Goal: Task Accomplishment & Management: Manage account settings

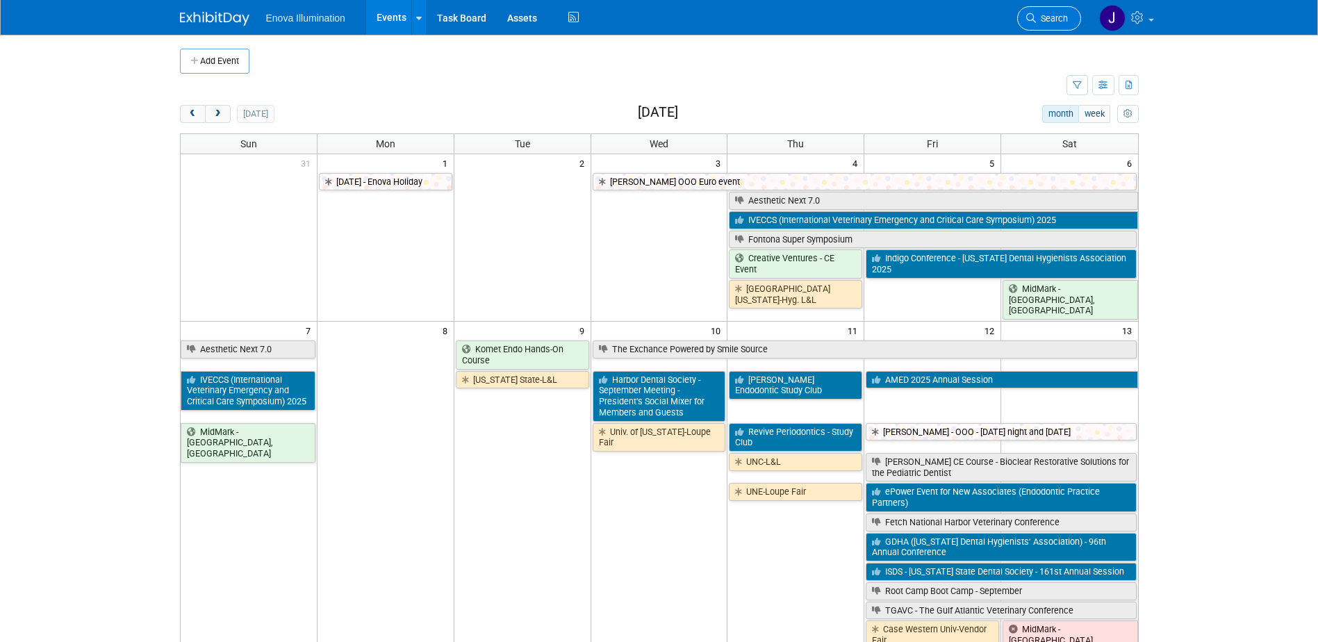
click at [863, 25] on link "Search" at bounding box center [1049, 18] width 64 height 24
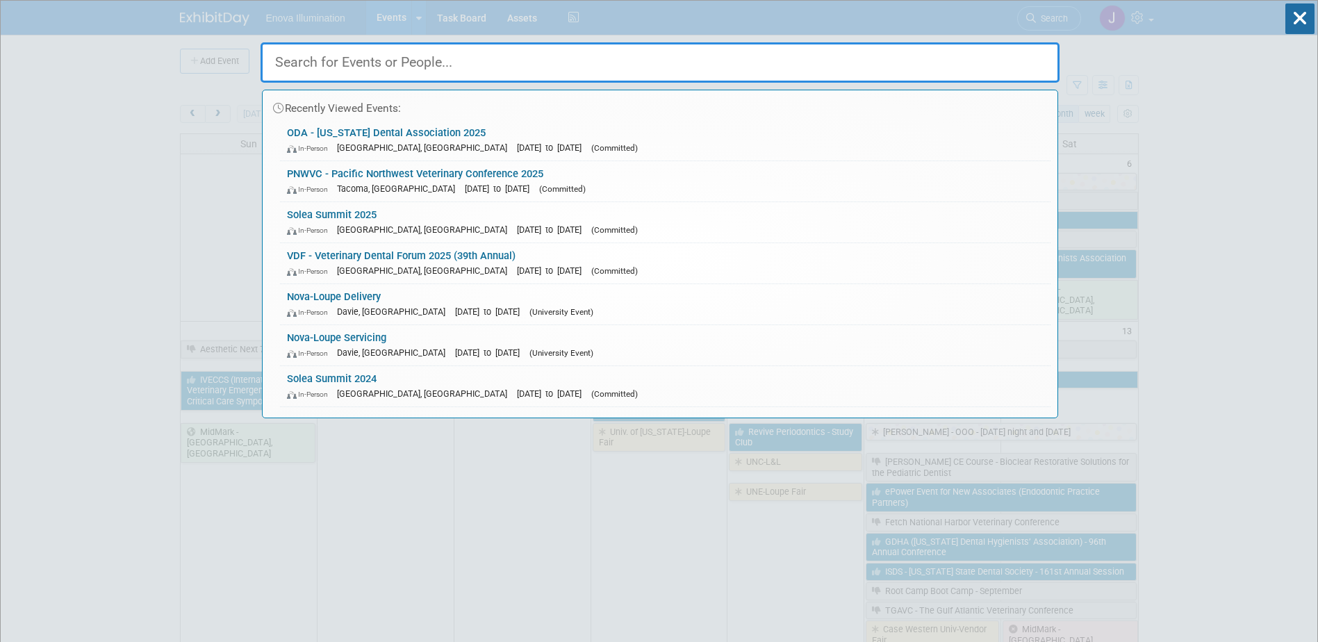
click at [468, 69] on input "text" at bounding box center [660, 62] width 799 height 40
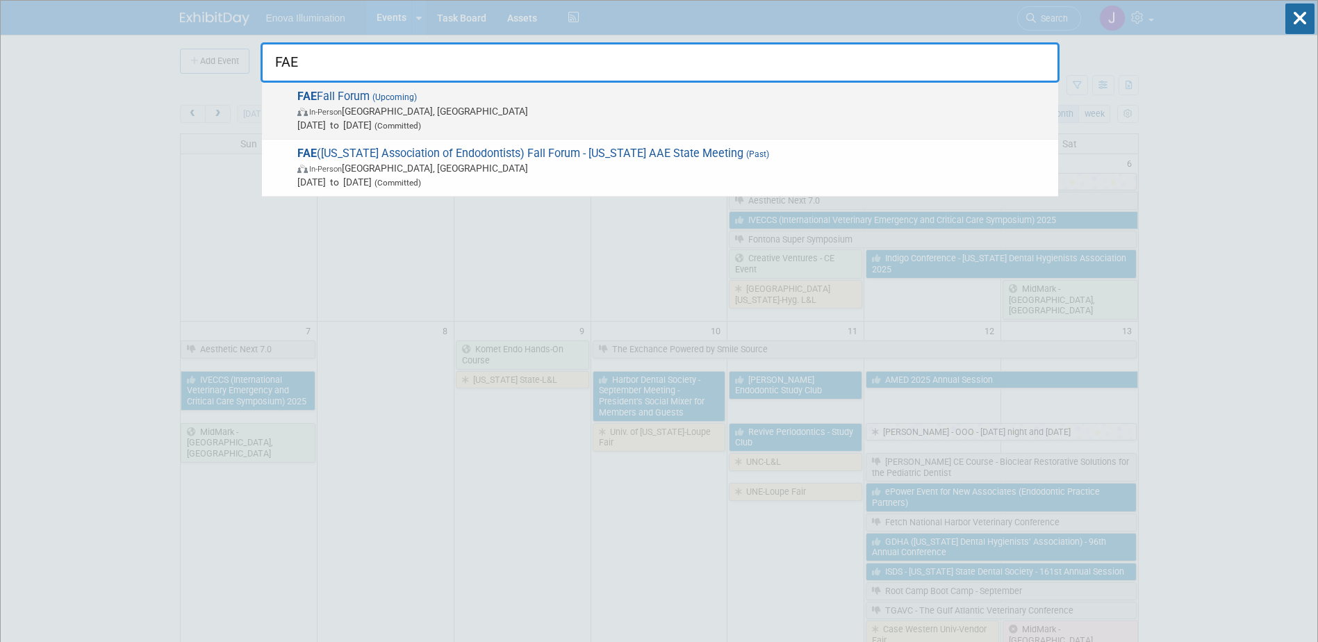
type input "FAE"
click at [387, 127] on span "Sep 19, 2025 to Sep 20, 2025 (Committed)" at bounding box center [674, 125] width 754 height 14
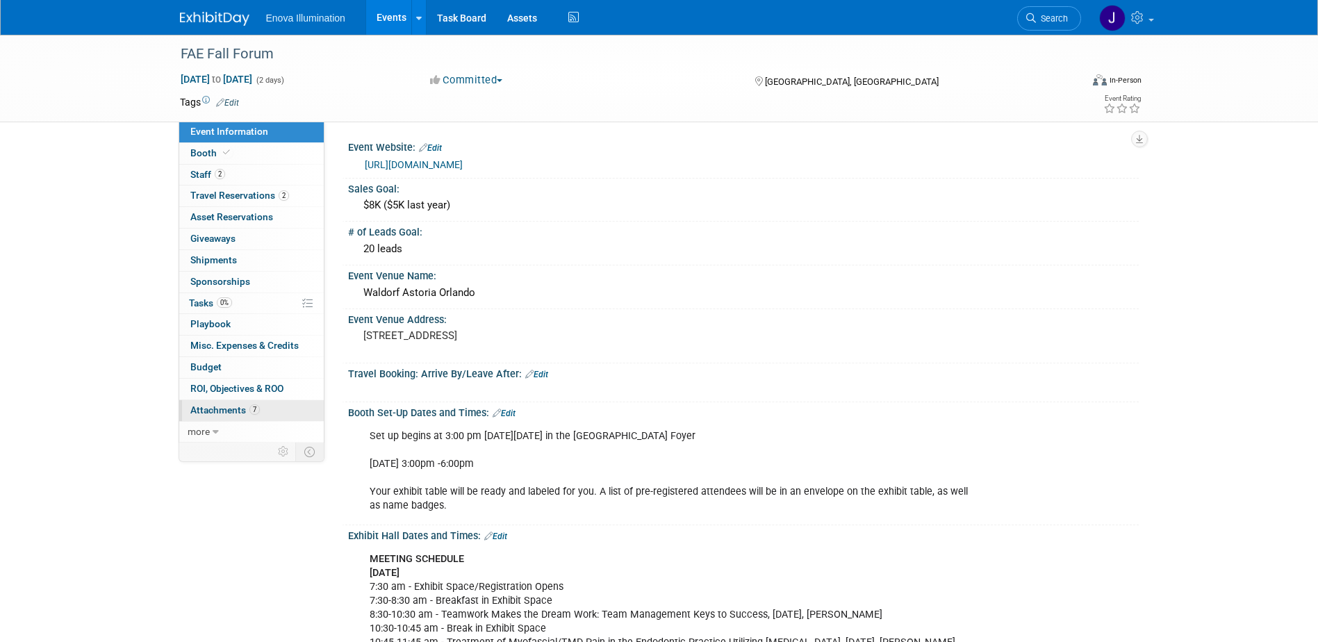
click at [225, 409] on span "Attachments 7" at bounding box center [224, 409] width 69 height 11
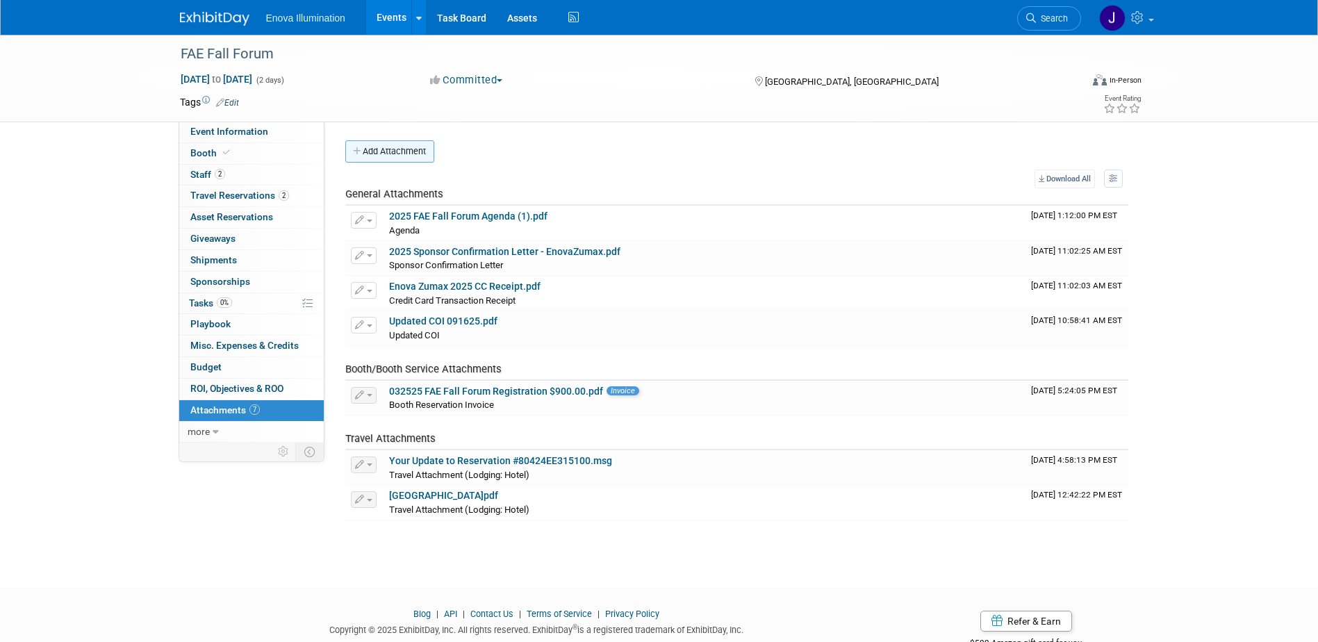
click at [422, 149] on button "Add Attachment" at bounding box center [389, 151] width 89 height 22
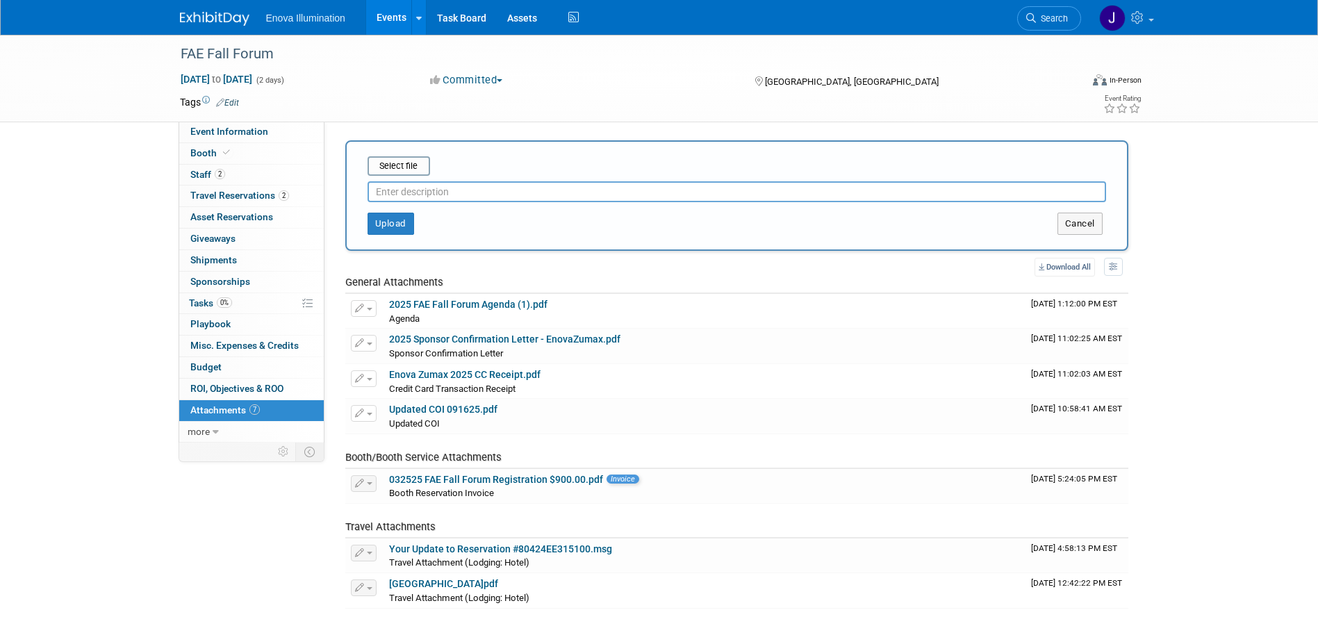
click at [418, 190] on input "text" at bounding box center [737, 191] width 739 height 21
type input "Know Before You Go"
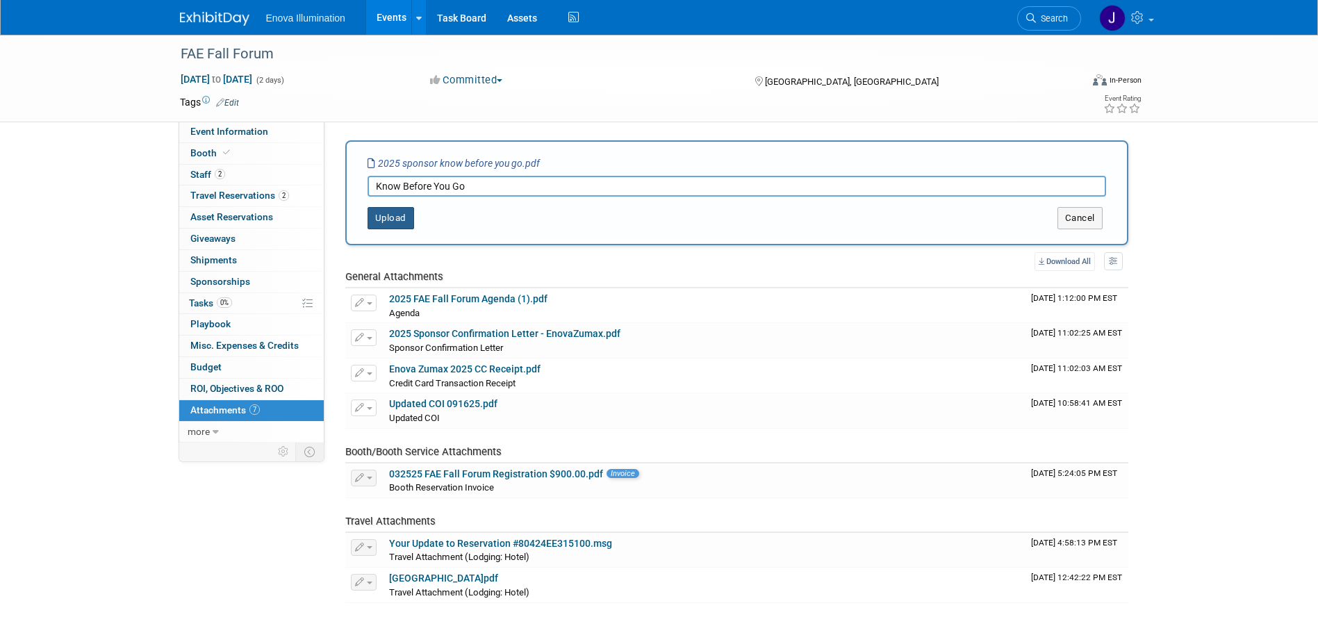
click at [392, 222] on button "Upload" at bounding box center [391, 218] width 47 height 22
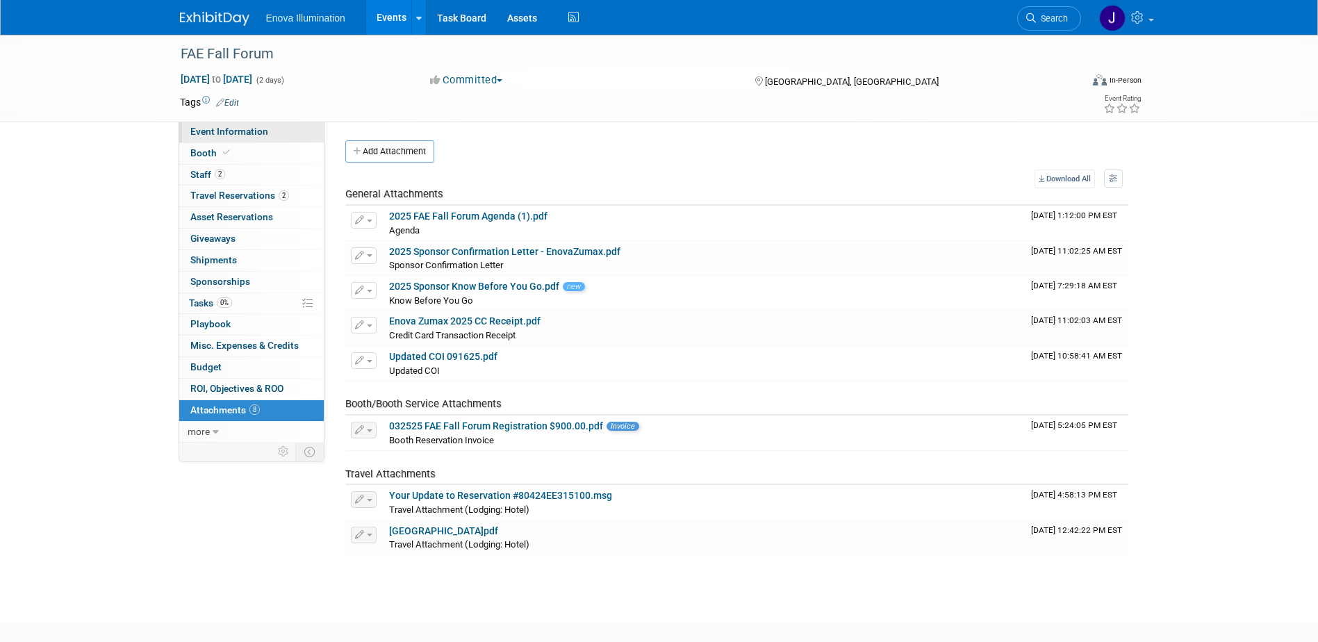
click at [217, 131] on span "Event Information" at bounding box center [229, 131] width 78 height 11
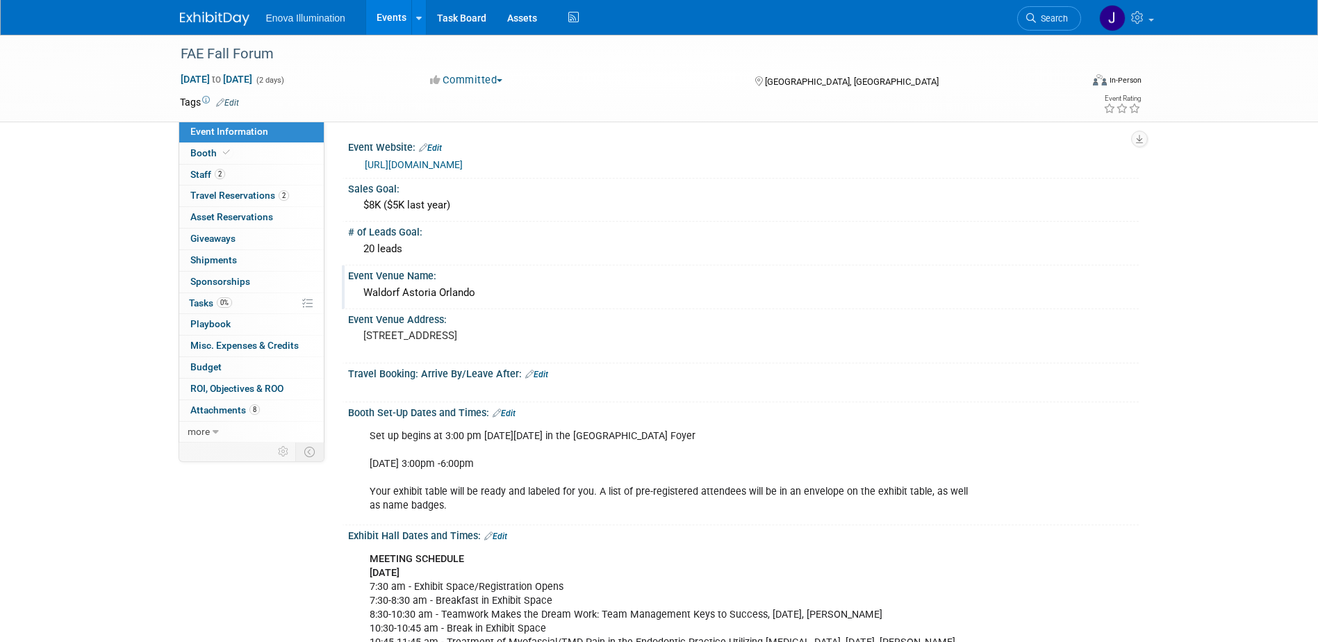
click at [447, 287] on div "Waldorf Astoria Orlando" at bounding box center [743, 293] width 770 height 22
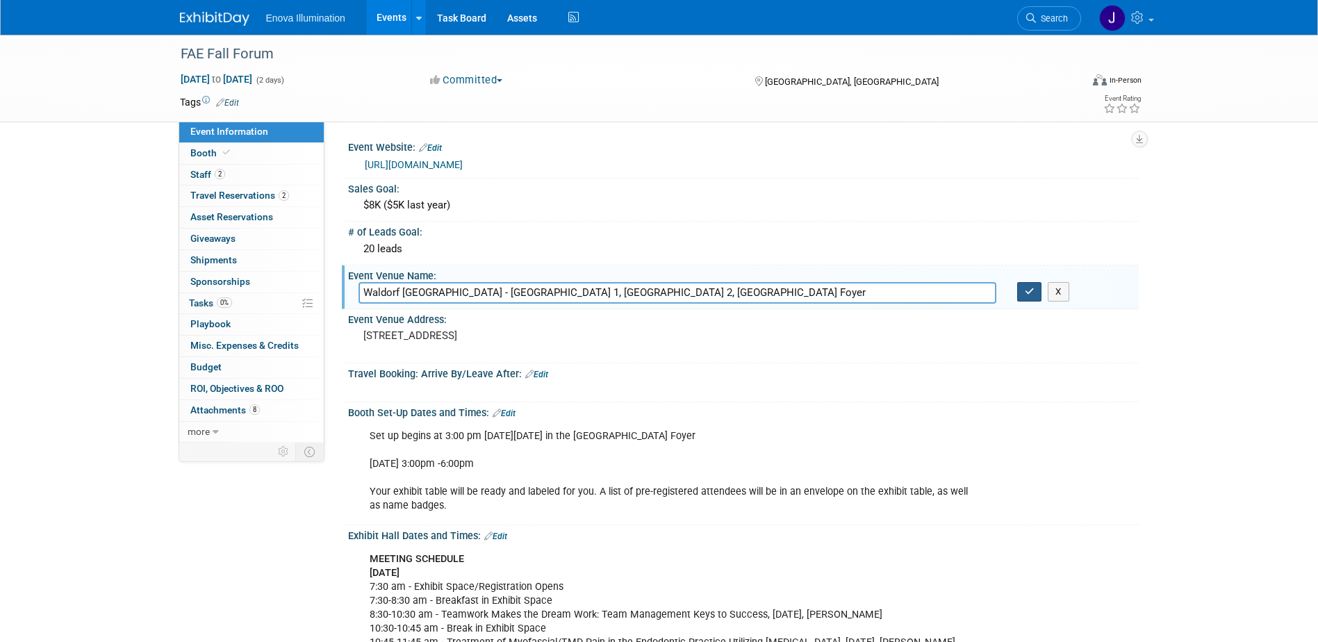
type input "Waldorf Astoria Orlando - Grand Ballroom 1, Grand Ballroom 2, Grand Ballroom Fo…"
click at [1025, 287] on icon "button" at bounding box center [1030, 291] width 10 height 9
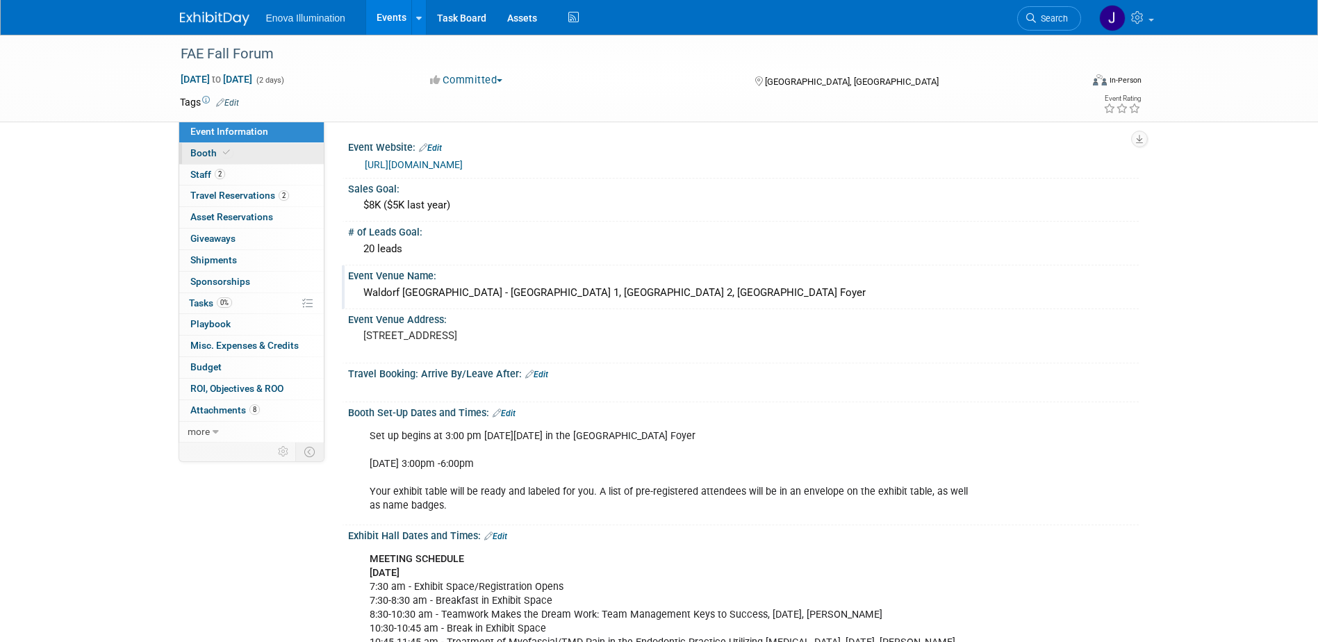
click at [236, 156] on link "Booth" at bounding box center [251, 153] width 145 height 21
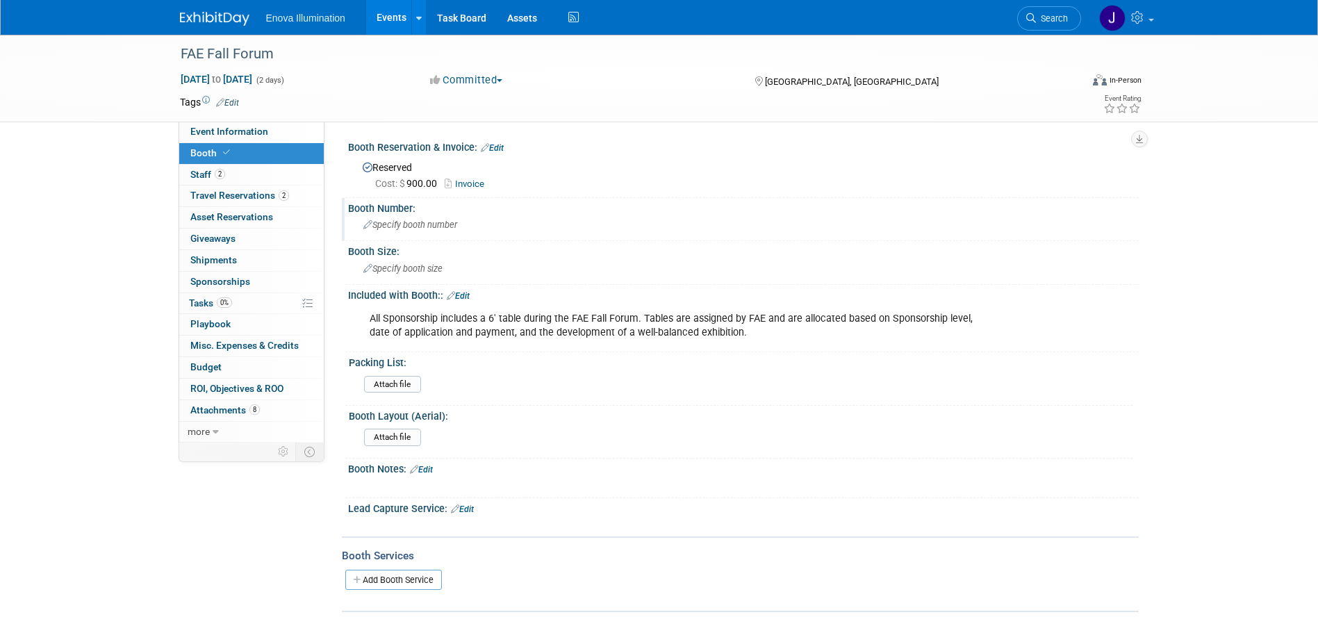
click at [373, 220] on div "Specify booth number" at bounding box center [743, 225] width 770 height 22
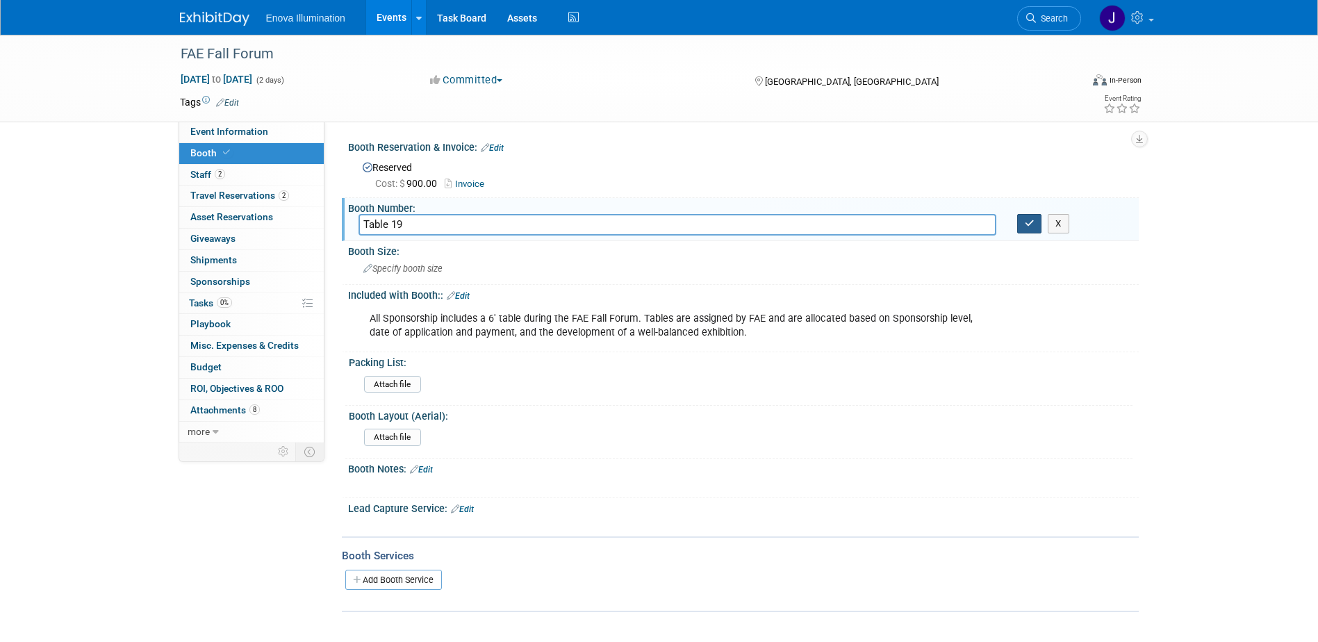
type input "Table 19"
click at [1023, 220] on button "button" at bounding box center [1029, 223] width 25 height 19
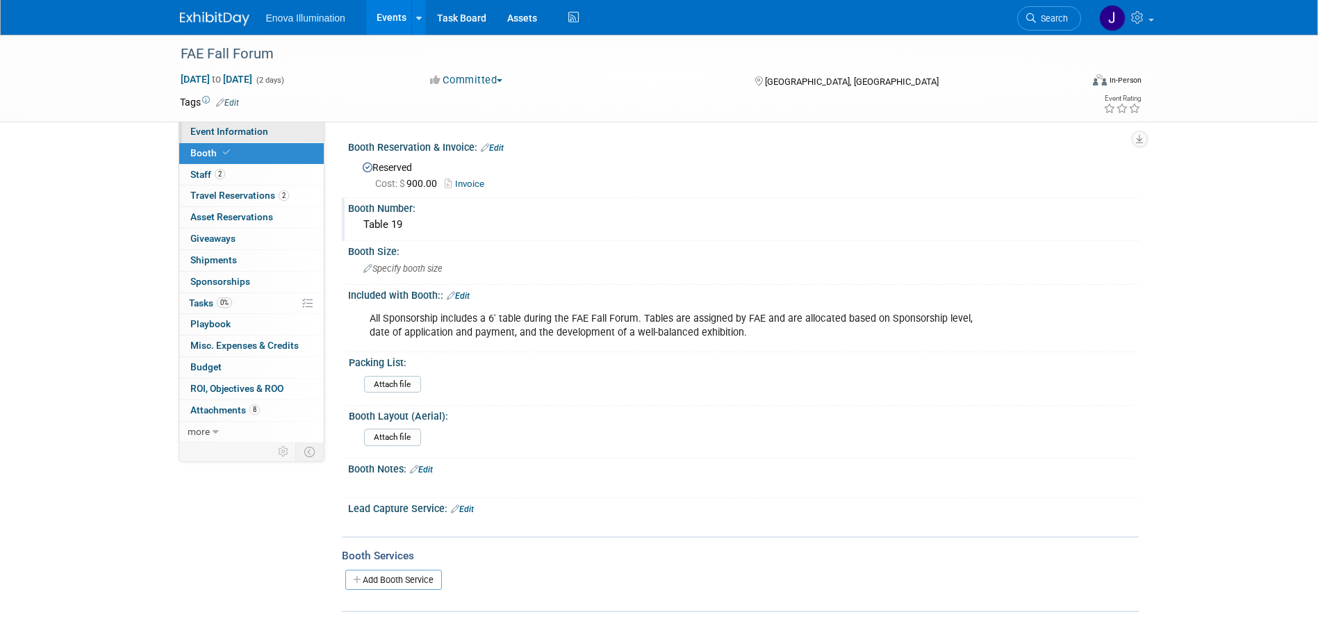
click at [306, 138] on link "Event Information" at bounding box center [251, 132] width 145 height 21
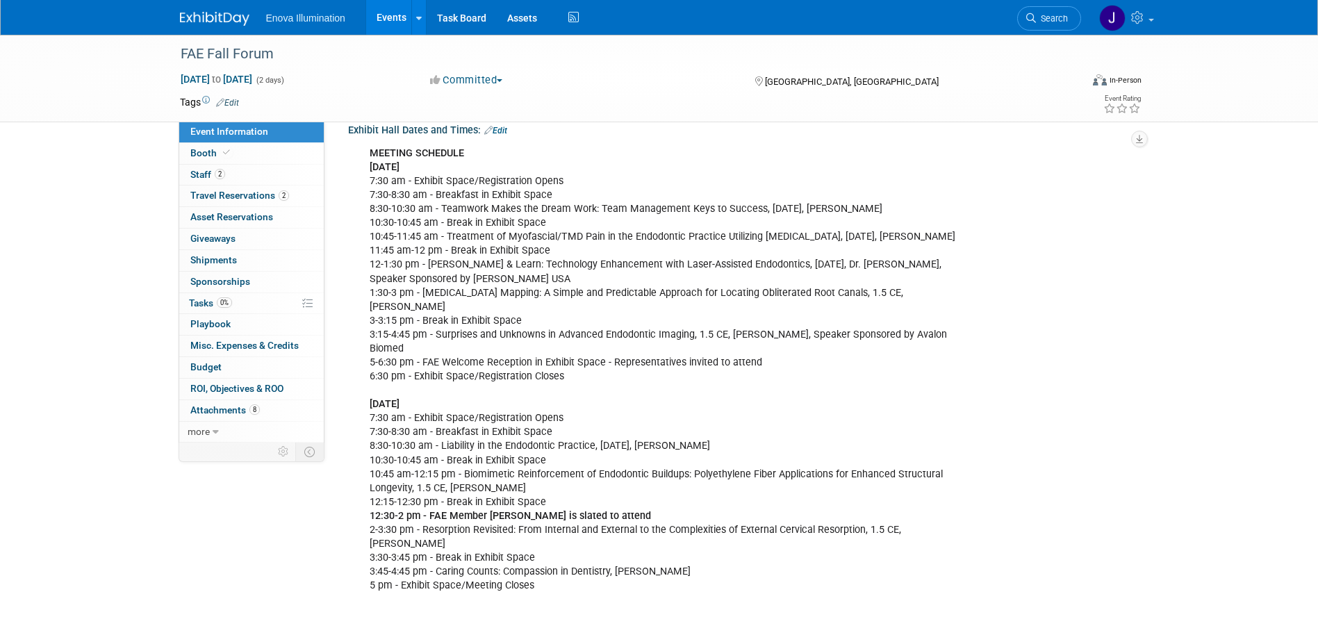
scroll to position [347, 0]
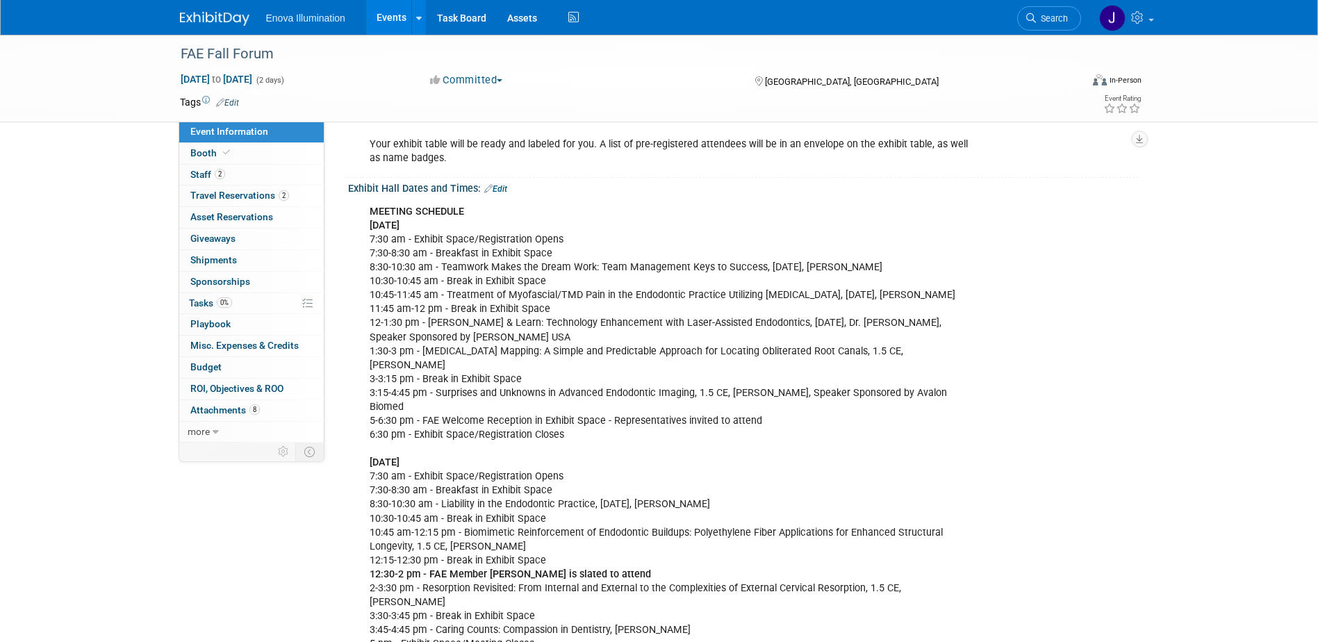
click at [504, 184] on link "Edit" at bounding box center [495, 189] width 23 height 10
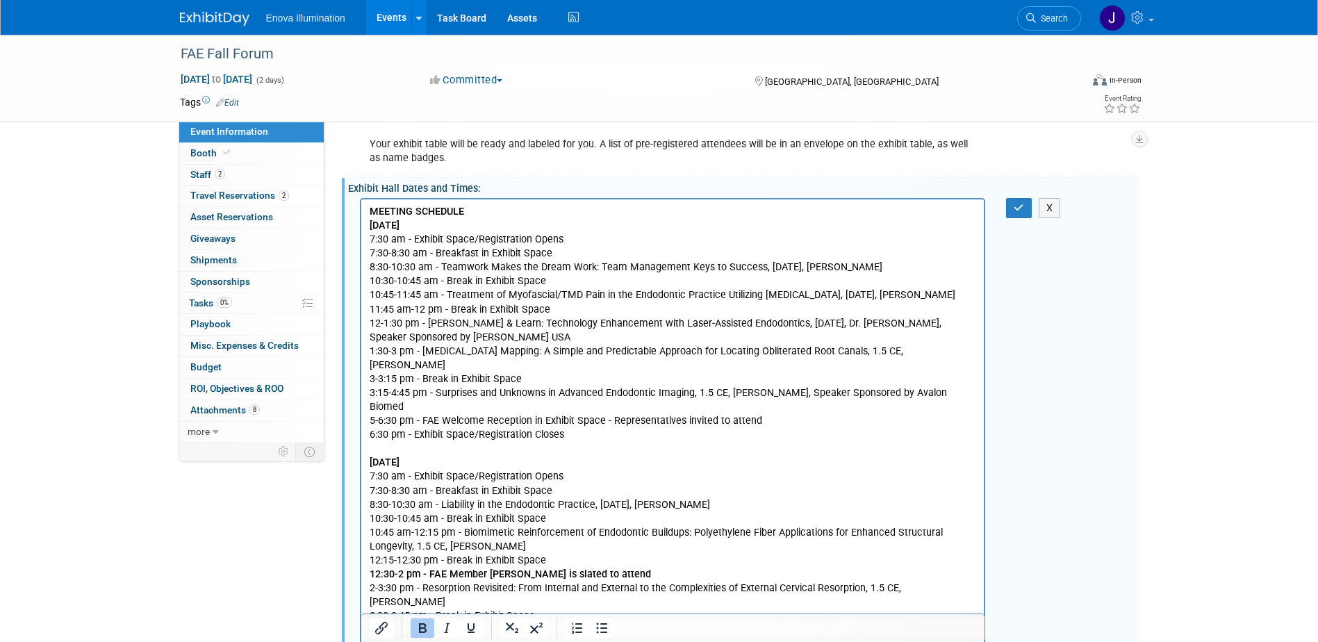
scroll to position [417, 0]
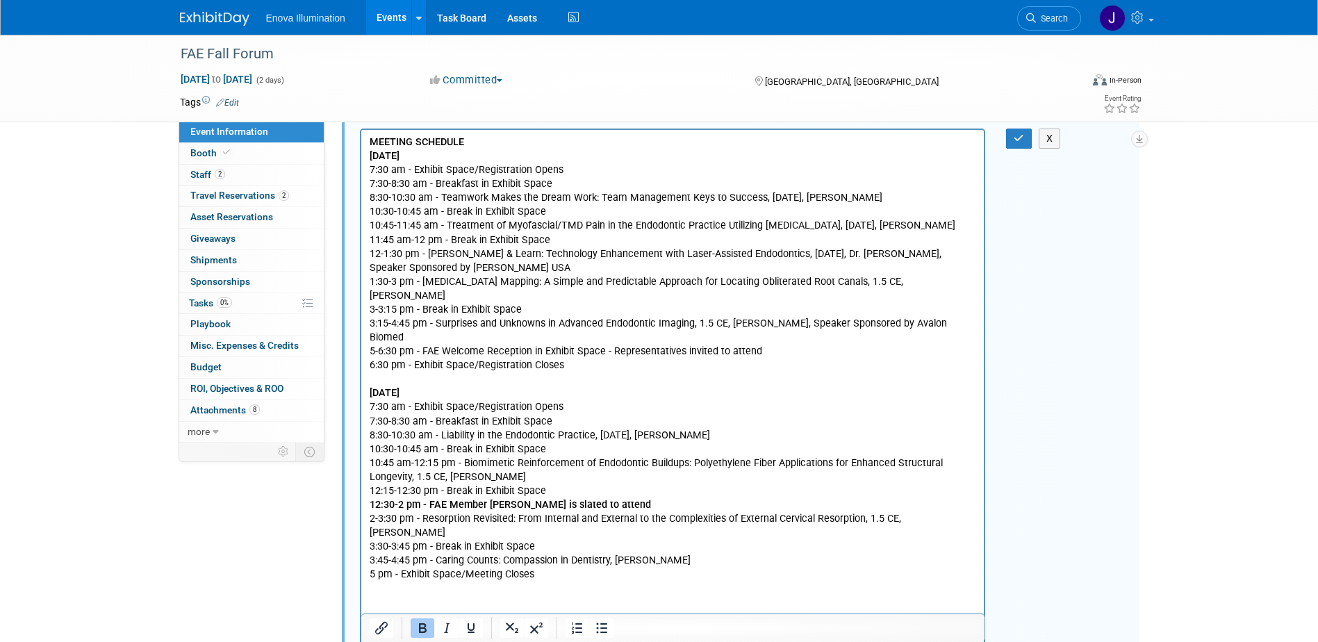
click at [470, 144] on p "MEETING SCHEDULE Friday, September 19, 2024 7:30 am - Exhibit Space/Registratio…" at bounding box center [672, 400] width 607 height 530
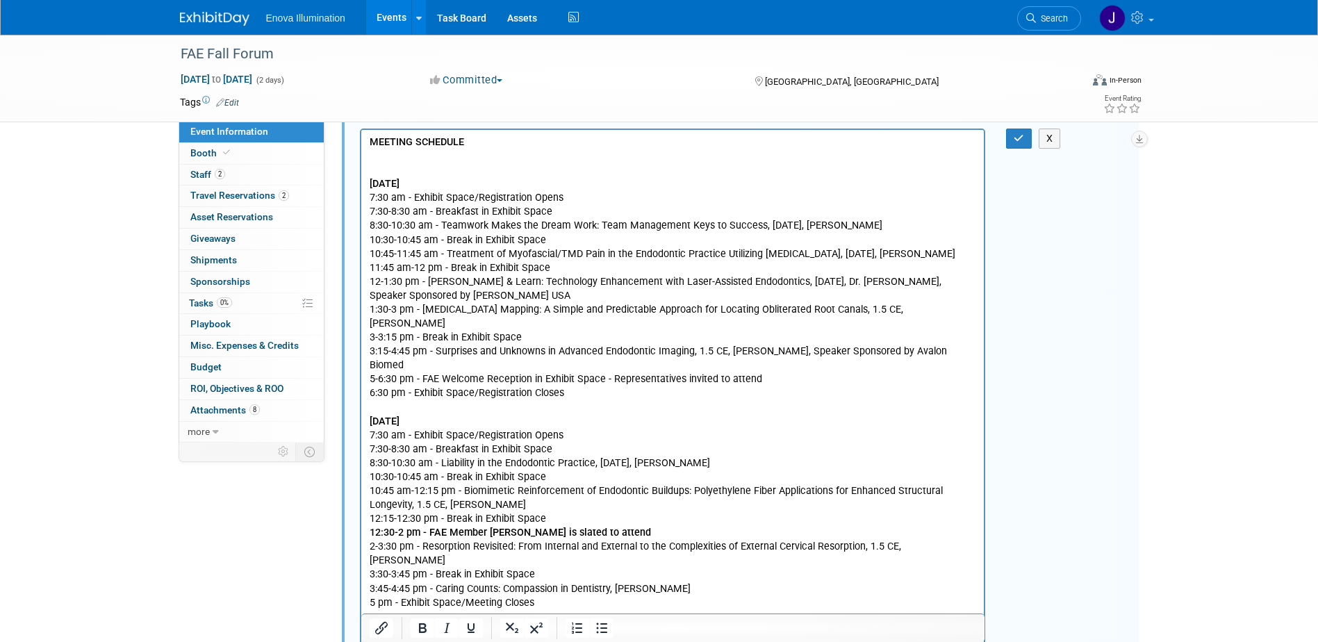
click at [384, 155] on p "Rich Text Area. Press ALT-0 for help." at bounding box center [672, 156] width 607 height 14
paste body "Rich Text Area. Press ALT-0 for help."
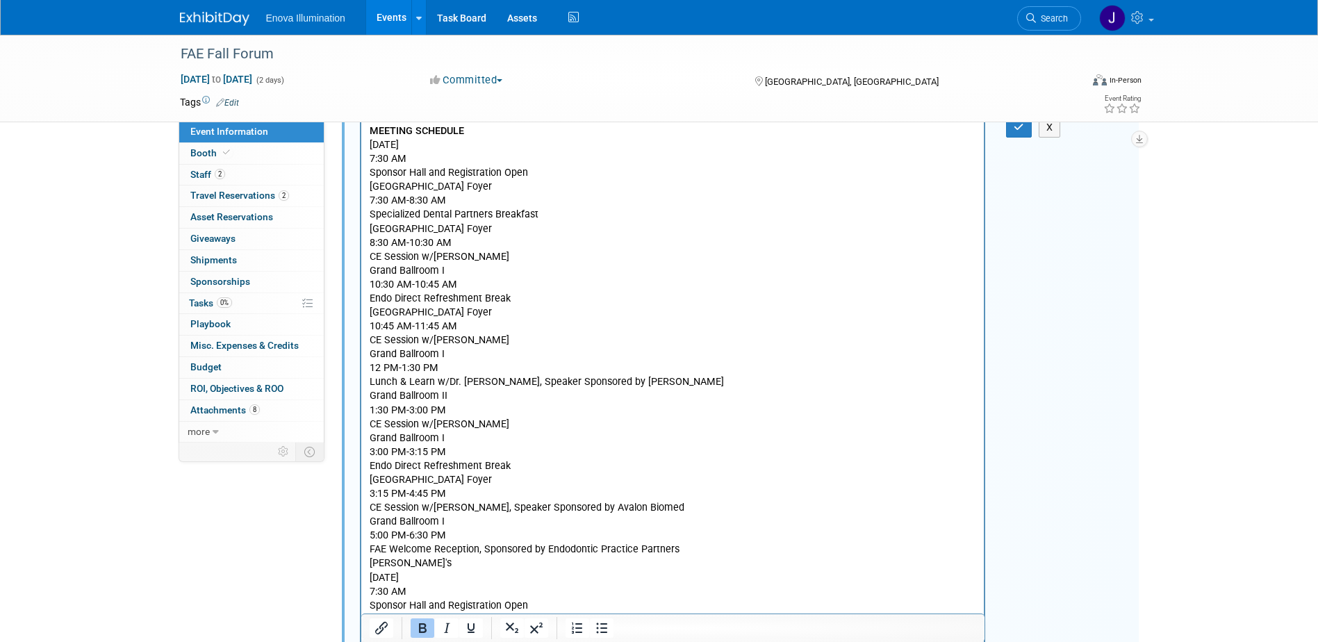
scroll to position [220, 0]
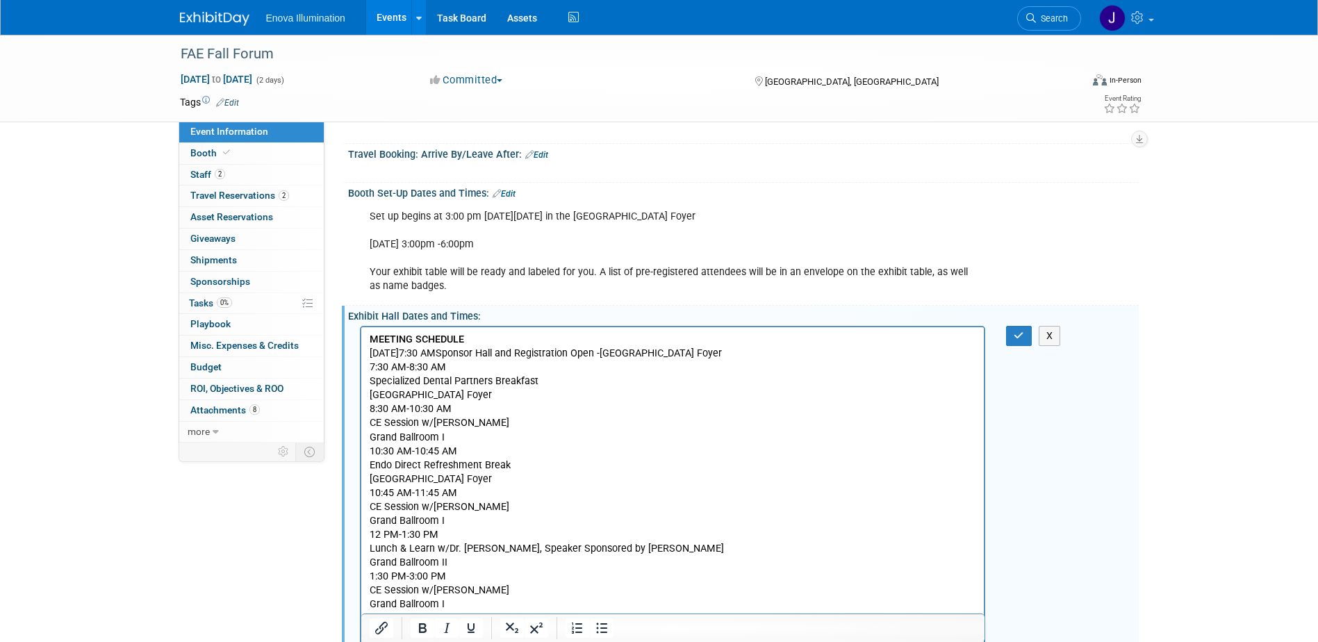
drag, startPoint x: 461, startPoint y: 353, endPoint x: 470, endPoint y: 348, distance: 9.7
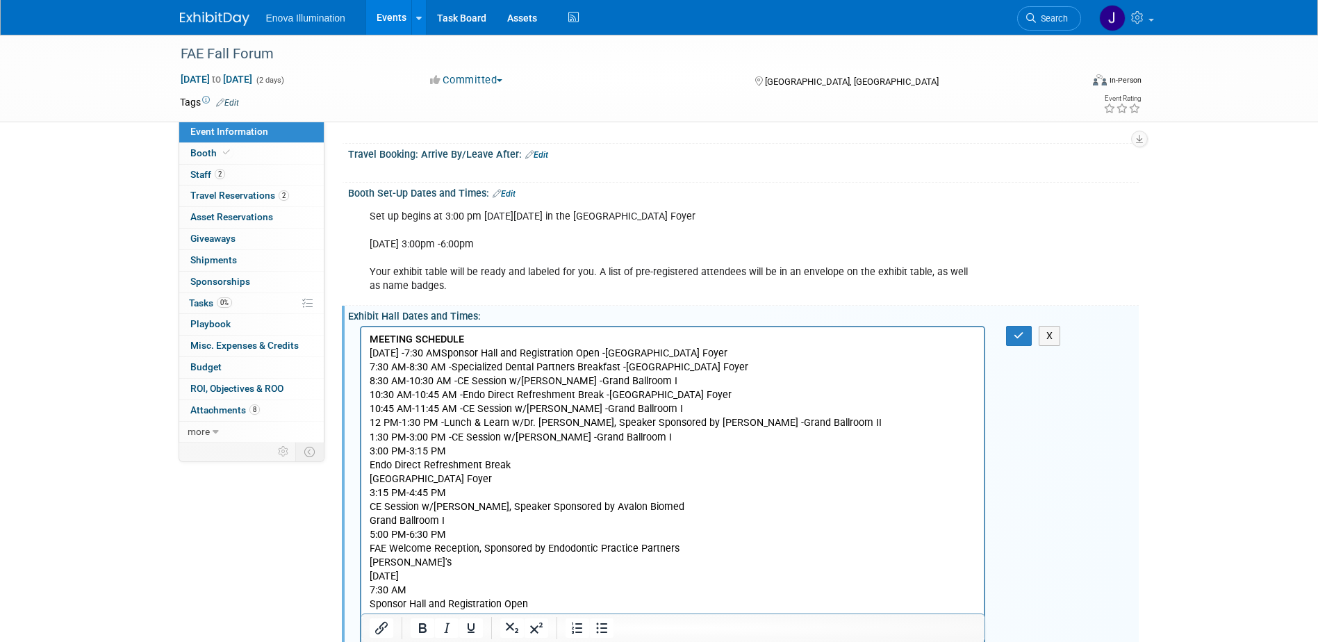
click at [514, 450] on p "Friday, September 19 - 7:30 AM Sponsor Hall and Registration Open - Grand Ballr…" at bounding box center [672, 652] width 607 height 613
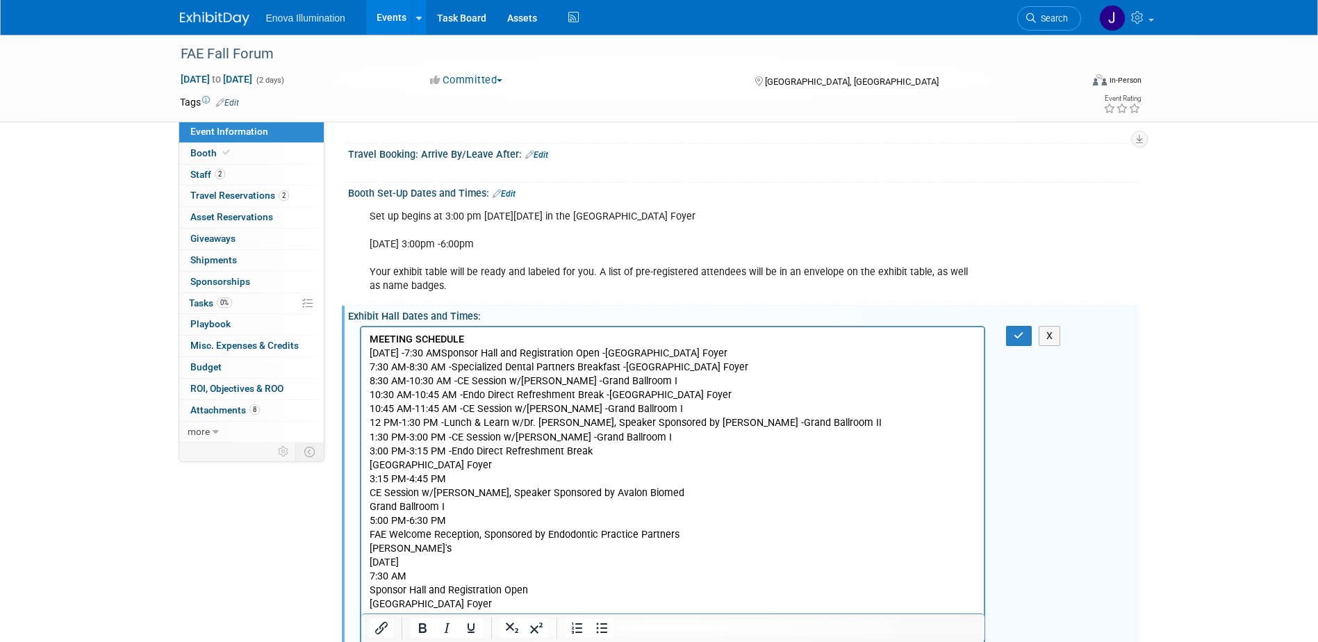
click at [619, 456] on p "Friday, September 19 - 7:30 AM Sponsor Hall and Registration Open - Grand Ballr…" at bounding box center [672, 646] width 607 height 600
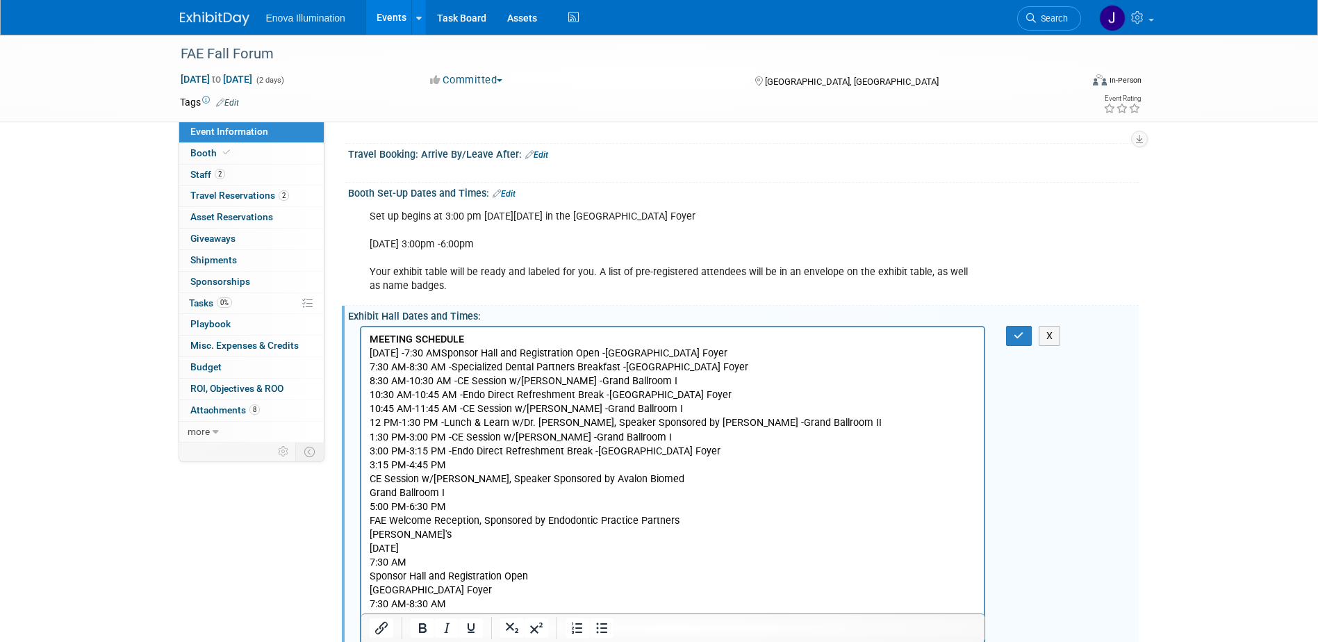
click at [502, 465] on p "Friday, September 19 - 7:30 AM Sponsor Hall and Registration Open - Grand Ballr…" at bounding box center [672, 639] width 607 height 586
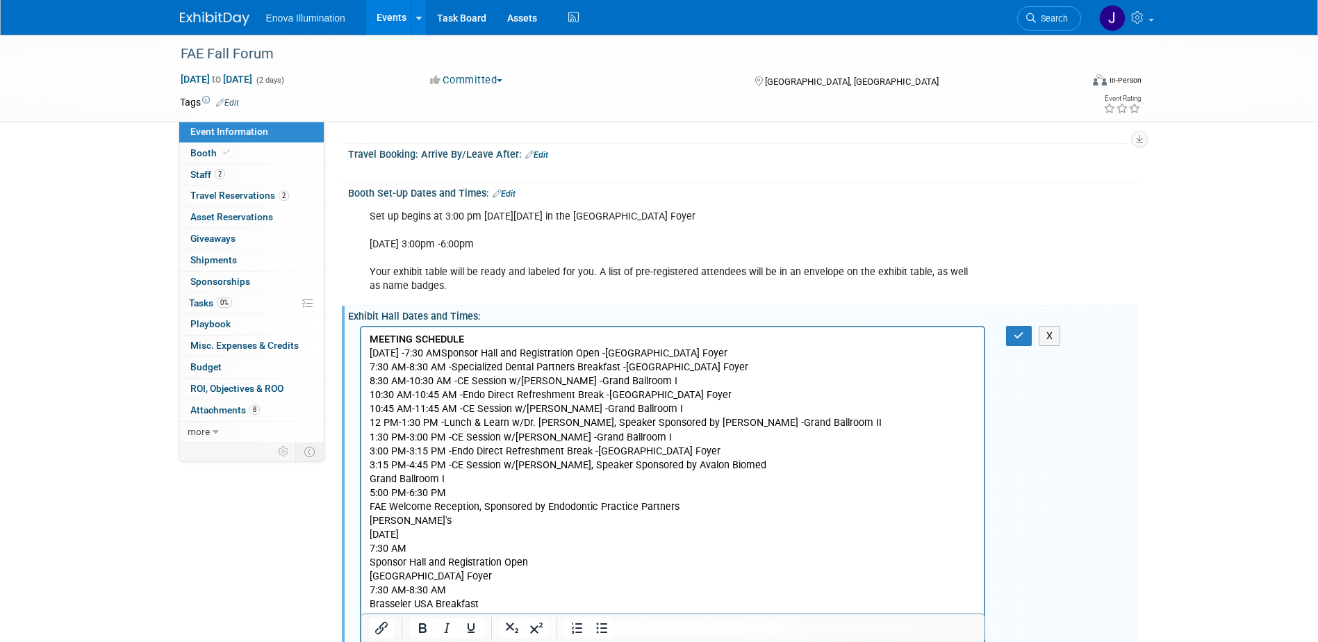
click at [784, 464] on p "Friday, September 19 - 7:30 AM Sponsor Hall and Registration Open - Grand Ballr…" at bounding box center [672, 632] width 607 height 572
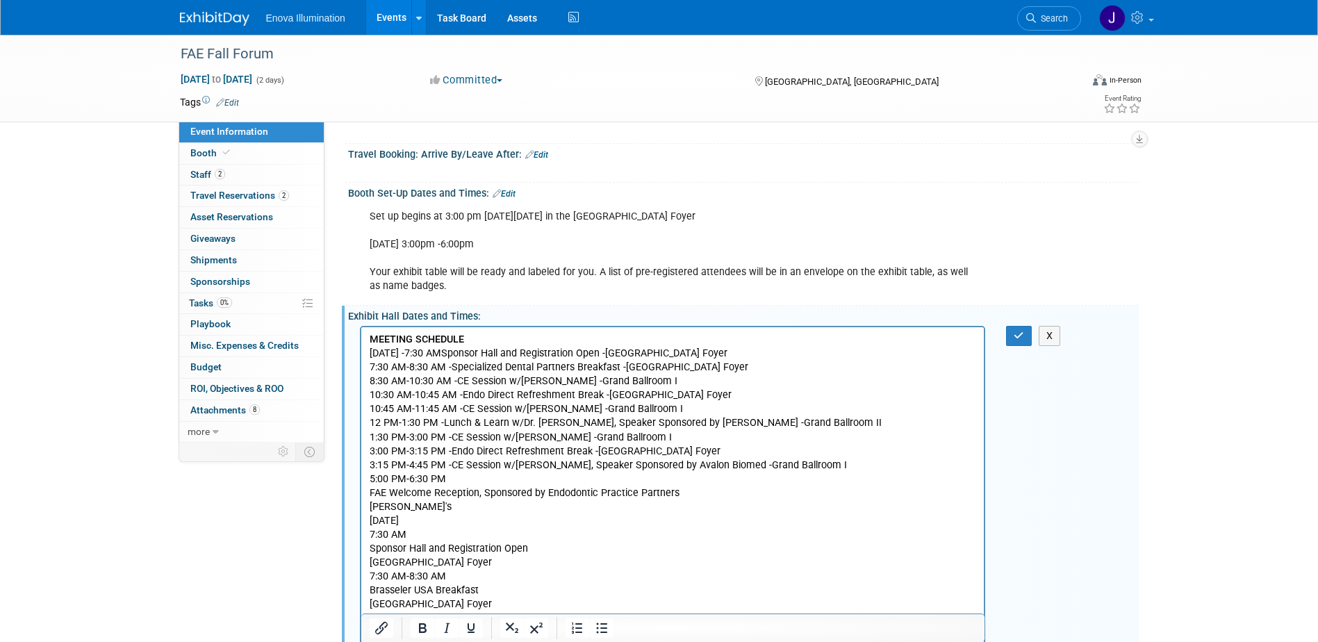
click at [465, 479] on p "Friday, September 19 - 7:30 AM Sponsor Hall and Registration Open - Grand Ballr…" at bounding box center [672, 625] width 607 height 558
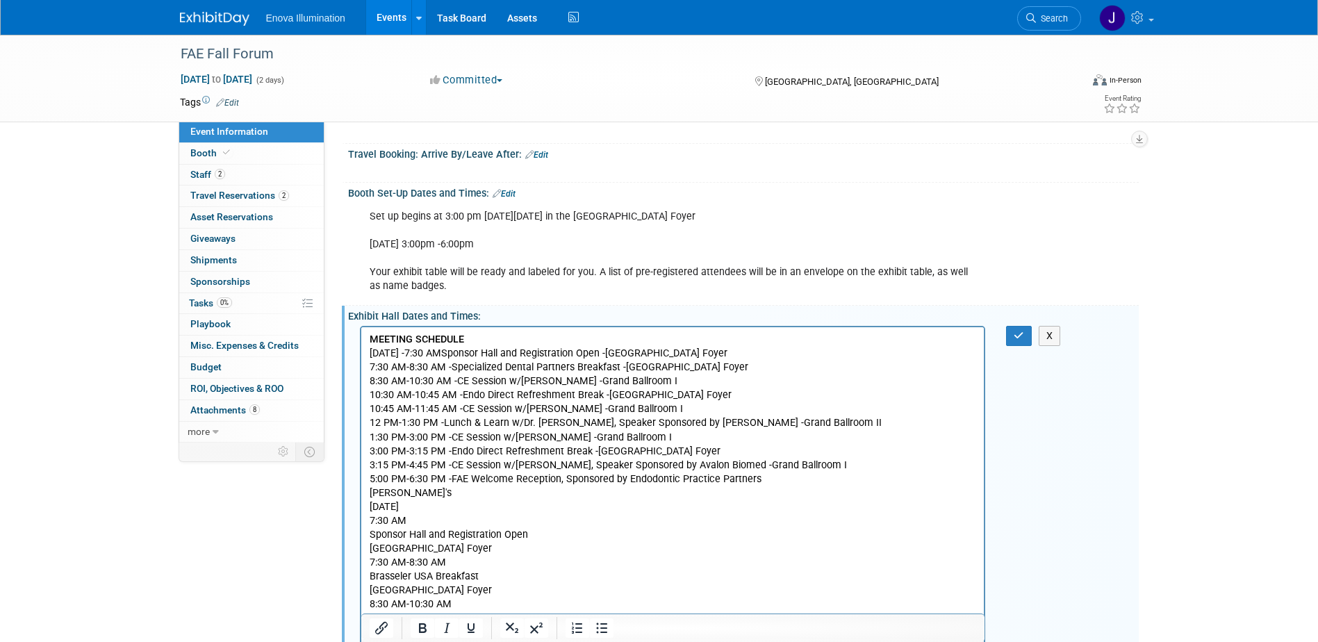
click at [766, 484] on p "Friday, September 19 - 7:30 AM Sponsor Hall and Registration Open - Grand Ballr…" at bounding box center [672, 618] width 607 height 544
click at [835, 480] on p "Friday, September 19 - 7:30 AM Sponsor Hall and Registration Open - Grand Ballr…" at bounding box center [672, 611] width 607 height 530
drag, startPoint x: 948, startPoint y: 476, endPoint x: 812, endPoint y: 475, distance: 136.2
click at [812, 475] on p "Friday, September 19 - 7:30 AM Sponsor Hall and Registration Open - Grand Ballr…" at bounding box center [672, 618] width 607 height 544
click at [423, 625] on icon "Bold" at bounding box center [422, 628] width 17 height 17
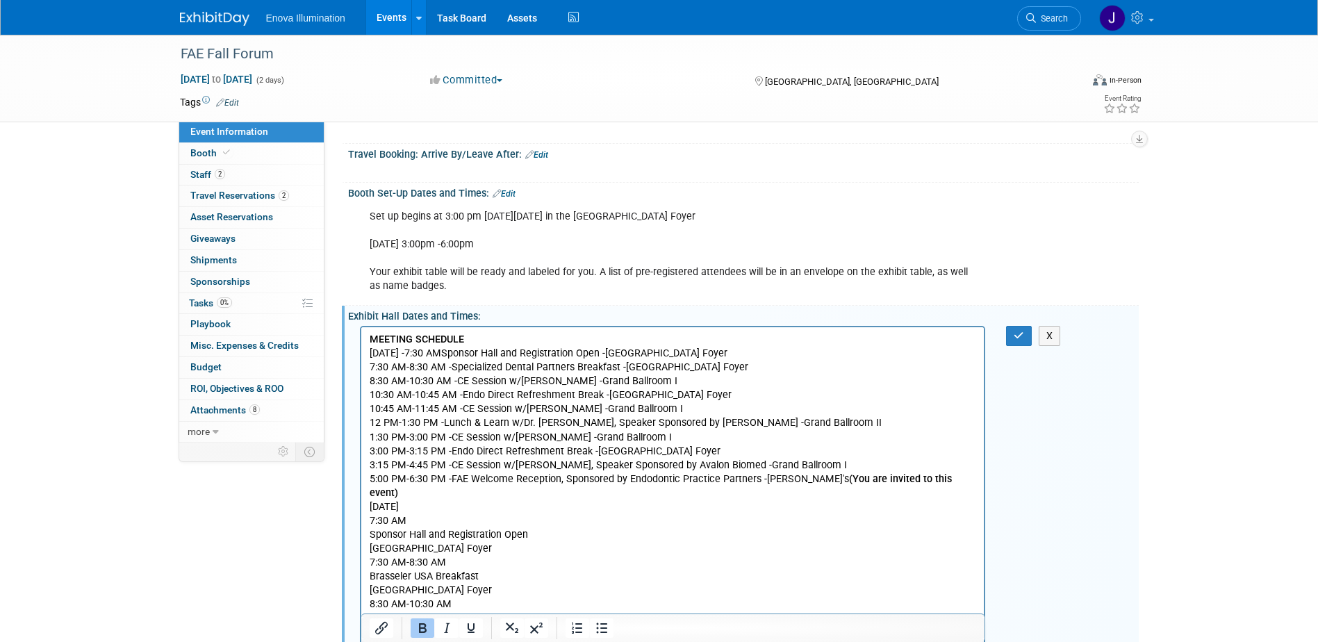
click at [575, 527] on p "Friday, September 19 - 7:30 AM Sponsor Hall and Registration Open - Grand Ballr…" at bounding box center [672, 618] width 607 height 544
click at [461, 352] on p "Friday, September 19 - 7:30 AM Sponsor Hall and Registration Open - Grand Ballr…" at bounding box center [672, 618] width 607 height 544
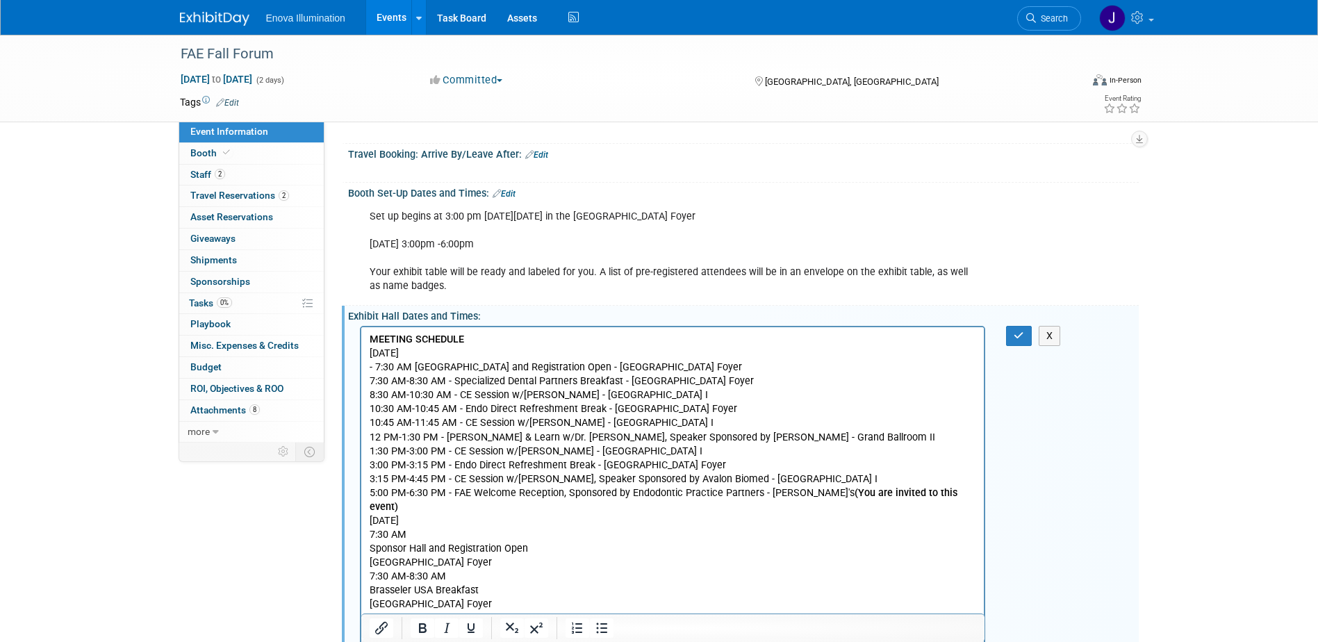
drag, startPoint x: 461, startPoint y: 352, endPoint x: 360, endPoint y: 349, distance: 101.5
click at [421, 631] on icon "Bold" at bounding box center [422, 628] width 17 height 17
click at [370, 364] on p "- 7:30 AM Sponsor Hall and Registration Open - Grand Ballroom Foyer 7:30 AM-8:3…" at bounding box center [672, 632] width 607 height 544
click at [959, 497] on p "7:30 AM Sponsor Hall and Registration Open - Grand Ballroom Foyer 7:30 AM-8:30 …" at bounding box center [672, 632] width 607 height 544
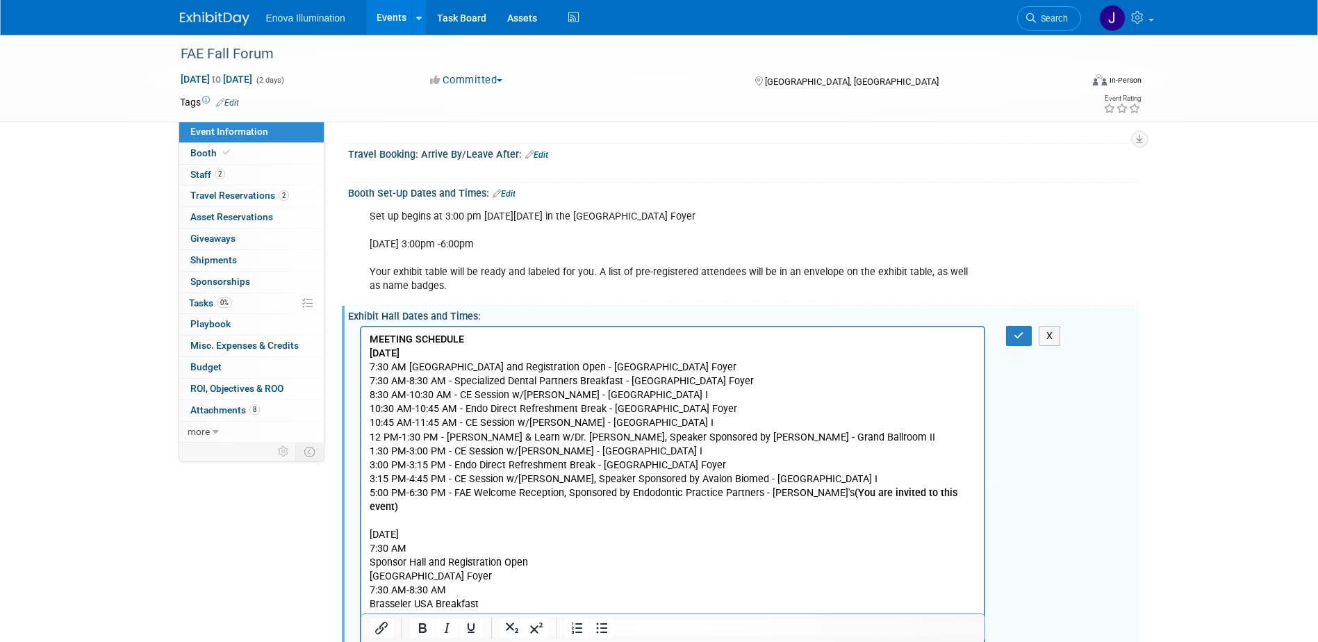
drag, startPoint x: 477, startPoint y: 520, endPoint x: 359, endPoint y: 518, distance: 117.4
click at [415, 629] on icon "Bold" at bounding box center [422, 628] width 17 height 17
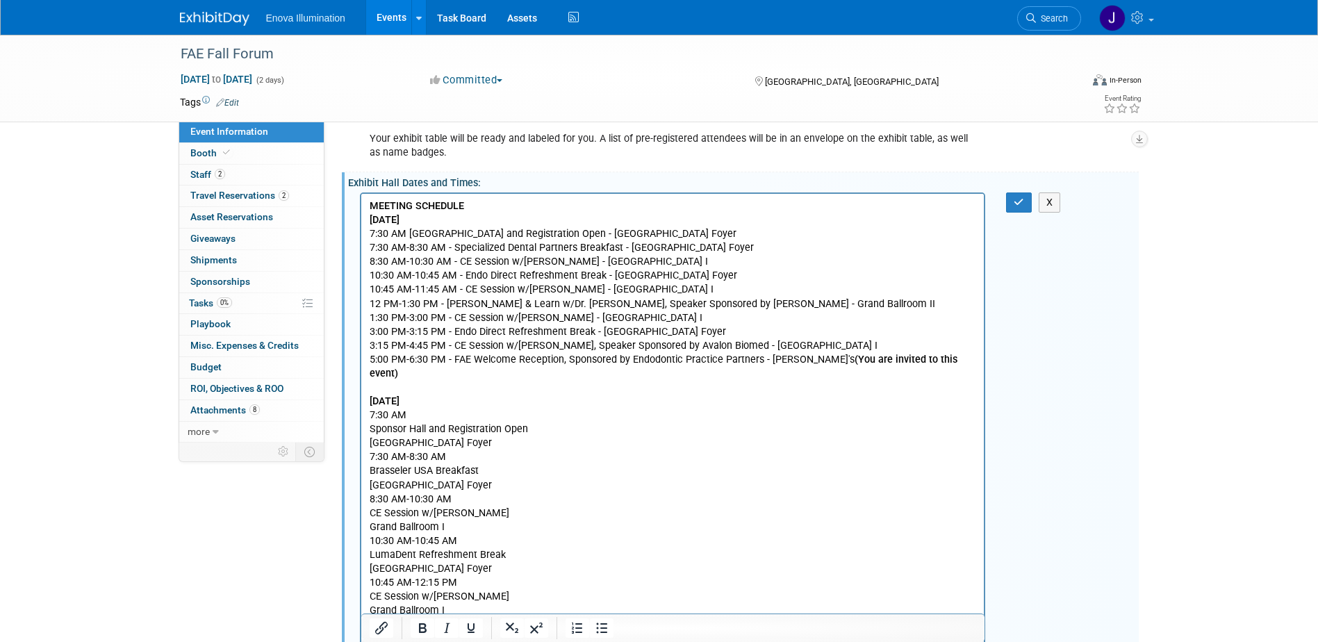
scroll to position [358, 0]
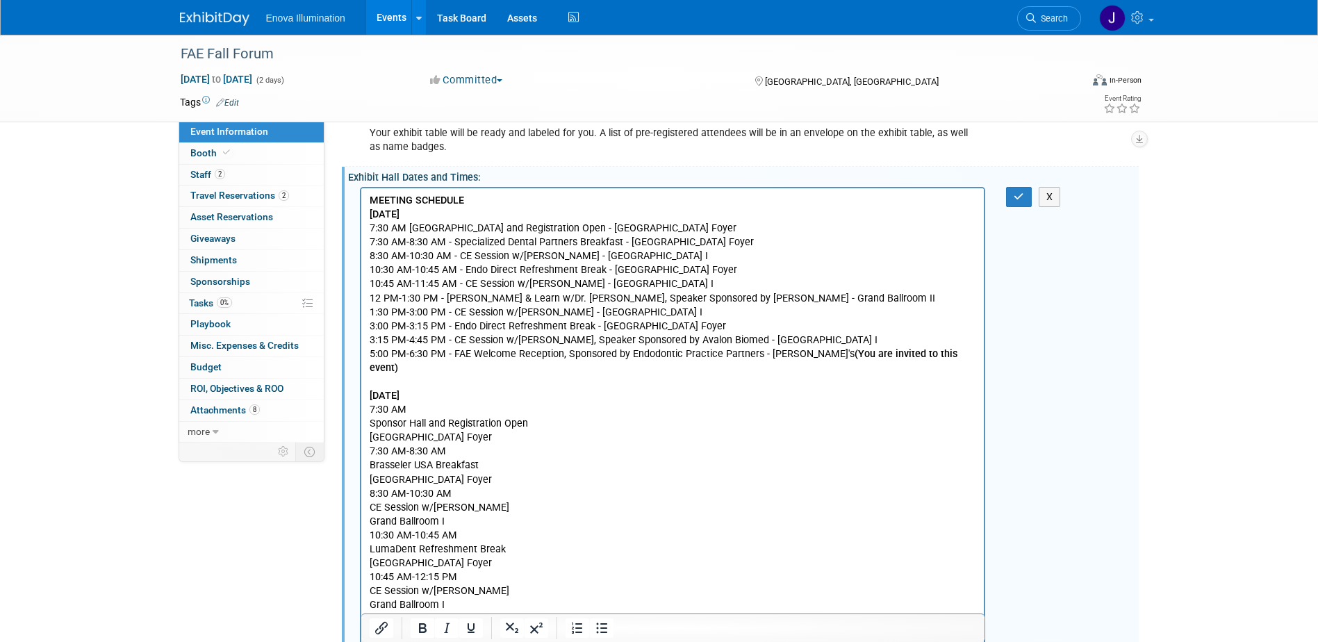
click at [411, 395] on p "Saturday, September 20 7:30 AM Sponsor Hall and Registration Open Grand Ballroo…" at bounding box center [672, 576] width 607 height 404
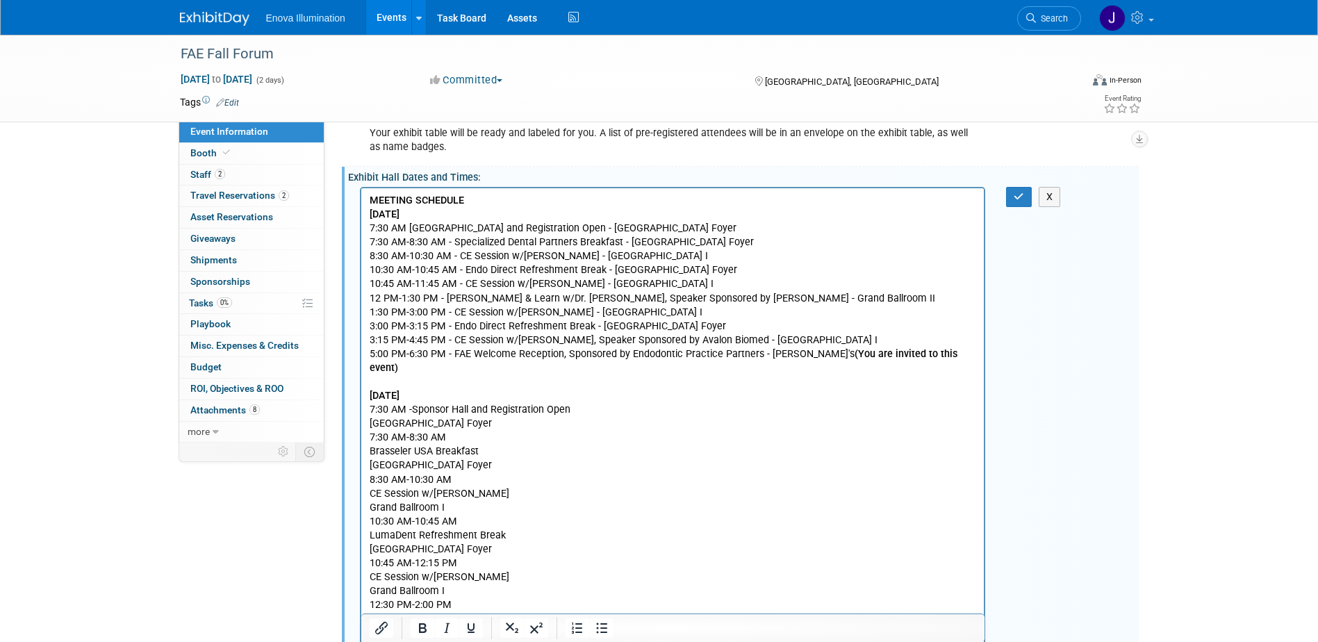
click at [577, 395] on p "Saturday, September 20 7:30 AM - Sponsor Hall and Registration Open Grand Ballr…" at bounding box center [672, 569] width 607 height 390
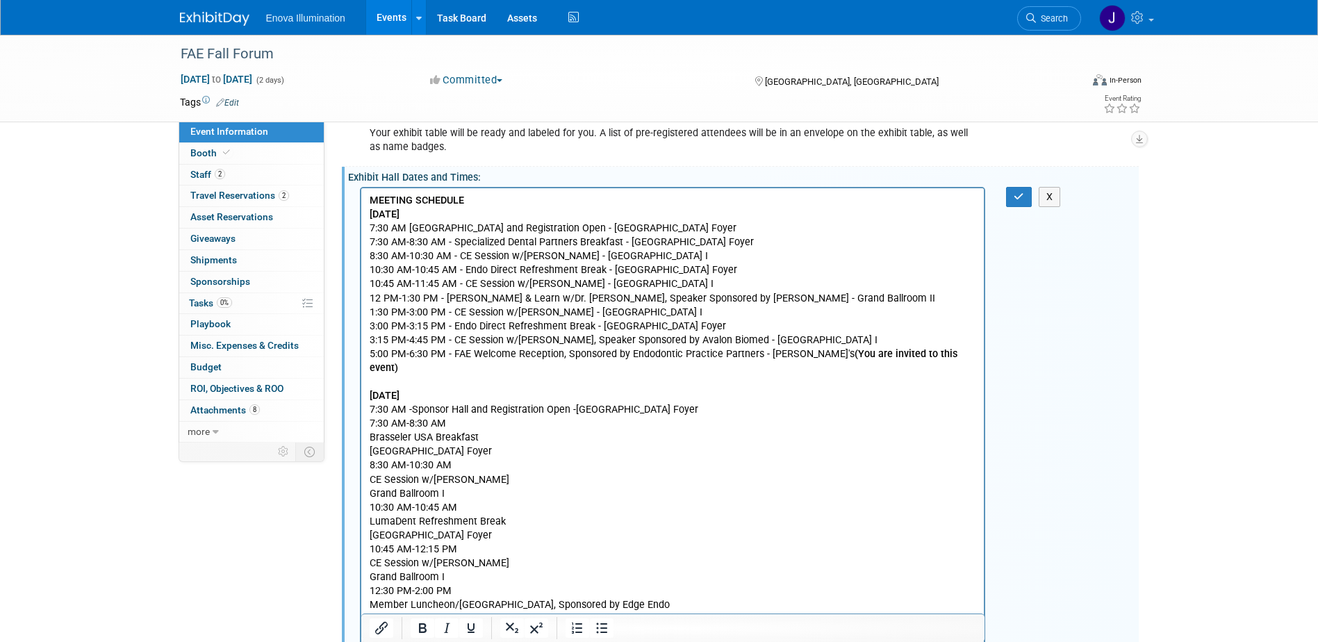
click at [486, 410] on p "Saturday, September 20 7:30 AM - Sponsor Hall and Registration Open - Grand Bal…" at bounding box center [672, 562] width 607 height 377
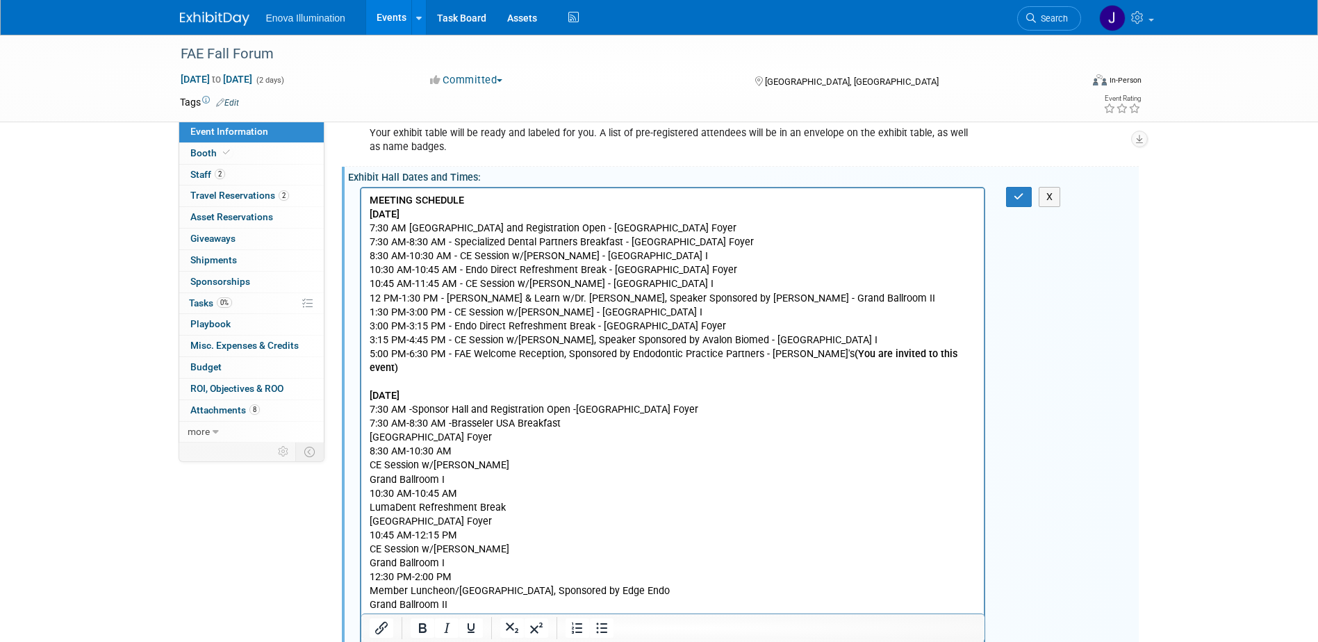
click at [579, 411] on p "Saturday, September 20 7:30 AM - Sponsor Hall and Registration Open - Grand Bal…" at bounding box center [672, 555] width 607 height 363
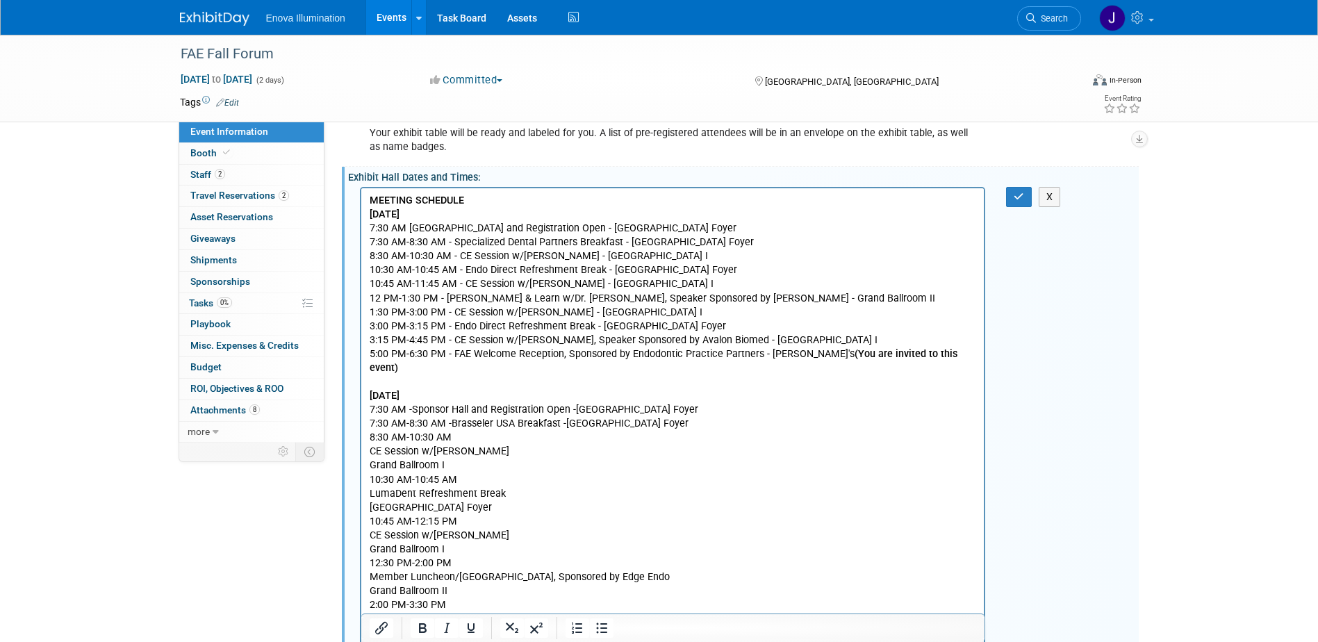
click at [461, 425] on p "Saturday, September 20 7:30 AM - Sponsor Hall and Registration Open - Grand Bal…" at bounding box center [672, 548] width 607 height 349
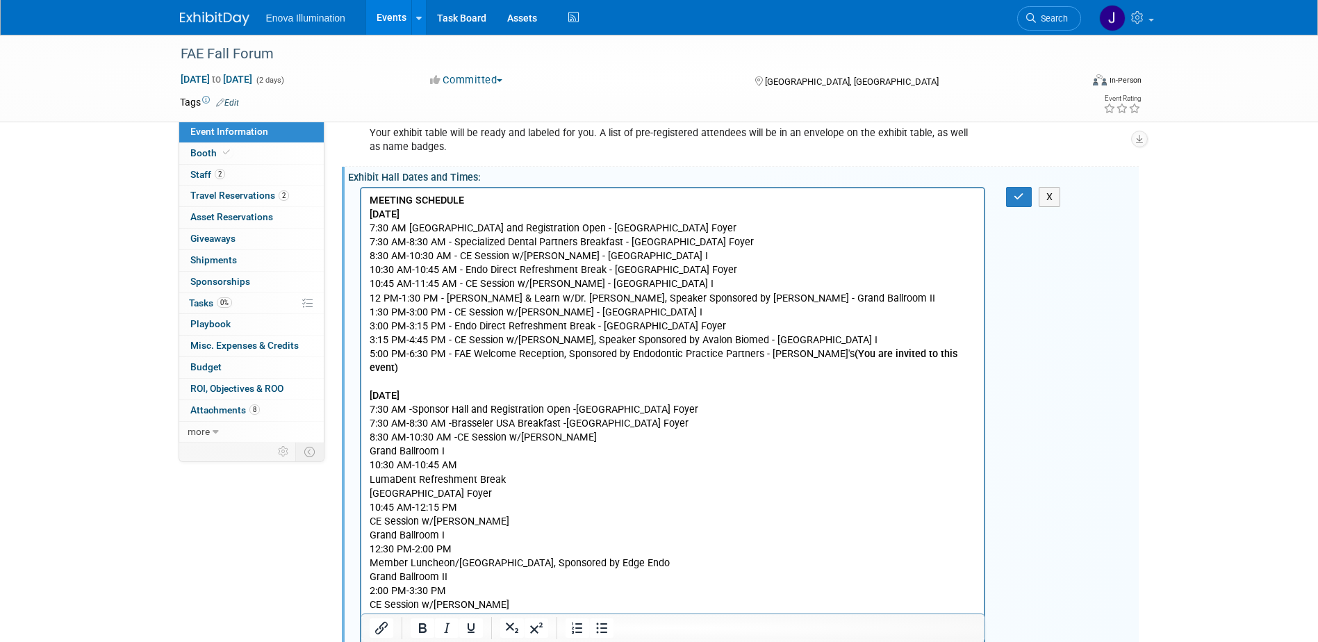
click at [610, 426] on p "Saturday, September 20 7:30 AM - Sponsor Hall and Registration Open - Grand Bal…" at bounding box center [672, 541] width 607 height 335
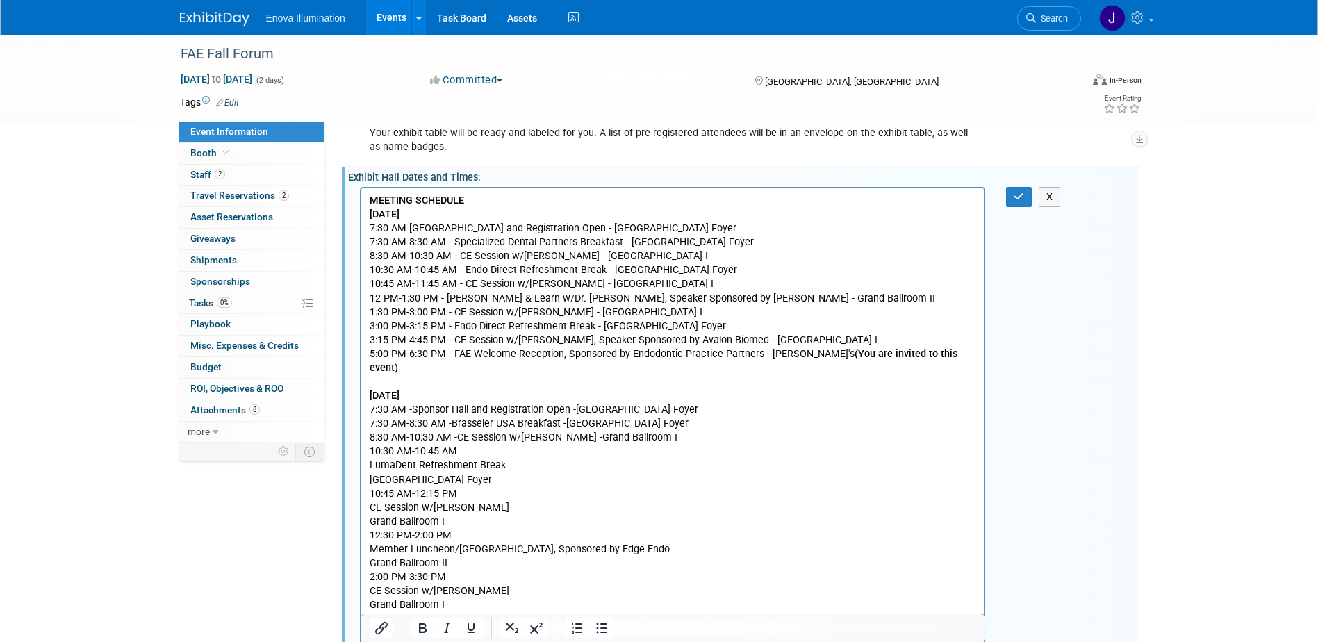
click at [498, 438] on p "Saturday, September 20 7:30 AM - Sponsor Hall and Registration Open - Grand Bal…" at bounding box center [672, 534] width 607 height 321
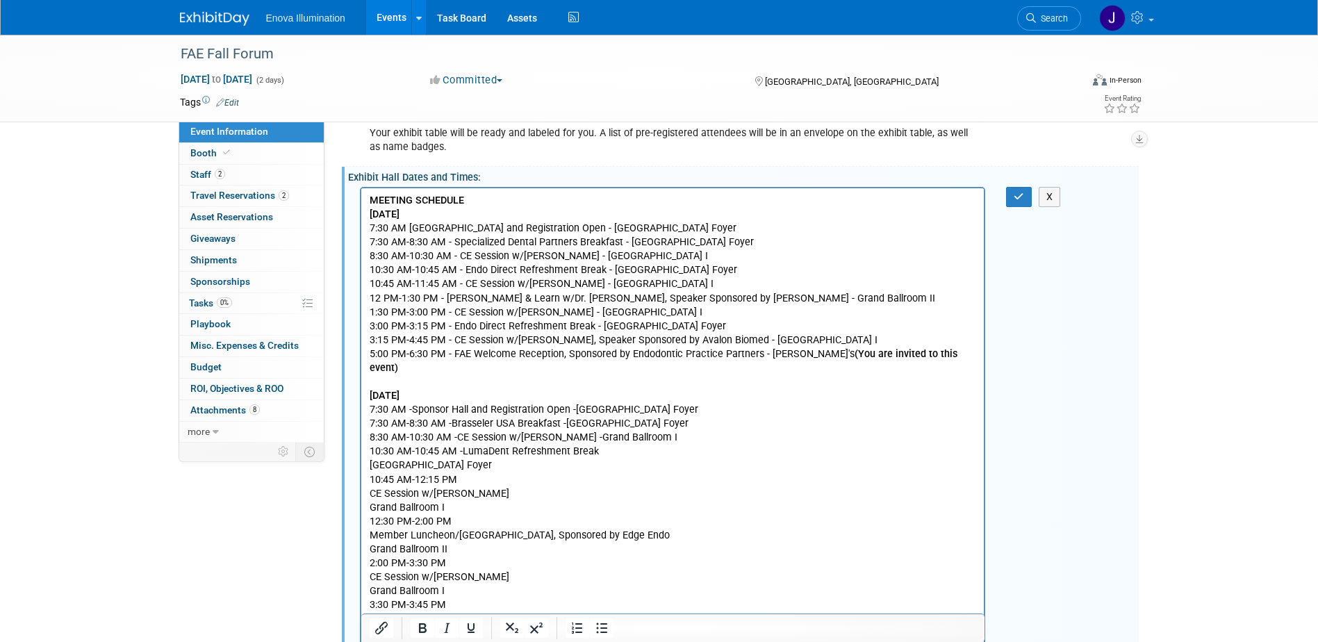
click at [621, 433] on p "Saturday, September 20 7:30 AM - Sponsor Hall and Registration Open - Grand Bal…" at bounding box center [672, 527] width 607 height 307
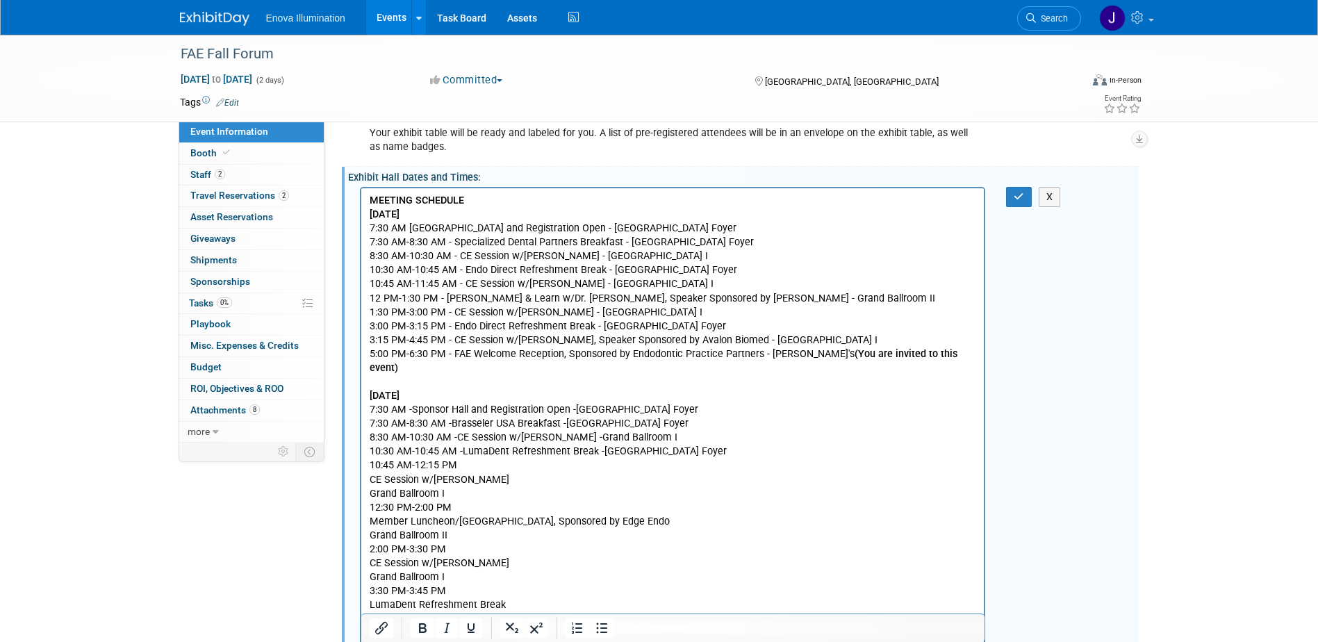
click at [475, 453] on p "Saturday, September 20 7:30 AM - Sponsor Hall and Registration Open - Grand Bal…" at bounding box center [672, 520] width 607 height 293
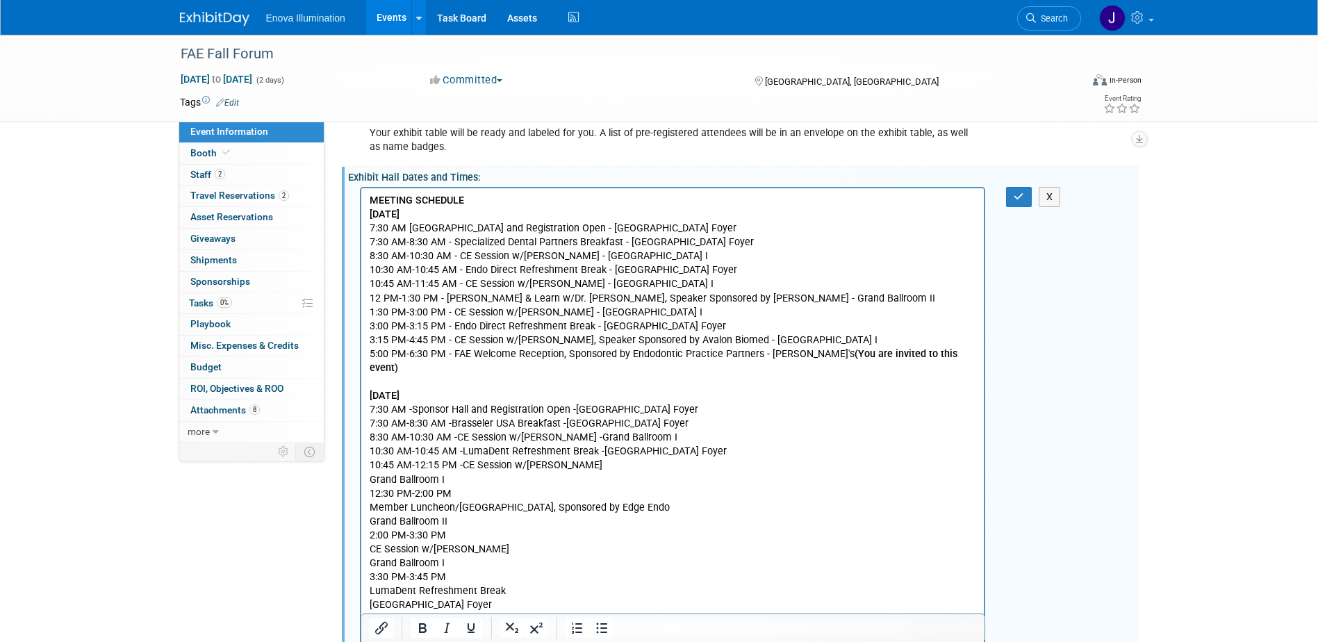
click at [609, 450] on p "Saturday, September 20 7:30 AM - Sponsor Hall and Registration Open - Grand Bal…" at bounding box center [672, 513] width 607 height 279
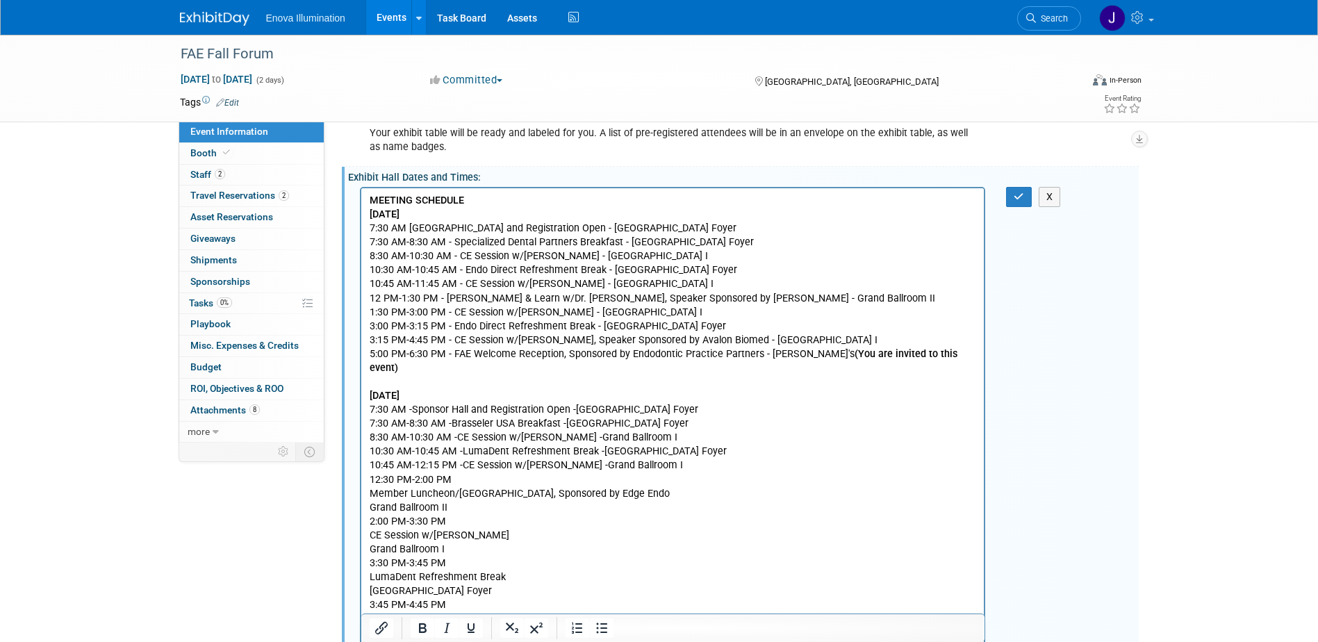
click at [513, 468] on p "Saturday, September 20 7:30 AM - Sponsor Hall and Registration Open - Grand Bal…" at bounding box center [672, 506] width 607 height 265
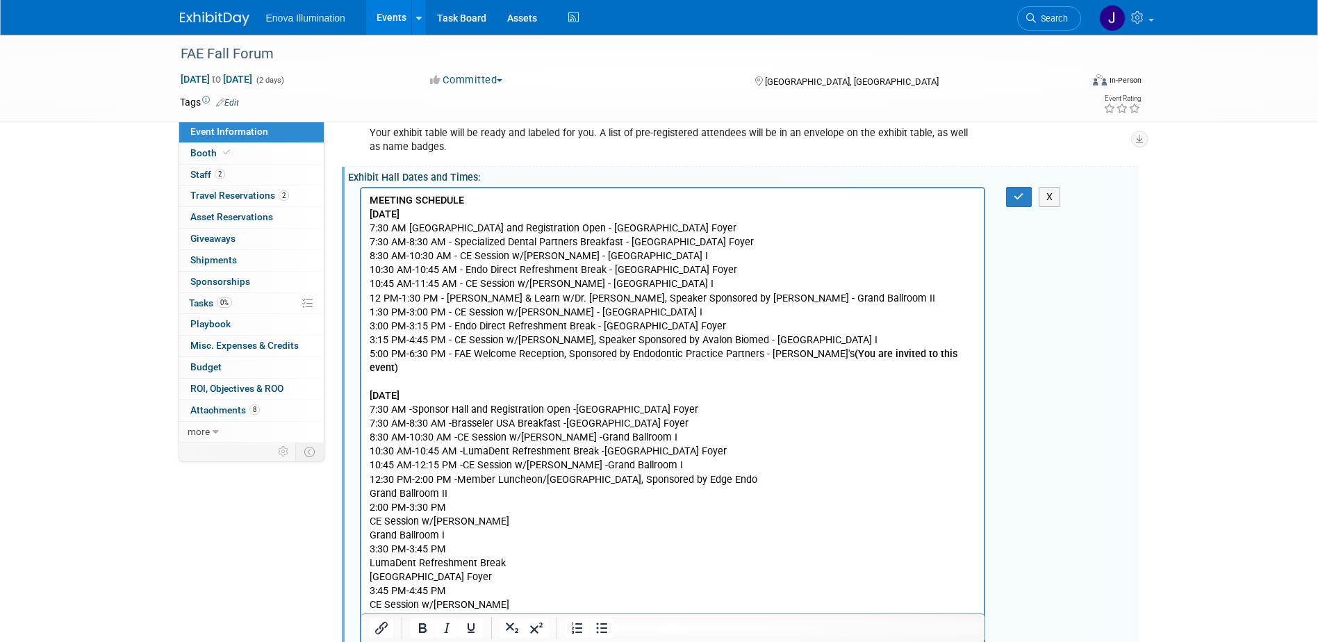
click at [717, 469] on p "Saturday, September 20 7:30 AM - Sponsor Hall and Registration Open - Grand Bal…" at bounding box center [672, 499] width 607 height 251
click at [479, 482] on p "Saturday, September 20 7:30 AM - Sponsor Hall and Registration Open - Grand Bal…" at bounding box center [672, 492] width 607 height 237
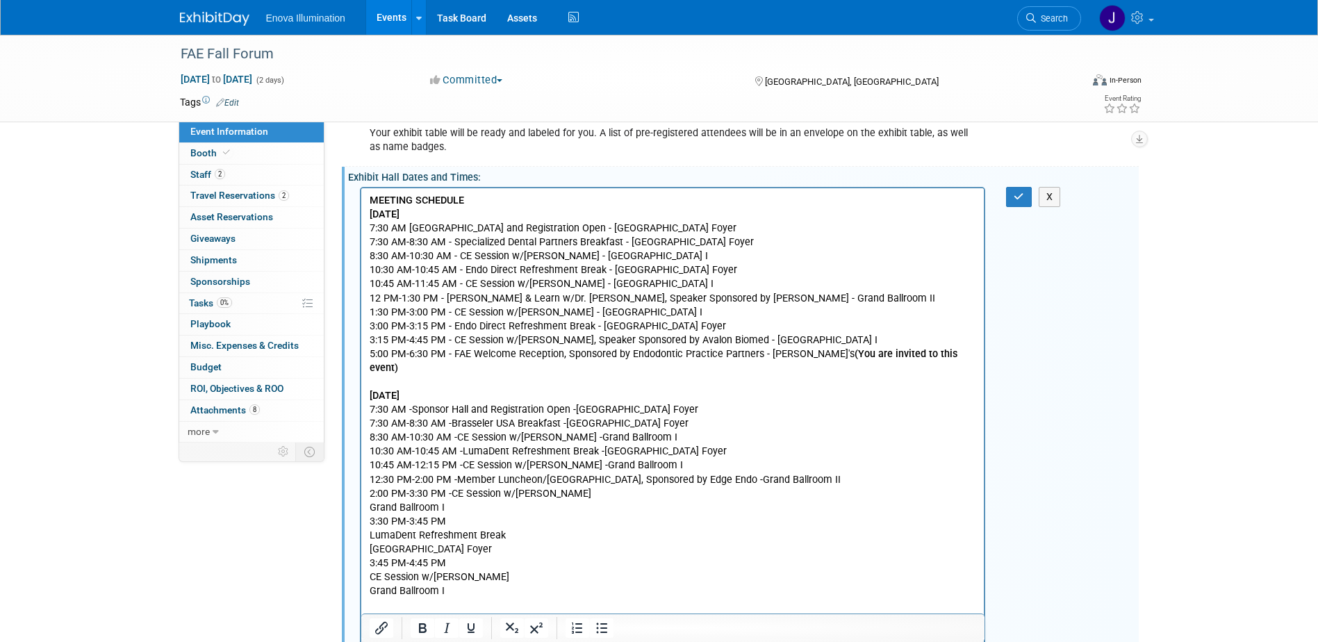
click at [620, 475] on p "Saturday, September 20 7:30 AM - Sponsor Hall and Registration Open - Grand Bal…" at bounding box center [672, 485] width 607 height 223
click at [463, 493] on p "Saturday, September 20 7:30 AM - Sponsor Hall and Registration Open - Grand Bal…" at bounding box center [672, 478] width 607 height 209
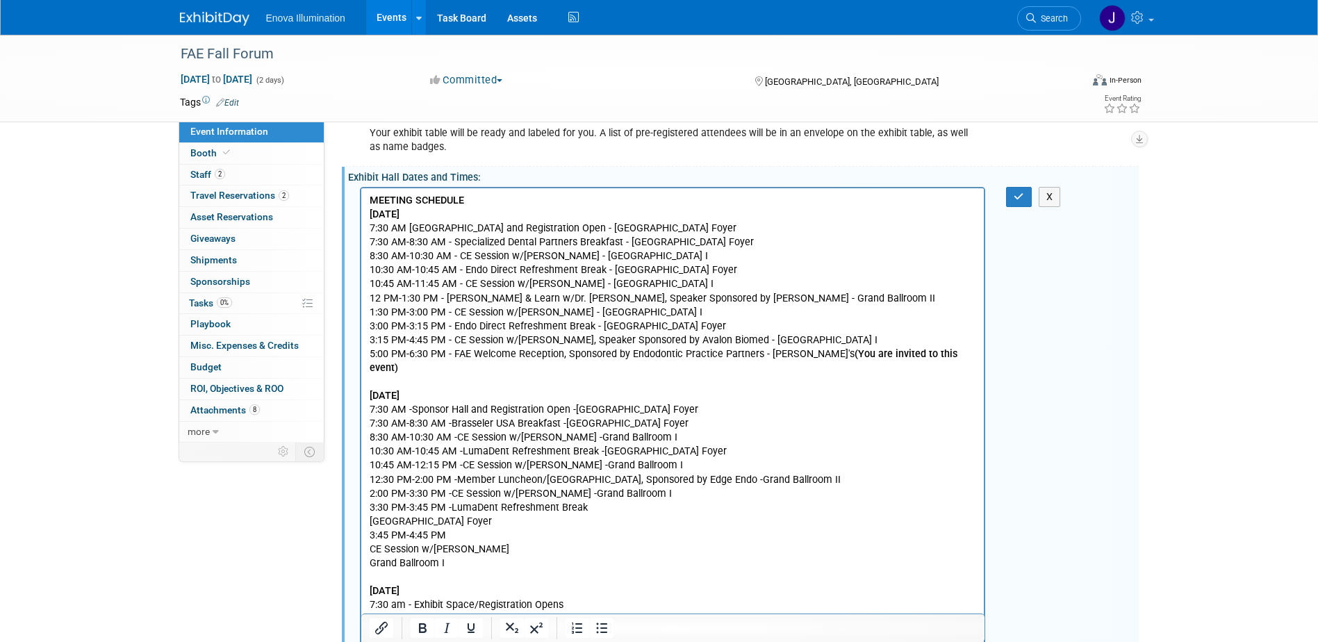
click at [593, 494] on p "Saturday, September 20 7:30 AM - Sponsor Hall and Registration Open - Grand Bal…" at bounding box center [672, 471] width 607 height 195
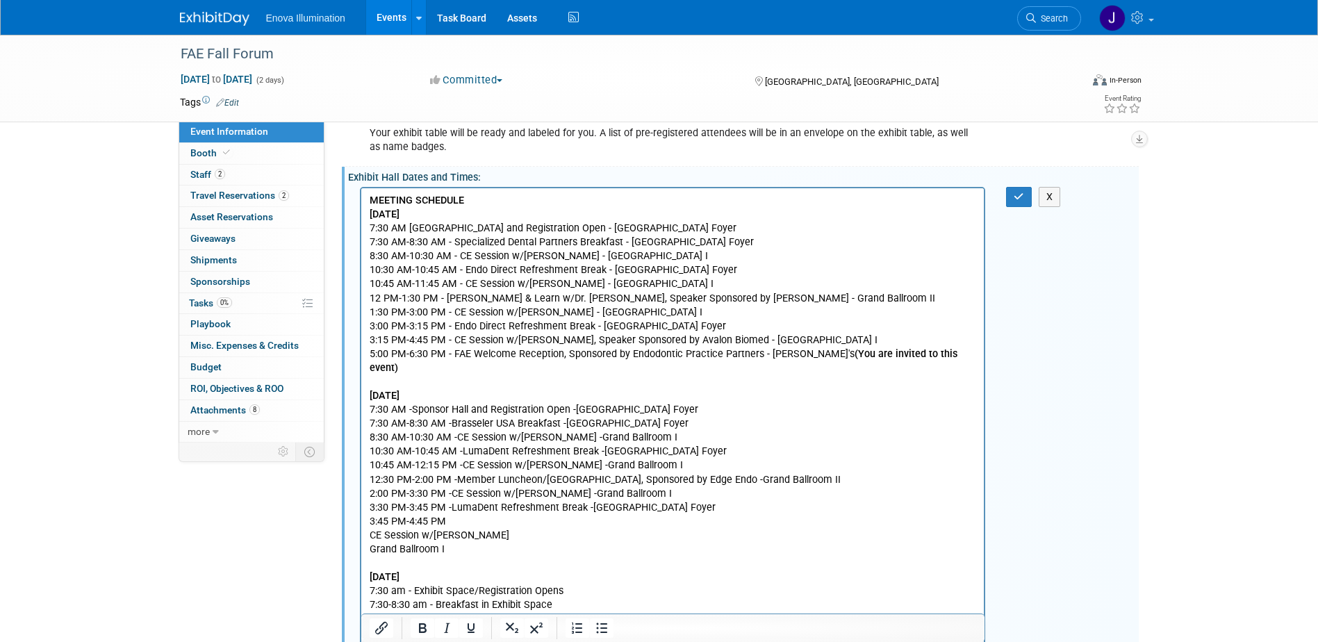
click at [477, 509] on p "Saturday, September 20 7:30 AM - Sponsor Hall and Registration Open - Grand Bal…" at bounding box center [672, 464] width 607 height 181
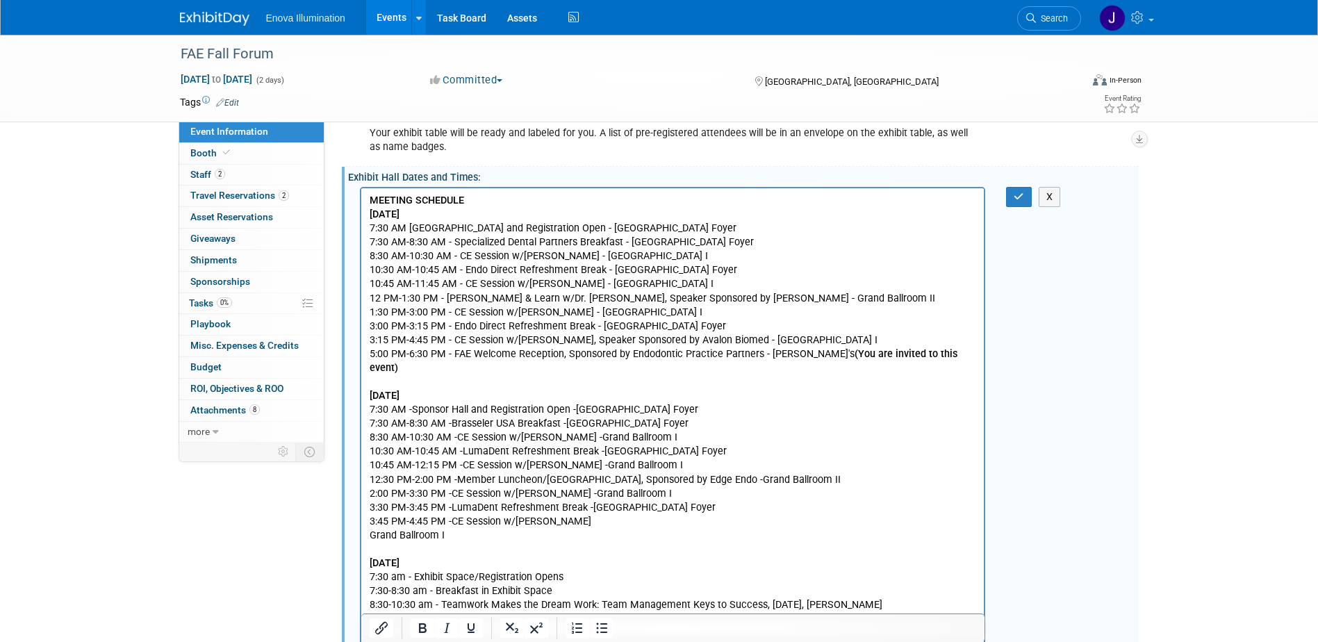
click at [618, 508] on p "Saturday, September 20 7:30 AM - Sponsor Hall and Registration Open - Grand Bal…" at bounding box center [672, 457] width 607 height 167
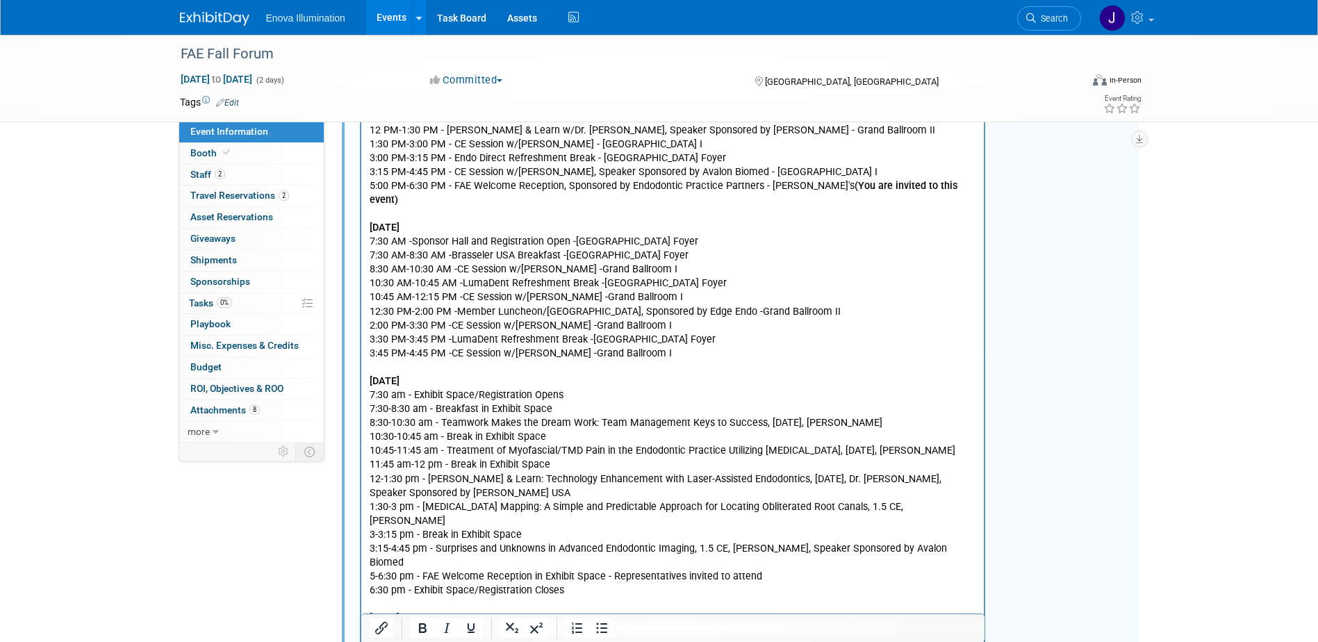
scroll to position [497, 0]
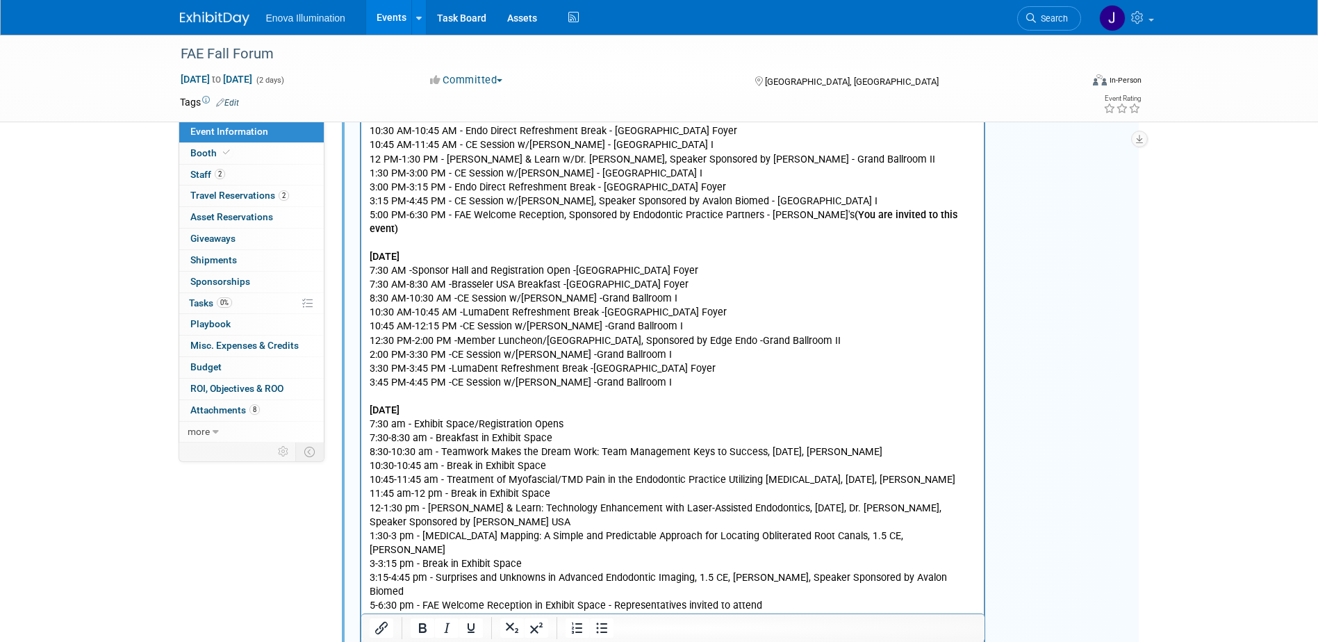
click at [809, 319] on p "Saturday, September 20 7:30 AM - Sponsor Hall and Registration Open - Grand Bal…" at bounding box center [672, 313] width 607 height 154
click at [809, 326] on p "Saturday, September 20 7:30 AM - Sponsor Hall and Registration Open - Grand Bal…" at bounding box center [672, 313] width 607 height 154
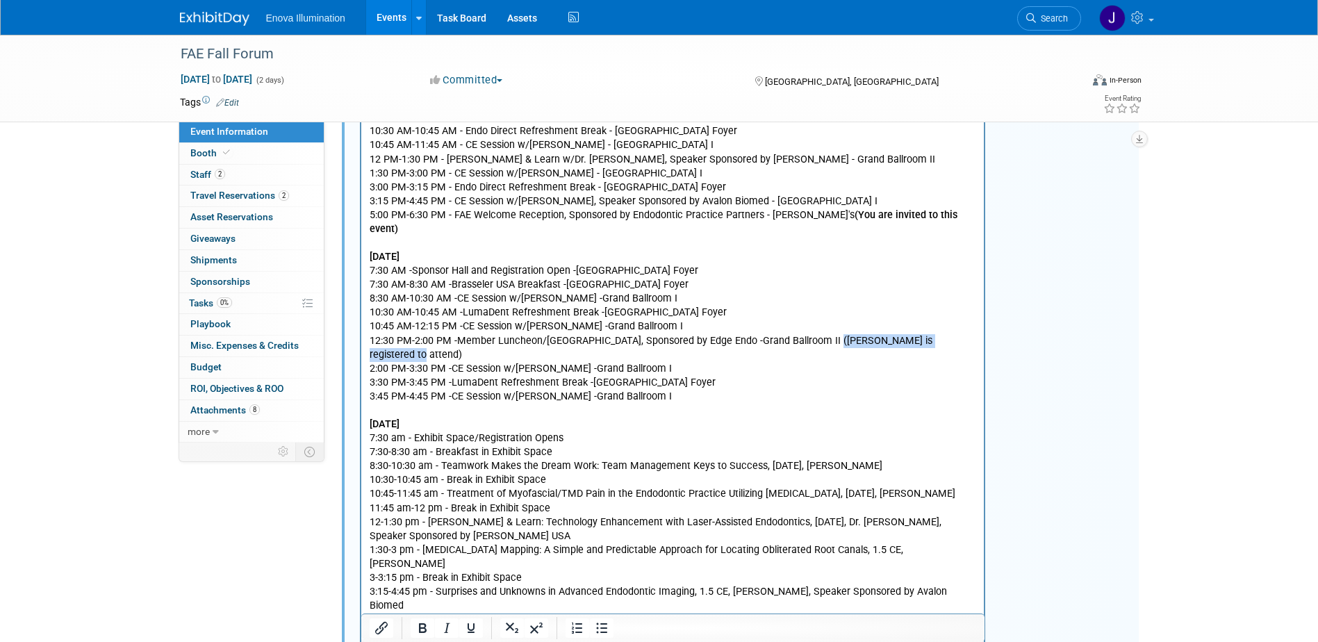
drag, startPoint x: 932, startPoint y: 326, endPoint x: 791, endPoint y: 328, distance: 141.1
click at [791, 328] on p "Saturday, September 20 7:30 AM - Sponsor Hall and Registration Open - Grand Bal…" at bounding box center [672, 319] width 607 height 167
click at [418, 627] on icon "Bold" at bounding box center [422, 628] width 17 height 17
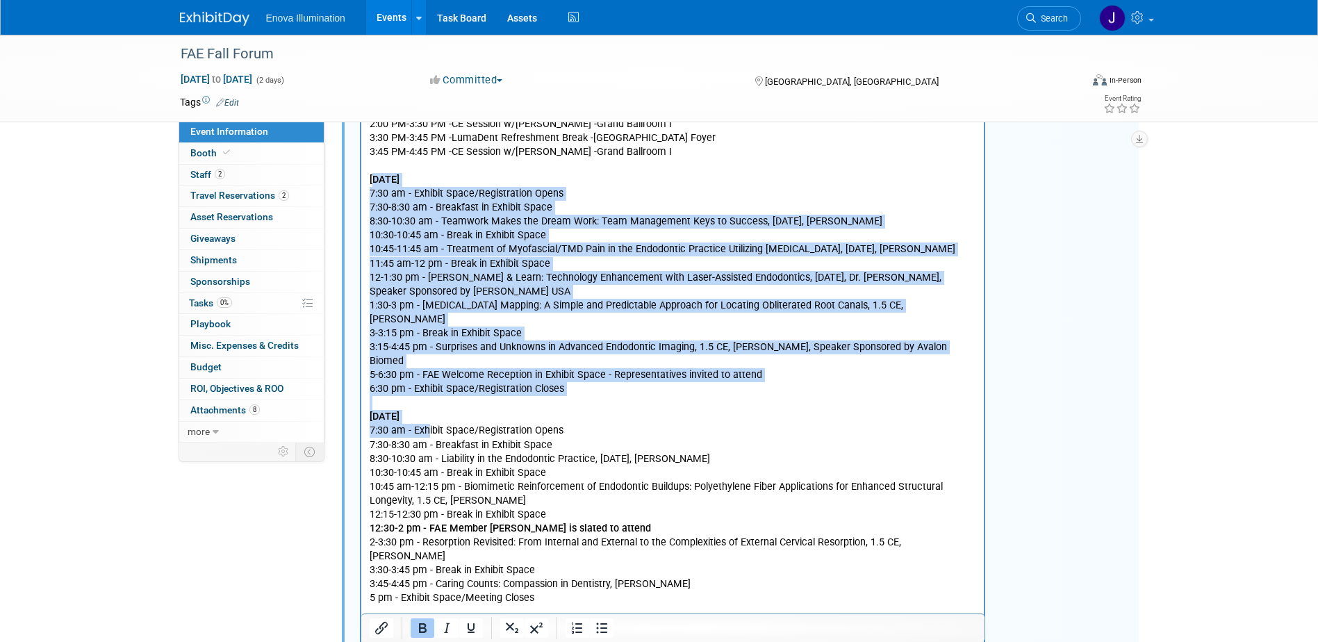
scroll to position [775, 0]
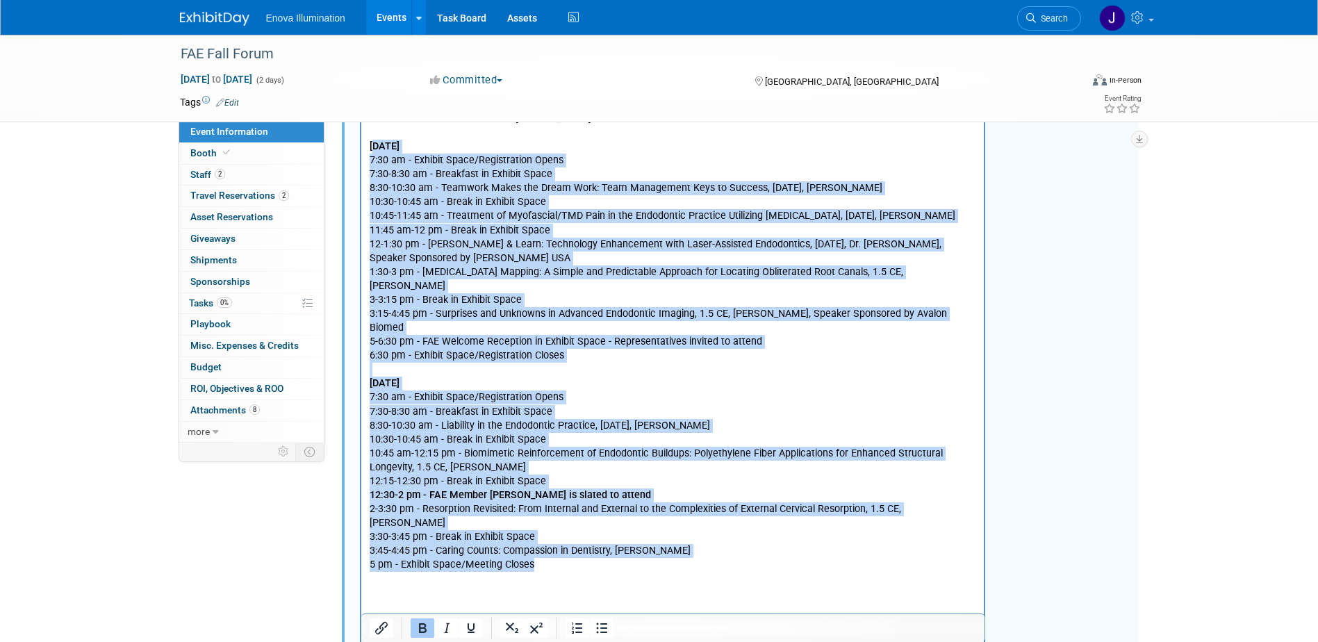
drag, startPoint x: 372, startPoint y: 117, endPoint x: 543, endPoint y: 527, distance: 443.7
click at [543, 527] on p "Friday, September 19, 2024 7:30 am - Exhibit Space/Registration Opens 7:30-8:30…" at bounding box center [672, 391] width 607 height 530
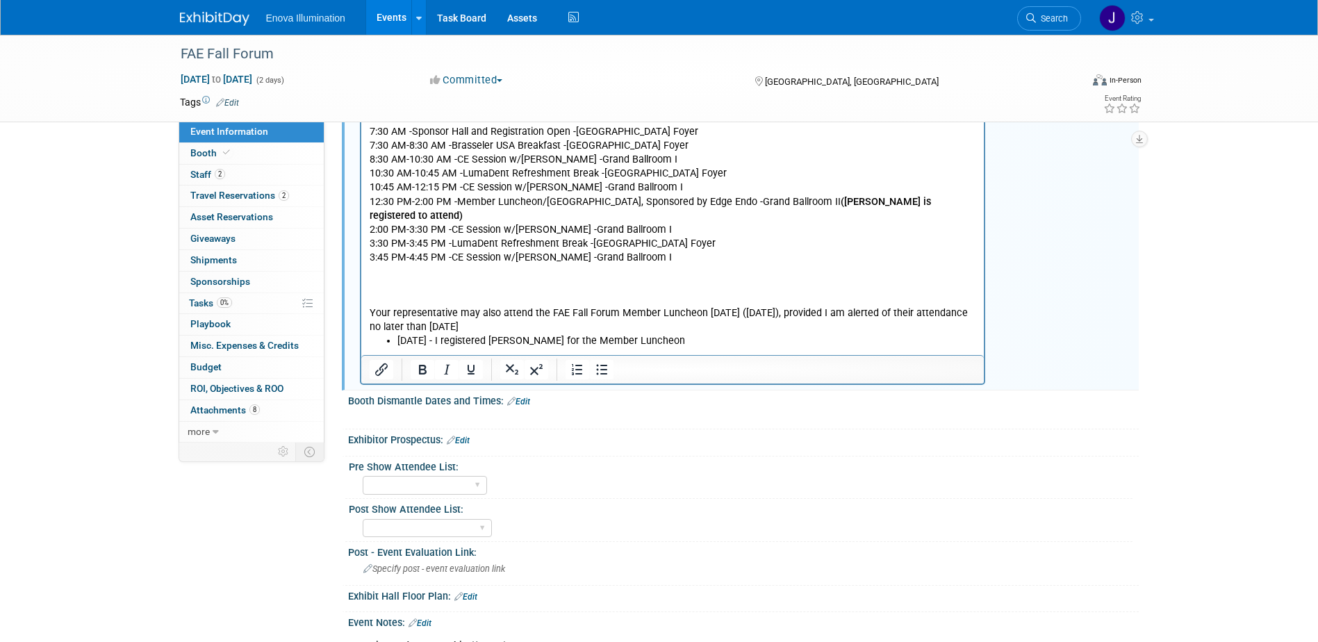
scroll to position [289, 0]
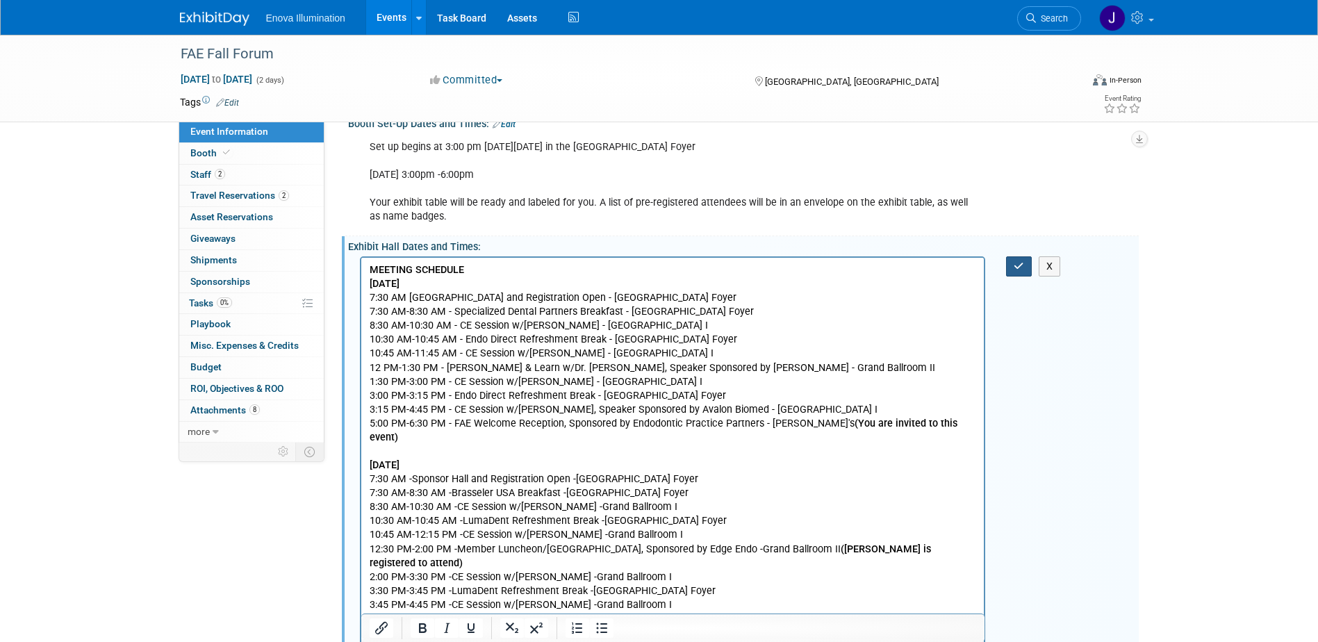
click at [1025, 262] on button "button" at bounding box center [1019, 266] width 26 height 20
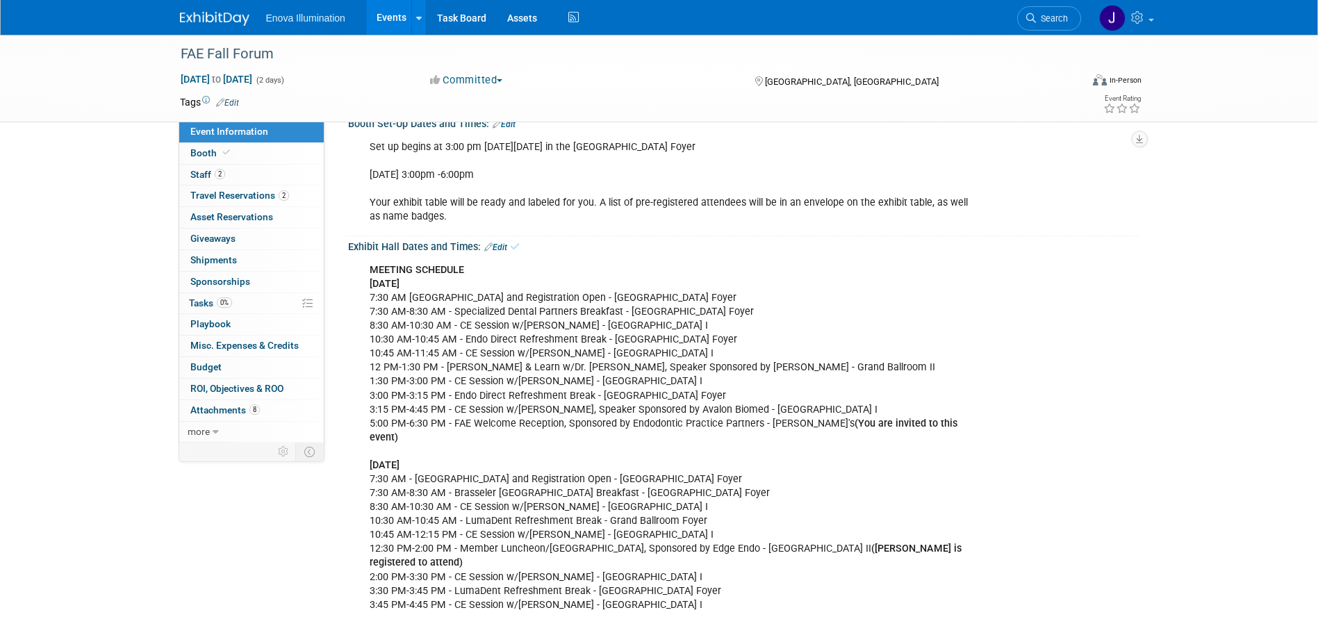
click at [498, 244] on link "Edit" at bounding box center [495, 247] width 23 height 10
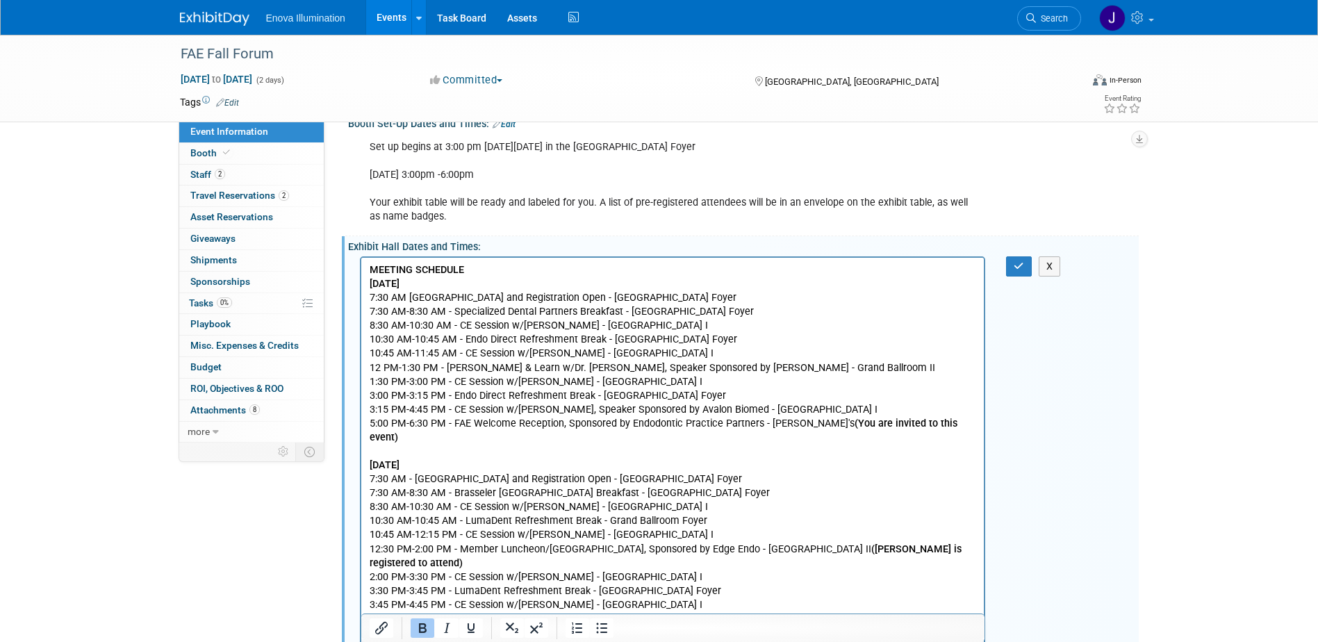
scroll to position [0, 0]
click at [383, 591] on p "MEETING SCHEDULE Friday, September 19 7:30 AM Sponsor Hall and Registration Ope…" at bounding box center [672, 472] width 607 height 418
click at [1021, 258] on button "button" at bounding box center [1019, 266] width 26 height 20
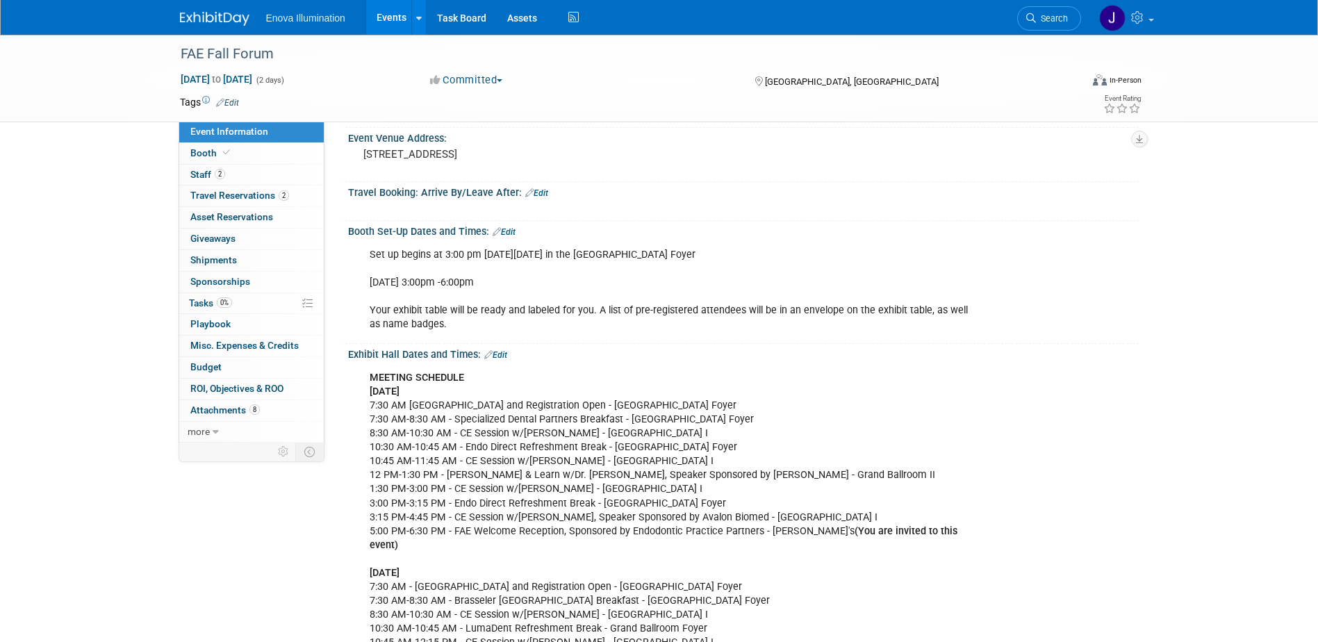
scroll to position [81, 0]
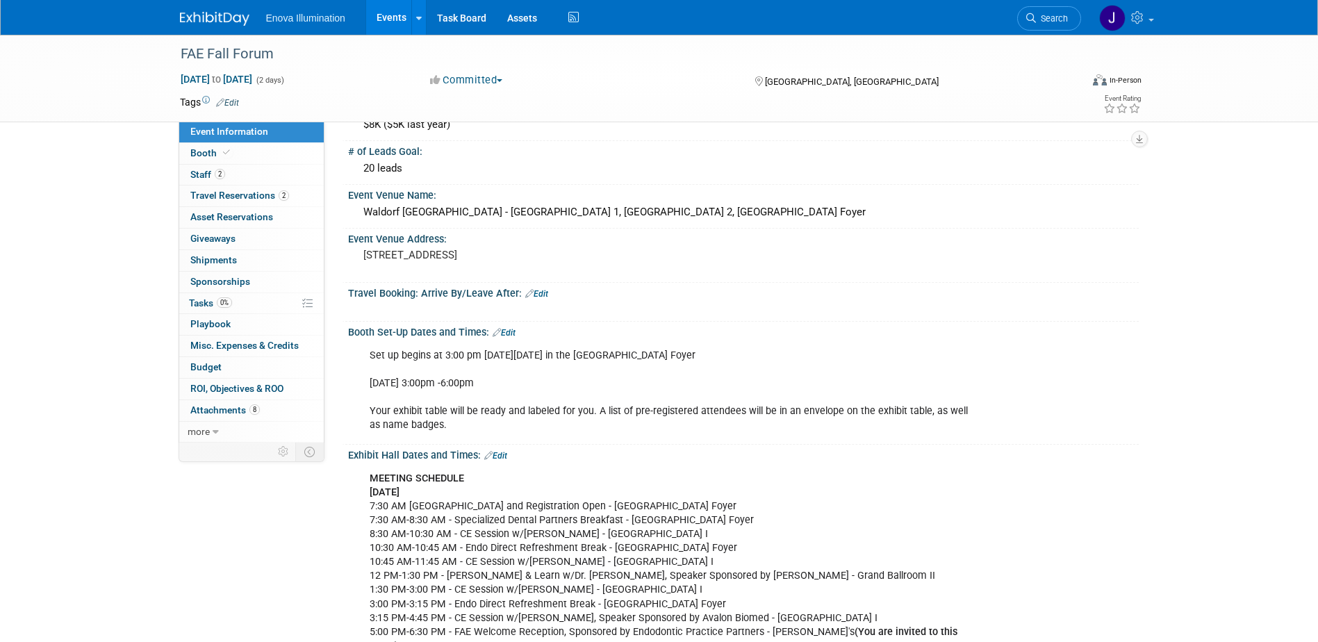
drag, startPoint x: 652, startPoint y: 356, endPoint x: 370, endPoint y: 357, distance: 281.4
click at [370, 357] on div "Set up begins at 3:00 pm on Thursday, September 18, 2025 in the Grand Ballroom …" at bounding box center [673, 390] width 626 height 97
drag, startPoint x: 370, startPoint y: 357, endPoint x: 380, endPoint y: 358, distance: 9.8
copy div "Set up begins at 3:00 pm on Thursday, September 18, 2025 in the Grand Ballroom …"
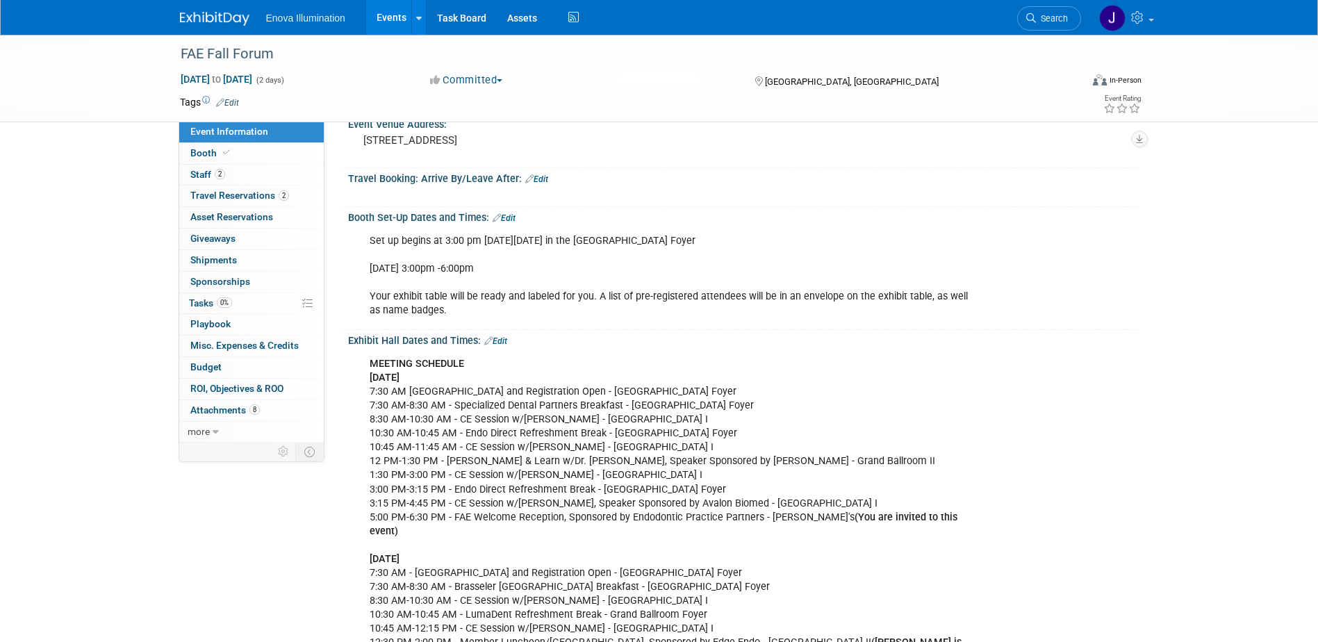
scroll to position [220, 0]
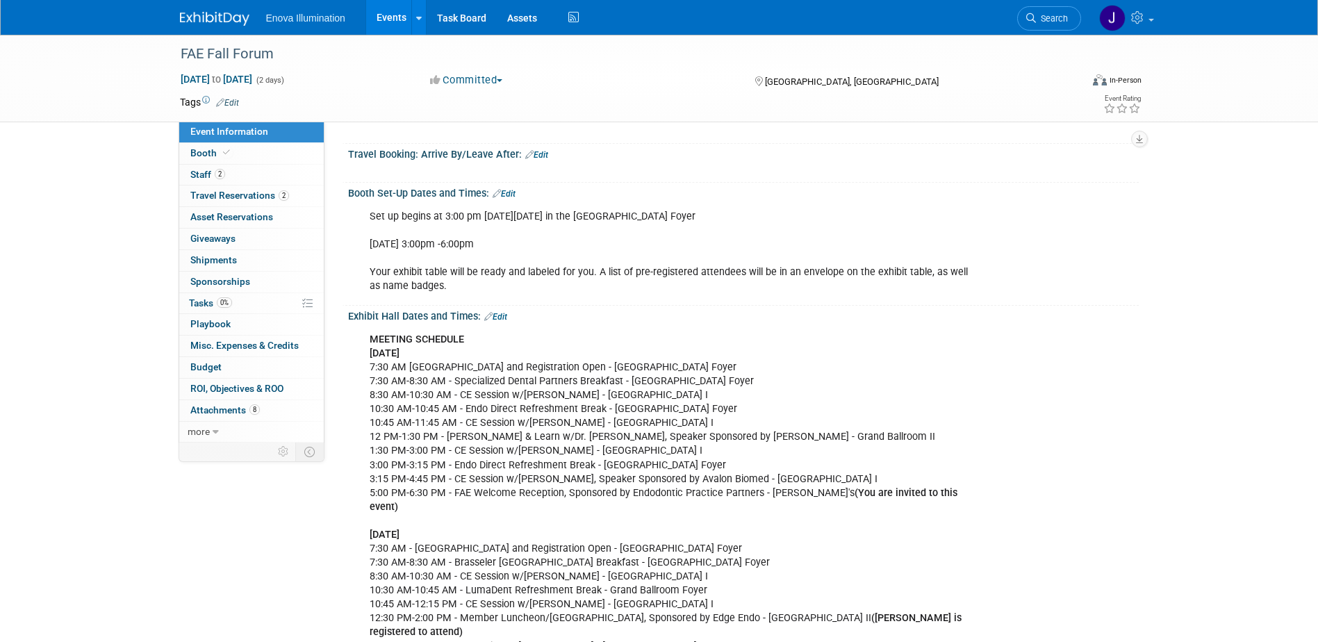
click at [512, 504] on div "MEETING SCHEDULE Friday, September 19 7:30 AM Sponsor Hall and Registration Ope…" at bounding box center [673, 535] width 626 height 418
click at [835, 551] on div "MEETING SCHEDULE Friday, September 19 7:30 AM Sponsor Hall and Registration Ope…" at bounding box center [673, 535] width 626 height 418
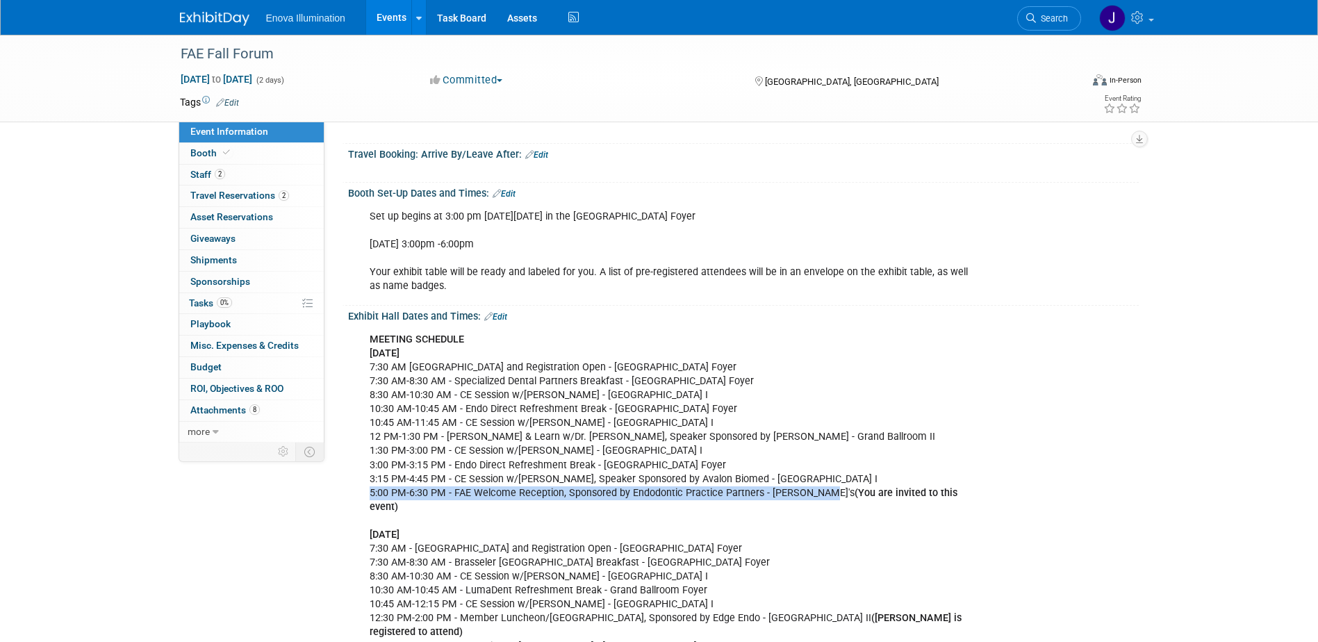
drag, startPoint x: 371, startPoint y: 491, endPoint x: 808, endPoint y: 493, distance: 437.0
click at [808, 493] on div "MEETING SCHEDULE Friday, September 19 7:30 AM Sponsor Hall and Registration Ope…" at bounding box center [673, 535] width 626 height 418
drag, startPoint x: 808, startPoint y: 493, endPoint x: 790, endPoint y: 492, distance: 18.1
copy div "5:00 PM-6:30 PM - FAE Welcome Reception, Sponsored by Endodontic Practice Partn…"
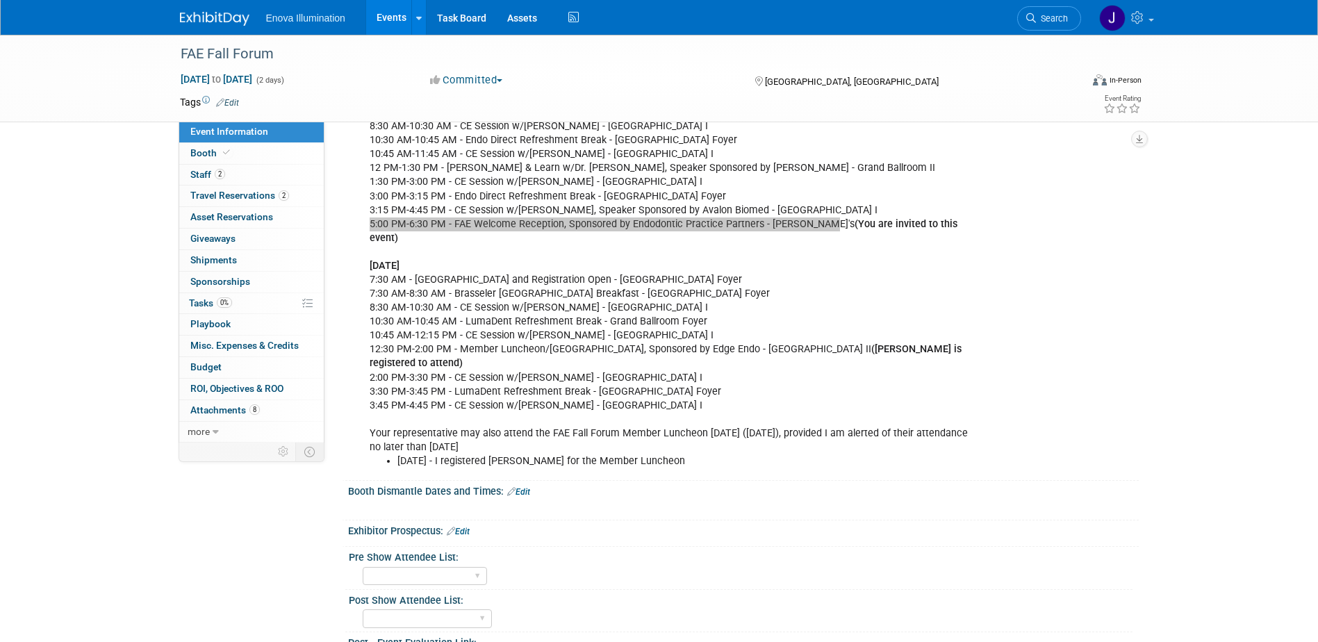
scroll to position [497, 0]
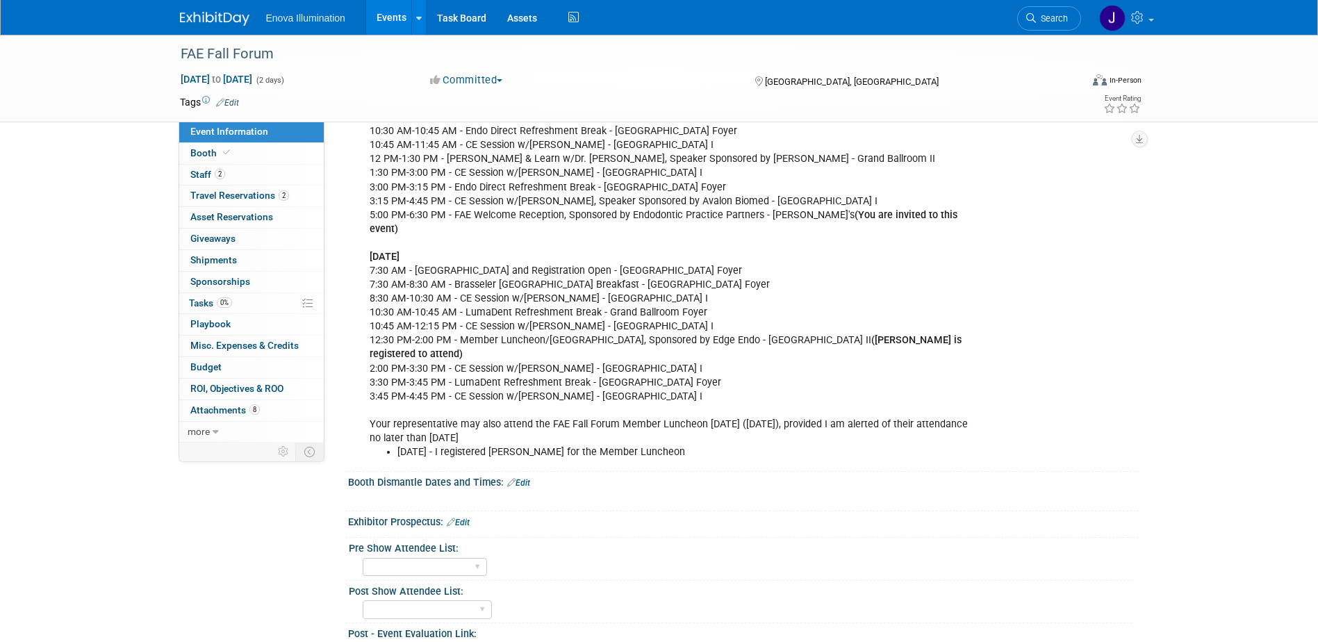
click at [395, 331] on div "MEETING SCHEDULE Friday, September 19 7:30 AM Sponsor Hall and Registration Ope…" at bounding box center [673, 257] width 626 height 418
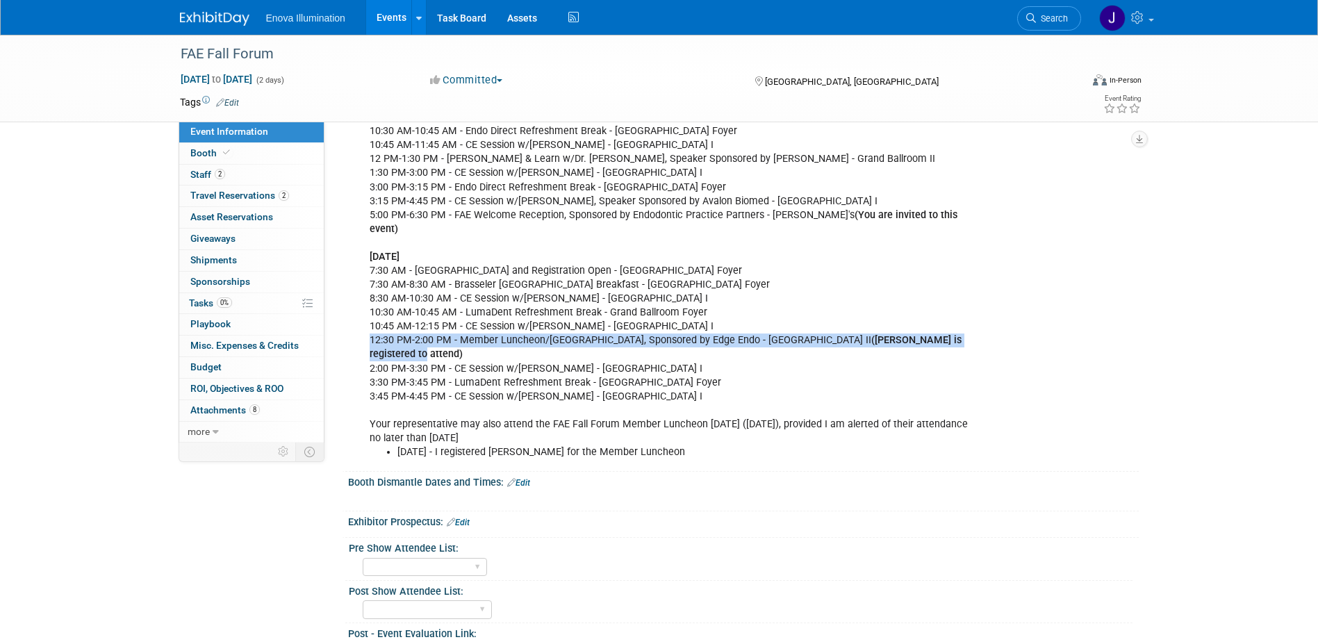
drag, startPoint x: 370, startPoint y: 326, endPoint x: 931, endPoint y: 324, distance: 561.4
click at [931, 324] on div "MEETING SCHEDULE Friday, September 19 7:30 AM Sponsor Hall and Registration Ope…" at bounding box center [673, 257] width 626 height 418
copy div "12:30 PM-2:00 PM - Member Luncheon/Town Hall, Sponsored by Edge Endo - Grand Ba…"
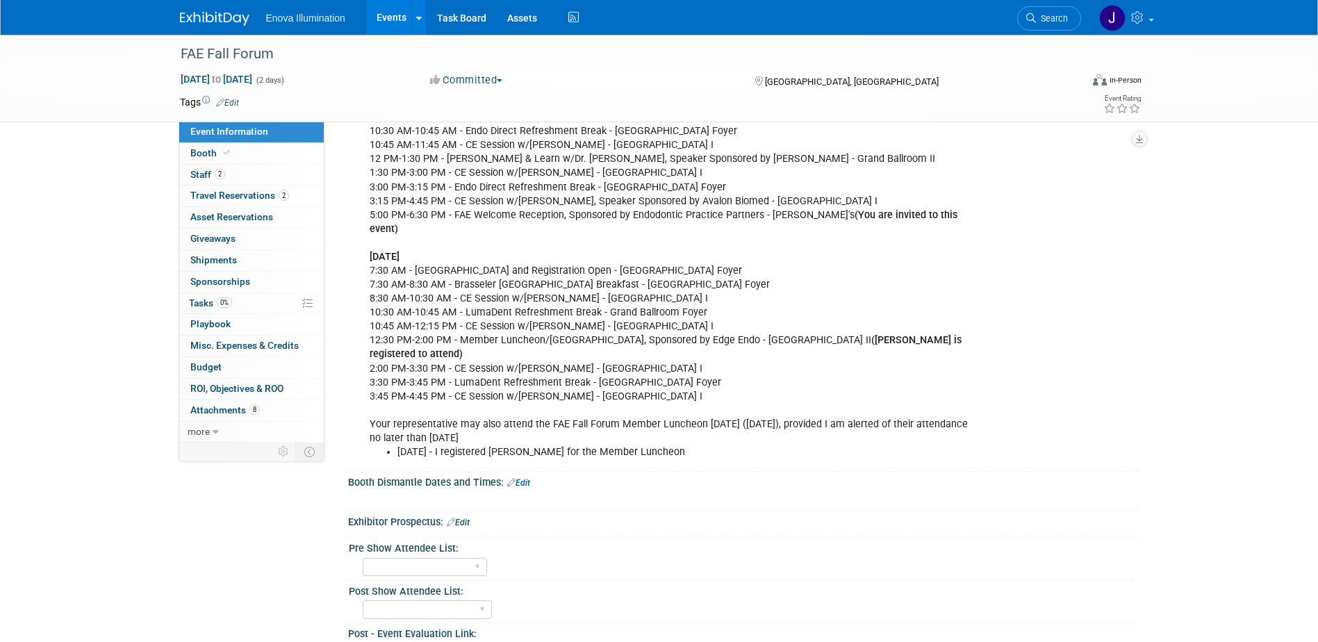
click at [600, 242] on div "MEETING SCHEDULE Friday, September 19 7:30 AM Sponsor Hall and Registration Ope…" at bounding box center [673, 257] width 626 height 418
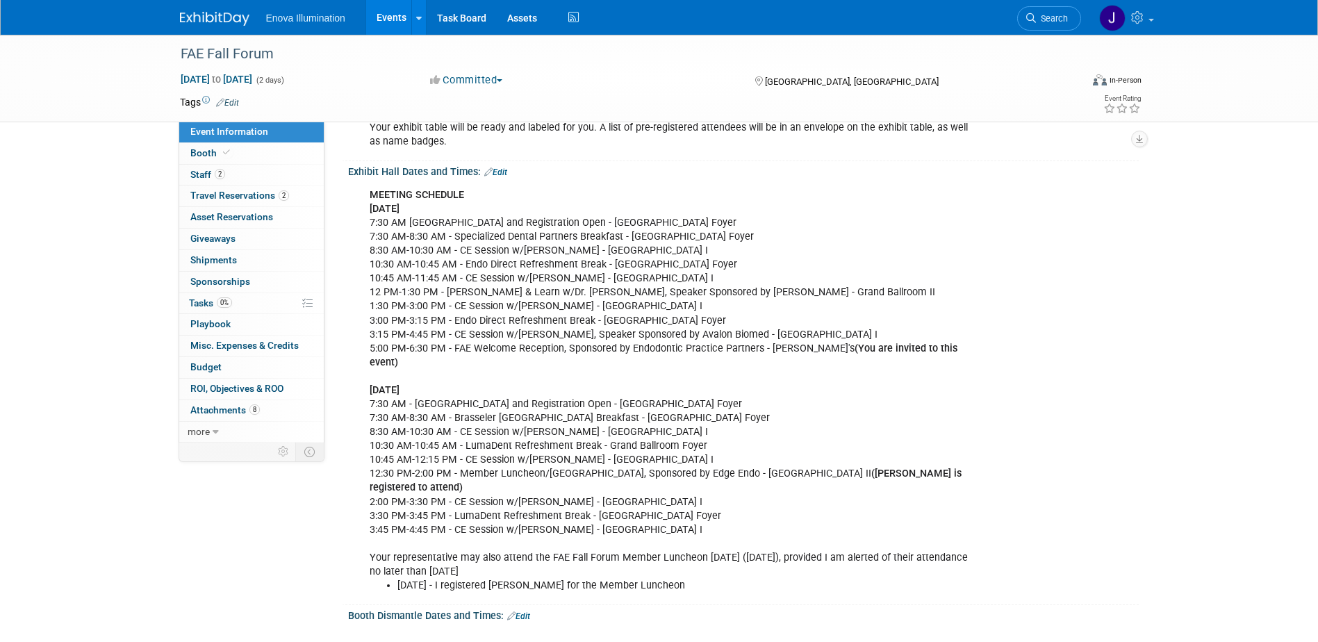
scroll to position [358, 0]
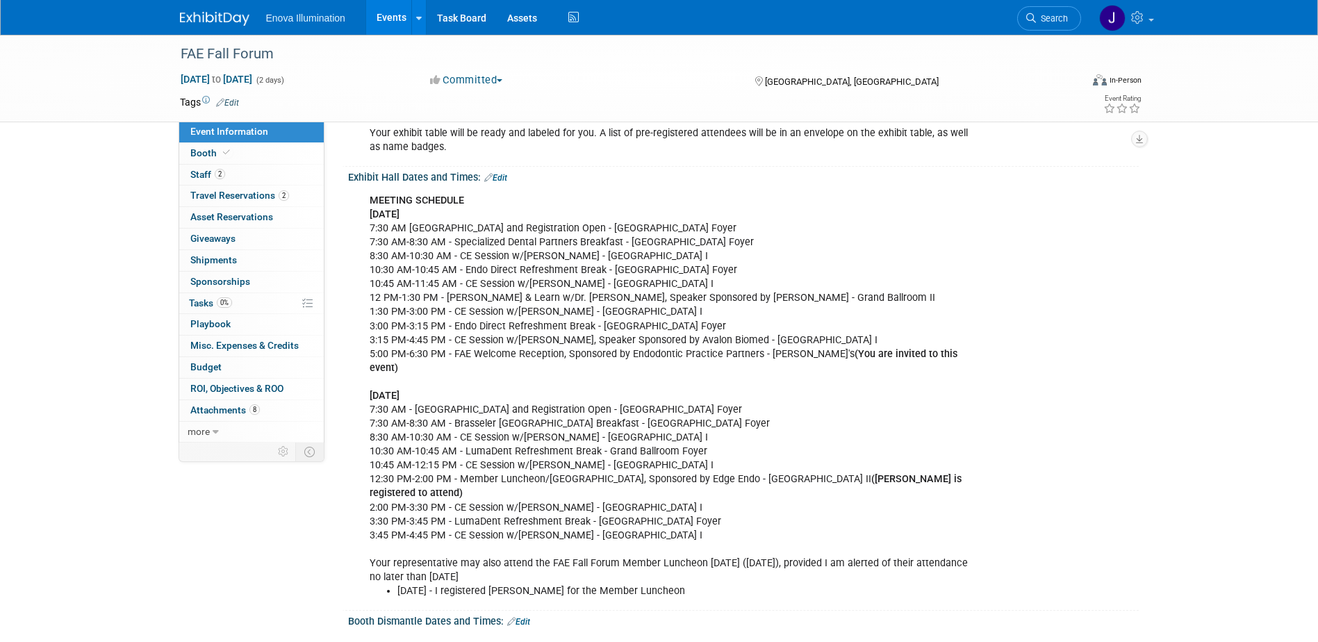
click at [1069, 19] on link "Search" at bounding box center [1049, 18] width 64 height 24
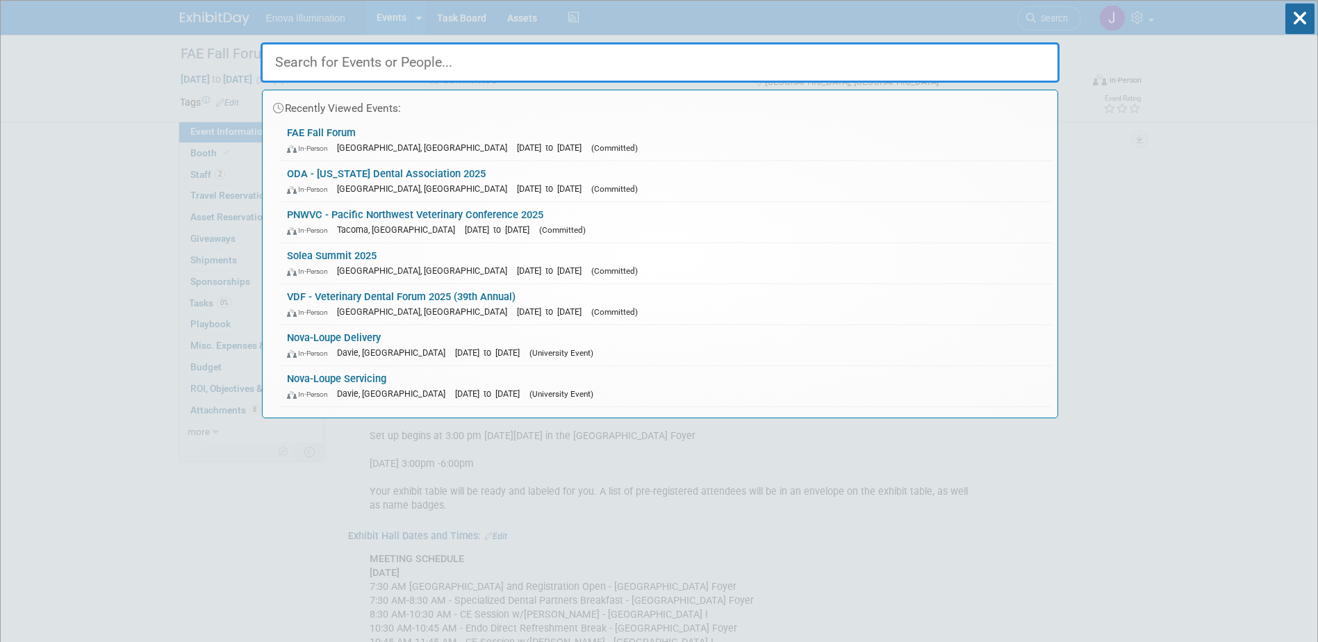
click at [977, 63] on input "text" at bounding box center [660, 62] width 799 height 40
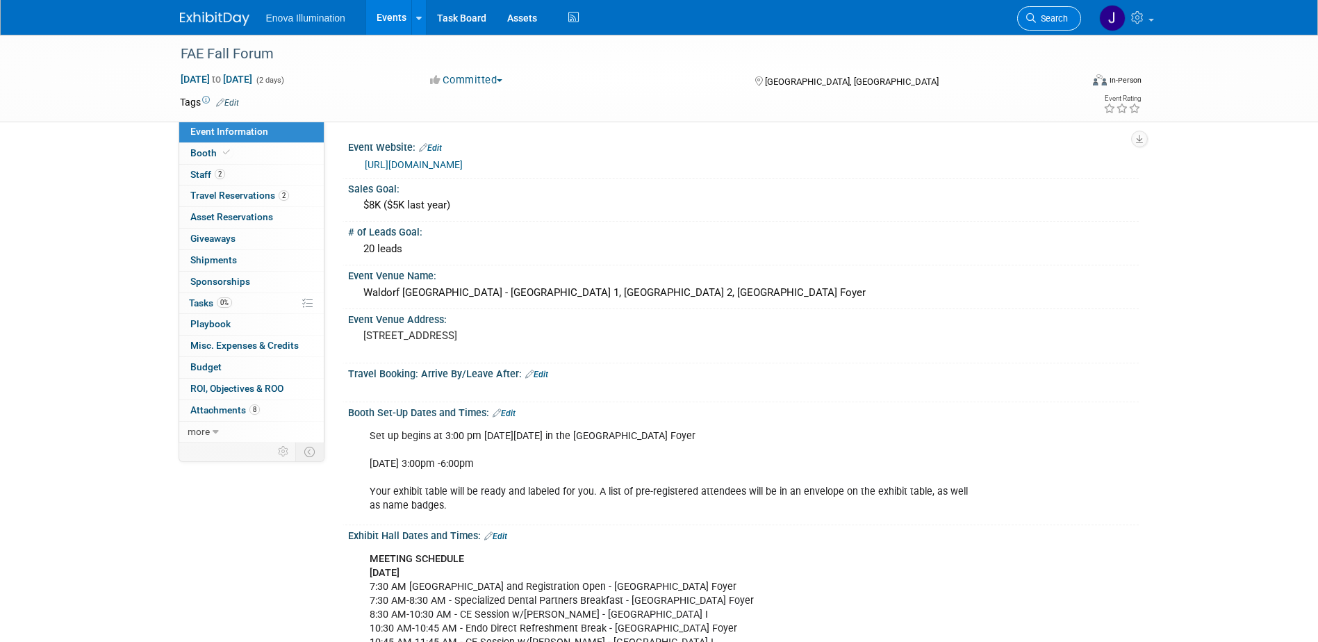
click at [1055, 14] on span "Search" at bounding box center [1052, 18] width 32 height 10
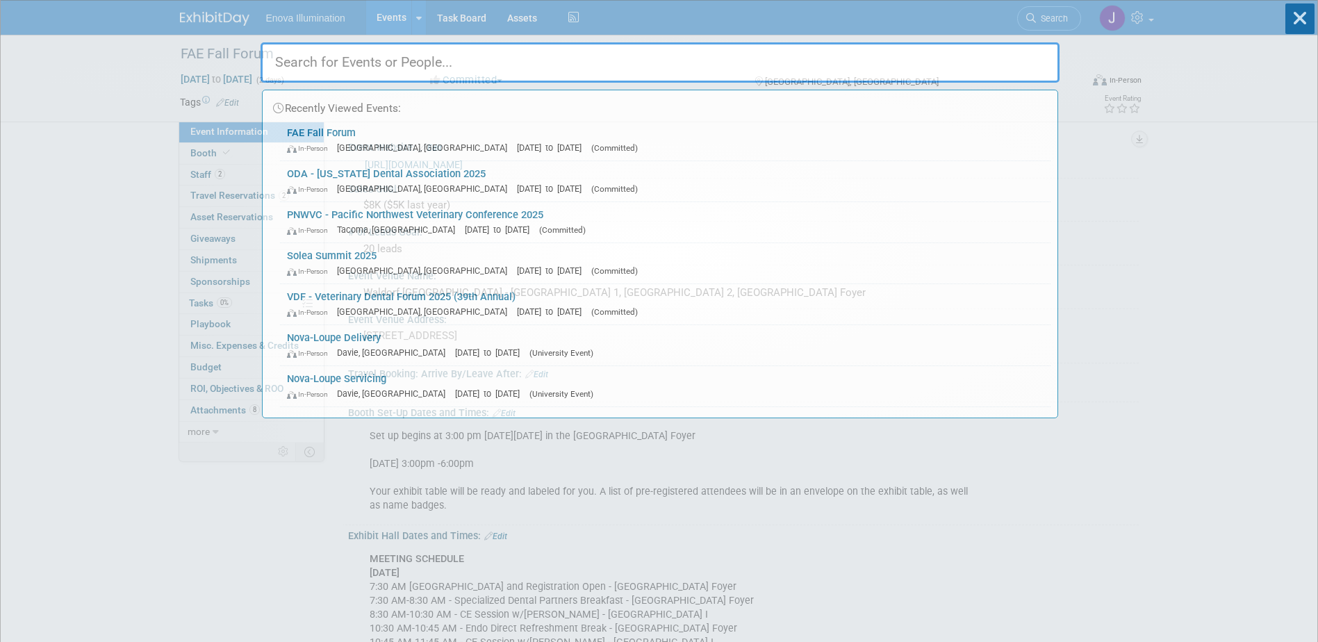
click at [1006, 61] on input "text" at bounding box center [660, 62] width 799 height 40
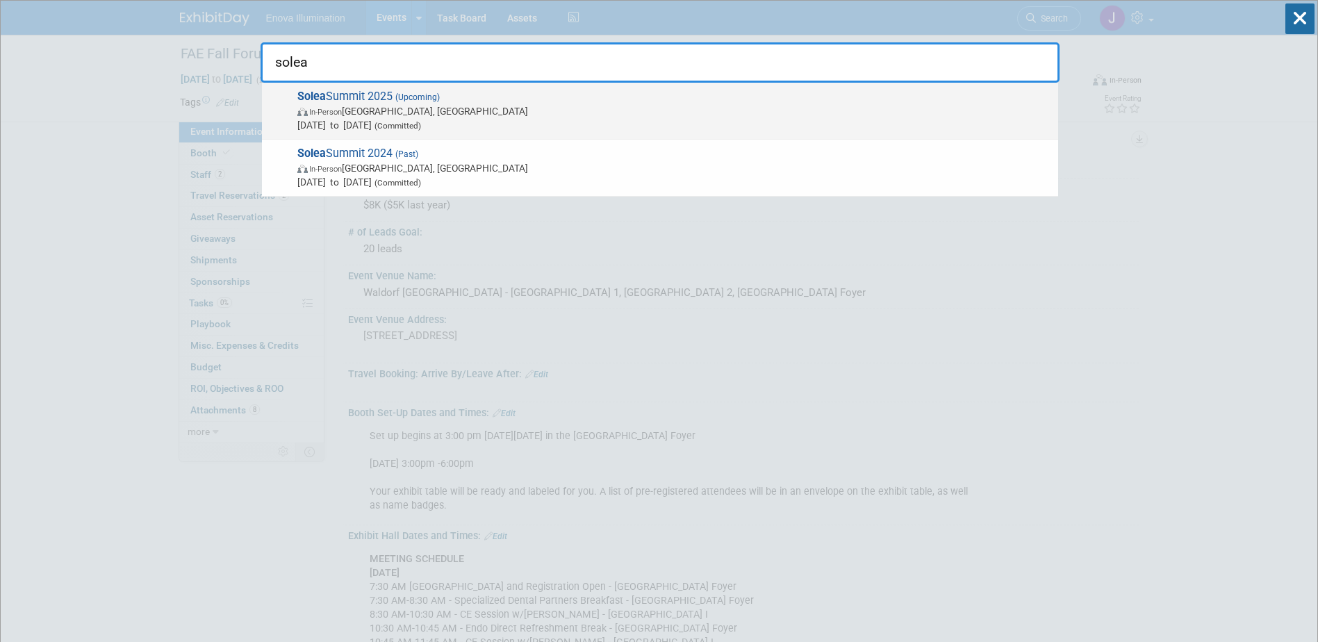
type input "solea"
click at [320, 99] on strong "Solea" at bounding box center [311, 96] width 28 height 13
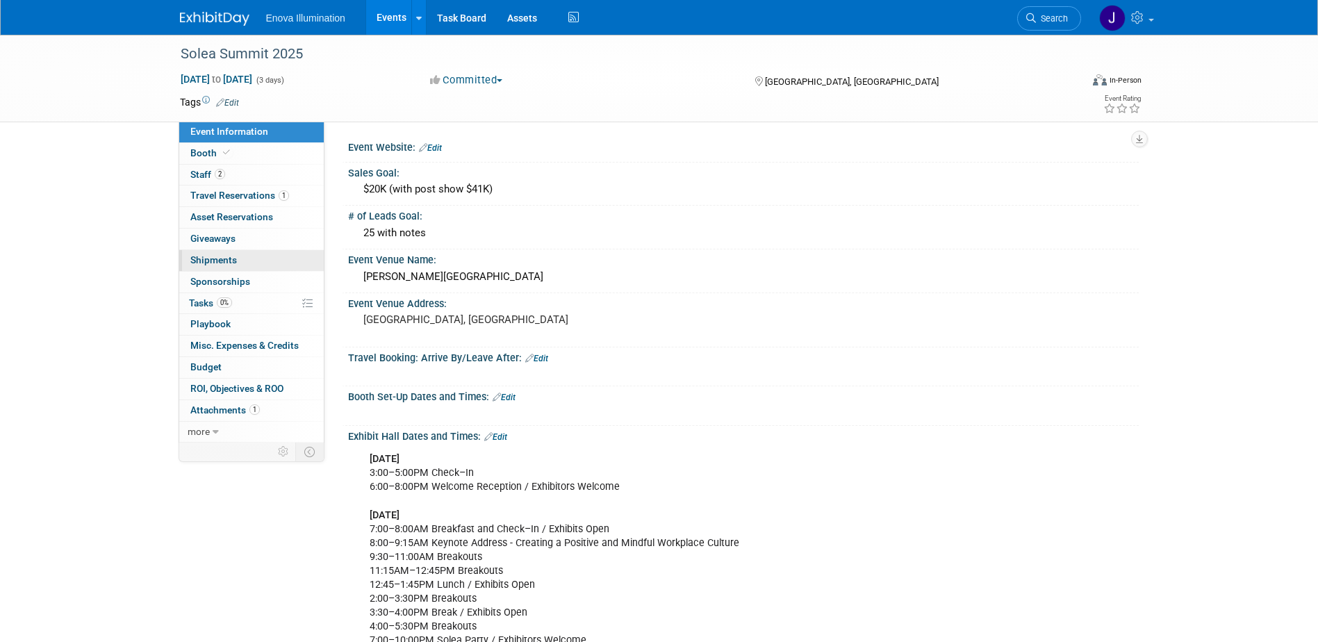
click at [207, 265] on link "0 Shipments 0" at bounding box center [251, 260] width 145 height 21
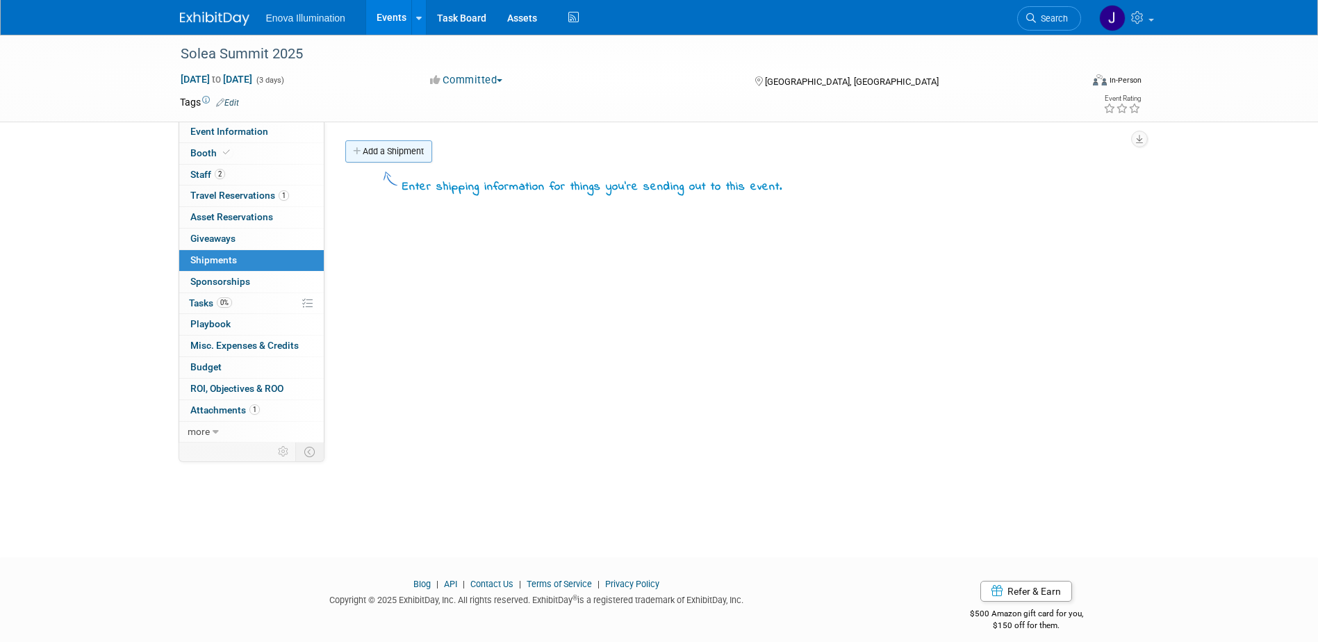
click at [376, 156] on link "Add a Shipment" at bounding box center [388, 151] width 87 height 22
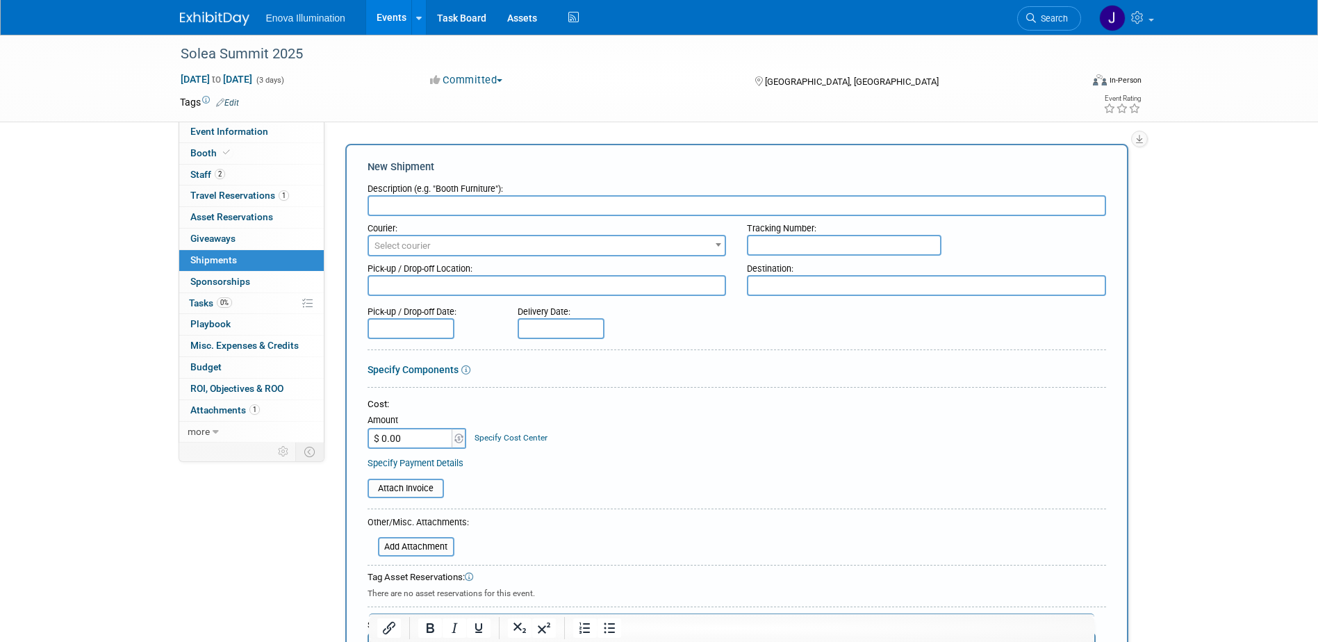
click at [411, 209] on input "text" at bounding box center [737, 205] width 739 height 21
type input "S"
type input "FedEx Shipping Instructions"
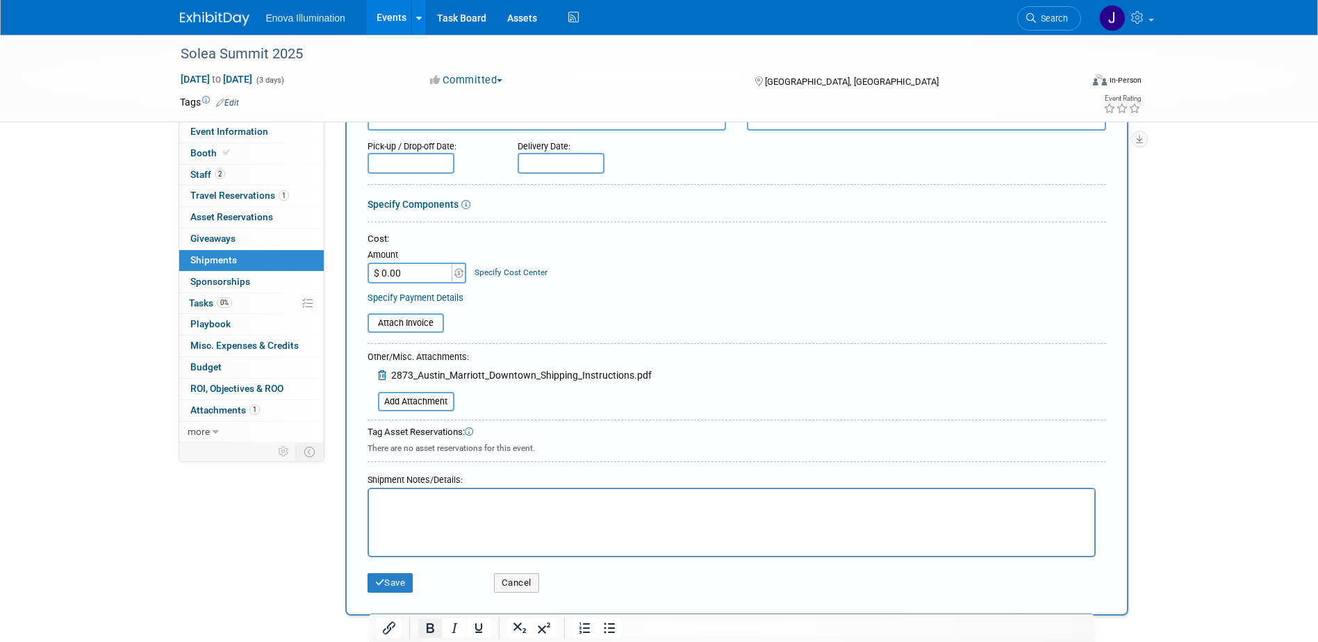
scroll to position [208, 0]
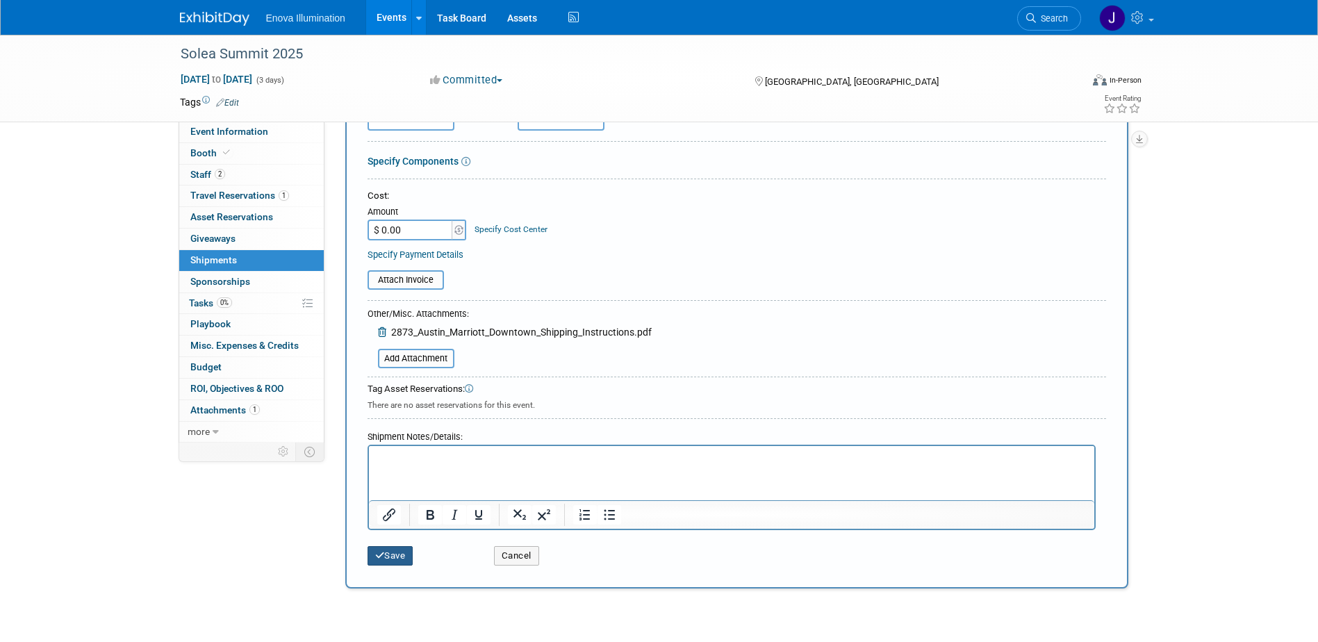
click at [395, 551] on button "Save" at bounding box center [391, 555] width 46 height 19
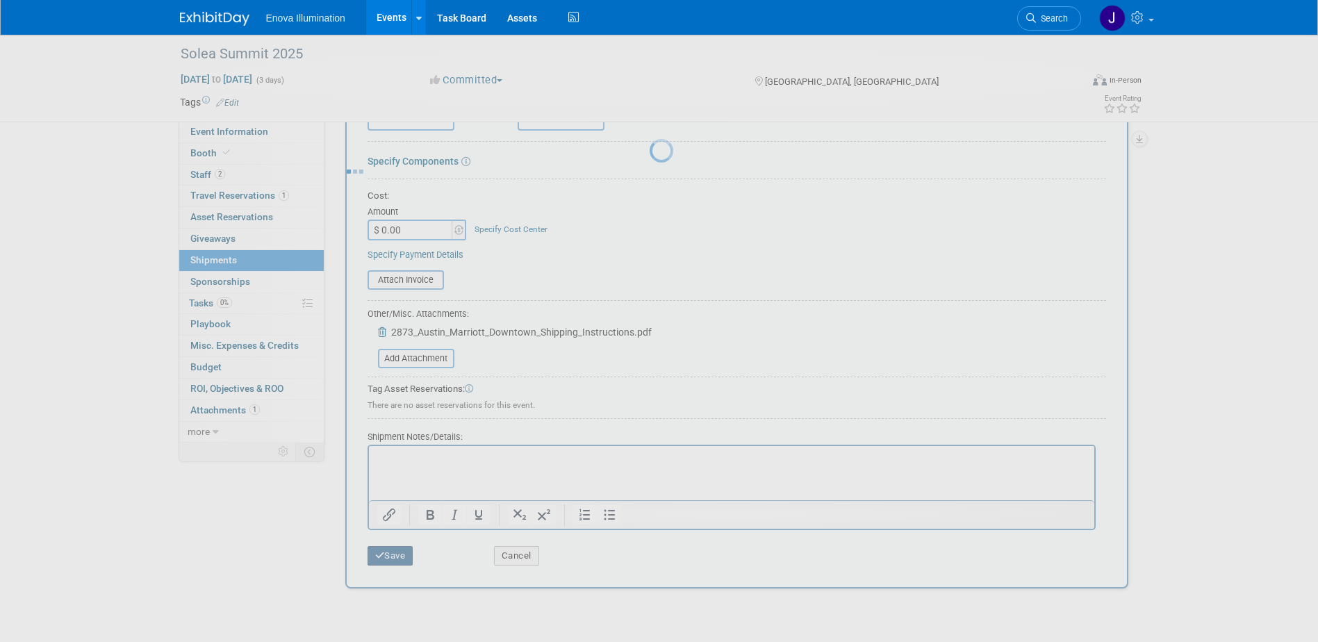
scroll to position [13, 0]
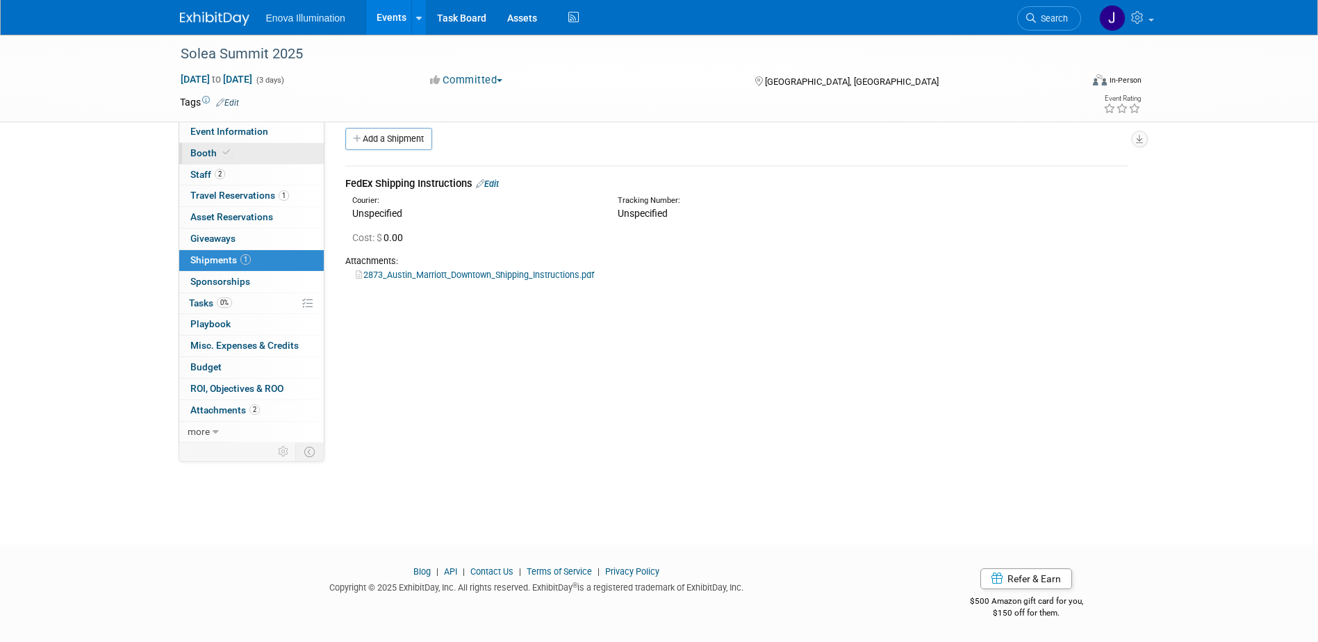
click at [282, 151] on link "Booth" at bounding box center [251, 153] width 145 height 21
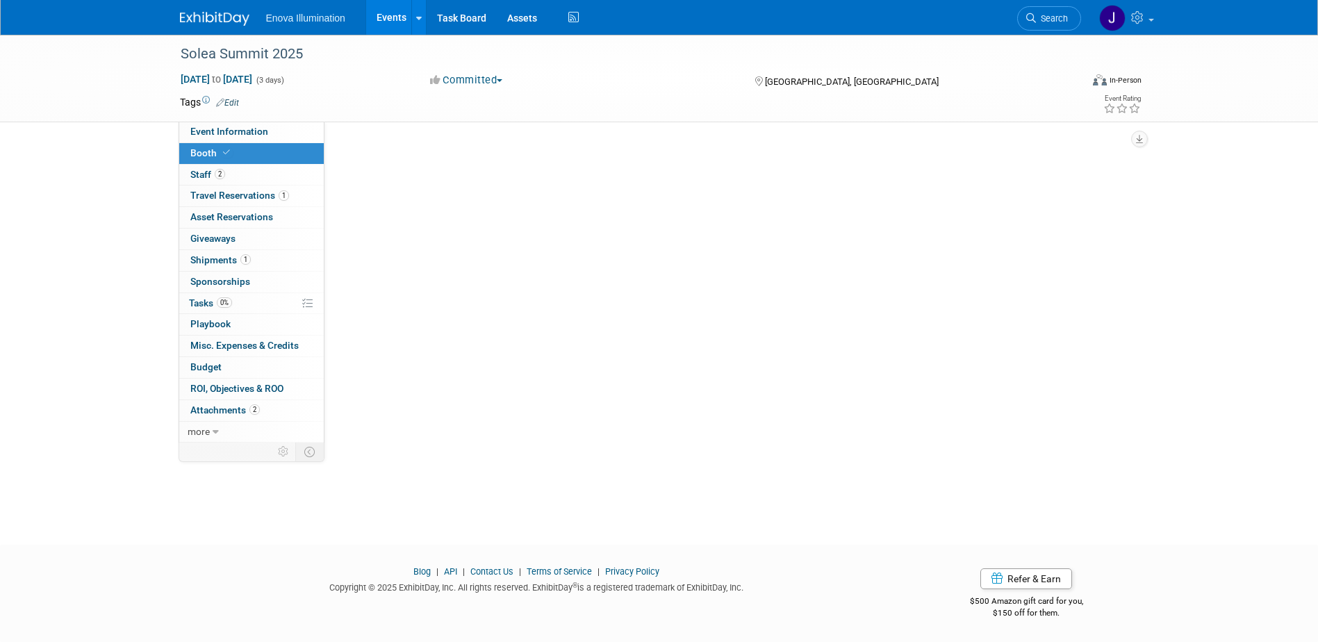
scroll to position [0, 0]
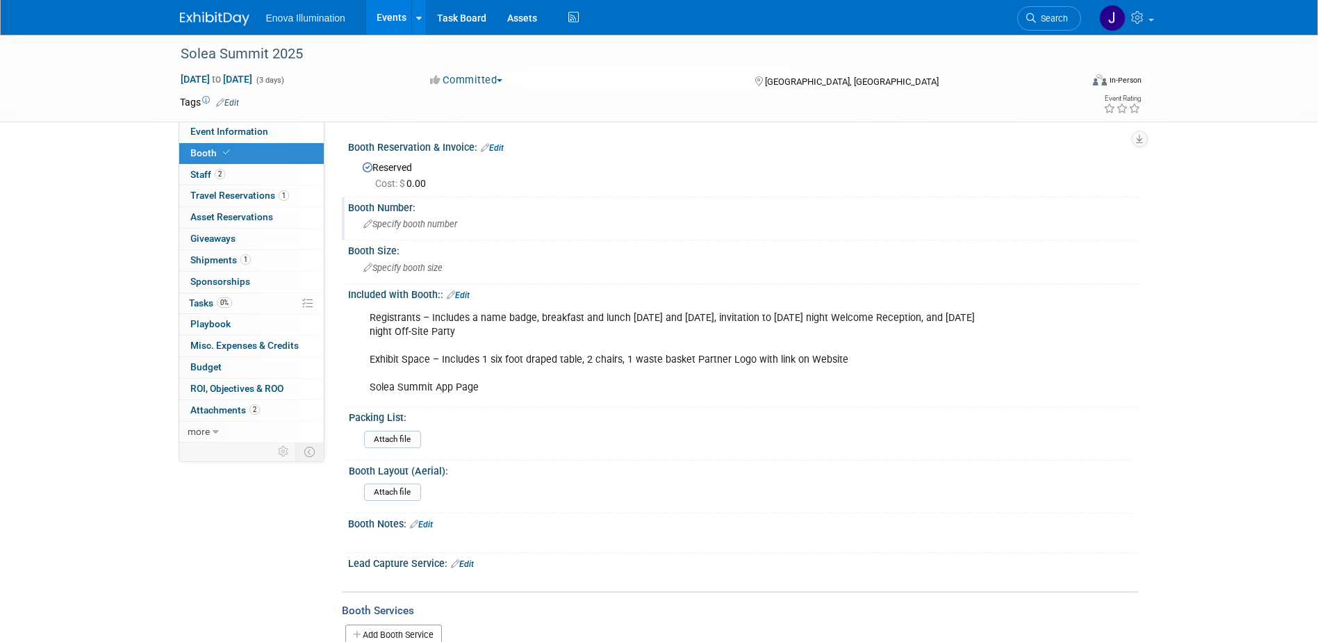
click at [434, 224] on span "Specify booth number" at bounding box center [410, 224] width 94 height 10
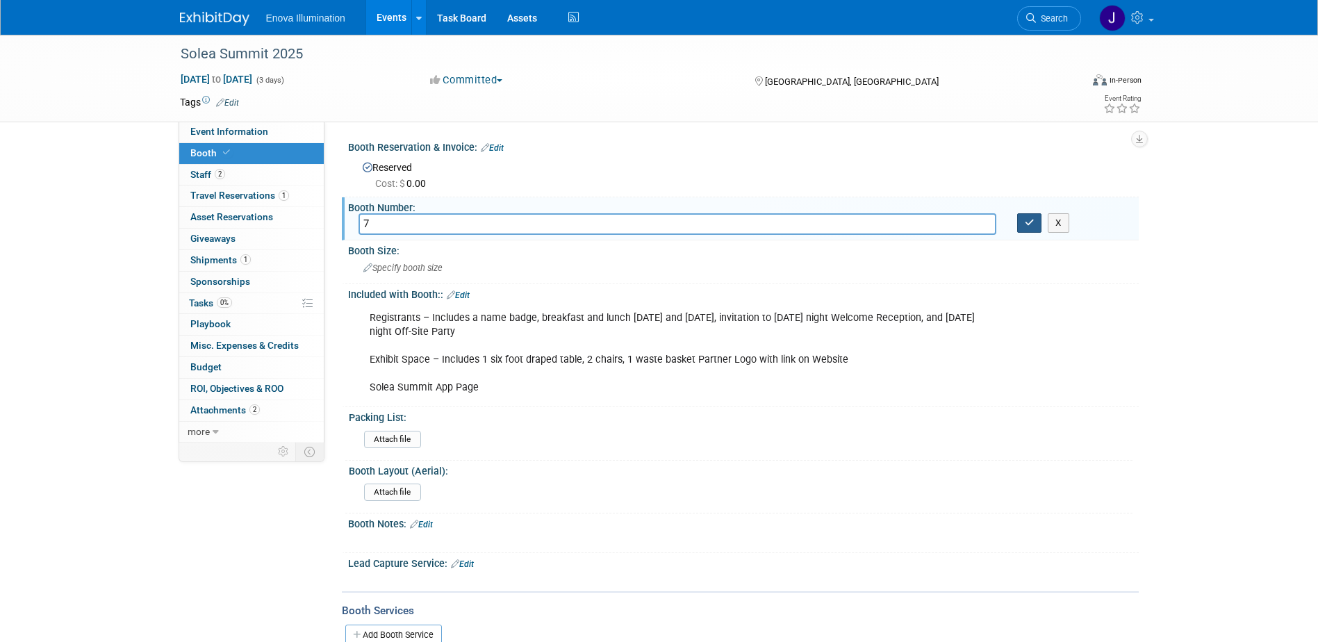
type input "7"
click at [1025, 217] on button "button" at bounding box center [1029, 222] width 25 height 19
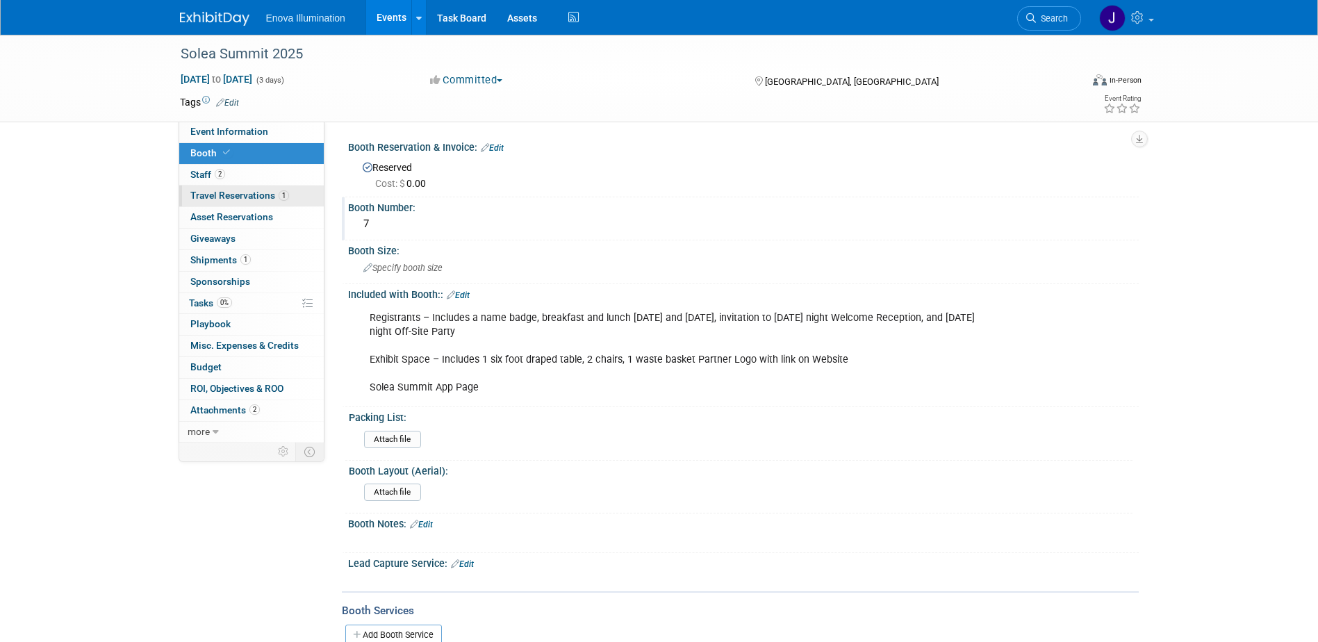
click at [244, 195] on span "Travel Reservations 1" at bounding box center [239, 195] width 99 height 11
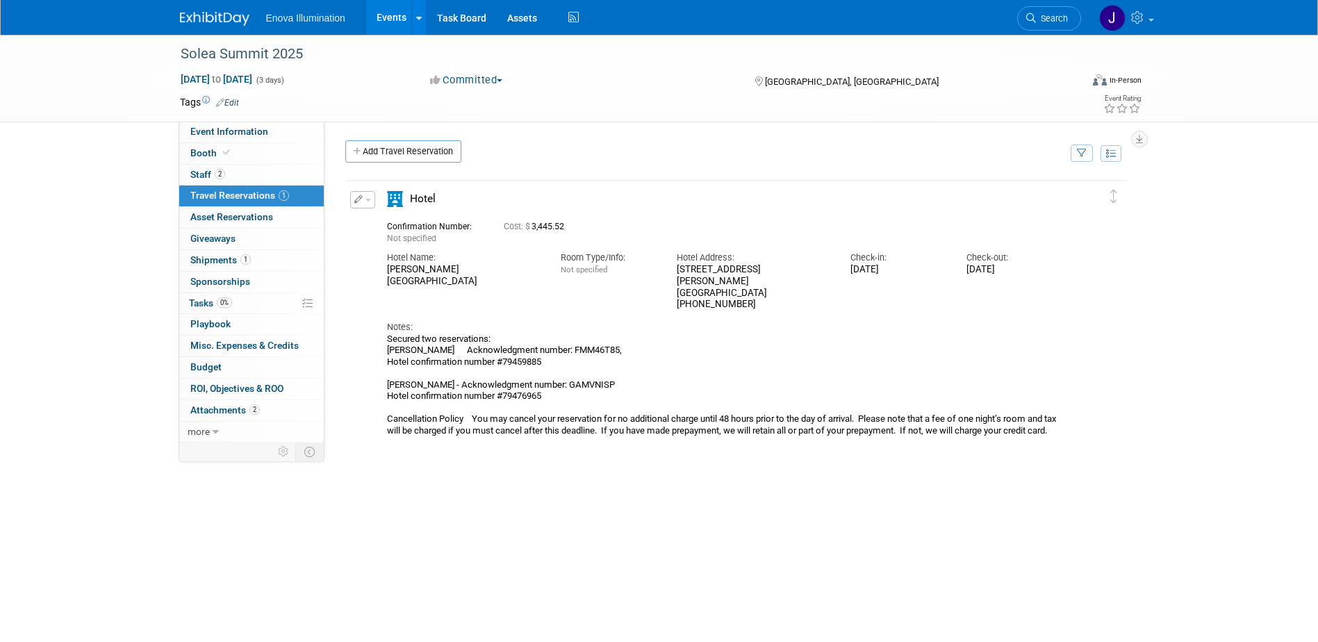
click at [377, 271] on div "Hotel Name: Austin Marriott Downtown" at bounding box center [464, 266] width 174 height 42
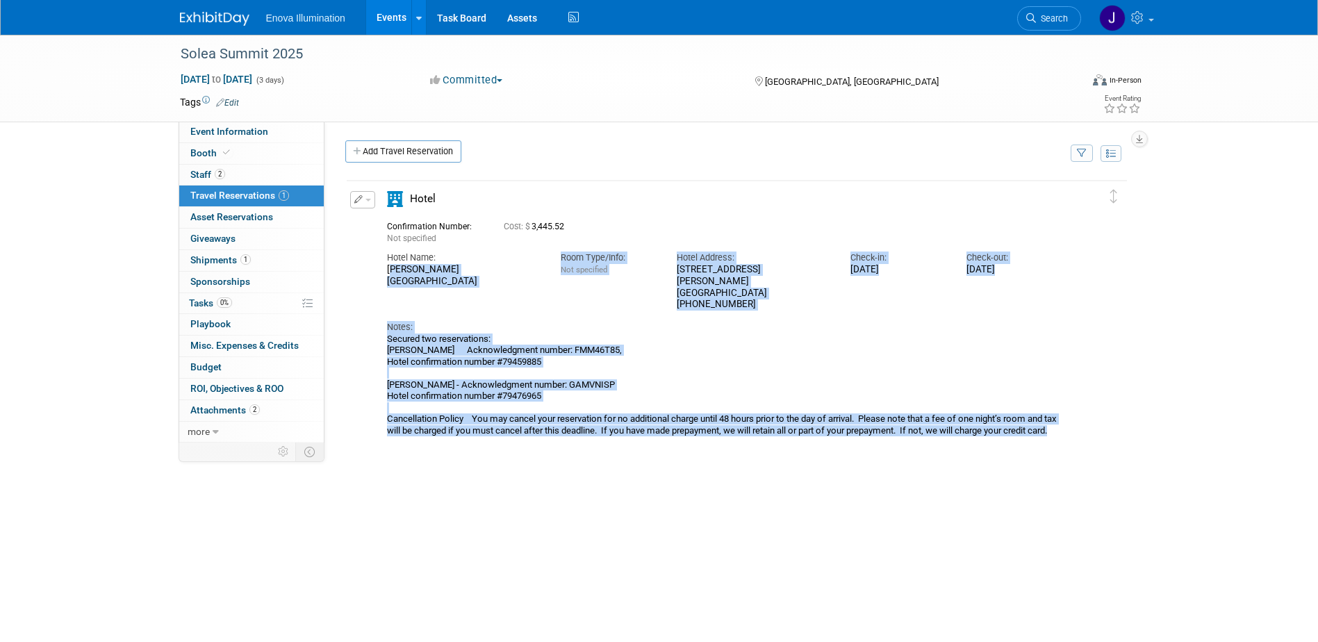
drag, startPoint x: 386, startPoint y: 267, endPoint x: 1053, endPoint y: 436, distance: 687.2
click at [1053, 436] on div "Confirmation Number: Not specified Cost: $ 3,445.52 Hotel Name: Room Type/Info:…" at bounding box center [724, 325] width 675 height 221
copy div "Austin Marriott Downtown Room Type/Info: Not specified Hotel Address: 304 East …"
click at [653, 321] on div "Notes:" at bounding box center [724, 327] width 675 height 13
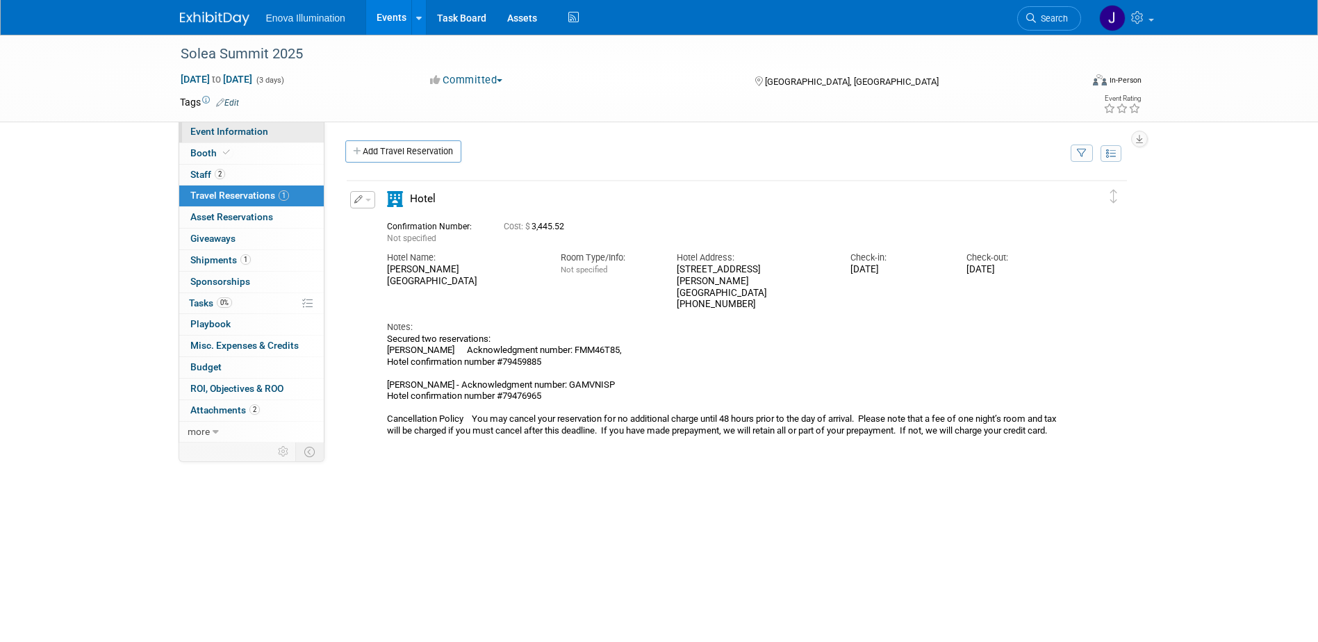
click at [250, 132] on span "Event Information" at bounding box center [229, 131] width 78 height 11
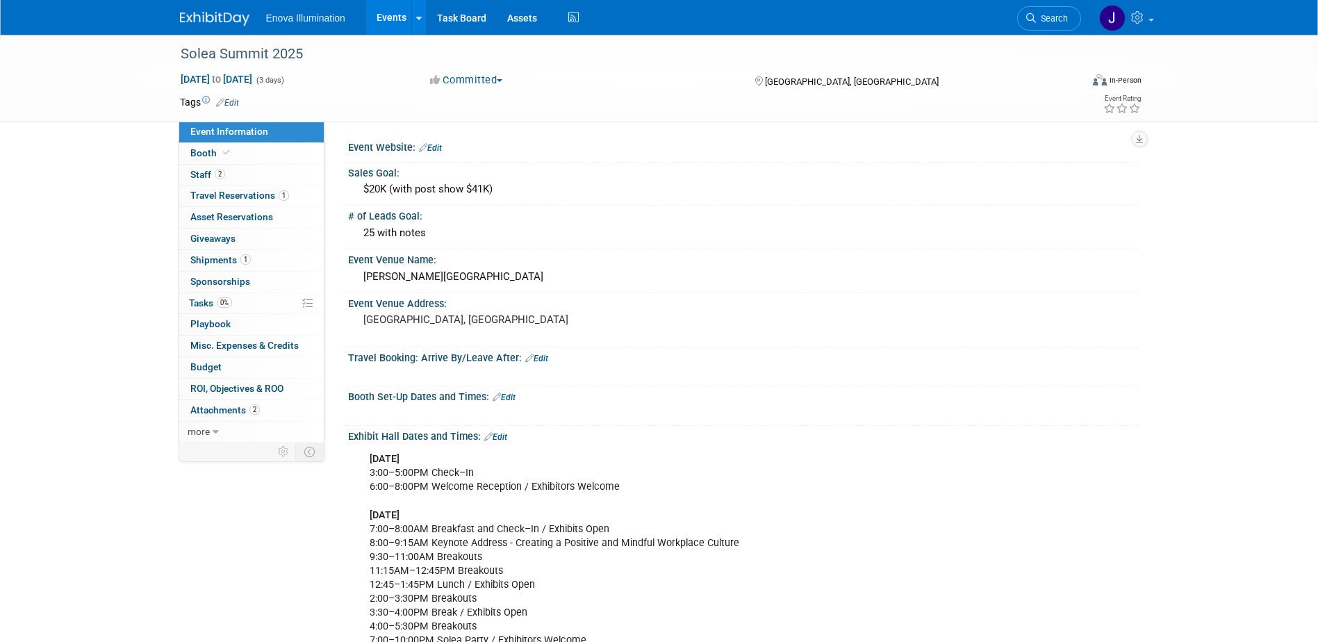
click at [399, 459] on b "Thursday, October 9th" at bounding box center [385, 459] width 30 height 12
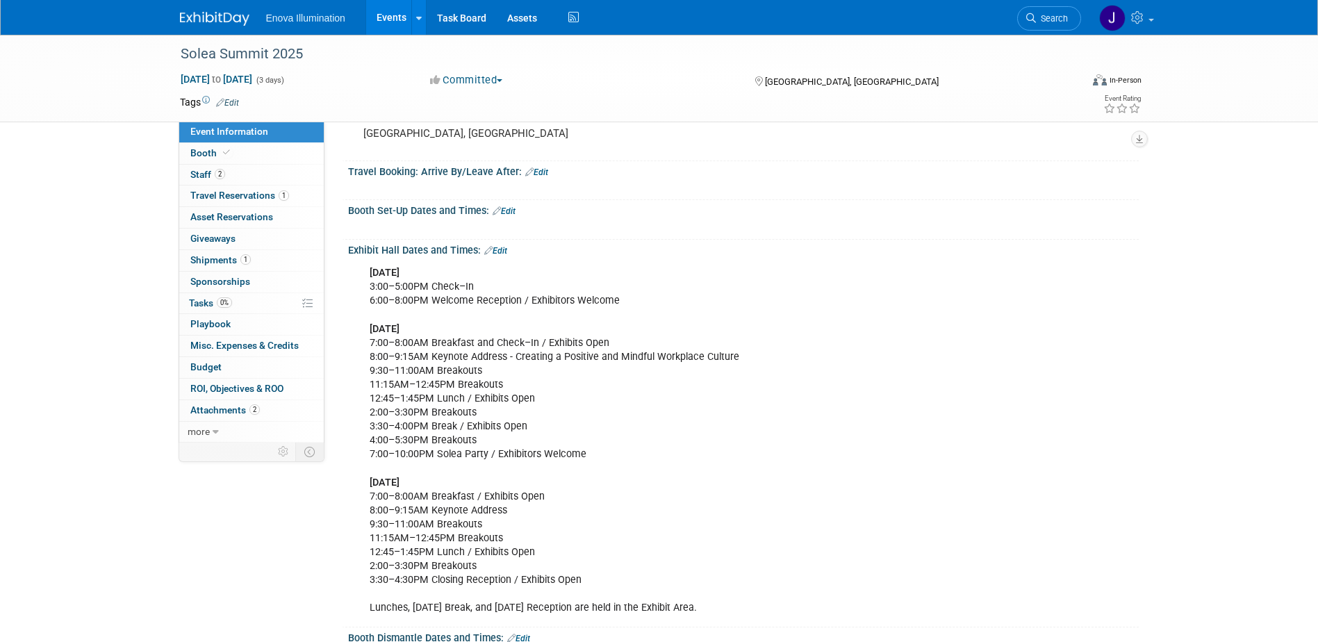
scroll to position [278, 0]
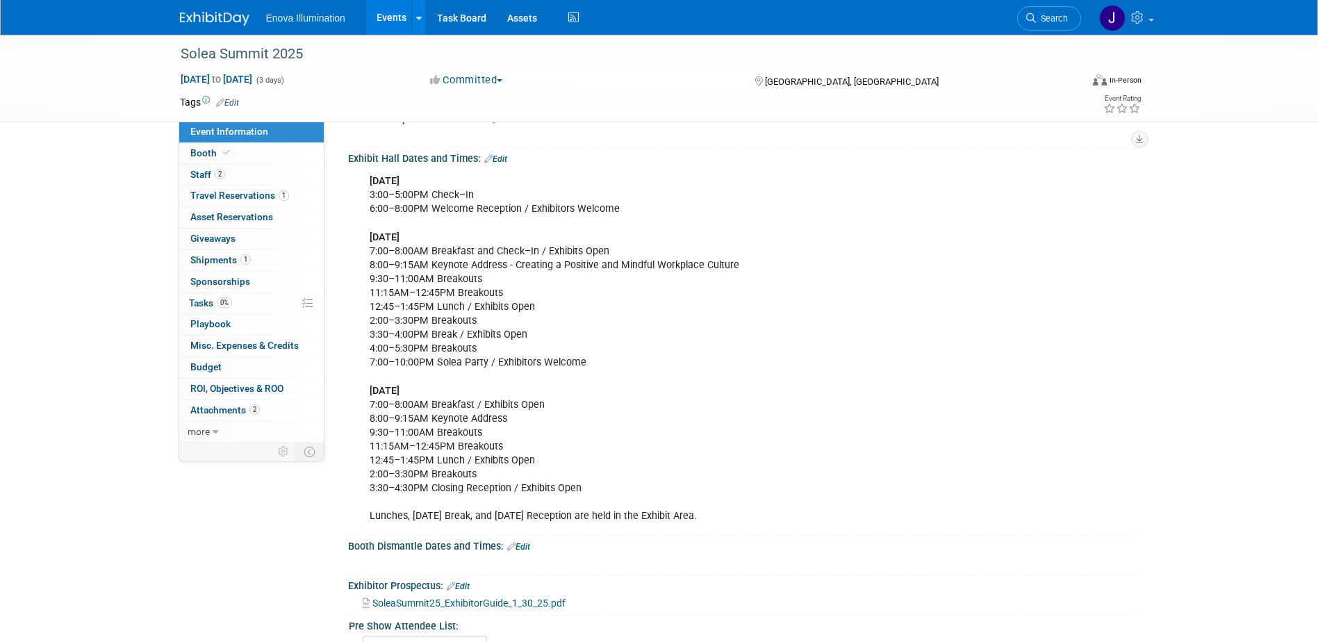
click at [362, 242] on div "Thursday, October 9th 3:00–5:00PM Check–In 6:00–8:00PM Welcome Reception / Exhi…" at bounding box center [673, 348] width 626 height 363
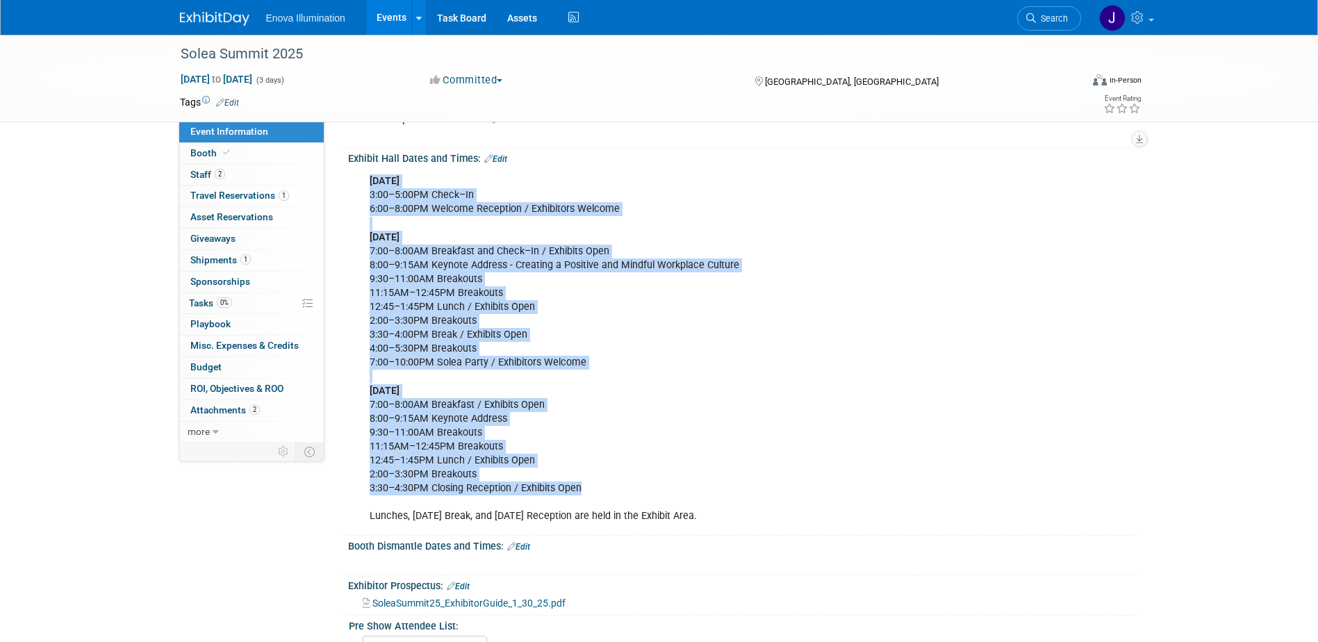
drag, startPoint x: 371, startPoint y: 176, endPoint x: 606, endPoint y: 483, distance: 386.0
click at [606, 483] on div "Thursday, October 9th 3:00–5:00PM Check–In 6:00–8:00PM Welcome Reception / Exhi…" at bounding box center [673, 348] width 626 height 363
drag, startPoint x: 606, startPoint y: 483, endPoint x: 458, endPoint y: 441, distance: 153.7
click at [465, 242] on div "Thursday, October 9th 3:00–5:00PM Check–In 6:00–8:00PM Welcome Reception / Exhi…" at bounding box center [673, 348] width 626 height 363
drag, startPoint x: 371, startPoint y: 177, endPoint x: 589, endPoint y: 487, distance: 379.0
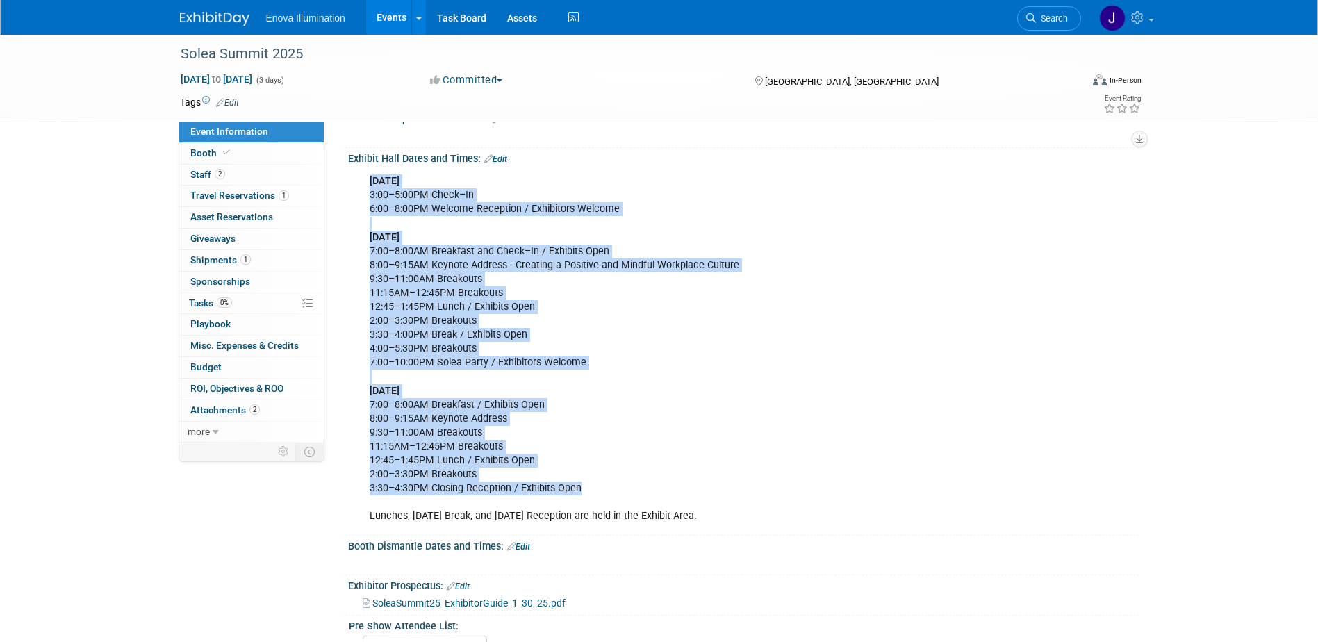
click at [589, 487] on div "Thursday, October 9th 3:00–5:00PM Check–In 6:00–8:00PM Welcome Reception / Exhi…" at bounding box center [673, 348] width 626 height 363
copy div "Thursday, October 9th 3:00–5:00PM Check–In 6:00–8:00PM Welcome Reception / Exhi…"
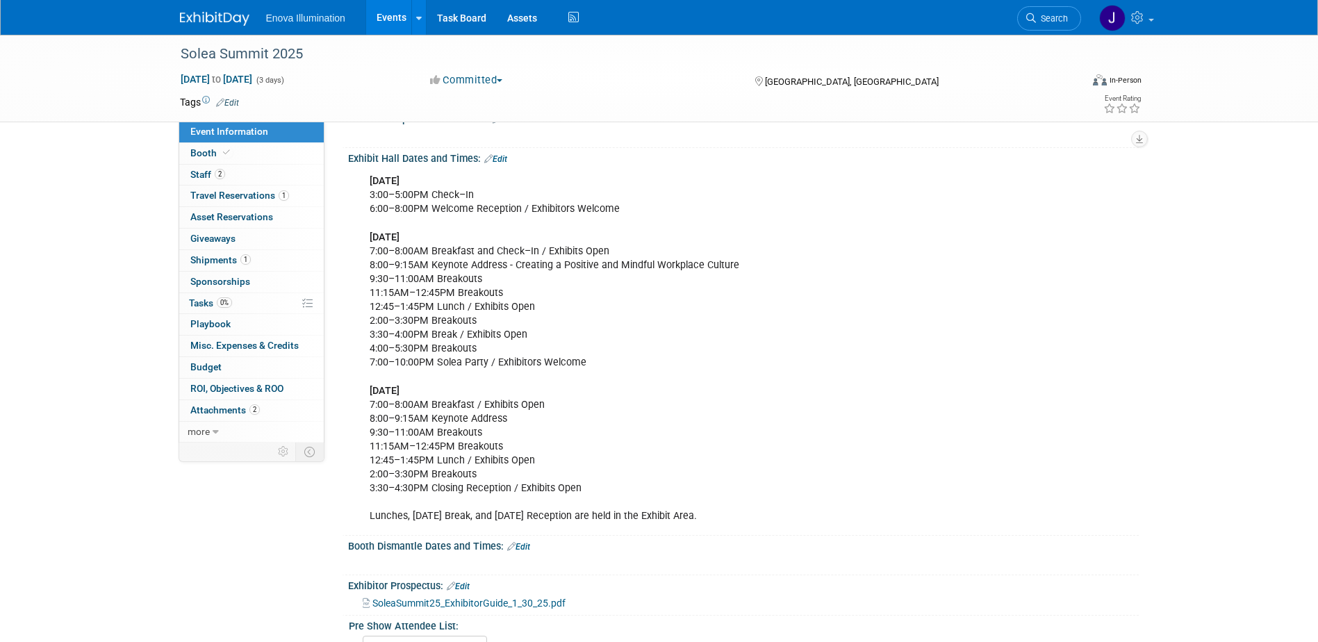
click at [426, 73] on div "Committed Committed Considering Not Going Canceled Enova Training Center Univer…" at bounding box center [466, 80] width 83 height 15
click at [1053, 20] on span "Search" at bounding box center [1052, 18] width 32 height 10
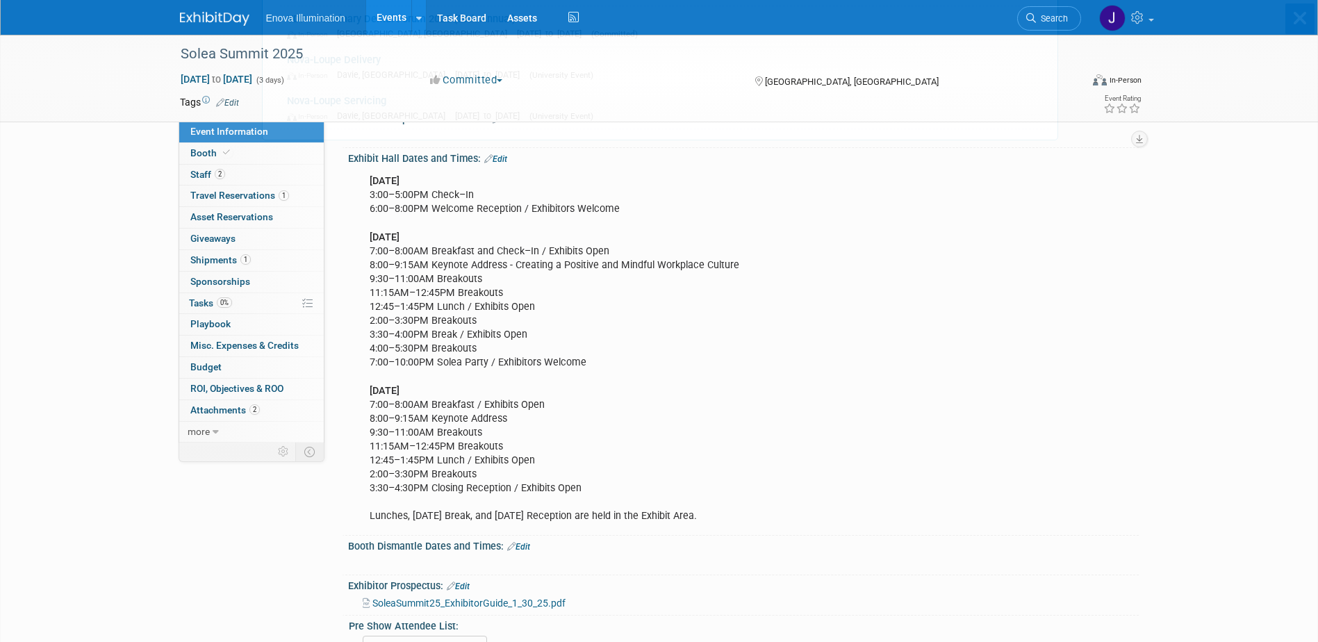
scroll to position [0, 0]
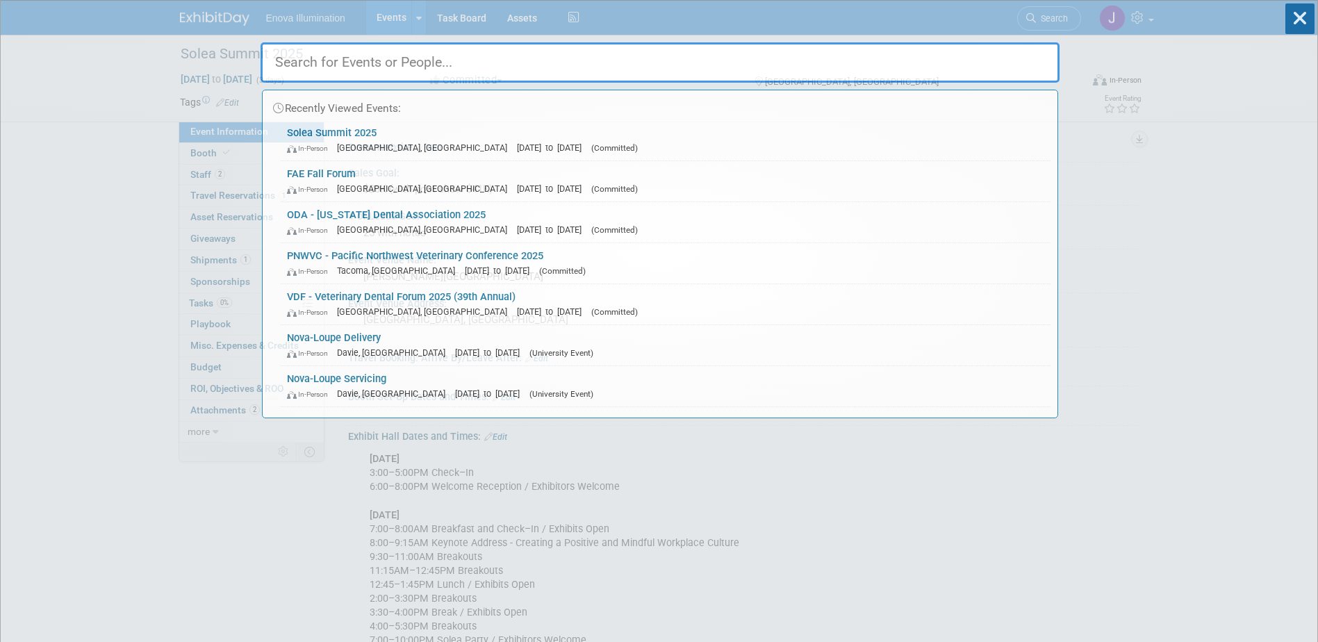
click at [780, 58] on input "text" at bounding box center [660, 62] width 799 height 40
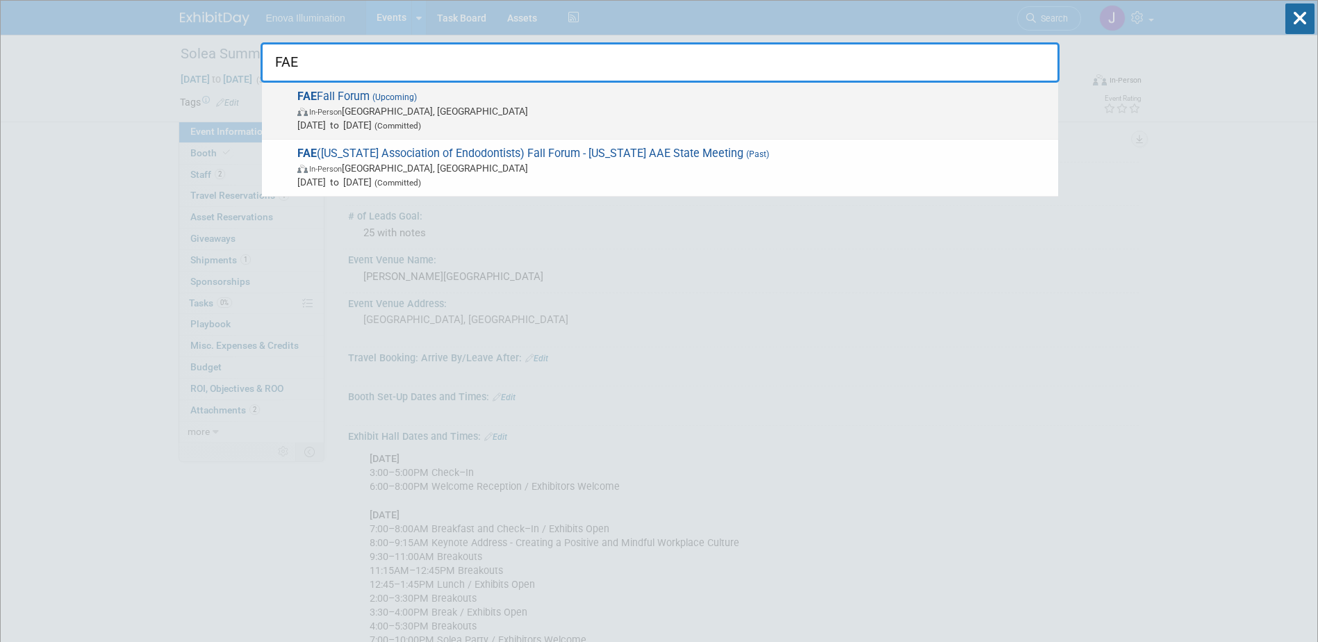
type input "FAE"
click at [334, 106] on span "In-Person Orlando, FL" at bounding box center [674, 111] width 754 height 14
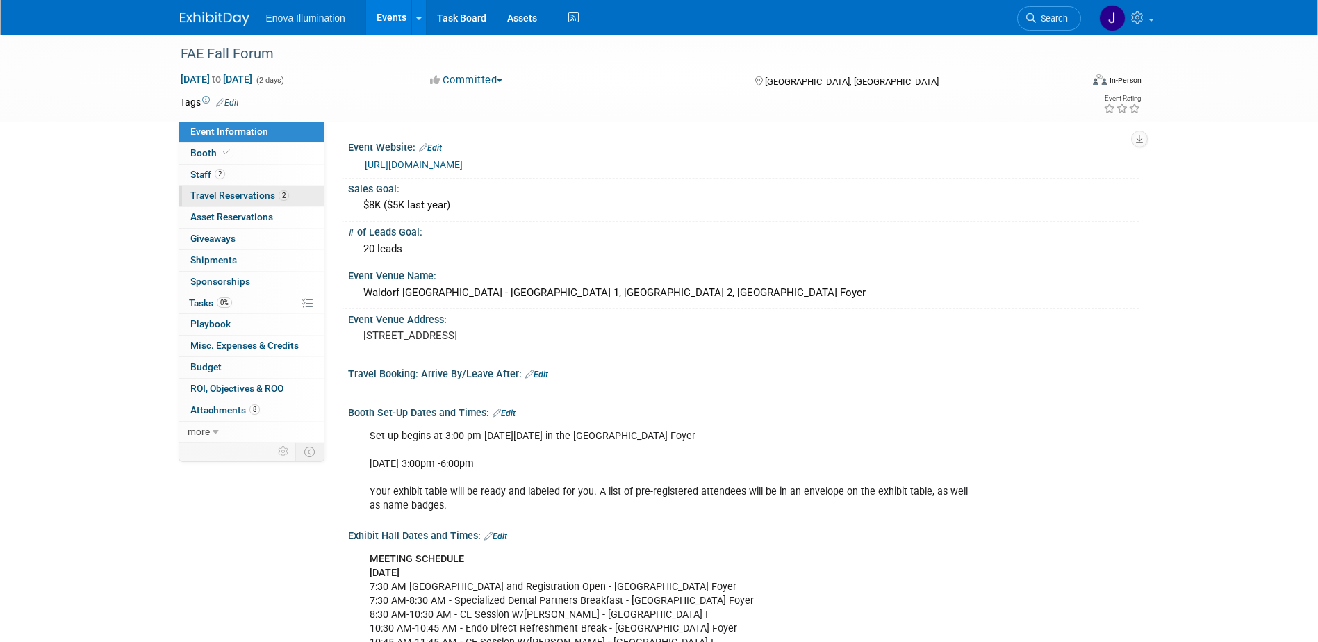
click at [252, 192] on span "Travel Reservations 2" at bounding box center [239, 195] width 99 height 11
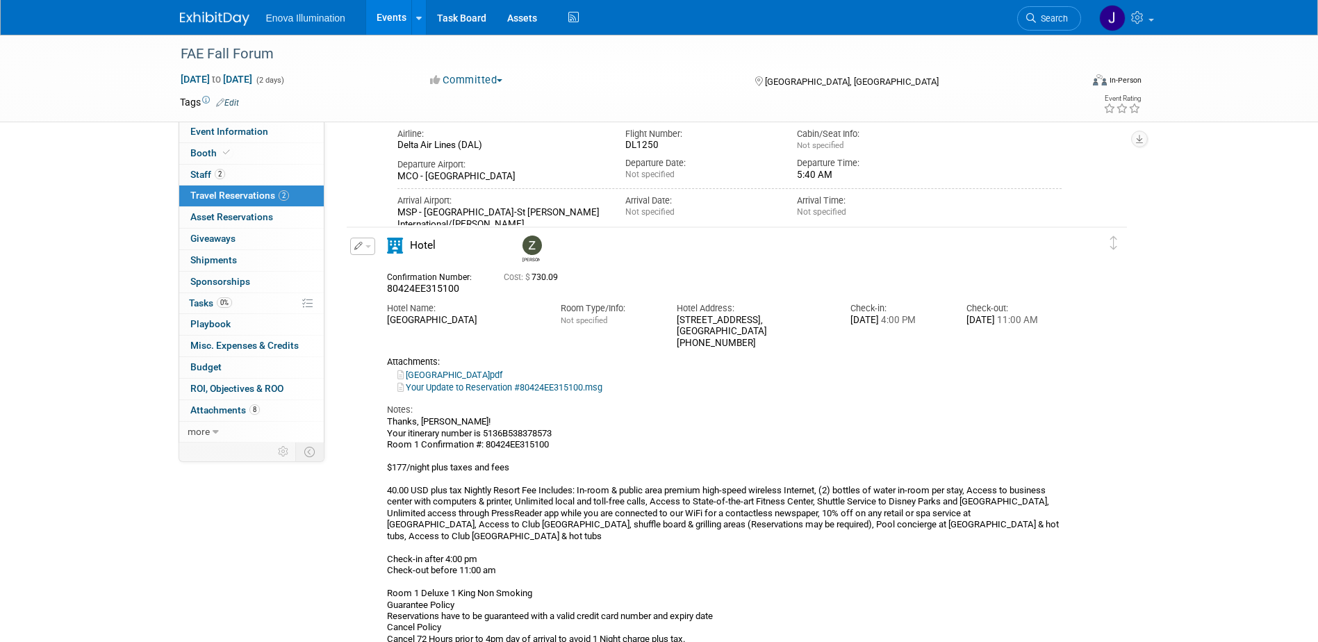
scroll to position [242, 0]
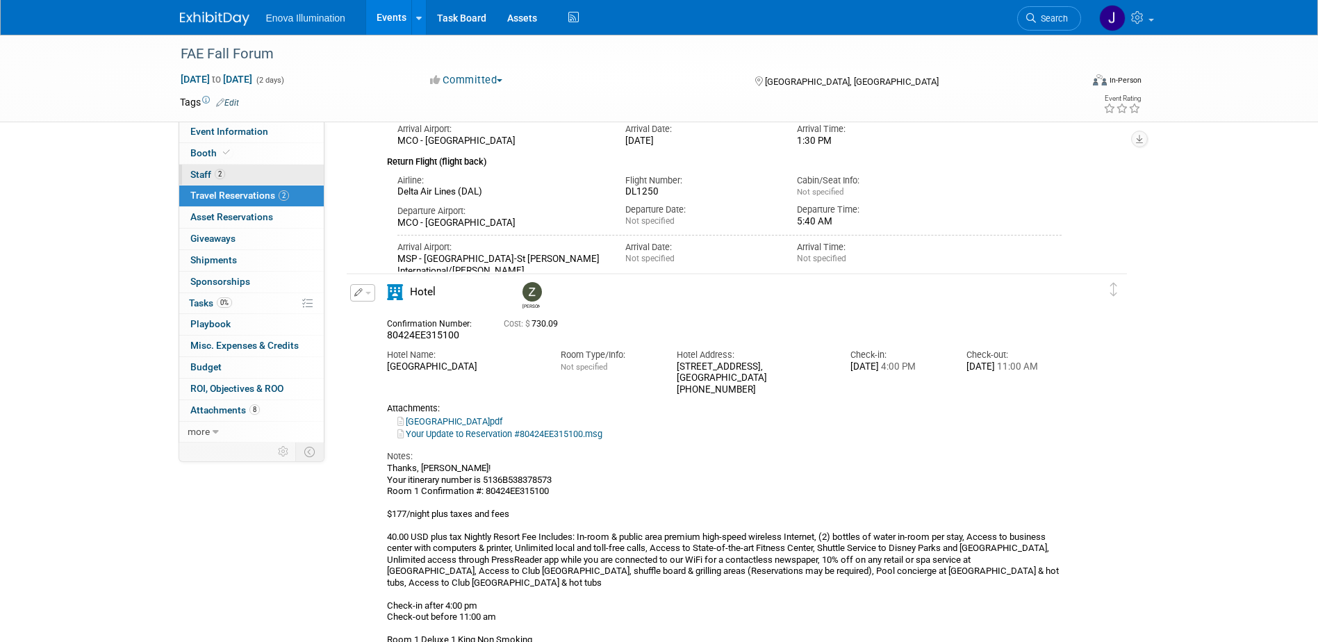
click at [219, 174] on span "2" at bounding box center [220, 174] width 10 height 10
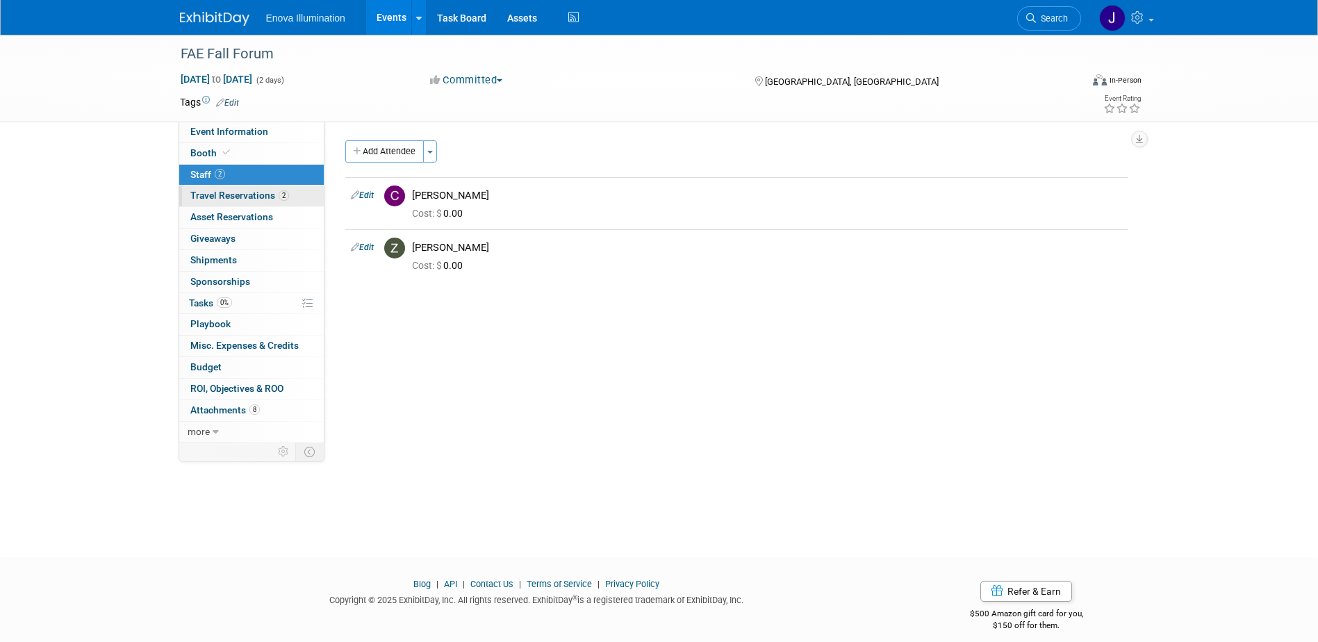
click at [253, 194] on span "Travel Reservations 2" at bounding box center [239, 195] width 99 height 11
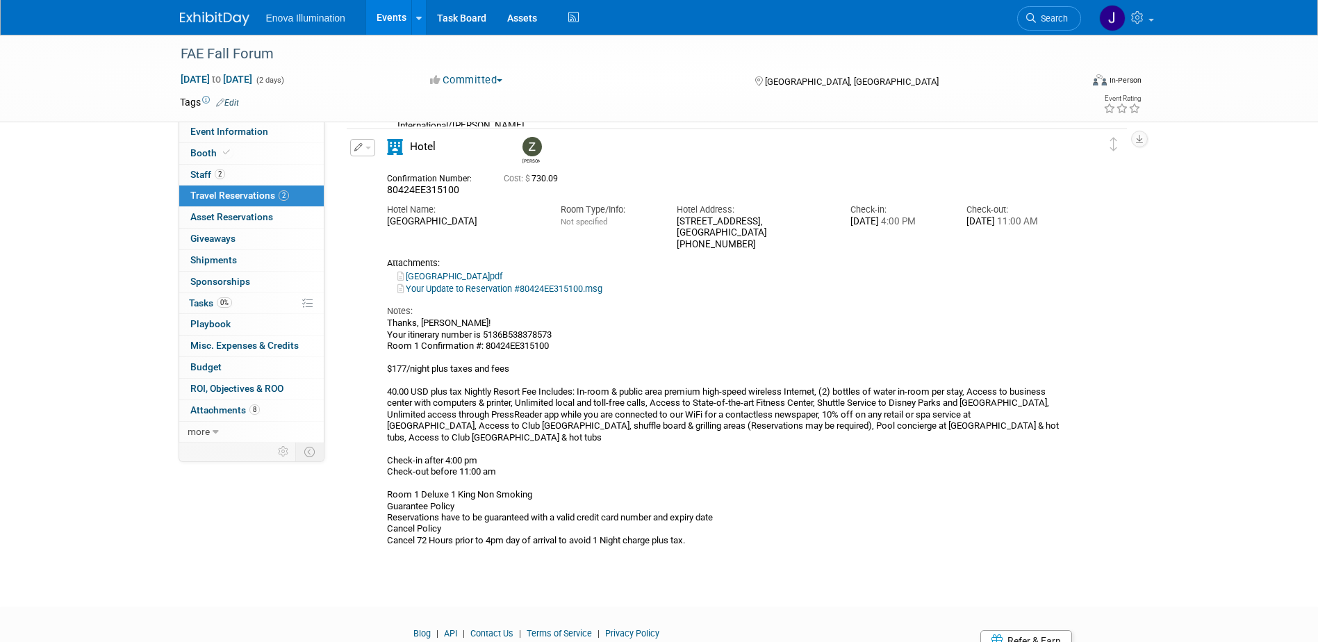
scroll to position [312, 0]
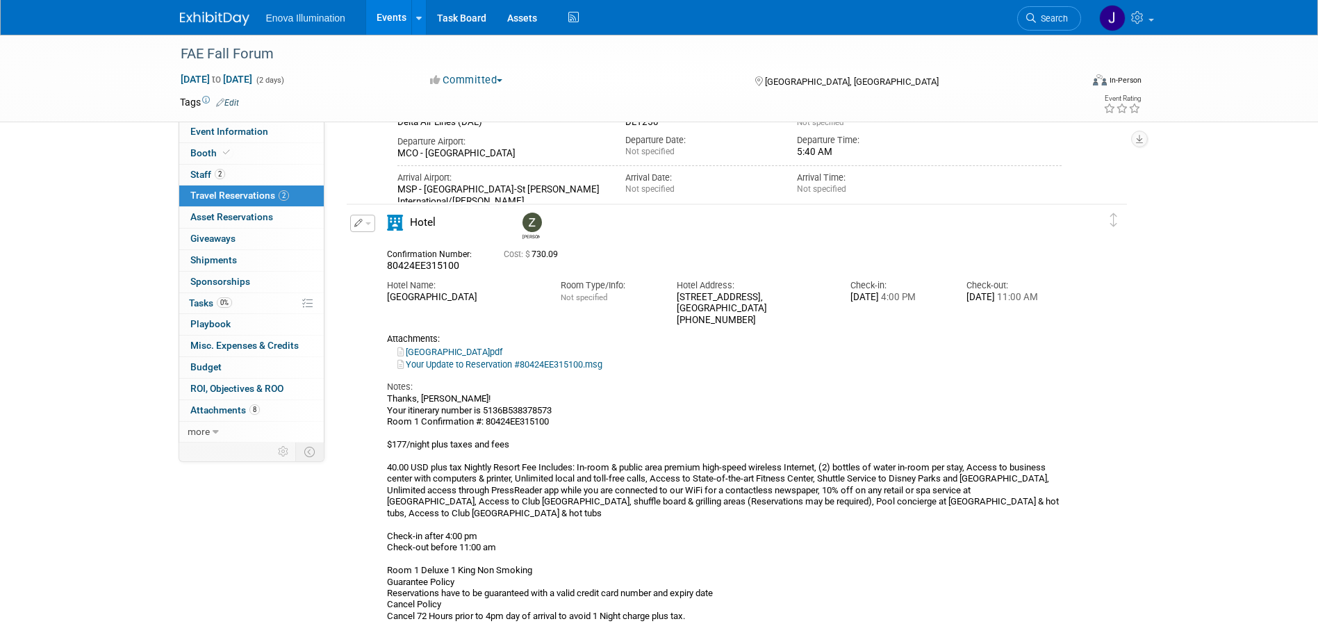
click at [368, 223] on span "button" at bounding box center [368, 223] width 6 height 3
click at [388, 249] on button "Edit Reservation" at bounding box center [409, 248] width 117 height 20
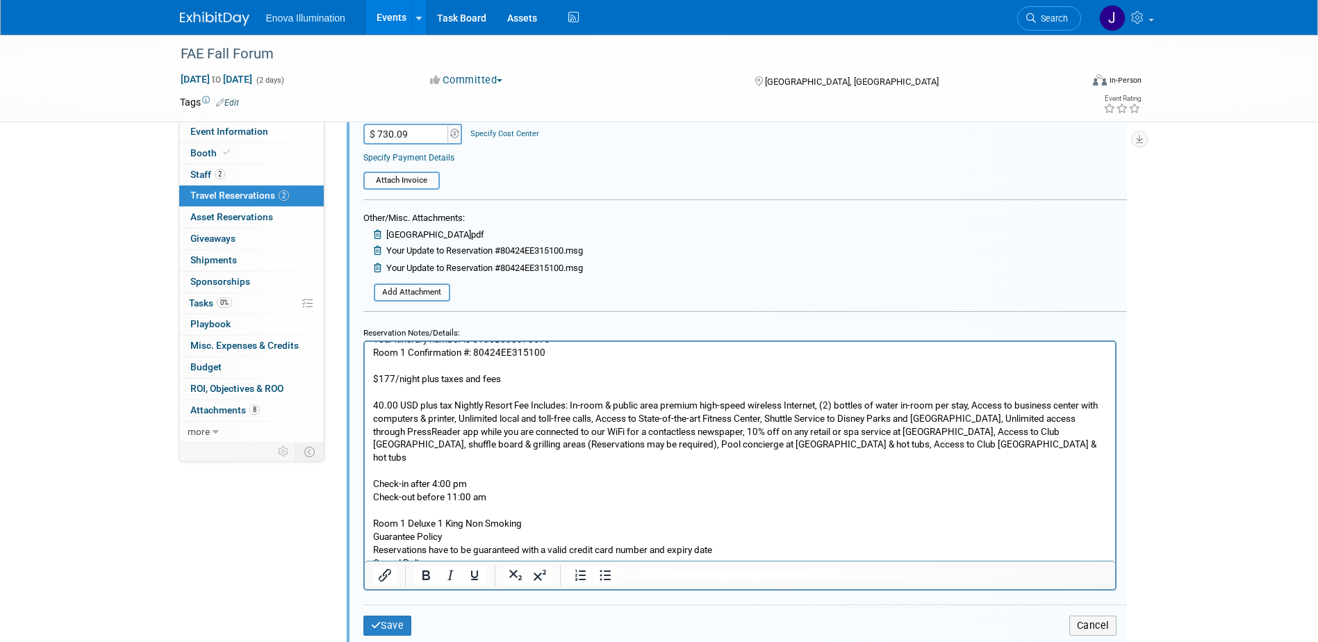
scroll to position [985, 0]
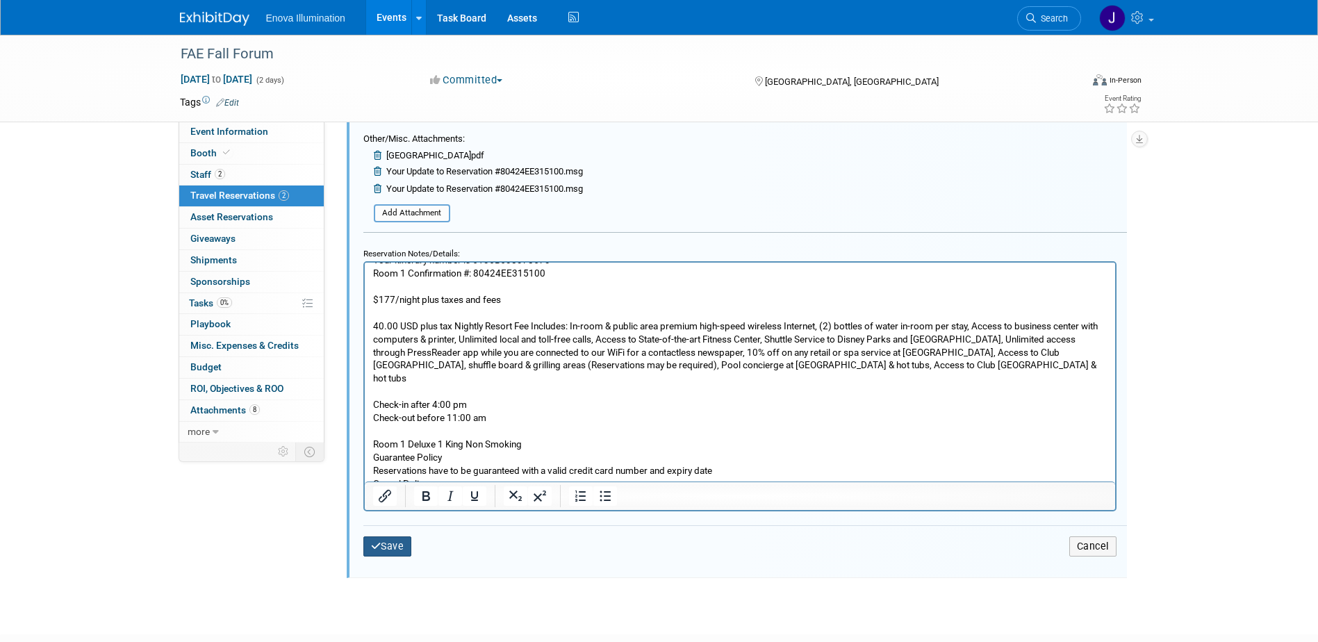
click at [395, 547] on button "Save" at bounding box center [387, 546] width 49 height 20
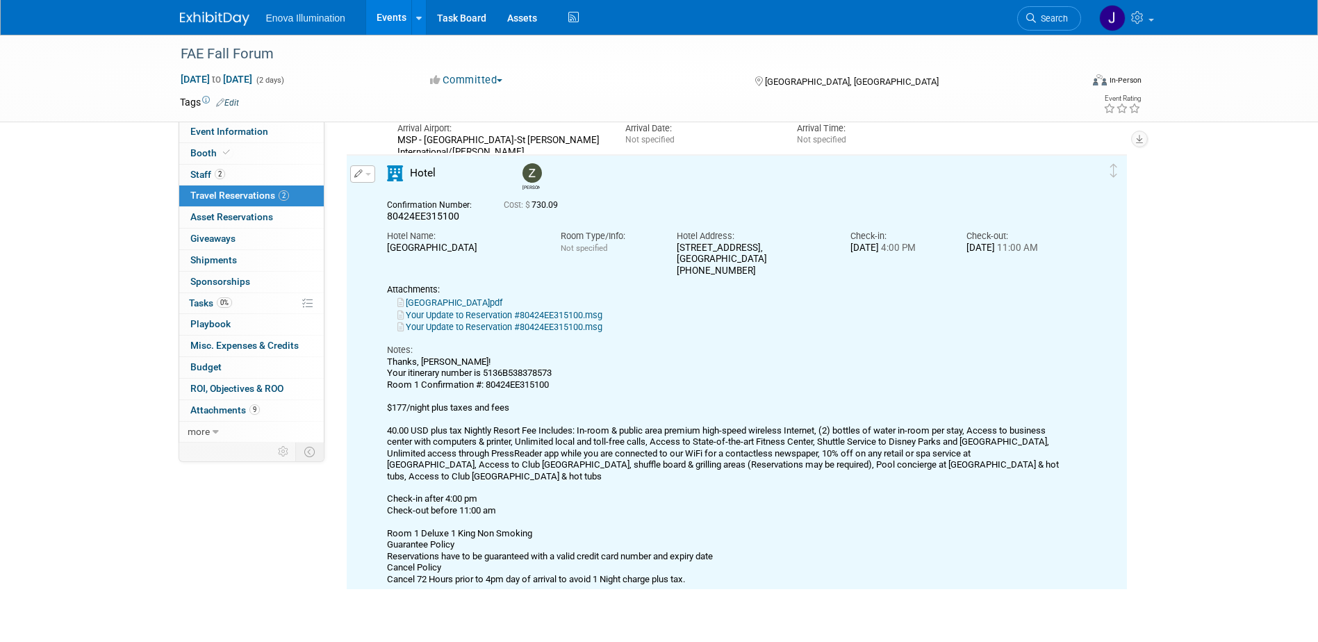
scroll to position [360, 0]
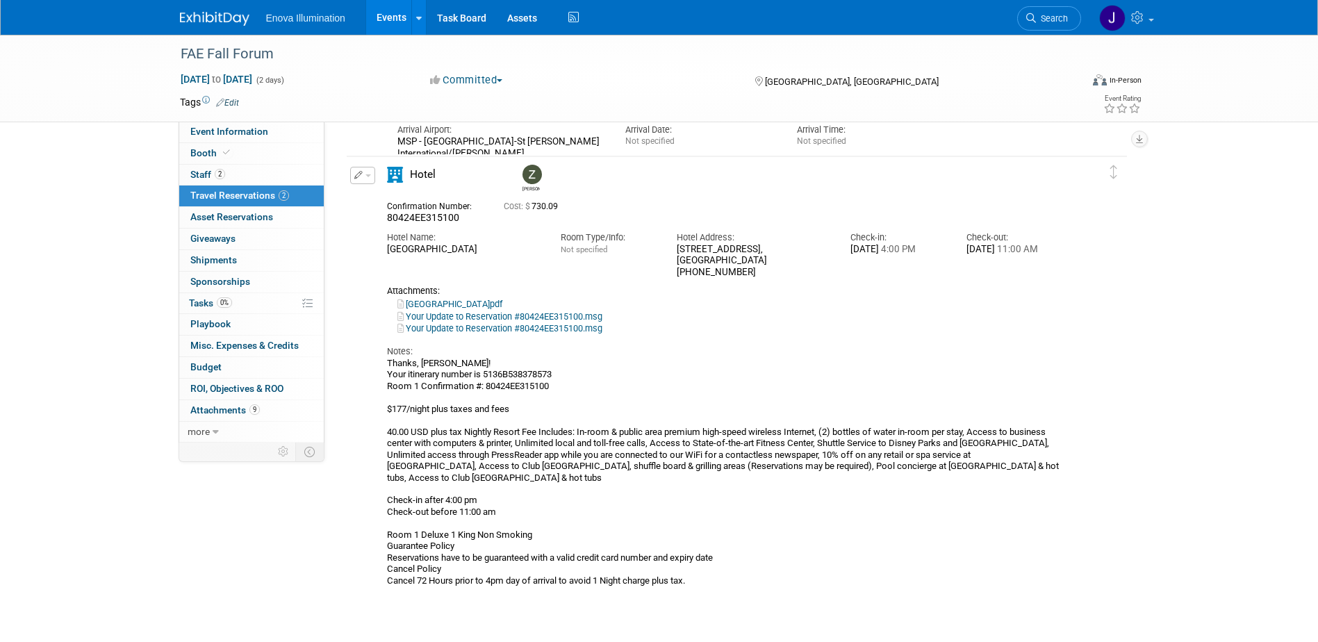
click at [1037, 26] on link "Search" at bounding box center [1049, 18] width 64 height 24
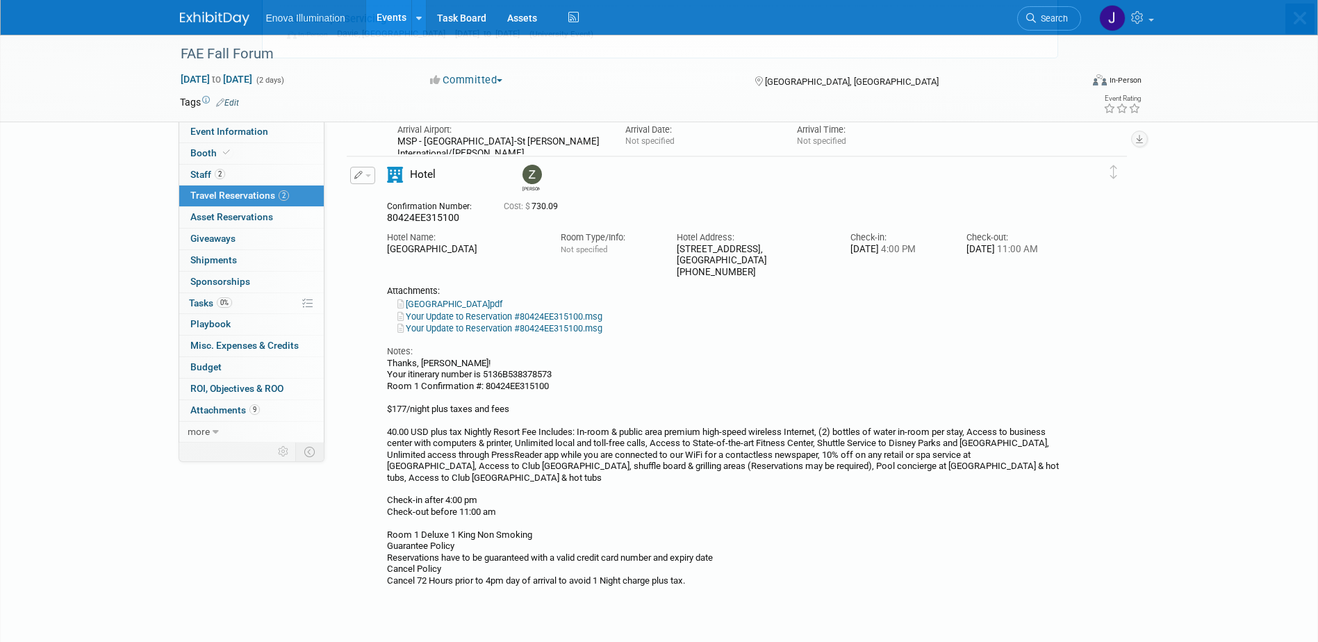
scroll to position [0, 0]
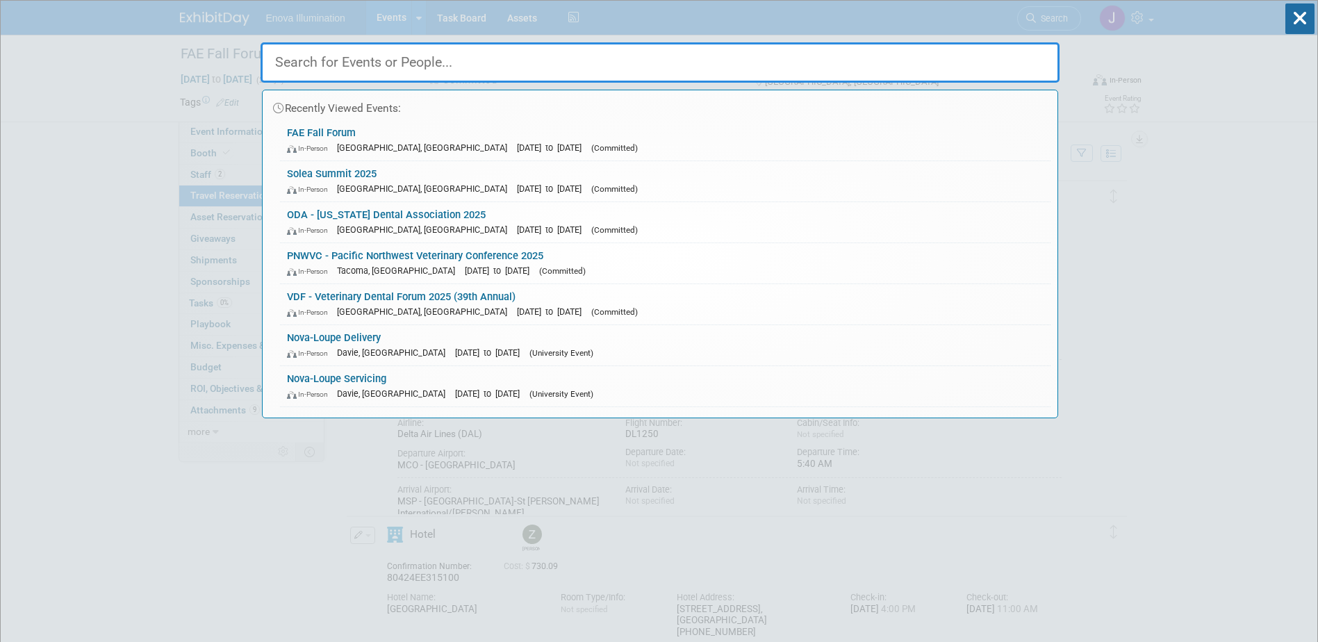
click at [805, 64] on input "text" at bounding box center [660, 62] width 799 height 40
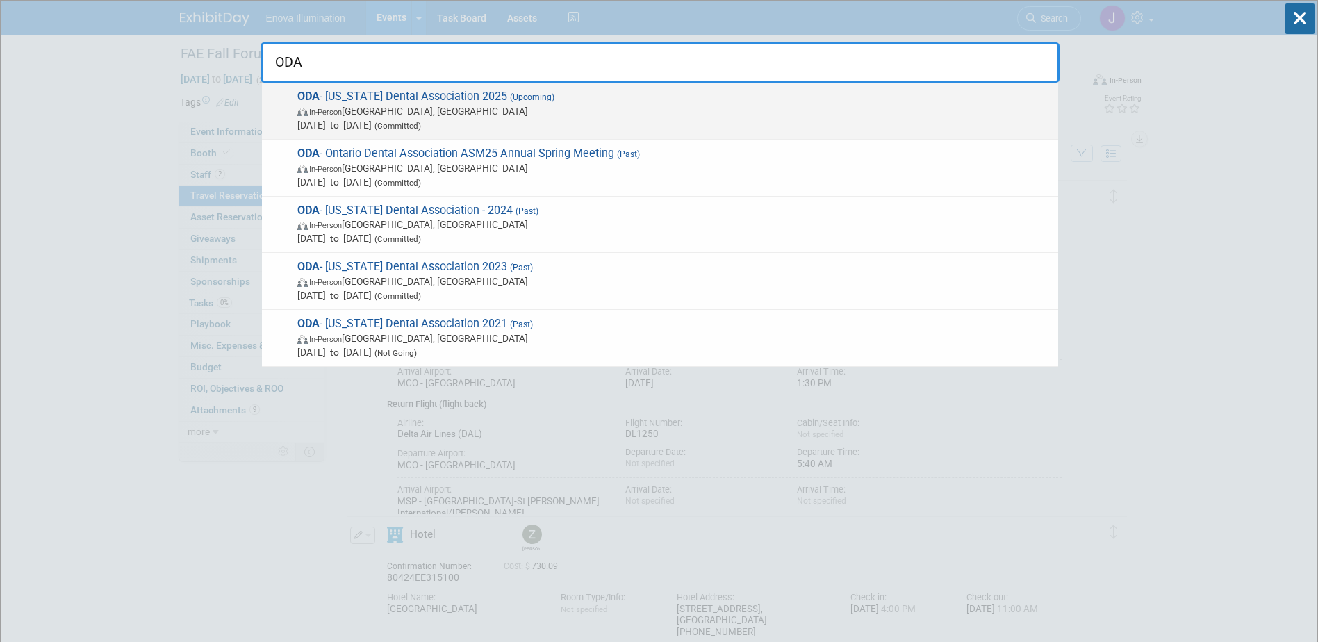
type input "ODA"
click at [414, 124] on span "Sep 25, 2025 to Sep 27, 2025 (Committed)" at bounding box center [674, 125] width 754 height 14
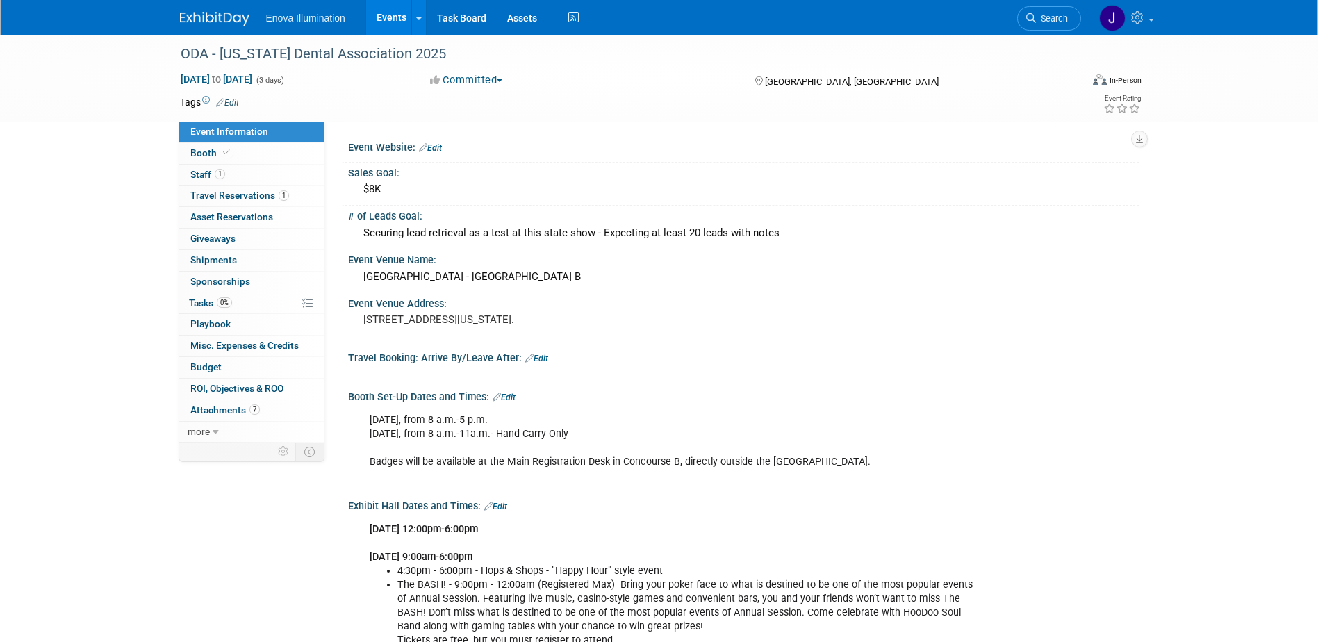
drag, startPoint x: 1064, startPoint y: 17, endPoint x: 984, endPoint y: 53, distance: 87.1
click at [1064, 17] on span "Search" at bounding box center [1052, 18] width 32 height 10
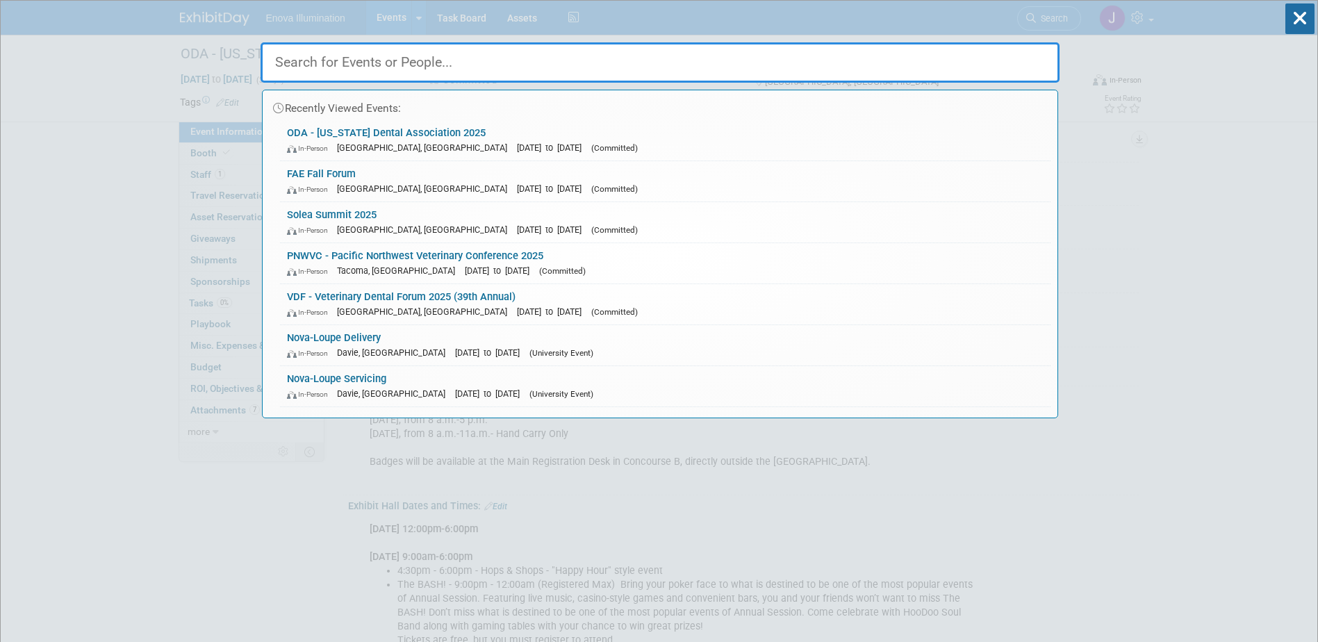
click at [975, 63] on input "text" at bounding box center [660, 62] width 799 height 40
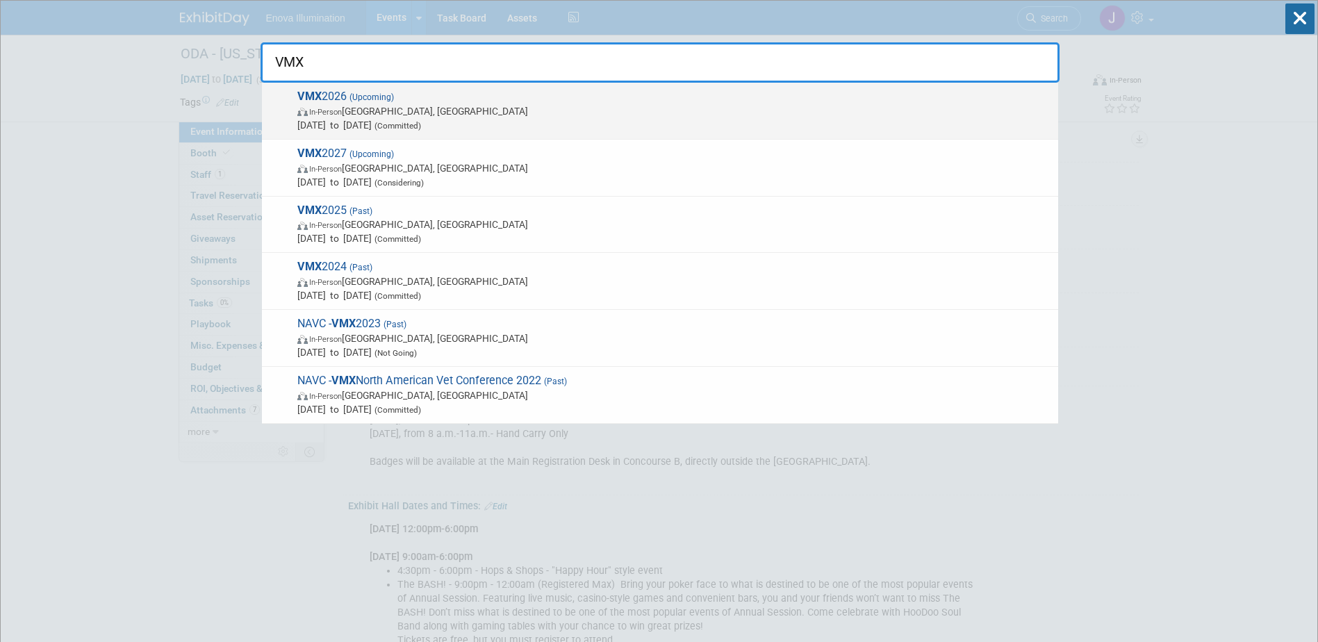
type input "VMX"
click at [373, 117] on span "In-Person Orlando, FL" at bounding box center [674, 111] width 754 height 14
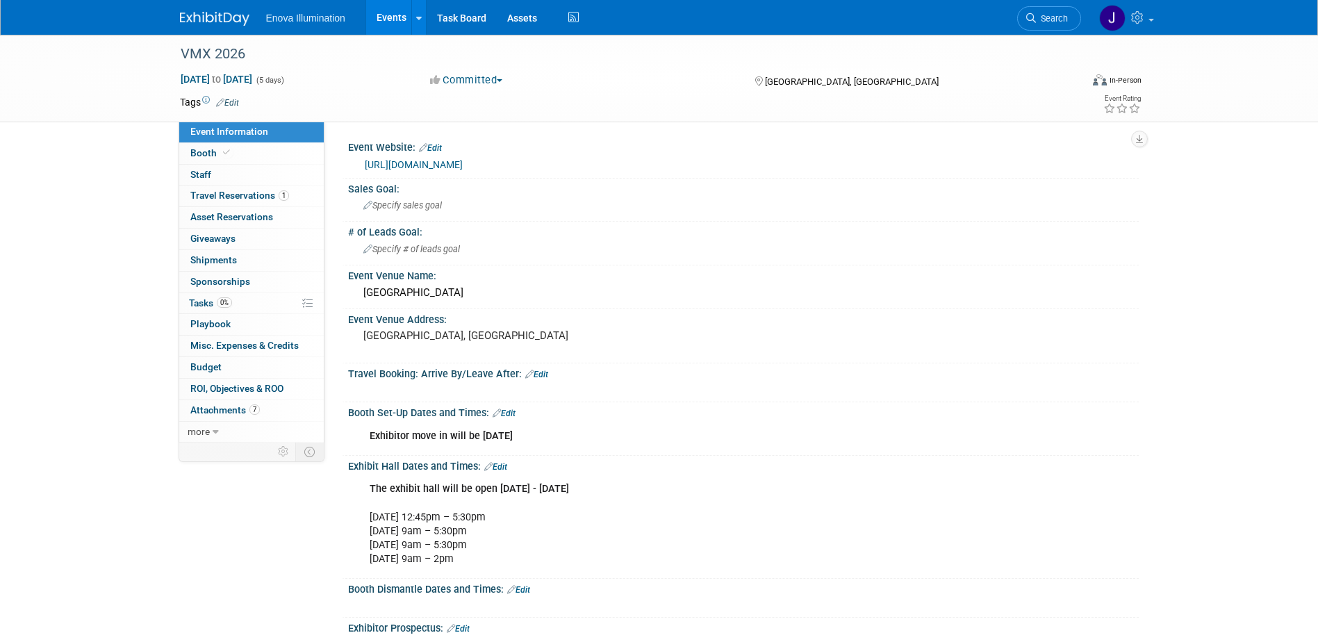
click at [513, 415] on link "Edit" at bounding box center [504, 414] width 23 height 10
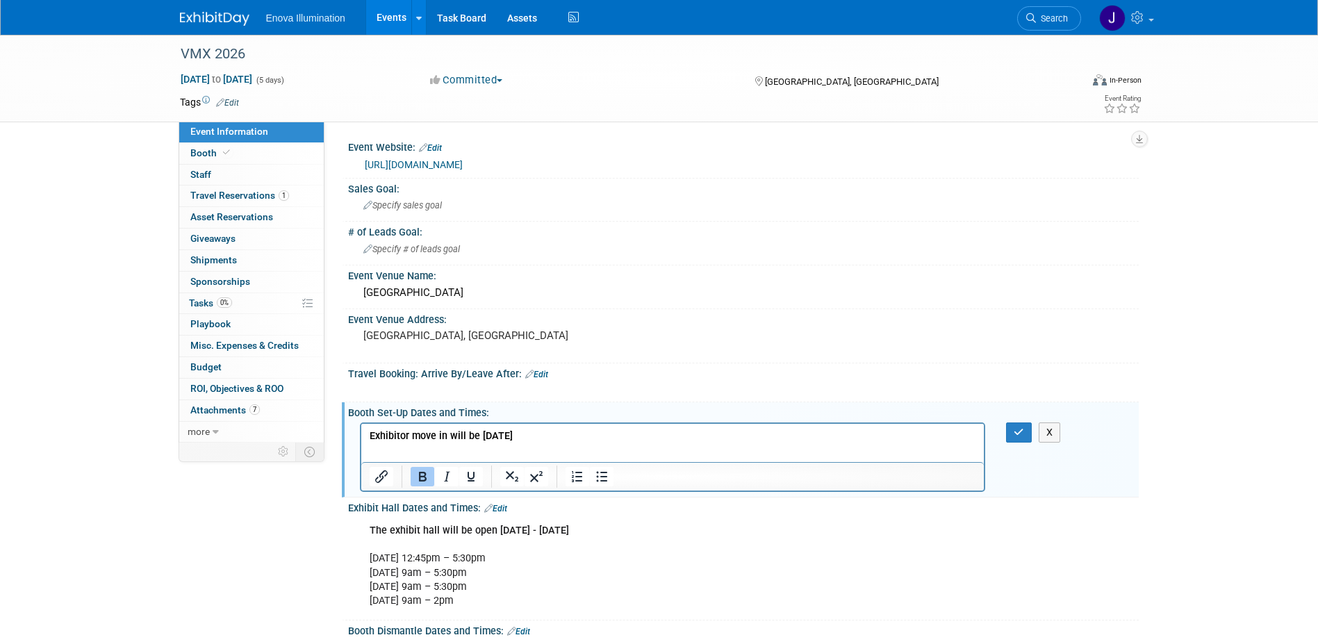
drag, startPoint x: 591, startPoint y: 437, endPoint x: 361, endPoint y: 446, distance: 229.5
click at [361, 443] on html "Exhibitor move in will be [DATE]" at bounding box center [672, 432] width 623 height 19
drag, startPoint x: 481, startPoint y: 434, endPoint x: 356, endPoint y: 442, distance: 126.0
click at [361, 442] on html "1ZX239410298728122" at bounding box center [672, 432] width 623 height 19
click at [433, 424] on html at bounding box center [672, 432] width 623 height 19
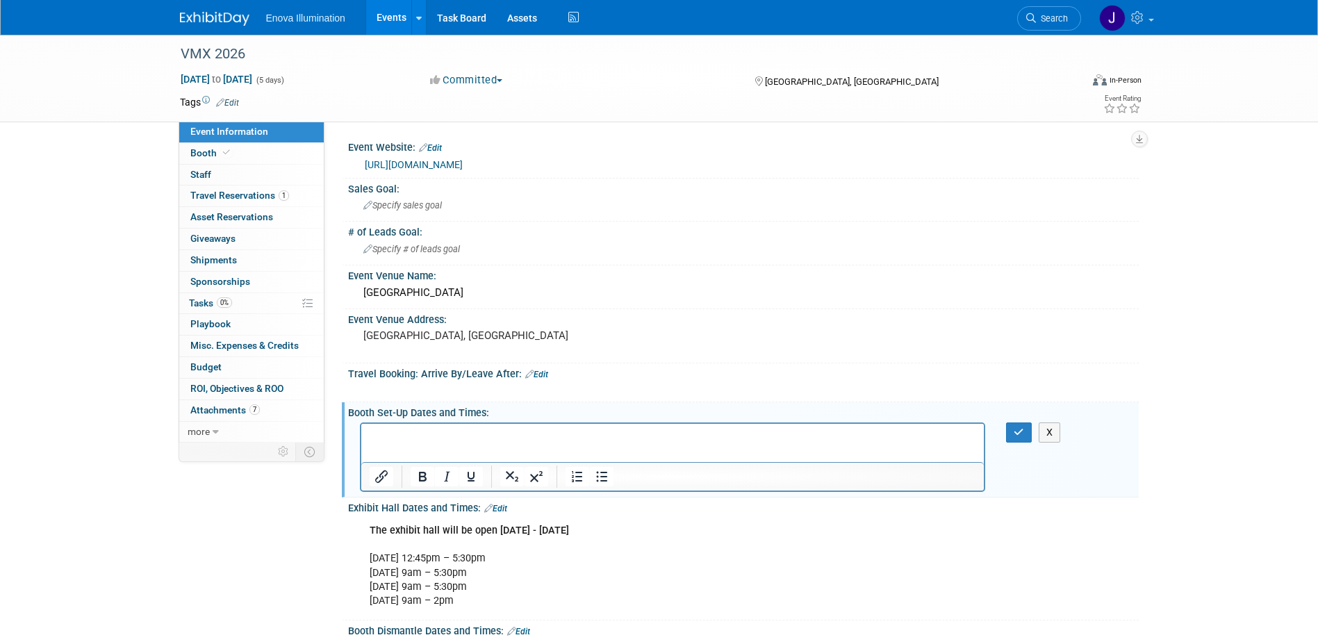
click at [433, 433] on p "Rich Text Area. Press ALT-0 for help." at bounding box center [672, 436] width 607 height 14
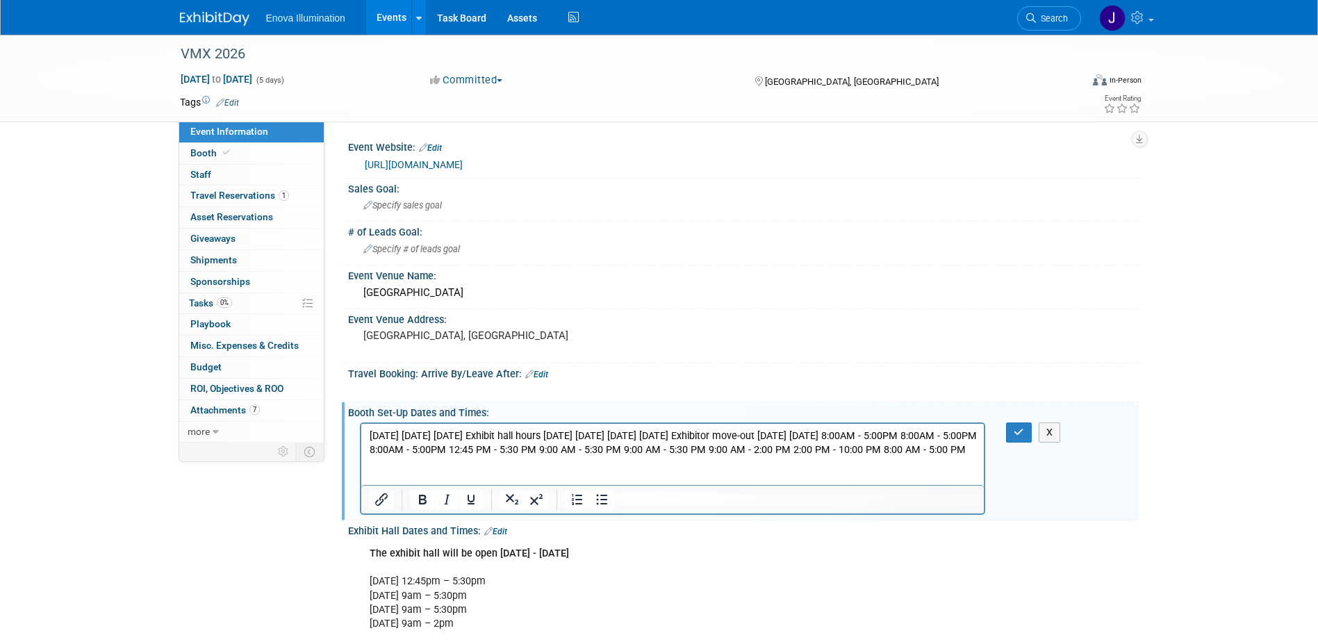
click at [500, 436] on p "Wednesday, January 14, 2026 Thursday, January 15, 2026 Friday, January 16, 2026…" at bounding box center [672, 443] width 607 height 28
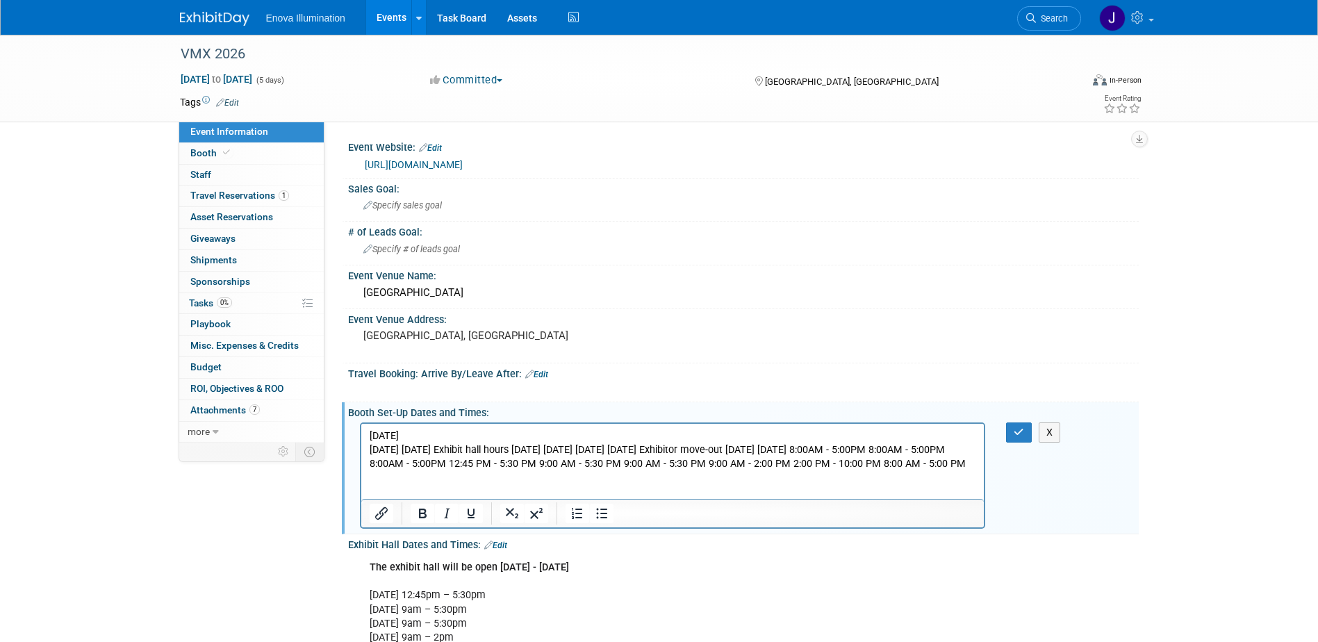
click at [489, 449] on p "Thursday, January 15, 2026 Friday, January 16, 2026 Exhibit hall hours Saturday…" at bounding box center [672, 457] width 607 height 28
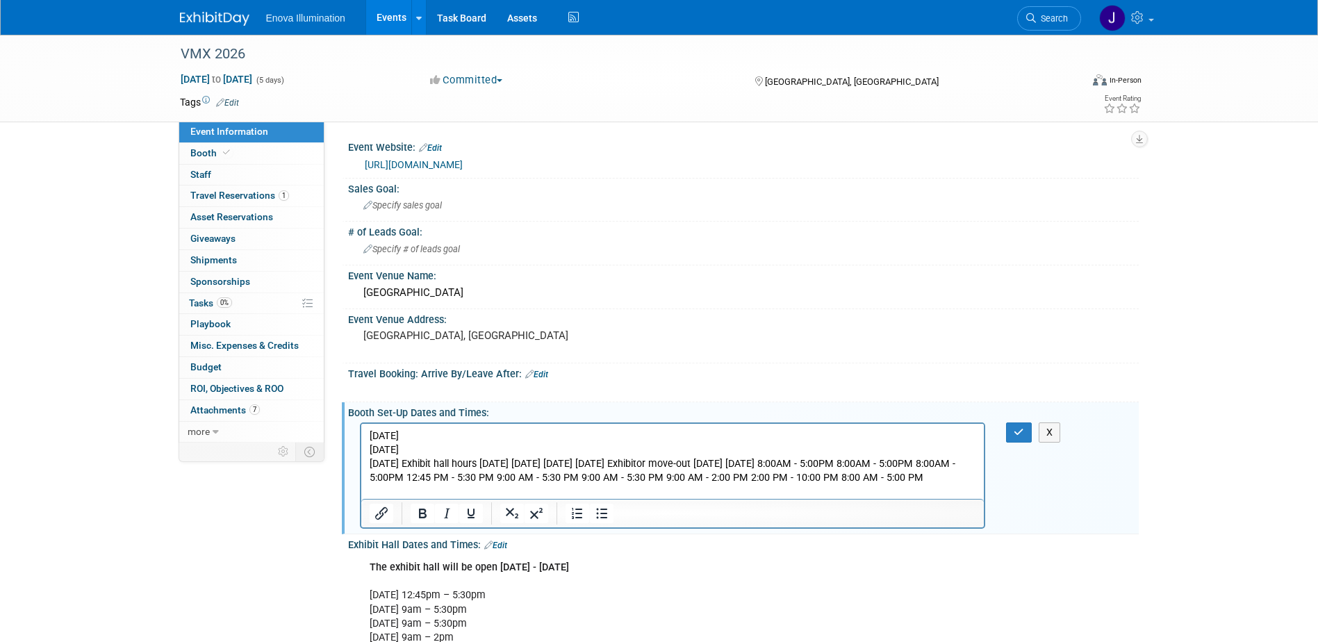
drag, startPoint x: 479, startPoint y: 464, endPoint x: 962, endPoint y: 497, distance: 484.0
click at [962, 484] on p "Friday, January 16, 2026 Exhibit hall hours Saturday, January 17, 2026 Sunday, …" at bounding box center [672, 470] width 607 height 28
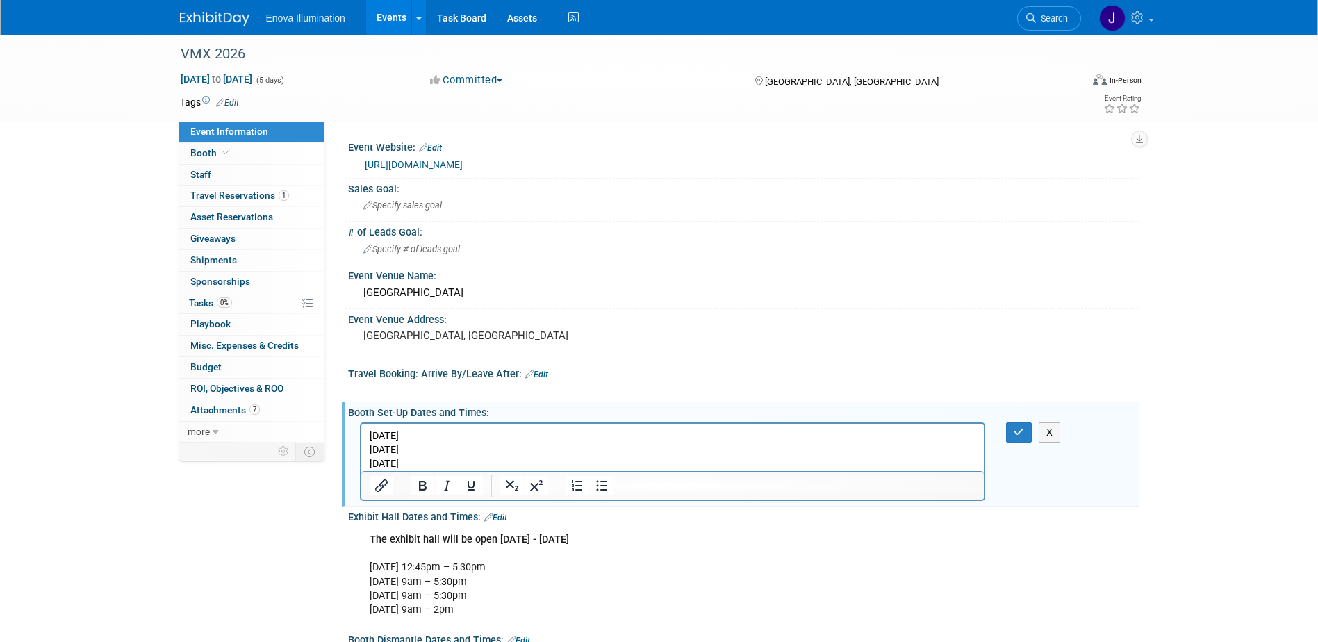
click at [503, 516] on link "Edit" at bounding box center [495, 518] width 23 height 10
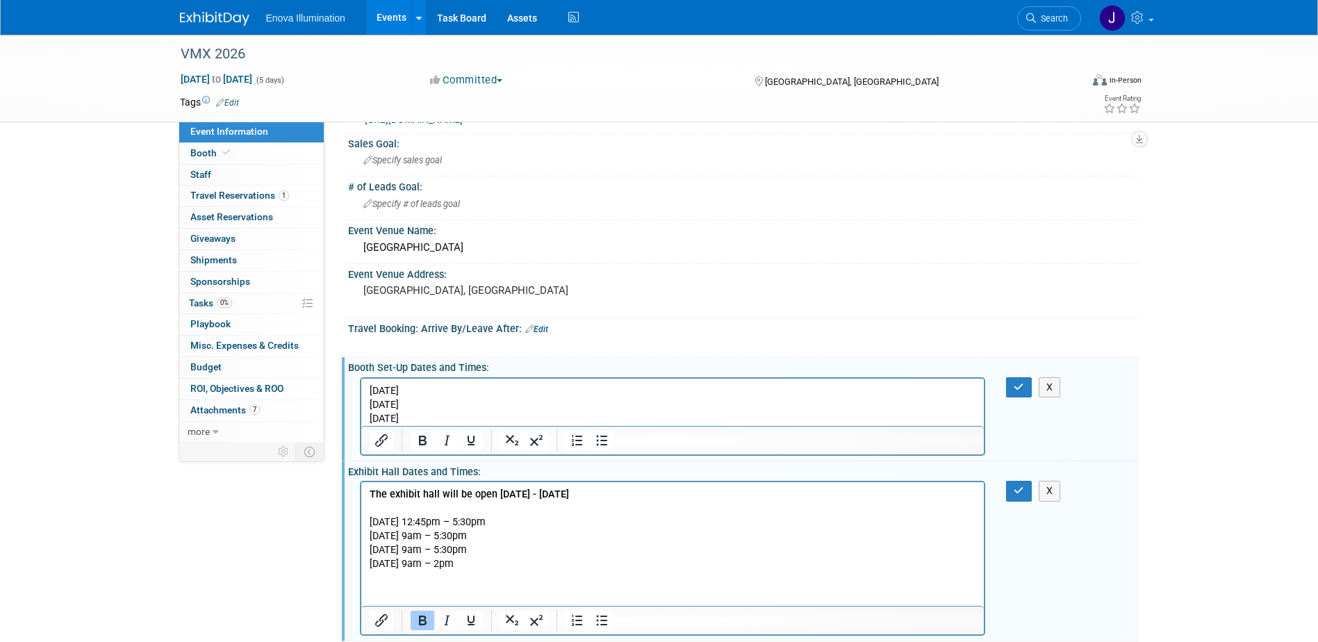
scroll to position [69, 0]
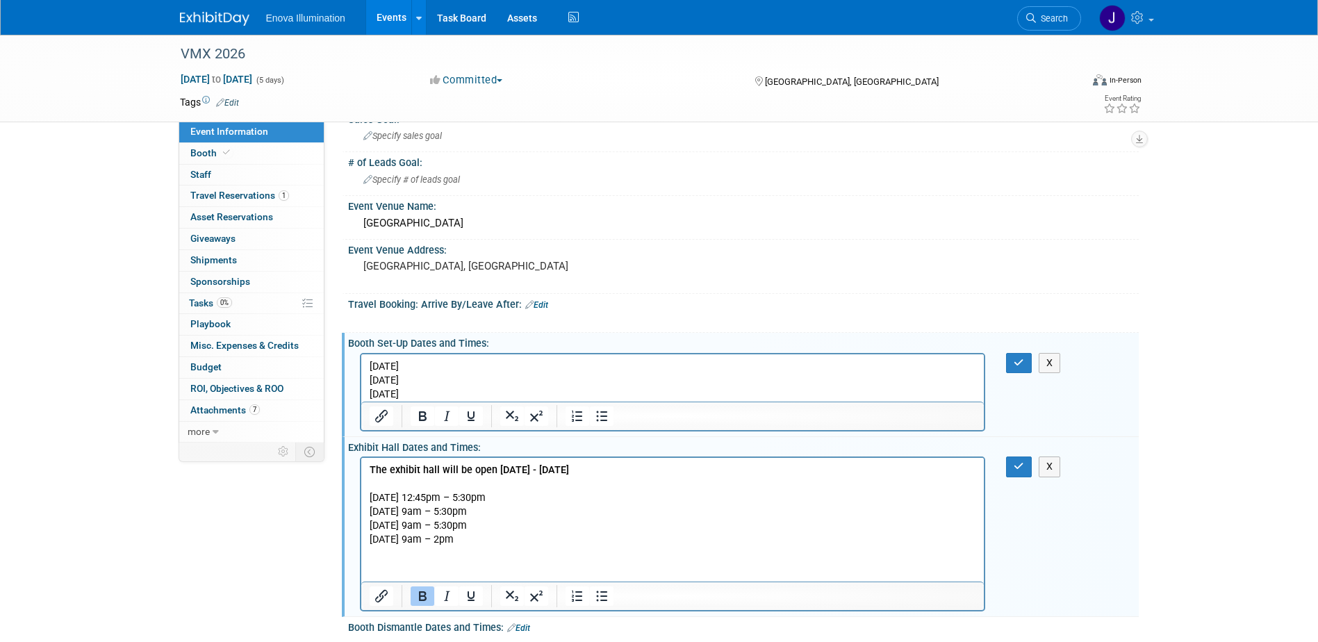
click at [698, 470] on p "The exhibit hall will be open Saturday, January 17 - Tuesday, January 20 Saturd…" at bounding box center [672, 504] width 607 height 83
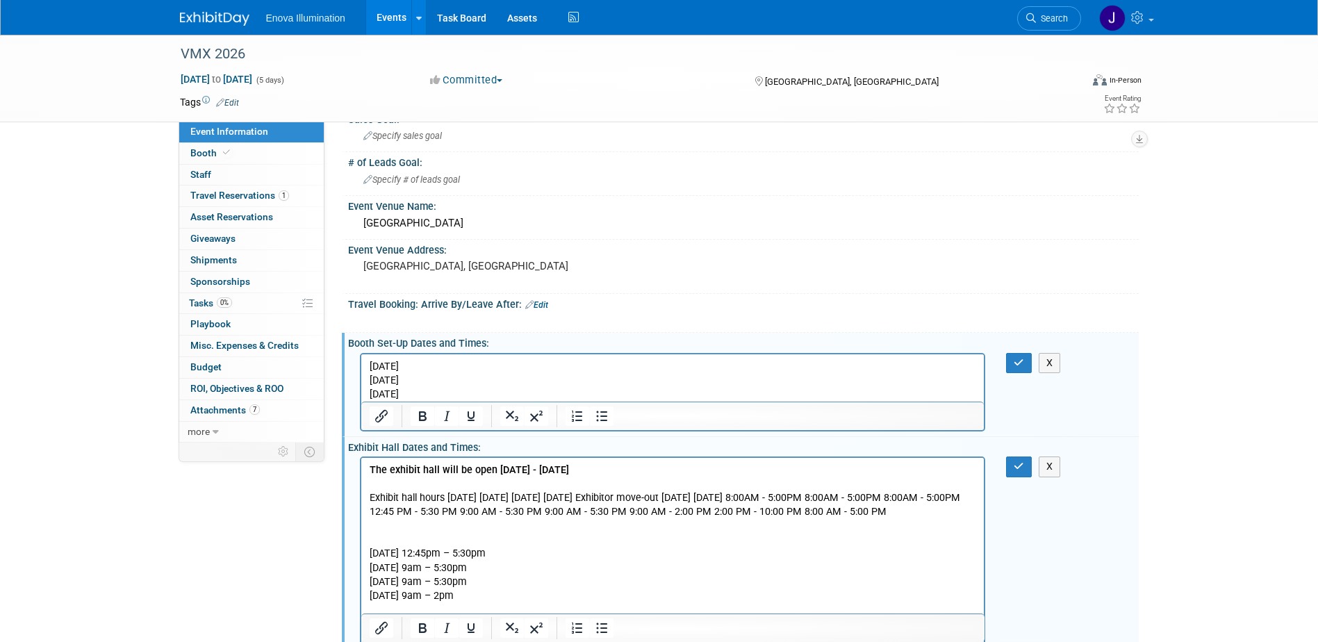
drag, startPoint x: 445, startPoint y: 497, endPoint x: 365, endPoint y: 498, distance: 80.6
click at [365, 498] on html "The exhibit hall will be open Saturday, January 17 - Tuesday, January 20 Exhibi…" at bounding box center [672, 530] width 623 height 145
click at [365, 499] on html "The exhibit hall will be open Saturday, January 17 - Tuesday, January 20 Exhibi…" at bounding box center [672, 530] width 623 height 145
drag, startPoint x: 445, startPoint y: 498, endPoint x: 381, endPoint y: 501, distance: 64.0
click at [381, 501] on p "Exhibit hall hours Saturday, January 17, 2026 Sunday, January 18, 2026 Monday, …" at bounding box center [672, 505] width 607 height 28
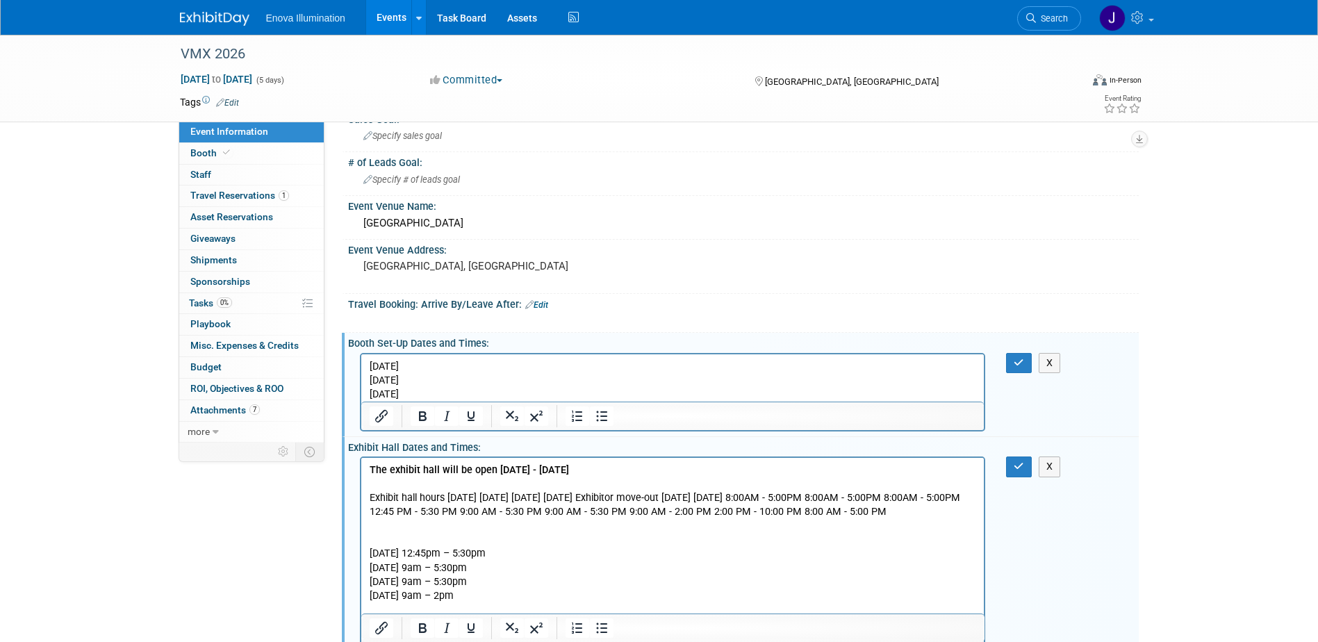
click at [396, 502] on p "Exhibit hall hours Saturday, January 17, 2026 Sunday, January 18, 2026 Monday, …" at bounding box center [672, 505] width 607 height 28
click at [441, 497] on p "Exhibit hall hours Saturday, January 17, 2026 Sunday, January 18, 2026 Monday, …" at bounding box center [672, 505] width 607 height 28
click at [445, 497] on p "Exhibit hall hours Saturday, January 17, 2026 Sunday, January 18, 2026 Monday, …" at bounding box center [672, 505] width 607 height 28
click at [487, 498] on p "Saturday, January 17, 2026 Sunday, January 18, 2026 Monday, January 19, 2026 Tu…" at bounding box center [672, 505] width 607 height 28
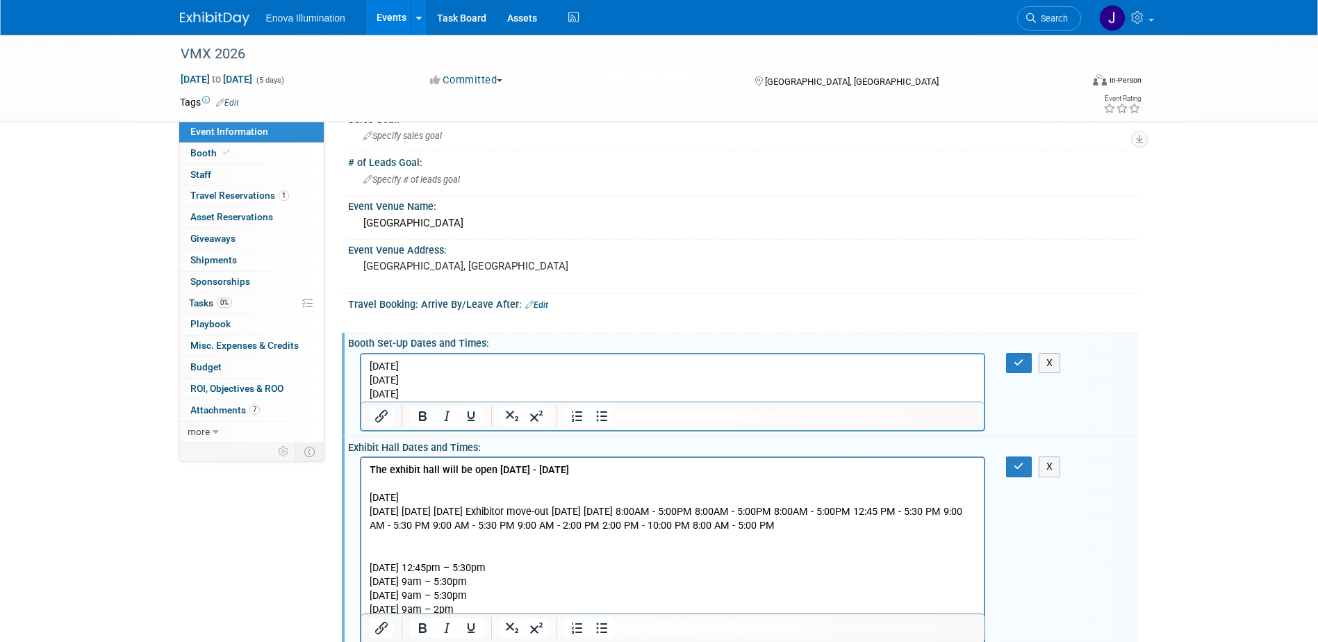
click at [480, 511] on p "Sunday, January 18, 2026 Monday, January 19, 2026 Tuesday, January 20, 2026 Exh…" at bounding box center [672, 519] width 607 height 28
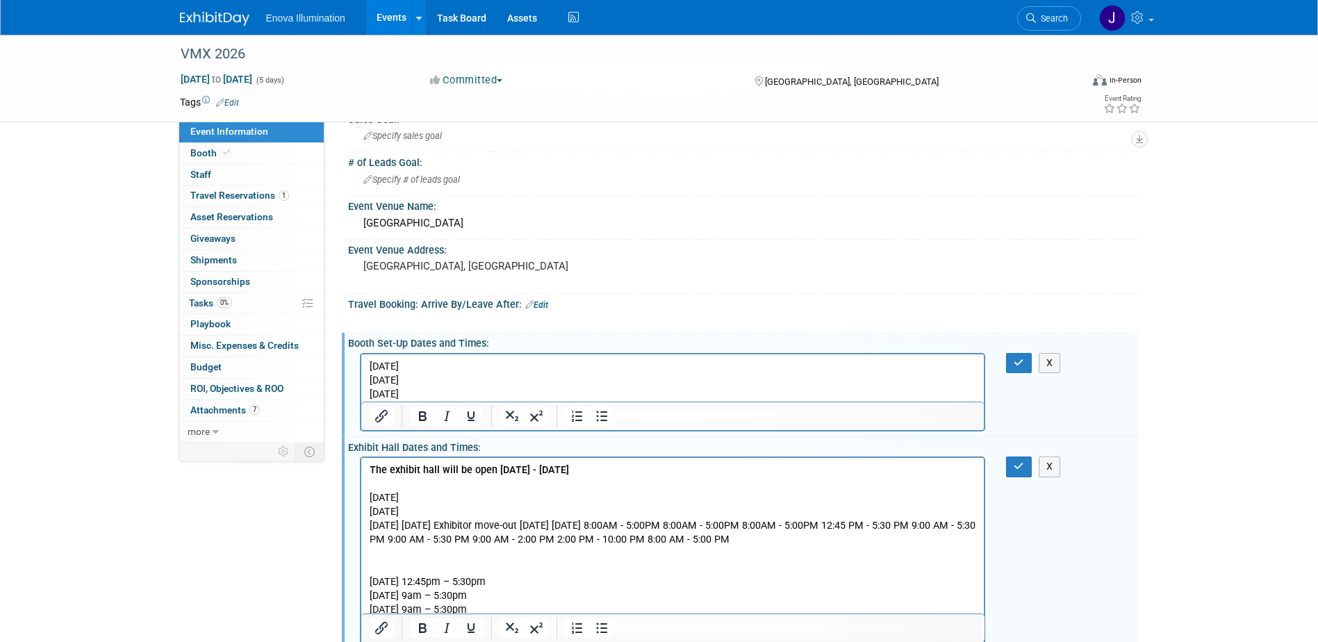
click at [484, 520] on p "Monday, January 19, 2026 Tuesday, January 20, 2026 Exhibitor move-out Tuesday, …" at bounding box center [672, 533] width 607 height 28
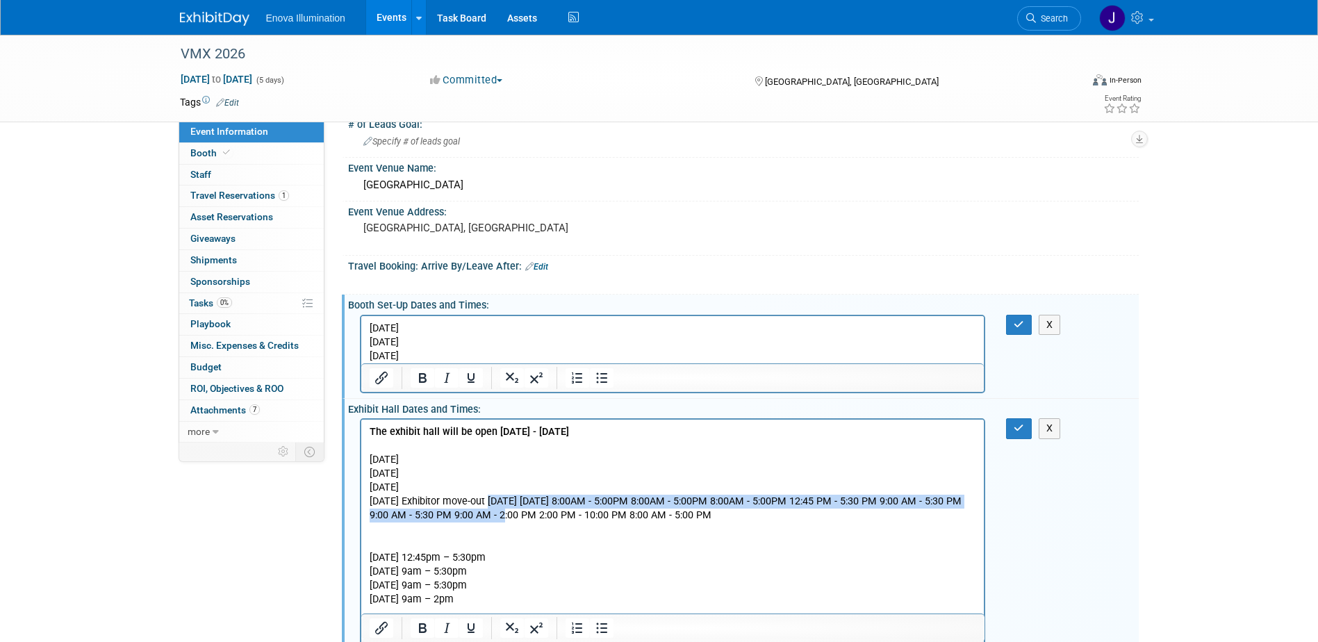
scroll to position [139, 0]
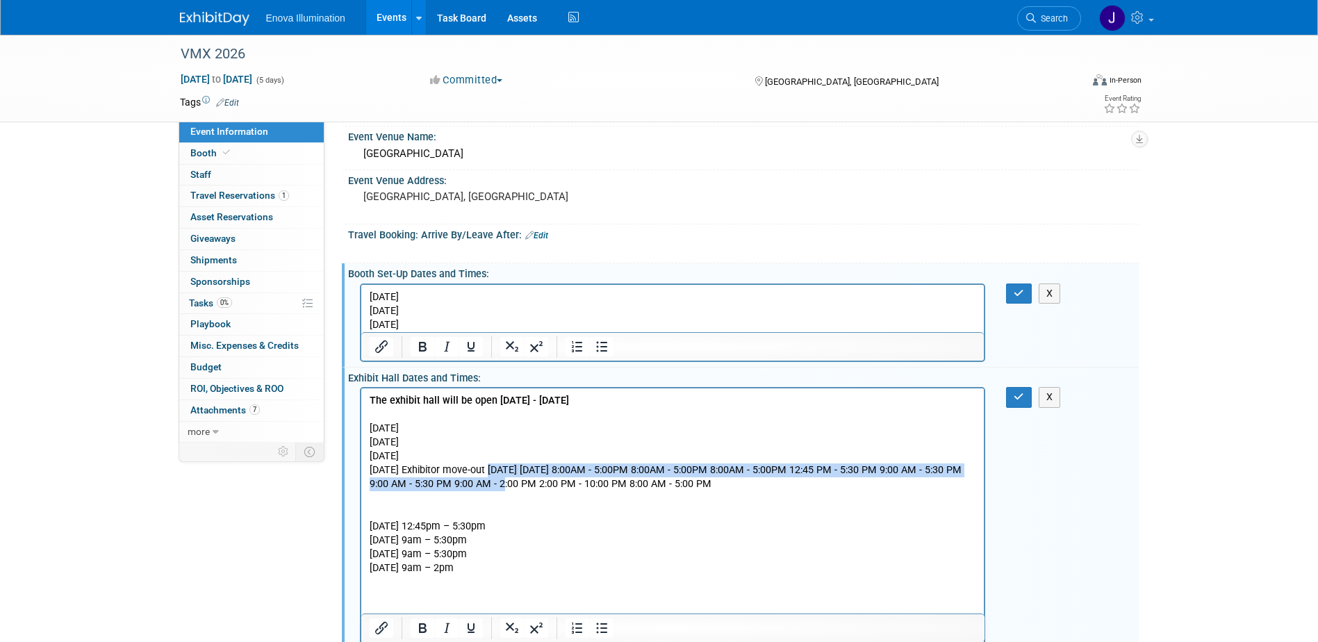
drag, startPoint x: 489, startPoint y: 470, endPoint x: 576, endPoint y: 504, distance: 93.3
click at [576, 491] on p "Tuesday, January 20, 2026 Exhibitor move-out Tuesday, January 20, 2026 Wednesda…" at bounding box center [672, 477] width 607 height 28
copy p "Exhibitor move-out Tuesday, January 20, 2026 Wednesday, January 21, 2026 8:00AM…"
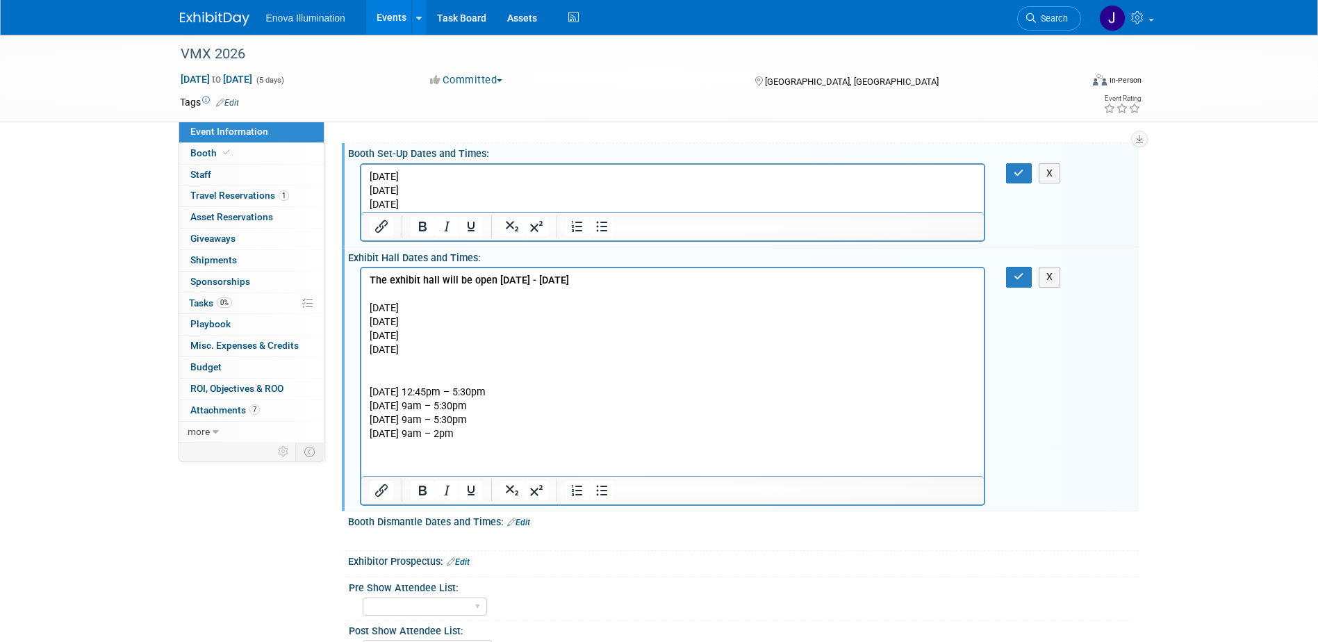
scroll to position [278, 0]
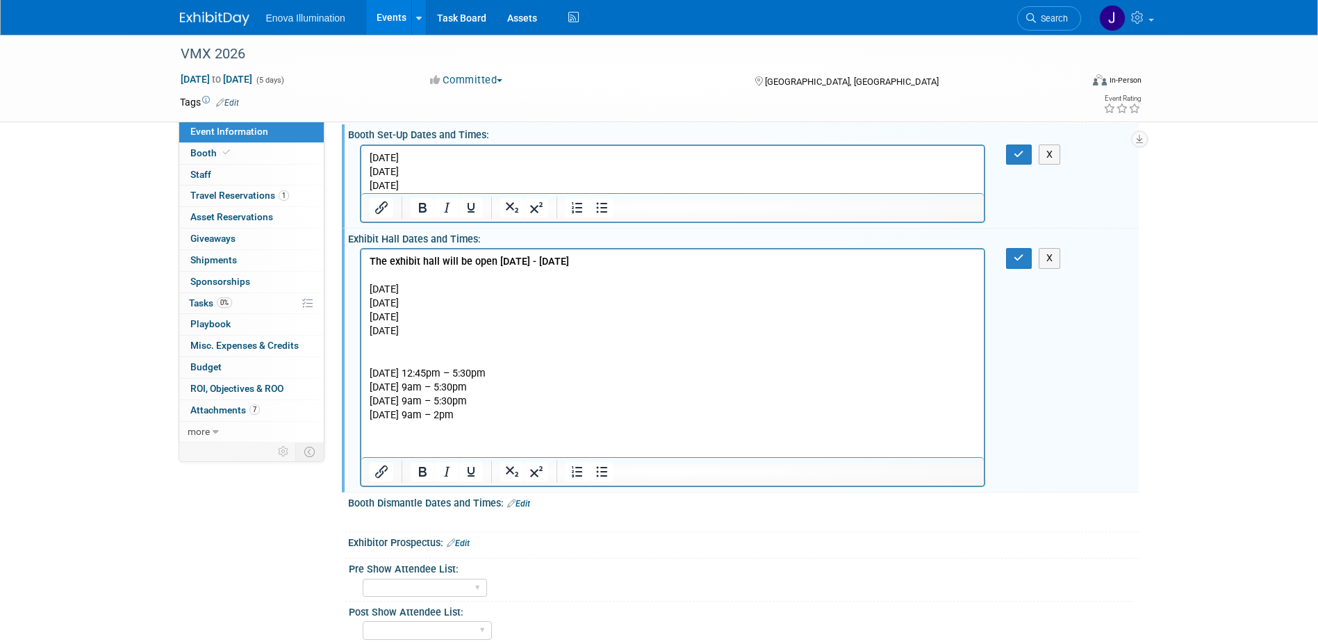
click at [520, 506] on link "Edit" at bounding box center [518, 504] width 23 height 10
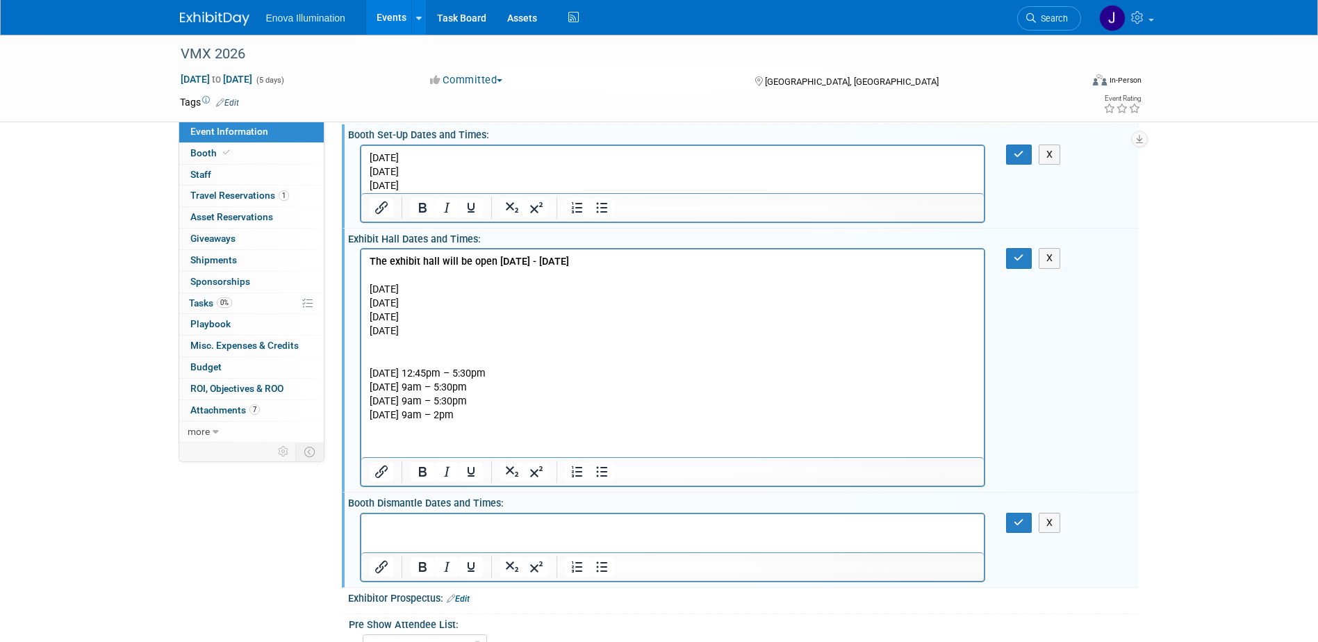
scroll to position [0, 0]
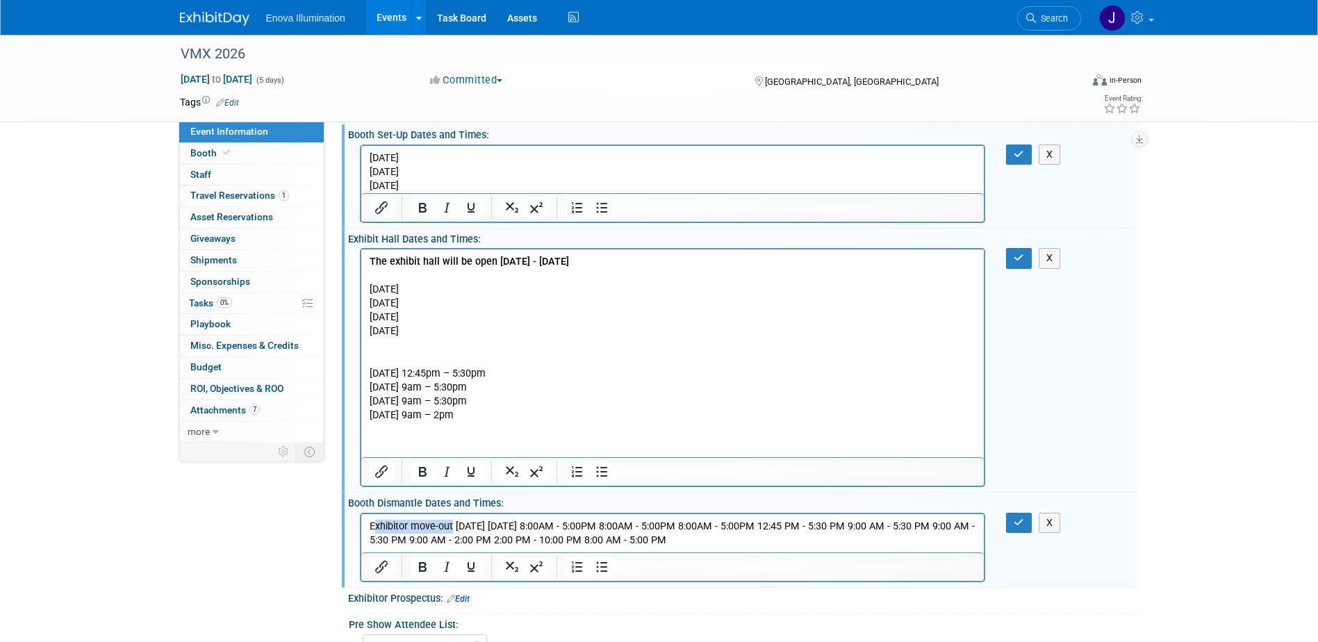
drag, startPoint x: 451, startPoint y: 525, endPoint x: 372, endPoint y: 529, distance: 78.6
click at [372, 529] on p "Exhibitor move-out Tuesday, January 20, 2026 Wednesday, January 21, 2026 8:00AM…" at bounding box center [672, 533] width 607 height 28
click at [485, 524] on p "Tuesday, January 20, 2026 Wednesday, January 21, 2026 8:00AM - 5:00PM 8:00AM - …" at bounding box center [672, 533] width 607 height 28
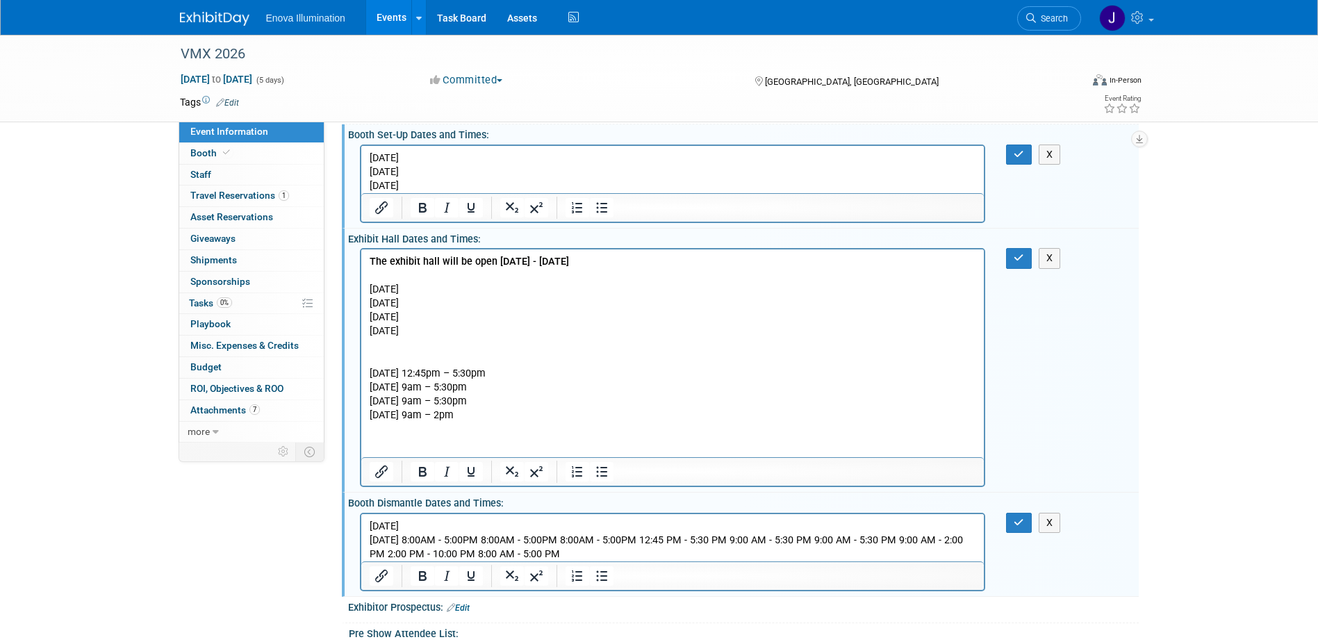
click at [499, 536] on p "Wednesday, January 21, 2026 8:00AM - 5:00PM 8:00AM - 5:00PM 8:00AM - 5:00PM 12:…" at bounding box center [672, 547] width 607 height 28
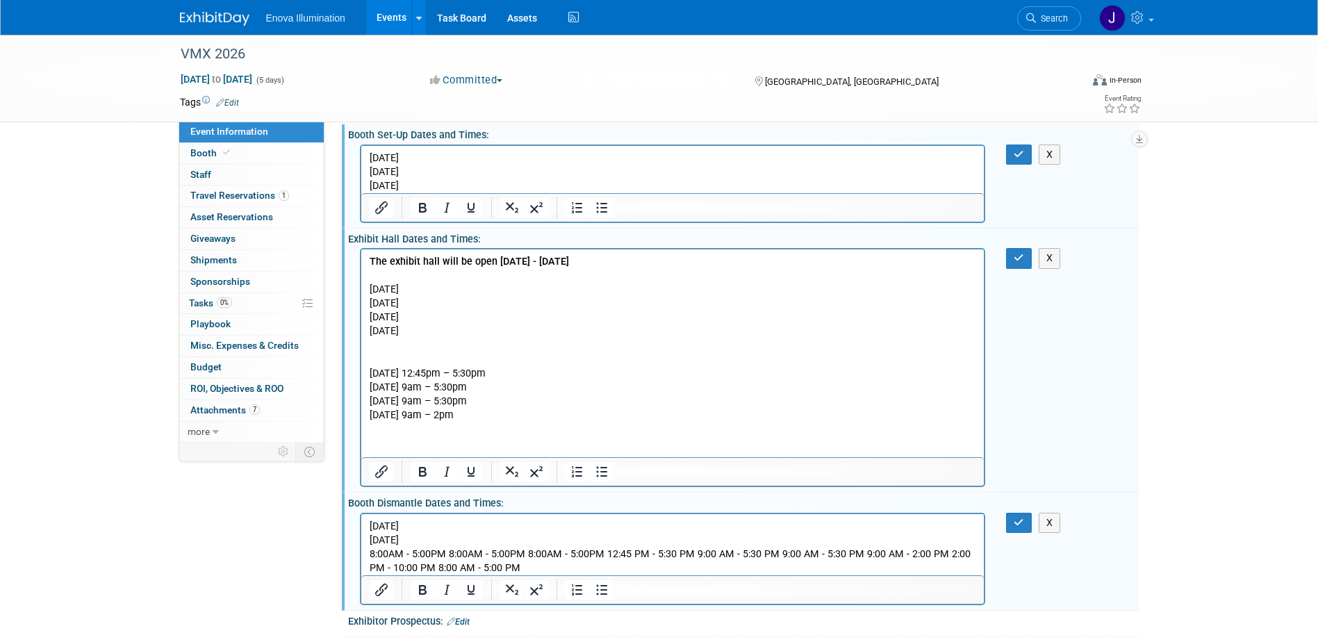
drag, startPoint x: 528, startPoint y: 570, endPoint x: 349, endPoint y: 557, distance: 179.1
click at [361, 557] on html "Tuesday, January 20, 2026 Wednesday, January 21, 2026 8:00AM - 5:00PM 8:00AM - …" at bounding box center [672, 543] width 623 height 61
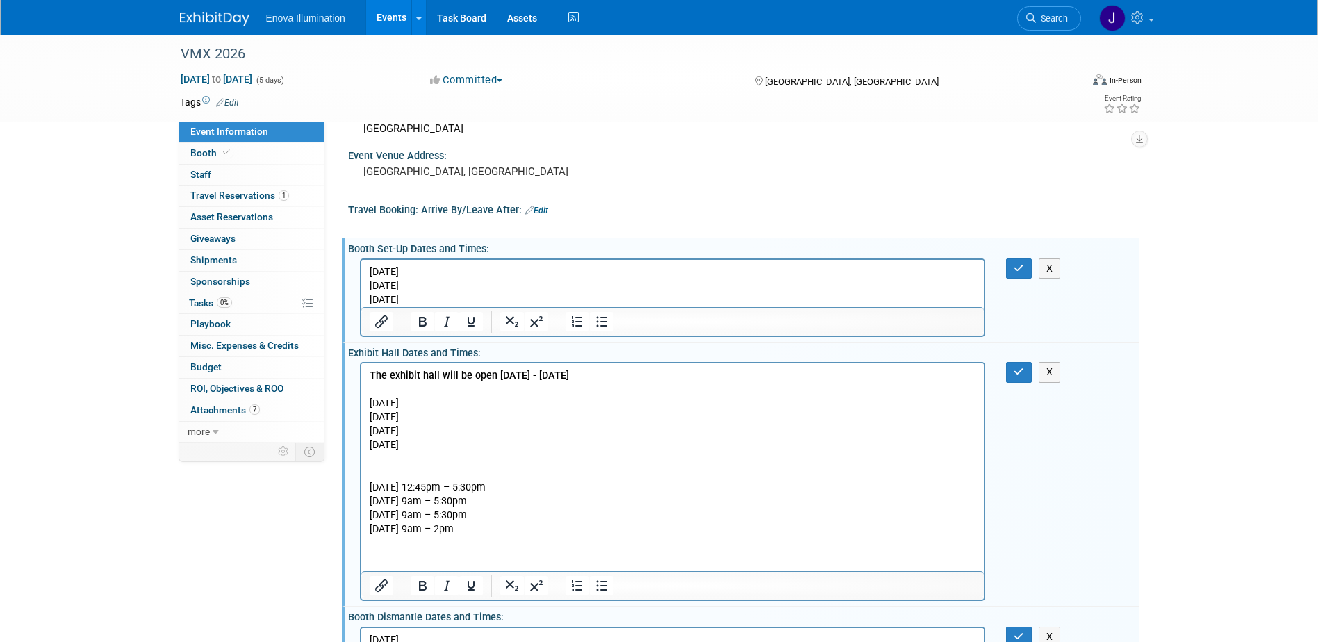
scroll to position [139, 0]
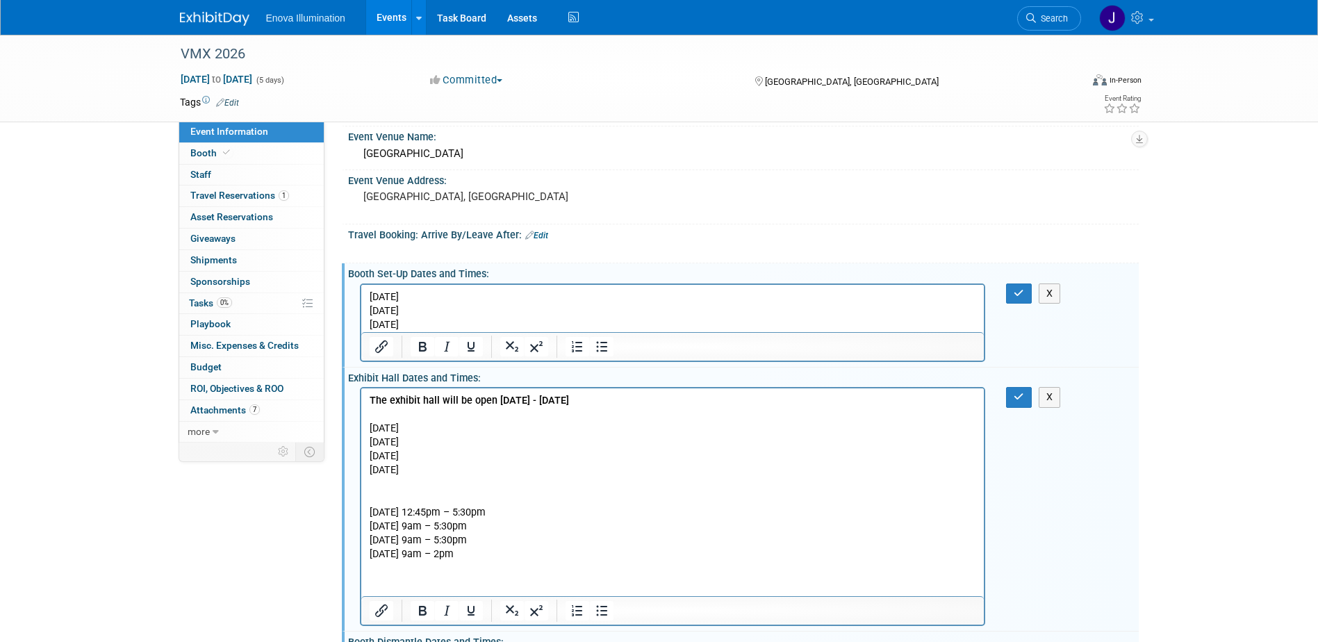
click at [517, 298] on p "Wednesday, January 14, 2026" at bounding box center [672, 297] width 607 height 14
click at [509, 308] on p "Thursday, January 15, 2026" at bounding box center [672, 311] width 607 height 14
click at [506, 322] on p "Friday, January 16, 2026" at bounding box center [672, 325] width 607 height 14
click at [1009, 297] on button "button" at bounding box center [1019, 293] width 26 height 20
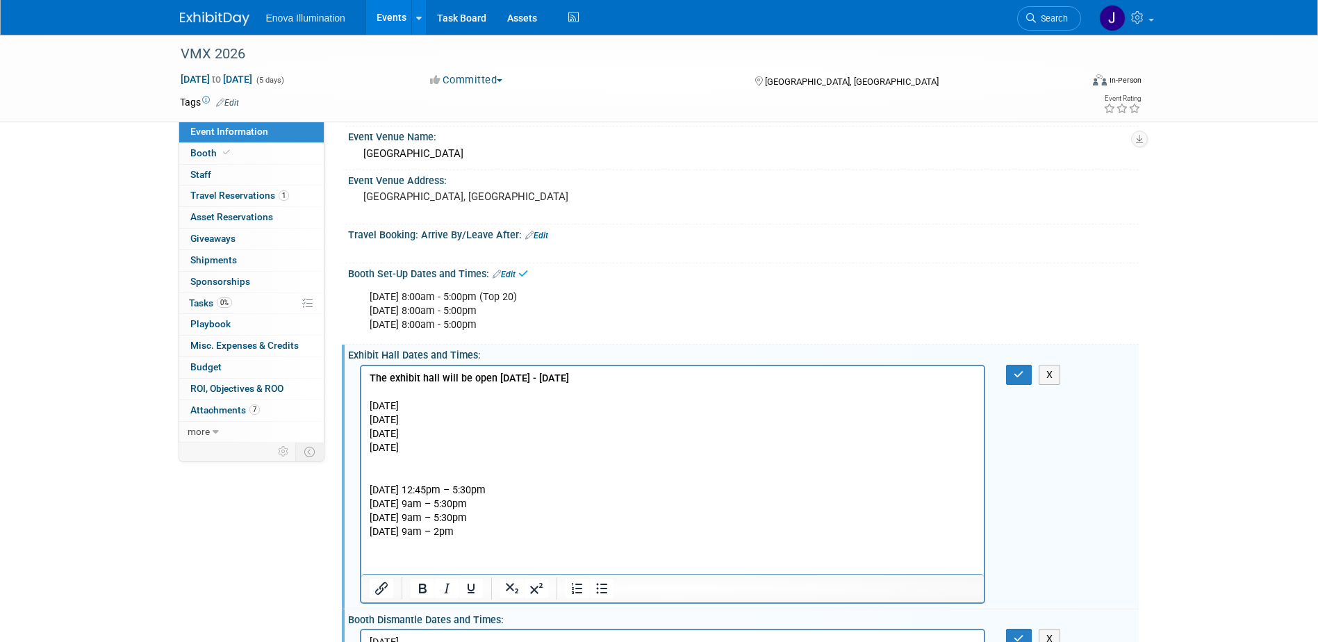
click at [491, 406] on p "Saturday, January 17, 2026" at bounding box center [672, 406] width 607 height 14
click at [513, 420] on p "Sunday, January 18, 2026" at bounding box center [672, 420] width 607 height 14
click at [513, 431] on p "Monday, January 19, 2026" at bounding box center [672, 434] width 607 height 14
click at [515, 444] on p "Tuesday, January 20, 2026" at bounding box center [672, 447] width 607 height 14
drag, startPoint x: 543, startPoint y: 528, endPoint x: 369, endPoint y: 488, distance: 178.1
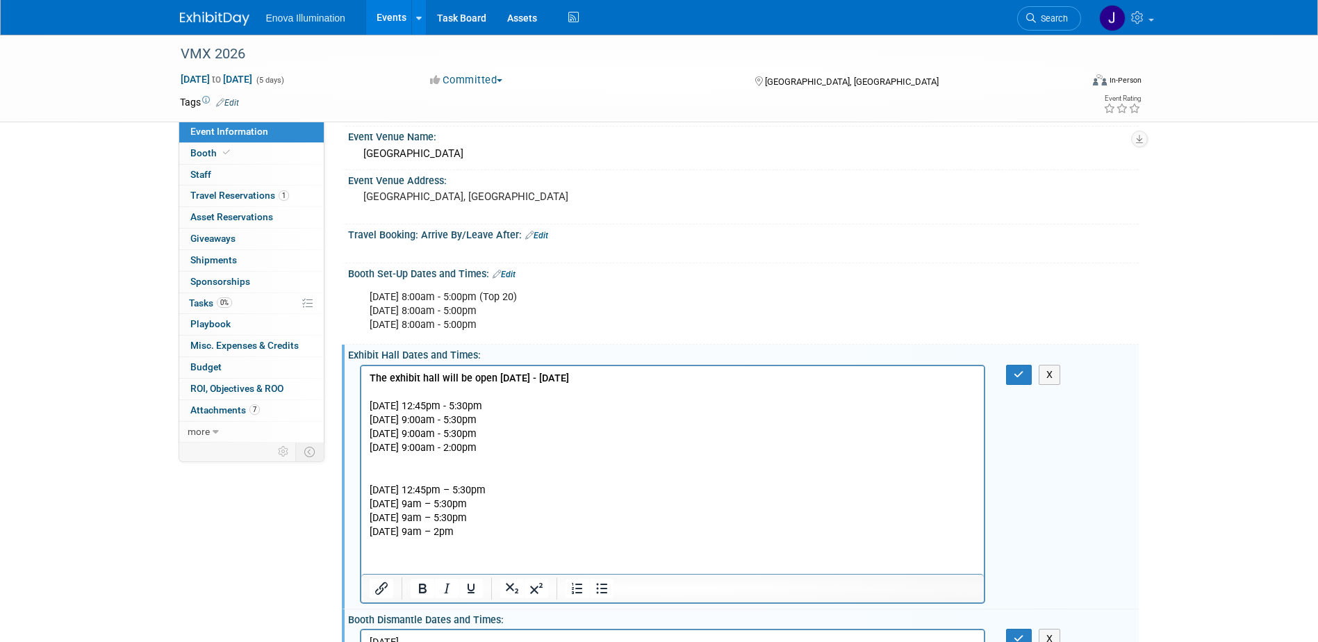
click at [369, 488] on p "Saturday 1/17/26 - - 12:45pm – 5:30pm Sunday 1/18/26 - - 9am – 5:30pm Monday 1/…" at bounding box center [672, 495] width 607 height 83
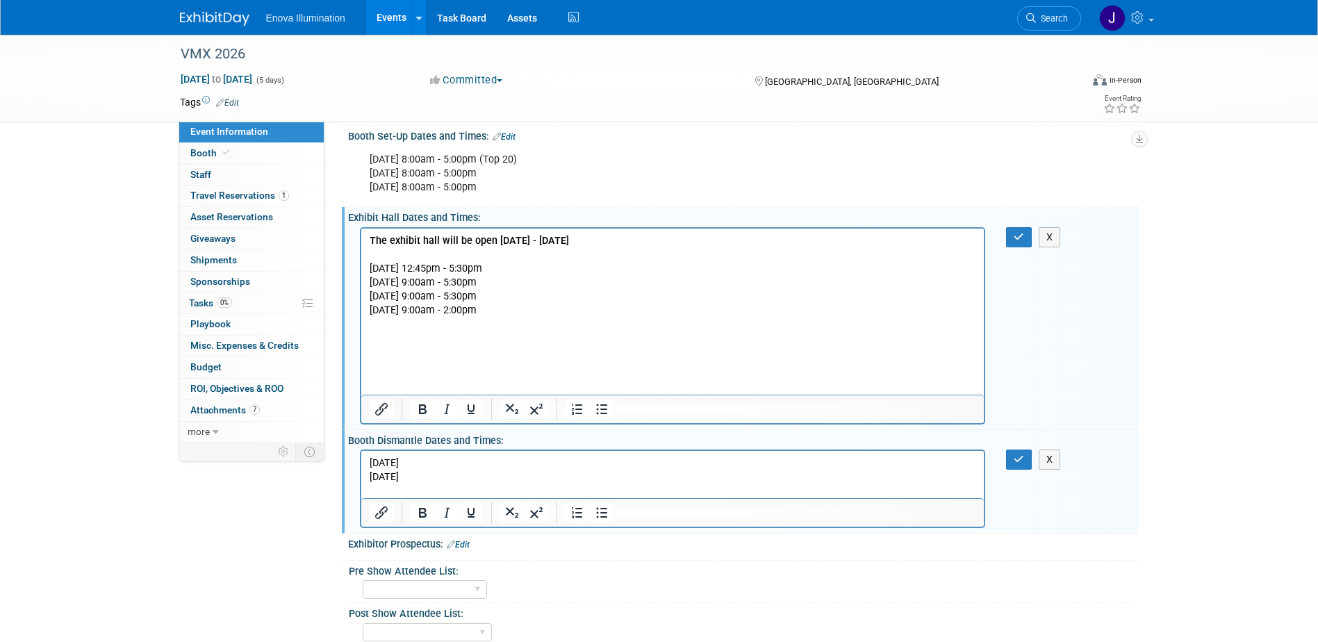
scroll to position [278, 0]
click at [517, 461] on p "Tuesday, January 20, 2026" at bounding box center [672, 462] width 607 height 14
click at [515, 479] on p "Wednesday, January 21, 2026" at bounding box center [672, 476] width 607 height 14
click at [1012, 456] on button "button" at bounding box center [1019, 458] width 26 height 20
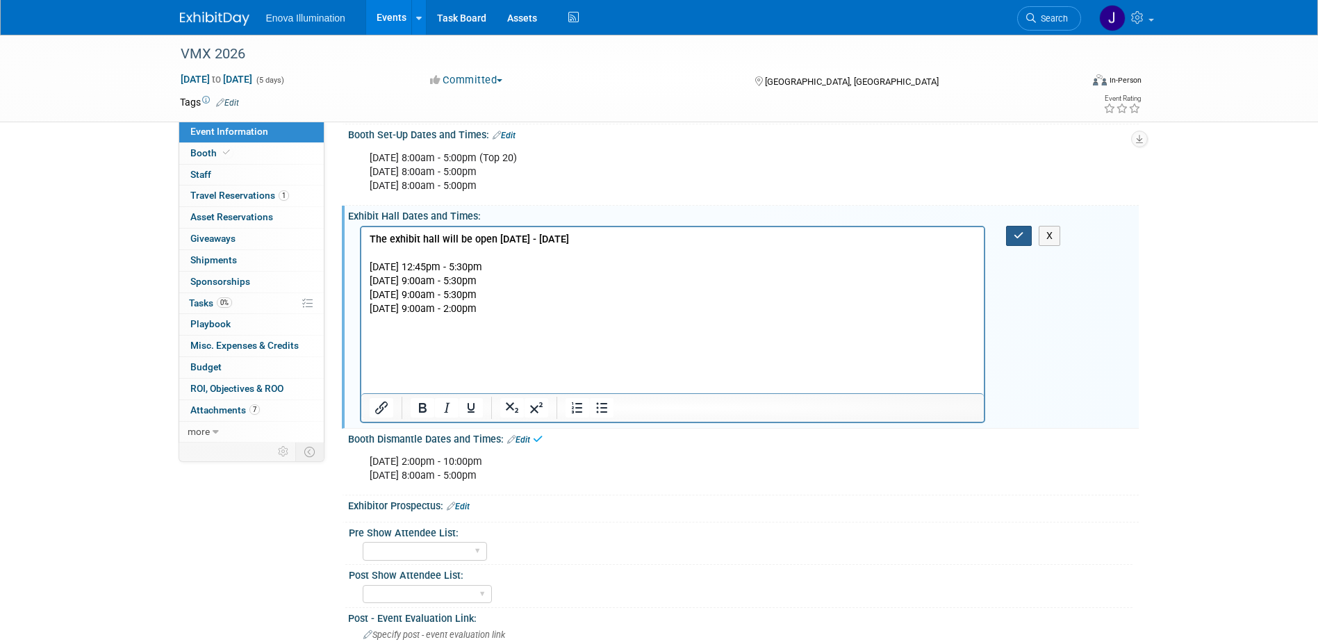
click at [1014, 240] on button "button" at bounding box center [1019, 236] width 26 height 20
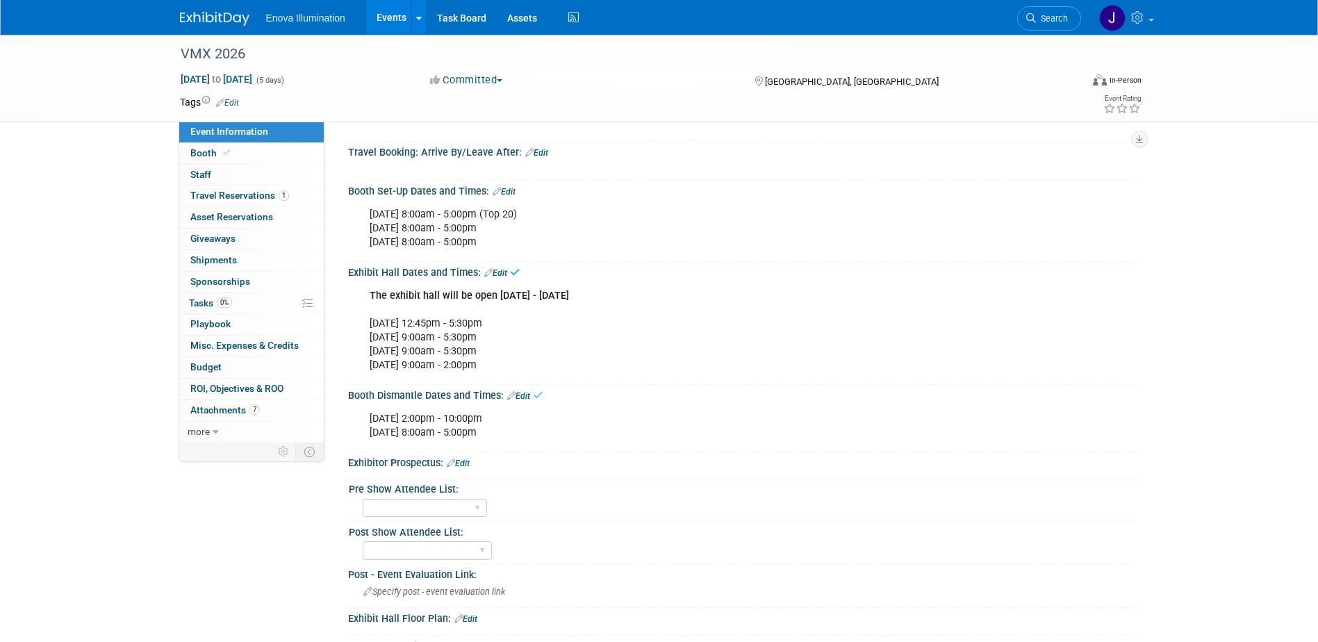
scroll to position [139, 0]
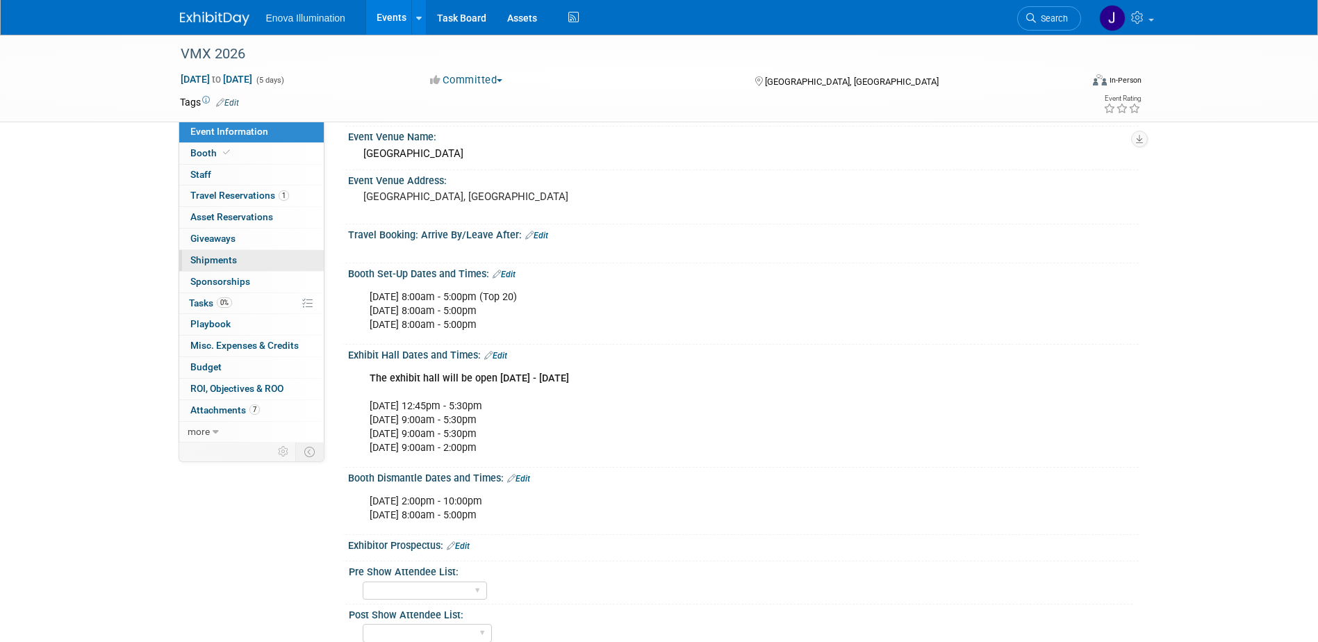
click at [220, 253] on link "0 Shipments 0" at bounding box center [251, 260] width 145 height 21
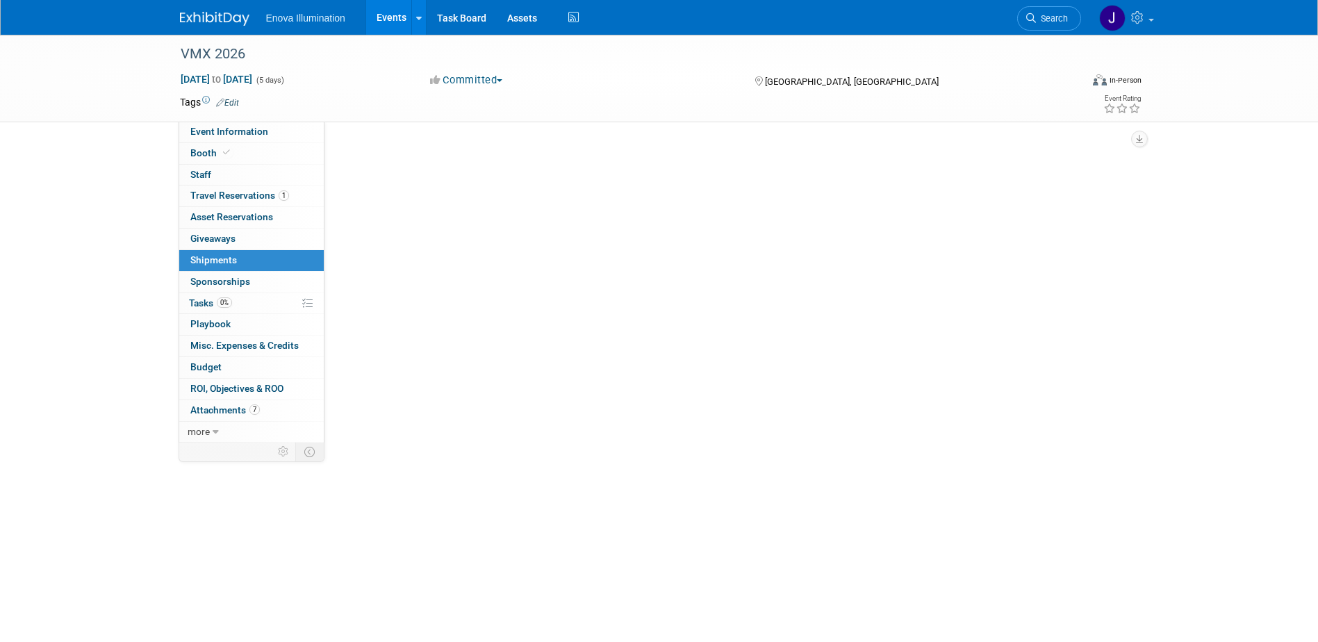
scroll to position [0, 0]
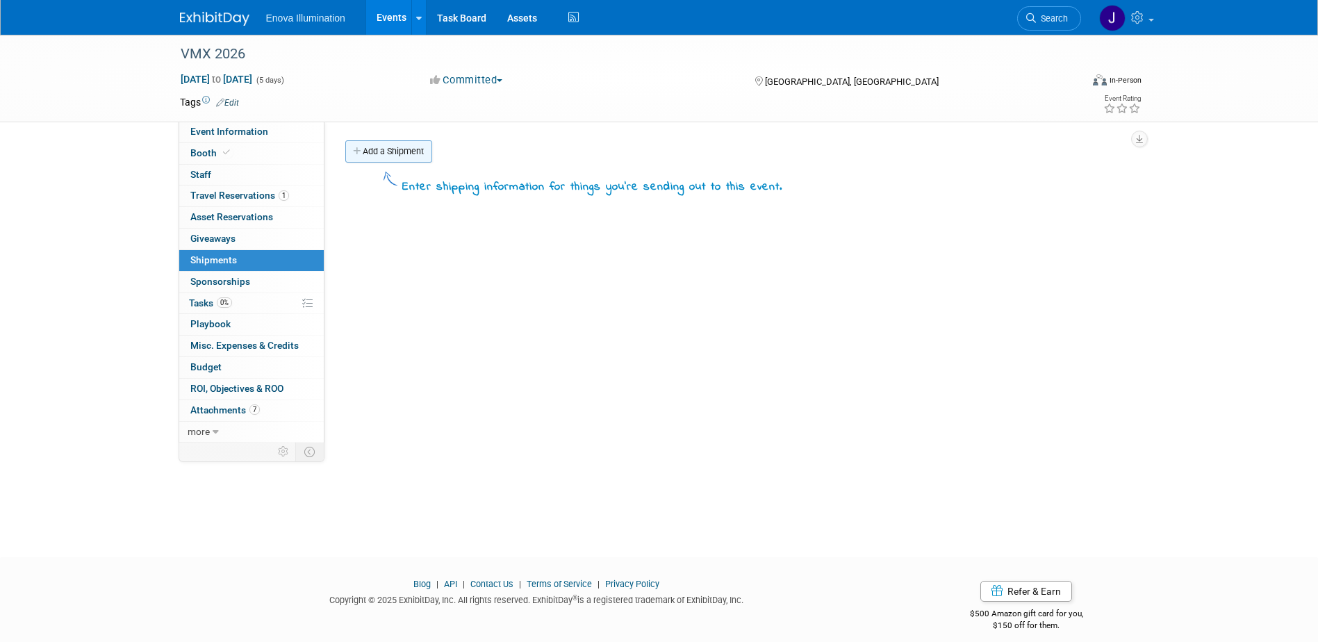
click at [405, 149] on link "Add a Shipment" at bounding box center [388, 151] width 87 height 22
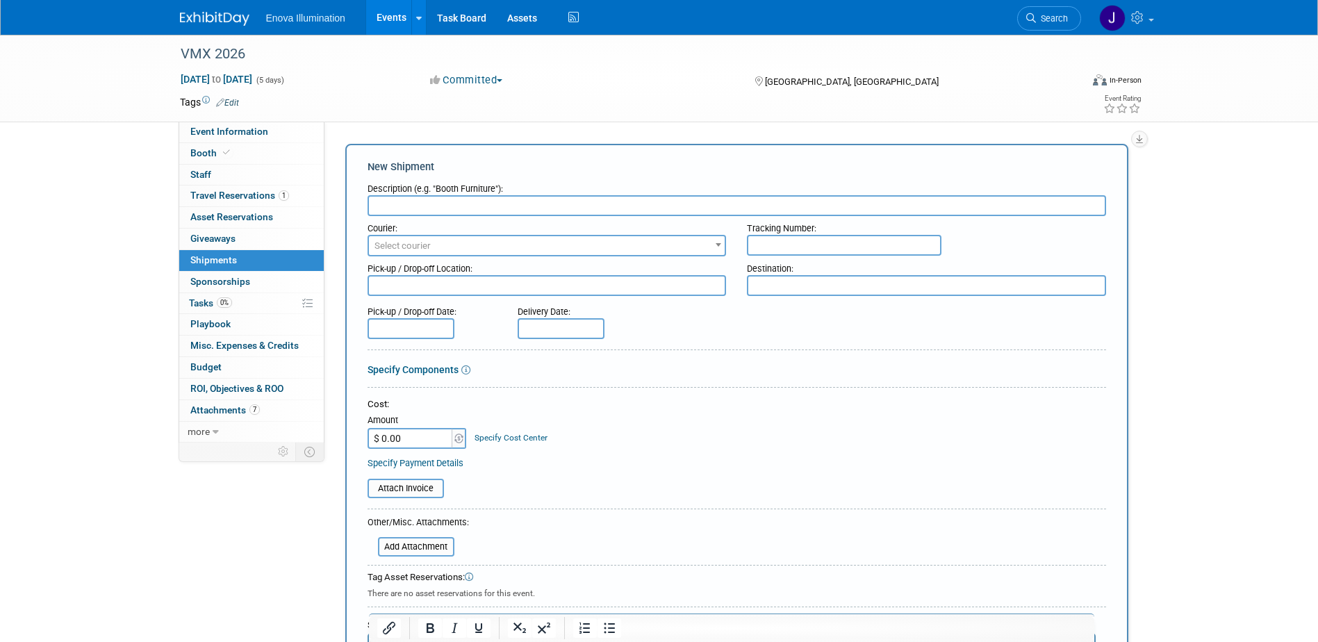
click at [416, 201] on input "text" at bounding box center [737, 205] width 739 height 21
type input "W"
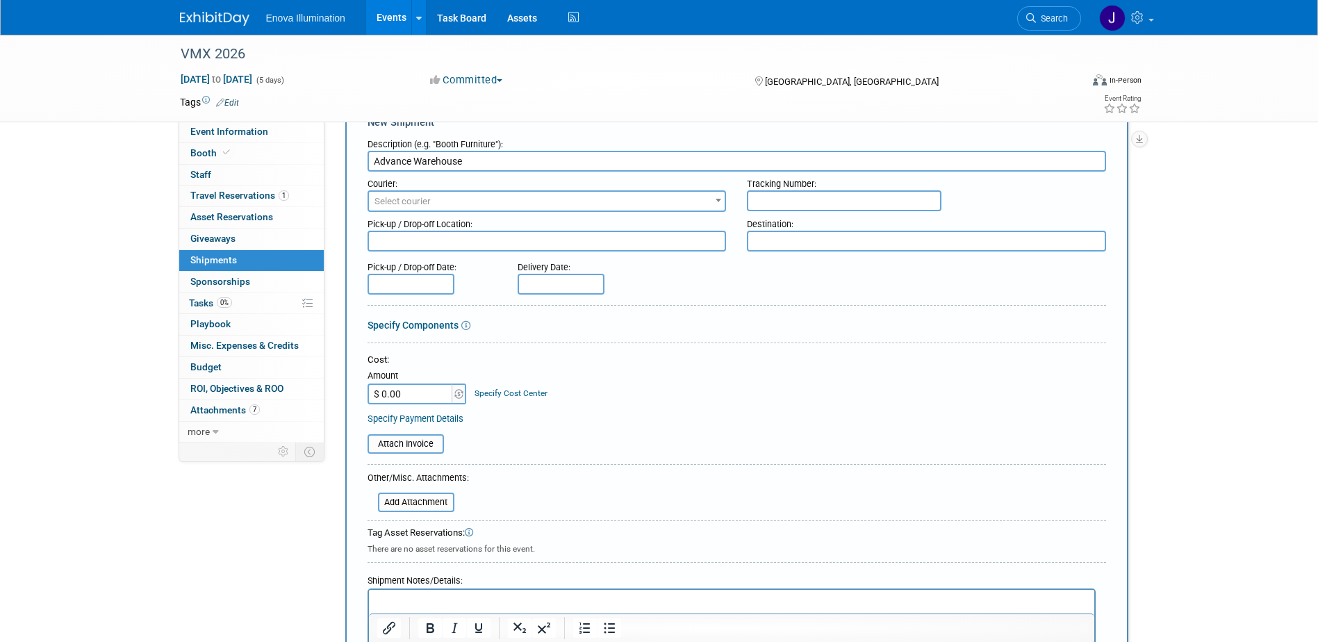
scroll to position [69, 0]
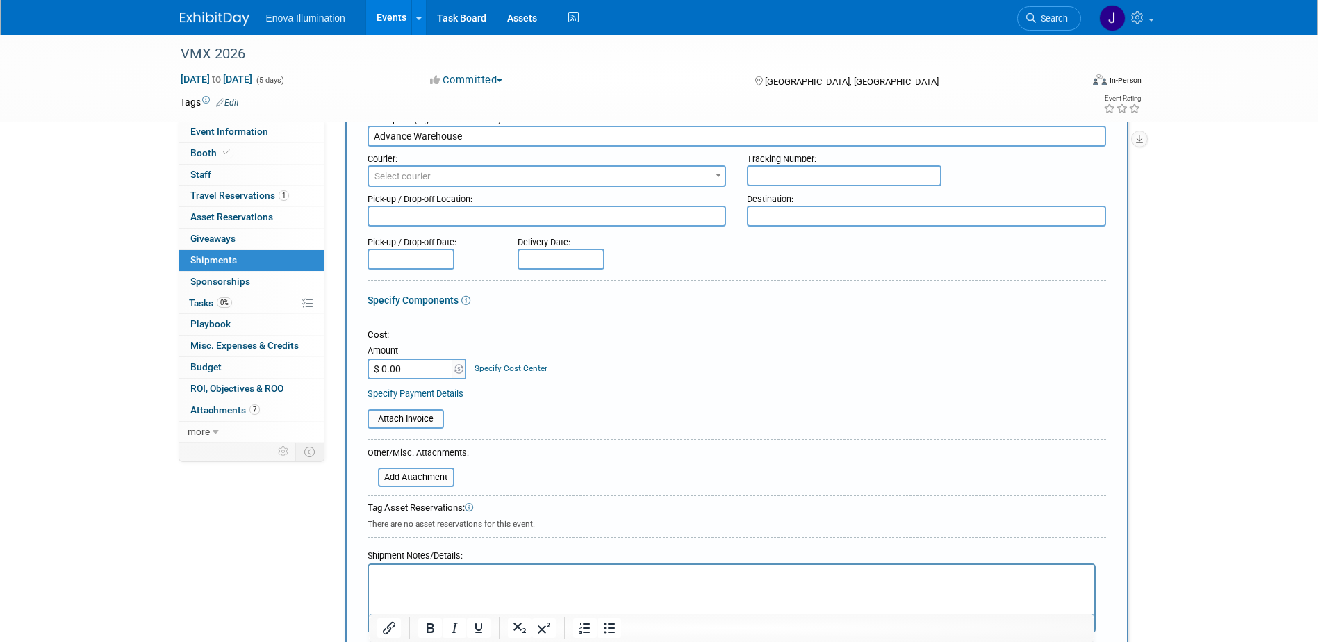
type input "Advance Warehouse"
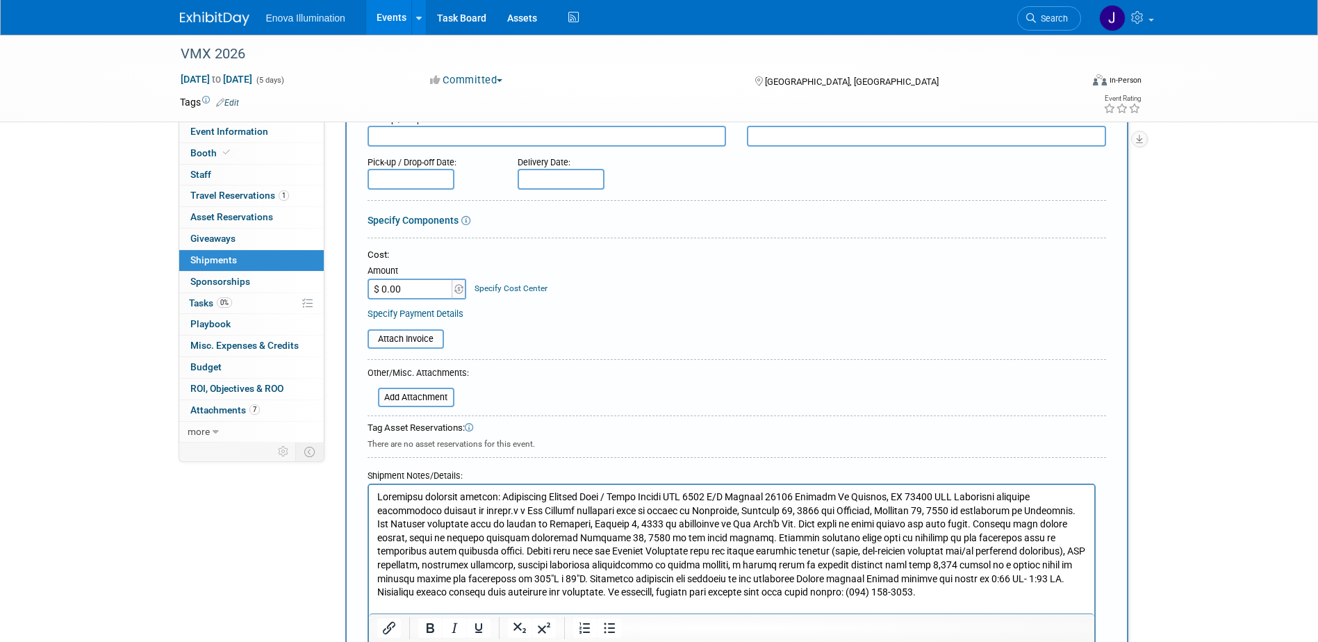
scroll to position [208, 0]
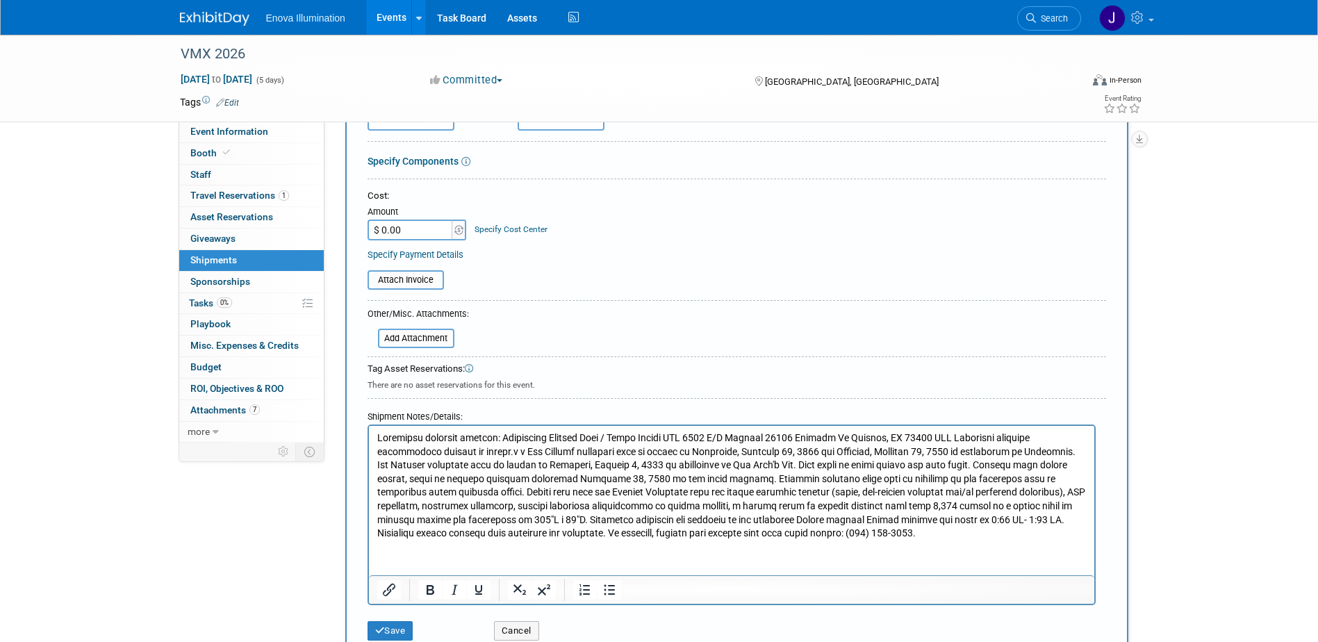
click at [506, 440] on p "Rich Text Area. Press ALT-0 for help." at bounding box center [731, 485] width 709 height 109
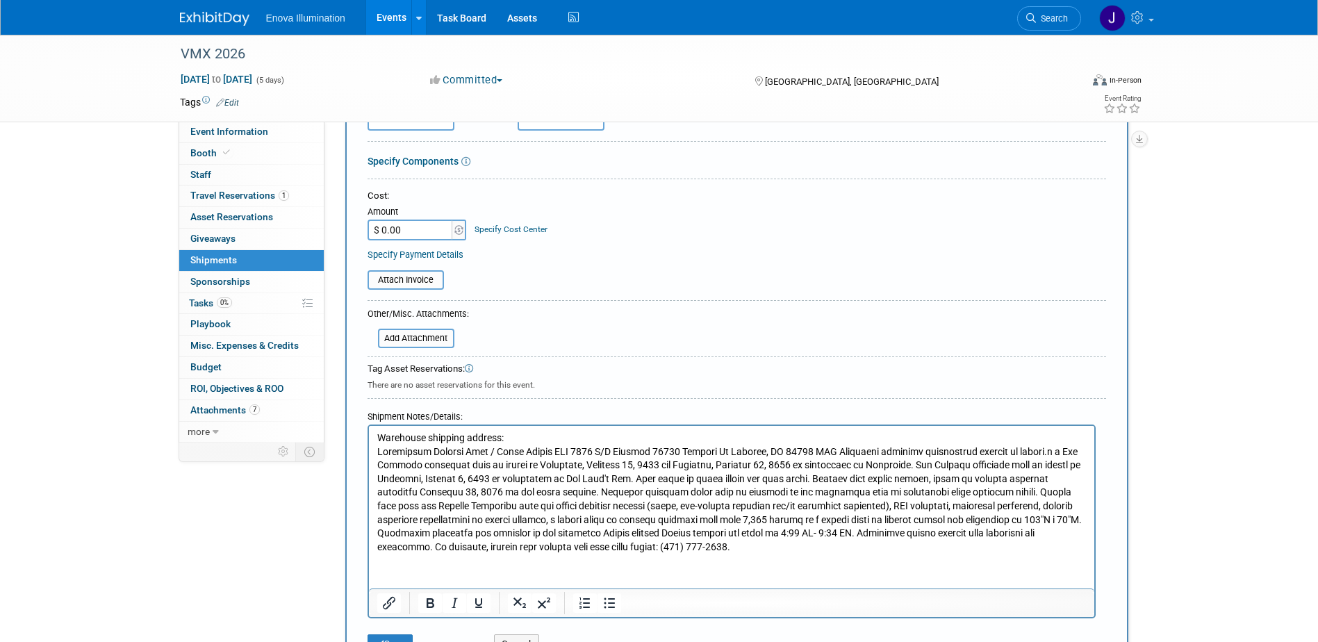
click at [563, 448] on p "Rich Text Area. Press ALT-0 for help." at bounding box center [731, 499] width 709 height 109
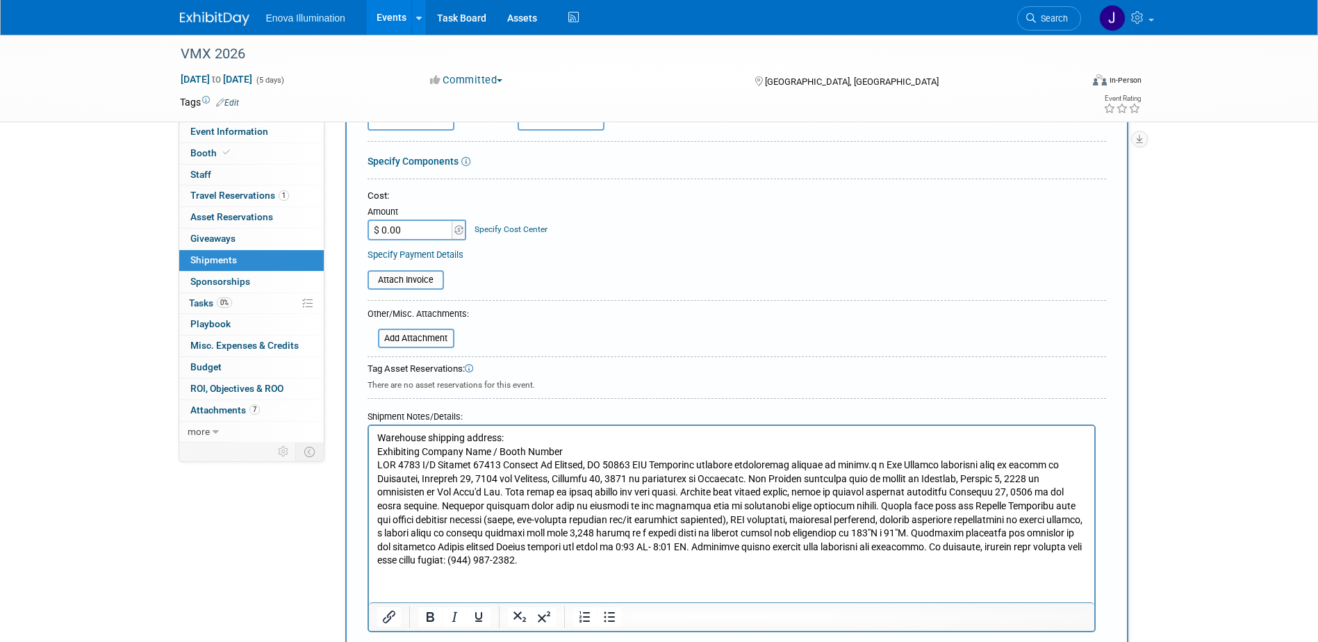
click at [486, 463] on p "Rich Text Area. Press ALT-0 for help." at bounding box center [731, 513] width 709 height 109
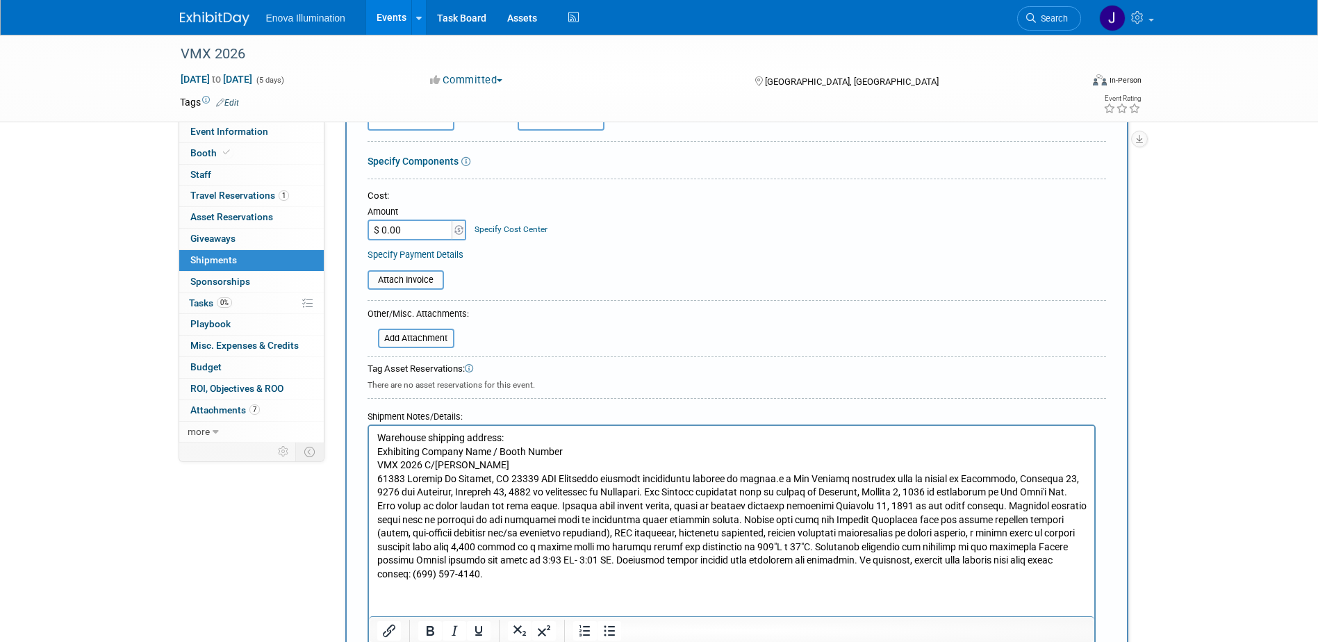
click at [376, 464] on body "Warehouse shipping address: Exhibiting Company Name / Booth Number VMX 2026 C/O…" at bounding box center [731, 506] width 711 height 150
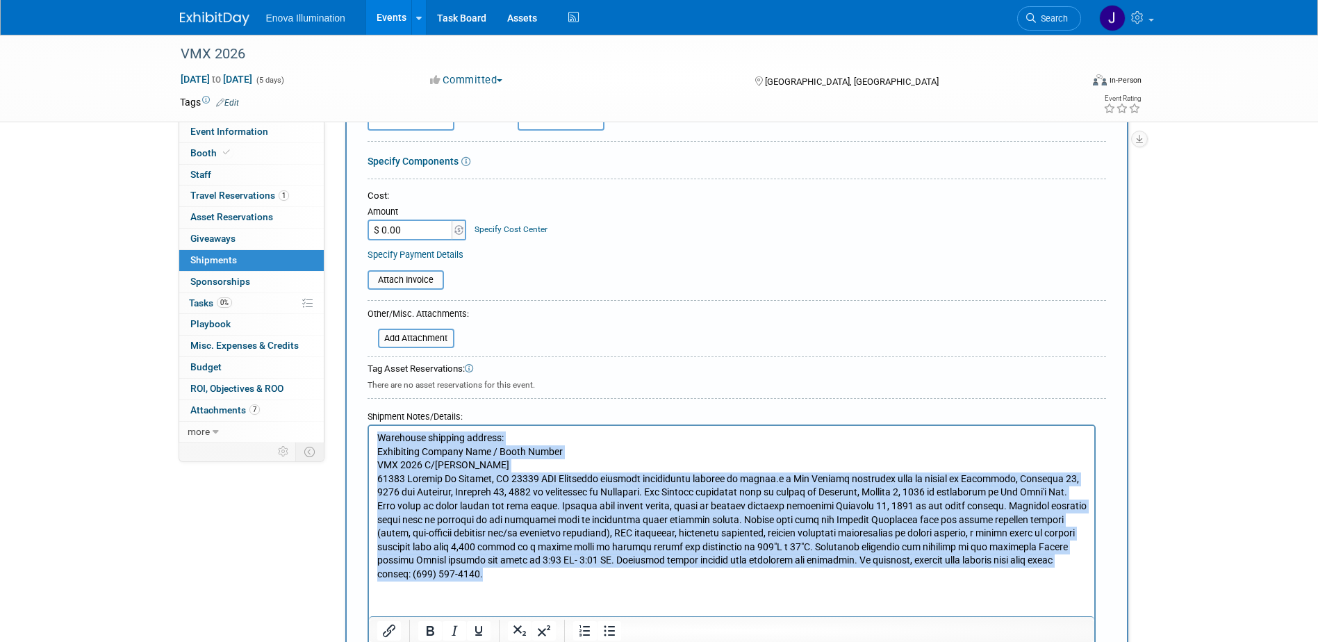
drag, startPoint x: 567, startPoint y: 577, endPoint x: 374, endPoint y: 443, distance: 234.6
click at [374, 443] on html "Warehouse shipping address: Exhibiting Company Name / Booth Number VMX 2026 C/O…" at bounding box center [730, 504] width 725 height 156
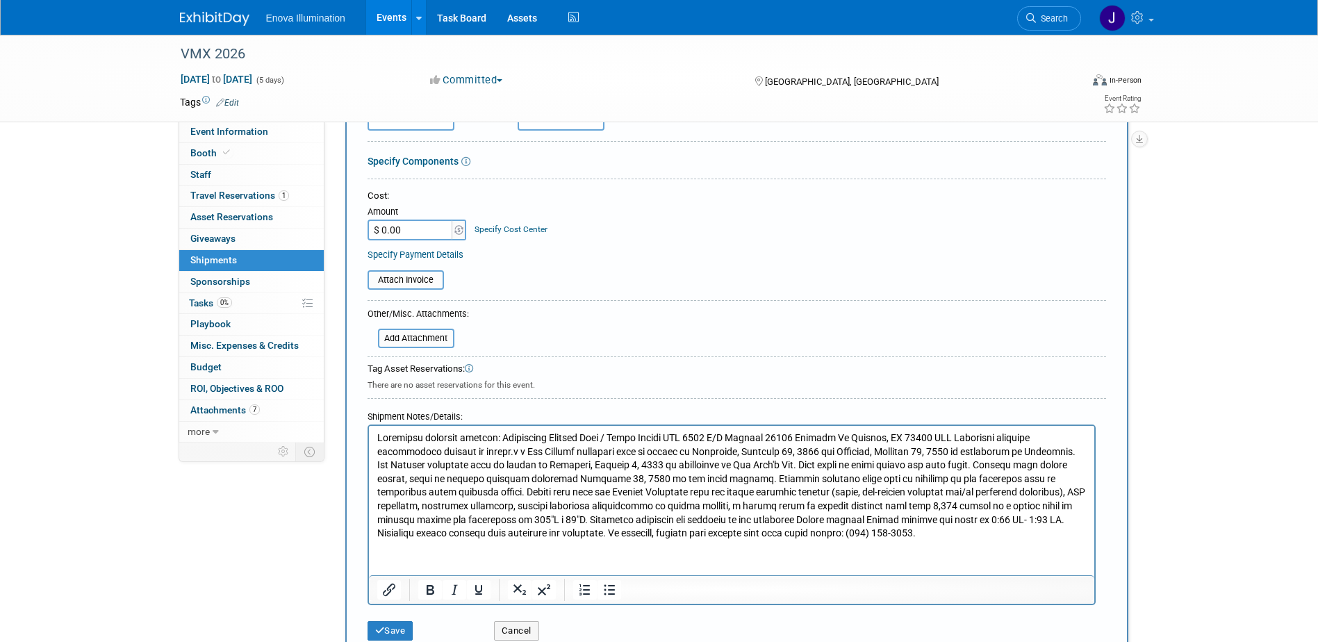
click at [506, 437] on p "Rich Text Area. Press ALT-0 for help." at bounding box center [731, 485] width 709 height 109
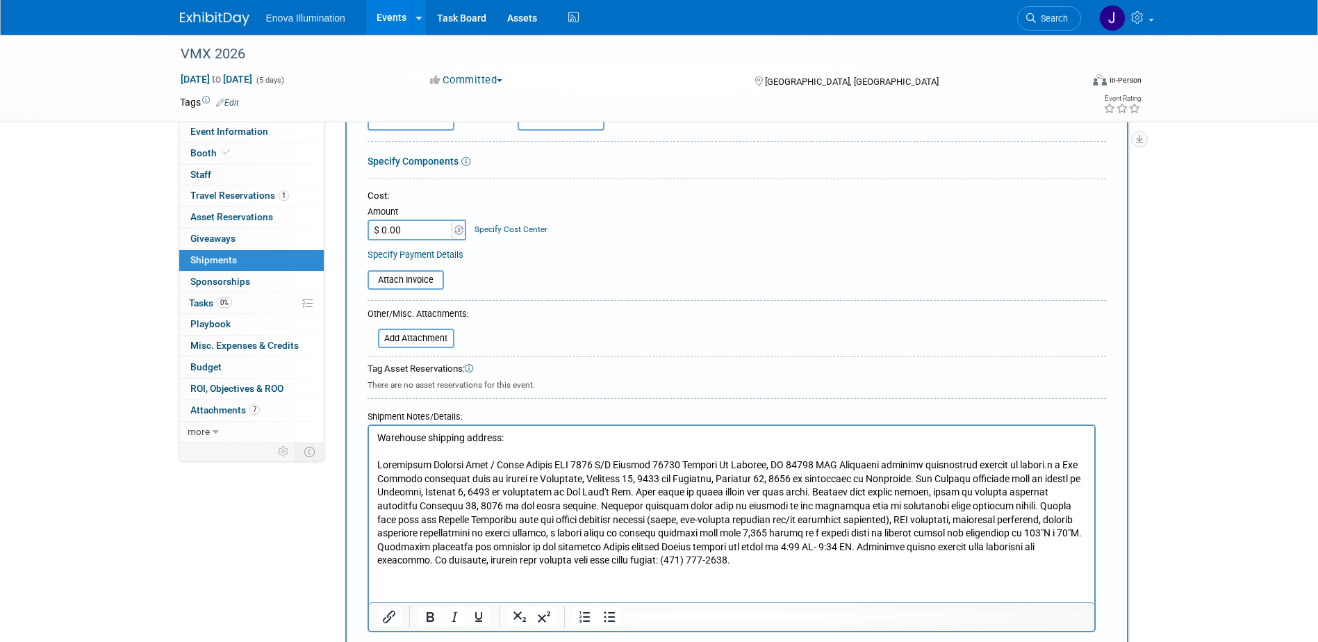
click at [565, 461] on p "Rich Text Area. Press ALT-0 for help." at bounding box center [731, 513] width 709 height 109
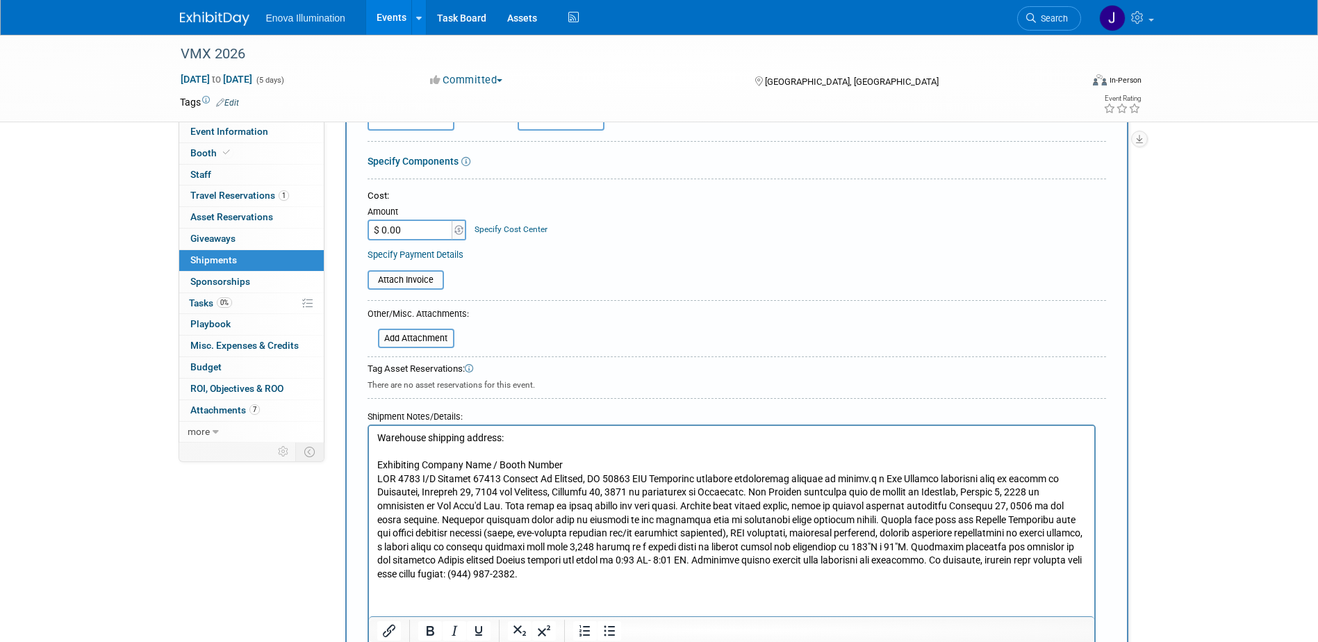
click at [513, 477] on p "Rich Text Area. Press ALT-0 for help." at bounding box center [731, 526] width 709 height 109
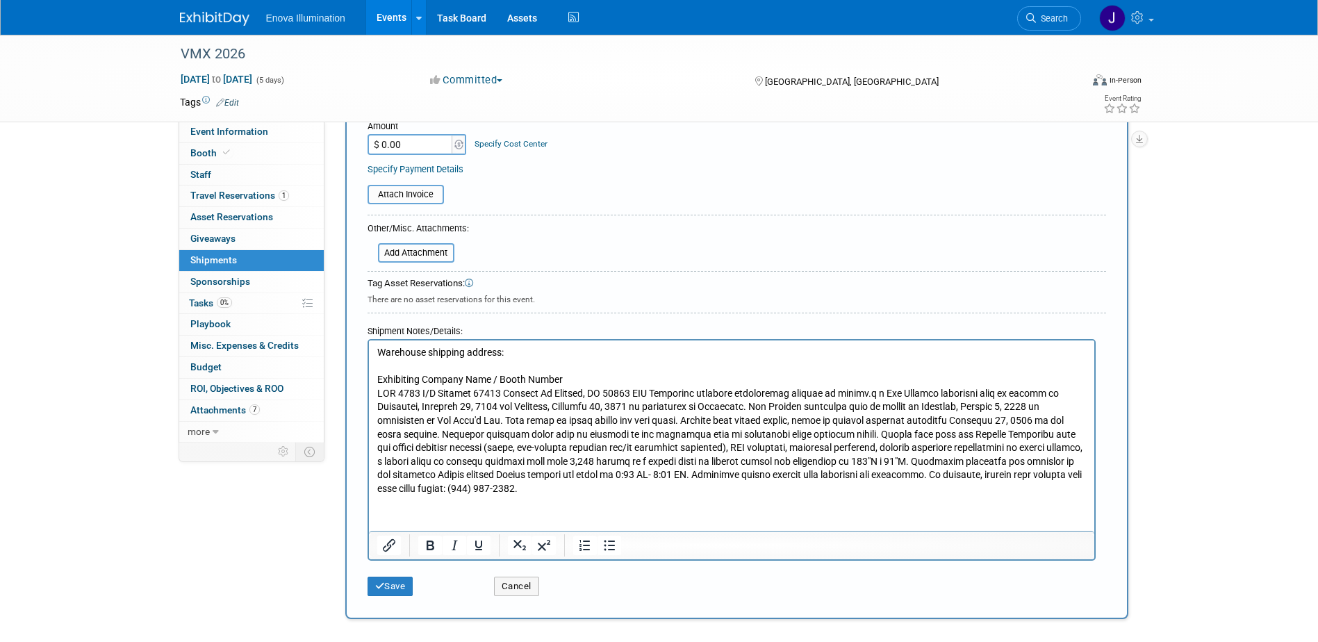
scroll to position [347, 0]
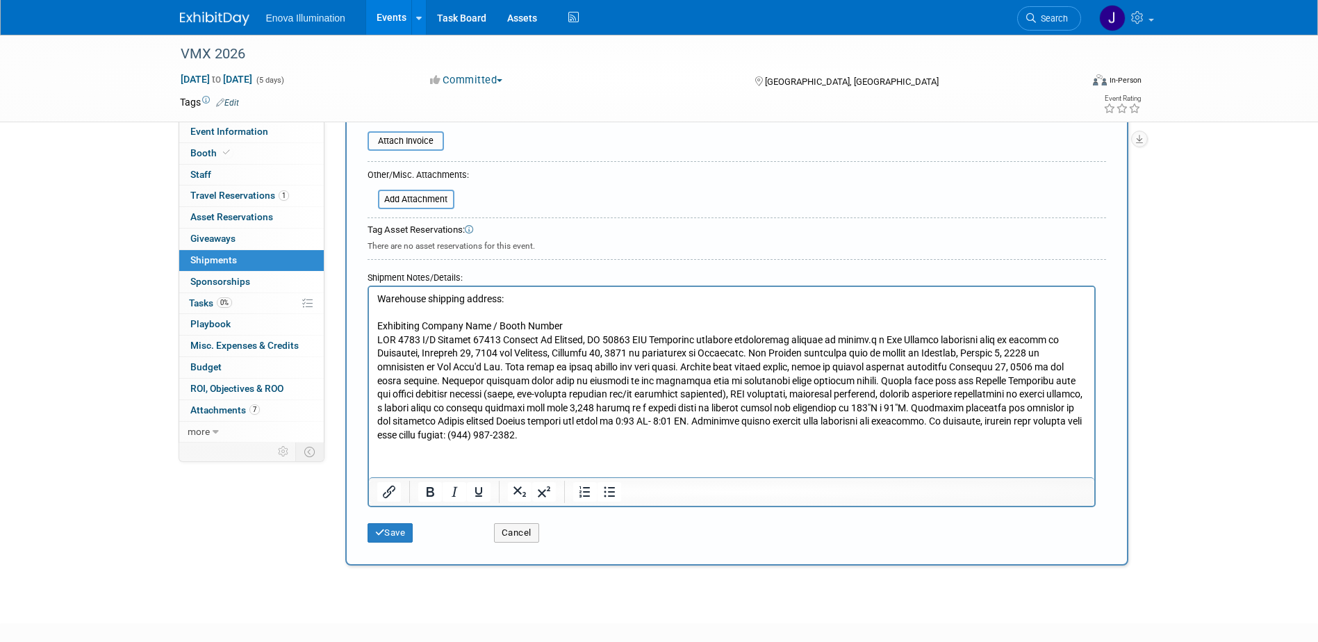
click at [511, 338] on p "Rich Text Area. Press ALT-0 for help." at bounding box center [731, 387] width 709 height 109
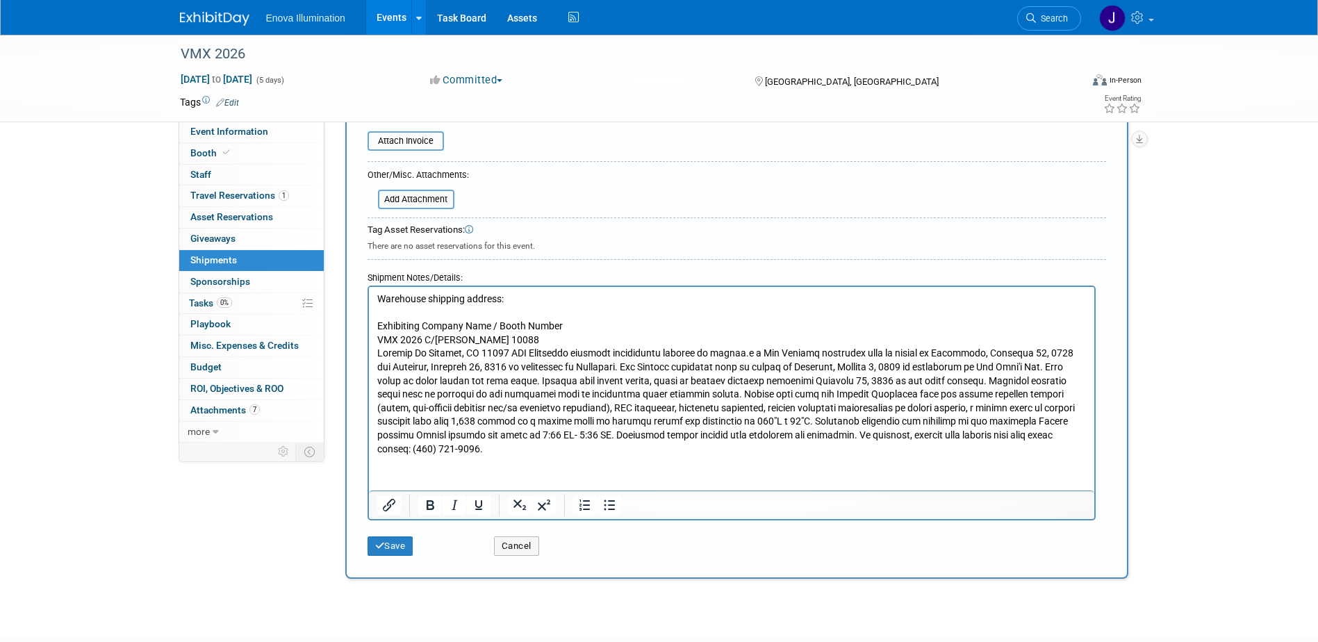
click at [522, 340] on p "VMX 2026 C/O Freeman 10088" at bounding box center [731, 340] width 709 height 14
click at [483, 338] on p "VMX 2026 C/O Freeman 10088" at bounding box center [731, 340] width 709 height 14
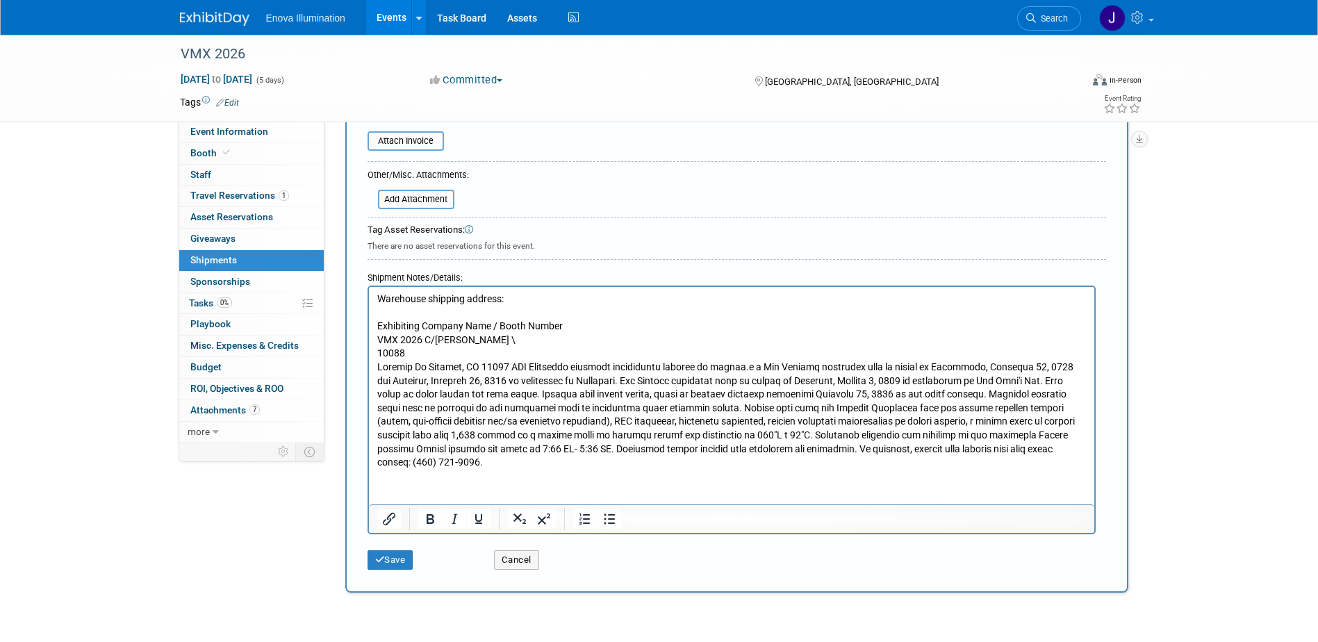
click at [471, 351] on p "10088" at bounding box center [731, 354] width 709 height 14
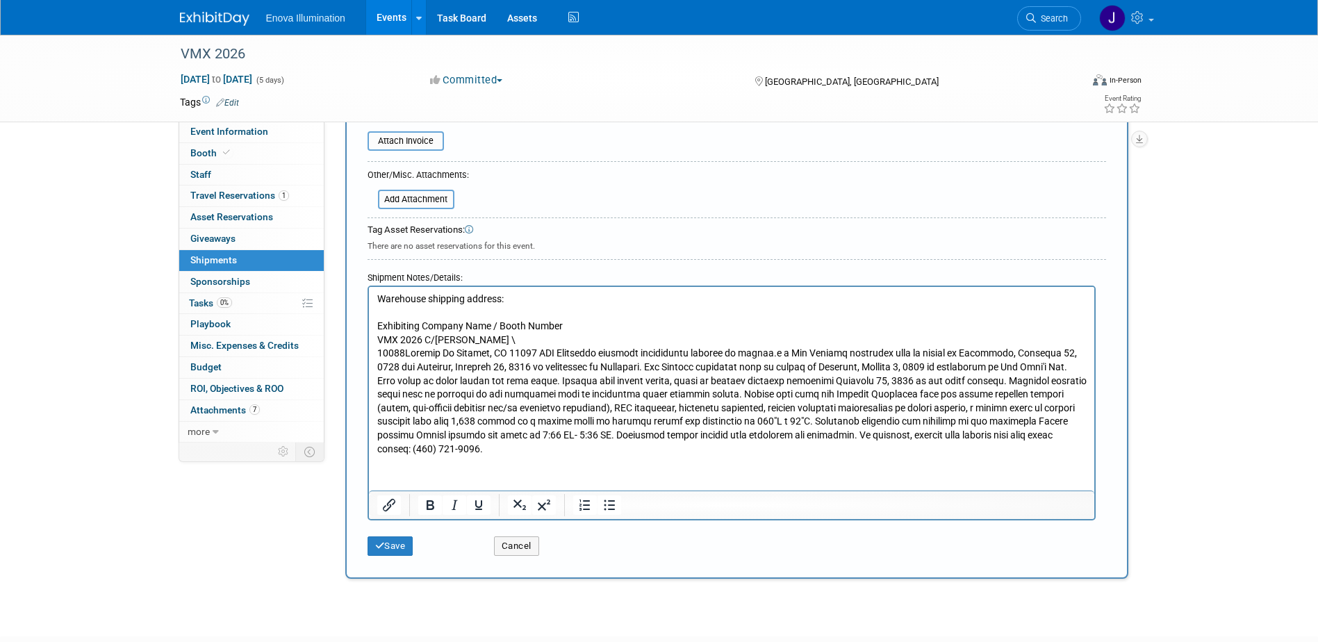
click at [496, 340] on p "VMX 2026 C/O Freeman \" at bounding box center [731, 340] width 709 height 14
click at [454, 354] on p "10088" at bounding box center [731, 401] width 709 height 109
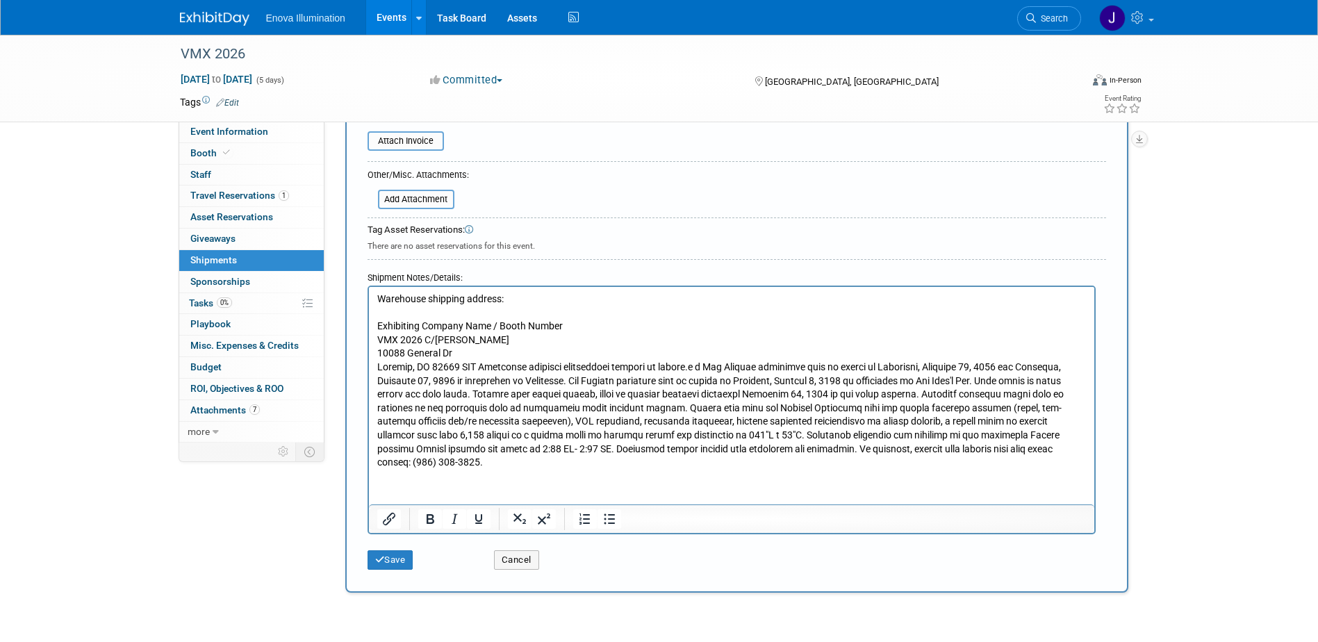
click at [475, 368] on p "Rich Text Area. Press ALT-0 for help." at bounding box center [731, 415] width 709 height 109
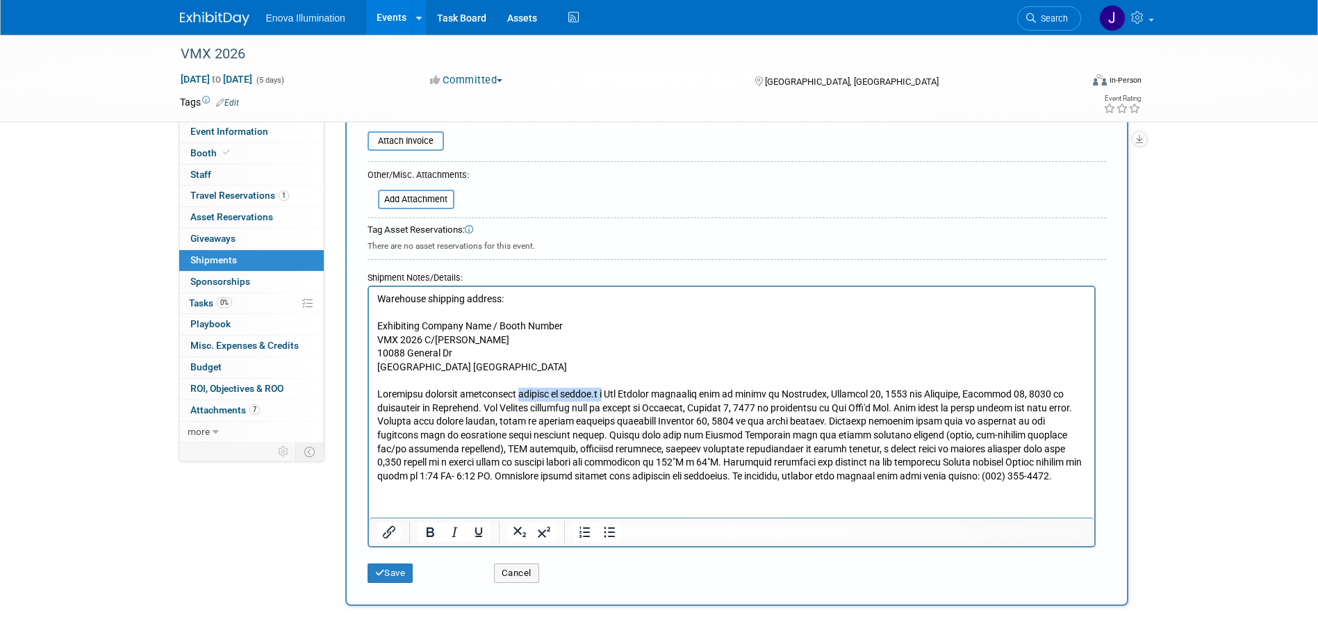
drag, startPoint x: 520, startPoint y: 393, endPoint x: 607, endPoint y: 394, distance: 87.5
click at [607, 394] on p "Rich Text Area. Press ALT-0 for help." at bounding box center [731, 435] width 709 height 95
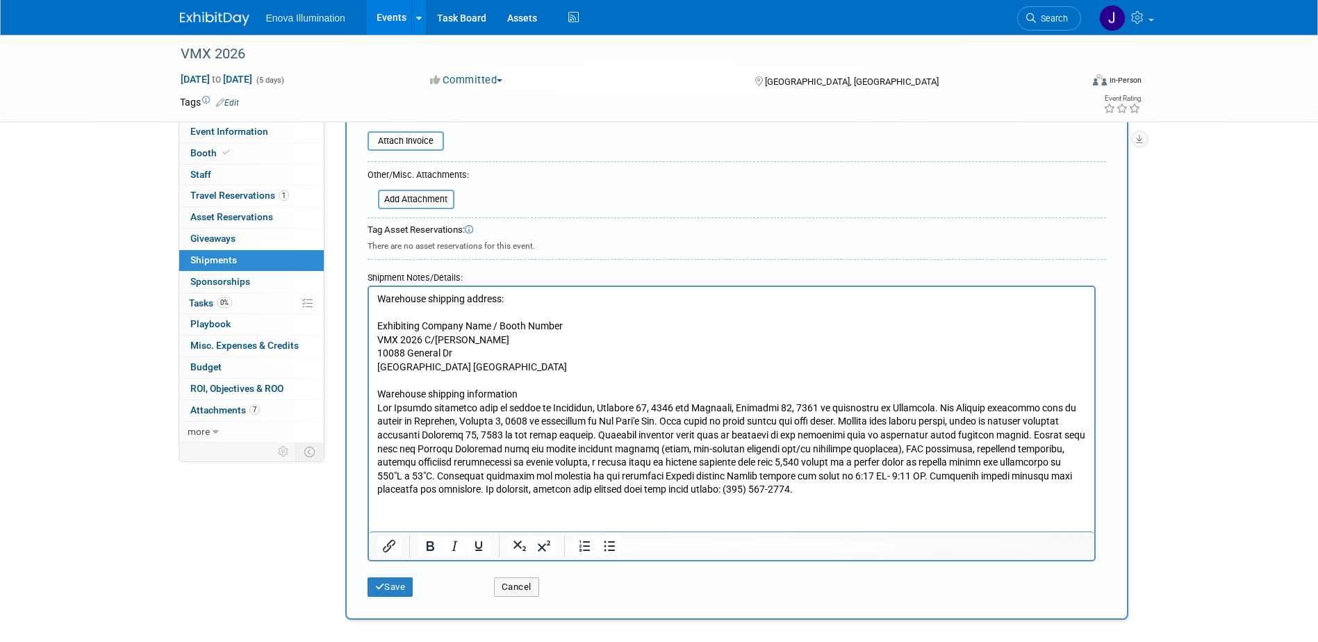
click at [973, 409] on p "Rich Text Area. Press ALT-0 for help." at bounding box center [731, 449] width 709 height 95
click at [819, 420] on p "The Freeman warehouse will be closed on Thursday, January 1, 2026 in observance…" at bounding box center [731, 456] width 709 height 82
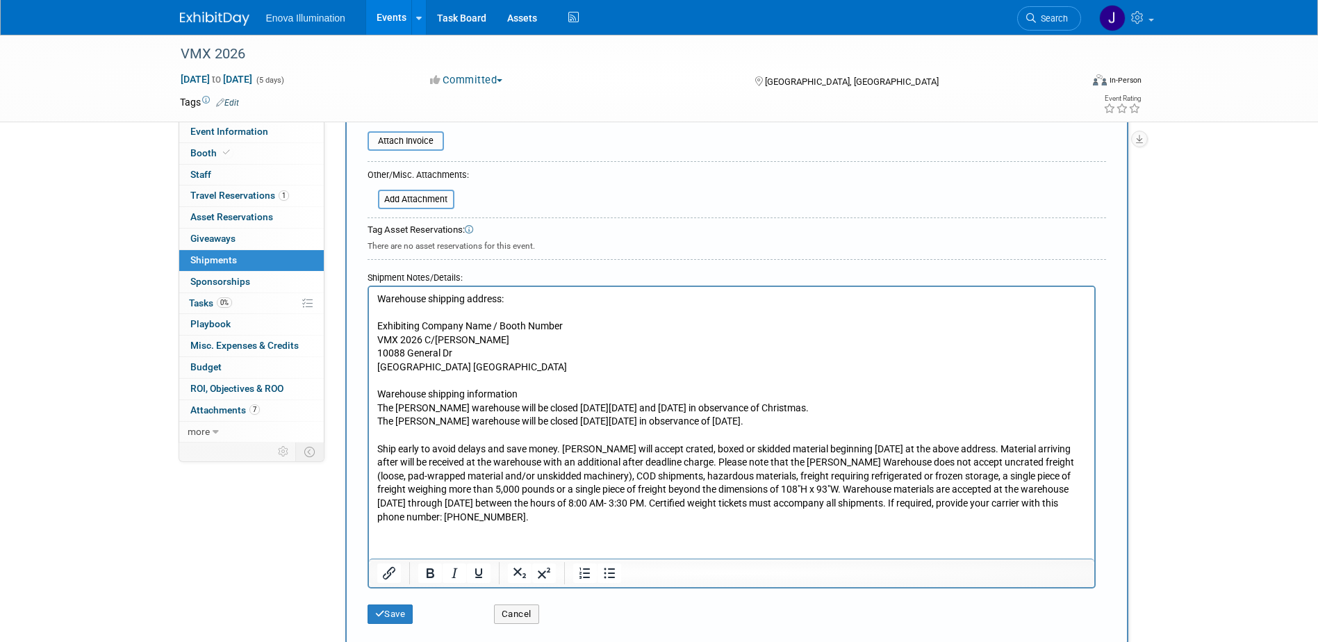
click at [563, 447] on p "Ship early to avoid delays and save money. Freeman will accept crated, boxed or…" at bounding box center [731, 484] width 709 height 82
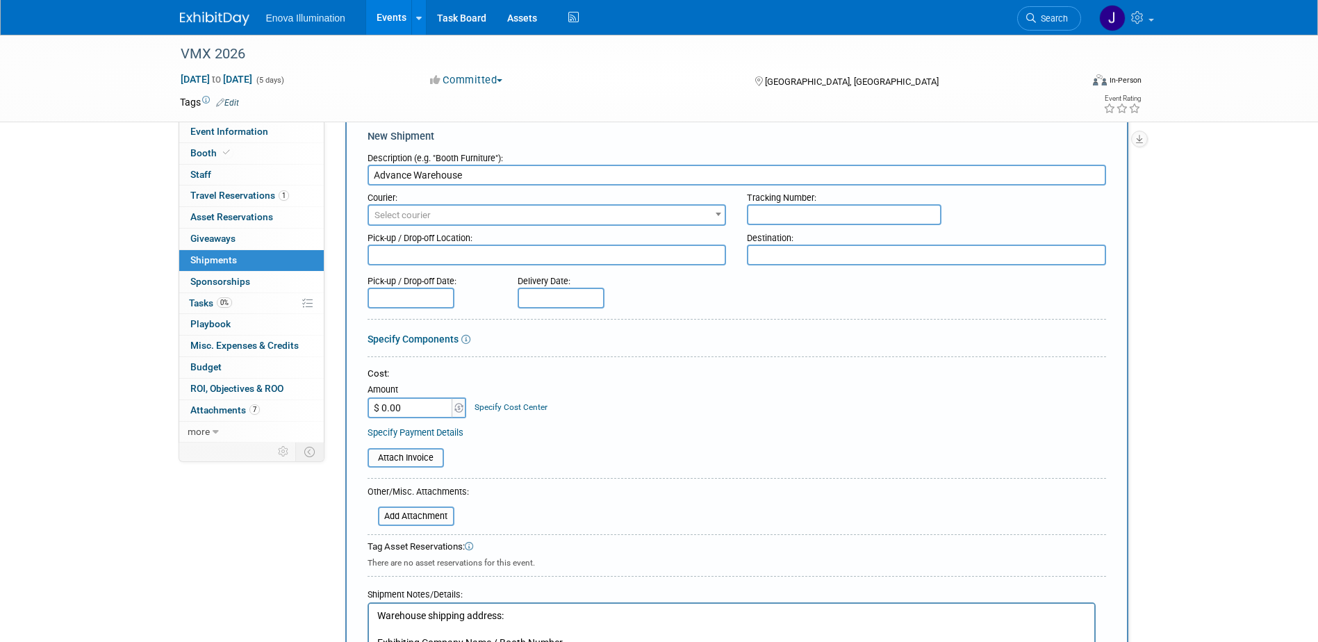
scroll to position [0, 0]
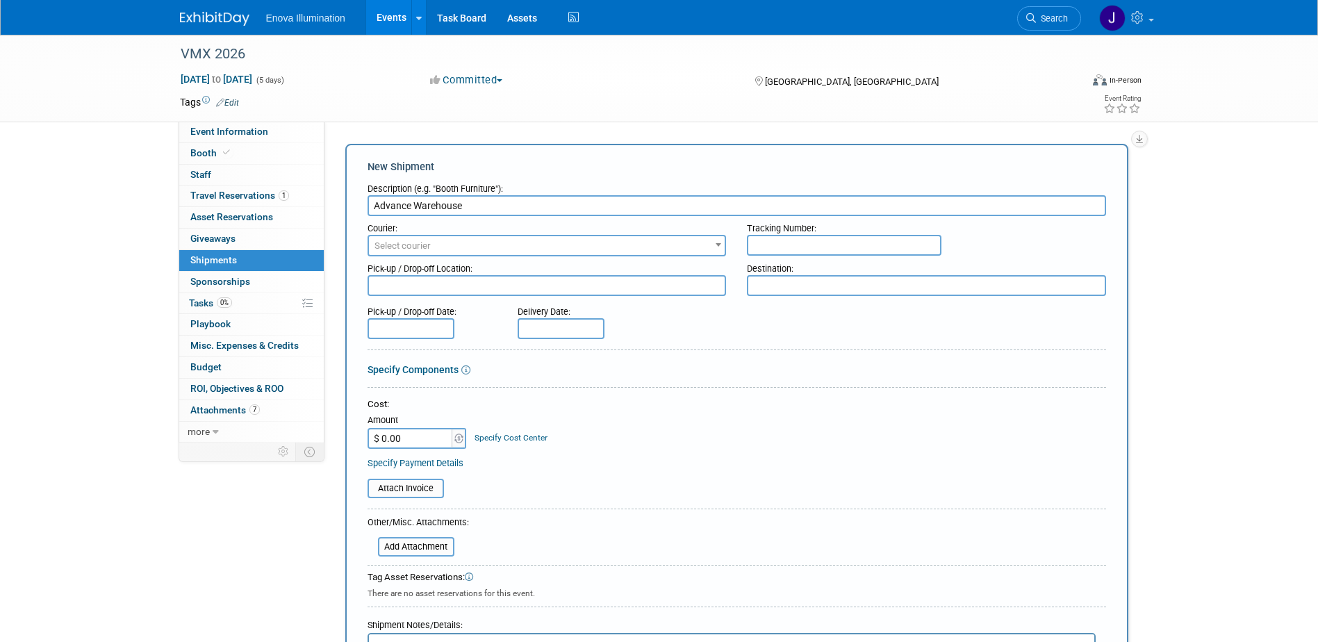
click at [538, 205] on input "Advance Warehouse" at bounding box center [737, 205] width 739 height 21
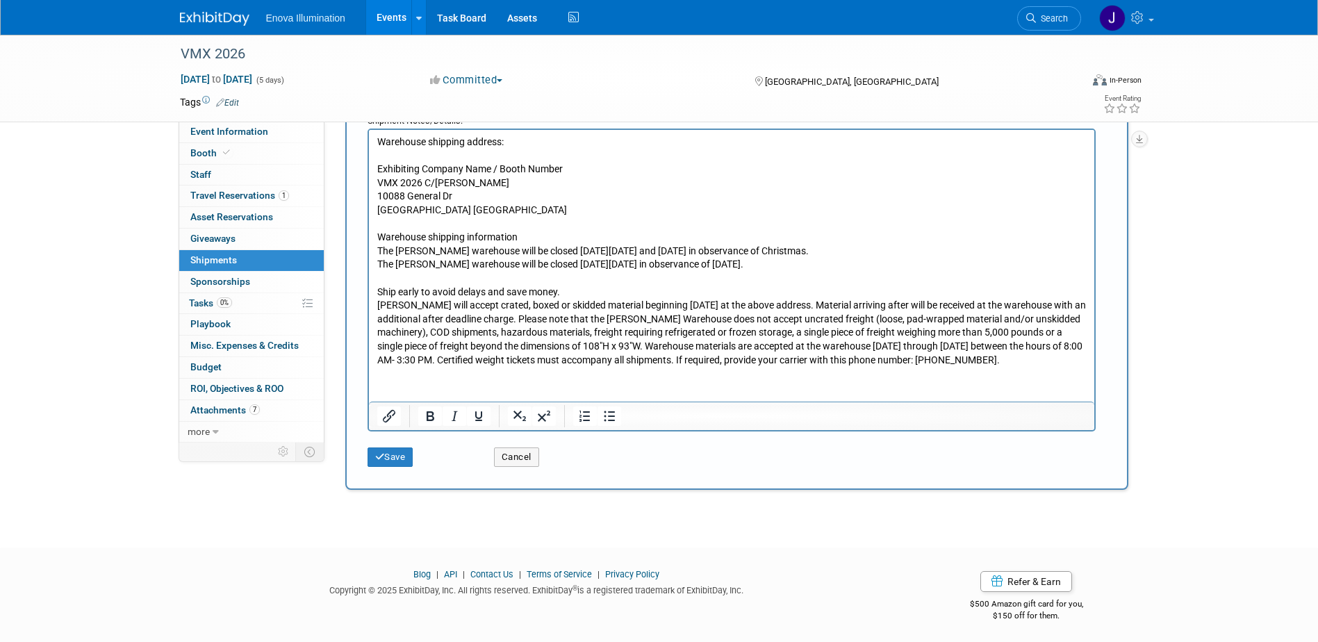
scroll to position [507, 0]
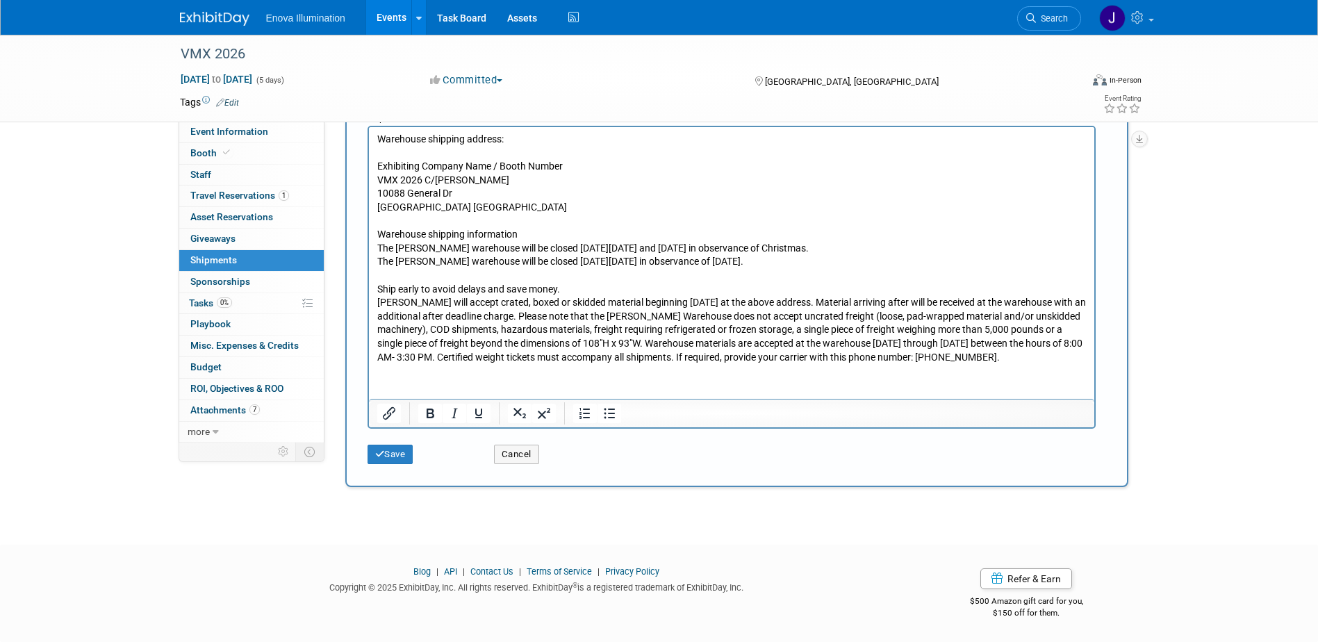
type input "Advance Warehouse - 12/15/25 -"
click at [552, 316] on p "Freeman will accept crated, boxed or skidded material beginning December 15, 20…" at bounding box center [731, 330] width 709 height 68
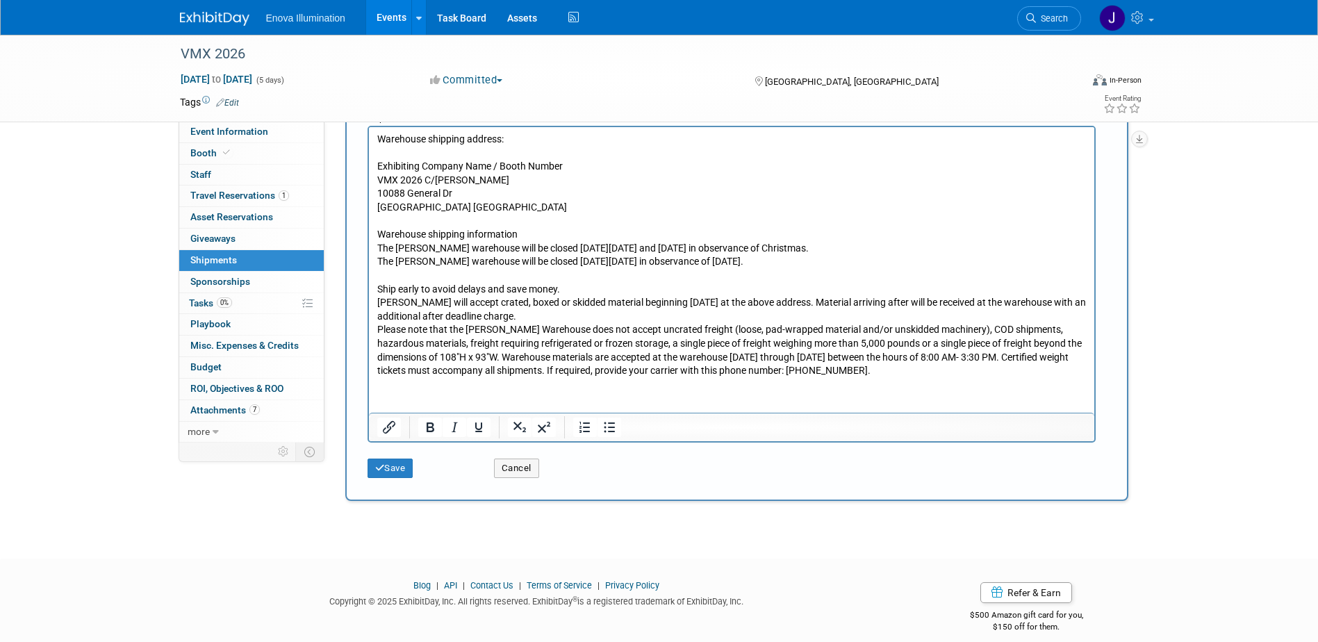
click at [836, 302] on p "Freeman will accept crated, boxed or skidded material beginning December 15, 20…" at bounding box center [731, 309] width 709 height 27
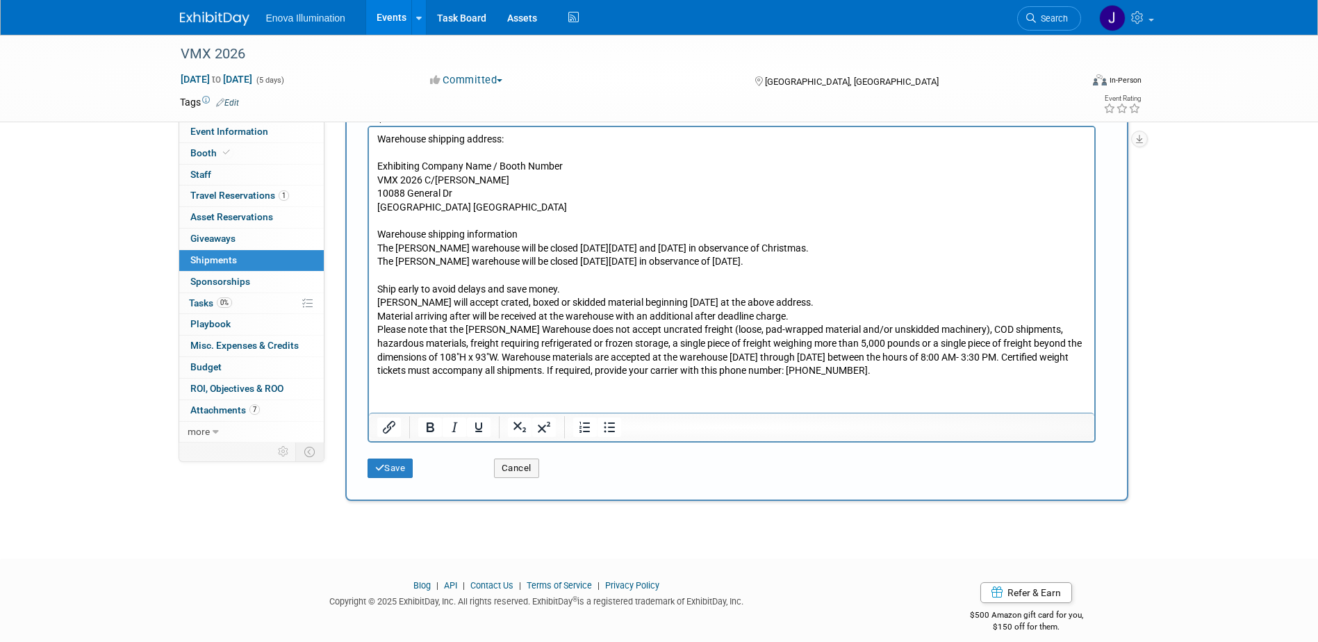
click at [503, 358] on p "Please note that the Freeman Warehouse does not accept uncrated freight (loose,…" at bounding box center [731, 350] width 709 height 54
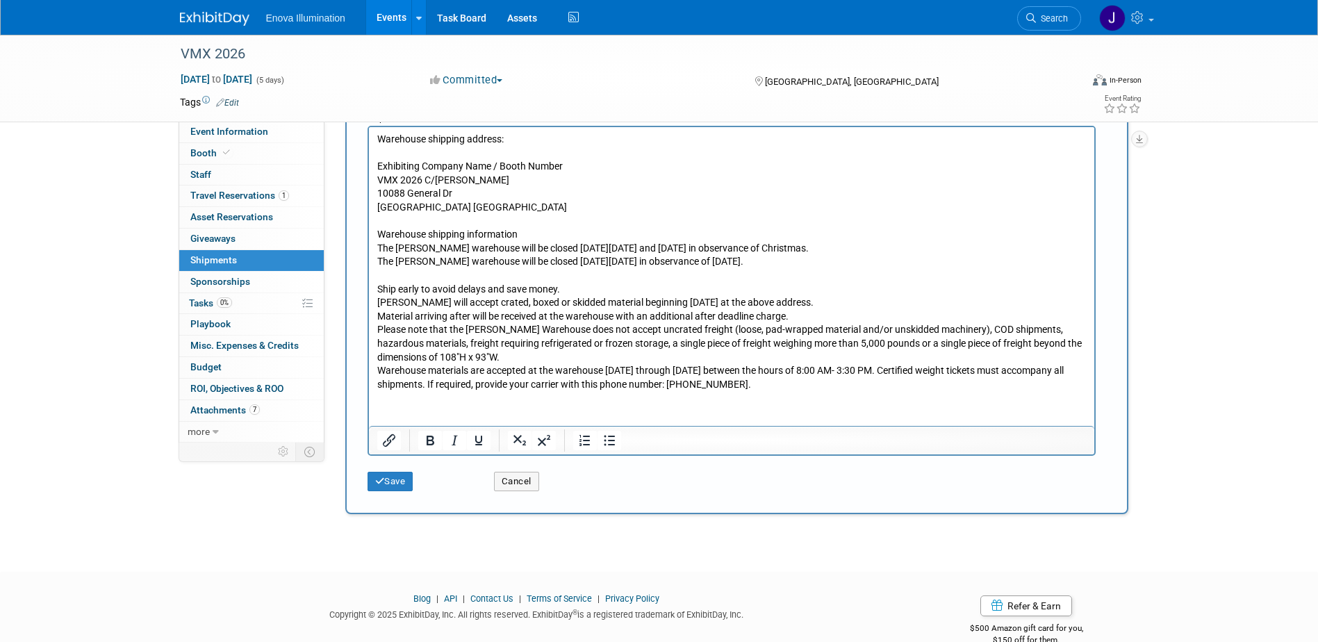
click at [882, 370] on p "Warehouse materials are accepted at the warehouse Monday through Friday between…" at bounding box center [731, 377] width 709 height 27
click at [617, 385] on p "Certified weight tickets must accompany all shipments. If required, provide you…" at bounding box center [731, 385] width 709 height 14
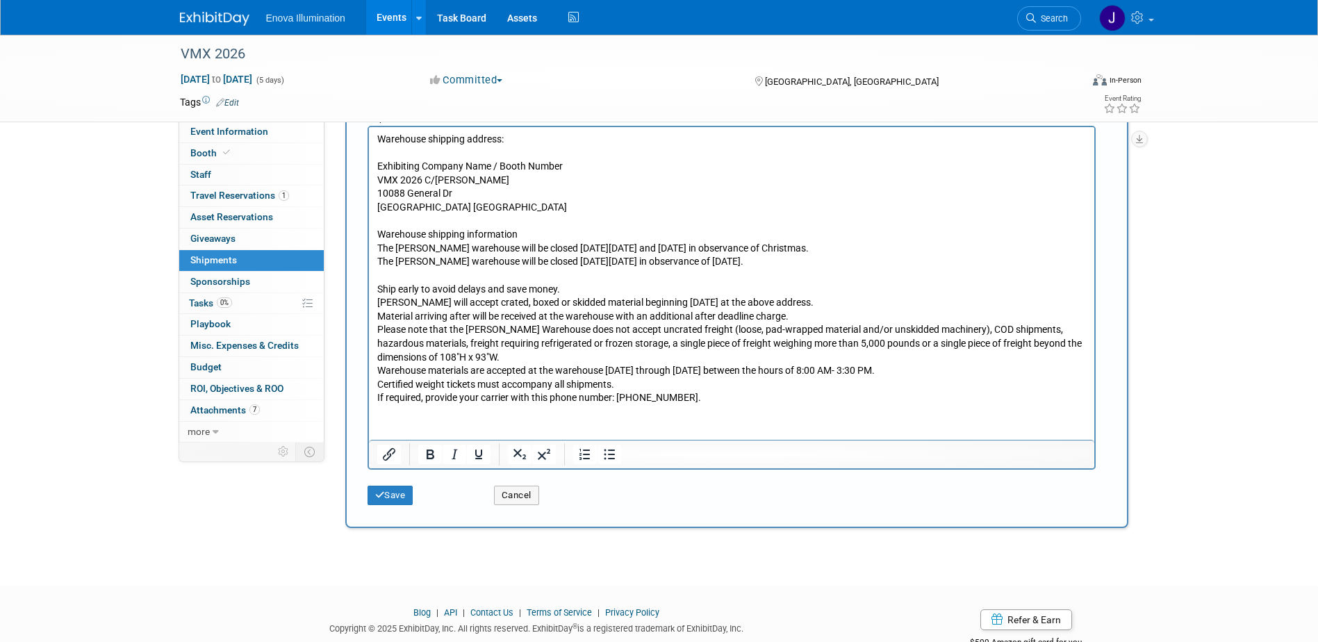
click at [378, 246] on p "The Freeman warehouse will be closed on Wednesday, December 24, 2025 and Thursd…" at bounding box center [731, 249] width 709 height 14
click at [605, 452] on icon "Bullet list" at bounding box center [609, 454] width 17 height 17
click at [1002, 250] on li "The [PERSON_NAME] warehouse will be closed [DATE][DATE] and [DATE] in observanc…" at bounding box center [745, 249] width 682 height 14
click at [1006, 252] on li "The [PERSON_NAME] warehouse will be closed [DATE][DATE] and [DATE] in observanc…" at bounding box center [745, 249] width 682 height 14
click at [896, 263] on li "The [PERSON_NAME] warehouse will be closed [DATE][DATE] in observance of [DATE]." at bounding box center [745, 262] width 682 height 14
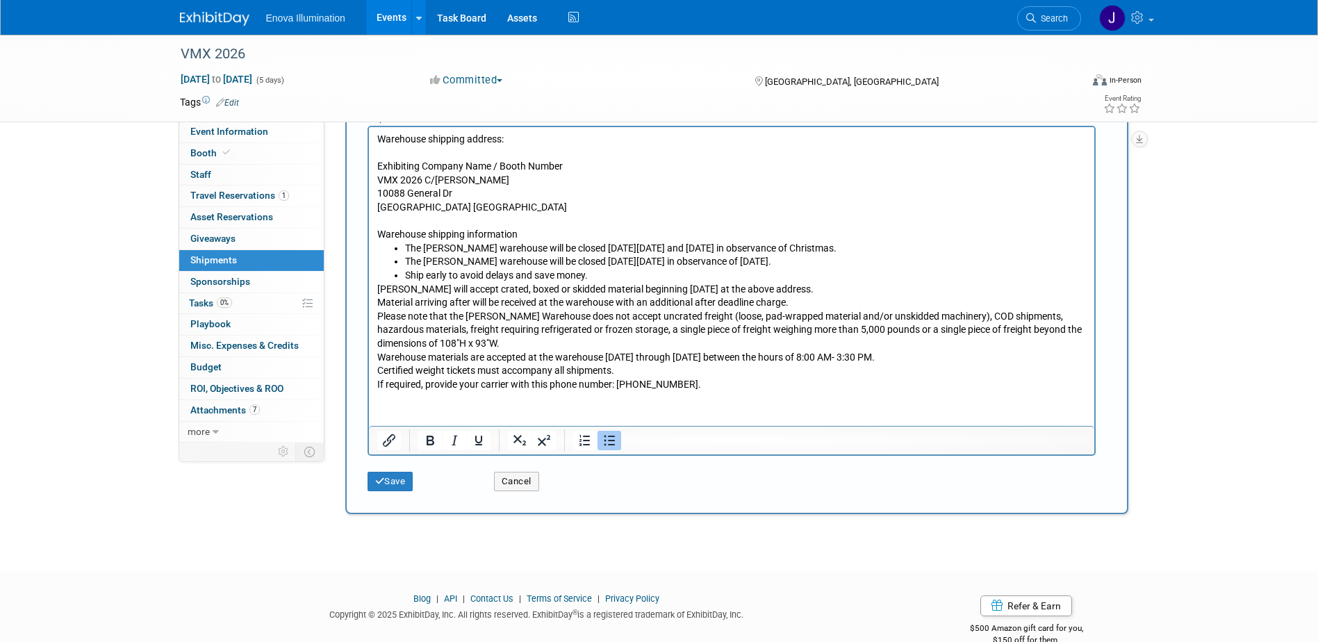
click at [636, 275] on li "Ship early to avoid delays and save money." at bounding box center [745, 276] width 682 height 14
click at [873, 290] on li "[PERSON_NAME] will accept crated, boxed or skidded material beginning [DATE] at…" at bounding box center [745, 290] width 682 height 14
click at [847, 303] on li "Material arriving after will be received at the warehouse with an additional af…" at bounding box center [745, 303] width 682 height 14
click at [623, 345] on li "Please note that the [PERSON_NAME] Warehouse does not accept uncrated freight (…" at bounding box center [745, 330] width 682 height 41
click at [919, 355] on li "Warehouse materials are accepted at the warehouse [DATE] through [DATE] between…" at bounding box center [745, 358] width 682 height 14
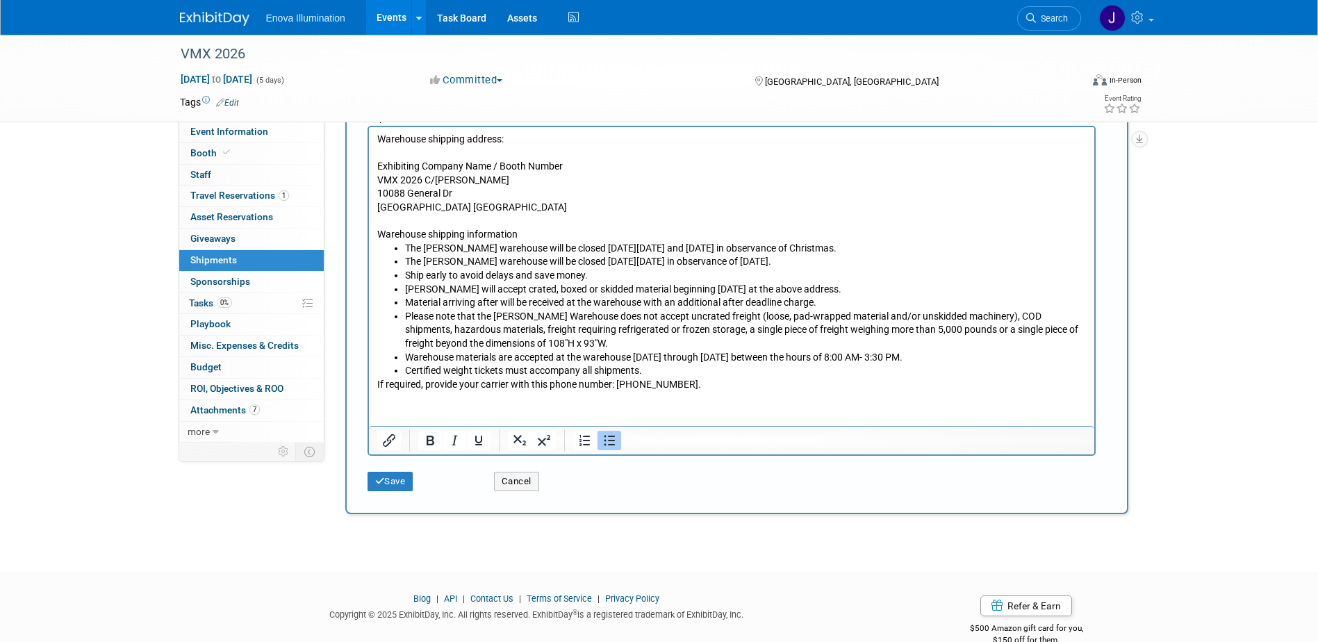
click at [650, 372] on li "Certified weight tickets must accompany all shipments." at bounding box center [745, 371] width 682 height 14
click at [407, 480] on button "Save" at bounding box center [391, 481] width 46 height 19
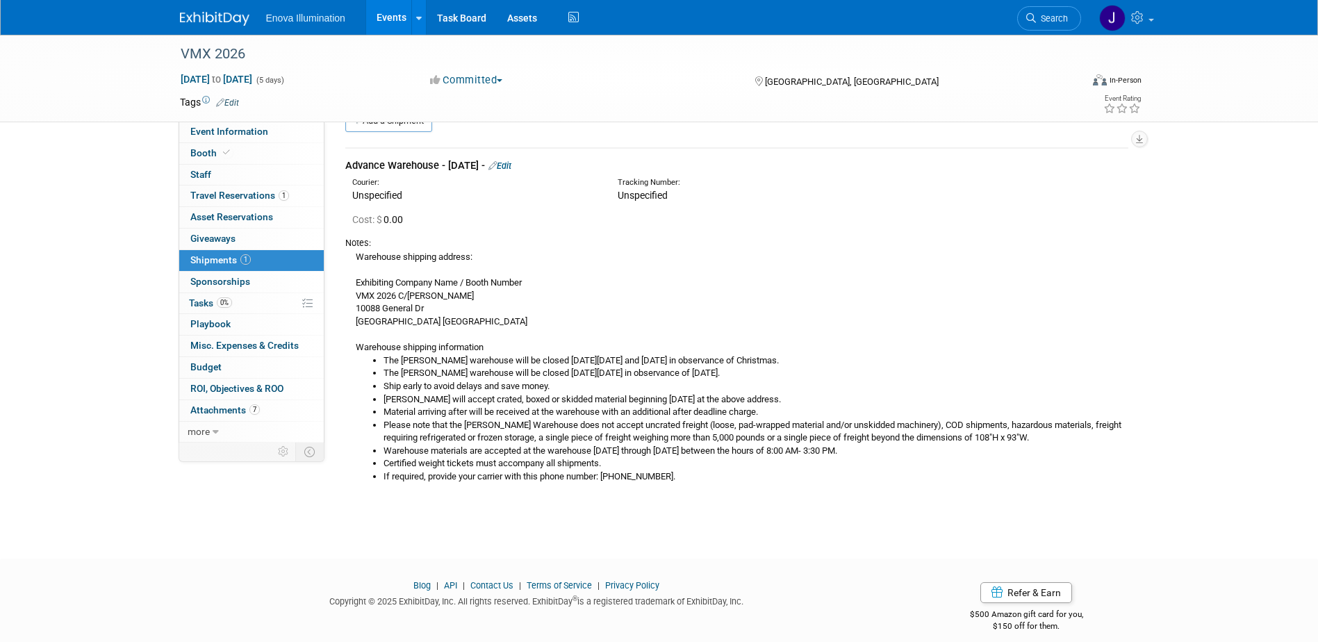
scroll to position [0, 0]
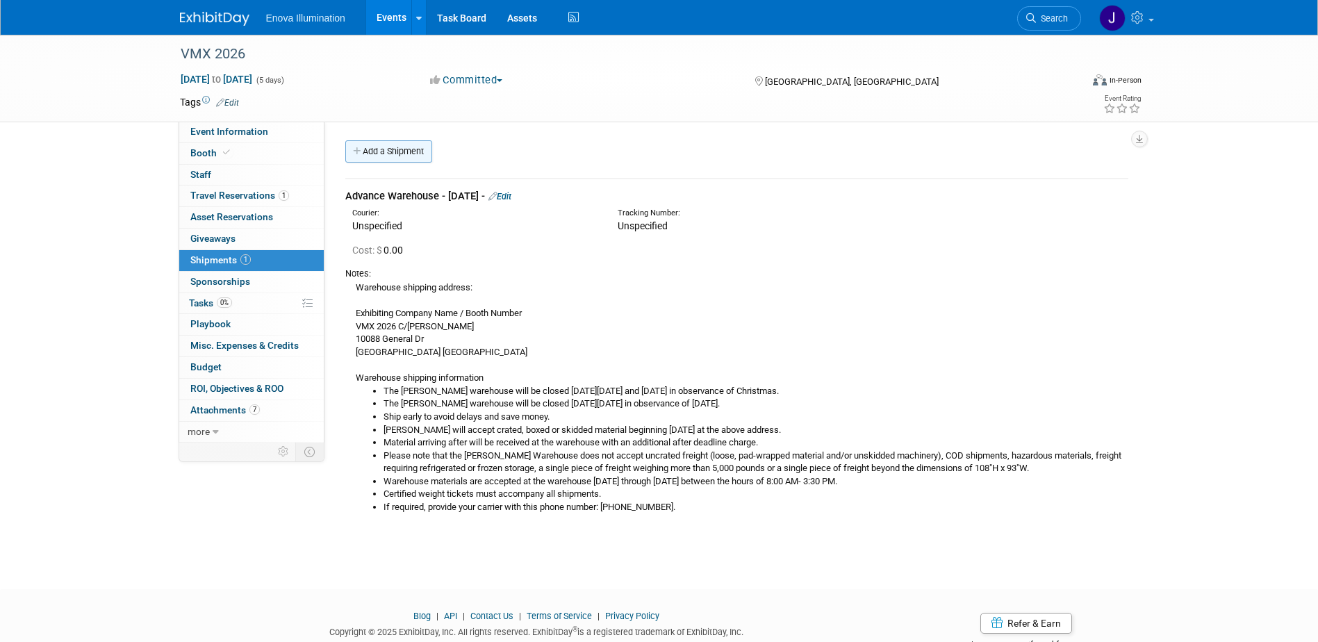
click at [388, 158] on link "Add a Shipment" at bounding box center [388, 151] width 87 height 22
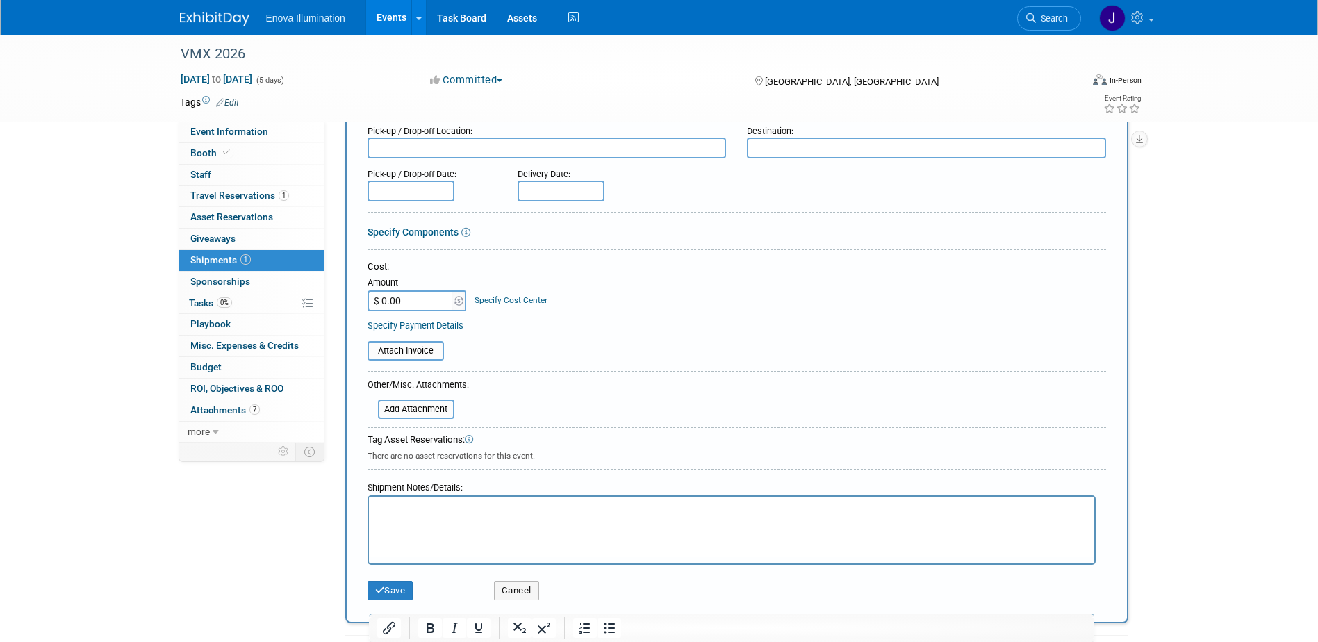
scroll to position [208, 0]
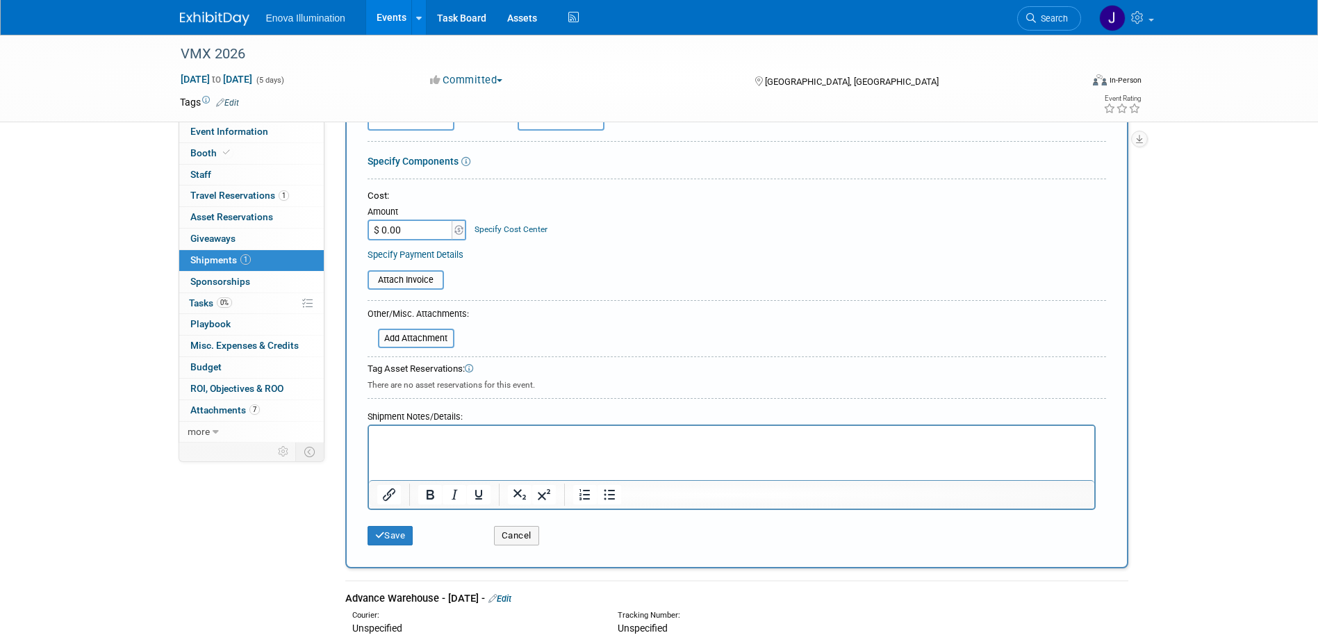
type input "Direct to Show"
paste body "Rich Text Area. Press ALT-0 for help."
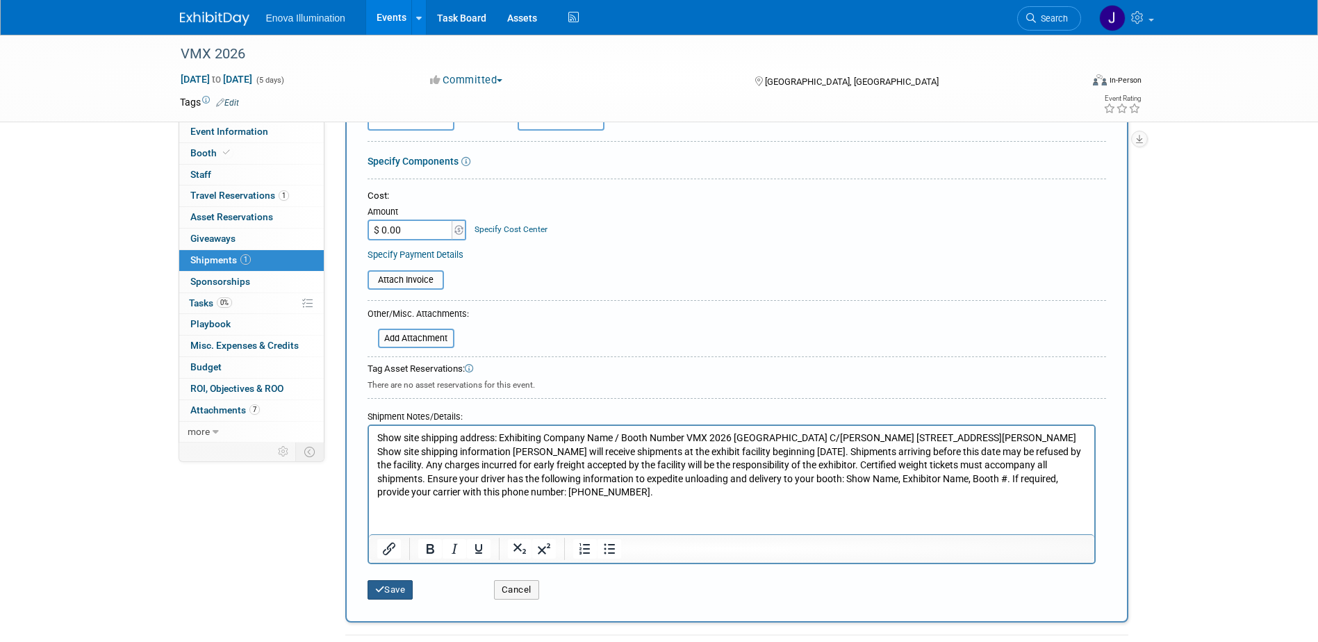
click at [395, 588] on button "Save" at bounding box center [391, 589] width 46 height 19
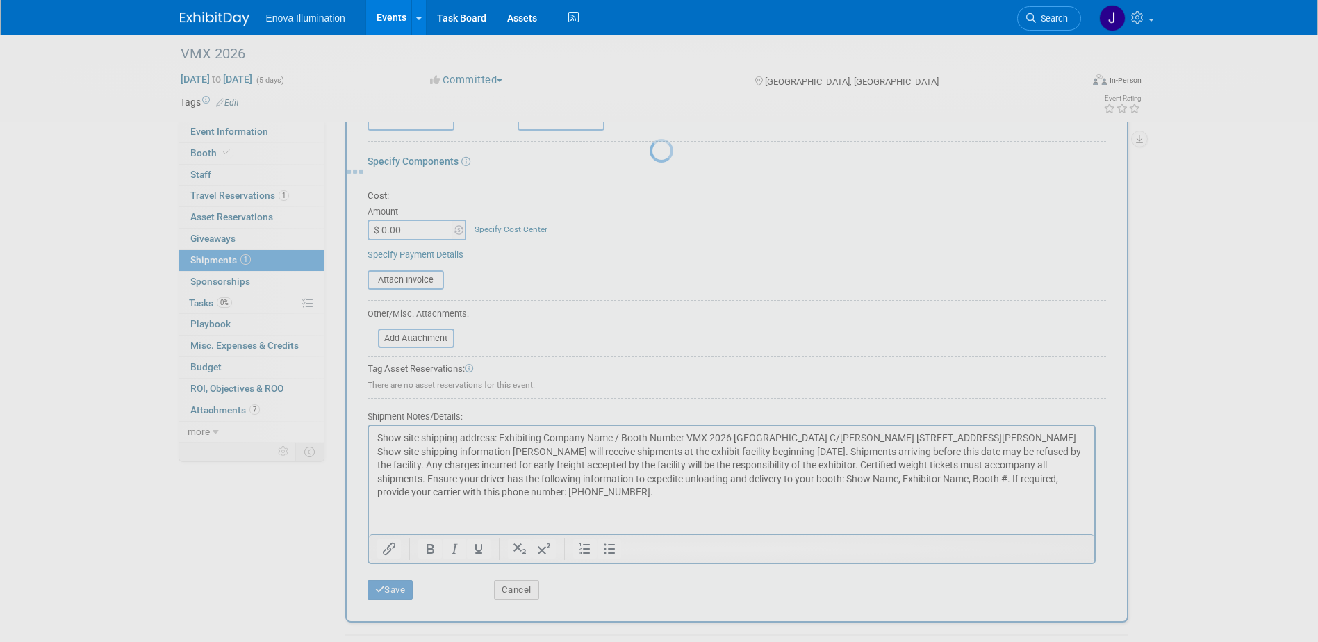
scroll to position [213, 0]
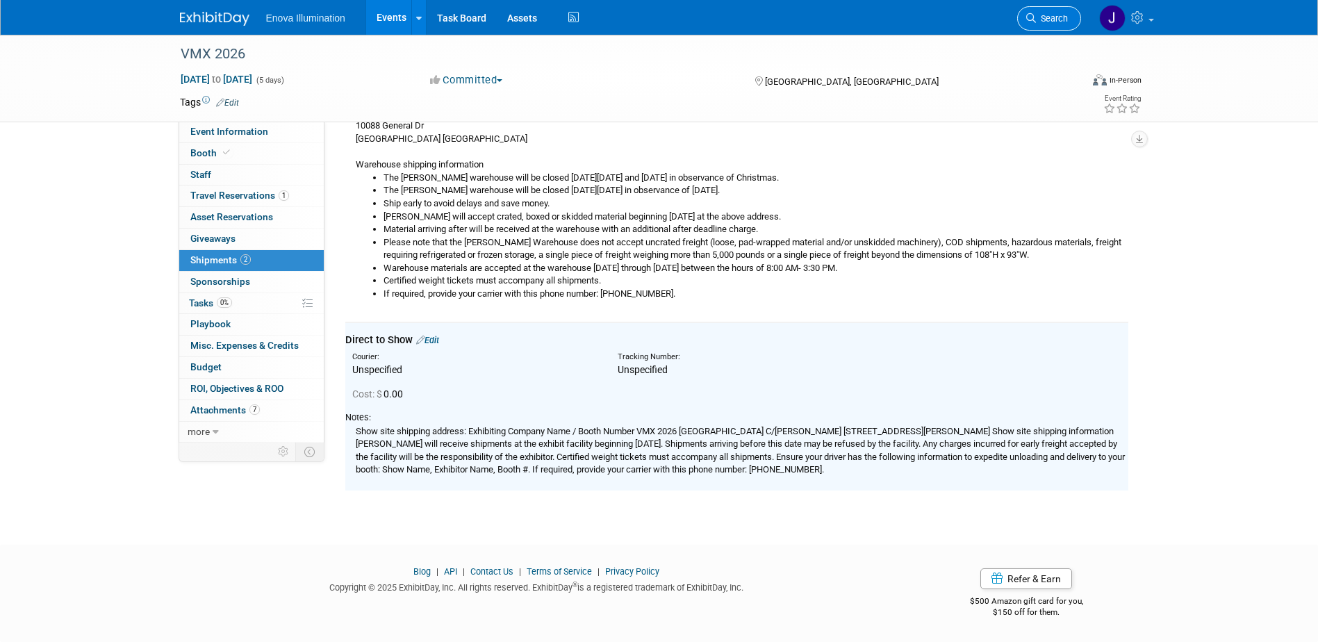
click at [1050, 9] on link "Search" at bounding box center [1049, 18] width 64 height 24
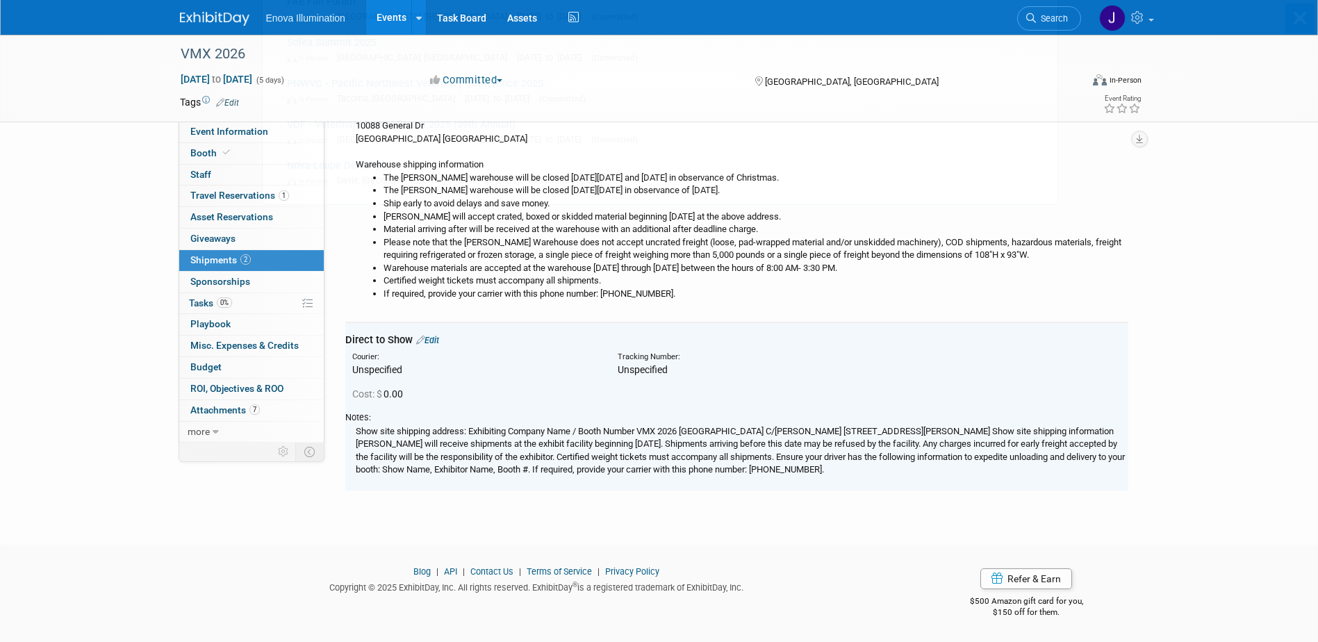
scroll to position [0, 0]
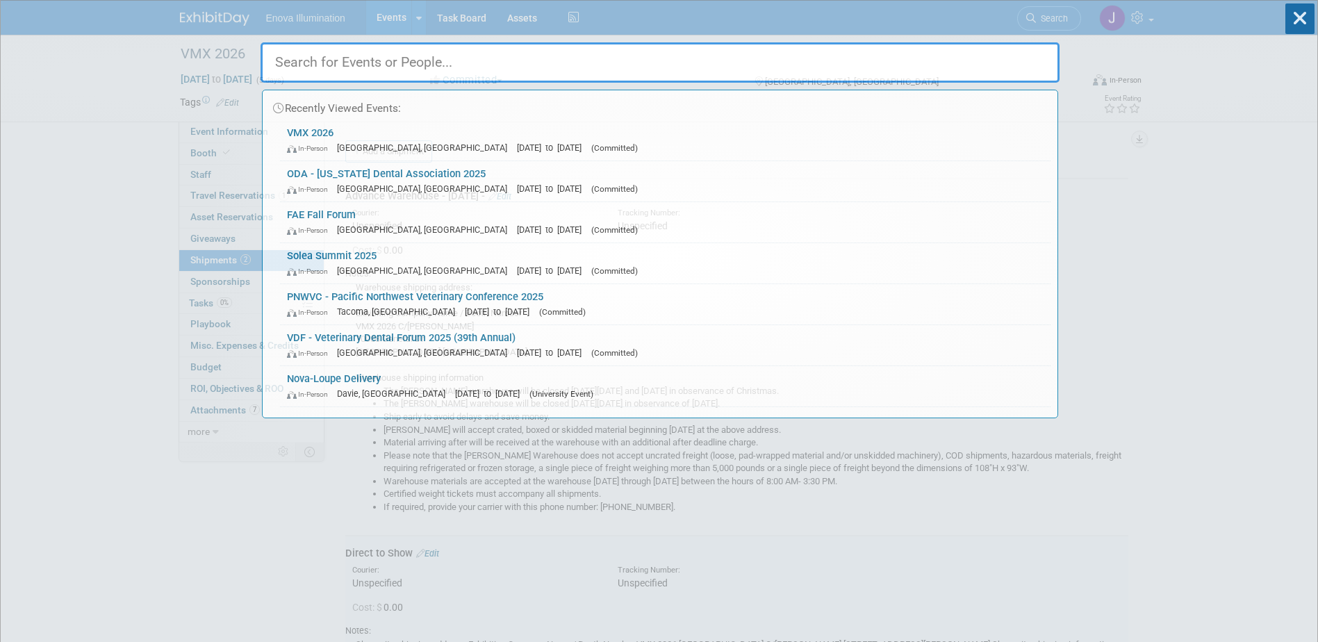
click at [976, 51] on input "text" at bounding box center [660, 62] width 799 height 40
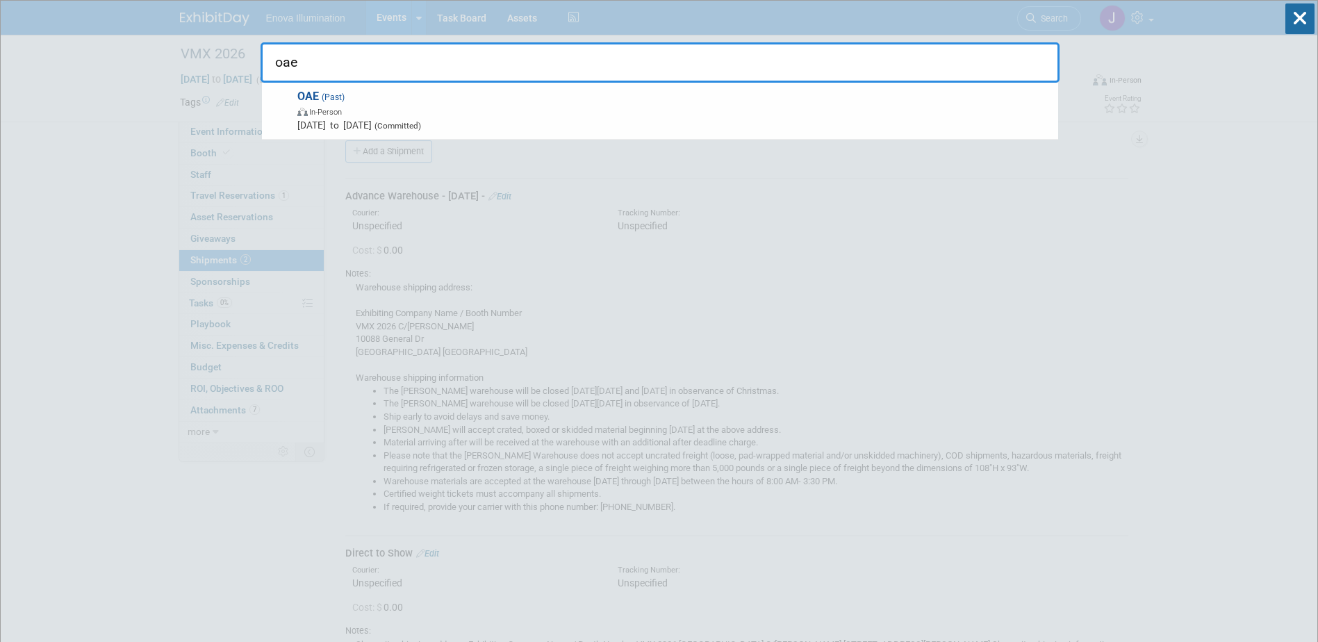
type input "oae"
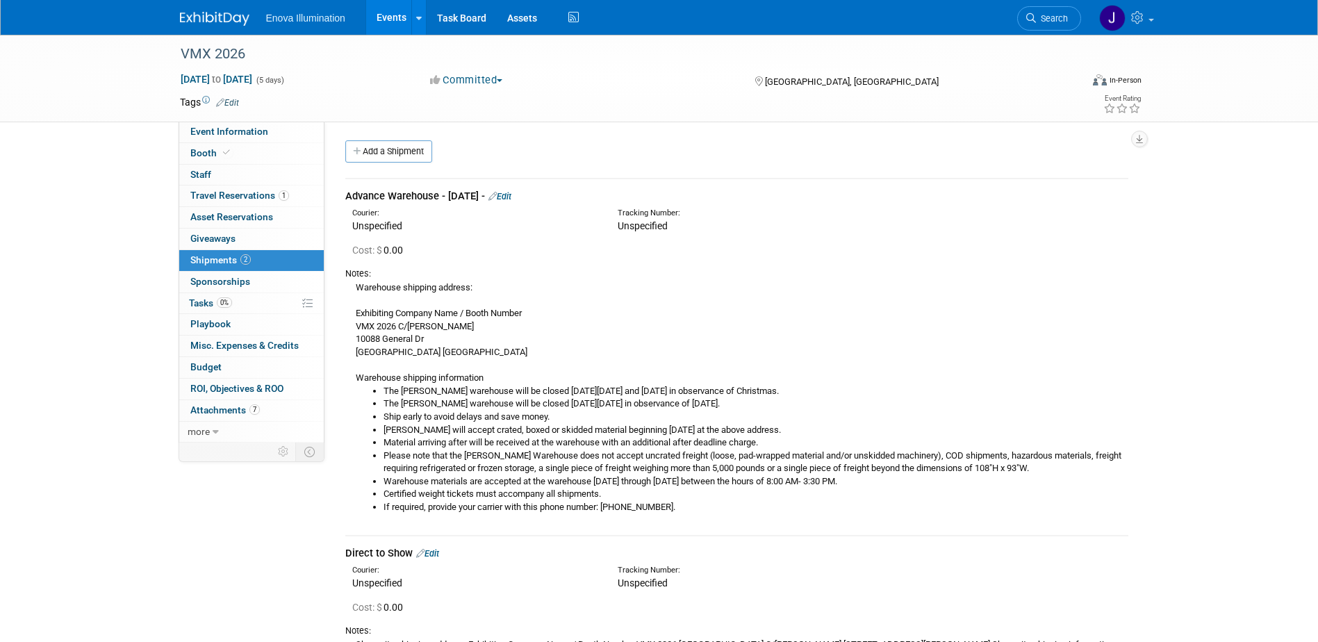
click at [217, 20] on img at bounding box center [214, 19] width 69 height 14
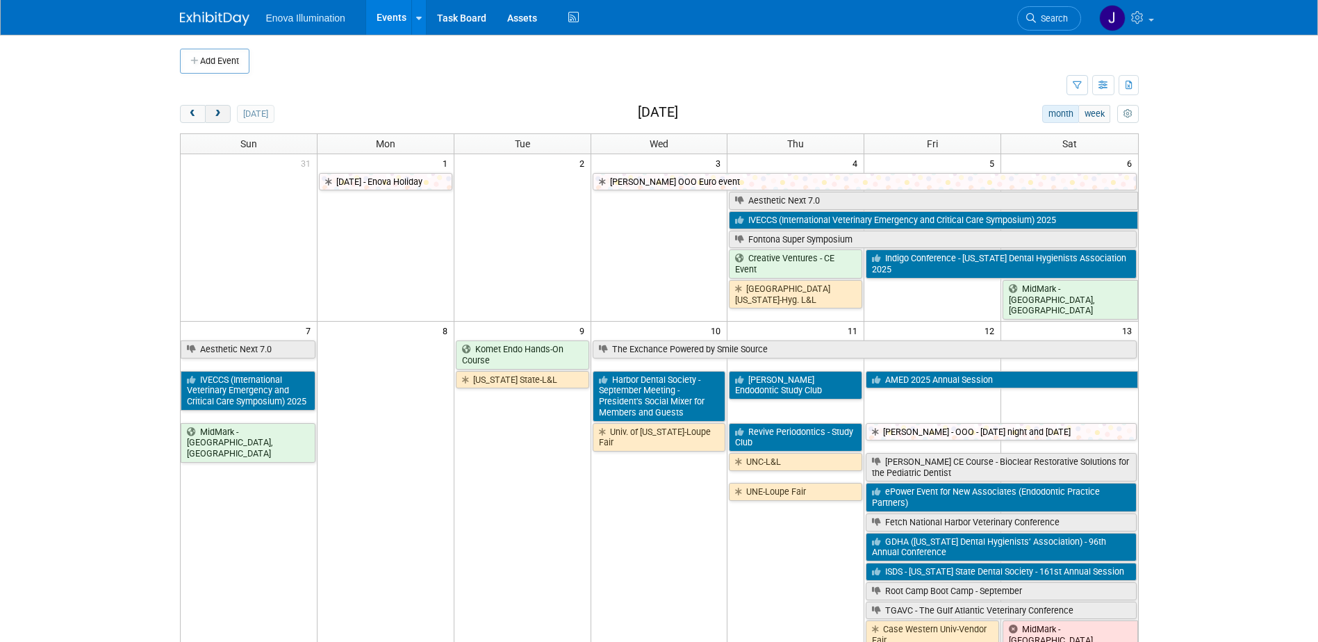
click at [222, 115] on span "next" at bounding box center [218, 114] width 10 height 9
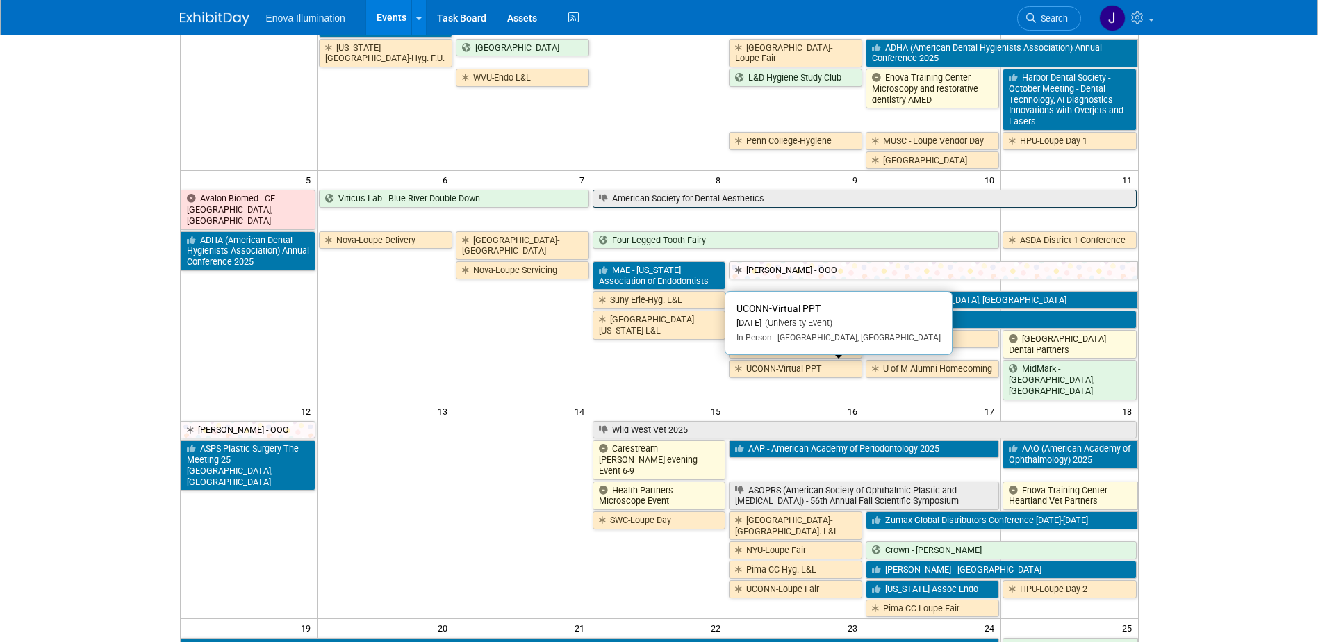
scroll to position [208, 0]
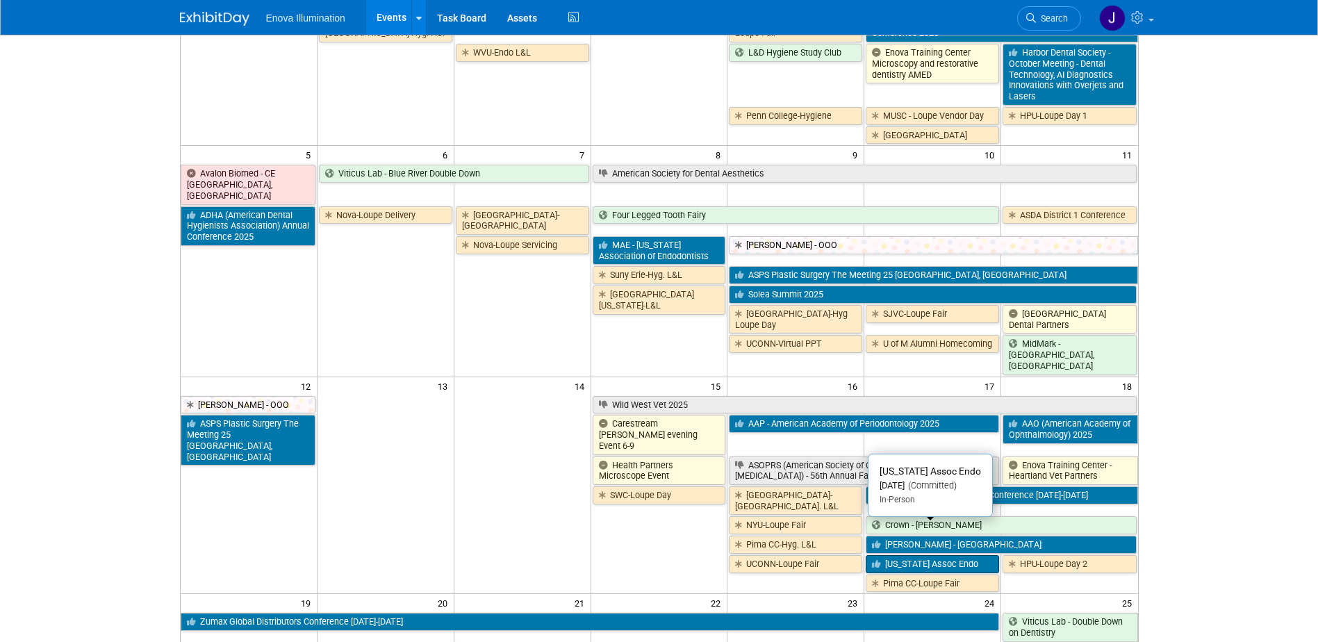
click at [889, 555] on link "[US_STATE] Assoc Endo" at bounding box center [932, 564] width 133 height 18
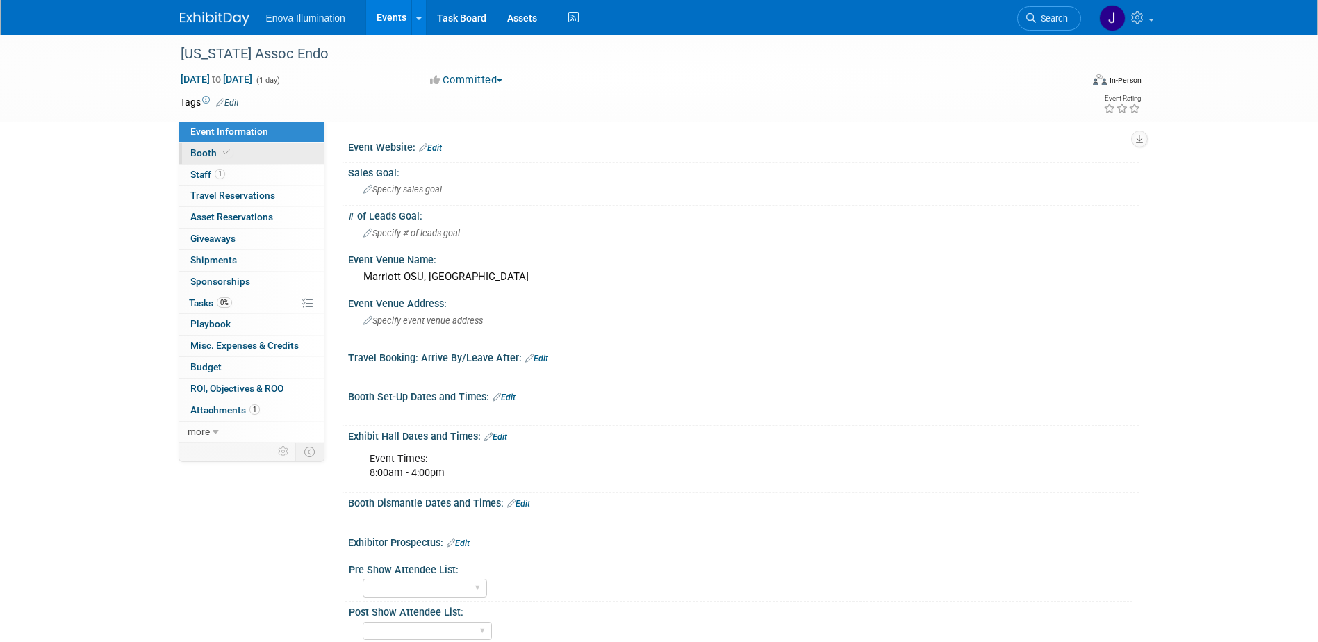
click at [282, 154] on link "Booth" at bounding box center [251, 153] width 145 height 21
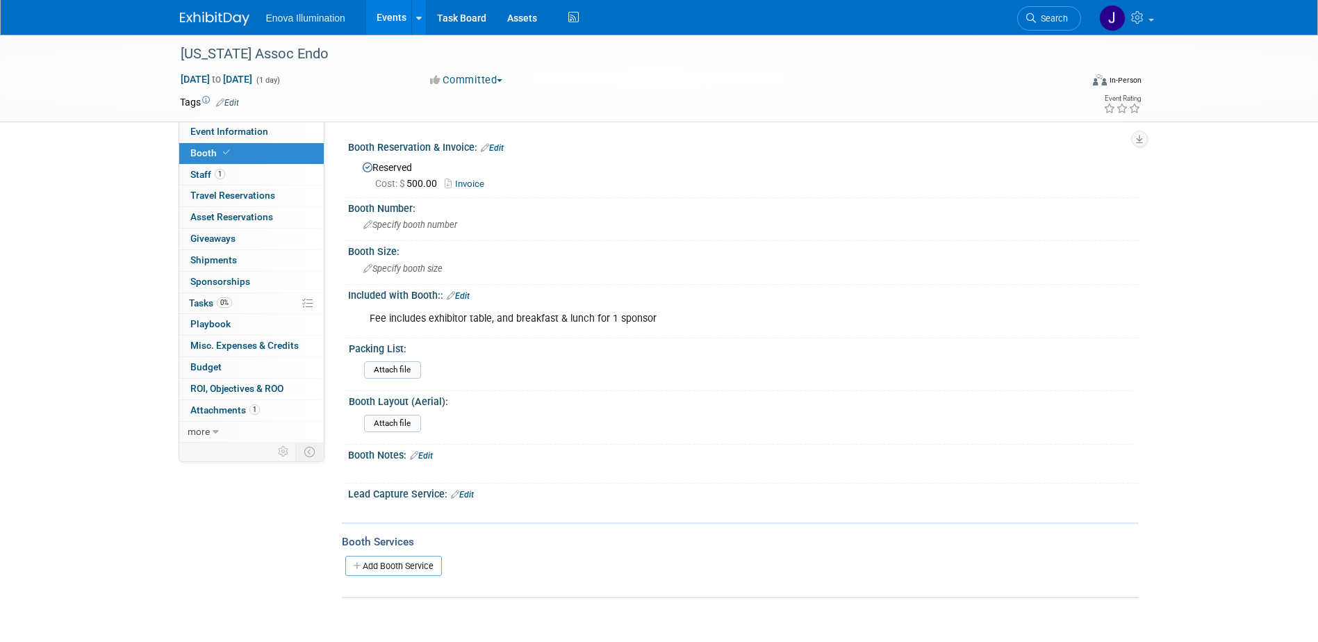
click at [472, 181] on link "Invoice" at bounding box center [468, 184] width 47 height 10
click at [1036, 15] on span "Search" at bounding box center [1052, 18] width 32 height 10
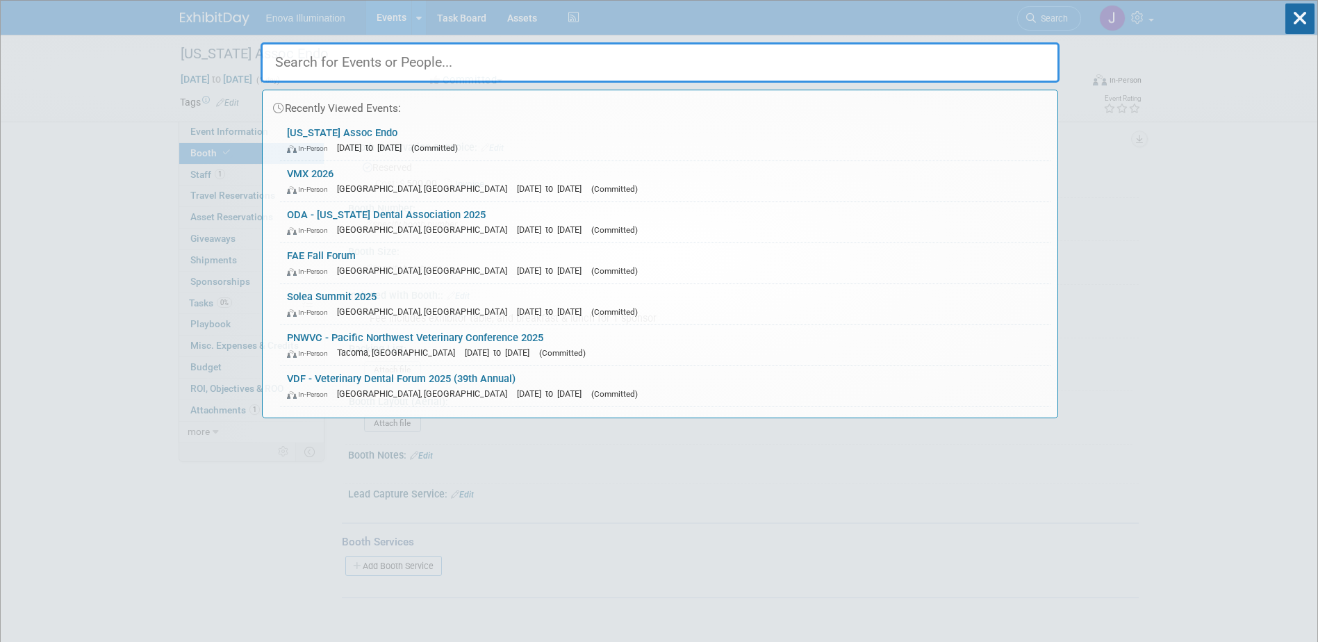
click at [921, 54] on input "text" at bounding box center [660, 62] width 799 height 40
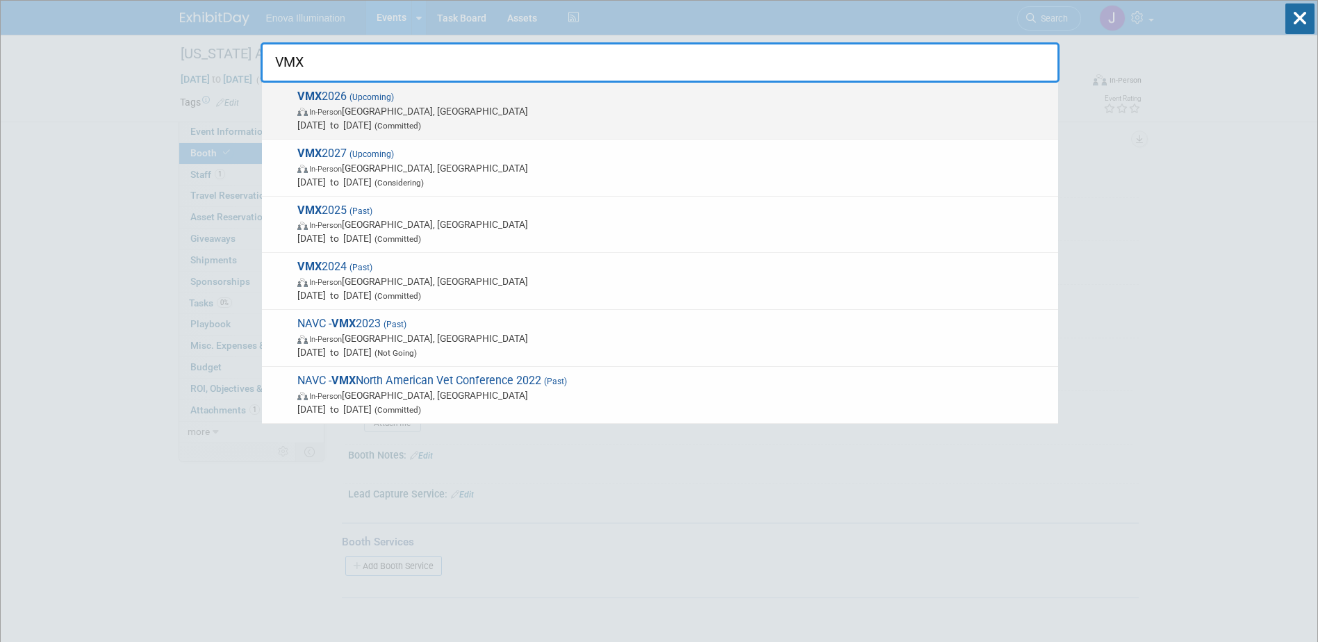
type input "VMX"
click at [365, 105] on span "In-Person [GEOGRAPHIC_DATA], [GEOGRAPHIC_DATA]" at bounding box center [674, 111] width 754 height 14
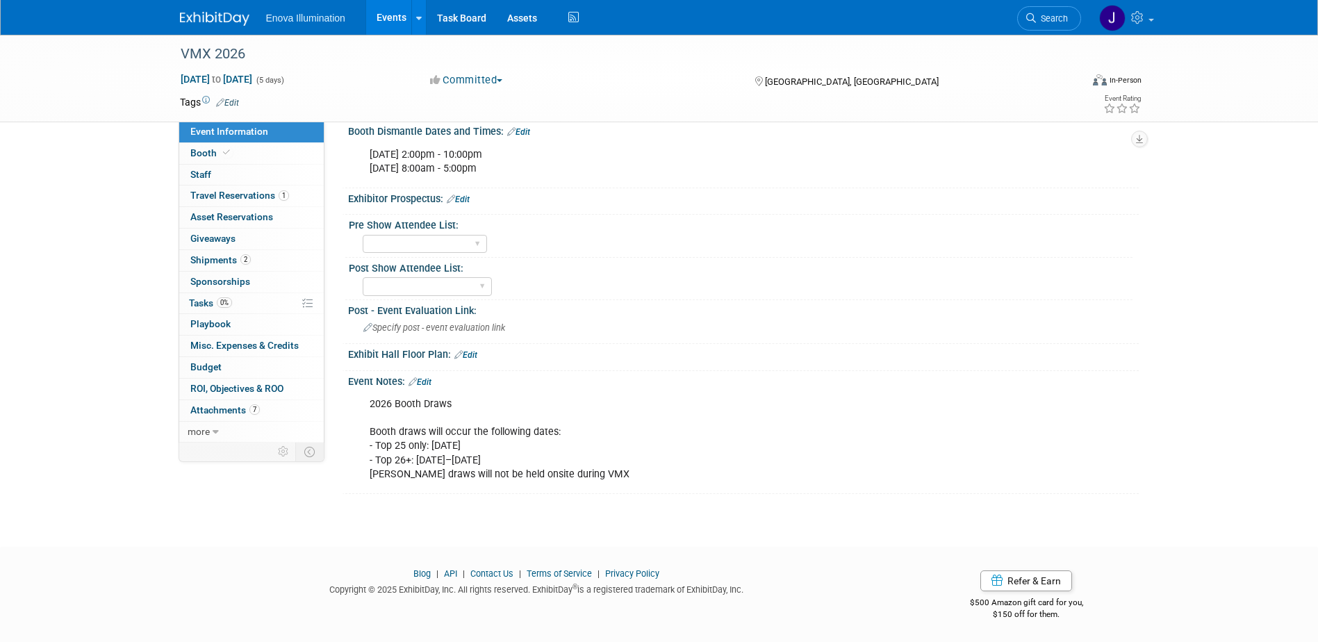
scroll to position [487, 0]
click at [228, 261] on span "Shipments 2" at bounding box center [220, 259] width 60 height 11
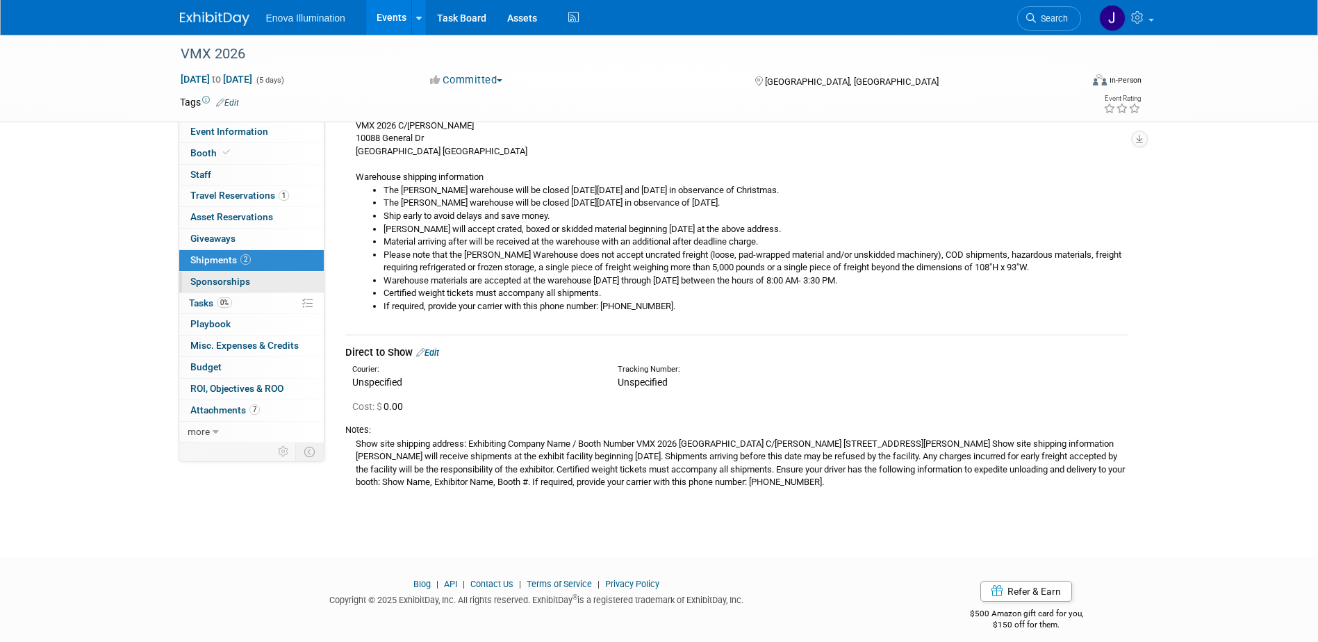
scroll to position [208, 0]
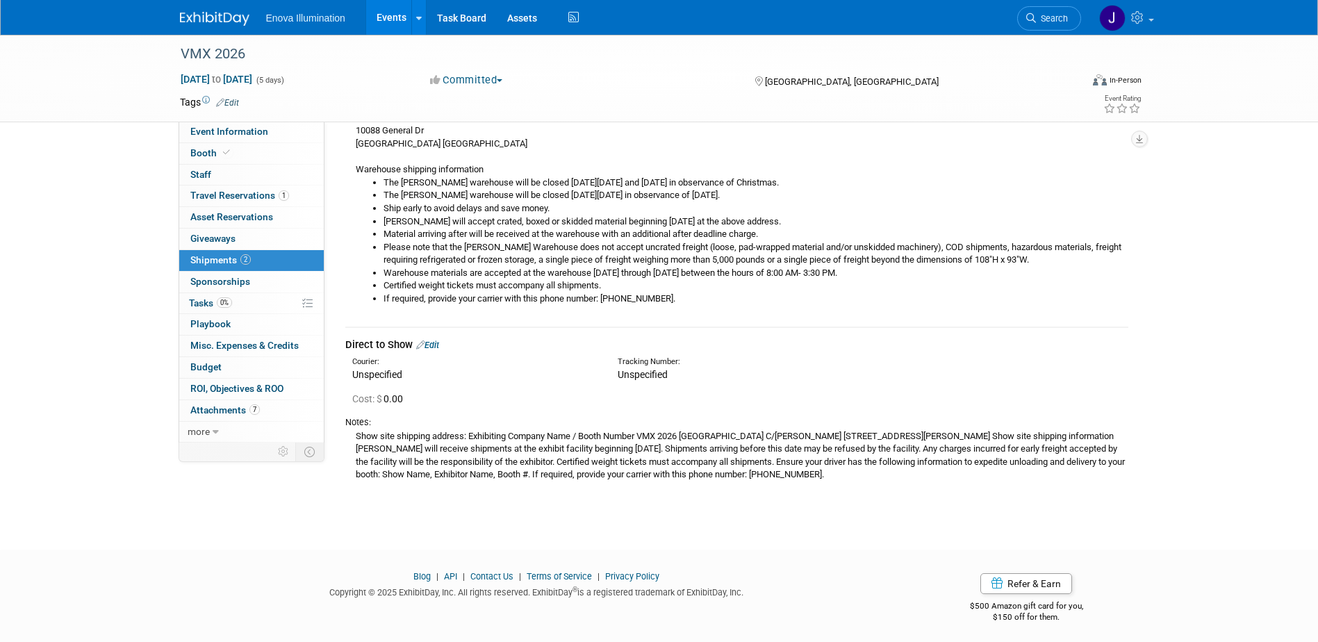
click at [437, 343] on link "Edit" at bounding box center [427, 345] width 23 height 10
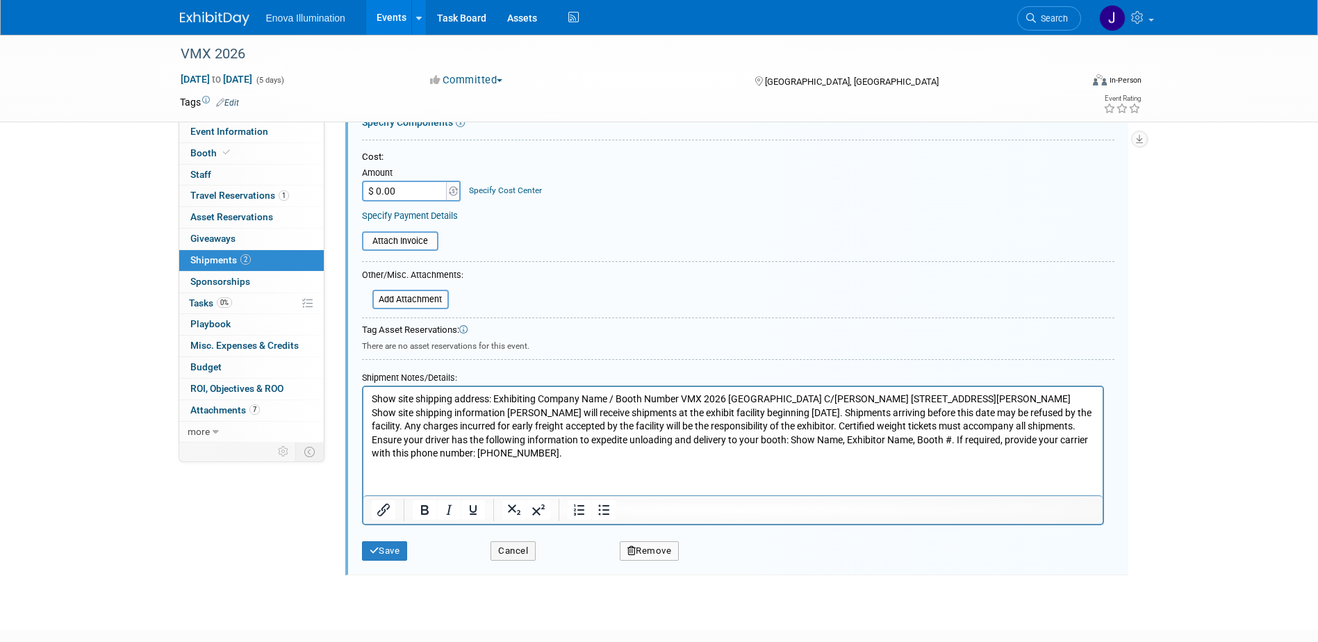
scroll to position [656, 0]
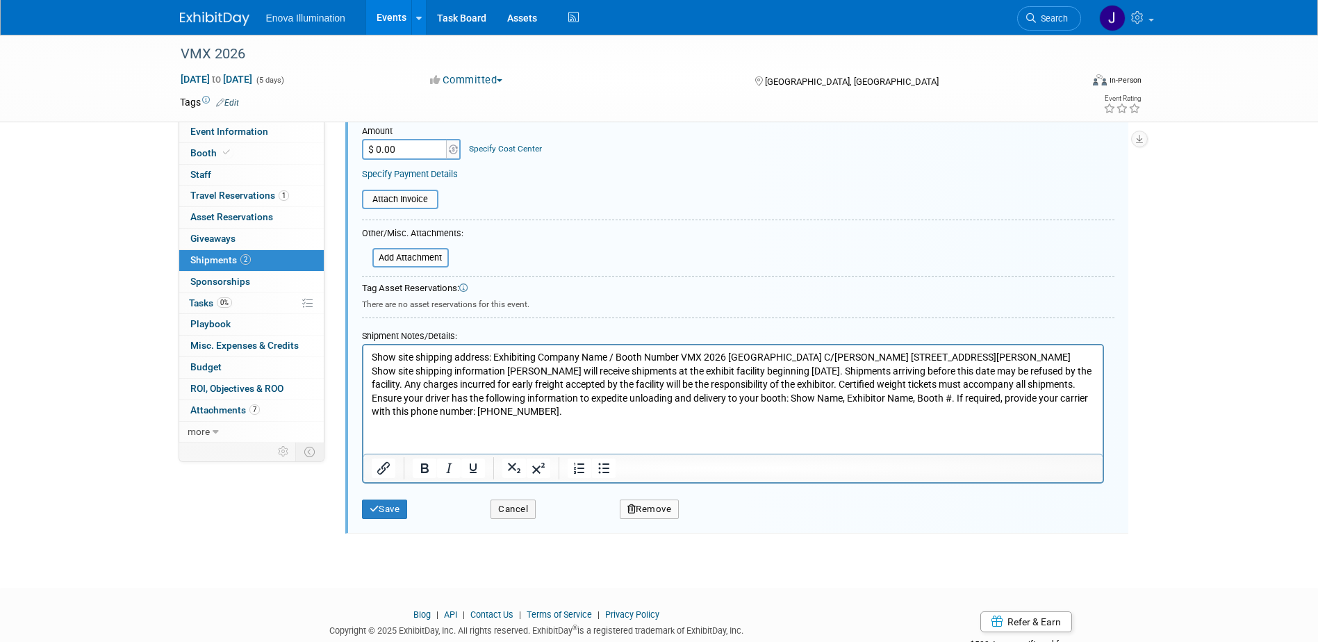
click at [493, 357] on p "Show site shipping address: Exhibiting Company Name / Booth Number VMX 2026 Ora…" at bounding box center [732, 384] width 723 height 68
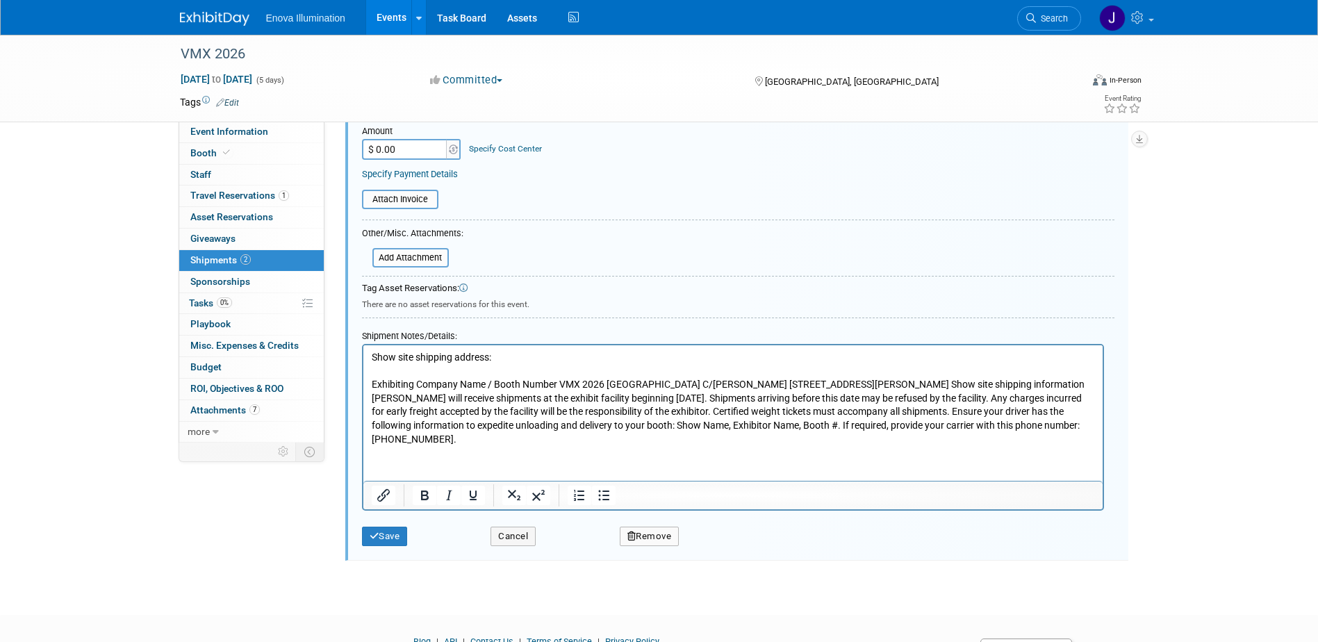
click at [557, 381] on p "Exhibiting Company Name / Booth Number VMX 2026 Orange County Convention Center…" at bounding box center [732, 411] width 723 height 68
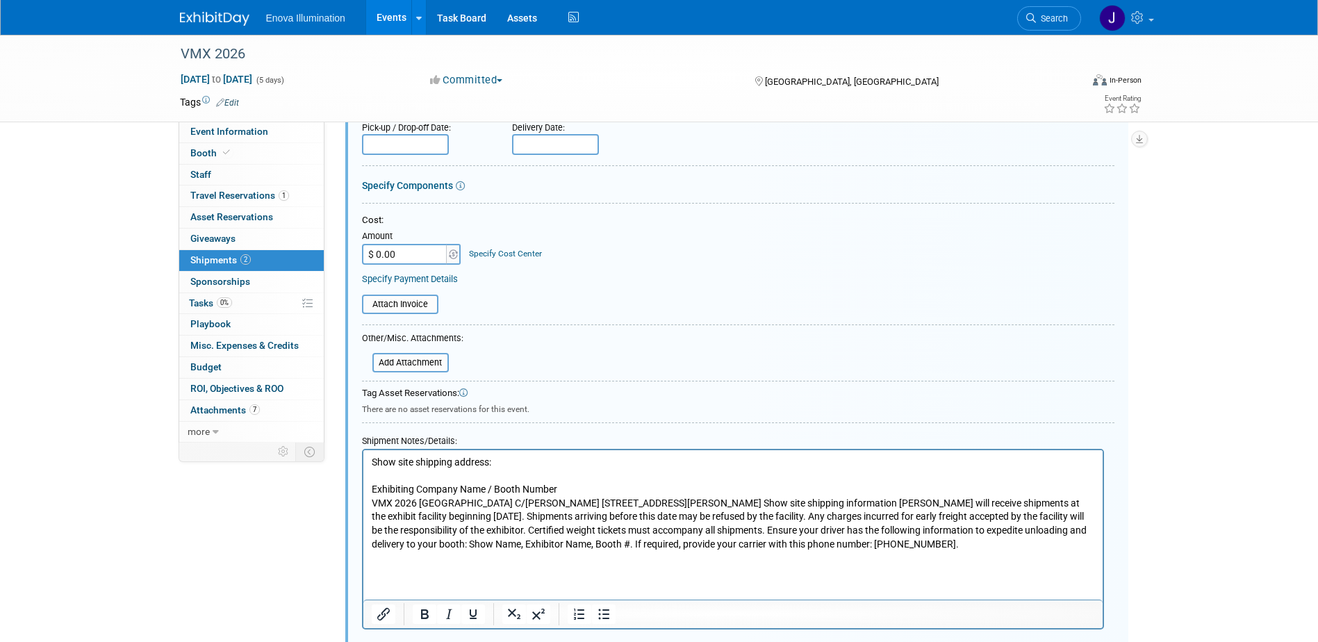
scroll to position [517, 0]
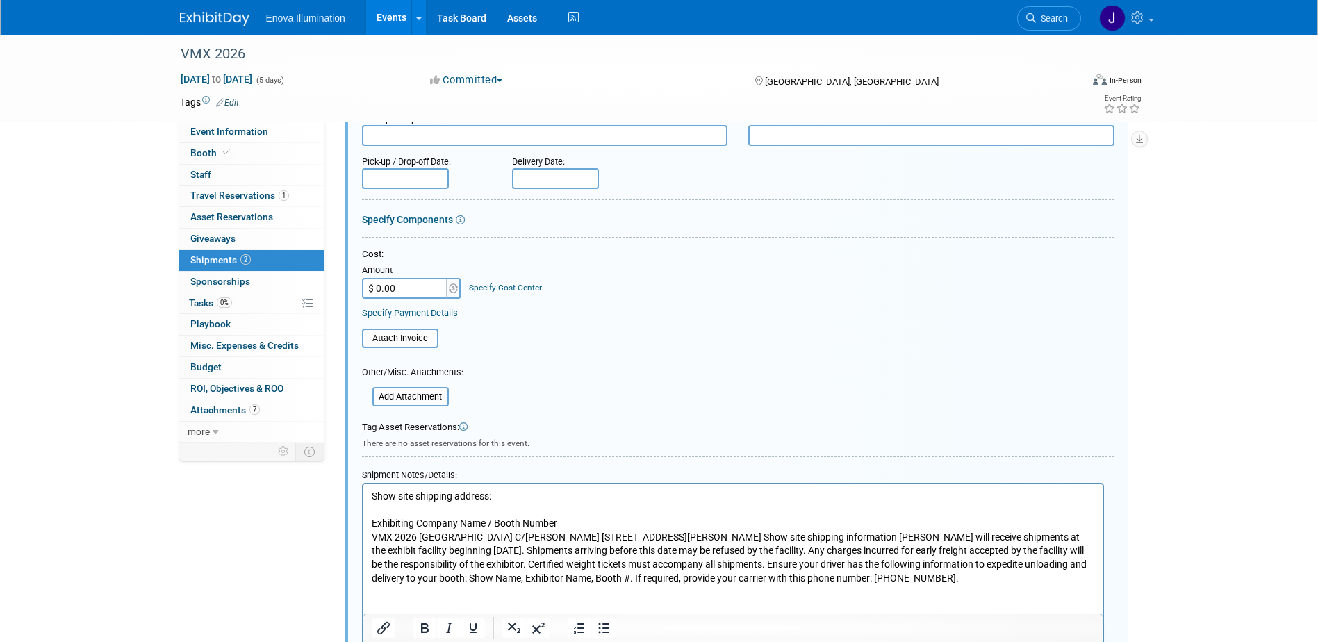
click at [566, 536] on p "VMX 2026 Orange County Convention Center C/O Freeman 9800 International Dr Orla…" at bounding box center [732, 557] width 723 height 54
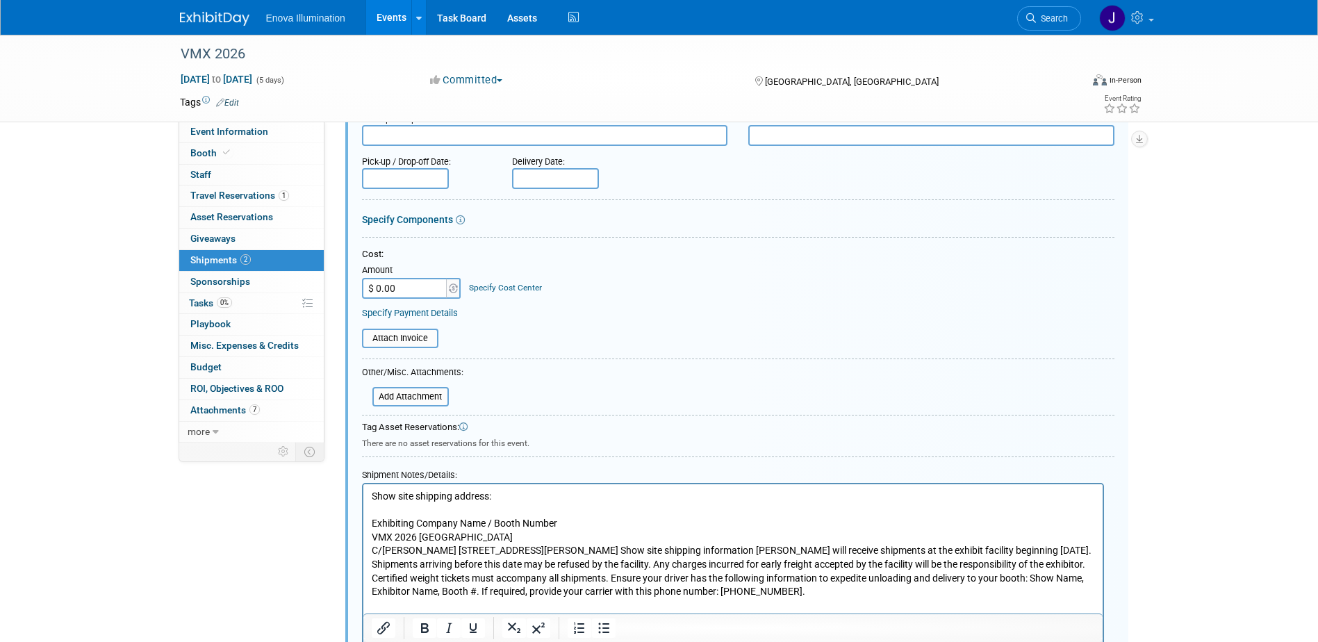
click at [418, 534] on p "VMX 2026 Orange County Convention Center" at bounding box center [732, 537] width 723 height 14
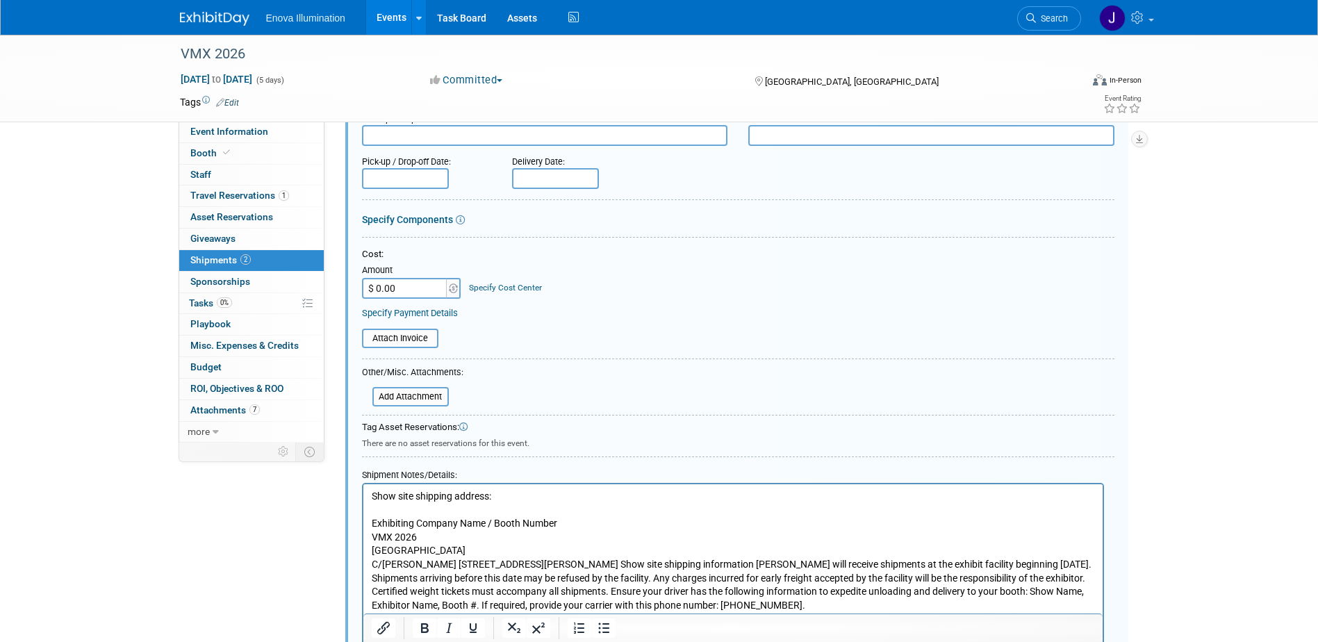
click at [431, 563] on p "C/O Freeman 9800 International Dr Orlando, FL 32819 USA Show site shipping info…" at bounding box center [732, 584] width 723 height 54
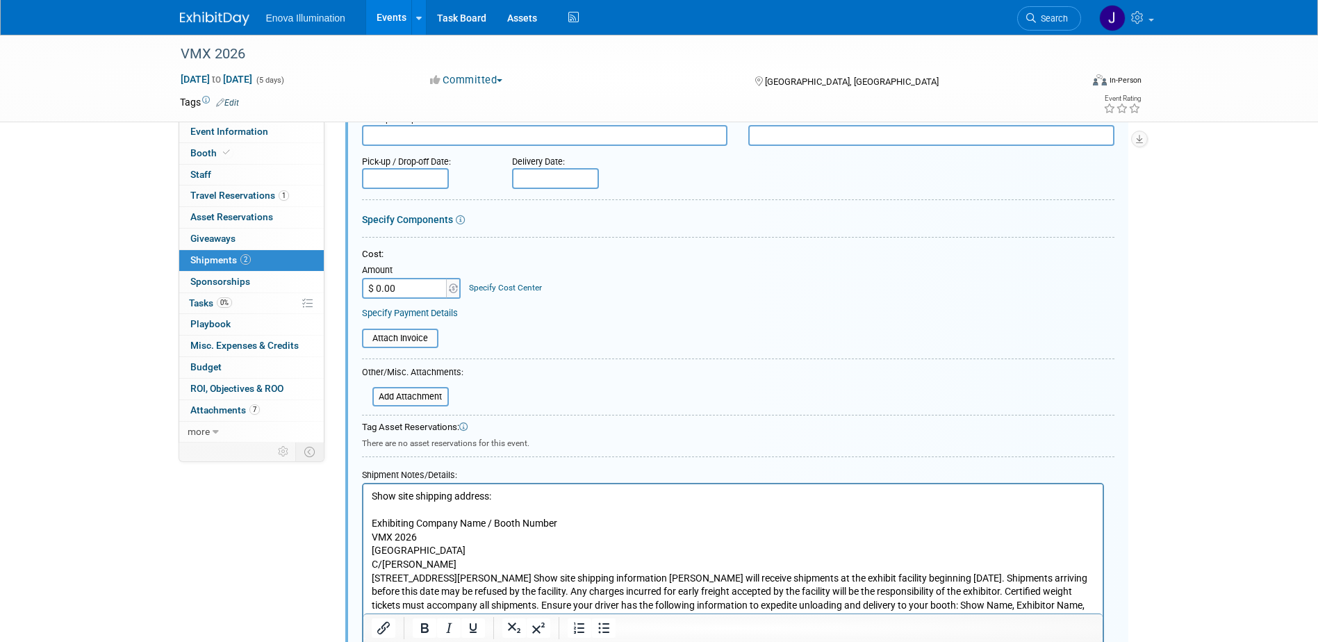
click at [463, 576] on p "9800 International Dr Orlando, FL 32819 USA Show site shipping information Free…" at bounding box center [732, 598] width 723 height 54
click at [473, 587] on p "Orlando, FL 32819 USA Show site shipping information Freeman will receive shipm…" at bounding box center [732, 611] width 723 height 54
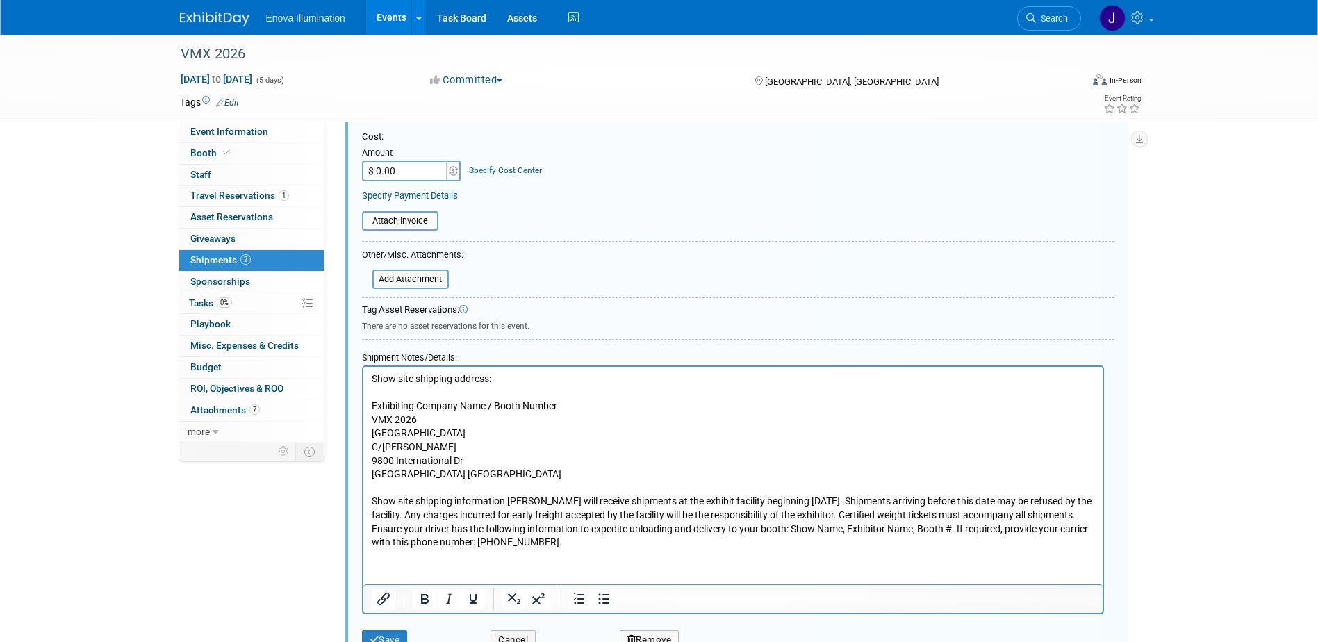
scroll to position [668, 0]
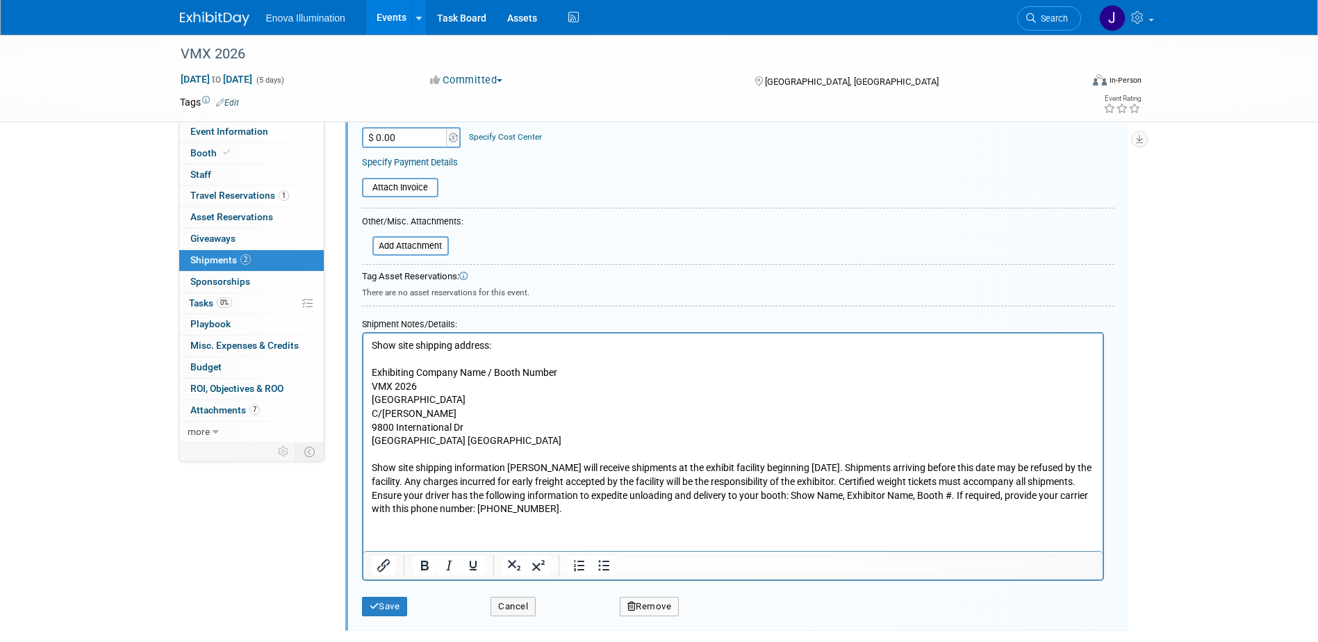
click at [506, 465] on p "Show site shipping information Freeman will receive shipments at the exhibit fa…" at bounding box center [732, 488] width 723 height 54
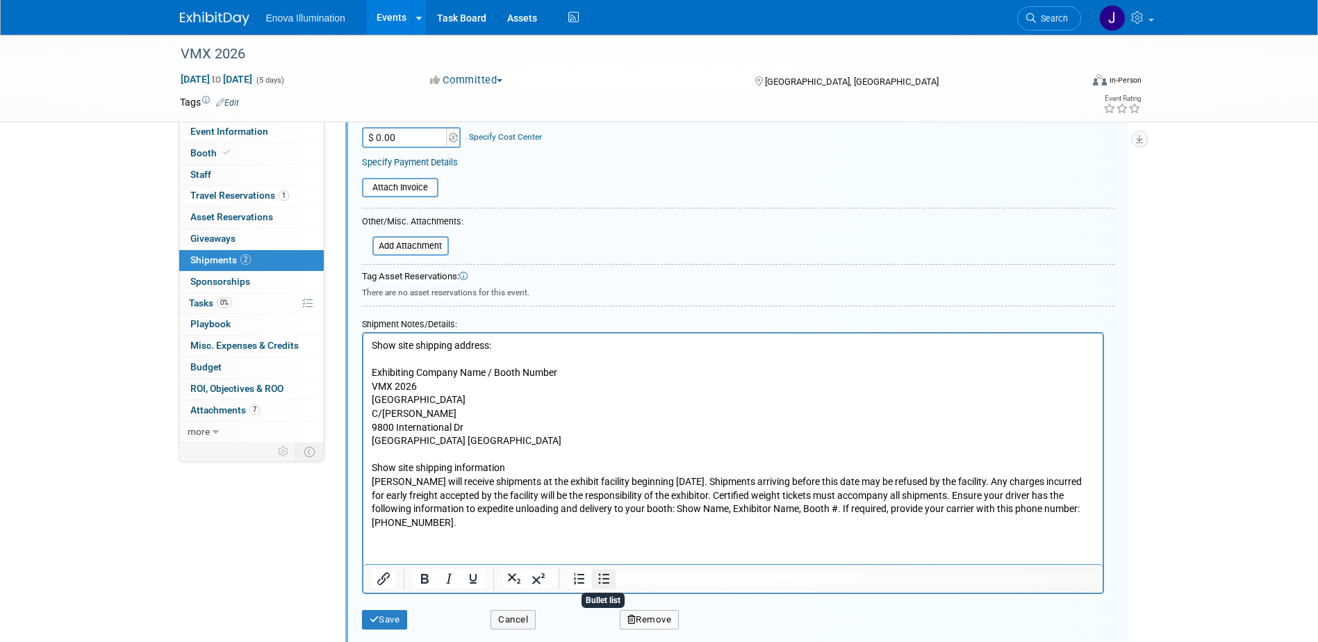
click at [602, 584] on icon "Bullet list" at bounding box center [603, 578] width 17 height 17
click at [751, 481] on li "Freeman will receive shipments at the exhibit facility beginning January 14, 20…" at bounding box center [746, 502] width 695 height 54
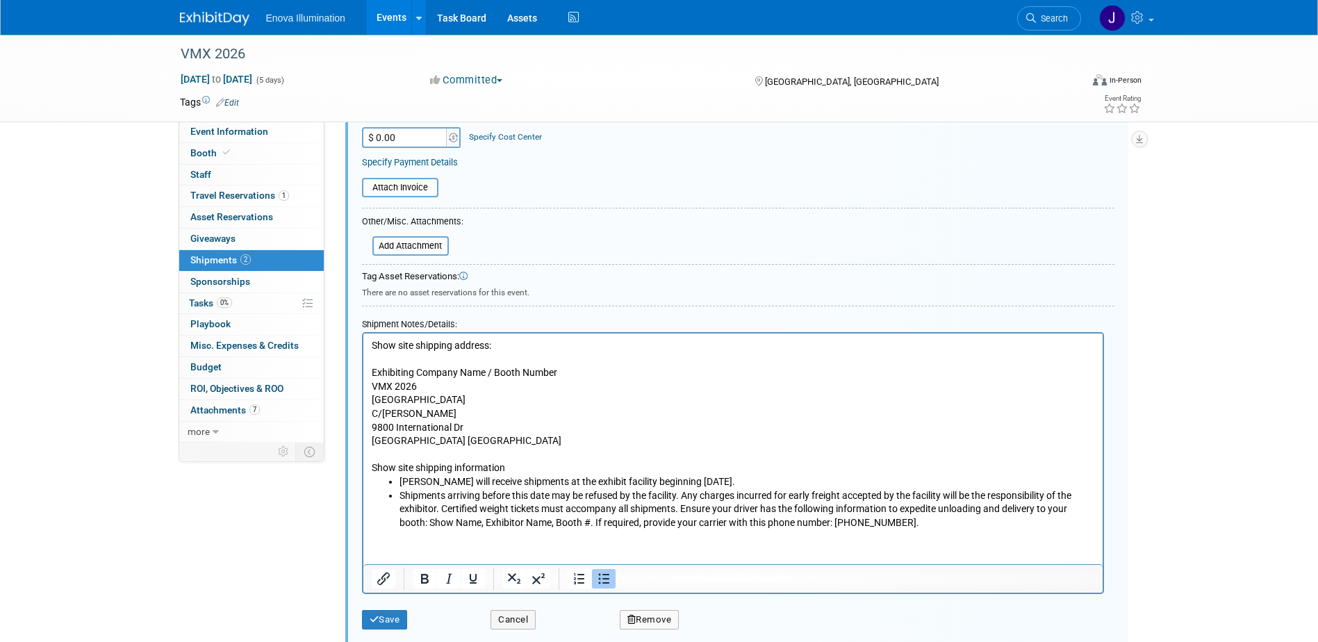
click at [684, 491] on li "Shipments arriving before this date may be refused by the facility. Any charges…" at bounding box center [746, 508] width 695 height 41
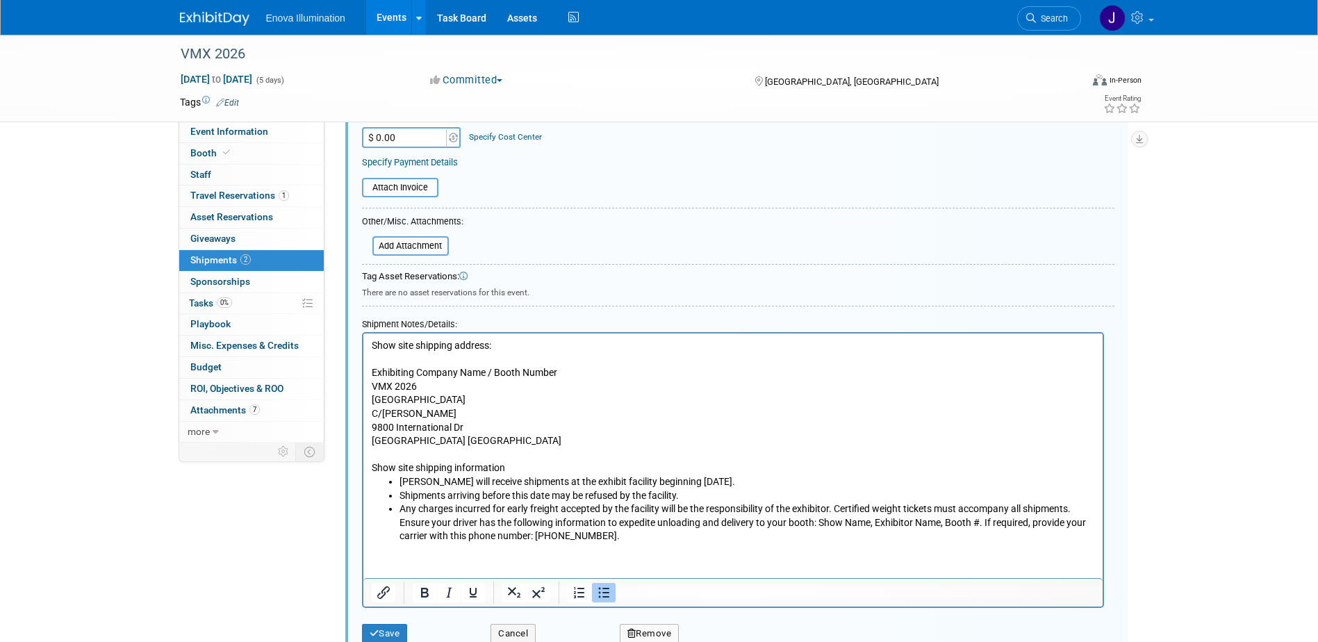
click at [837, 507] on li "Any charges incurred for early freight accepted by the facility will be the res…" at bounding box center [746, 522] width 695 height 41
click at [642, 520] on li "Certified weight tickets must accompany all shipments. Ensure your driver has t…" at bounding box center [746, 529] width 695 height 27
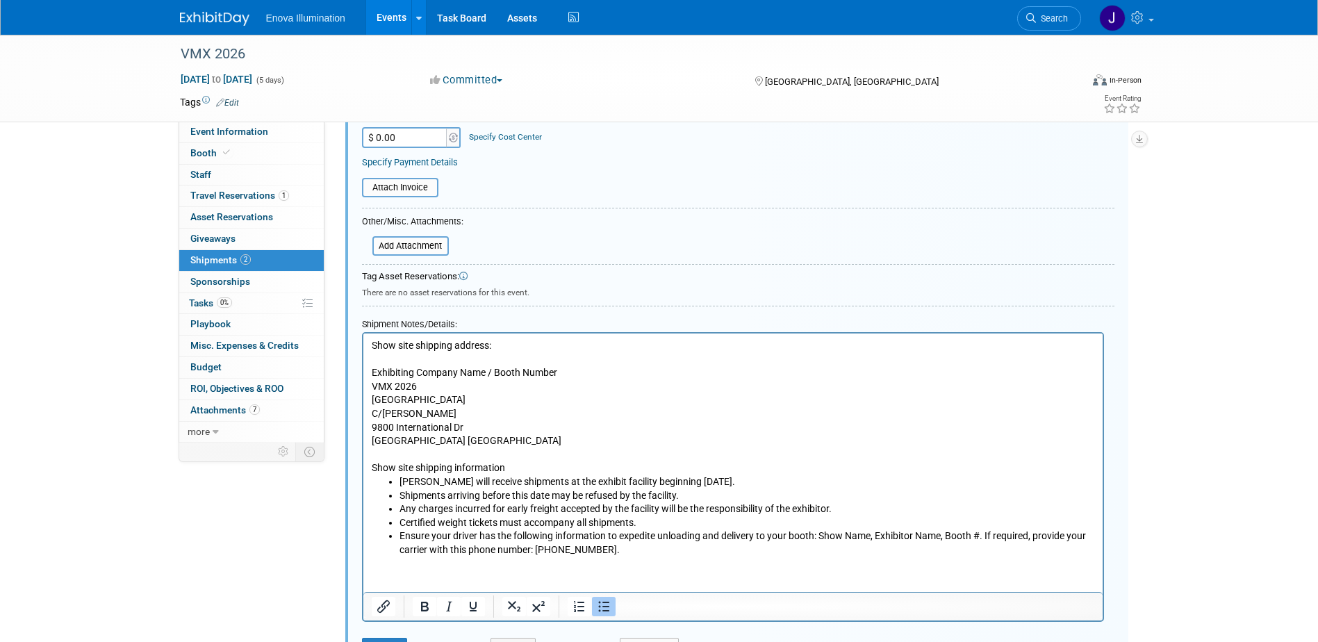
click at [986, 534] on li "Ensure your driver has the following information to expedite unloading and deli…" at bounding box center [746, 542] width 695 height 27
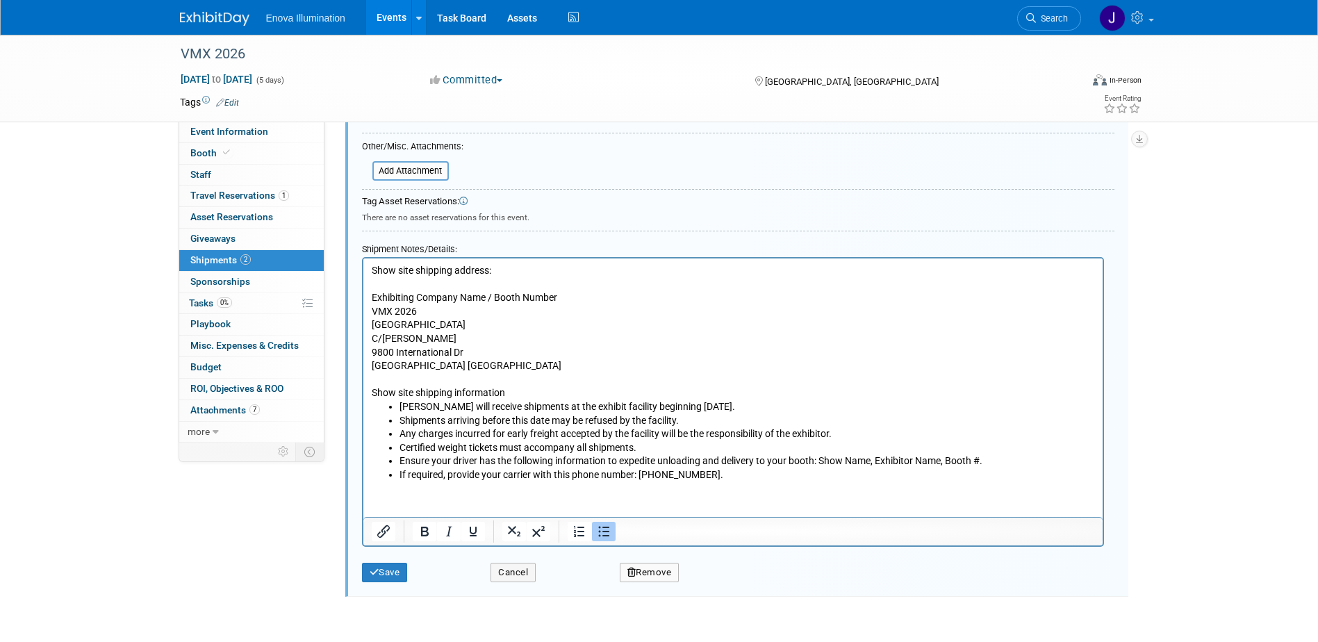
scroll to position [848, 0]
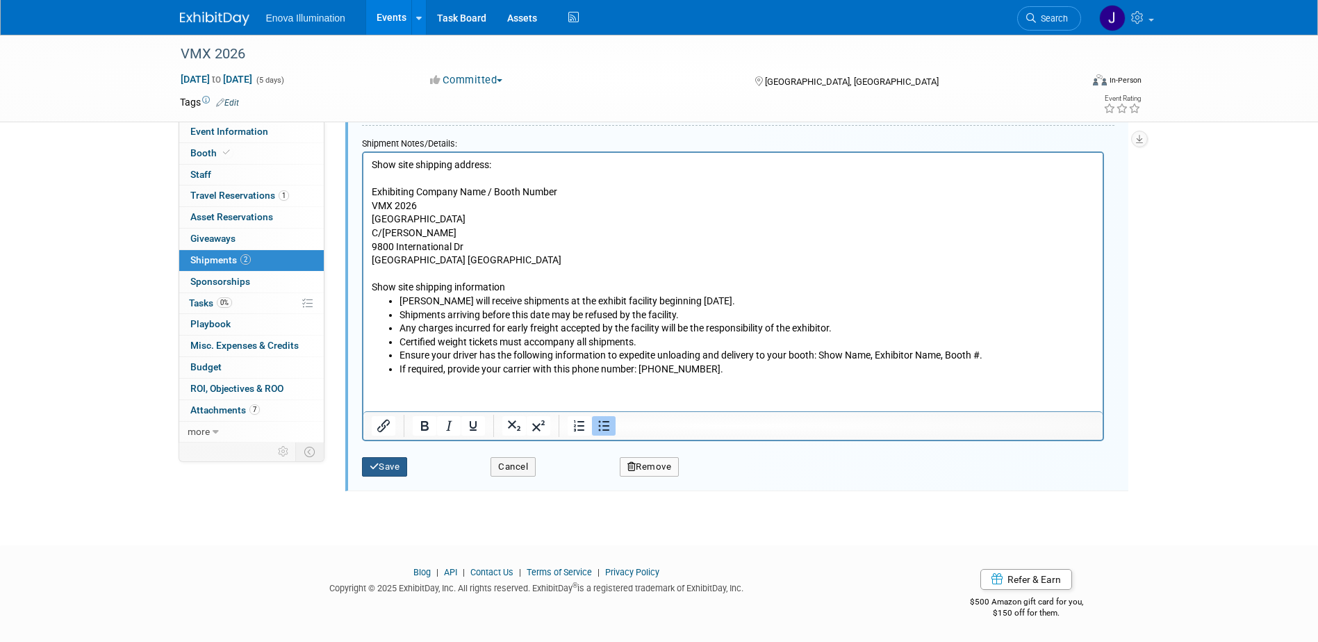
click at [395, 467] on button "Save" at bounding box center [385, 466] width 46 height 19
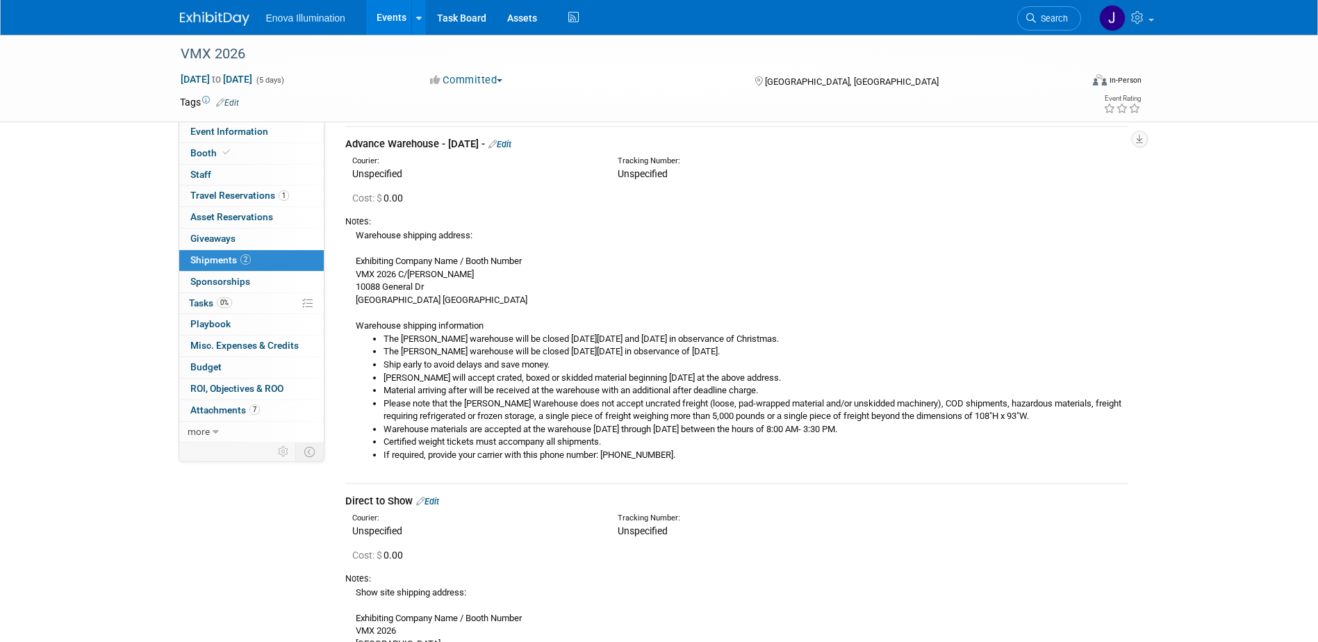
scroll to position [28, 0]
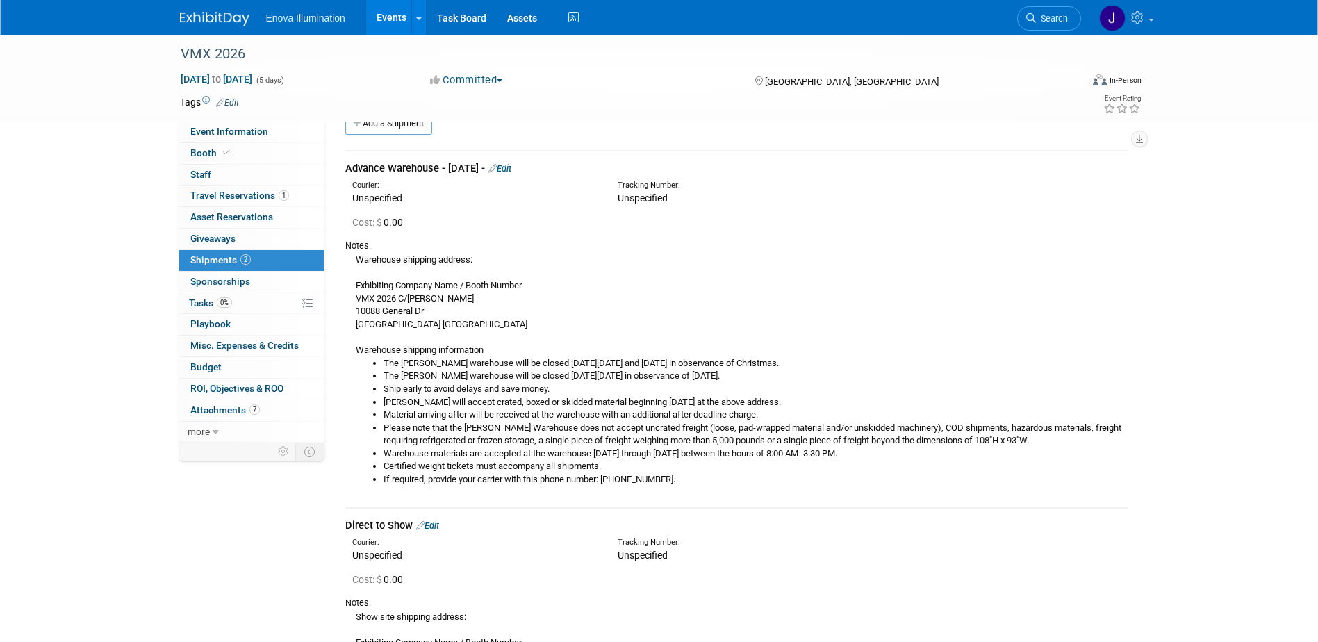
click at [511, 169] on link "Edit" at bounding box center [499, 168] width 23 height 10
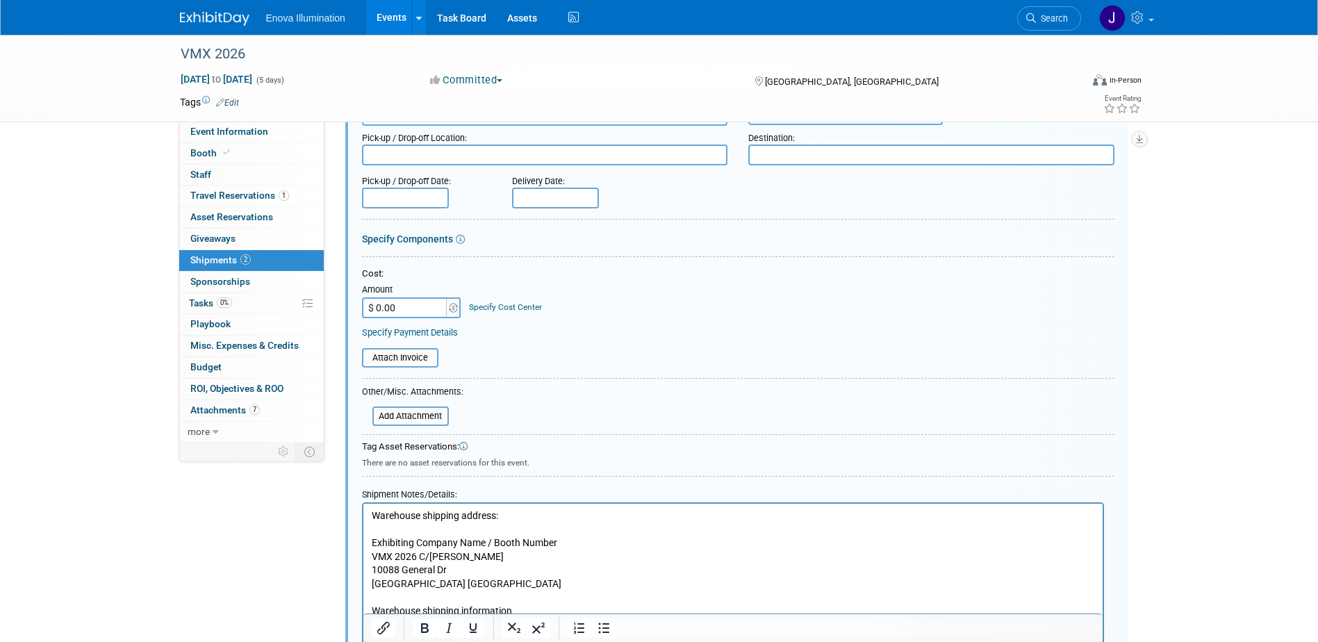
scroll to position [229, 0]
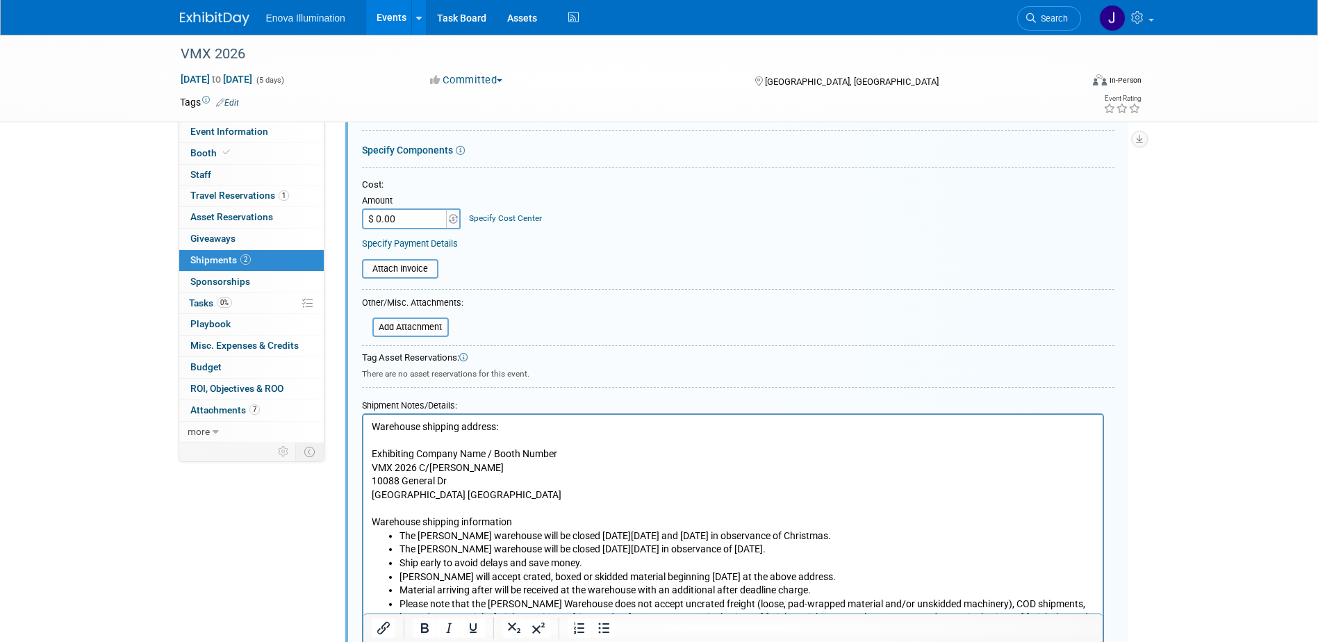
click at [394, 464] on p "Warehouse shipping address: Exhibiting Company Name / Booth Number VMX 2026 C/O…" at bounding box center [732, 474] width 723 height 109
click at [418, 470] on p "Warehouse shipping address: Exhibiting Company Name / Booth Number VMX 2026 C/O…" at bounding box center [732, 474] width 723 height 109
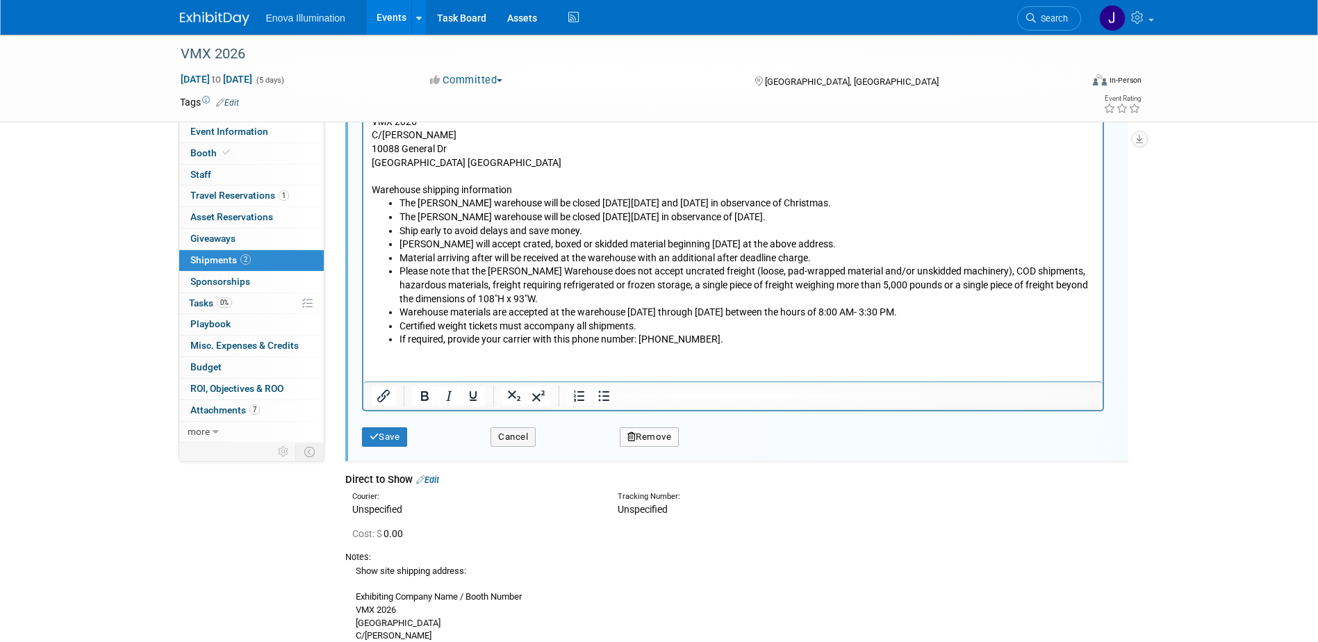
scroll to position [577, 0]
click at [397, 437] on button "Save" at bounding box center [385, 435] width 46 height 19
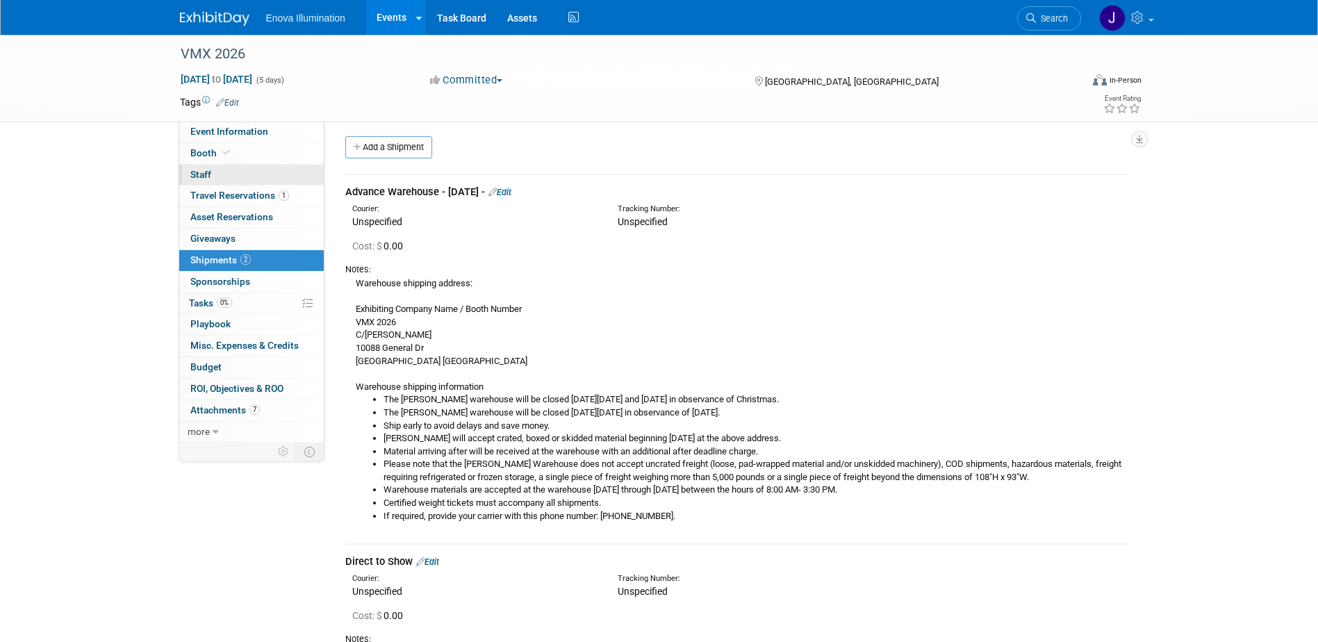
scroll to position [0, 0]
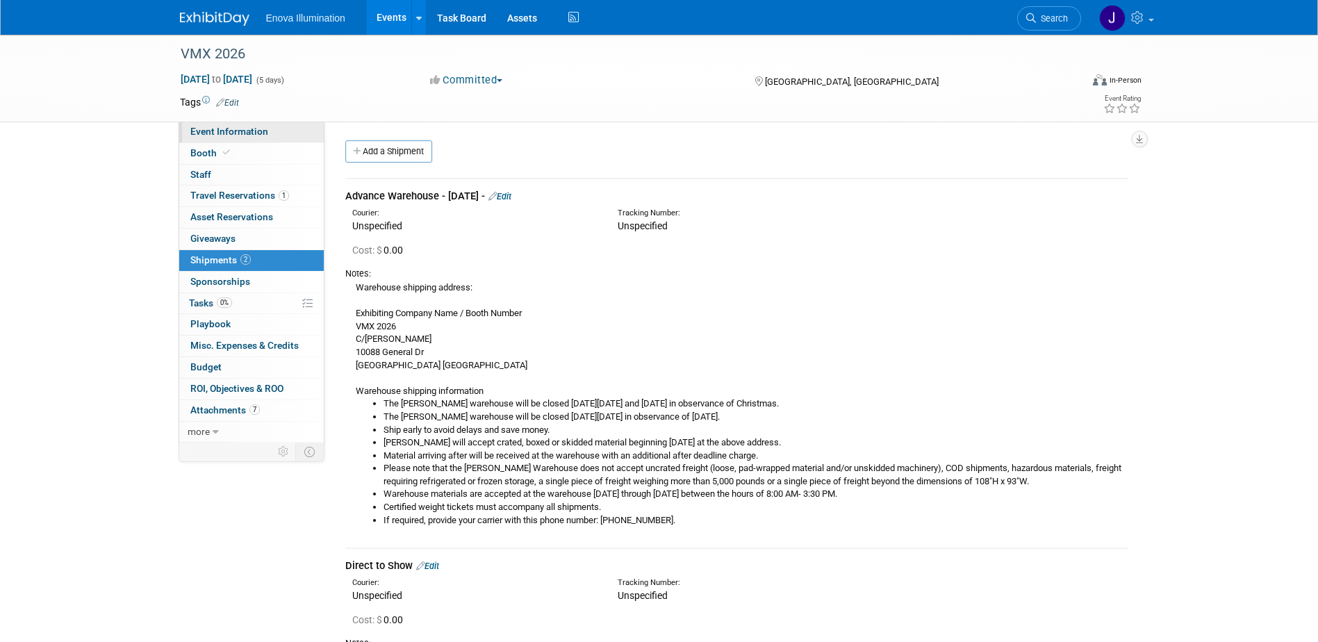
click at [277, 124] on link "Event Information" at bounding box center [251, 132] width 145 height 21
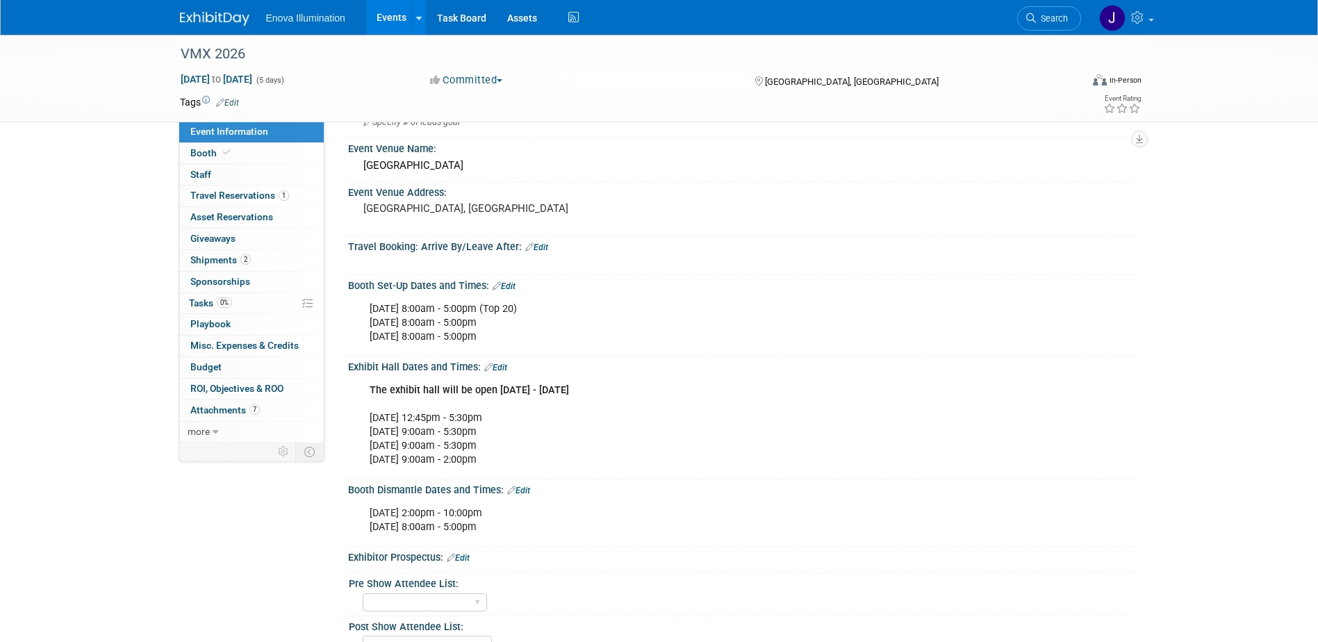
scroll to position [139, 0]
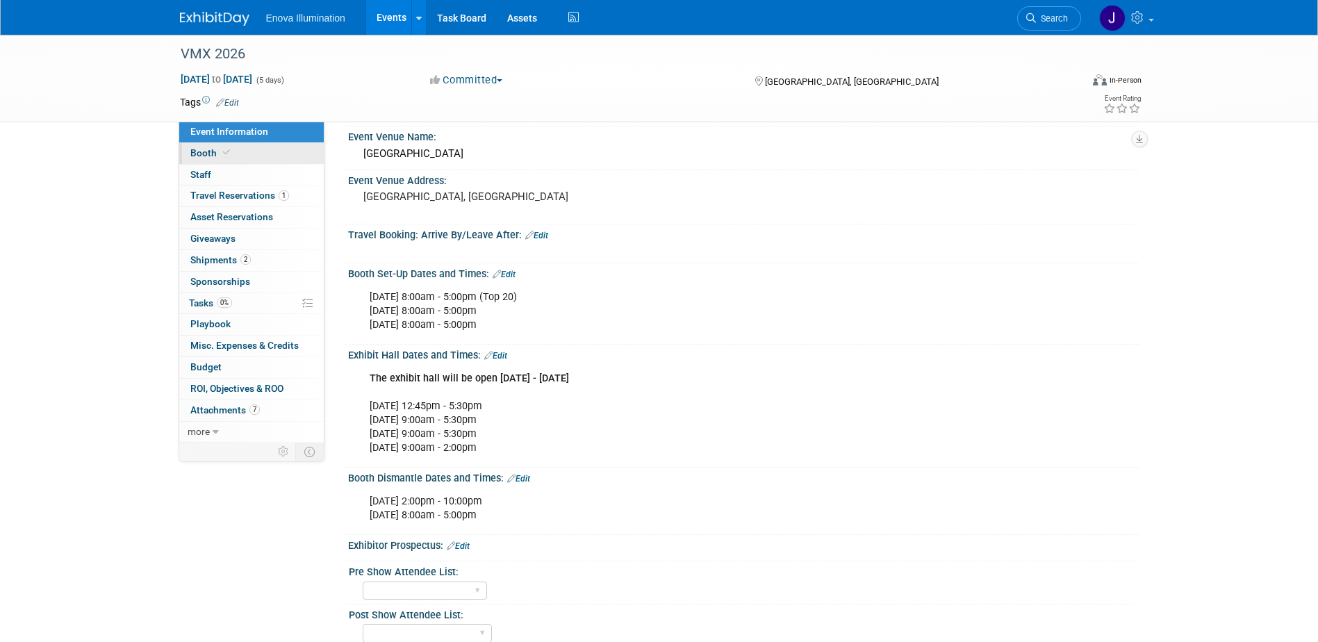
click at [211, 156] on span "Booth" at bounding box center [211, 152] width 42 height 11
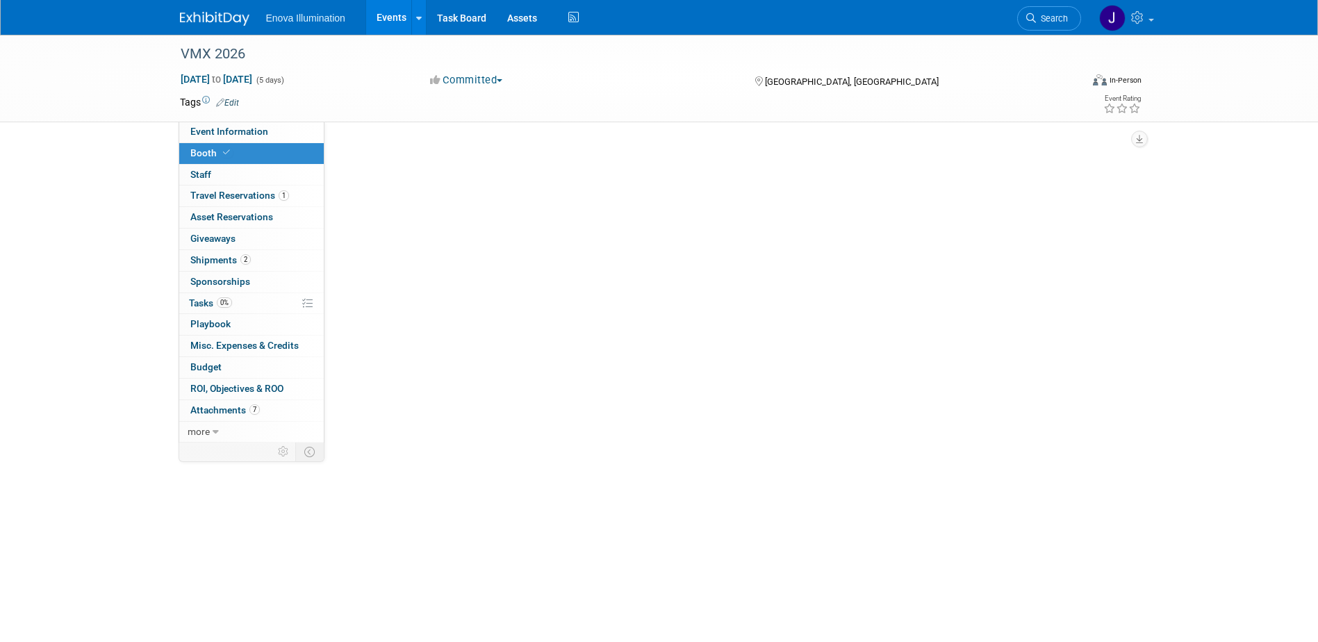
scroll to position [0, 0]
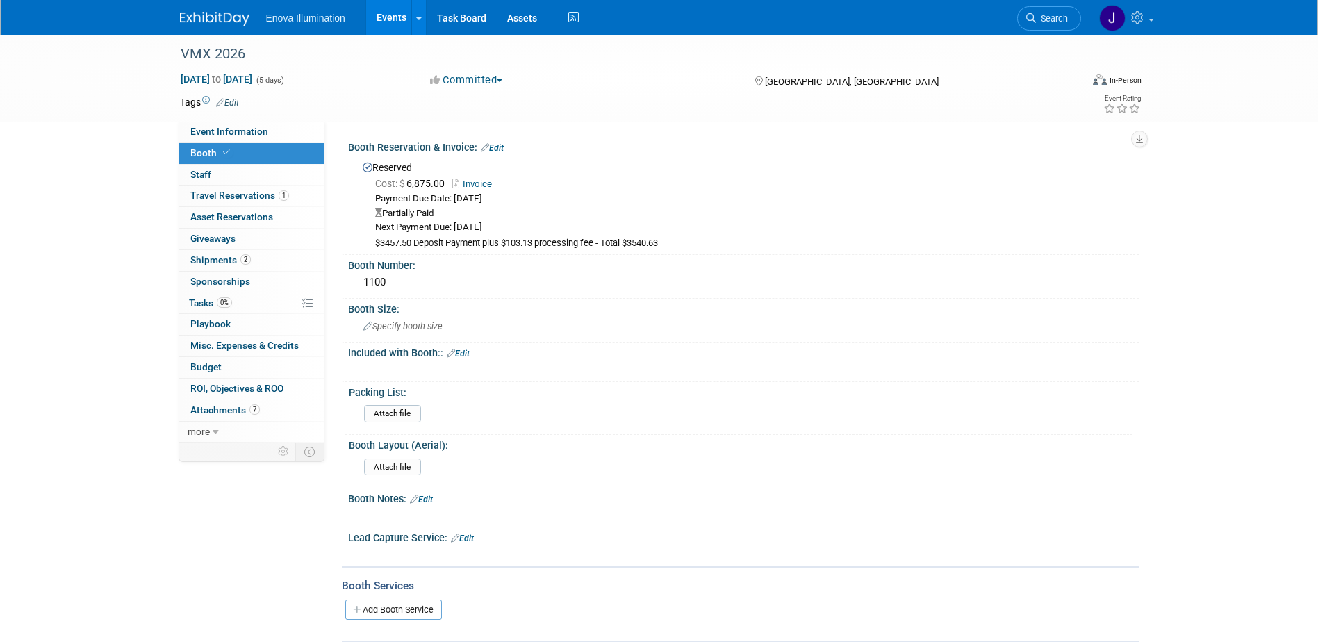
click at [466, 350] on link "Edit" at bounding box center [458, 354] width 23 height 10
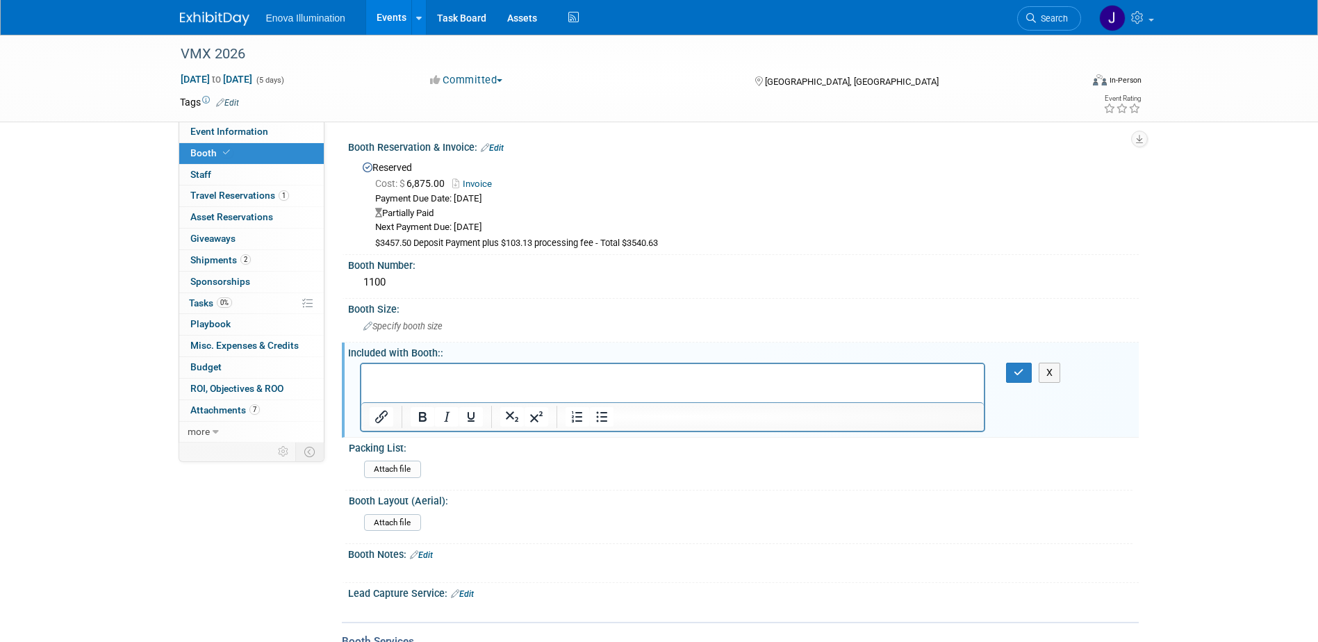
paste body "Rich Text Area. Press ALT-0 for help."
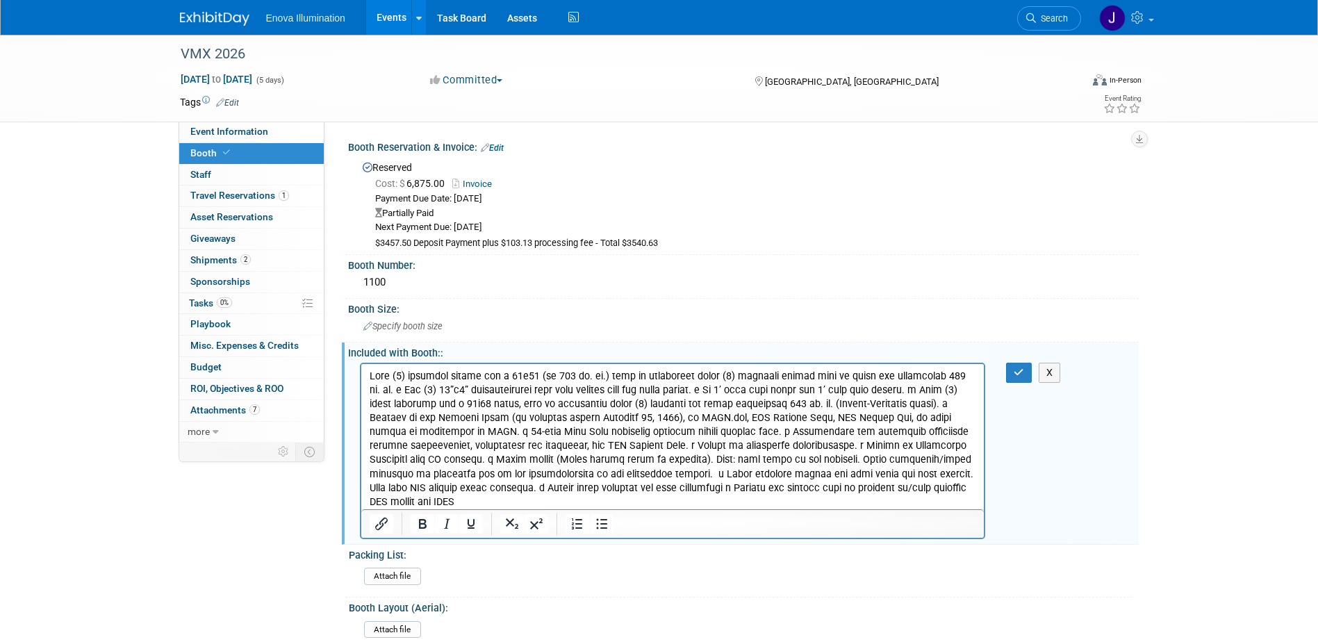
click at [369, 373] on p "Rich Text Area. Press ALT-0 for help." at bounding box center [672, 439] width 607 height 140
click at [602, 523] on icon "Bullet list" at bounding box center [601, 523] width 11 height 10
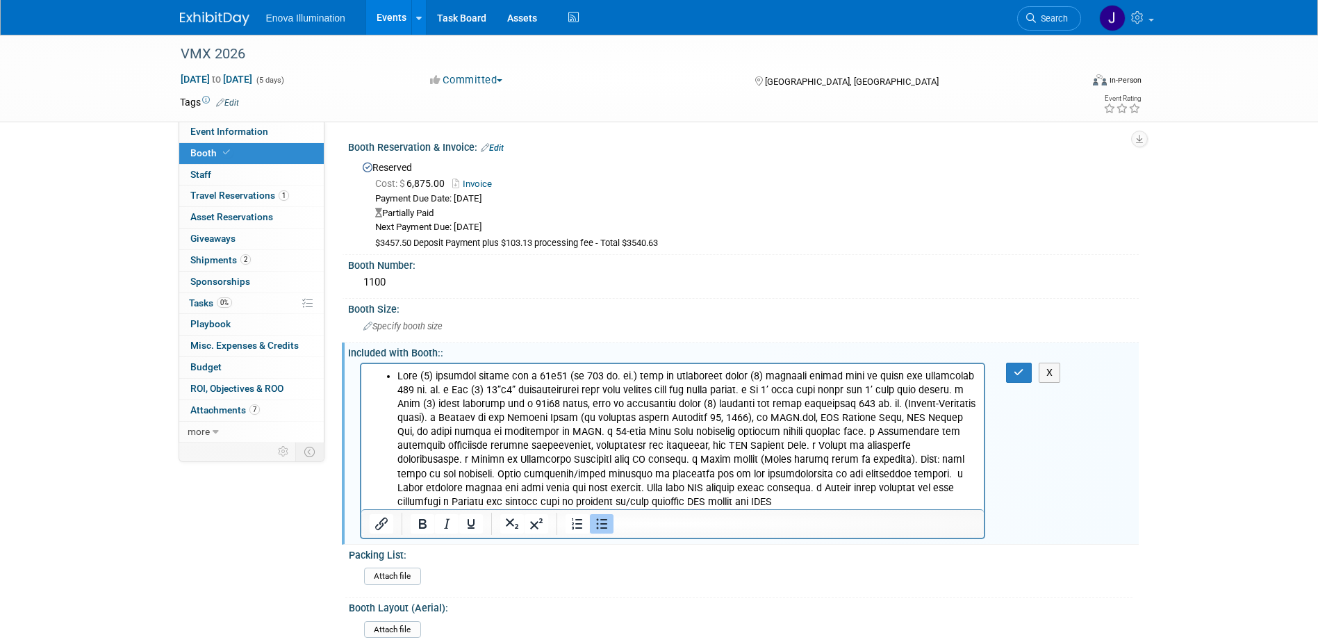
click at [408, 390] on li "Rich Text Area. Press ALT-0 for help." at bounding box center [686, 439] width 579 height 140
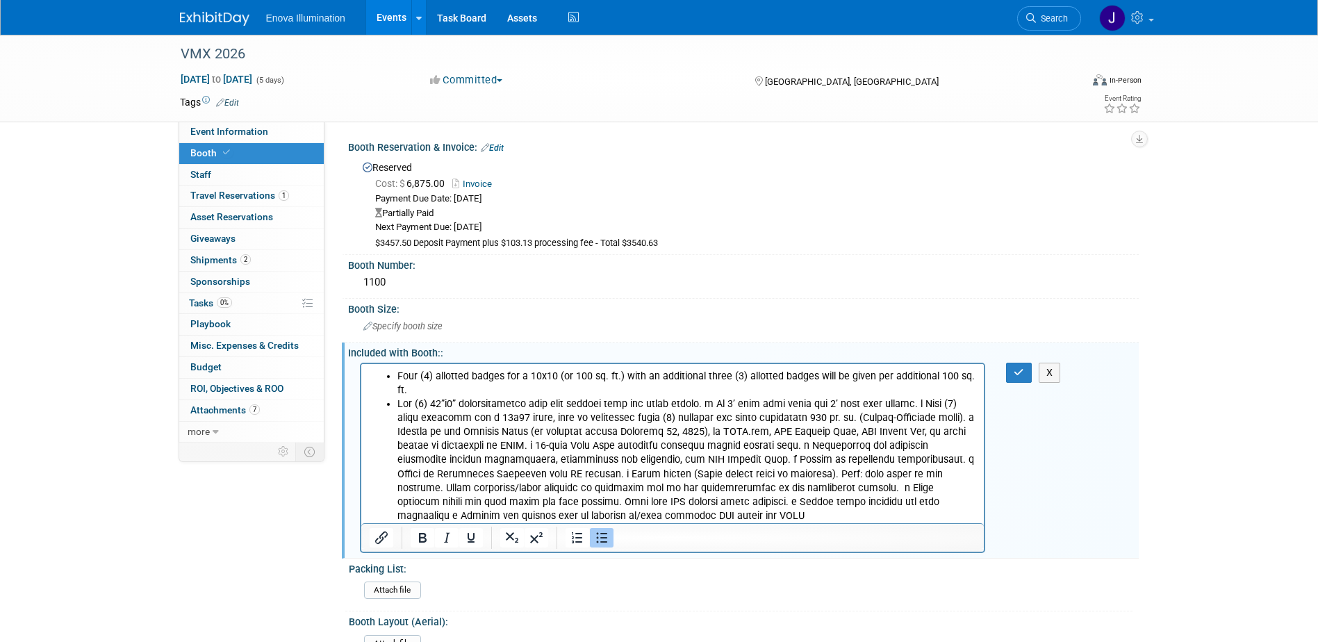
click at [722, 402] on li "Rich Text Area. Press ALT-0 for help." at bounding box center [686, 460] width 579 height 126
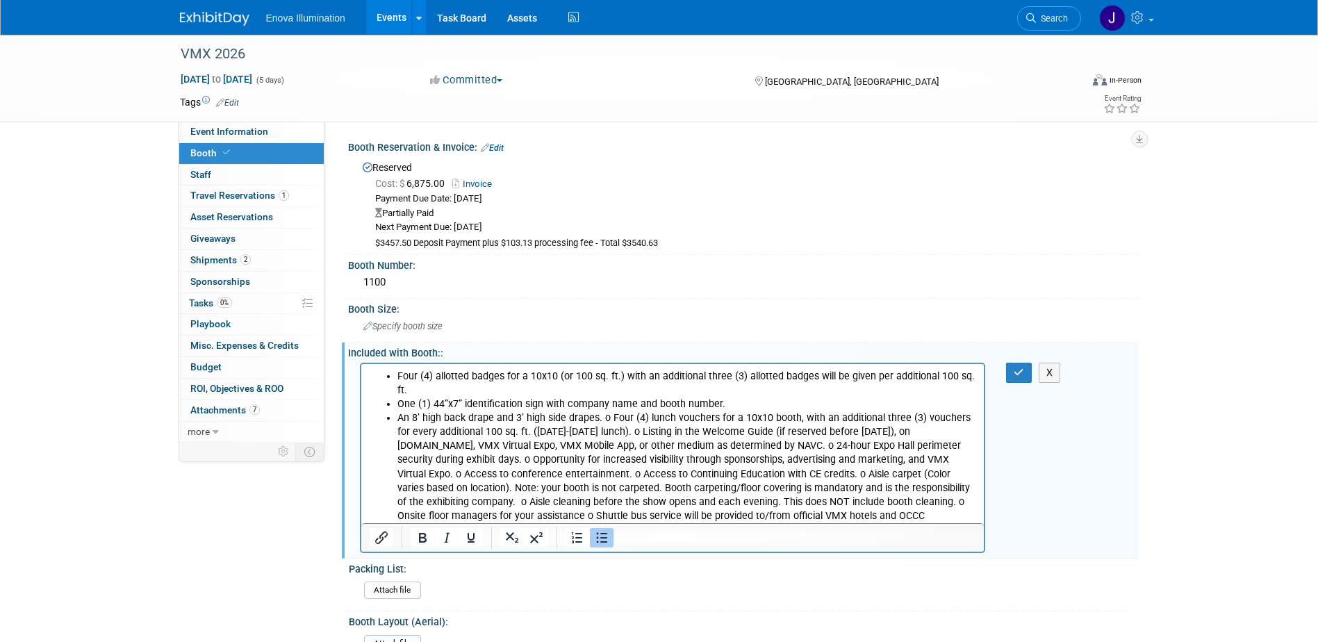
click at [599, 418] on li "An 8’ high back drape and 3’ high side drapes. o Four (4) lunch vouchers for a …" at bounding box center [686, 467] width 579 height 112
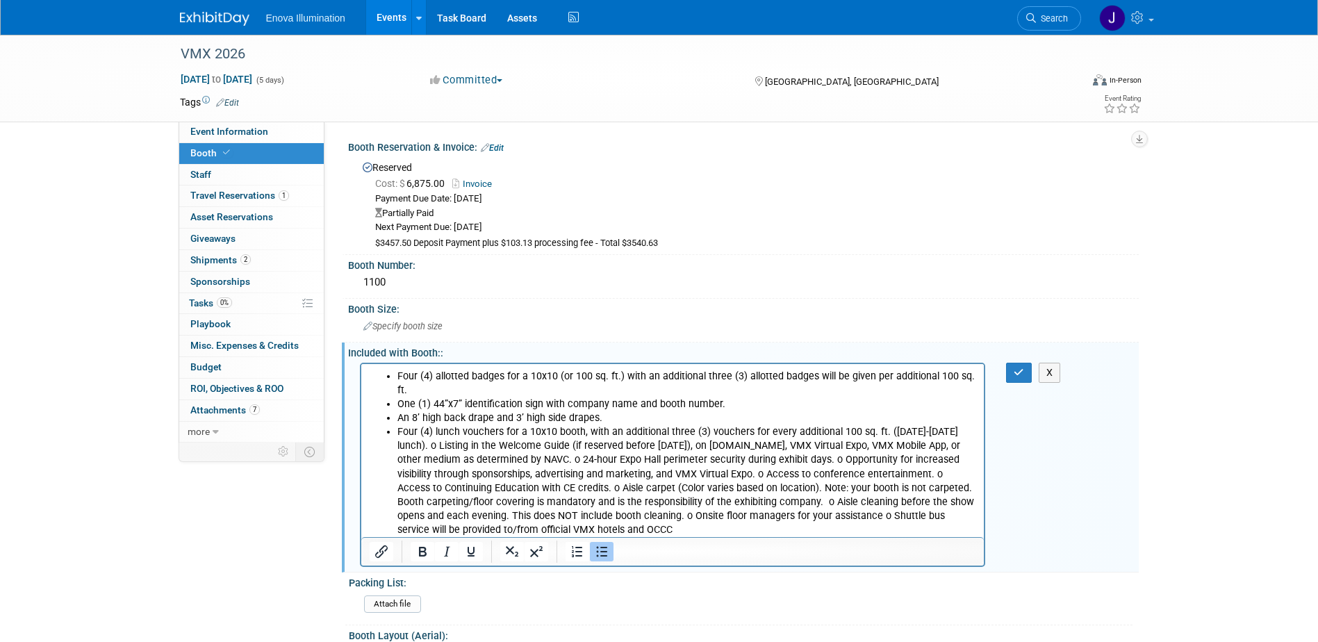
click at [429, 446] on li "Four (4) lunch vouchers for a 10x10 booth, with an additional three (3) voucher…" at bounding box center [686, 481] width 579 height 112
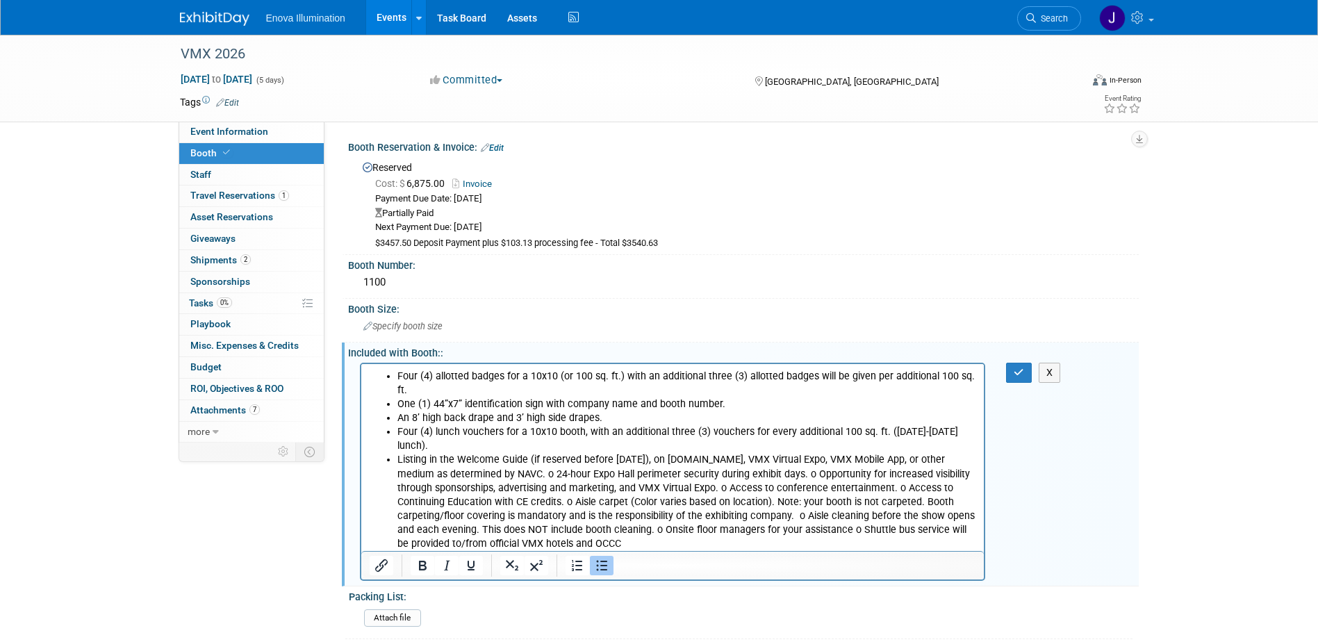
click at [554, 475] on li "Listing in the Welcome Guide (if reserved before November 29, 2024), on NAVC.co…" at bounding box center [686, 501] width 579 height 98
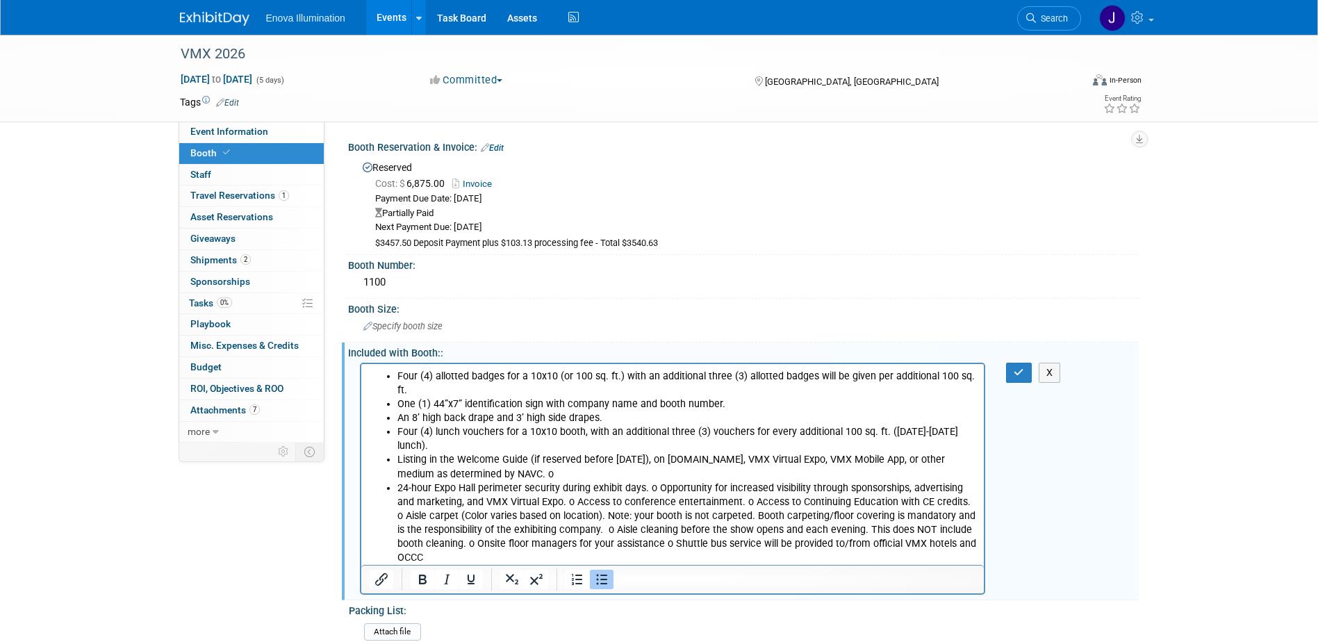
click at [559, 477] on li "Listing in the Welcome Guide (if reserved before November 29, 2024), on NAVC.co…" at bounding box center [686, 466] width 579 height 28
click at [646, 487] on li "24-hour Expo Hall perimeter security during exhibit days. o Opportunity for inc…" at bounding box center [686, 522] width 579 height 83
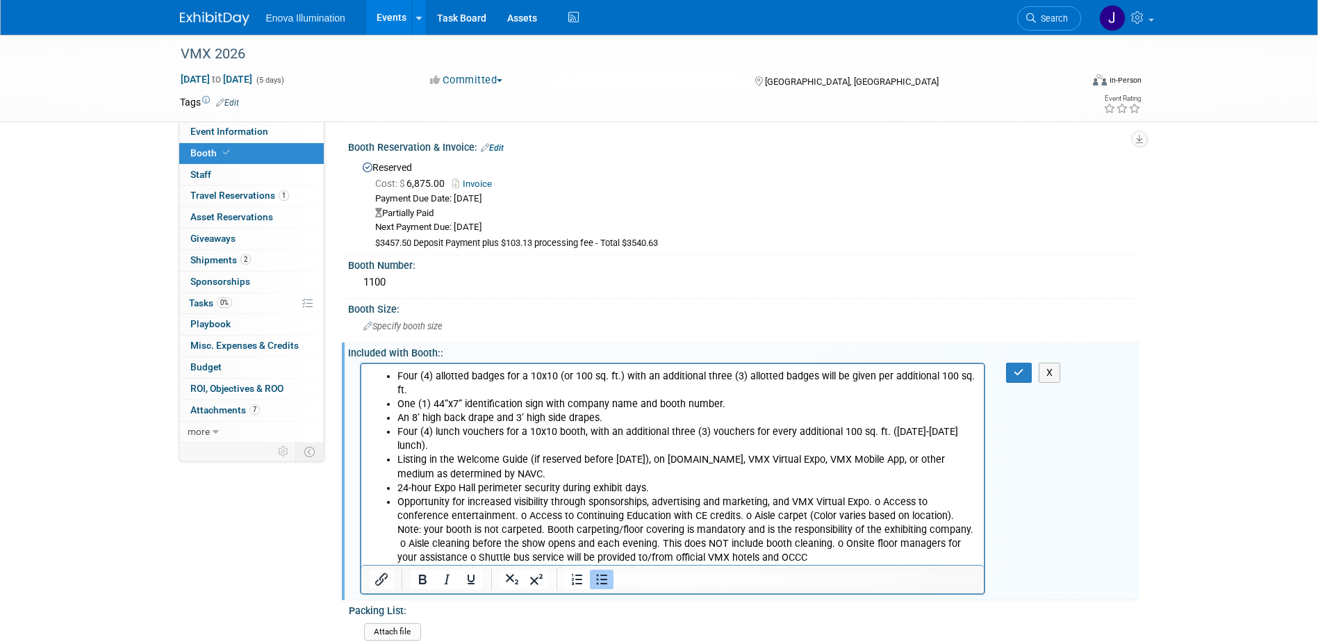
click at [461, 514] on li "Opportunity for increased visibility through sponsorships, advertising and mark…" at bounding box center [686, 529] width 579 height 69
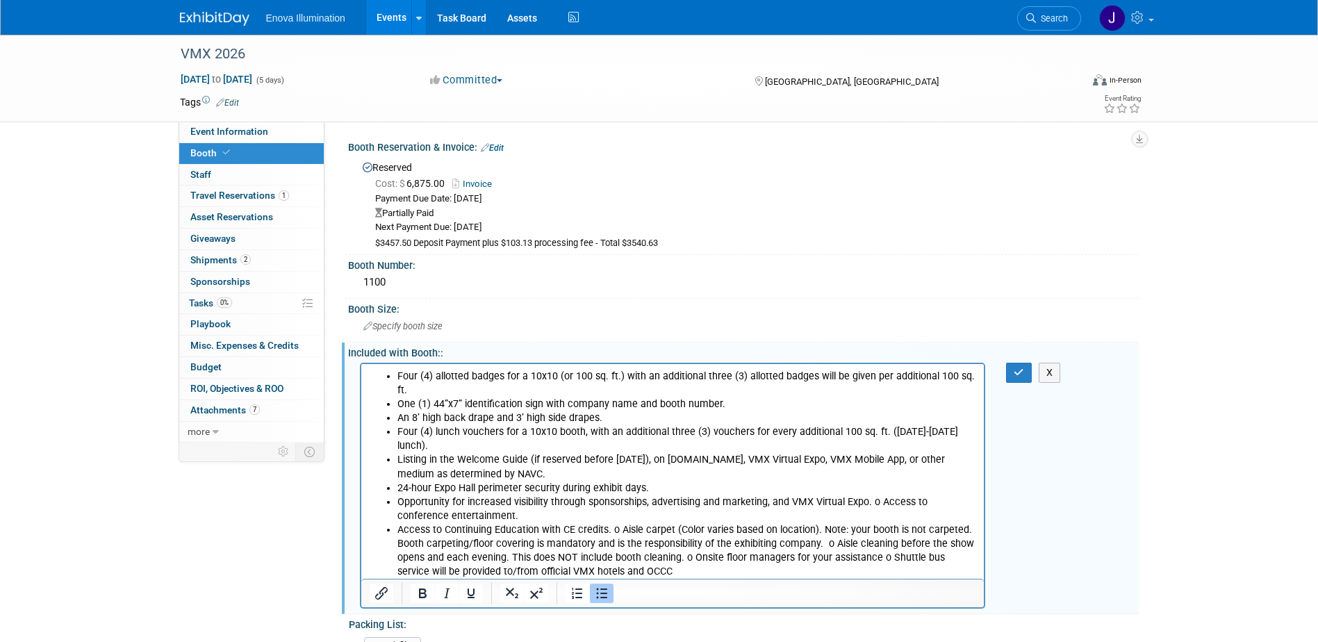
click at [612, 534] on li "Access to Continuing Education with CE credits. o Aisle carpet (Color varies ba…" at bounding box center [686, 550] width 579 height 56
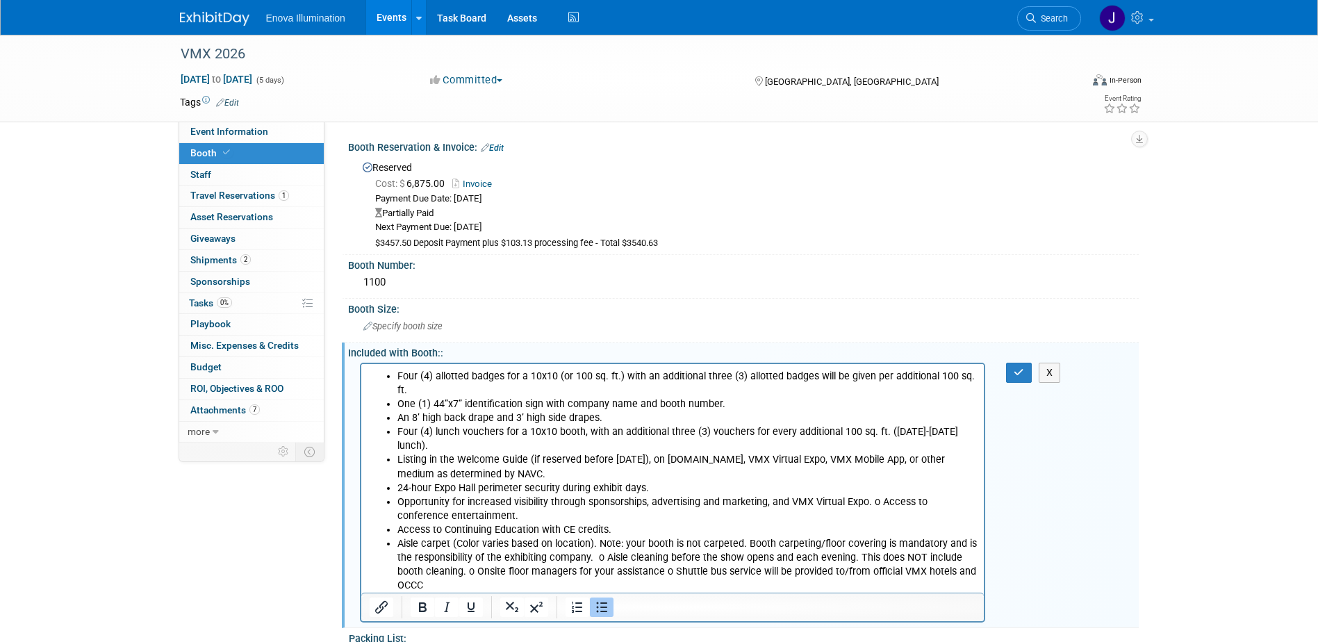
click at [597, 561] on li "Aisle carpet (Color varies based on location). Note: your booth is not carpeted…" at bounding box center [686, 564] width 579 height 56
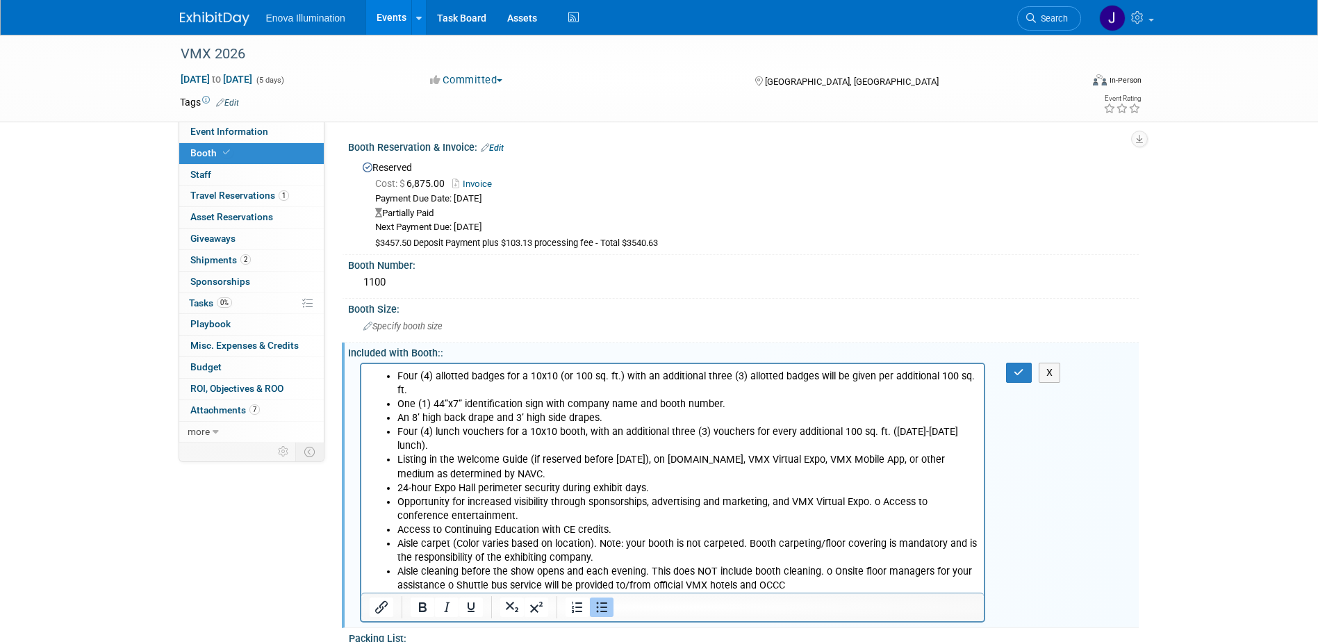
scroll to position [69, 0]
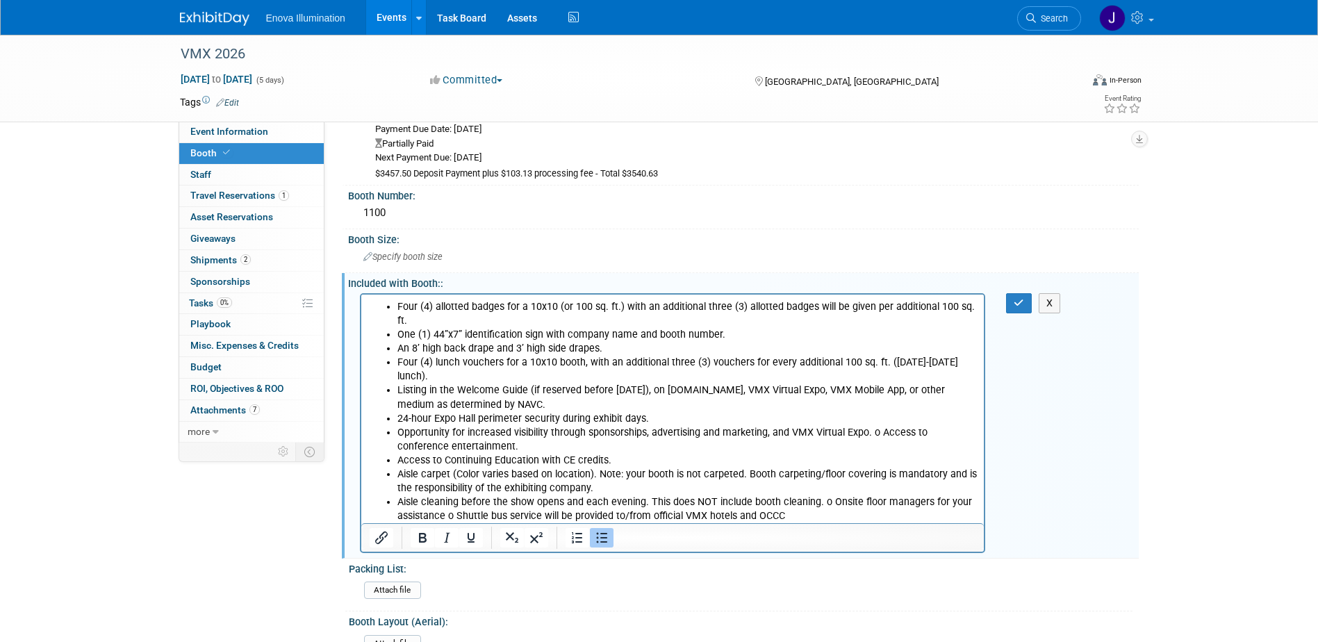
click at [814, 503] on li "Aisle cleaning before the show opens and each evening. This does NOT include bo…" at bounding box center [686, 509] width 579 height 28
click at [816, 504] on li "Aisle cleaning before the show opens and each evening. This does NOT include bo…" at bounding box center [686, 509] width 579 height 28
click at [584, 518] on li "Onsite floor managers for your assistance o Shuttle bus service will be provide…" at bounding box center [686, 516] width 579 height 14
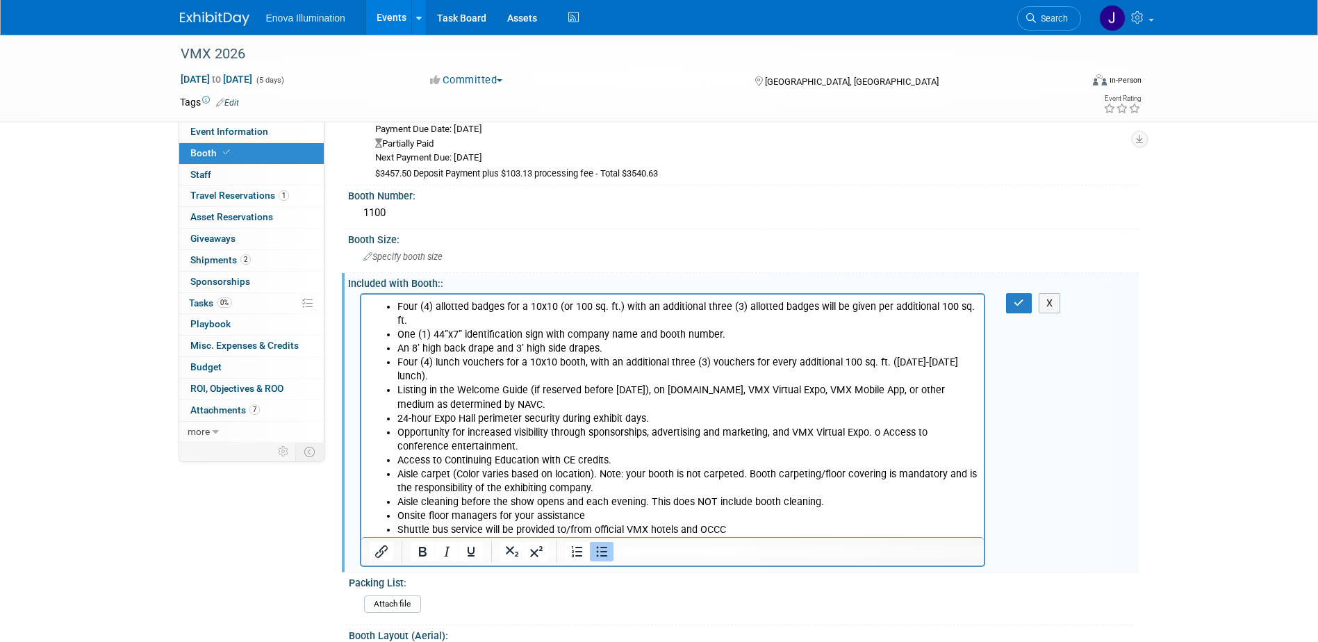
scroll to position [139, 0]
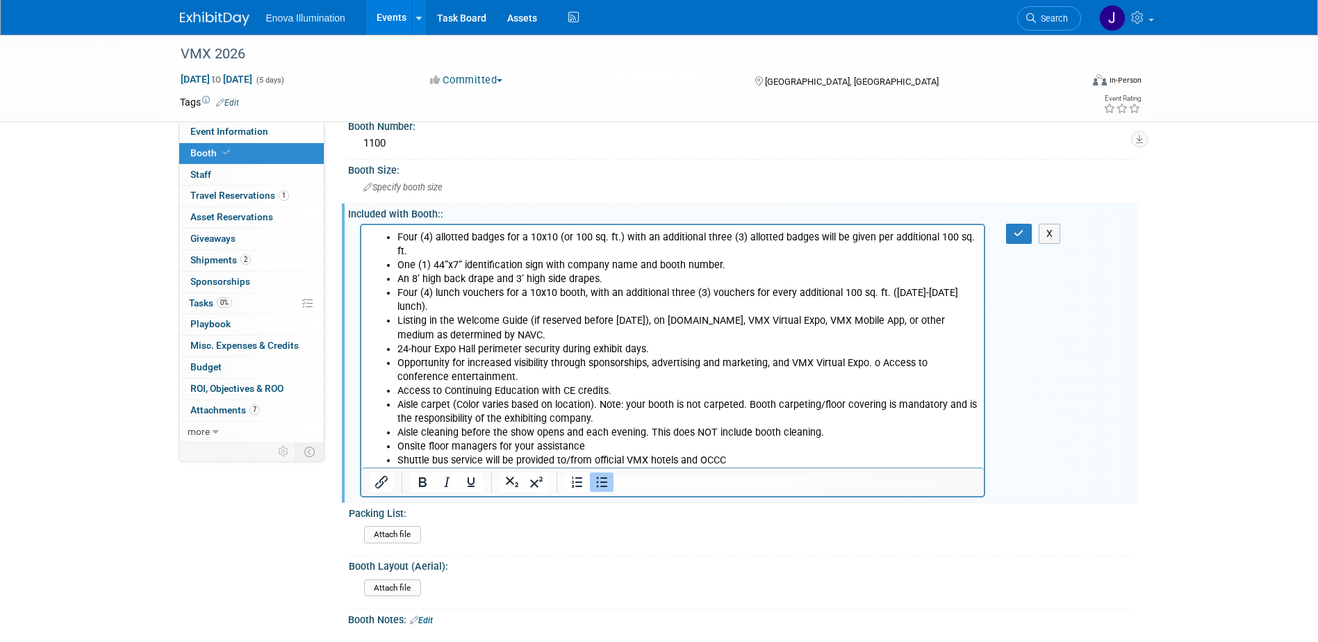
click at [871, 361] on li "Opportunity for increased visibility through sponsorships, advertising and mark…" at bounding box center [686, 370] width 579 height 28
click at [1026, 231] on button "button" at bounding box center [1019, 234] width 26 height 20
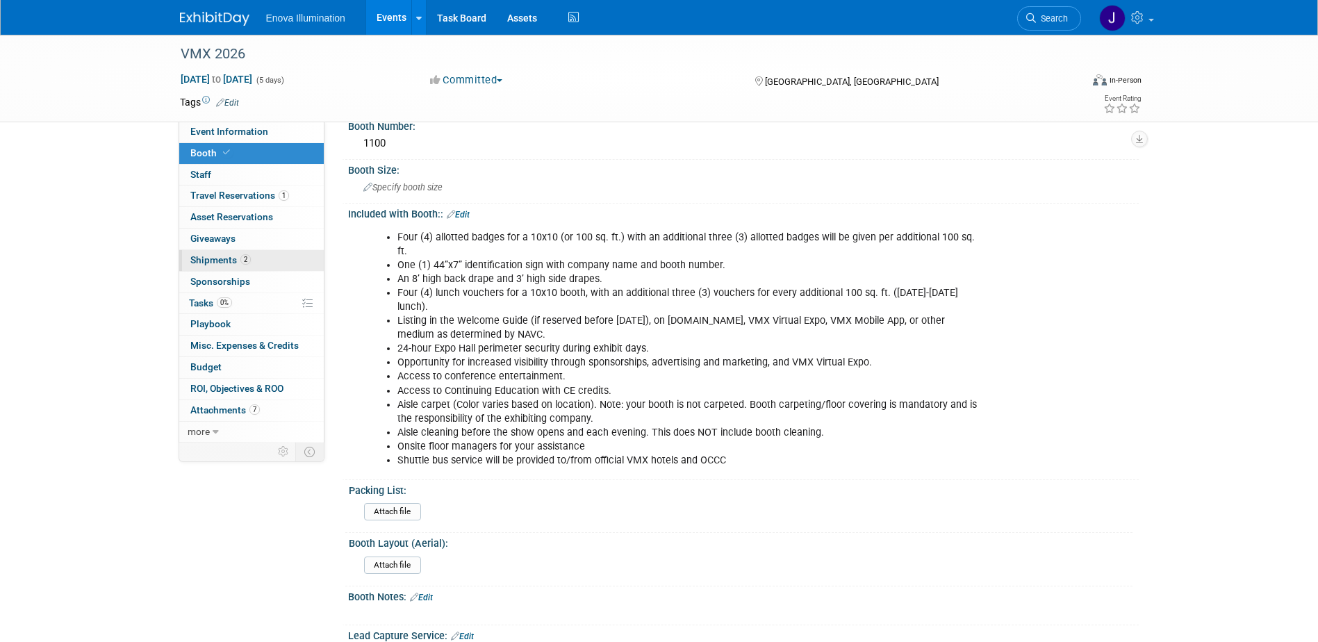
click at [215, 261] on span "Shipments 2" at bounding box center [220, 259] width 60 height 11
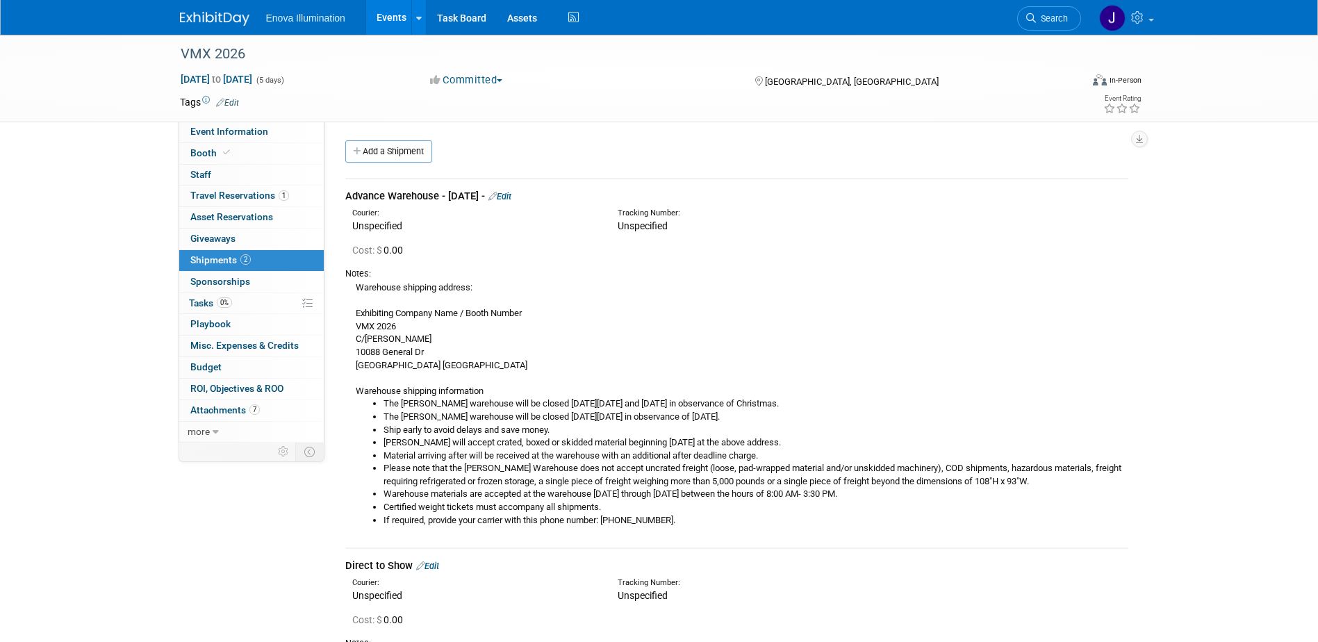
click at [511, 195] on link "Edit" at bounding box center [499, 196] width 23 height 10
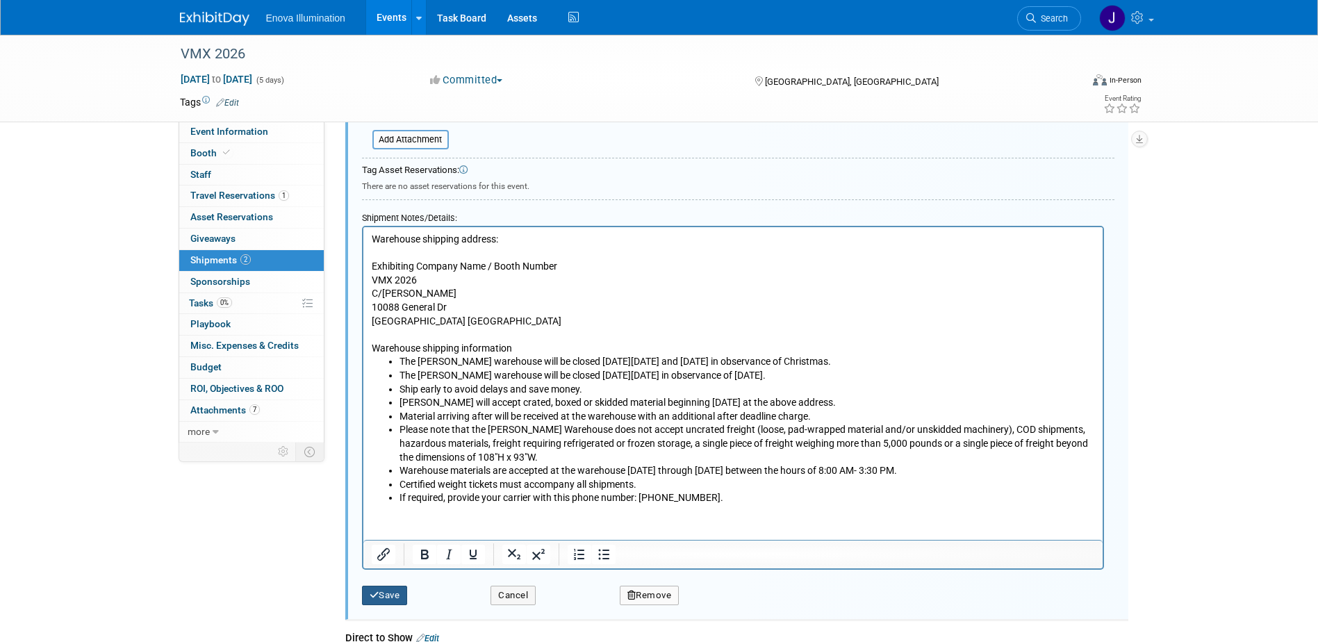
type input "Advance Warehouse - 12/15/25 - 1/7/26"
click at [391, 591] on button "Save" at bounding box center [385, 595] width 46 height 19
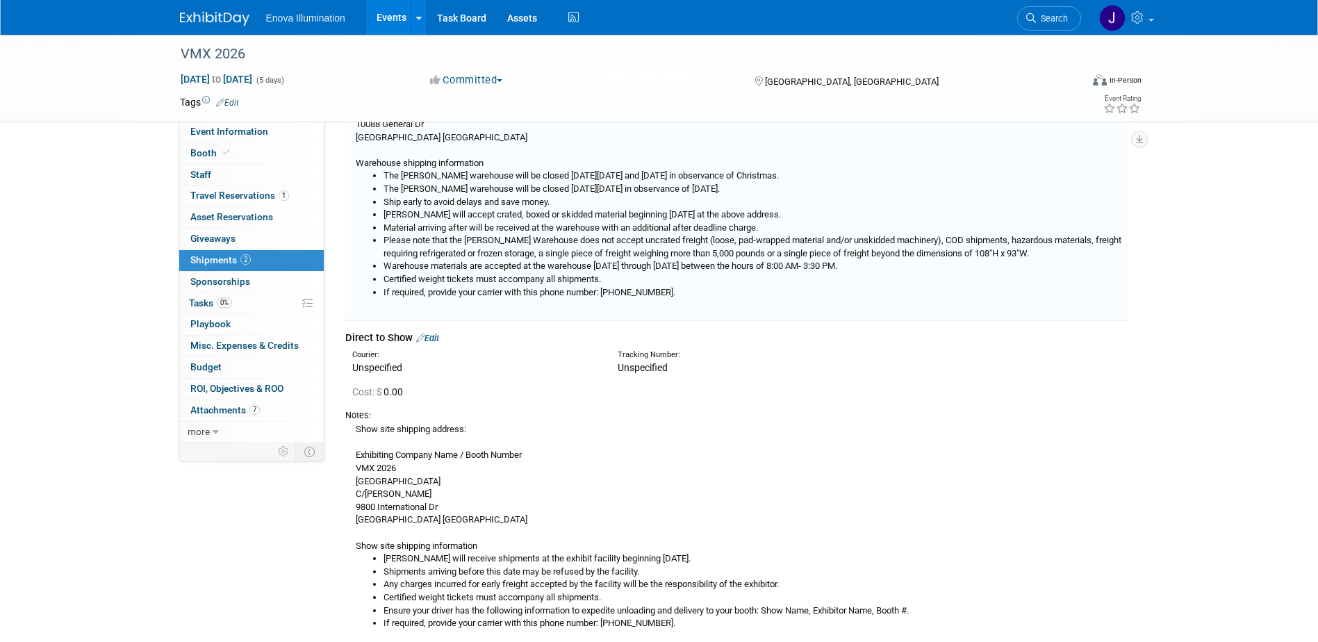
scroll to position [21, 0]
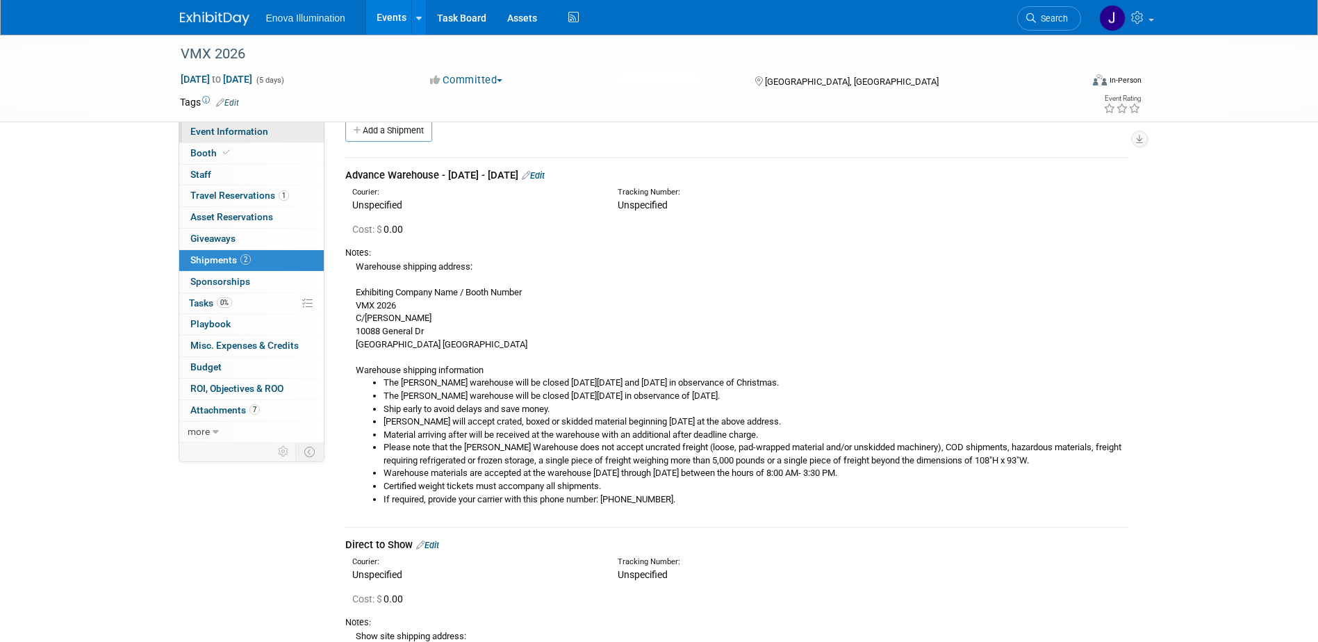
click at [237, 139] on link "Event Information" at bounding box center [251, 132] width 145 height 21
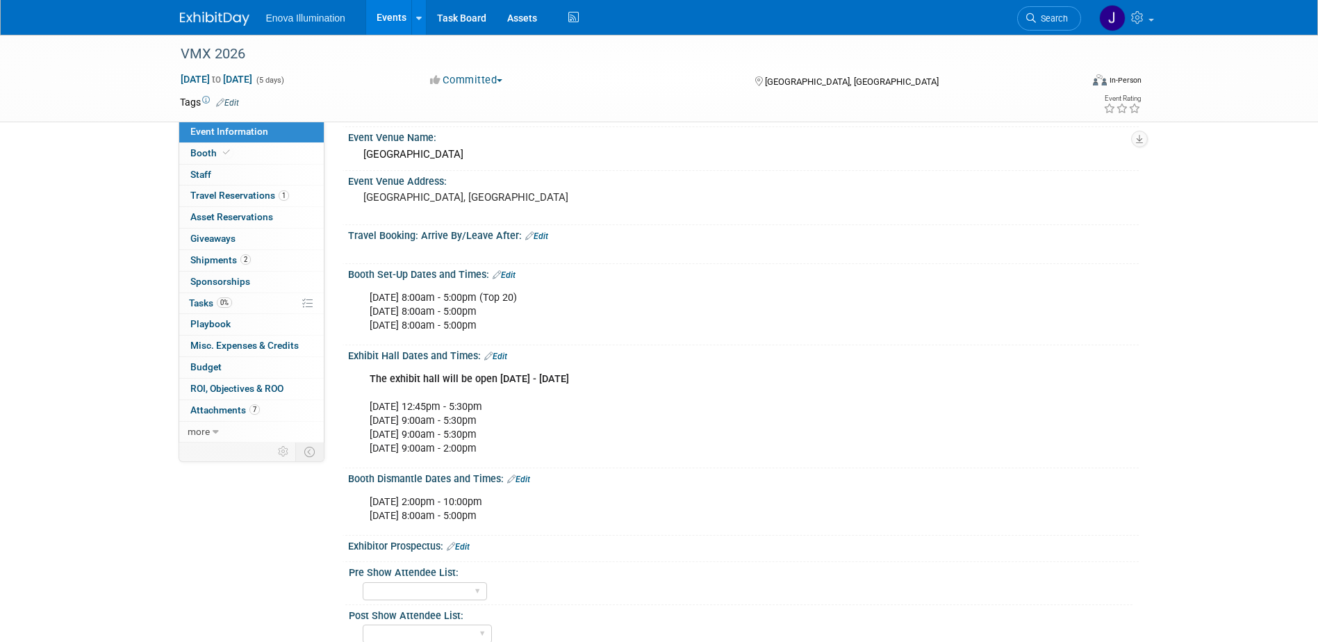
scroll to position [139, 0]
click at [1055, 16] on span "Search" at bounding box center [1052, 18] width 32 height 10
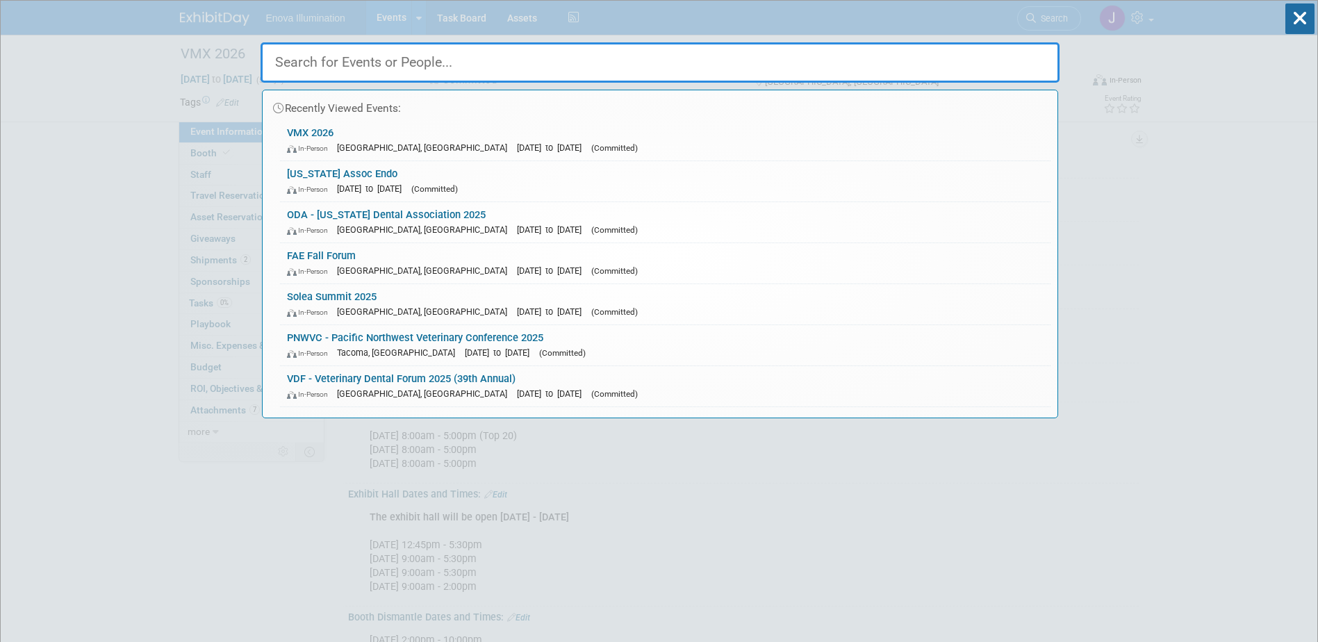
click at [802, 67] on input "text" at bounding box center [660, 62] width 799 height 40
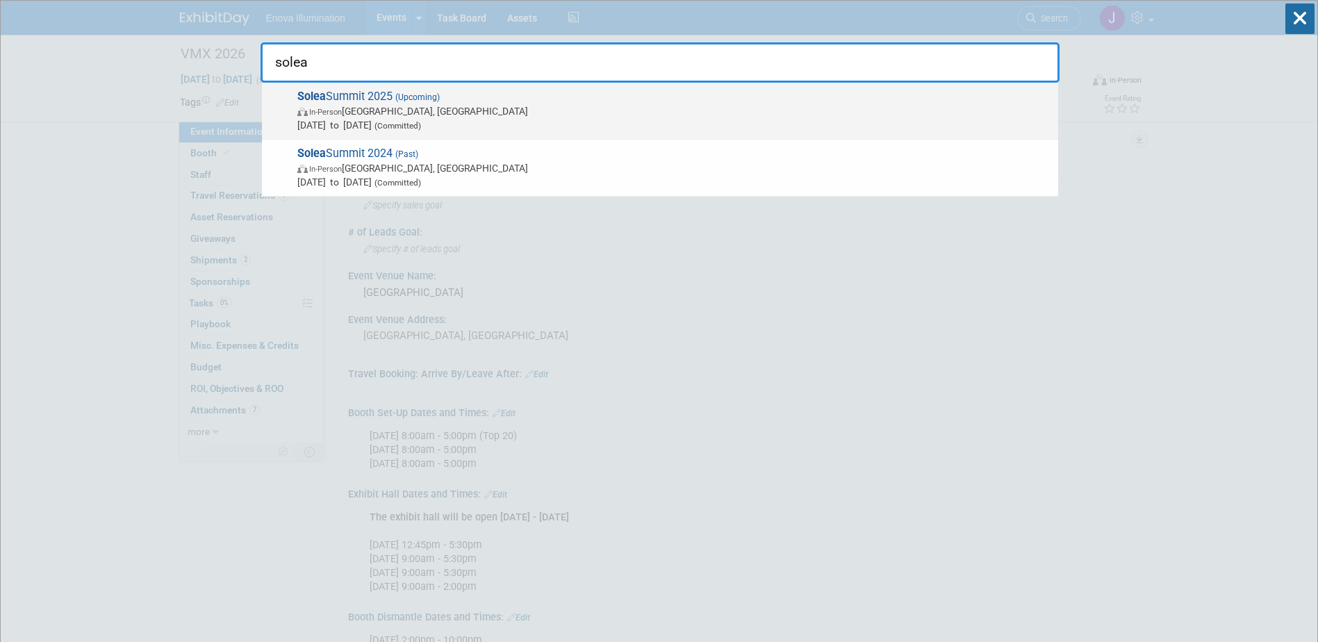
type input "solea"
click at [356, 99] on span "Solea Summit 2025 (Upcoming) In-Person Austin, TX Oct 9, 2025 to Oct 11, 2025 (…" at bounding box center [672, 111] width 758 height 42
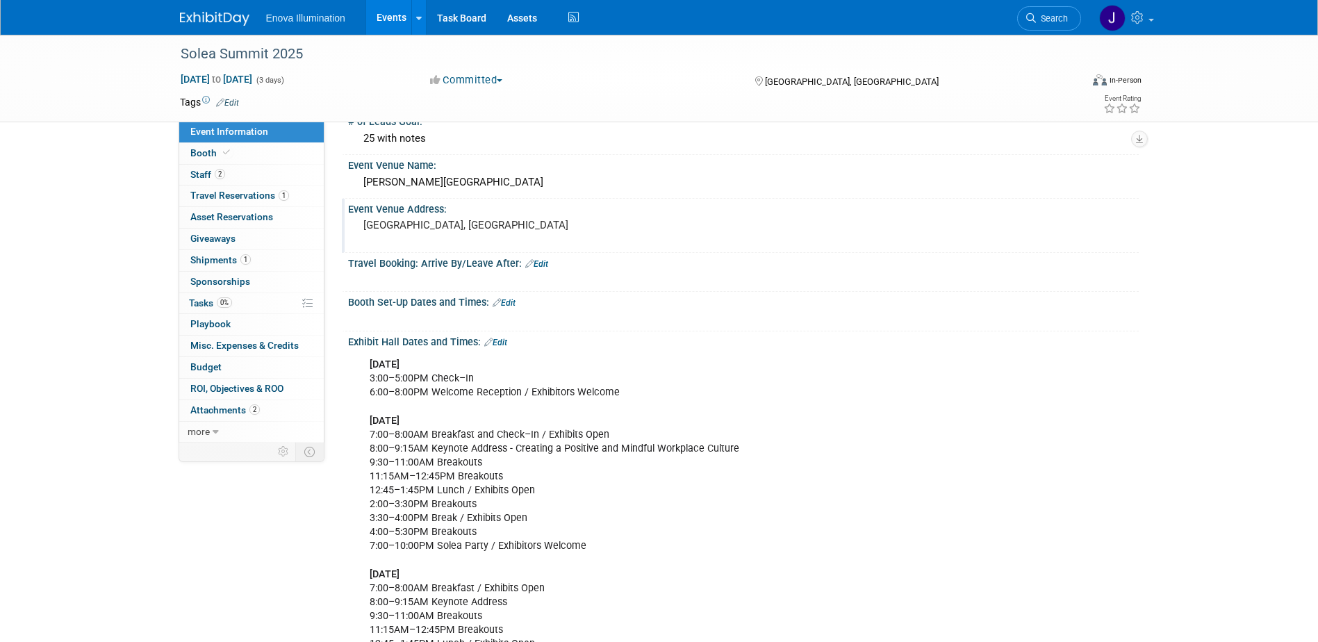
scroll to position [208, 0]
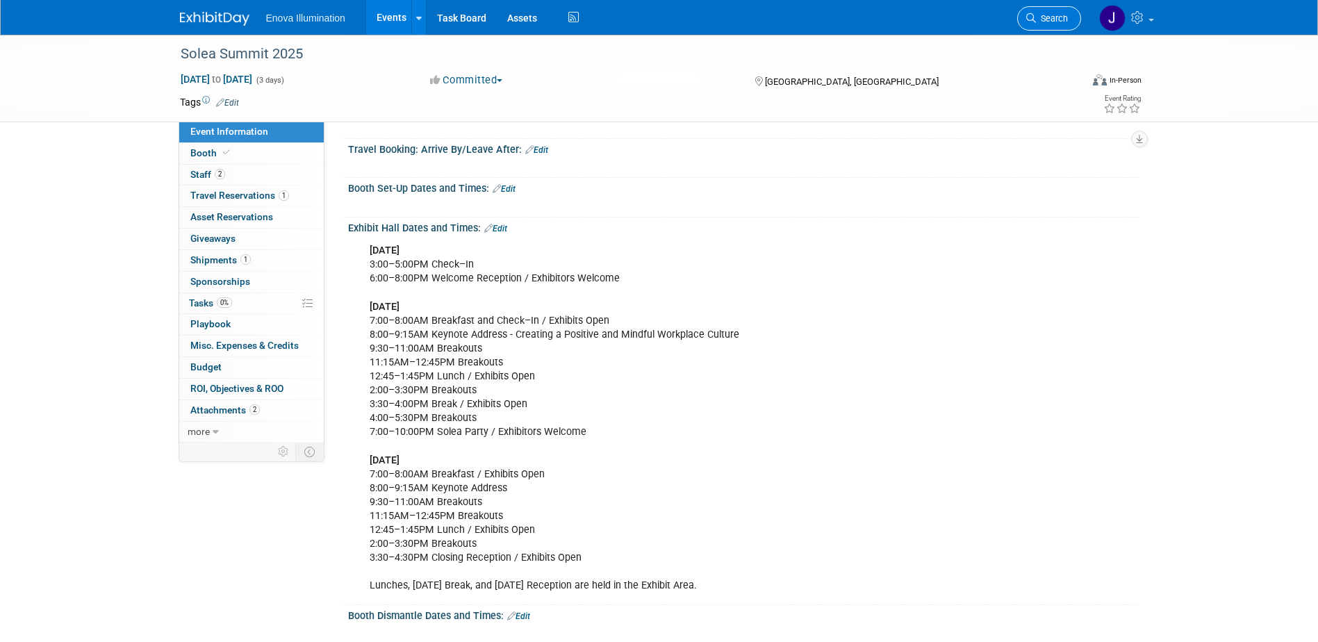
click at [1046, 6] on li "Search" at bounding box center [1049, 17] width 64 height 34
click at [1038, 15] on span "Search" at bounding box center [1052, 18] width 32 height 10
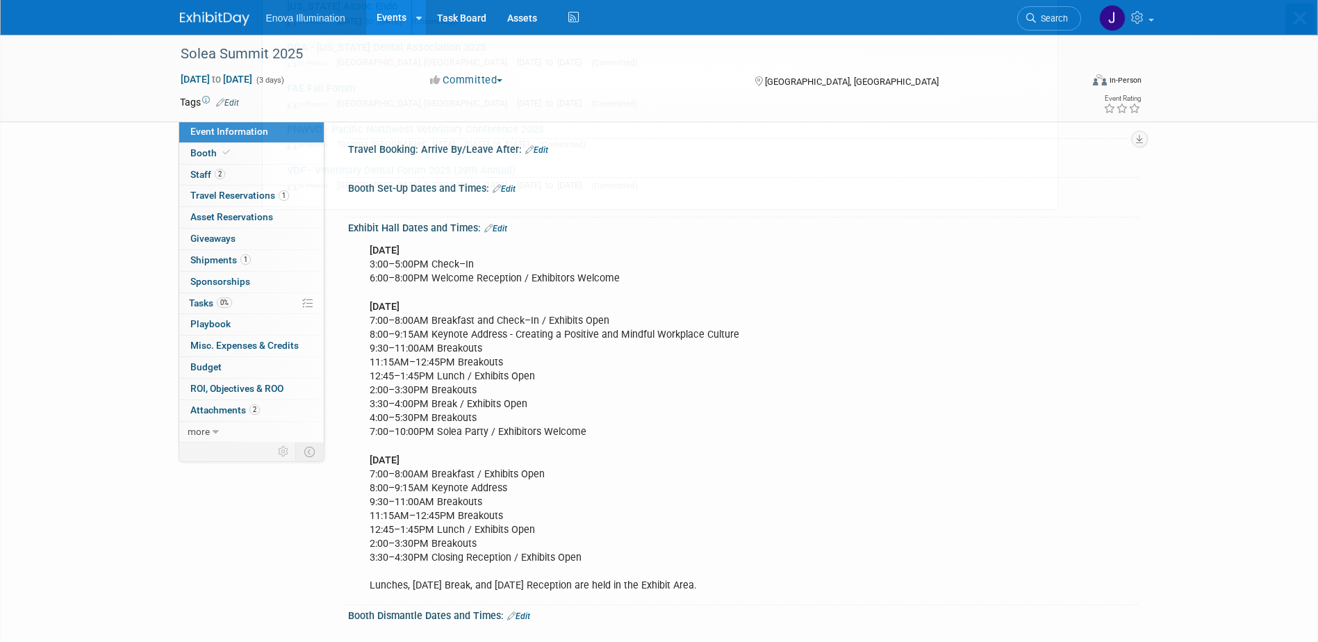
scroll to position [0, 0]
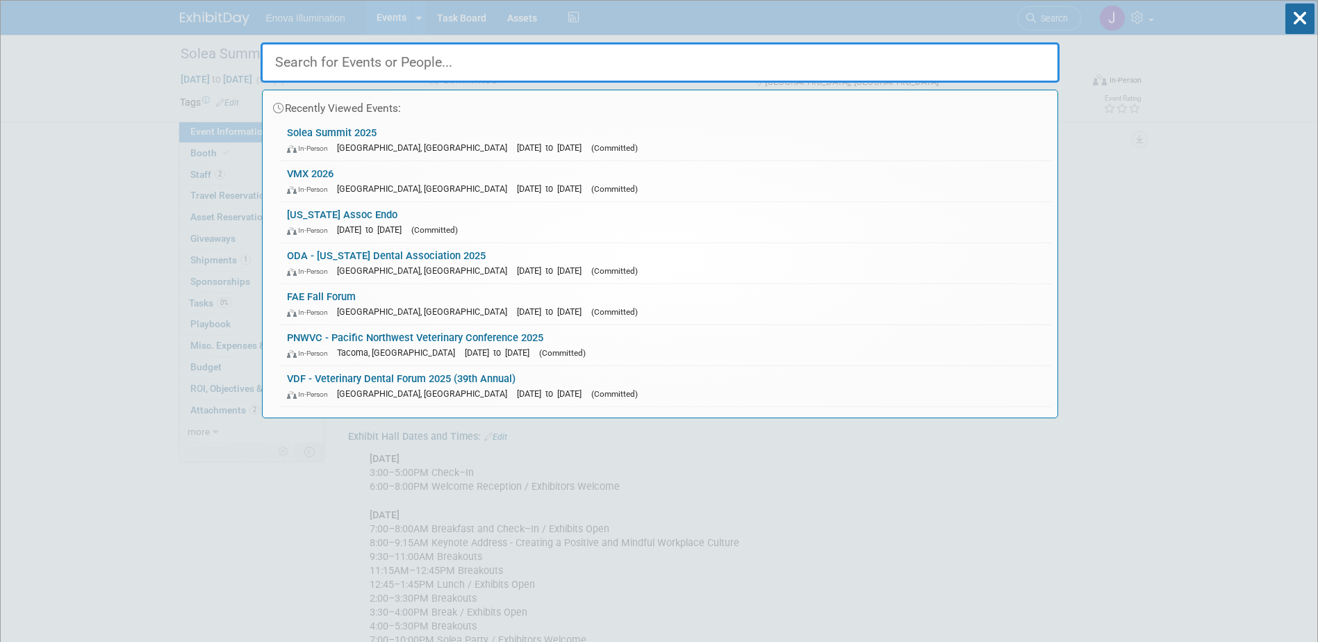
click at [689, 67] on input "text" at bounding box center [660, 62] width 799 height 40
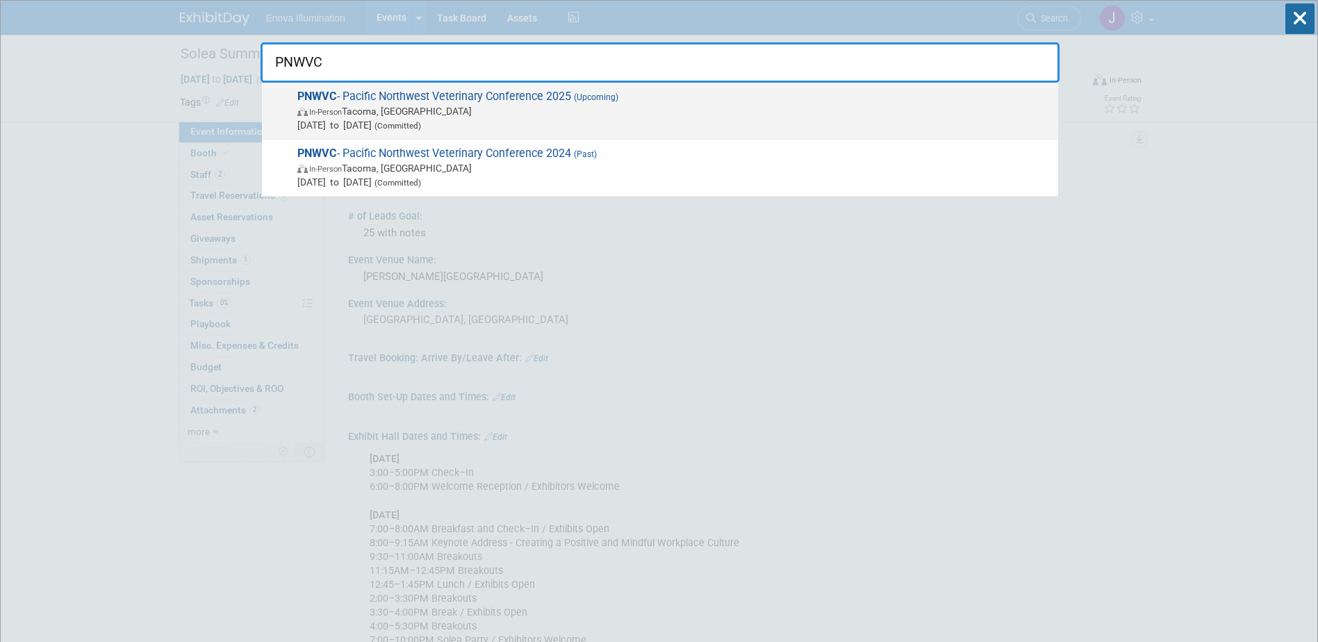
type input "PNWVC"
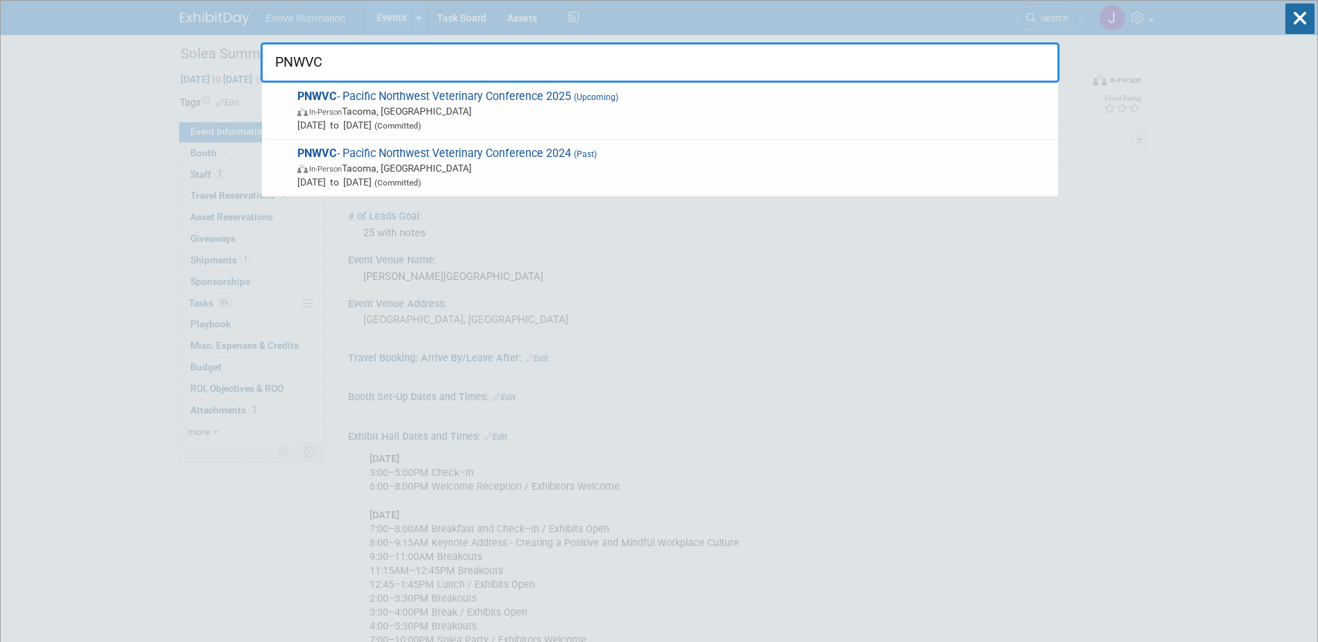
click at [297, 115] on img at bounding box center [303, 112] width 12 height 8
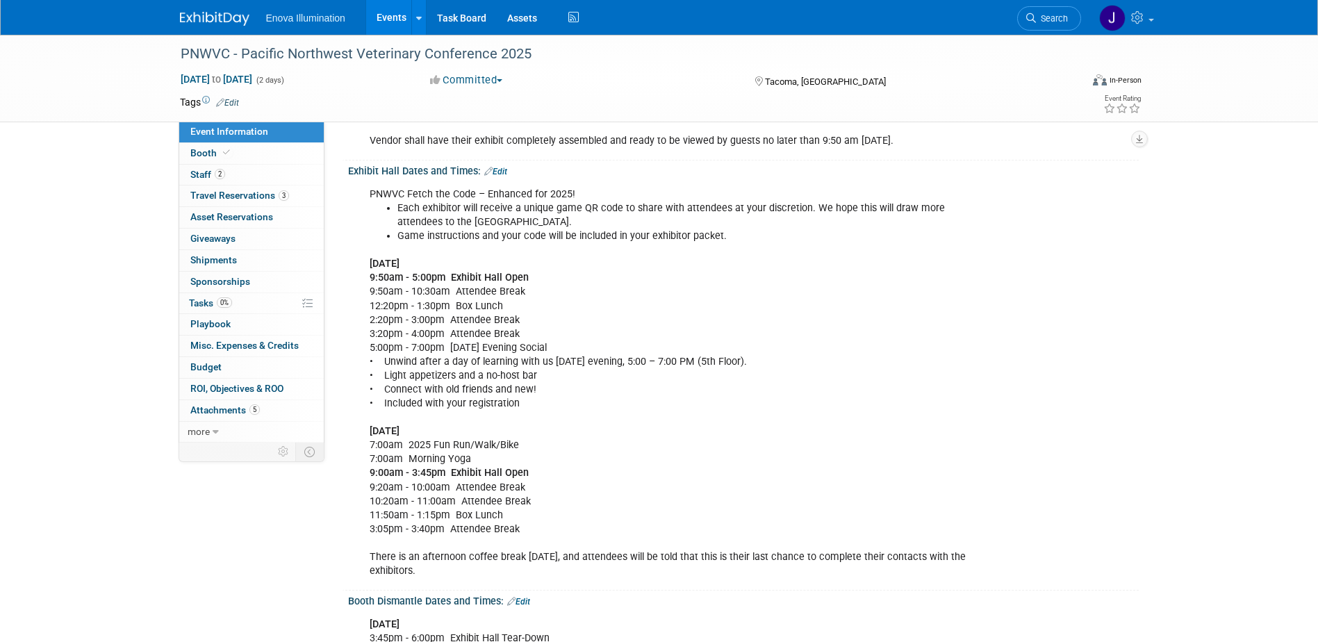
scroll to position [417, 0]
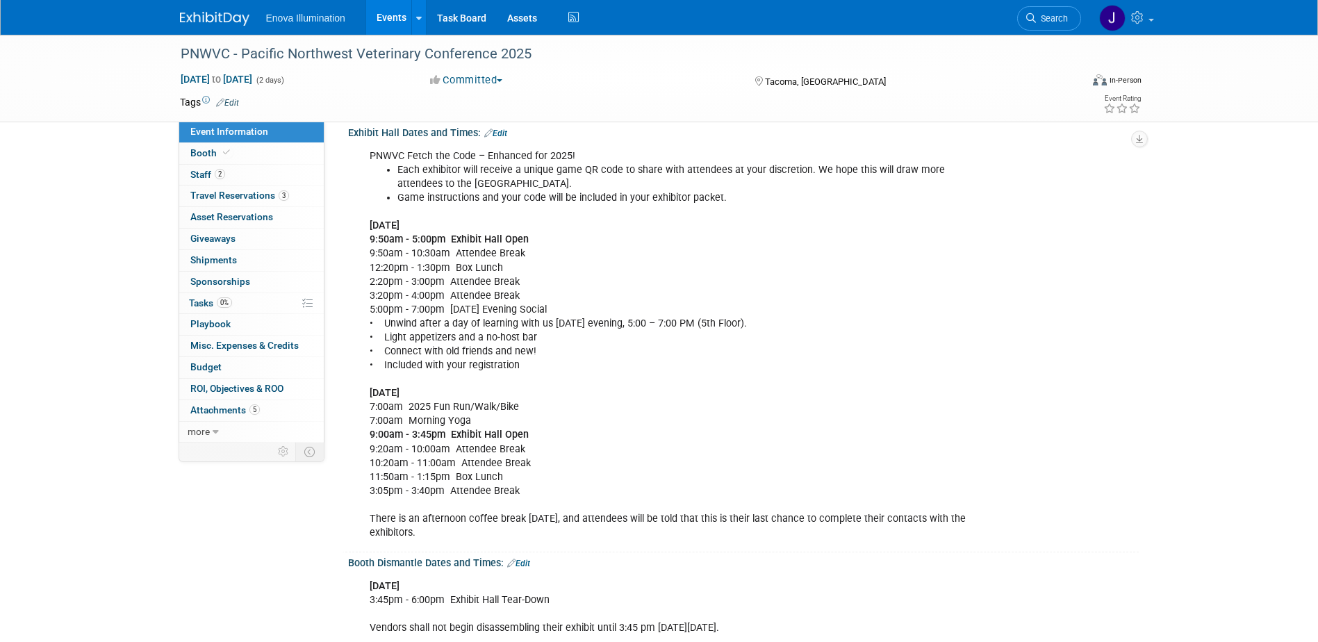
click at [216, 22] on img at bounding box center [214, 19] width 69 height 14
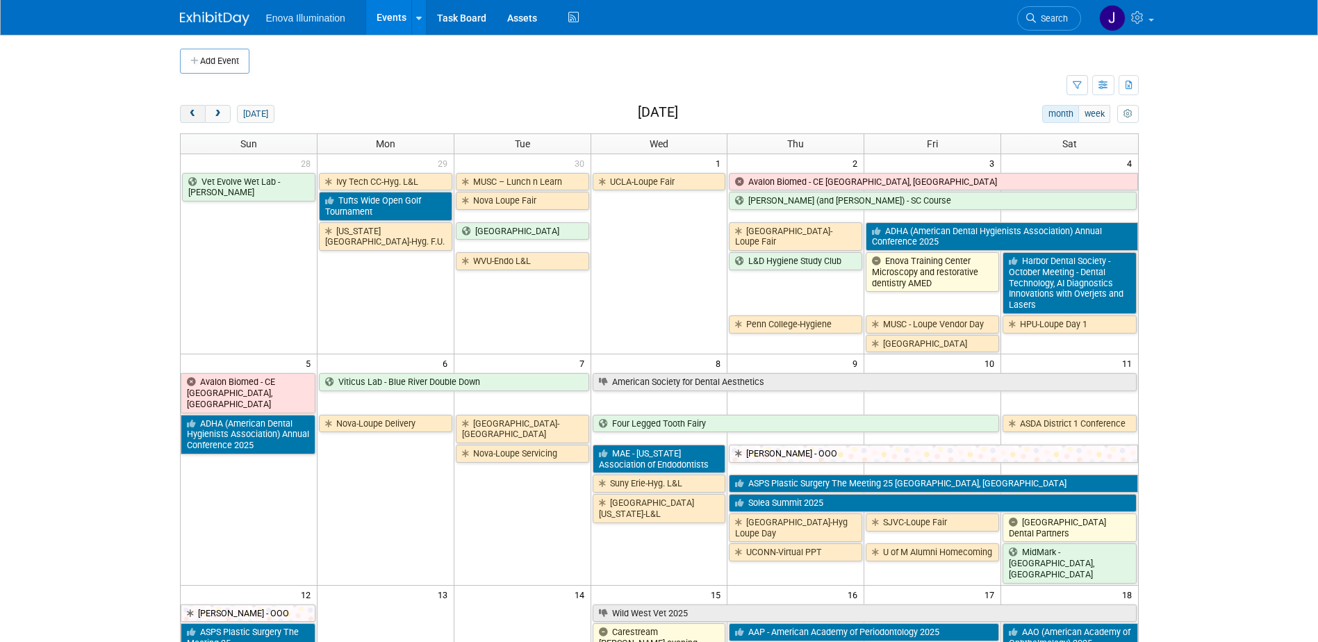
click at [190, 115] on span "prev" at bounding box center [193, 114] width 10 height 9
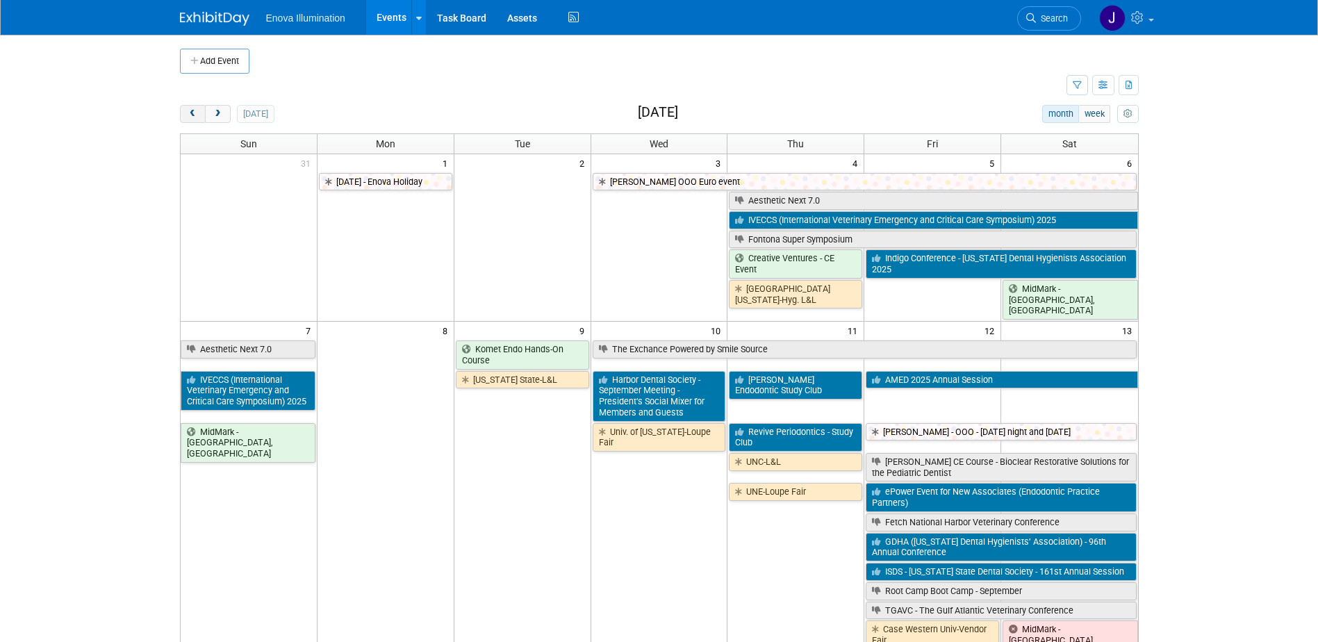
click at [190, 116] on span "prev" at bounding box center [193, 114] width 10 height 9
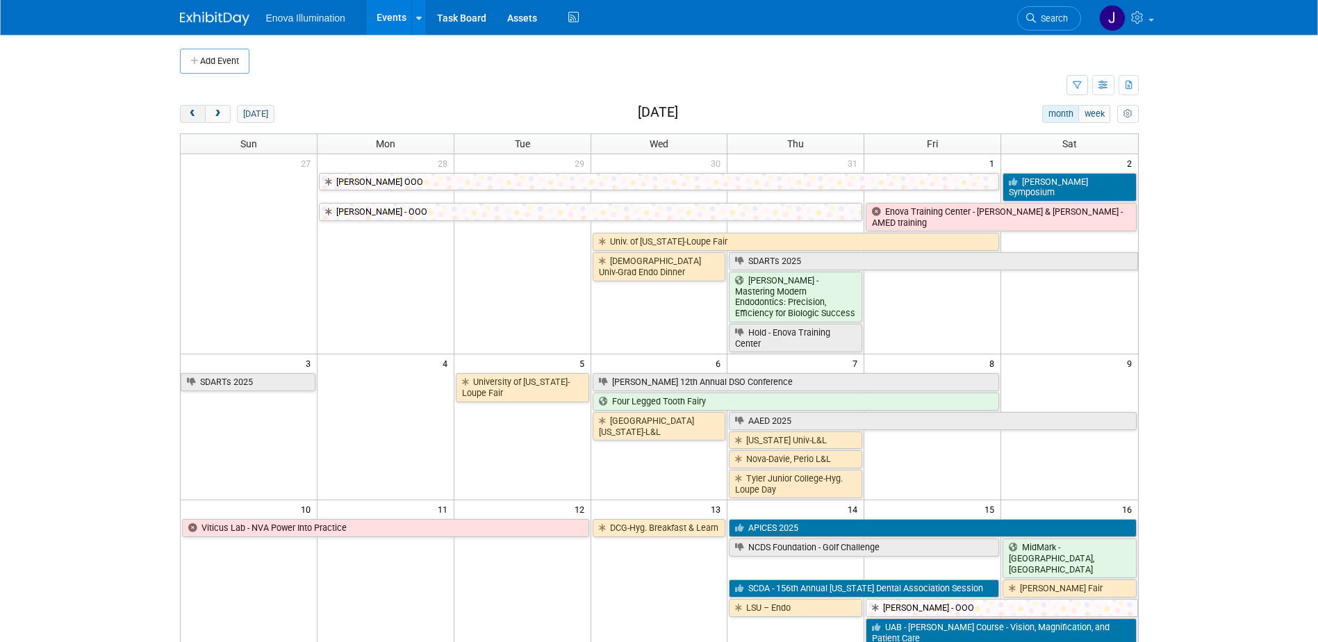
click at [190, 116] on span "prev" at bounding box center [193, 114] width 10 height 9
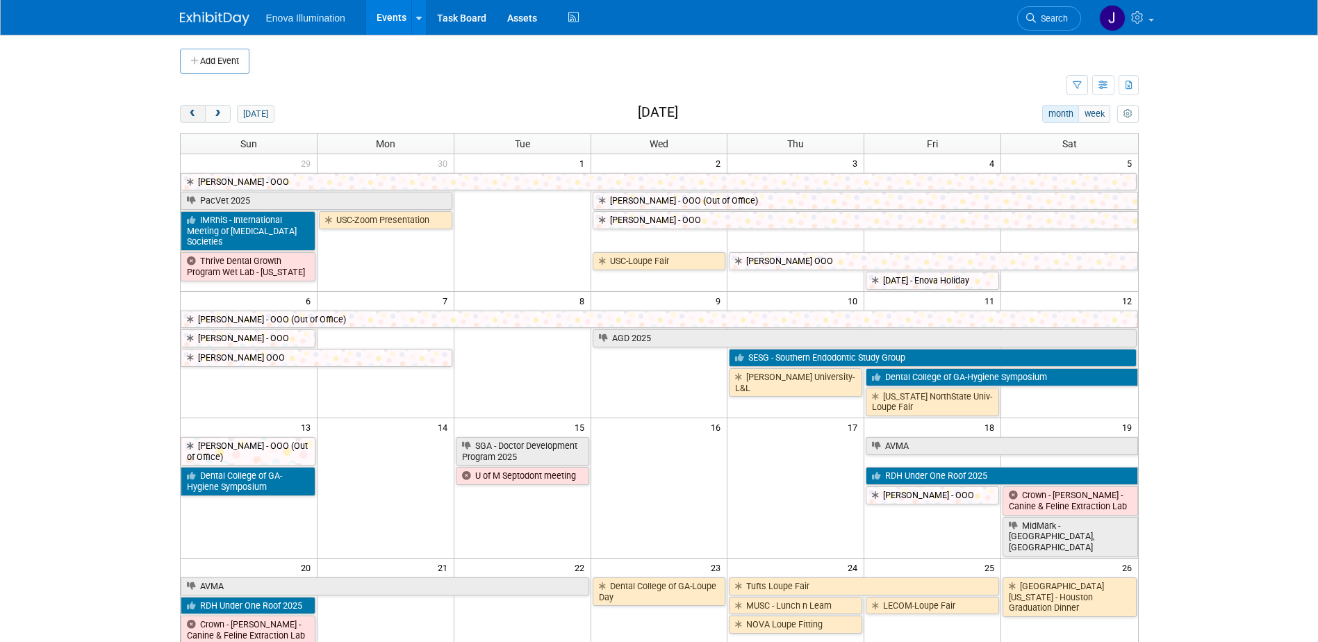
click at [190, 116] on span "prev" at bounding box center [193, 114] width 10 height 9
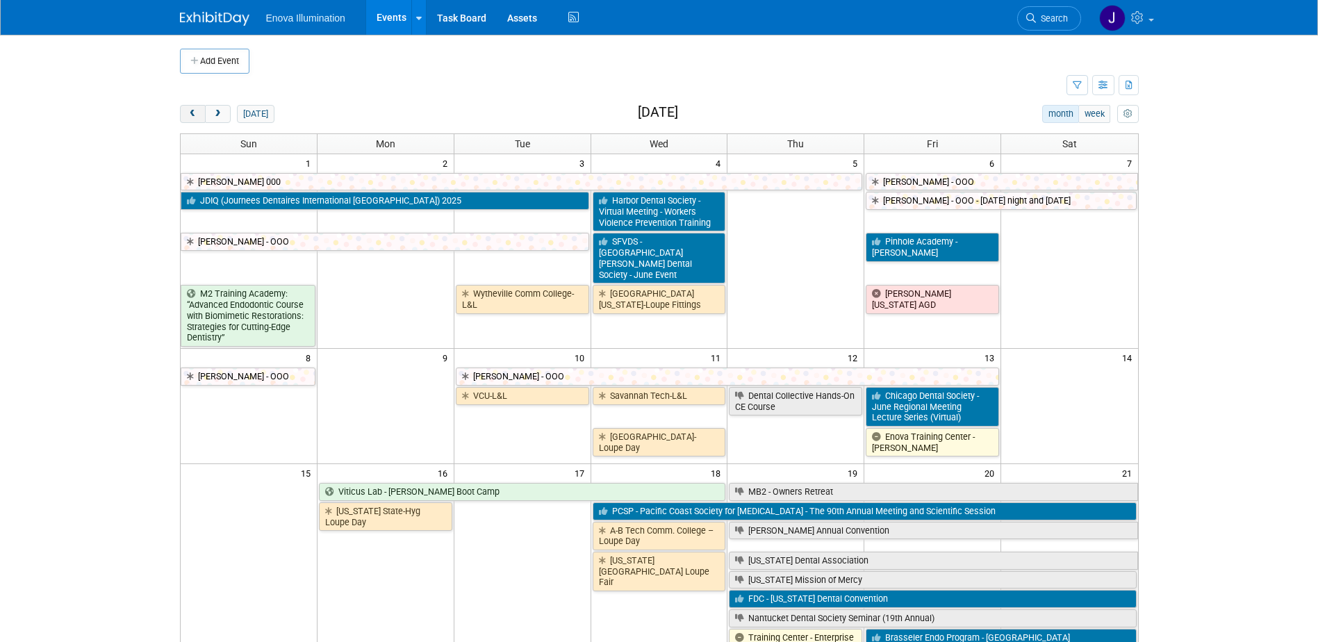
click at [190, 116] on span "prev" at bounding box center [193, 114] width 10 height 9
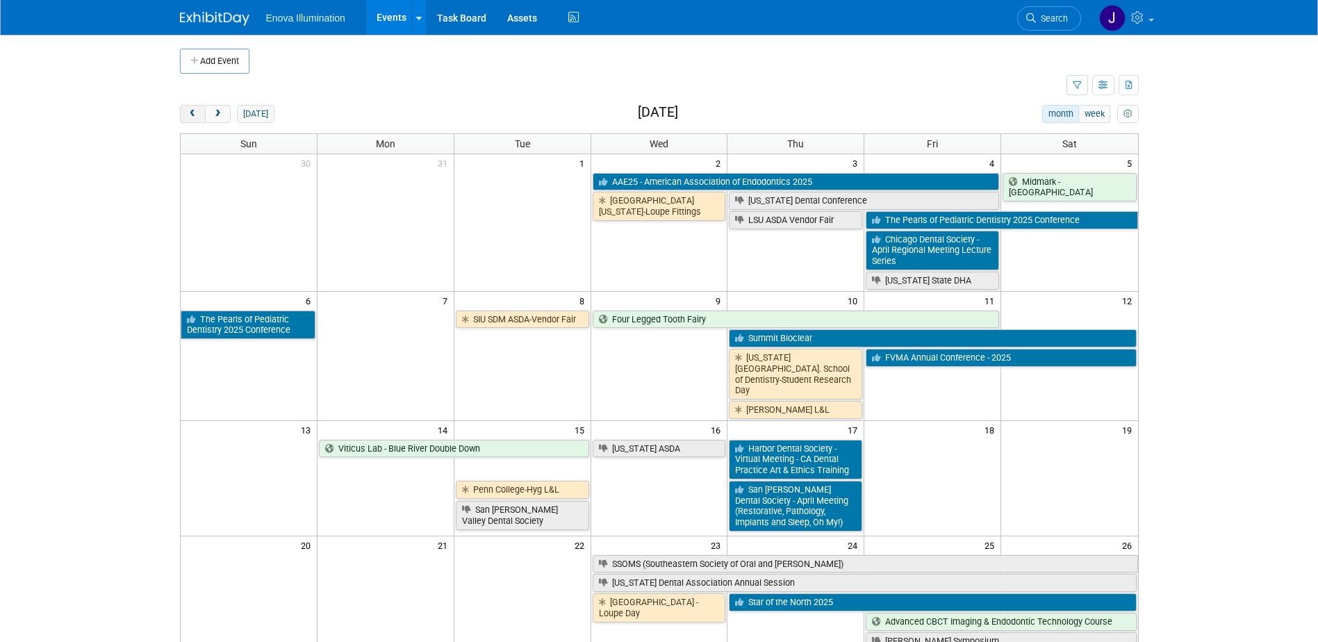
click at [190, 116] on span "prev" at bounding box center [193, 114] width 10 height 9
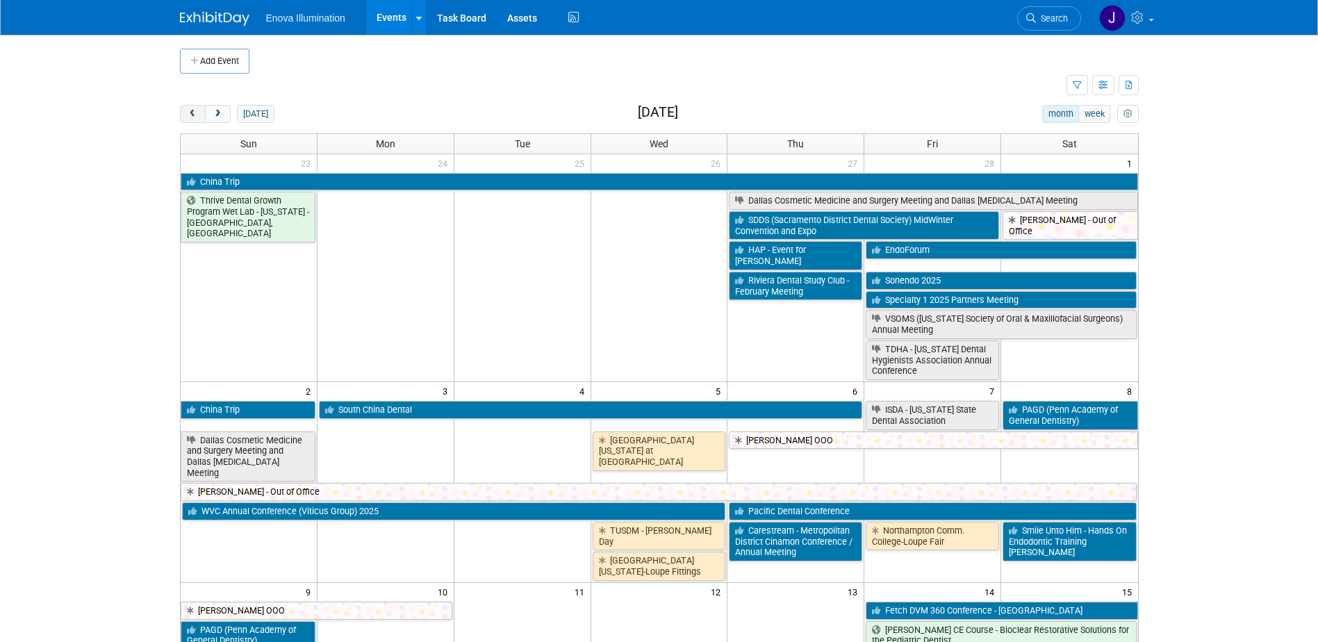
click at [190, 116] on span "prev" at bounding box center [193, 114] width 10 height 9
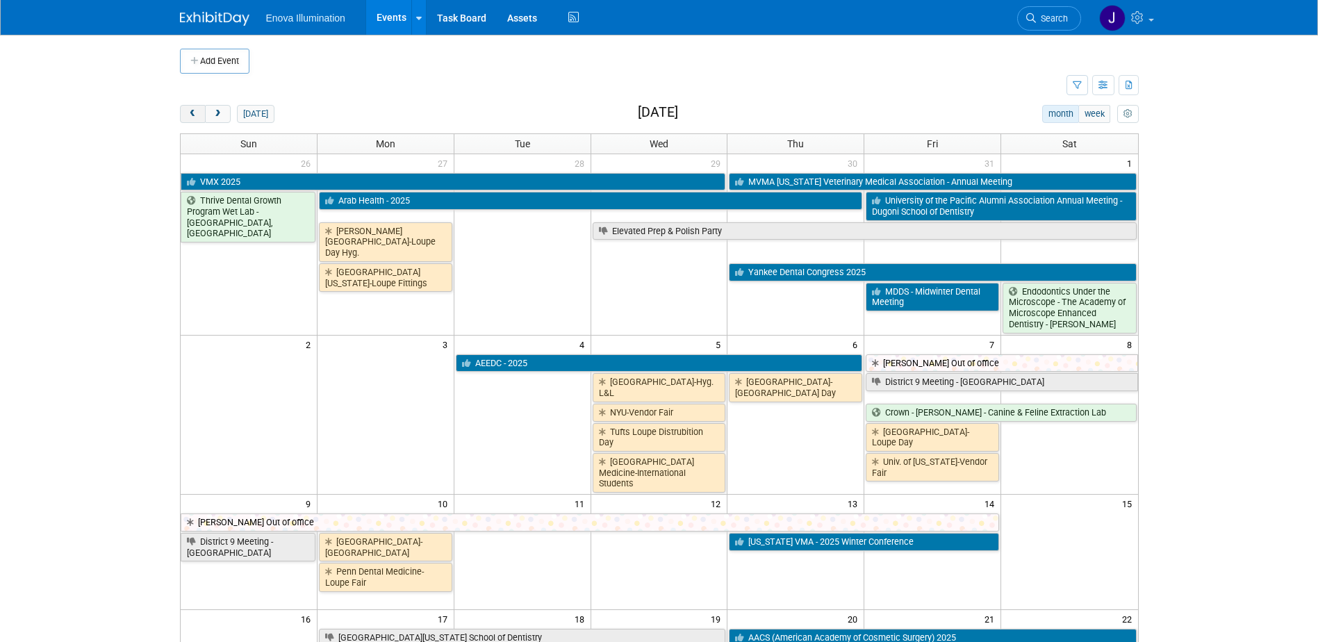
click at [190, 116] on span "prev" at bounding box center [193, 114] width 10 height 9
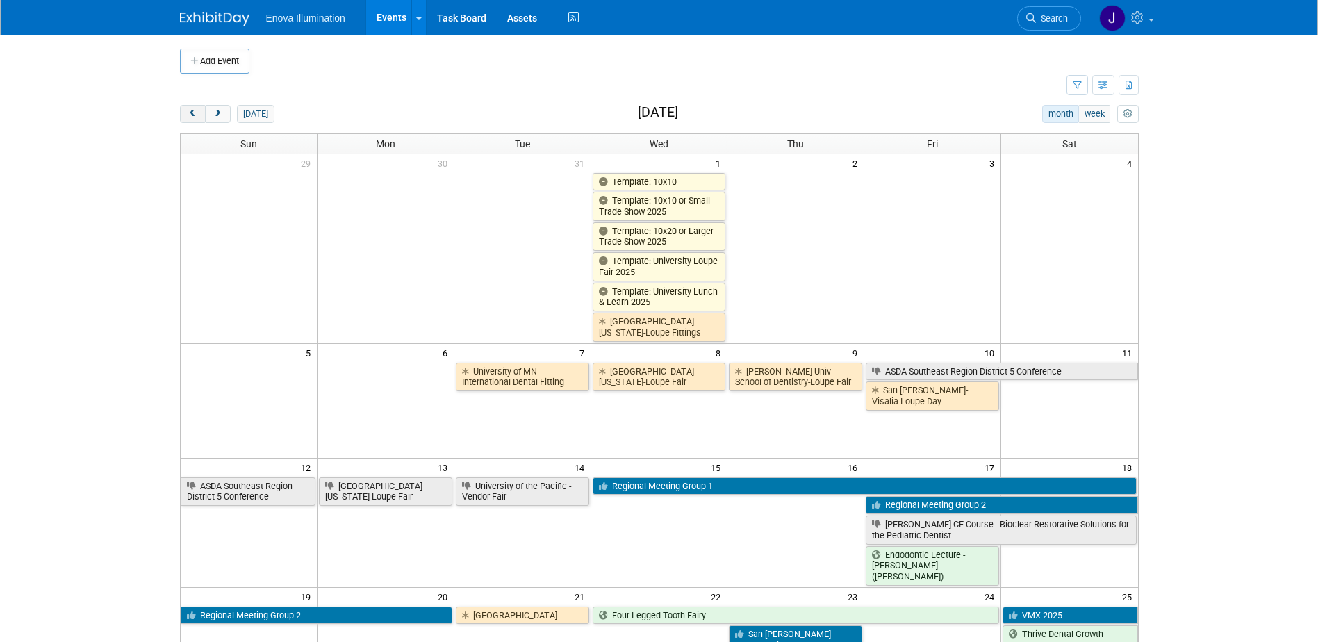
click at [190, 116] on span "prev" at bounding box center [193, 114] width 10 height 9
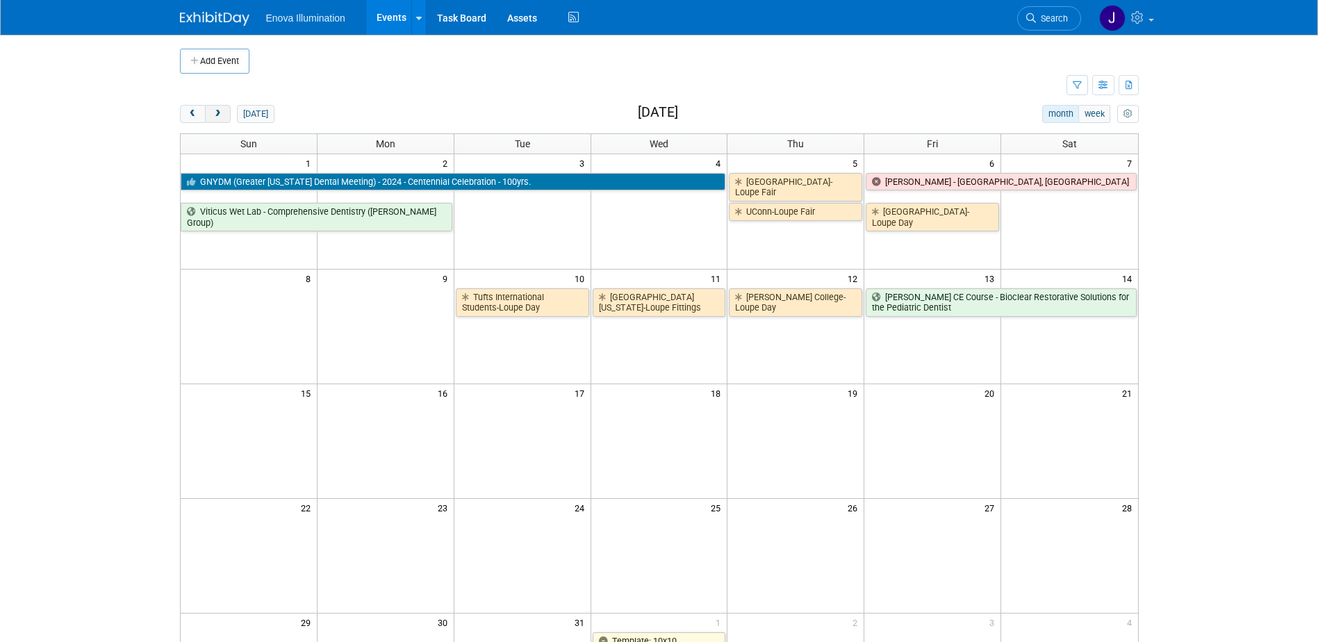
click at [216, 110] on span "next" at bounding box center [218, 114] width 10 height 9
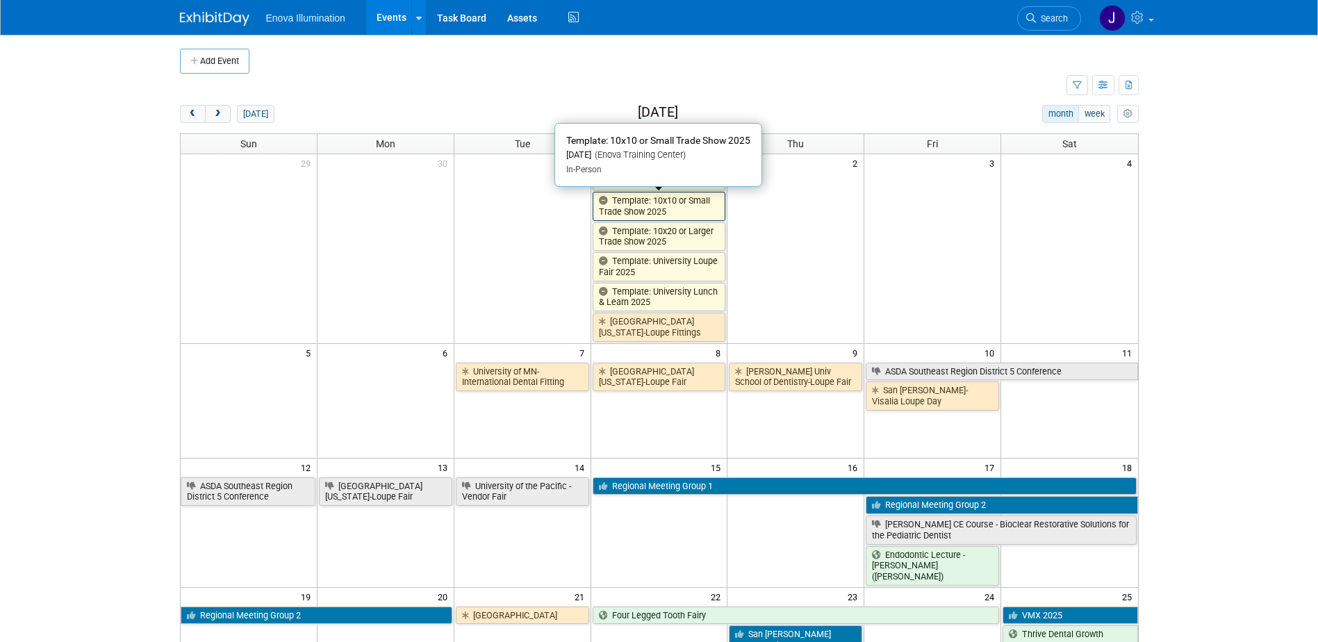
click at [670, 198] on link "Template: 10x10 or Small Trade Show 2025" at bounding box center [659, 206] width 133 height 28
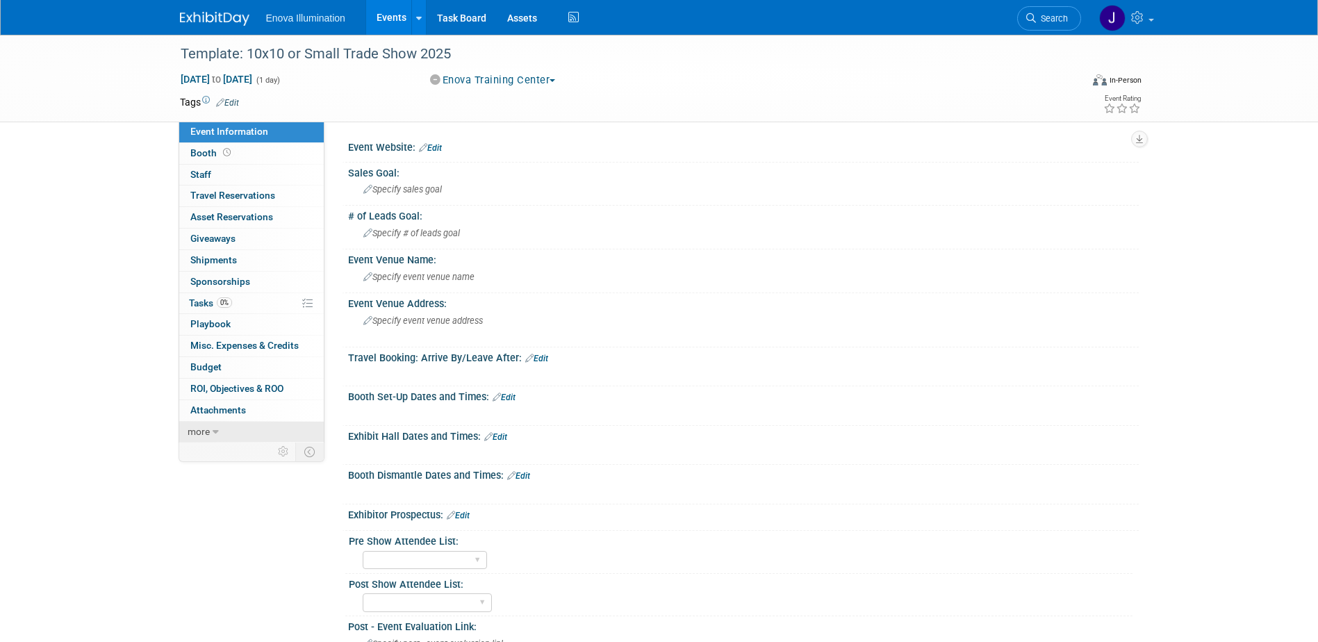
click at [272, 428] on link "more" at bounding box center [251, 432] width 145 height 21
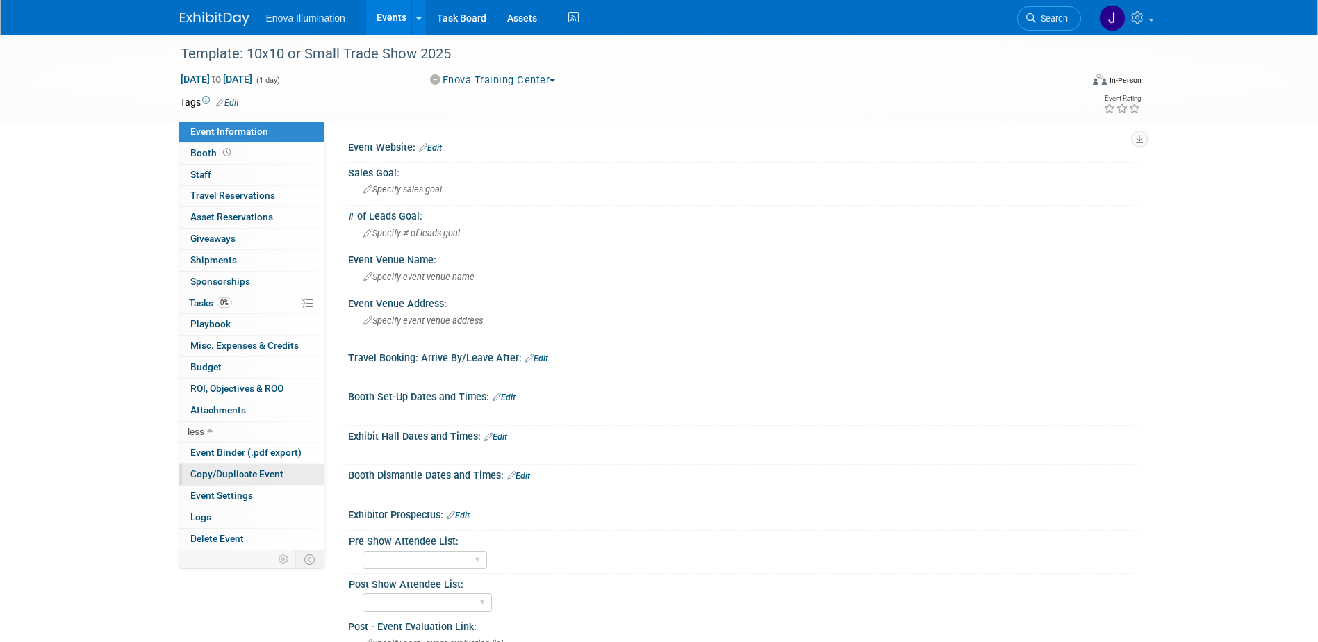
click at [249, 473] on span "Copy/Duplicate Event" at bounding box center [236, 473] width 93 height 11
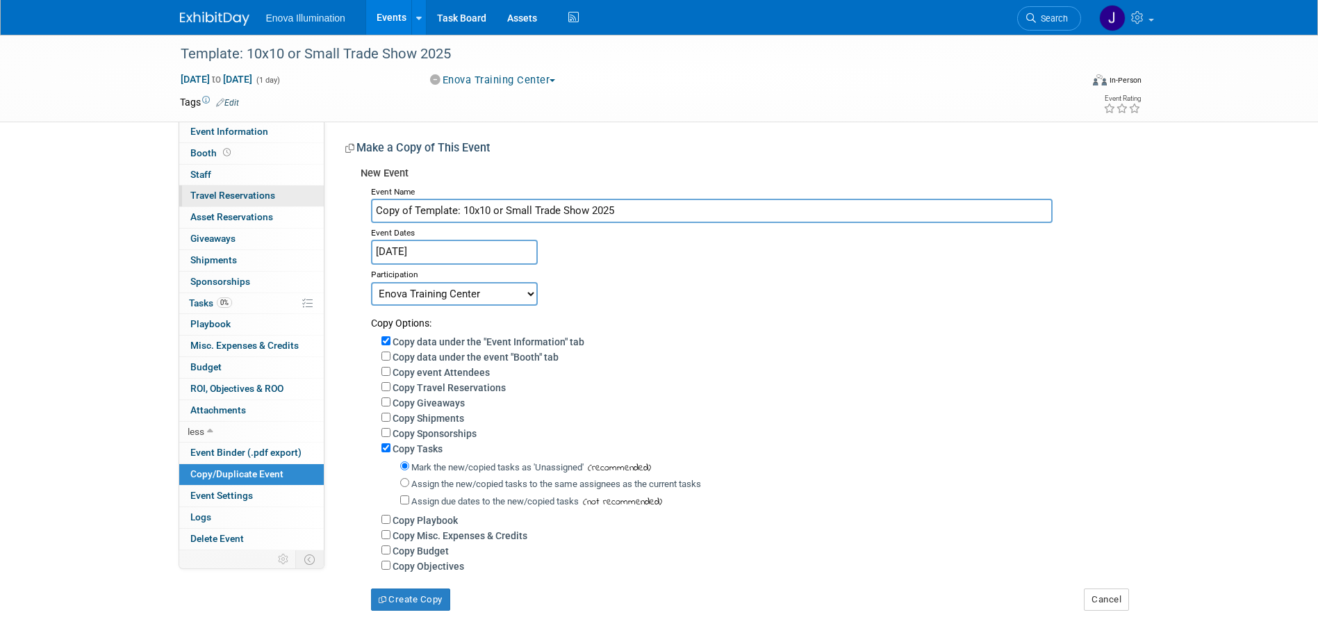
drag, startPoint x: 658, startPoint y: 213, endPoint x: 255, endPoint y: 192, distance: 403.5
click at [272, 196] on div "Event Information Event Info Booth Booth 0 Staff 0 Staff 0 Travel Reservations …" at bounding box center [660, 323] width 980 height 576
click at [255, 192] on span "Travel Reservations 0" at bounding box center [232, 195] width 85 height 11
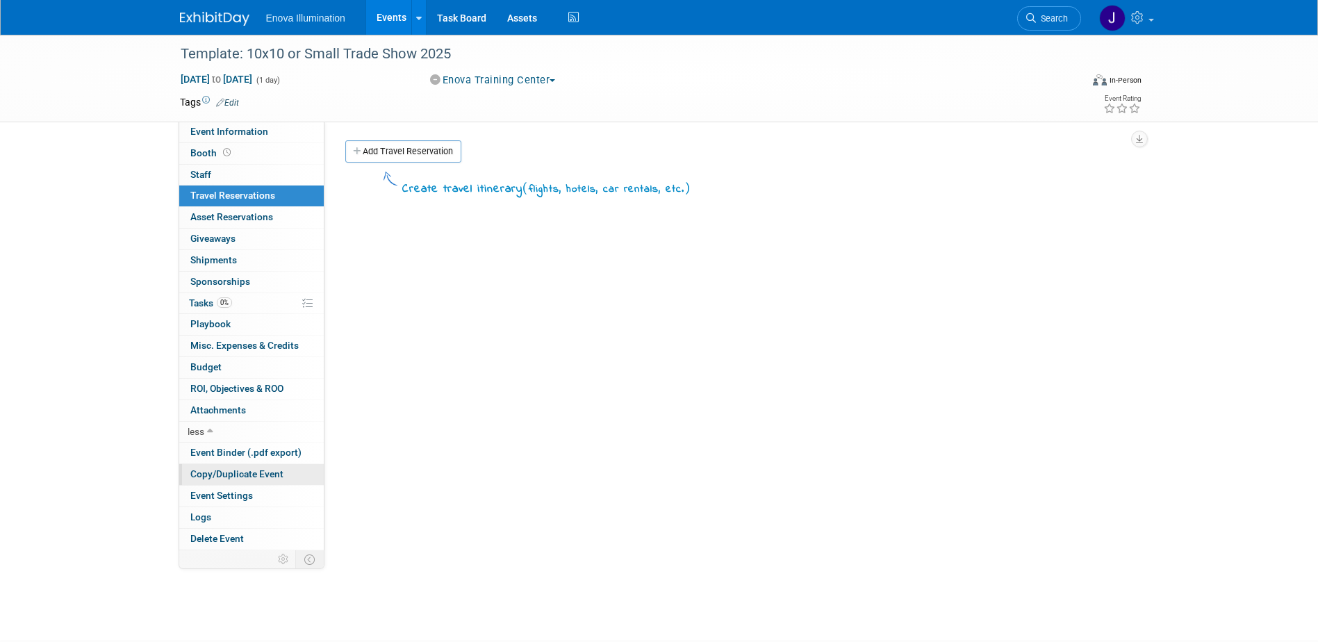
click at [226, 477] on span "Copy/Duplicate Event" at bounding box center [236, 473] width 93 height 11
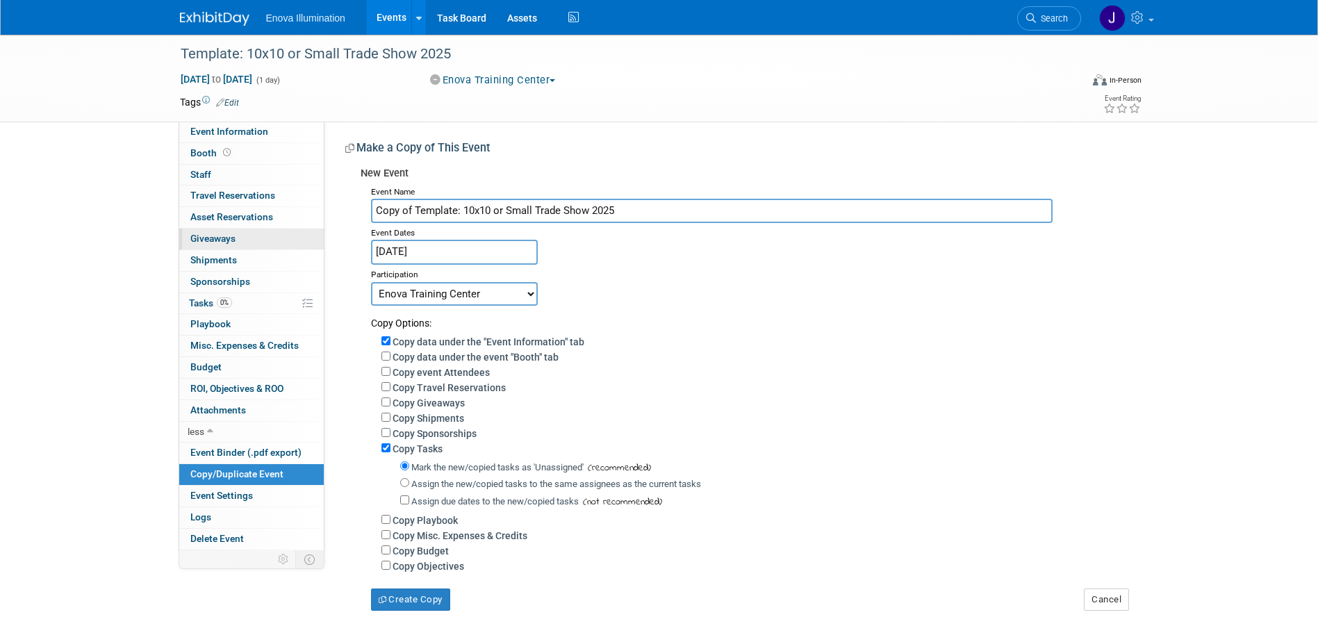
drag, startPoint x: 634, startPoint y: 211, endPoint x: 228, endPoint y: 243, distance: 407.7
click at [229, 242] on div "Event Information Event Info Booth Booth 0 Staff 0 Staff 0 Travel Reservations …" at bounding box center [660, 323] width 980 height 576
click at [494, 213] on input "PN" at bounding box center [712, 211] width 682 height 24
click at [607, 205] on input "PN" at bounding box center [712, 211] width 682 height 24
type input "PNWVC - Pacific Northwest Veterinary Conference 2026"
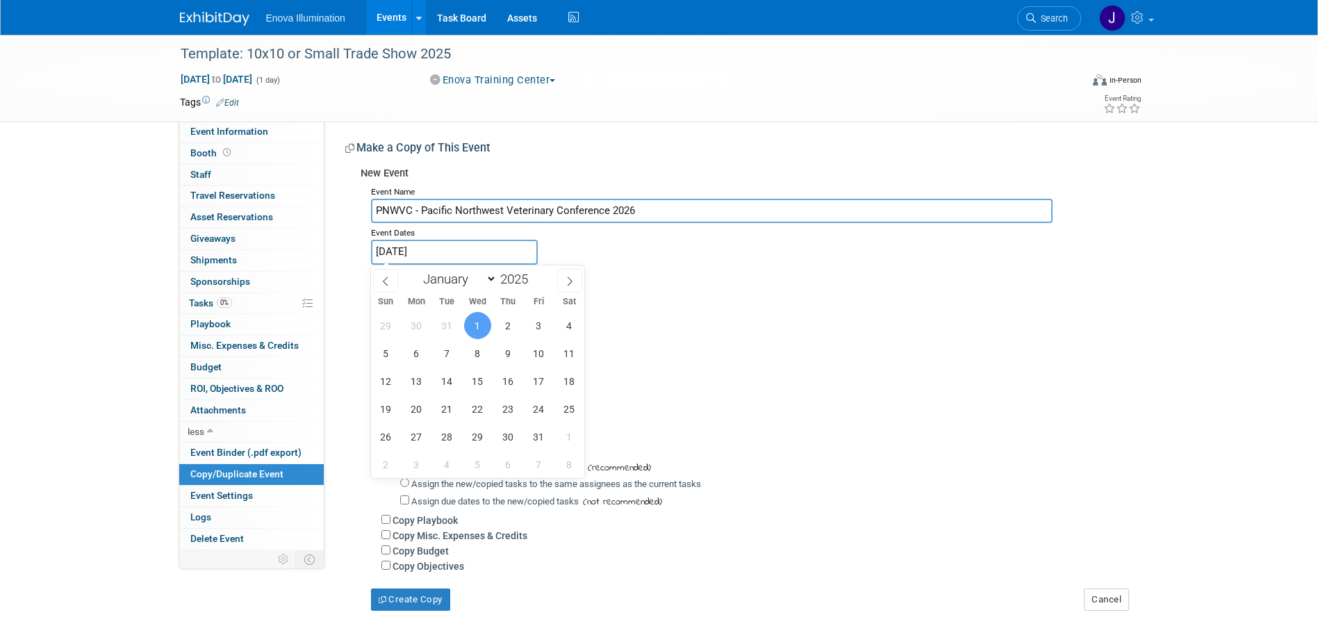
click at [485, 249] on input "[DATE]" at bounding box center [454, 252] width 167 height 24
click at [486, 277] on select "January February March April May June July August September October November De…" at bounding box center [457, 278] width 80 height 17
select select "8"
click at [417, 270] on select "January February March April May June July August September October November De…" at bounding box center [457, 278] width 80 height 17
click at [506, 403] on span "25" at bounding box center [508, 408] width 27 height 27
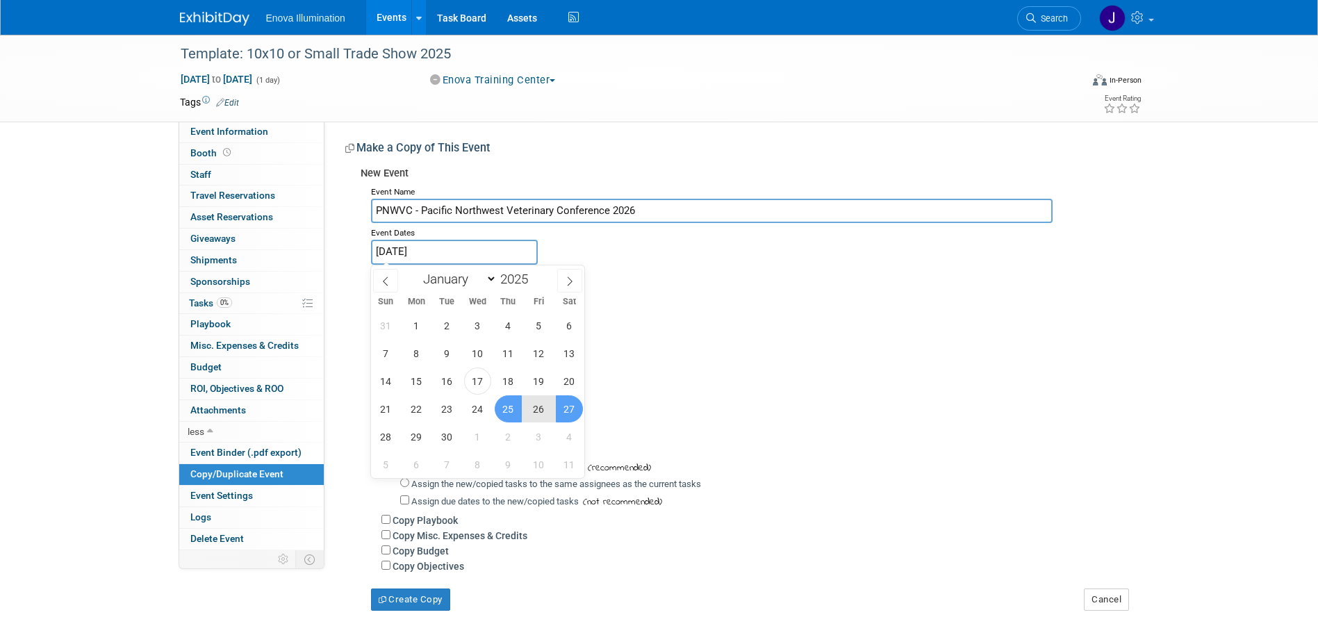
click at [572, 409] on span "27" at bounding box center [569, 408] width 27 height 27
type input "[DATE] to [DATE]"
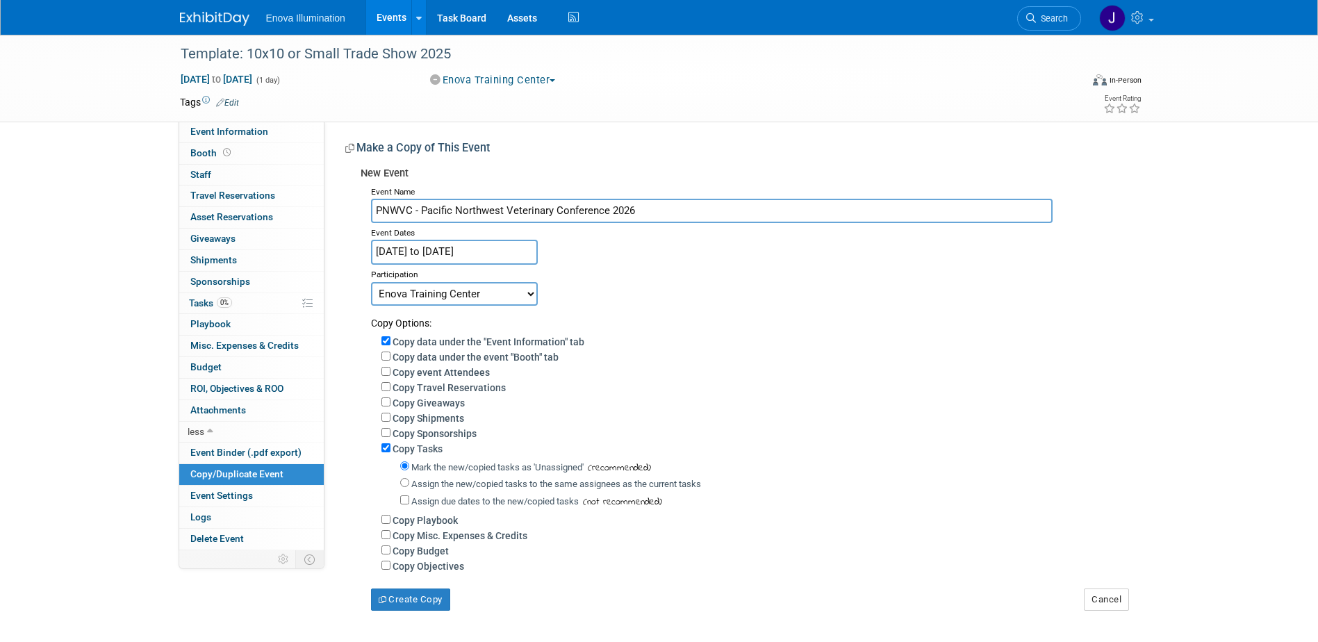
click at [522, 248] on input "[DATE] to [DATE]" at bounding box center [454, 252] width 167 height 24
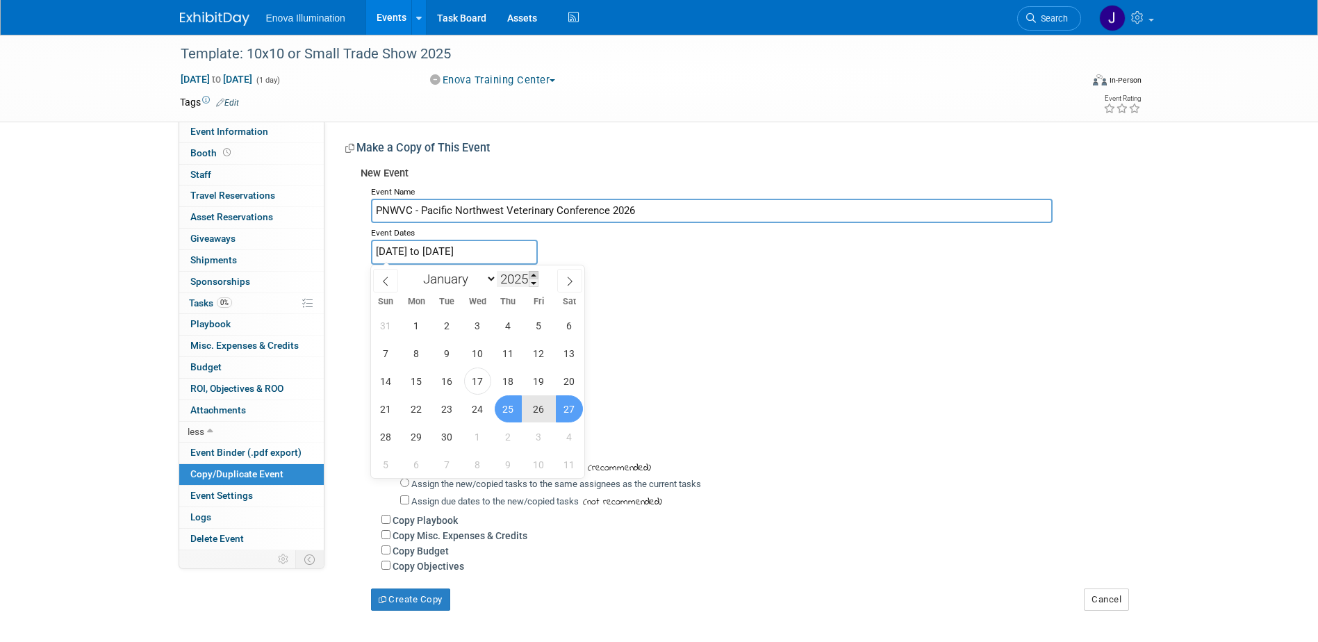
click at [535, 274] on span at bounding box center [534, 275] width 10 height 8
type input "2026"
click at [533, 413] on span "25" at bounding box center [538, 408] width 27 height 27
click at [391, 436] on span "27" at bounding box center [385, 436] width 27 height 27
type input "[DATE] to [DATE]"
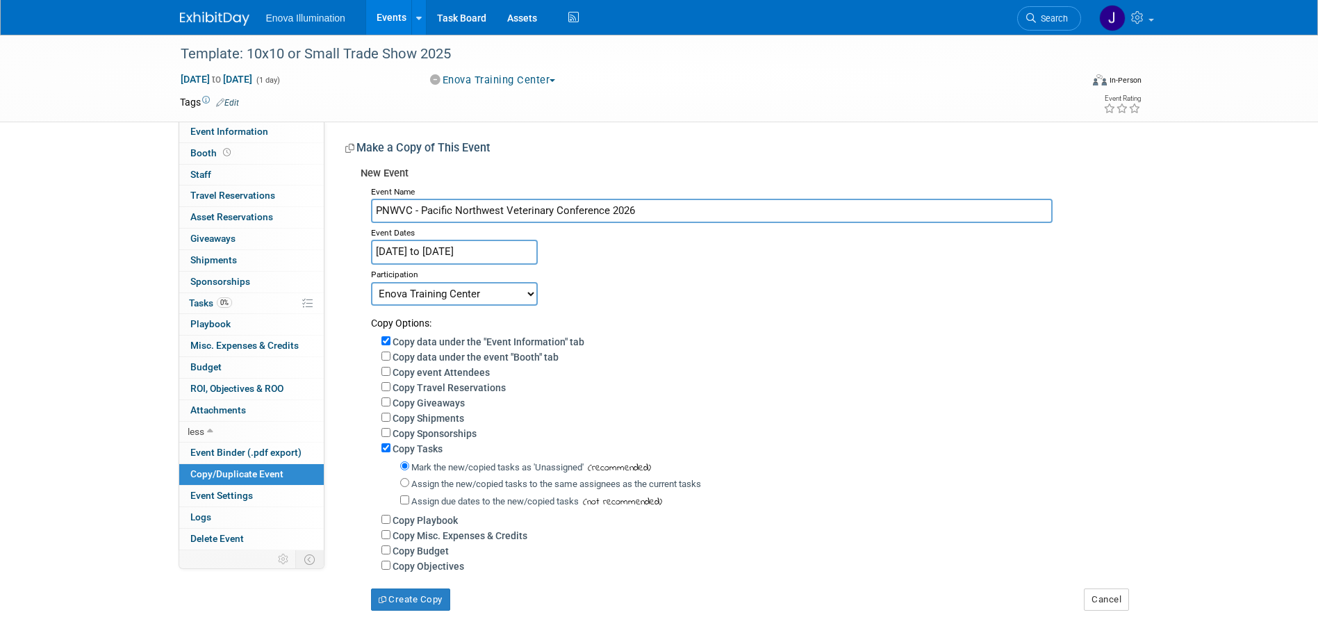
click at [428, 287] on select "Committed Considering Not Going Canceled Enova Training Center University Event…" at bounding box center [454, 294] width 167 height 24
select select "2"
click at [371, 282] on select "Committed Considering Not Going Canceled Enova Training Center University Event…" at bounding box center [454, 294] width 167 height 24
click at [406, 487] on input "Assign the new/copied tasks to the same assignees as the current tasks" at bounding box center [404, 482] width 9 height 9
radio input "true"
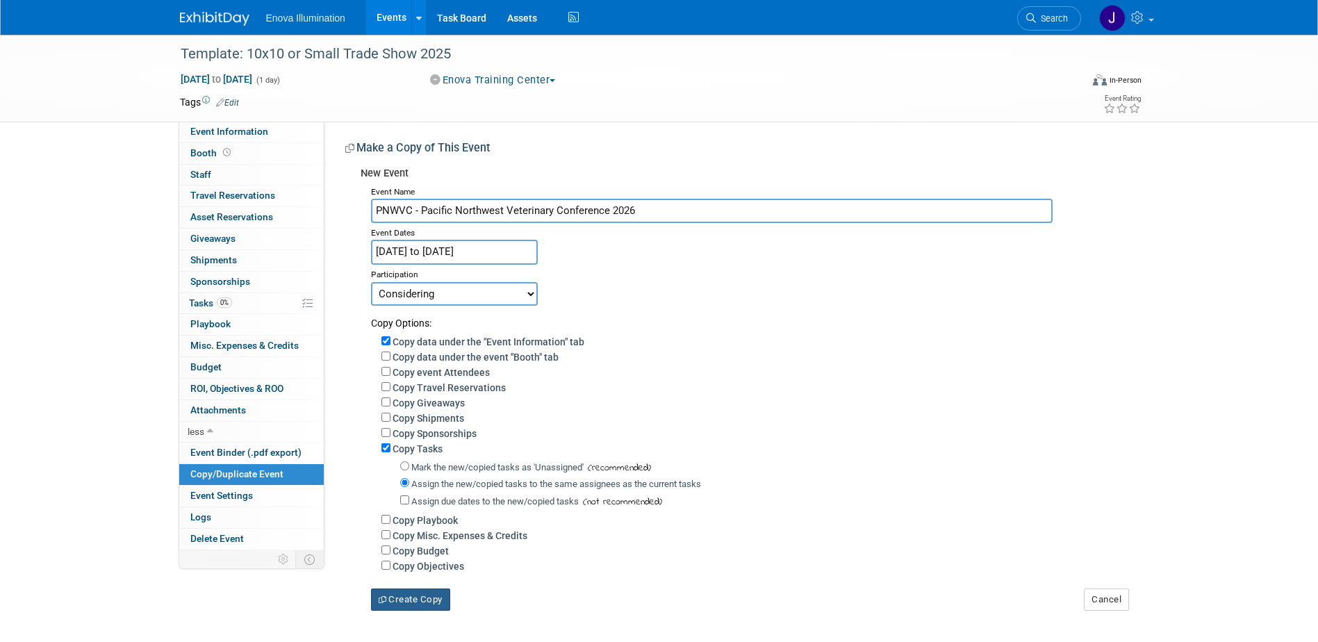
click at [430, 611] on button "Create Copy" at bounding box center [410, 599] width 79 height 22
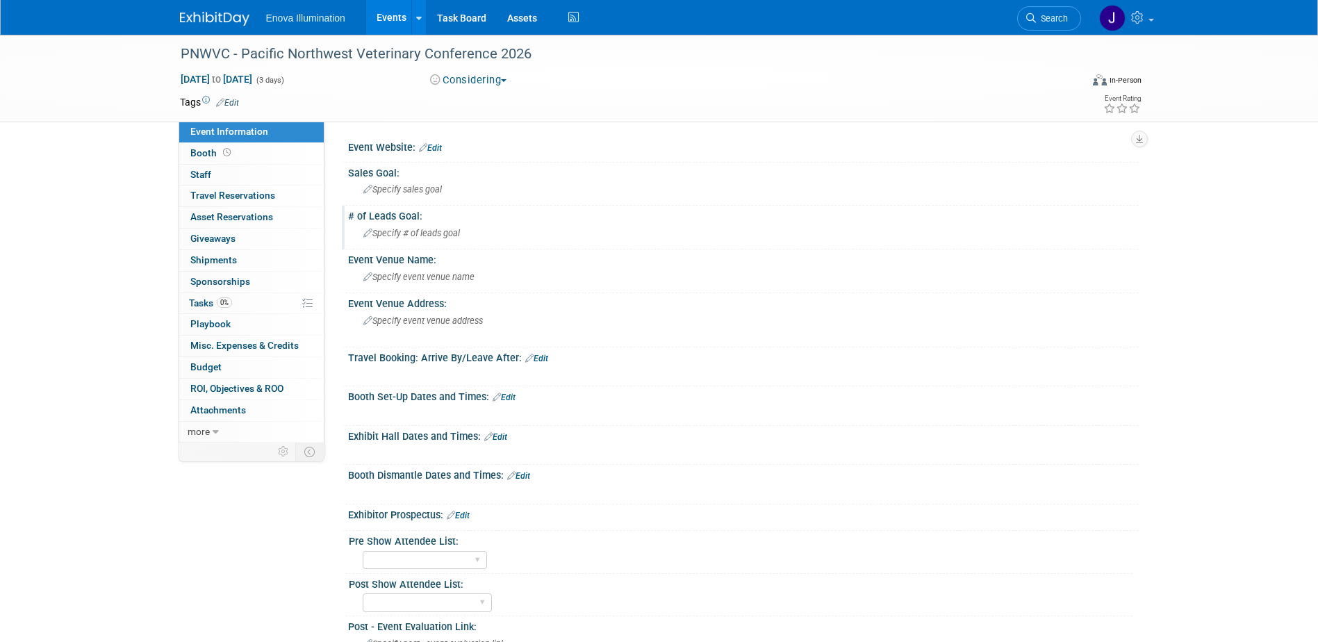
click at [450, 235] on span "Specify # of leads goal" at bounding box center [411, 233] width 97 height 10
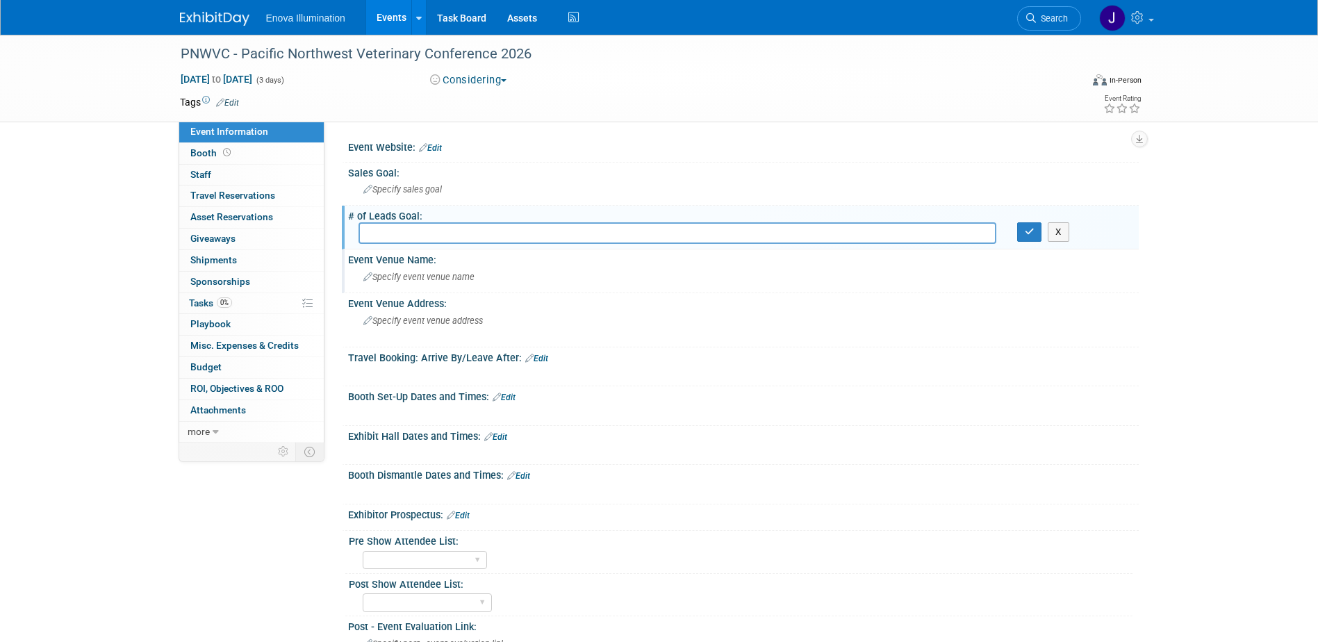
click at [437, 272] on span "Specify event venue name" at bounding box center [418, 277] width 111 height 10
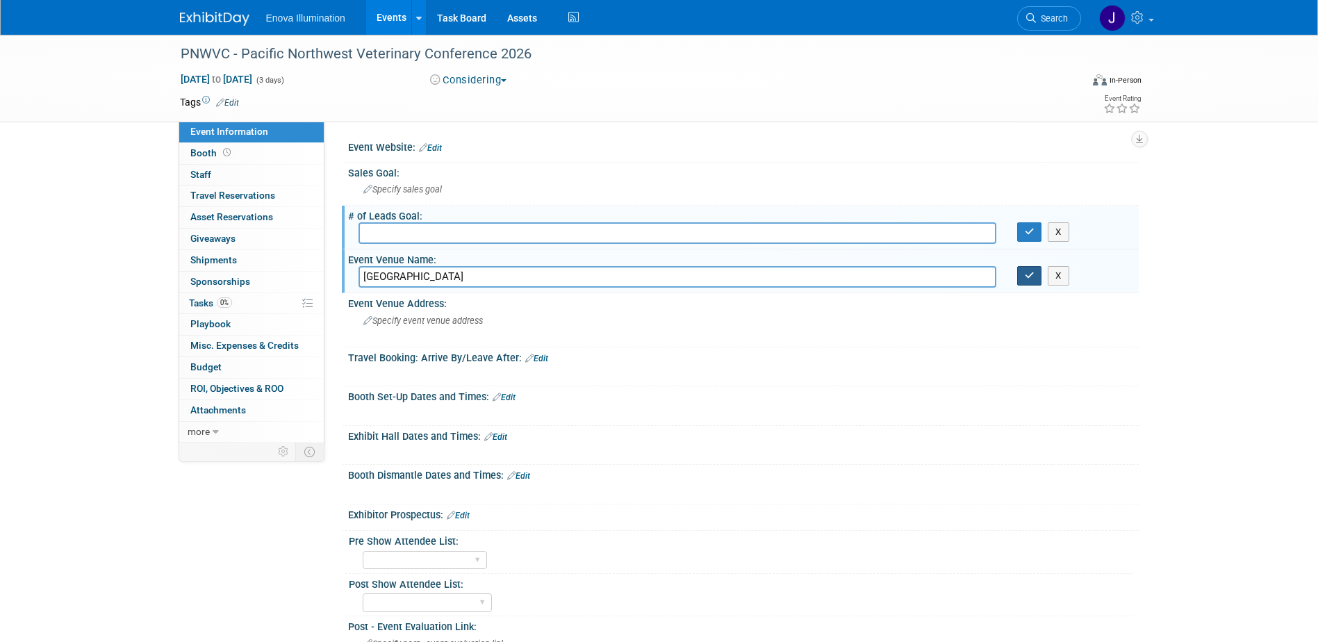
type input "[GEOGRAPHIC_DATA]"
click at [1033, 279] on icon "button" at bounding box center [1030, 275] width 10 height 9
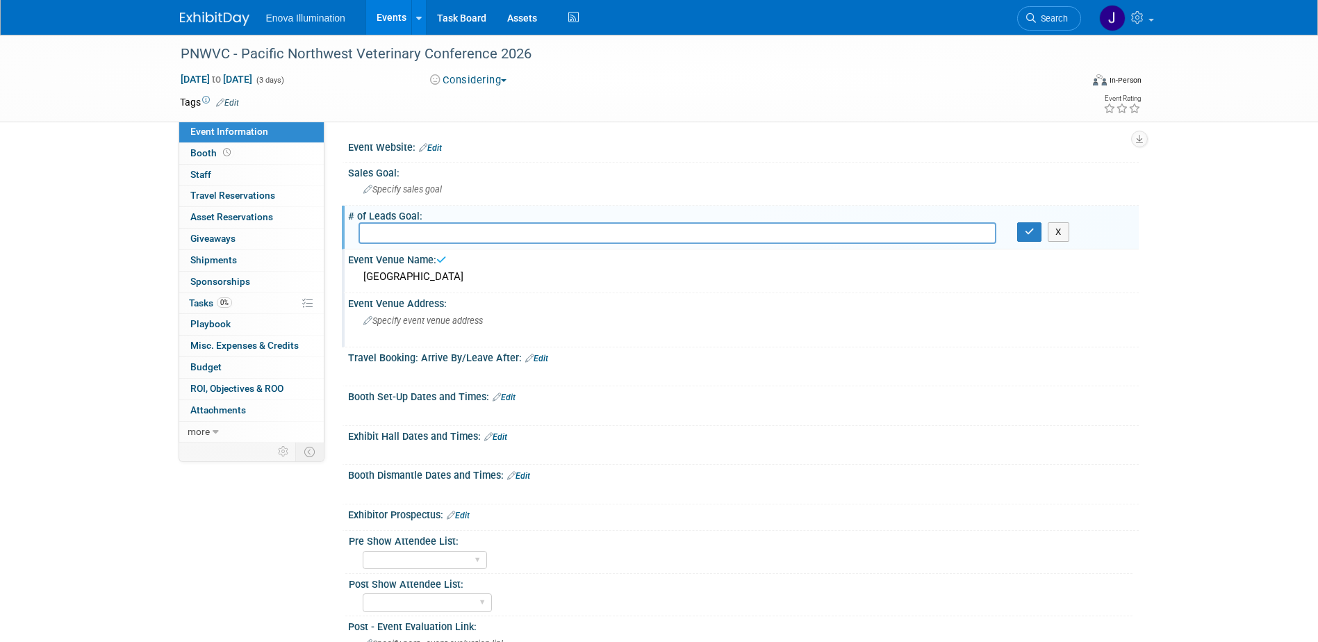
click at [609, 306] on div "Event Venue Address:" at bounding box center [743, 301] width 791 height 17
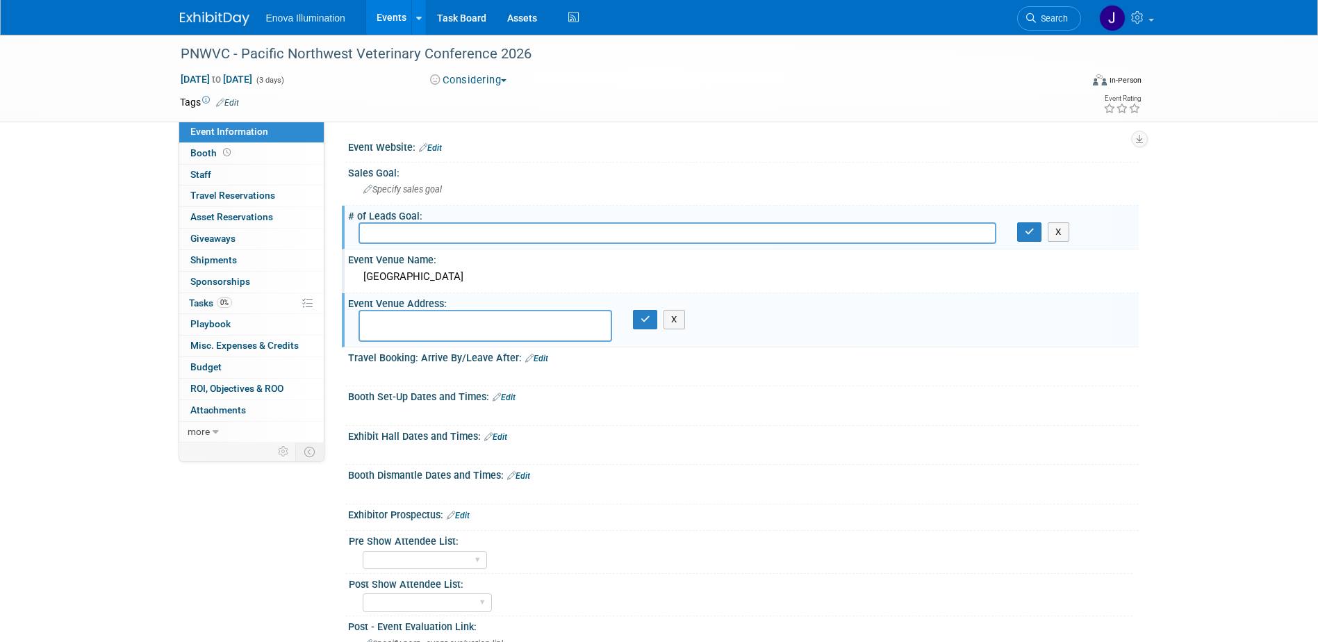
paste textarea "[STREET_ADDRESS] (253) 830-6601"
click at [456, 320] on textarea "[STREET_ADDRESS] (253) 830-6601" at bounding box center [485, 326] width 254 height 32
click at [456, 326] on textarea "[STREET_ADDRESS] (253) 830-6601" at bounding box center [485, 326] width 254 height 32
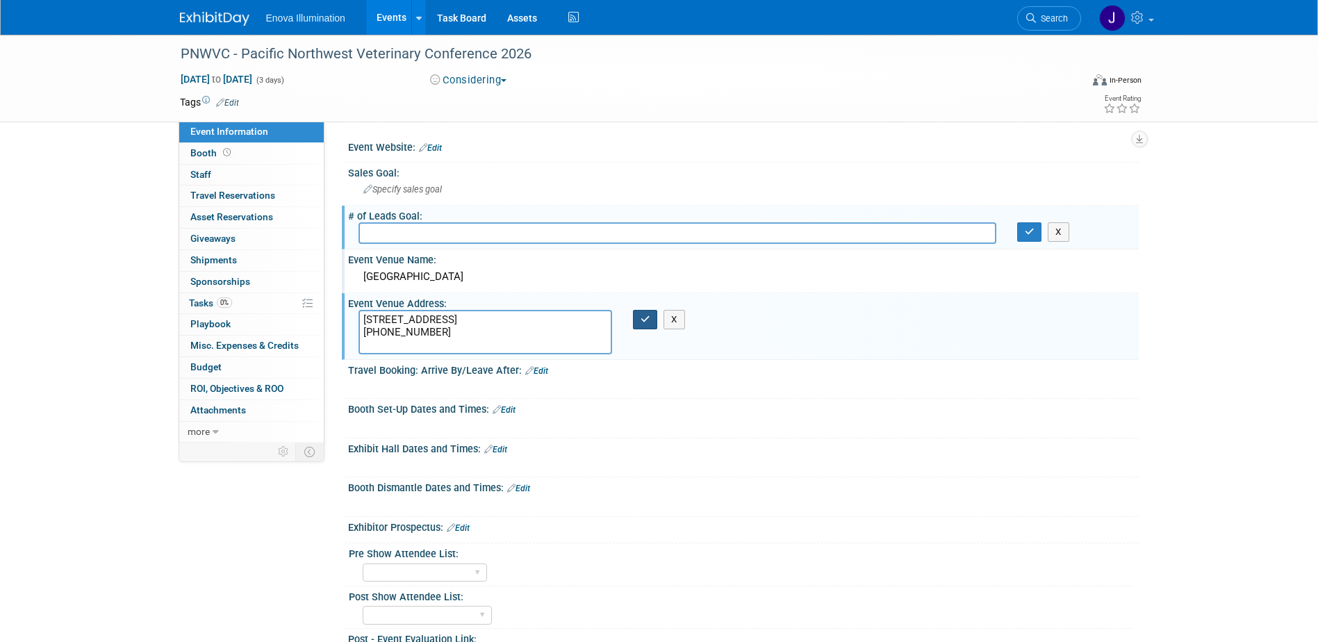
type textarea "[STREET_ADDRESS] [PHONE_NUMBER]"
click at [654, 324] on button "button" at bounding box center [645, 319] width 25 height 19
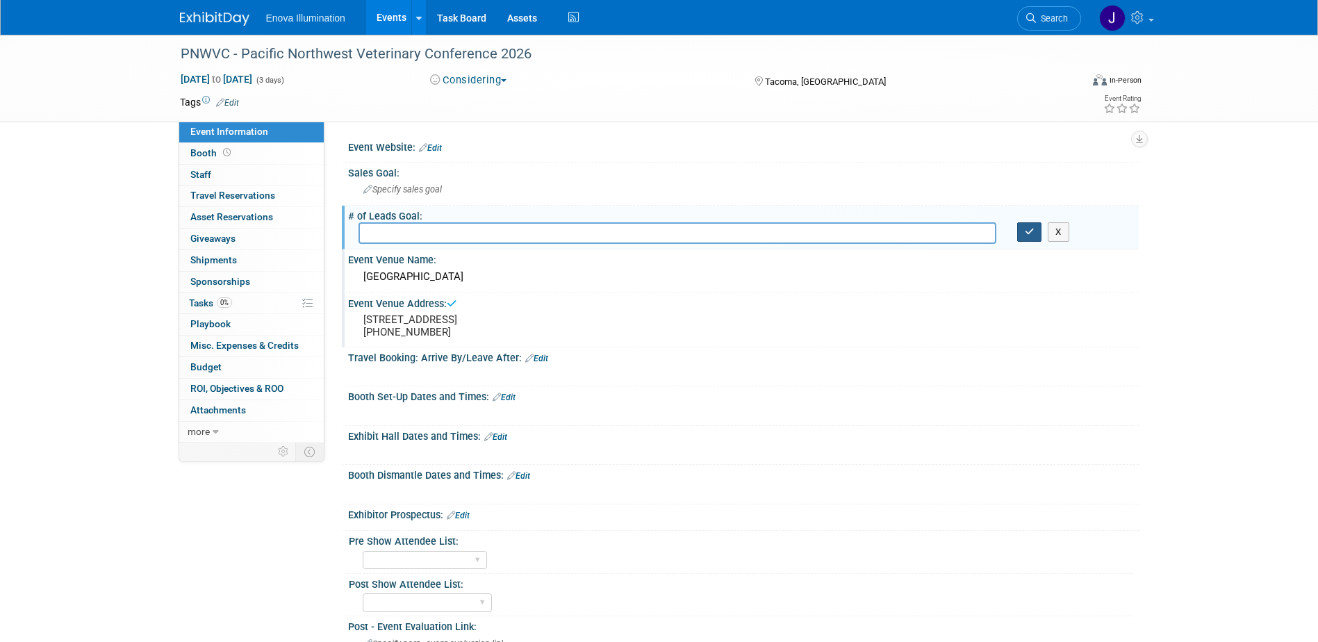
click at [1032, 231] on icon "button" at bounding box center [1030, 231] width 10 height 9
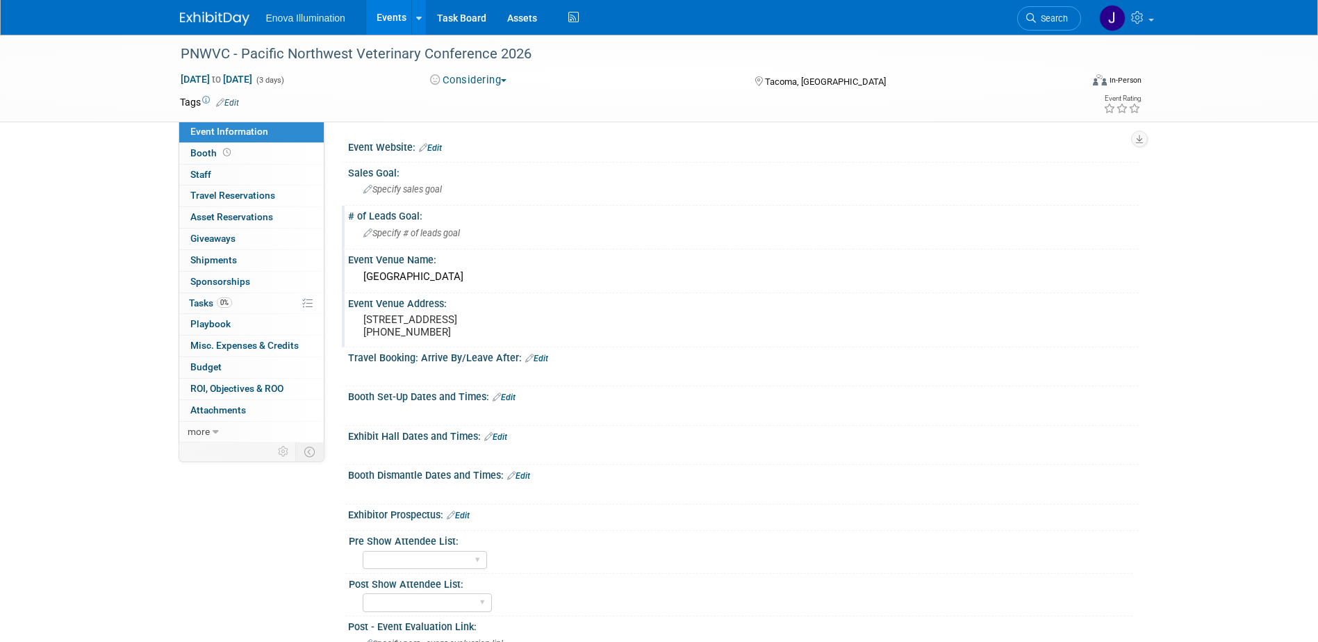
click at [513, 402] on link "Edit" at bounding box center [504, 398] width 23 height 10
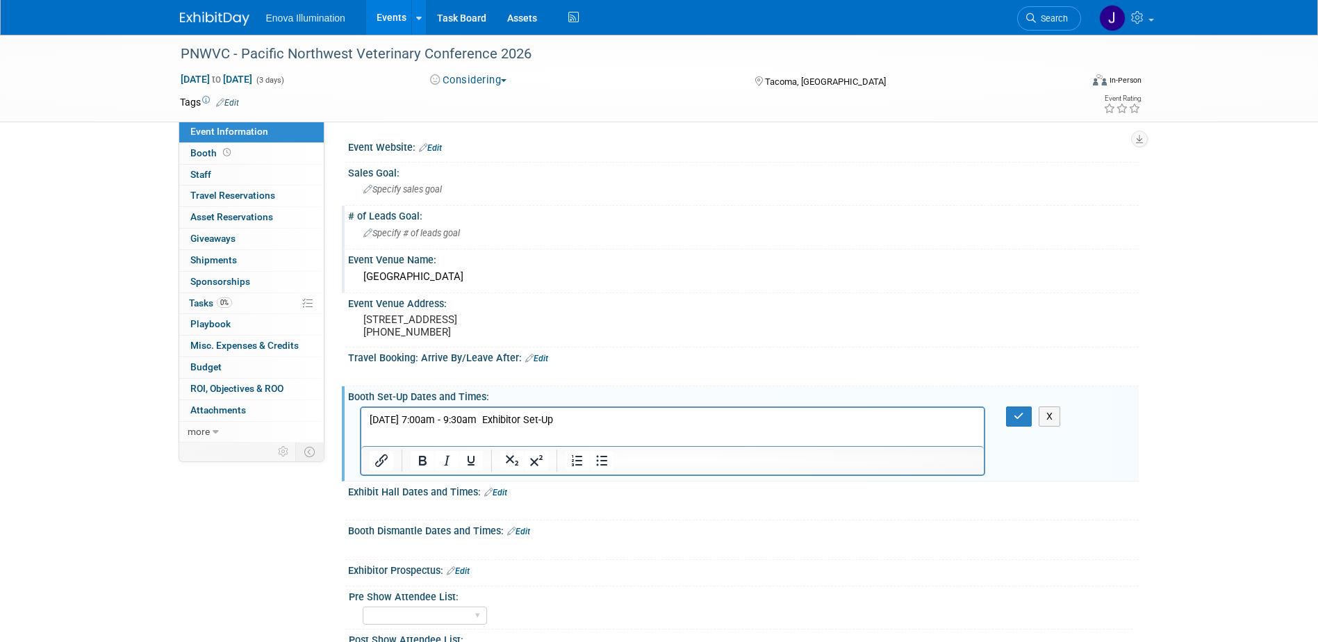
click at [464, 420] on p "[DATE] 7:00am - 9:30am Exhibitor Set-Up" at bounding box center [672, 420] width 607 height 14
click at [1028, 427] on button "button" at bounding box center [1019, 416] width 26 height 20
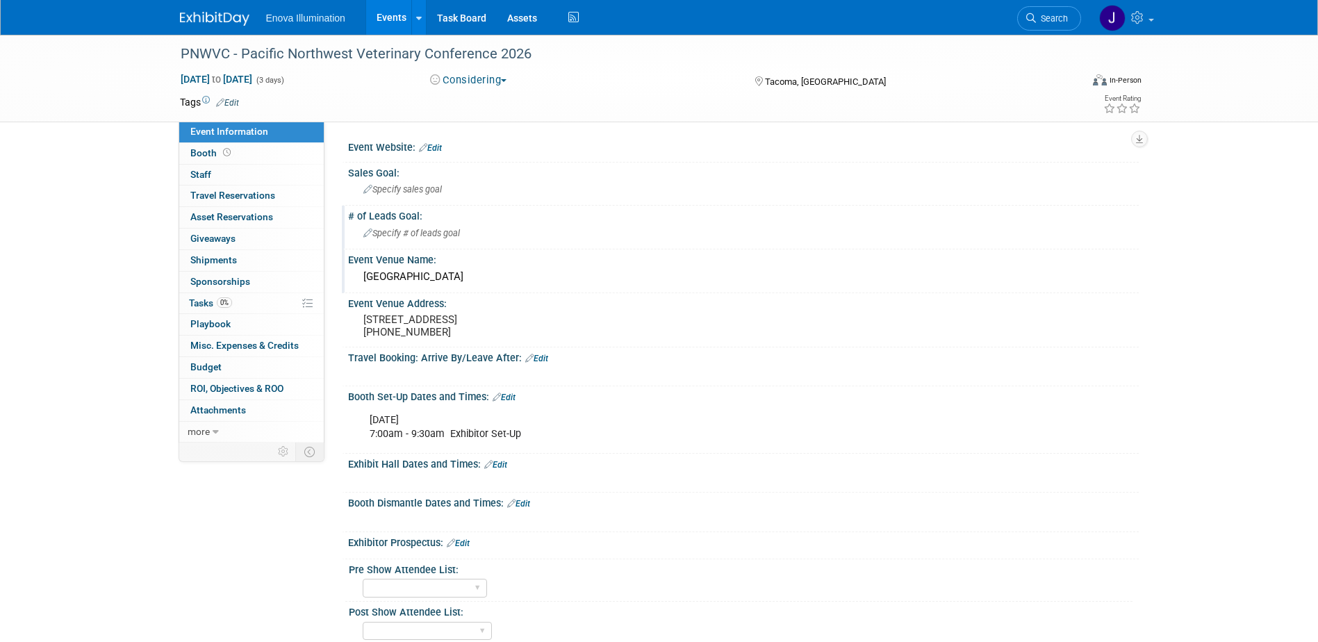
click at [502, 470] on link "Edit" at bounding box center [495, 465] width 23 height 10
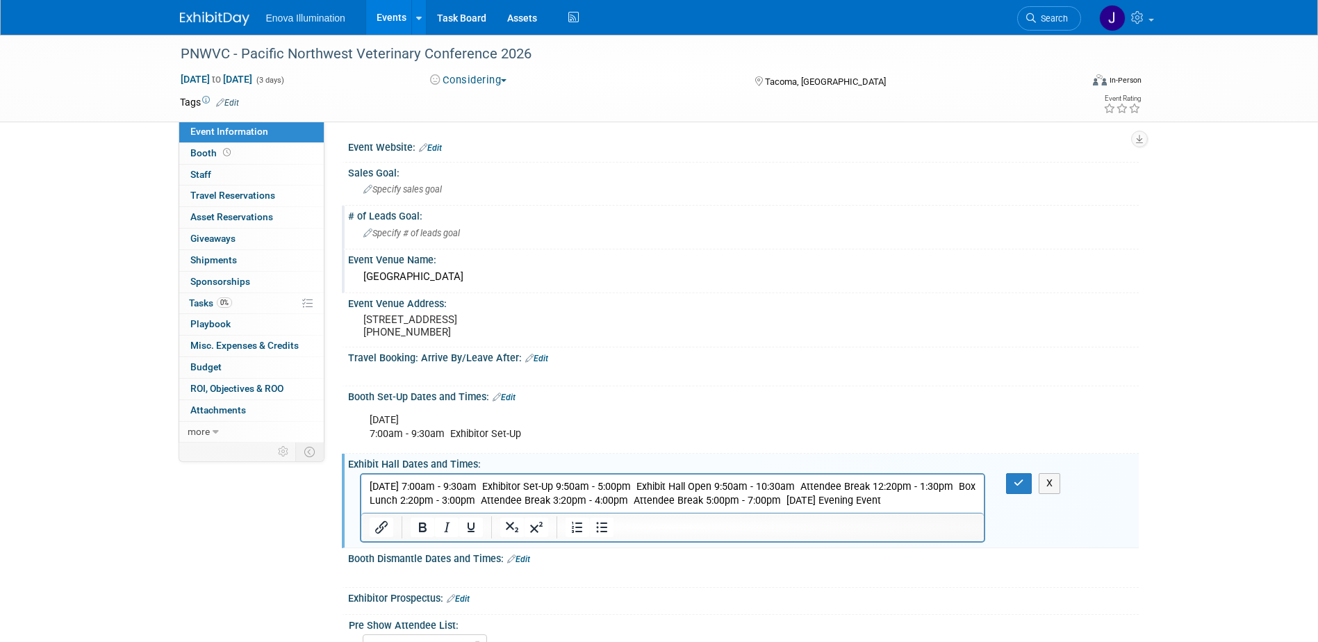
click at [463, 484] on p "[DATE] 7:00am - 9:30am Exhibitor Set-Up 9:50am - 5:00pm Exhibit Hall Open 9:50a…" at bounding box center [672, 494] width 607 height 28
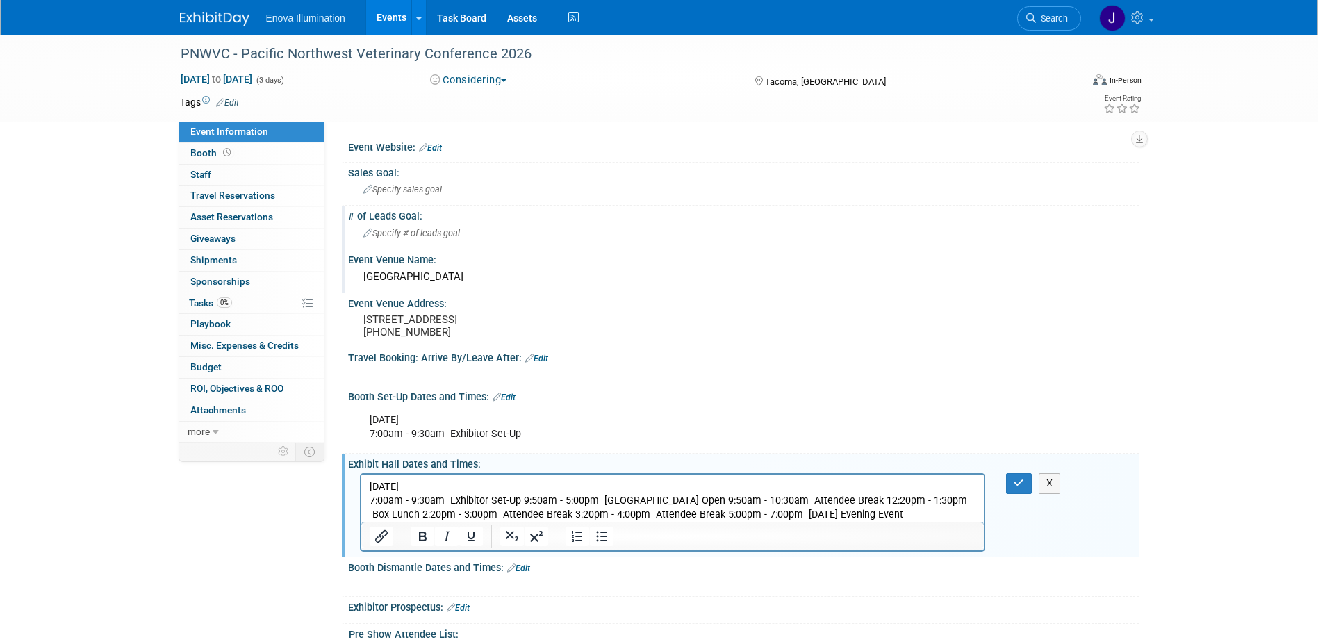
click at [522, 500] on p "7:00am - 9:30am Exhibitor Set-Up 9:50am - 5:00pm [GEOGRAPHIC_DATA] Open 9:50am …" at bounding box center [672, 508] width 607 height 28
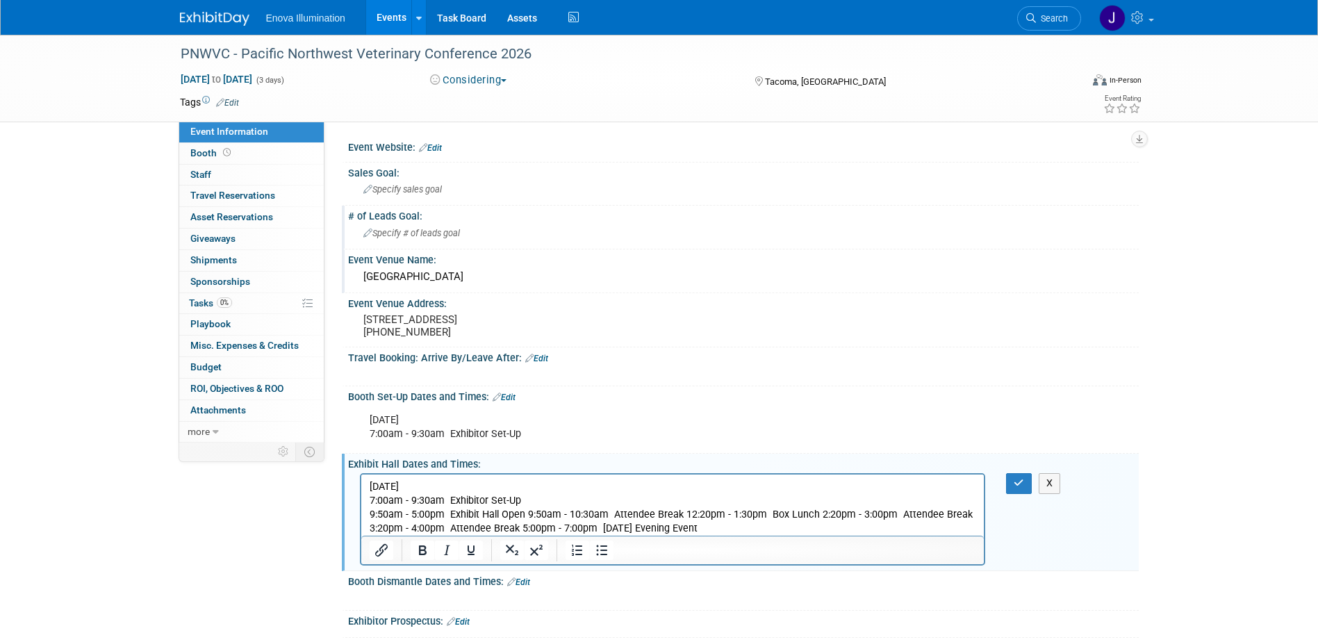
click at [527, 508] on p "9:50am - 5:00pm Exhibit Hall Open 9:50am - 10:30am Attendee Break 12:20pm - 1:3…" at bounding box center [672, 522] width 607 height 28
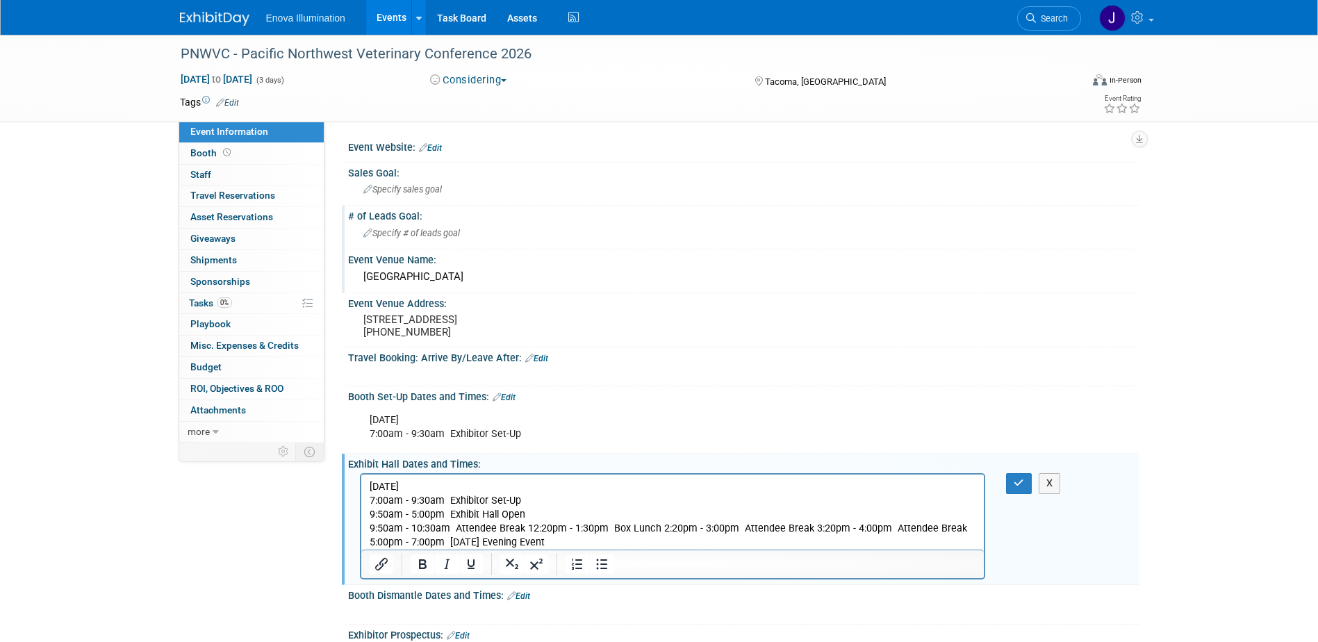
click at [525, 531] on p "9:50am - 10:30am Attendee Break 12:20pm - 1:30pm Box Lunch 2:20pm - 3:00pm Atte…" at bounding box center [672, 536] width 607 height 28
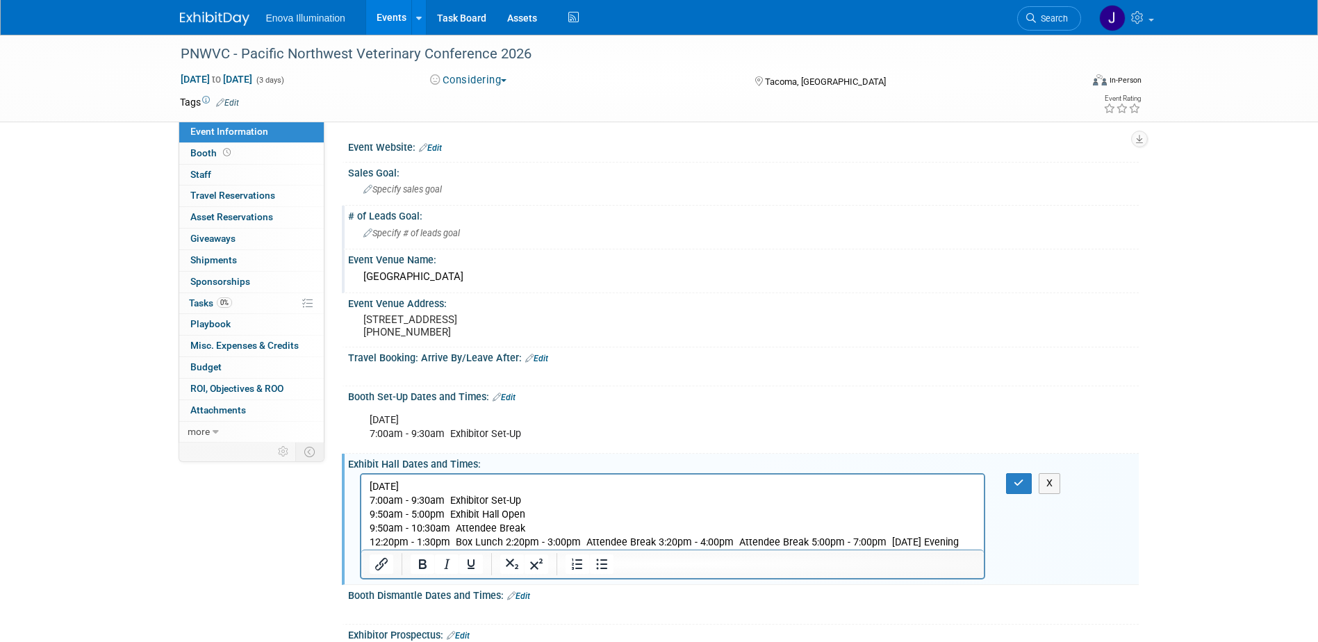
click at [502, 542] on p "12:20pm - 1:30pm Box Lunch 2:20pm - 3:00pm Attendee Break 3:20pm - 4:00pm Atten…" at bounding box center [672, 550] width 607 height 28
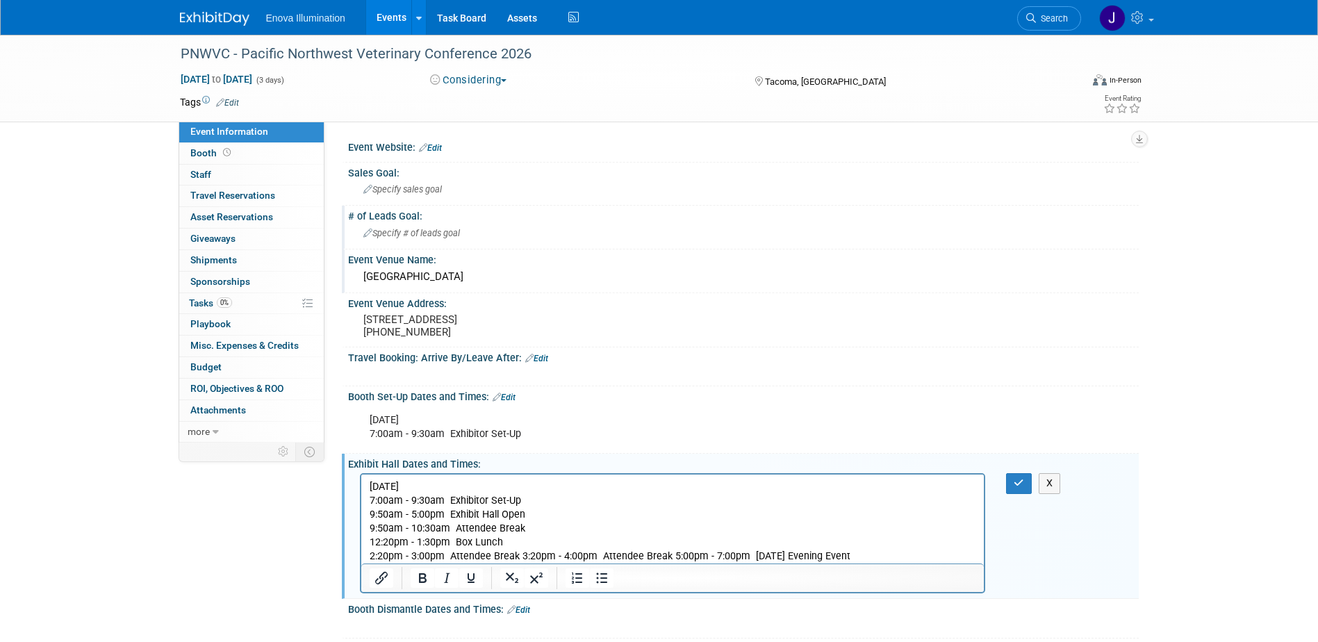
click at [520, 557] on p "2:20pm - 3:00pm Attendee Break 3:20pm - 4:00pm Attendee Break 5:00pm - 7:00pm […" at bounding box center [672, 557] width 607 height 14
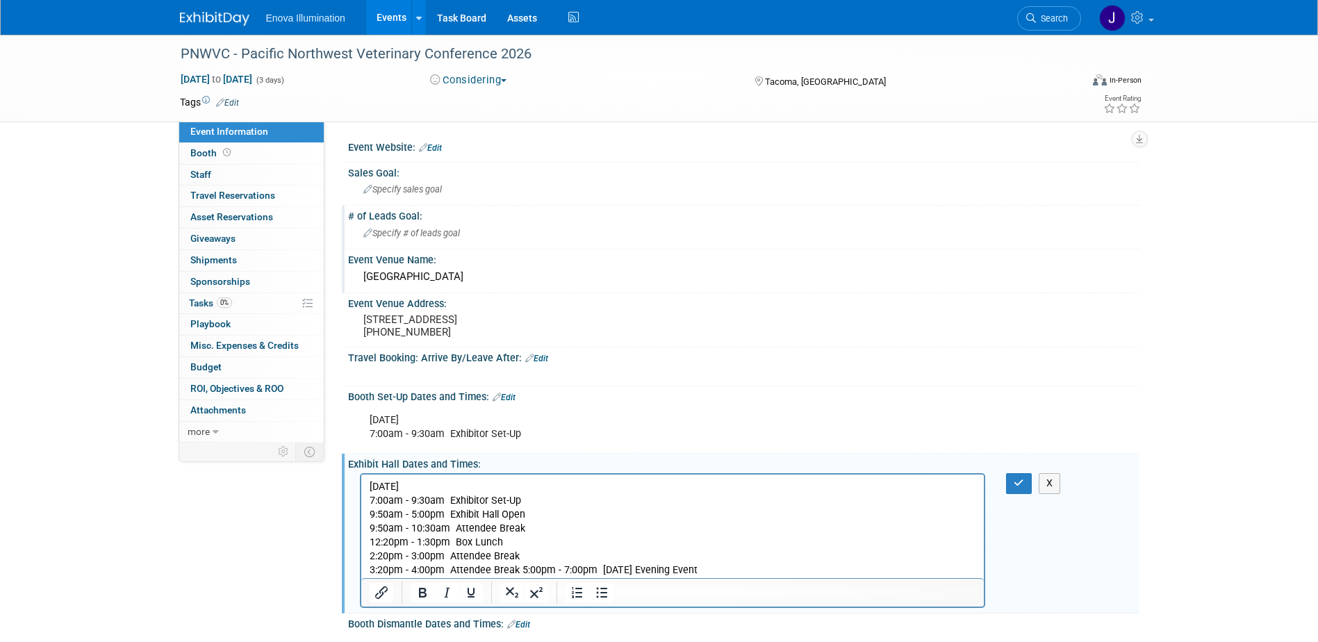
click at [520, 571] on p "3:20pm - 4:00pm Attendee Break 5:00pm - 7:00pm [DATE] Evening Event" at bounding box center [672, 570] width 607 height 14
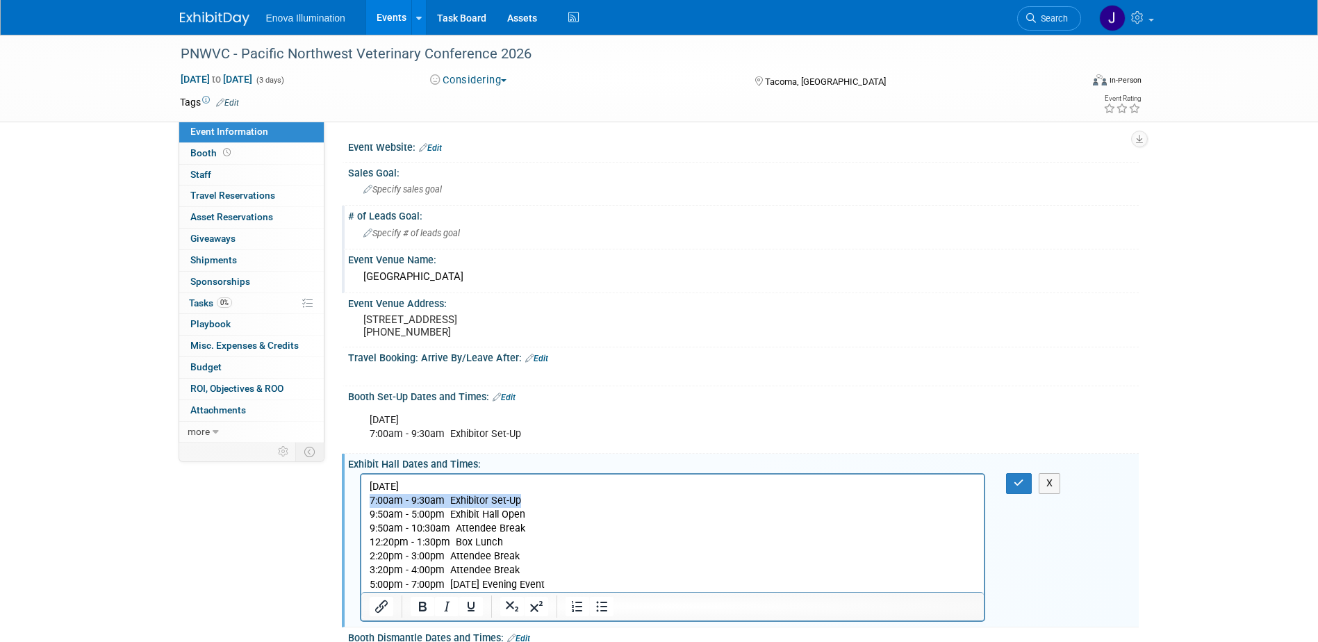
drag, startPoint x: 492, startPoint y: 499, endPoint x: 364, endPoint y: 497, distance: 127.8
click at [364, 497] on html "[DATE] 7:00am - 9:30am Exhibitor Set-Up 9:50am - 5:00pm Exhibit Hall Open 9:50a…" at bounding box center [672, 533] width 623 height 117
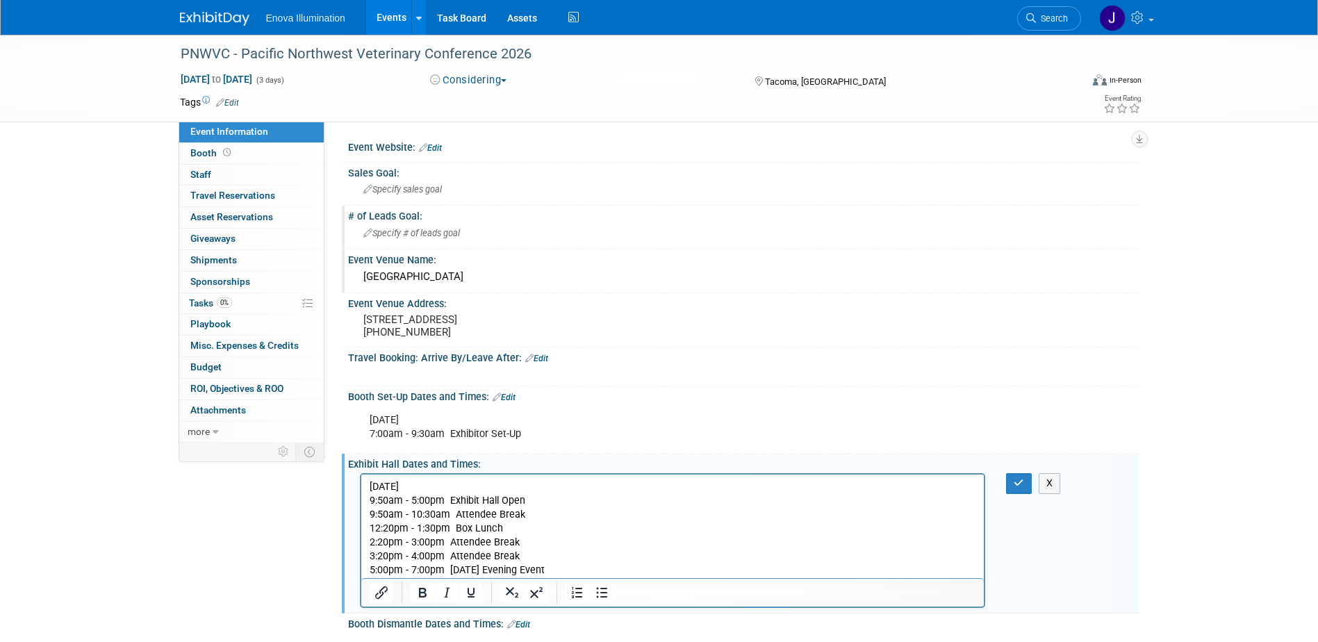
drag, startPoint x: 470, startPoint y: 488, endPoint x: 370, endPoint y: 488, distance: 99.4
click at [370, 488] on p "[DATE]" at bounding box center [672, 487] width 607 height 14
click at [421, 597] on icon "Bold" at bounding box center [423, 593] width 8 height 10
click at [516, 563] on p "5:00pm - 7:00pm [DATE] Evening Event" at bounding box center [672, 570] width 607 height 14
click at [559, 575] on p "5:00pm - 7:00pm [DATE] Evening Event" at bounding box center [672, 570] width 607 height 14
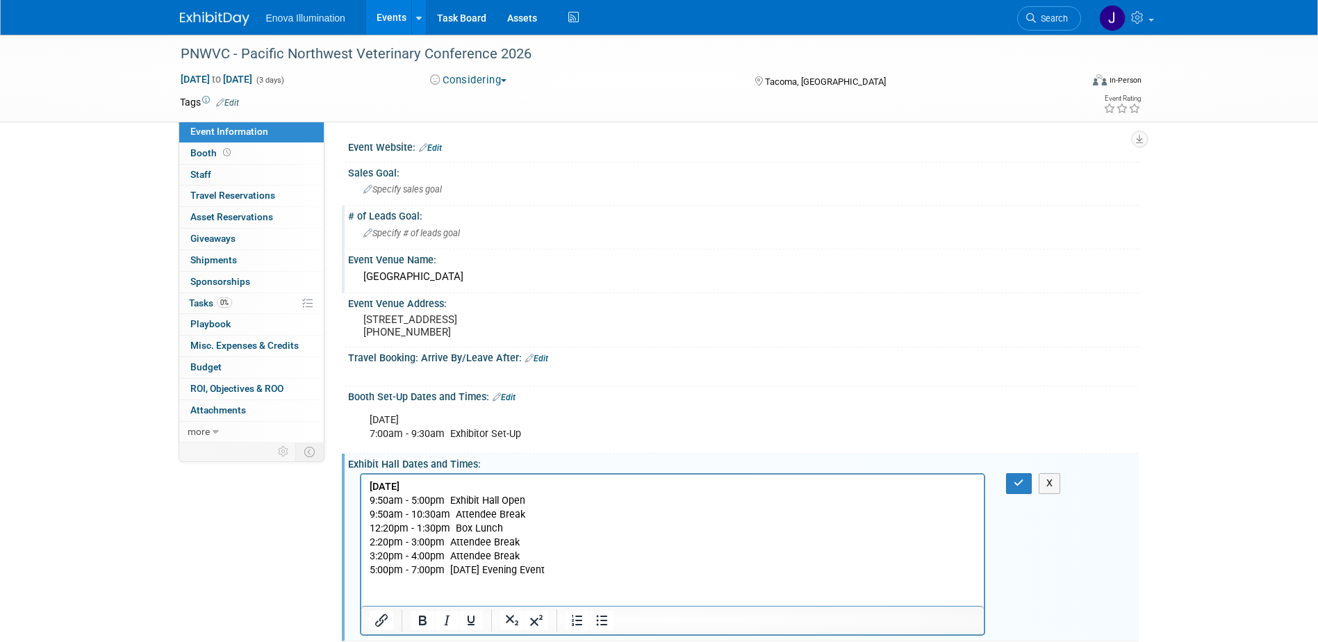
click at [399, 593] on p "Rich Text Area. Press ALT-0 for help." at bounding box center [672, 599] width 607 height 14
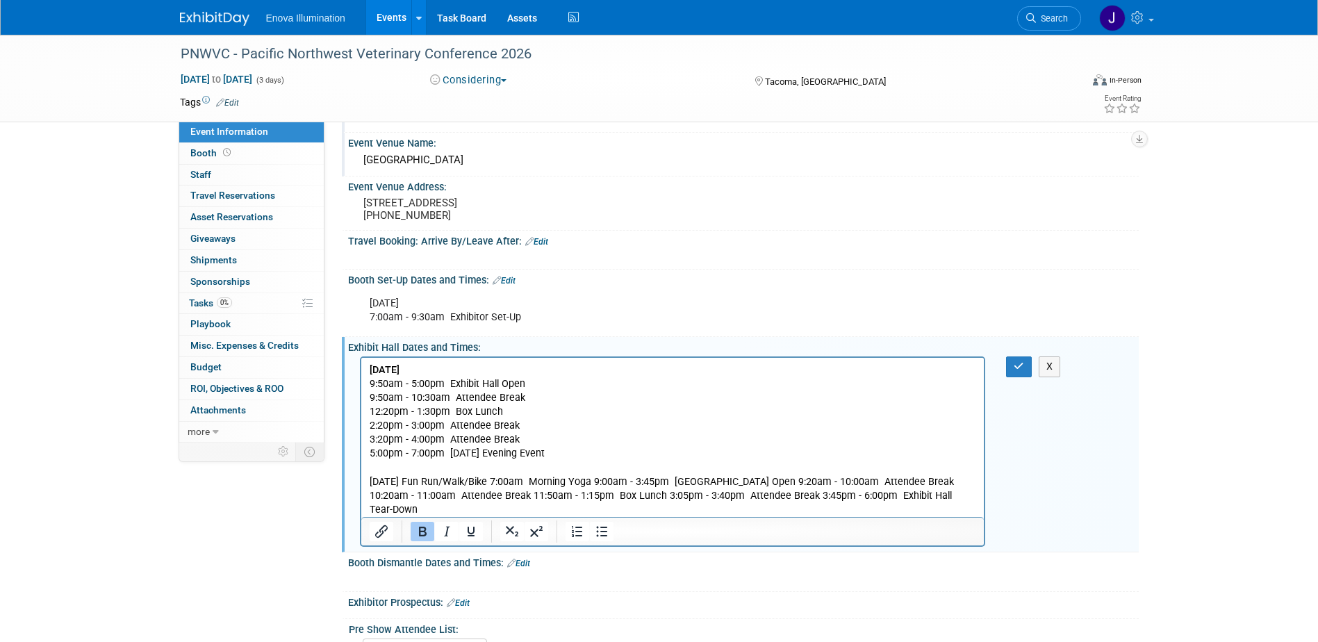
scroll to position [144, 0]
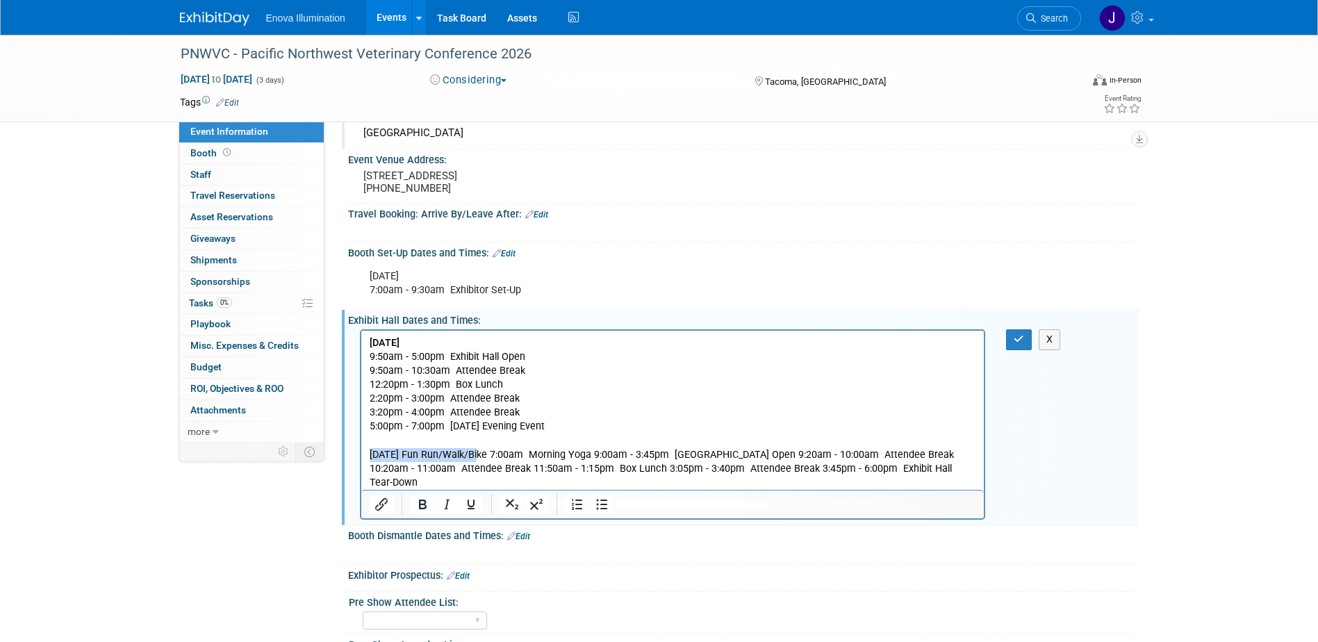
drag, startPoint x: 474, startPoint y: 452, endPoint x: 367, endPoint y: 455, distance: 107.1
click at [367, 455] on html "[DATE] 9:50am - 5:00pm Exhibit Hall Open 9:50am - 10:30am Attendee Break 12:20p…" at bounding box center [672, 410] width 623 height 159
click at [430, 513] on icon "Bold" at bounding box center [422, 504] width 17 height 17
click at [478, 454] on p "[DATE] Fun Run/Walk/Bike 7:00am Morning Yoga 9:00am - 3:45pm [GEOGRAPHIC_DATA] …" at bounding box center [672, 469] width 607 height 42
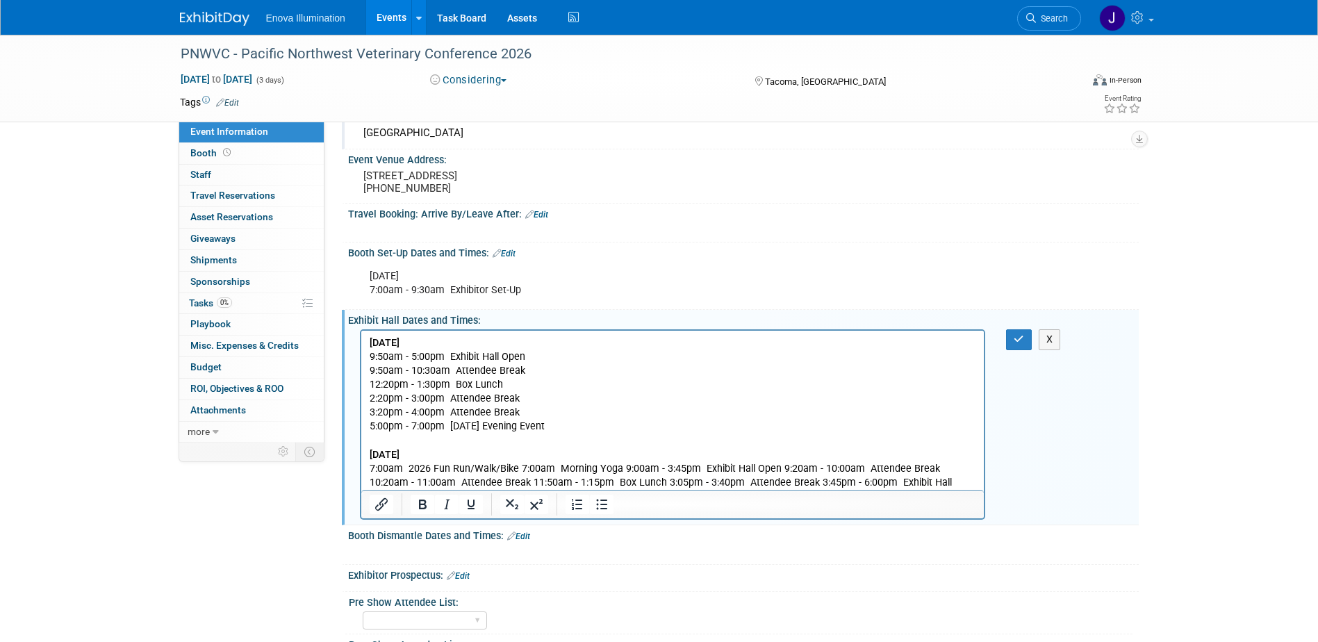
click at [519, 465] on p "7:00am 2026 Fun Run/Walk/Bike 7:00am Morning Yoga 9:00am - 3:45pm Exhibit Hall …" at bounding box center [672, 483] width 607 height 42
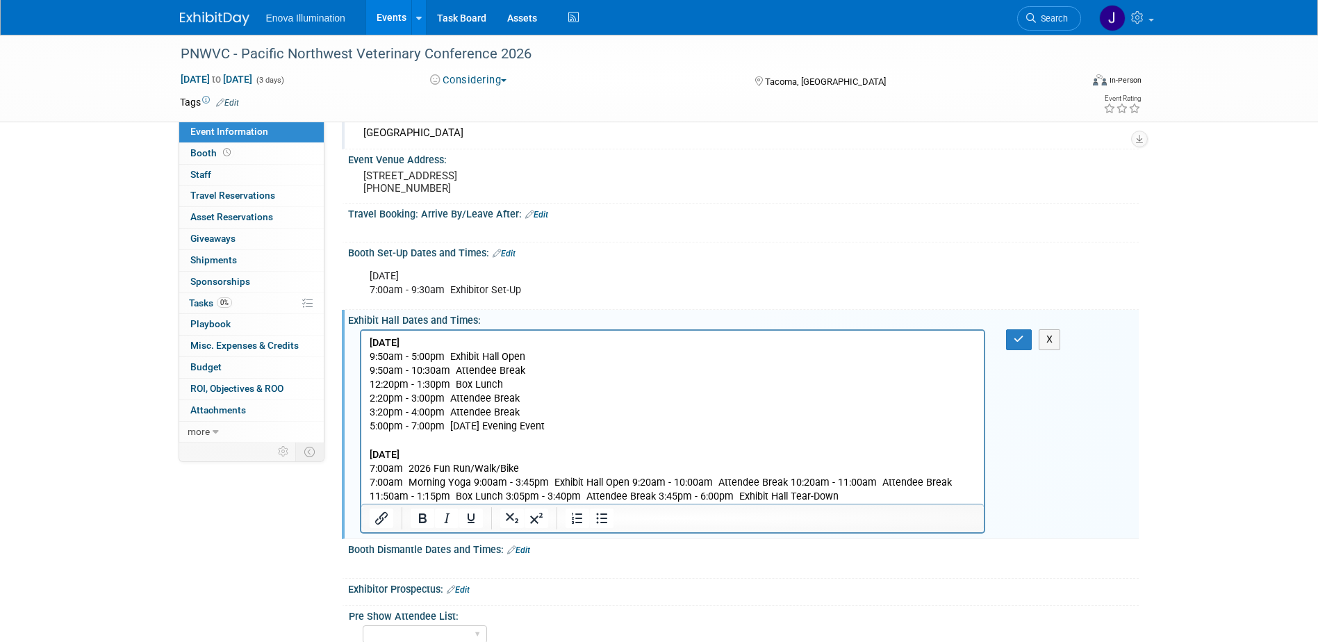
click at [472, 481] on p "7:00am Morning Yoga 9:00am - 3:45pm Exhibit Hall Open 9:20am - 10:00am Attendee…" at bounding box center [672, 490] width 607 height 28
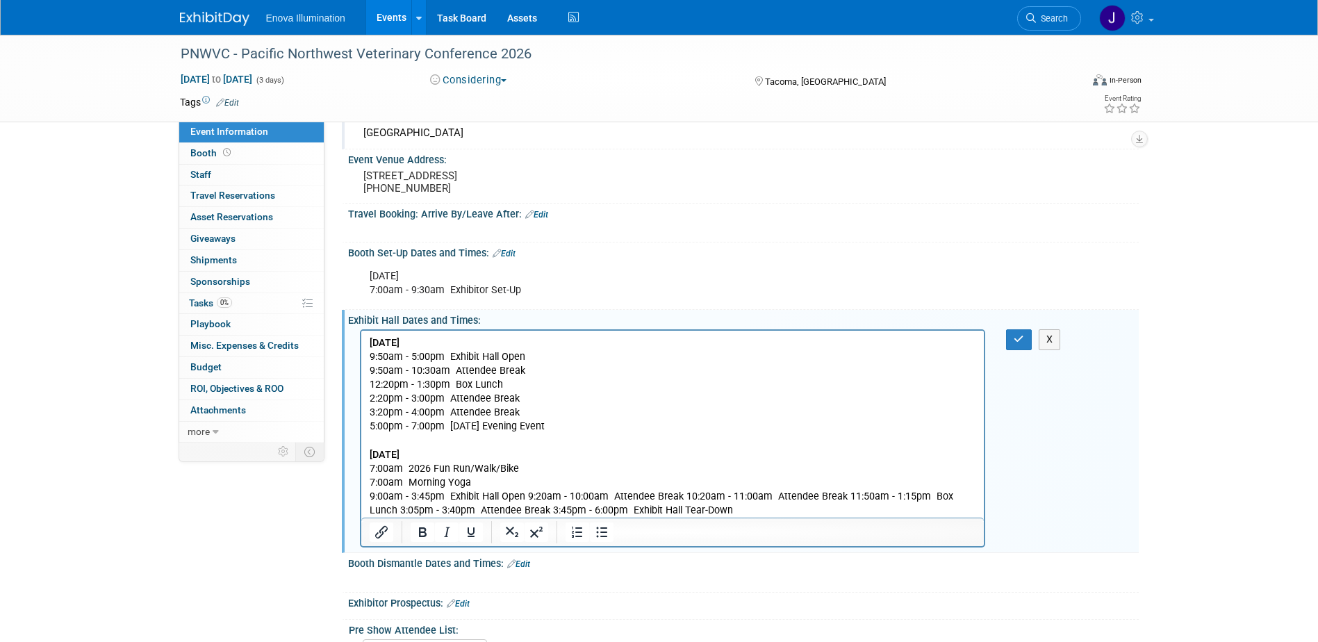
click at [526, 495] on p "9:00am - 3:45pm Exhibit Hall Open 9:20am - 10:00am Attendee Break 10:20am - 11:…" at bounding box center [672, 504] width 607 height 28
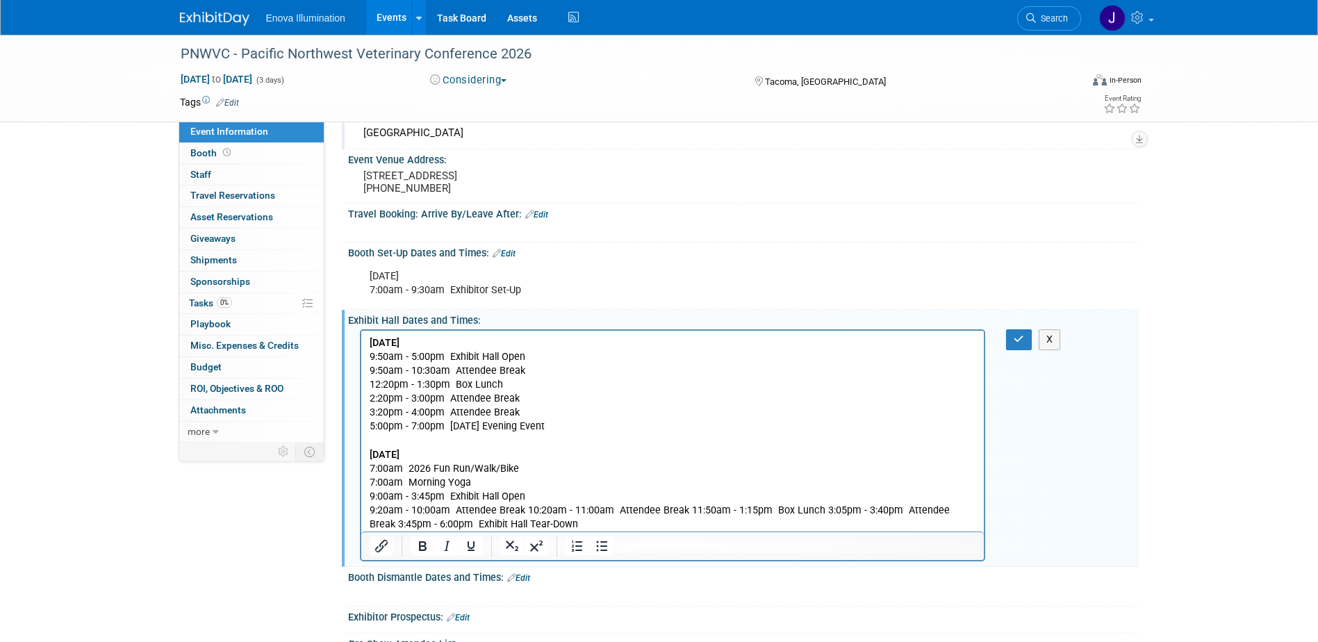
click at [525, 510] on p "9:20am - 10:00am Attendee Break 10:20am - 11:00am Attendee Break 11:50am - 1:15…" at bounding box center [672, 518] width 607 height 28
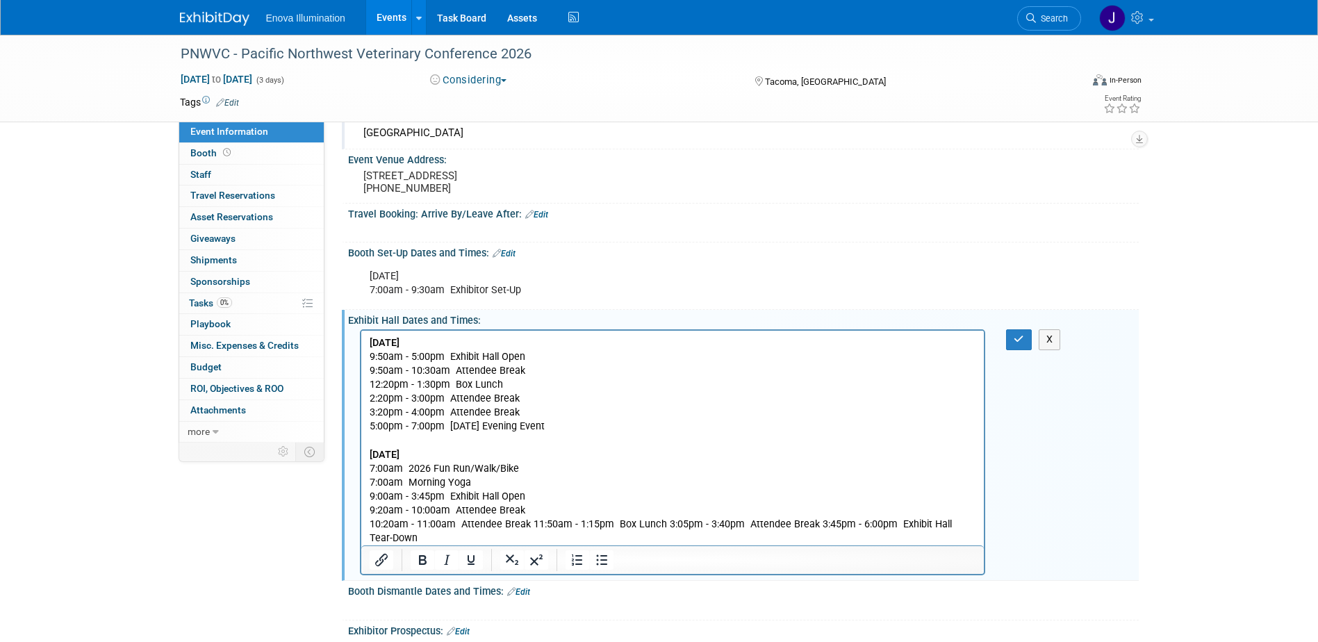
click at [531, 525] on p "10:20am - 11:00am Attendee Break 11:50am - 1:15pm Box Lunch 3:05pm - 3:40pm Att…" at bounding box center [672, 532] width 607 height 28
click at [502, 537] on p "11:50am - 1:15pm Box Lunch 3:05pm - 3:40pm Attendee Break 3:45pm - 6:00pm Exhib…" at bounding box center [672, 538] width 607 height 14
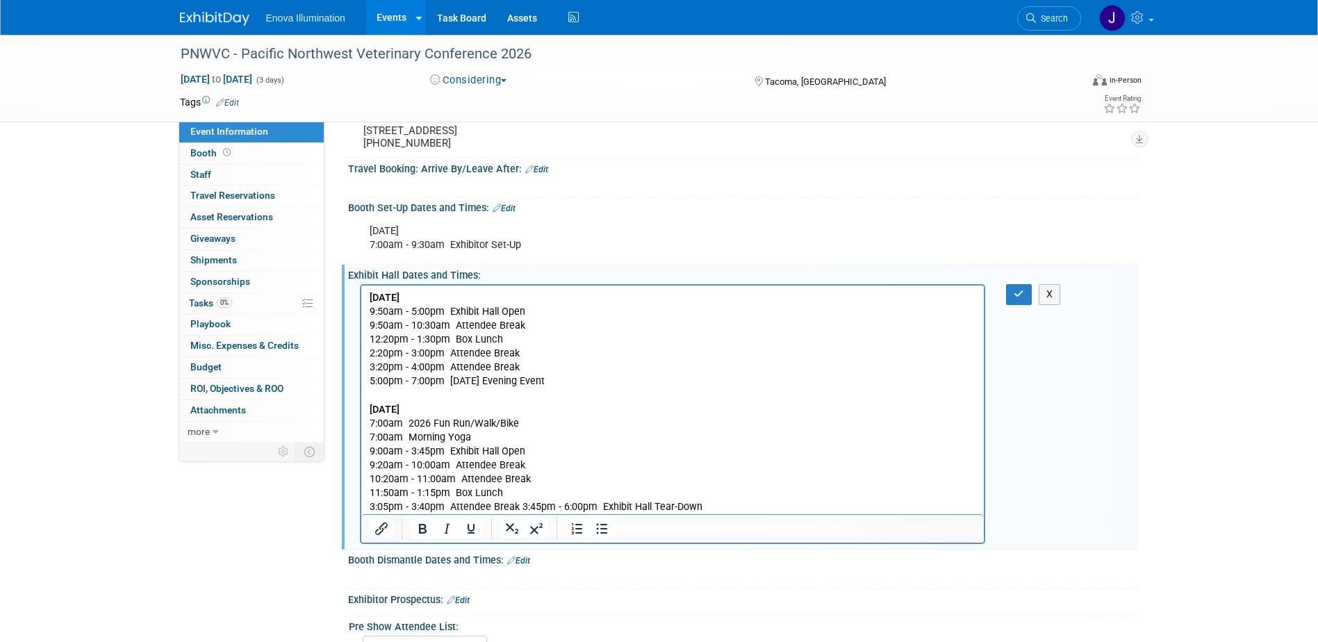
scroll to position [213, 0]
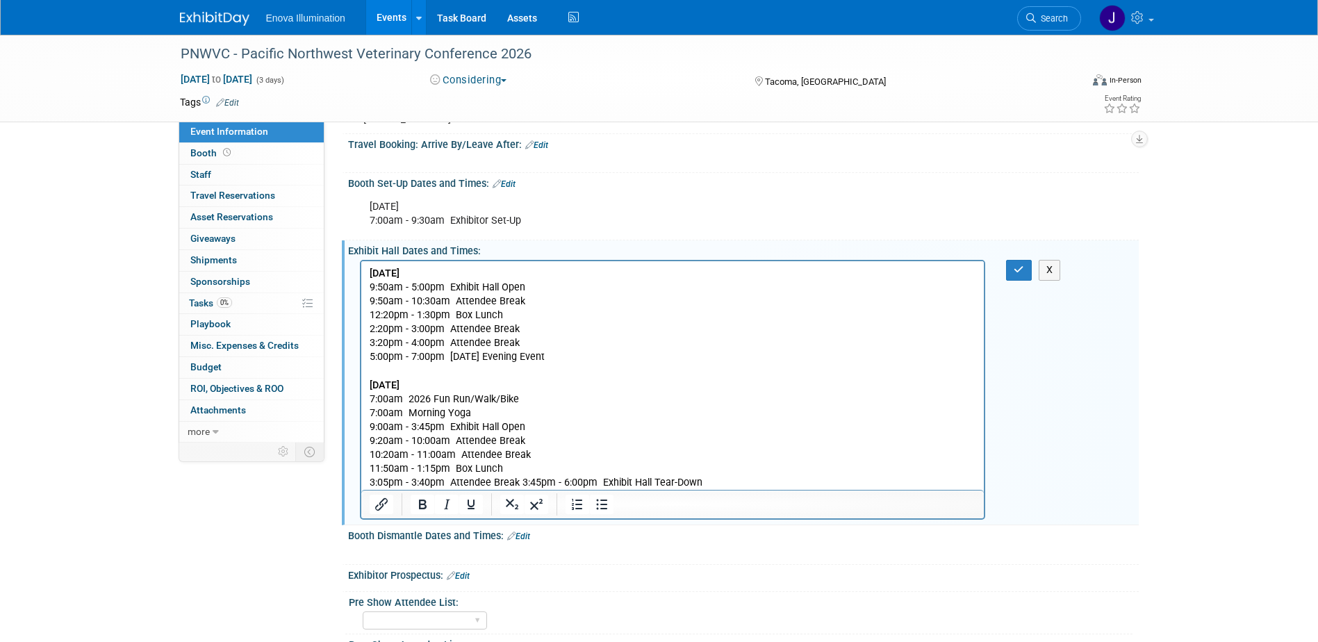
click at [518, 483] on p "3:05pm - 3:40pm Attendee Break 3:45pm - 6:00pm Exhibit Hall Tear-Down" at bounding box center [672, 483] width 607 height 14
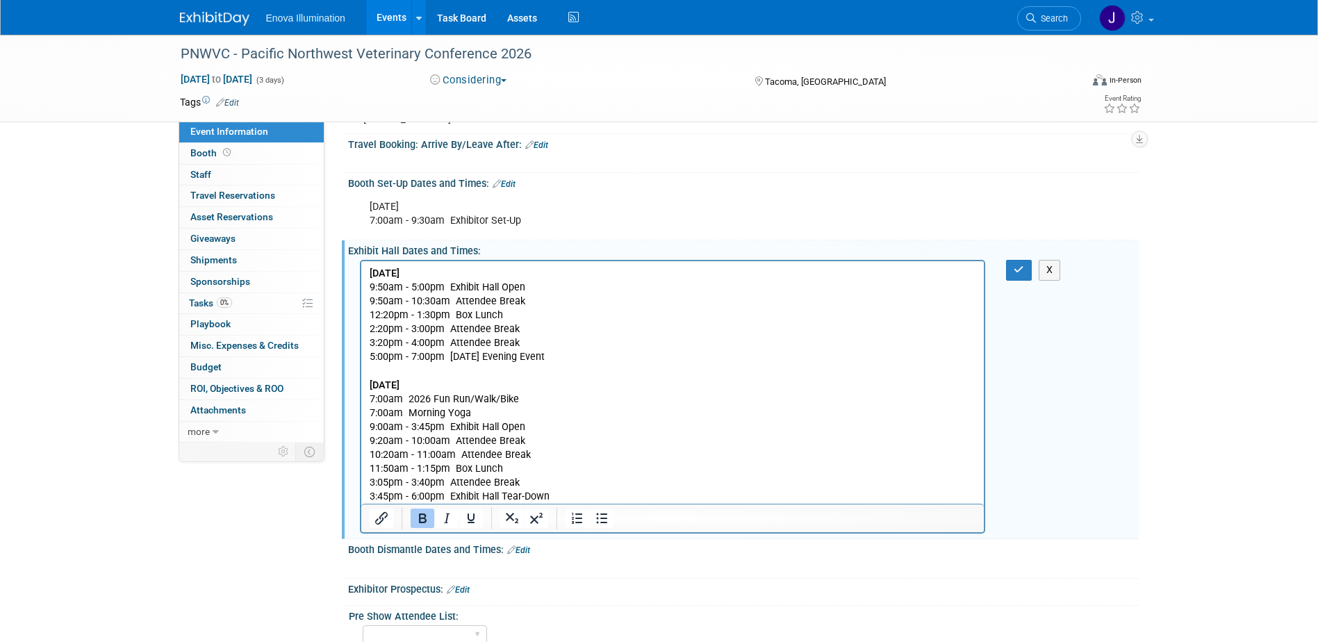
click at [399, 385] on b "[DATE]" at bounding box center [384, 385] width 30 height 12
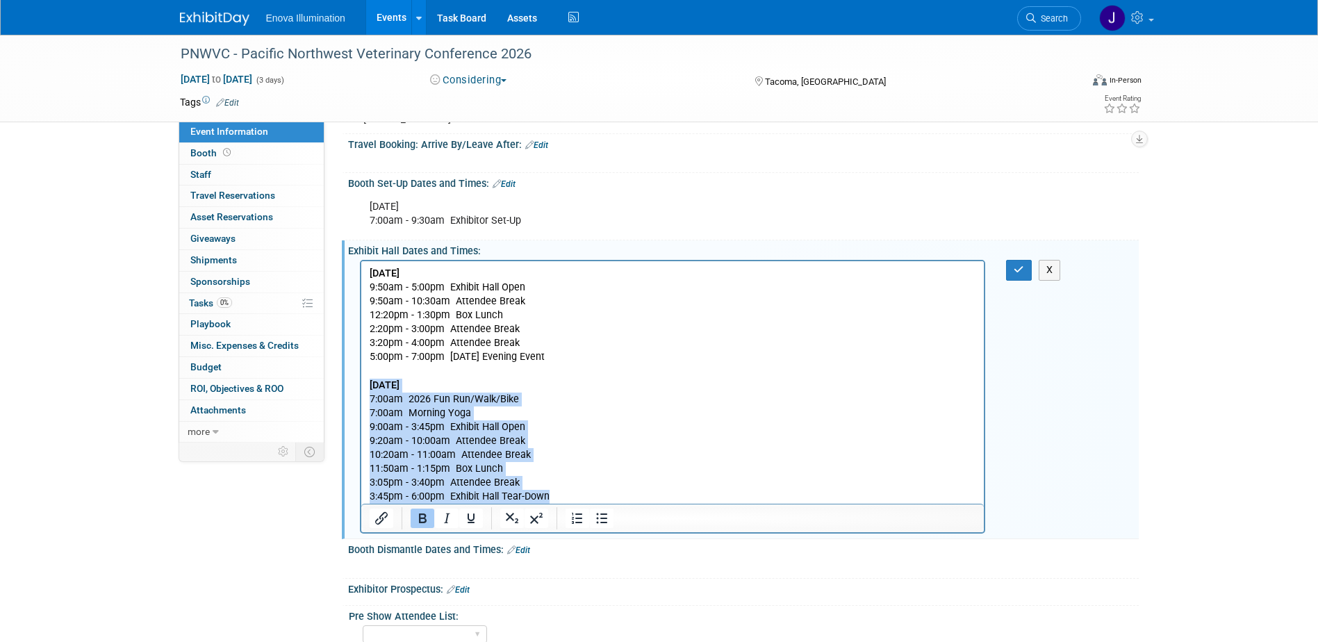
drag, startPoint x: 370, startPoint y: 387, endPoint x: 566, endPoint y: 493, distance: 223.2
click at [566, 493] on body "[DATE] 9:50am - 5:00pm Exhibit Hall Open 9:50am - 10:30am Attendee Break 12:20p…" at bounding box center [672, 385] width 609 height 237
copy body "[DATE] Fun Run/Walk/Bike 7:00am Morning Yoga 9:00am - 3:45pm [GEOGRAPHIC_DATA] …"
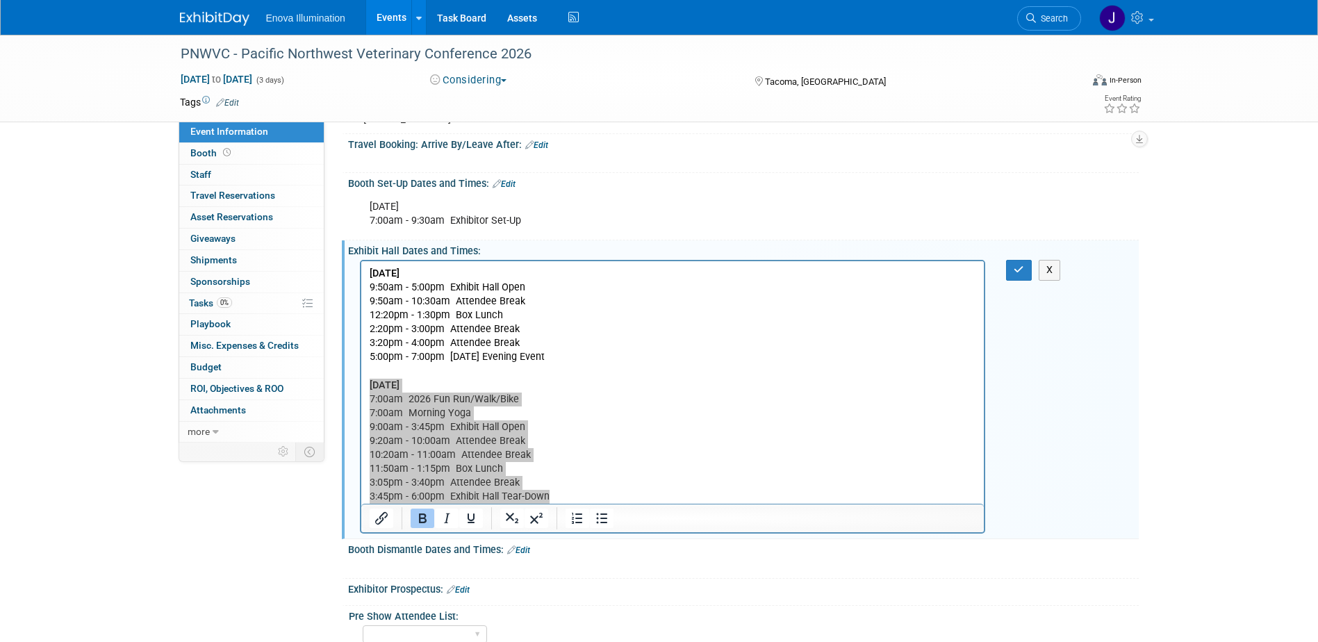
drag, startPoint x: 529, startPoint y: 563, endPoint x: 511, endPoint y: 563, distance: 18.1
click at [529, 555] on link "Edit" at bounding box center [518, 550] width 23 height 10
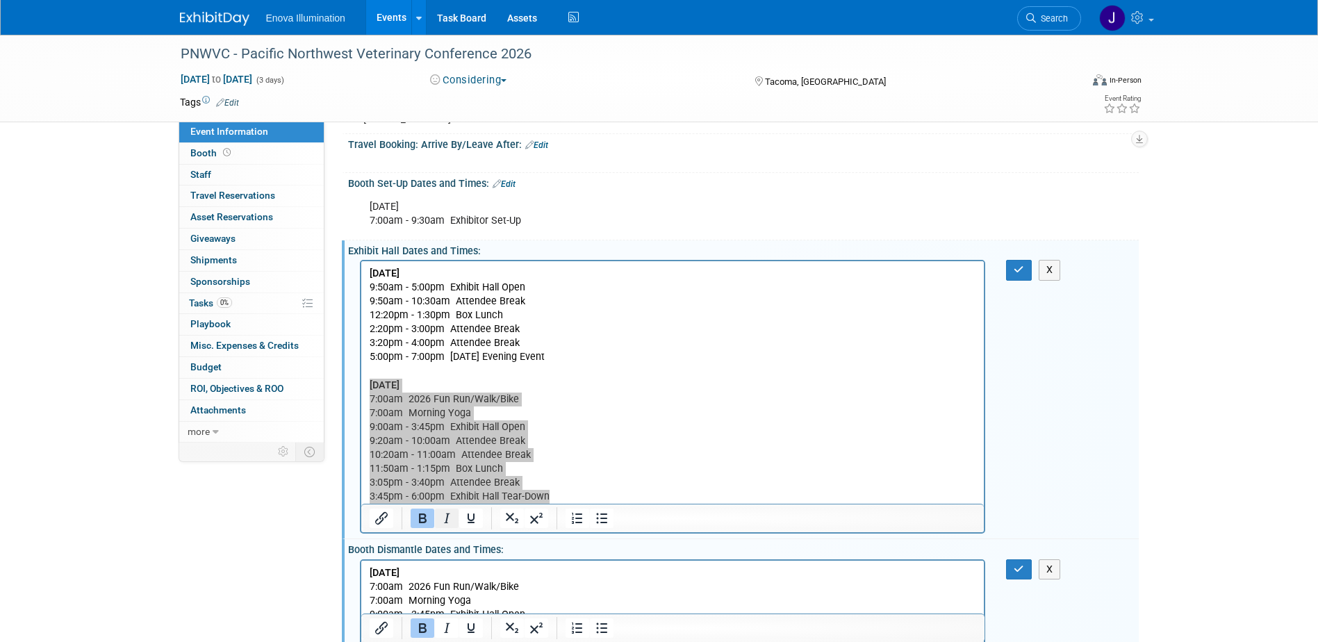
scroll to position [304, 0]
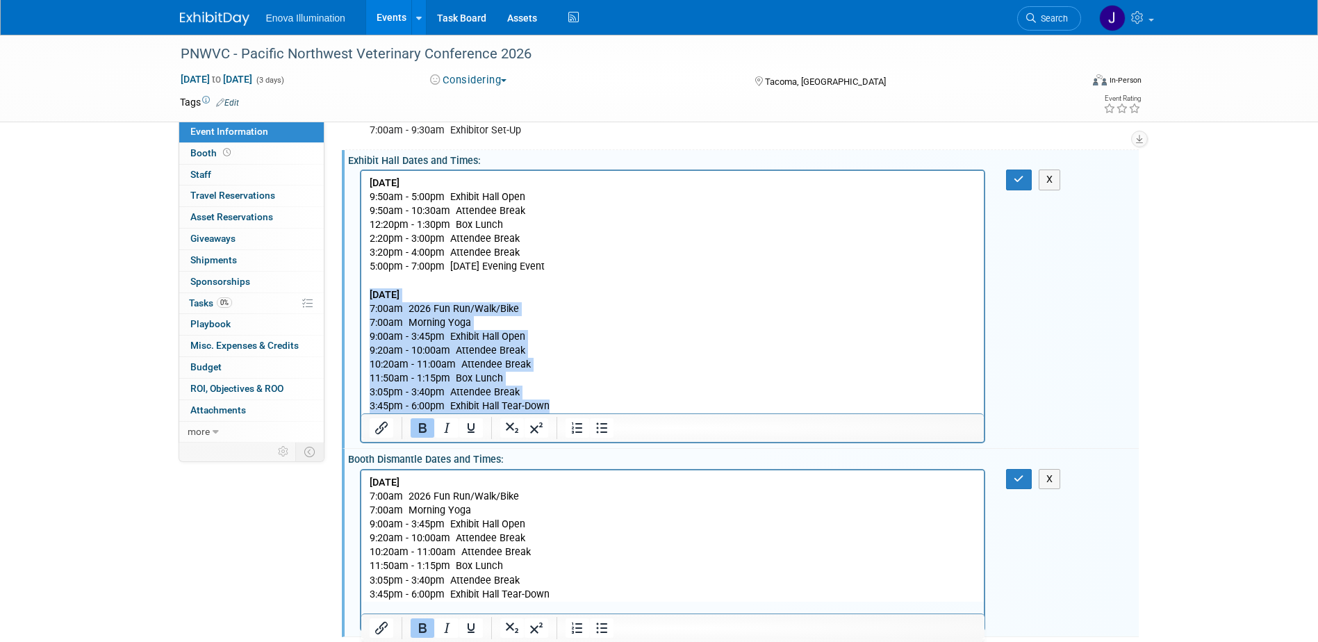
drag, startPoint x: 481, startPoint y: 390, endPoint x: 516, endPoint y: 394, distance: 34.9
click at [481, 390] on p "3:05pm - 3:40pm Attendee Break" at bounding box center [672, 393] width 607 height 14
click at [549, 410] on p "3:45pm - 6:00pm Exhibit Hall Tear-Down" at bounding box center [672, 406] width 607 height 14
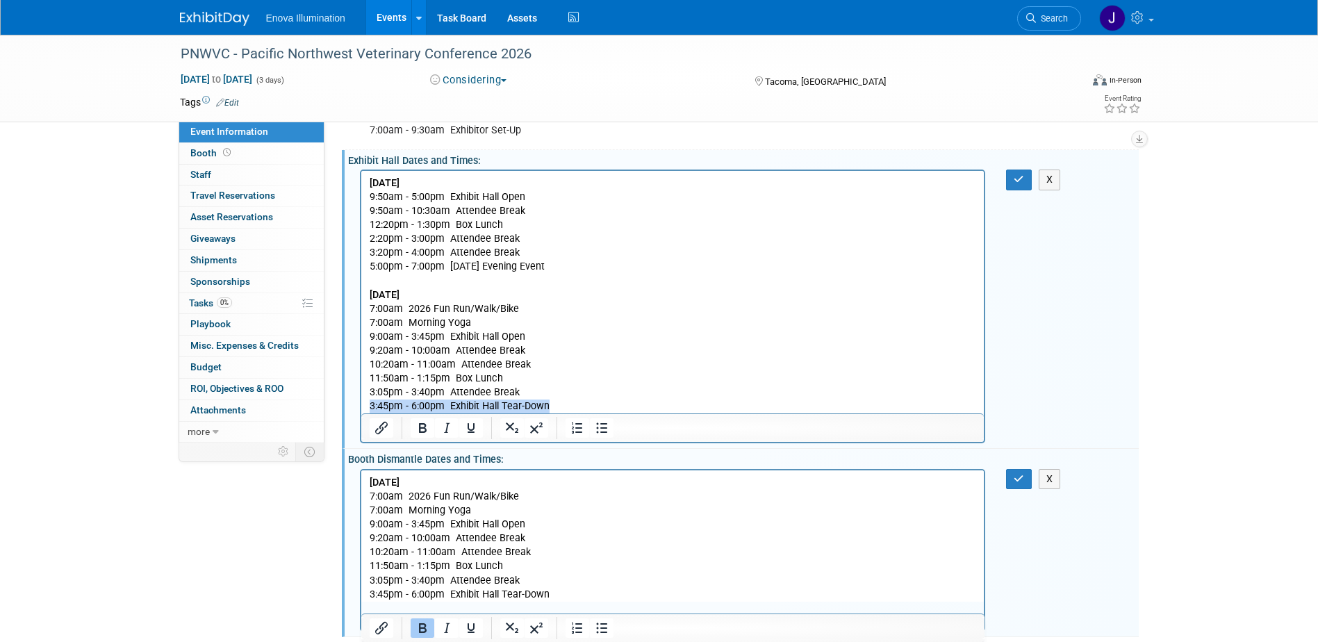
drag, startPoint x: 553, startPoint y: 405, endPoint x: 719, endPoint y: 595, distance: 252.1
click at [361, 411] on html "[DATE] 9:50am - 5:00pm Exhibit Hall Open 9:50am - 10:30am Attendee Break 12:20p…" at bounding box center [672, 292] width 623 height 242
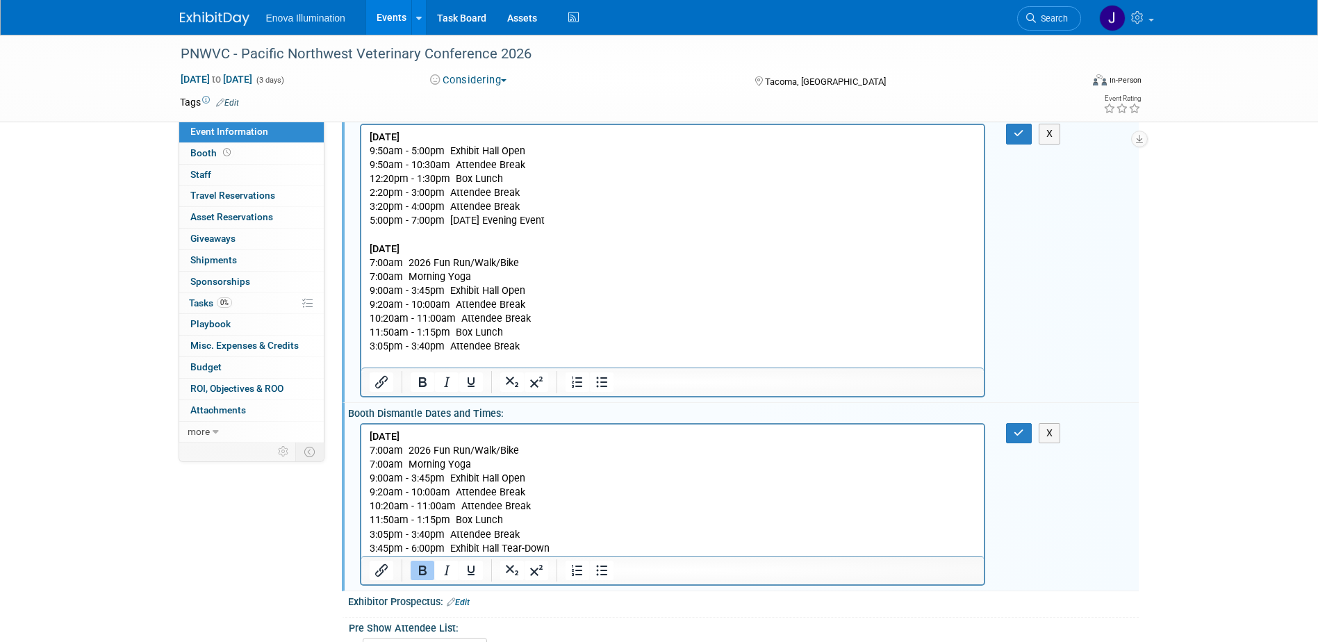
scroll to position [373, 0]
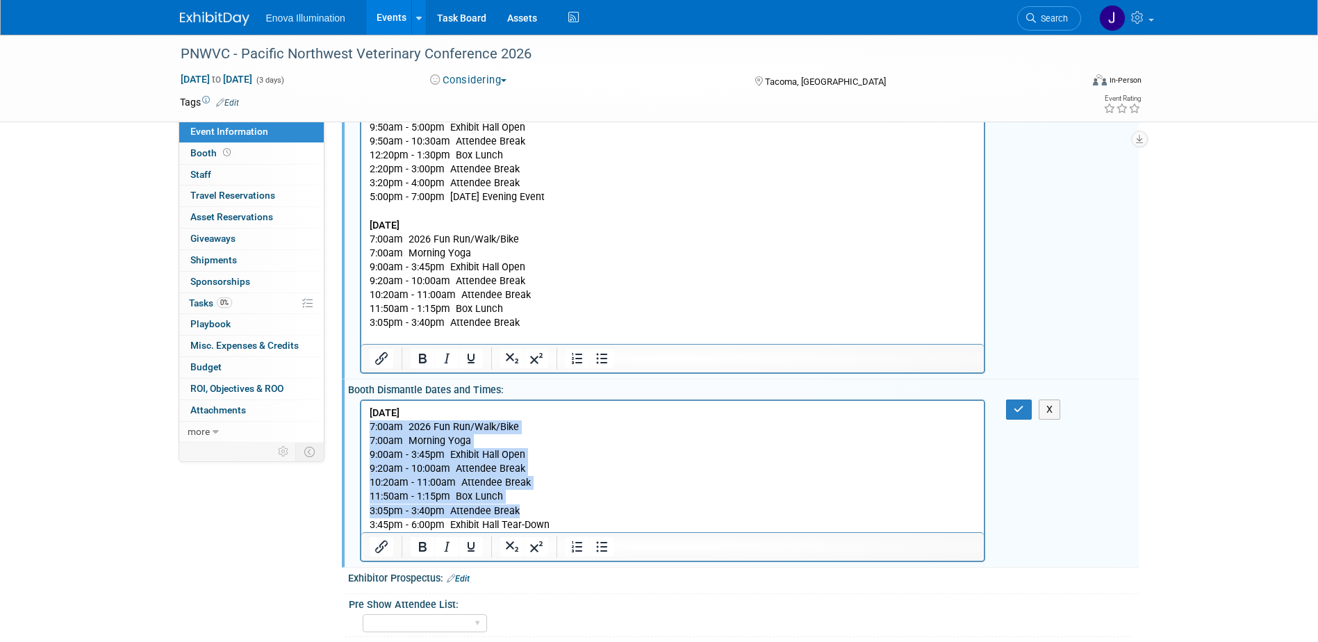
drag, startPoint x: 518, startPoint y: 511, endPoint x: 366, endPoint y: 430, distance: 171.9
click at [366, 430] on html "[DATE] Fun Run/Walk/Bike 7:00am Morning Yoga 9:00am - 3:45pm [GEOGRAPHIC_DATA] …" at bounding box center [672, 465] width 623 height 131
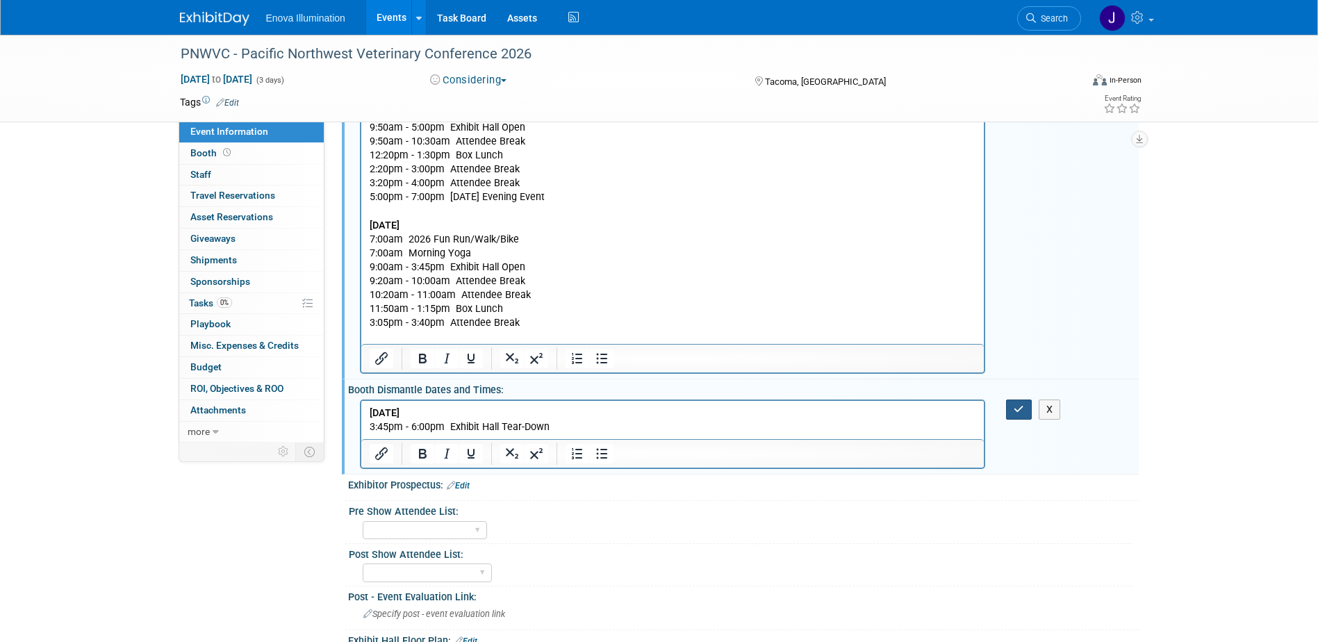
click at [1023, 414] on icon "button" at bounding box center [1019, 409] width 10 height 10
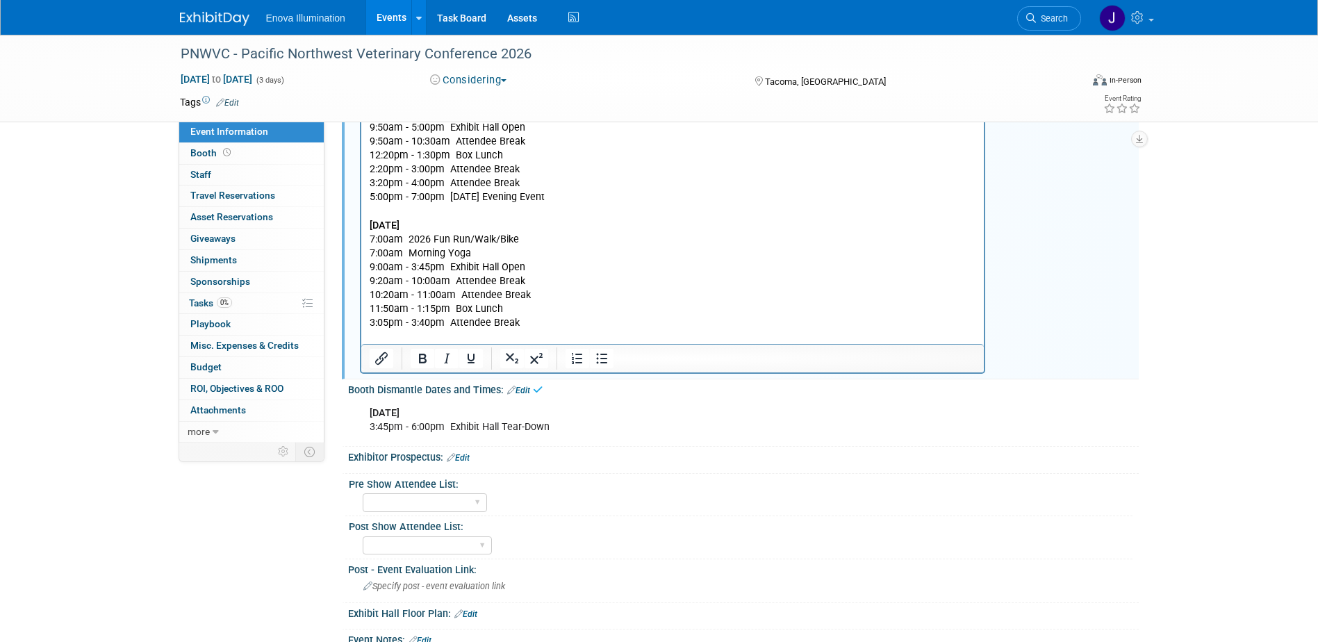
click at [1021, 120] on button "button" at bounding box center [1019, 110] width 26 height 20
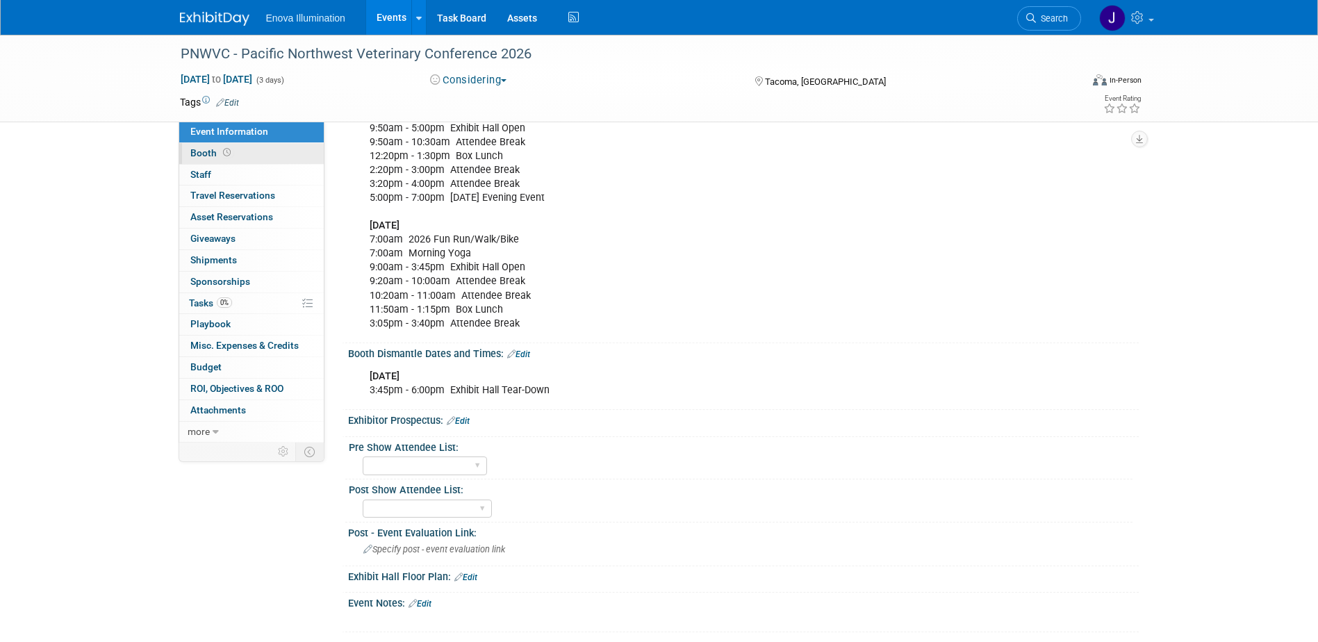
click at [245, 160] on link "Booth" at bounding box center [251, 153] width 145 height 21
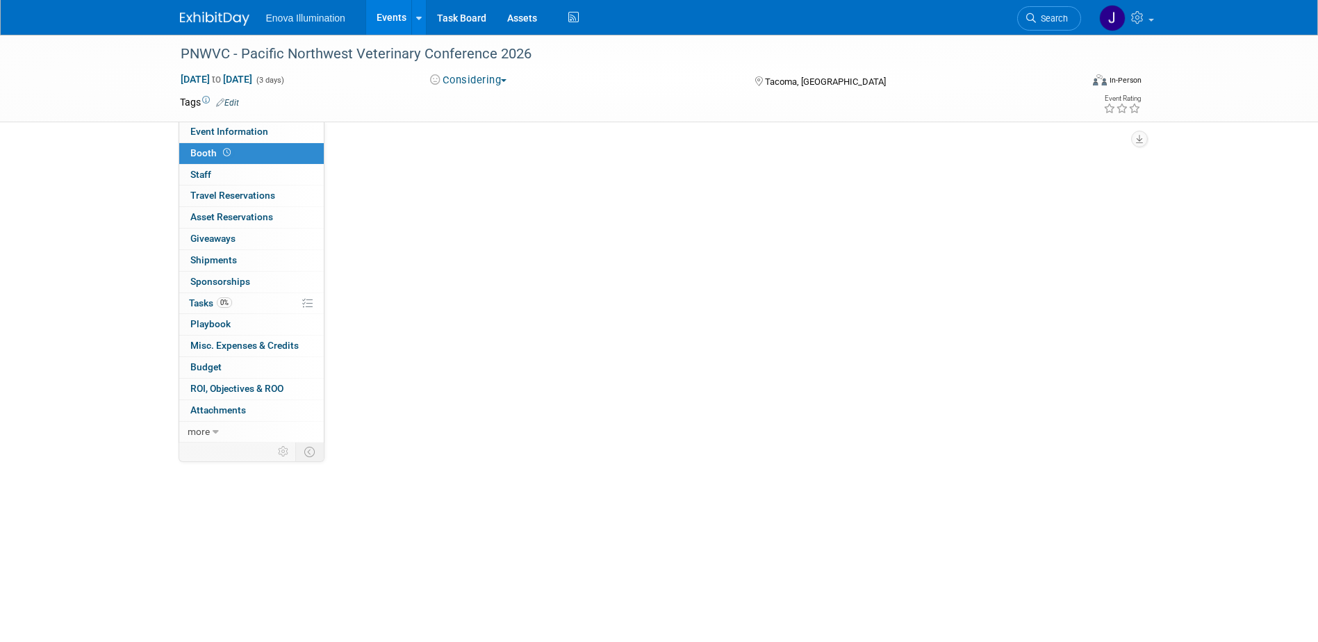
scroll to position [0, 0]
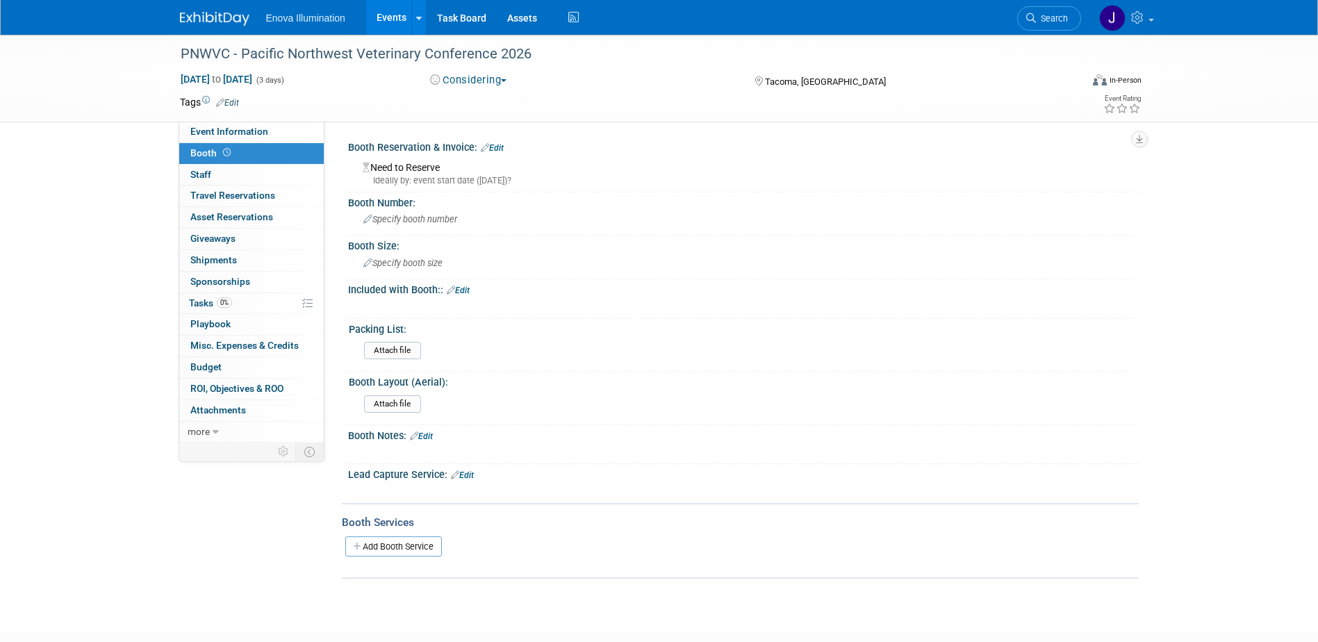
click at [466, 292] on link "Edit" at bounding box center [458, 291] width 23 height 10
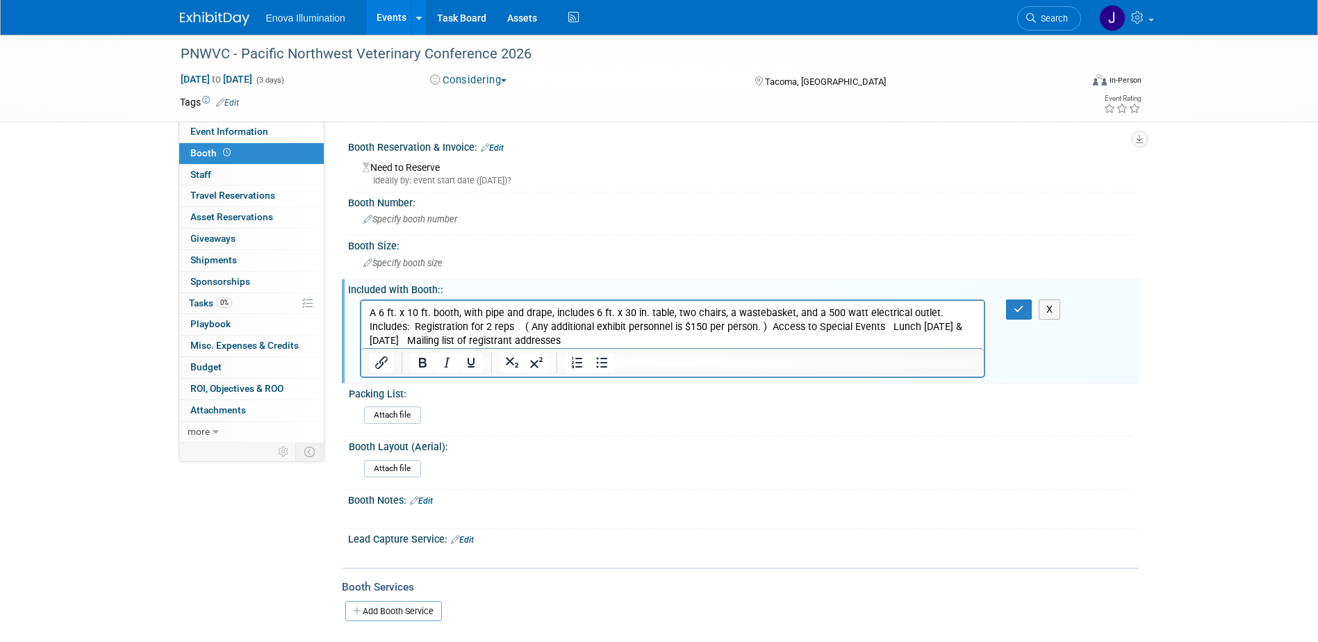
click at [931, 311] on p "A 6 ft. x 10 ft. booth, with pipe and drape, includes 6 ft. x 30 in. table, two…" at bounding box center [672, 327] width 607 height 42
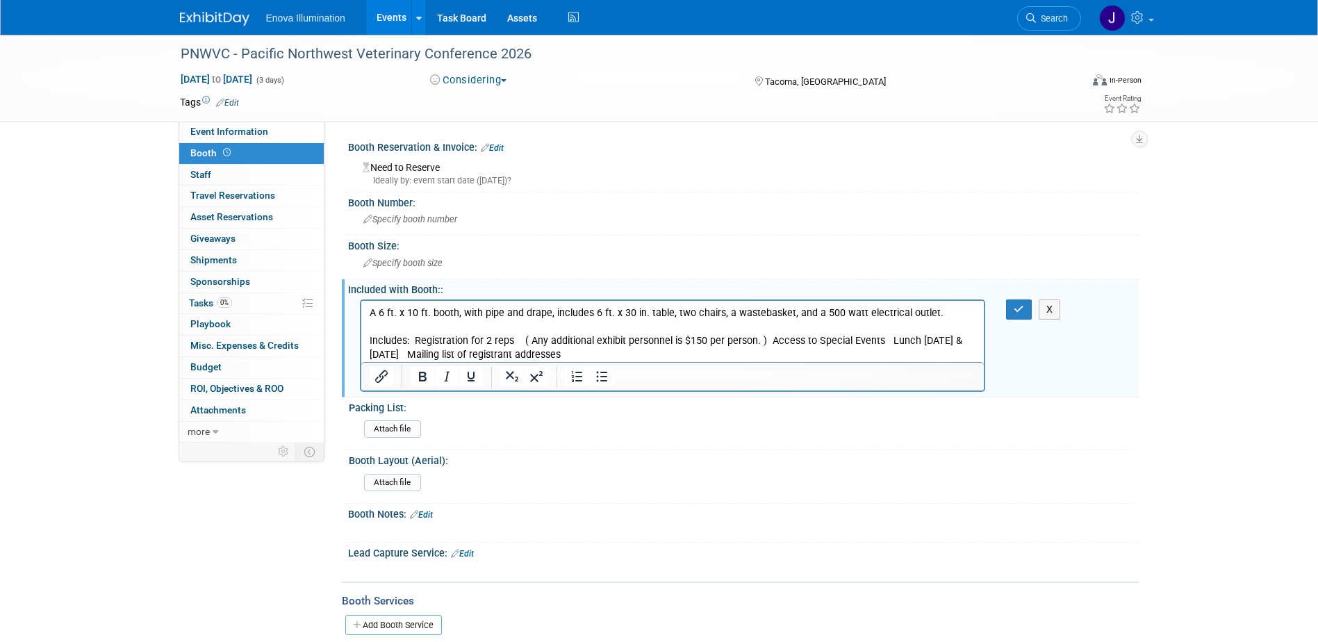
click at [412, 337] on p "Includes: Registration for 2 reps ( Any additional exhibit personnel is $150 pe…" at bounding box center [672, 347] width 607 height 28
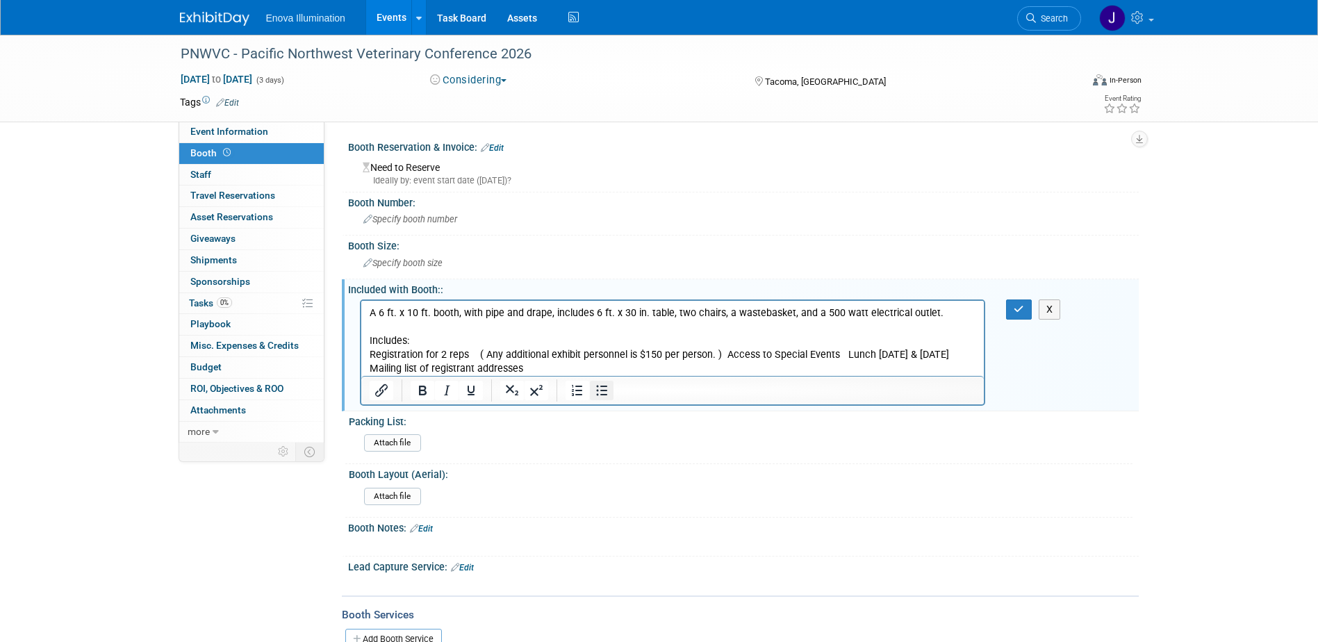
click at [604, 390] on icon "Bullet list" at bounding box center [601, 390] width 11 height 10
click at [746, 354] on li "Registration for 2 reps ( Any additional exhibit personnel is $150 per person. …" at bounding box center [686, 361] width 579 height 28
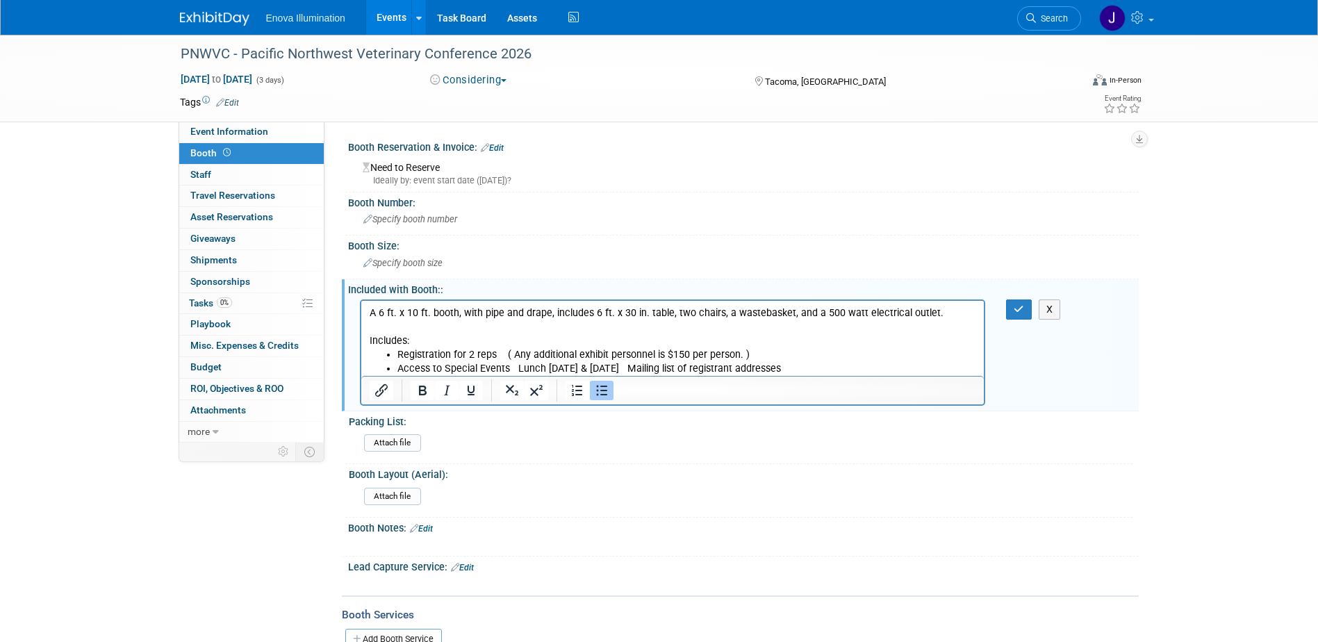
click at [509, 369] on li "Access to Special Events Lunch [DATE] & [DATE] Mailing list of registrant addre…" at bounding box center [686, 368] width 579 height 14
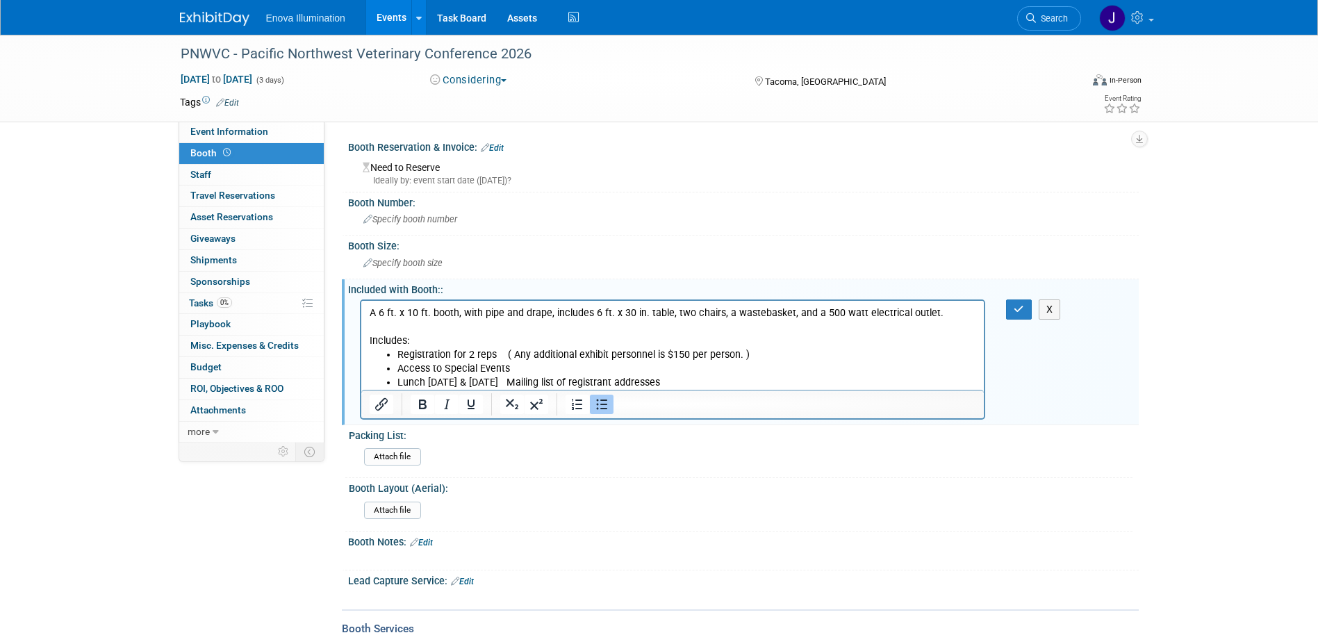
click at [518, 377] on li "Lunch [DATE] & [DATE] Mailing list of registrant addresses" at bounding box center [686, 382] width 579 height 14
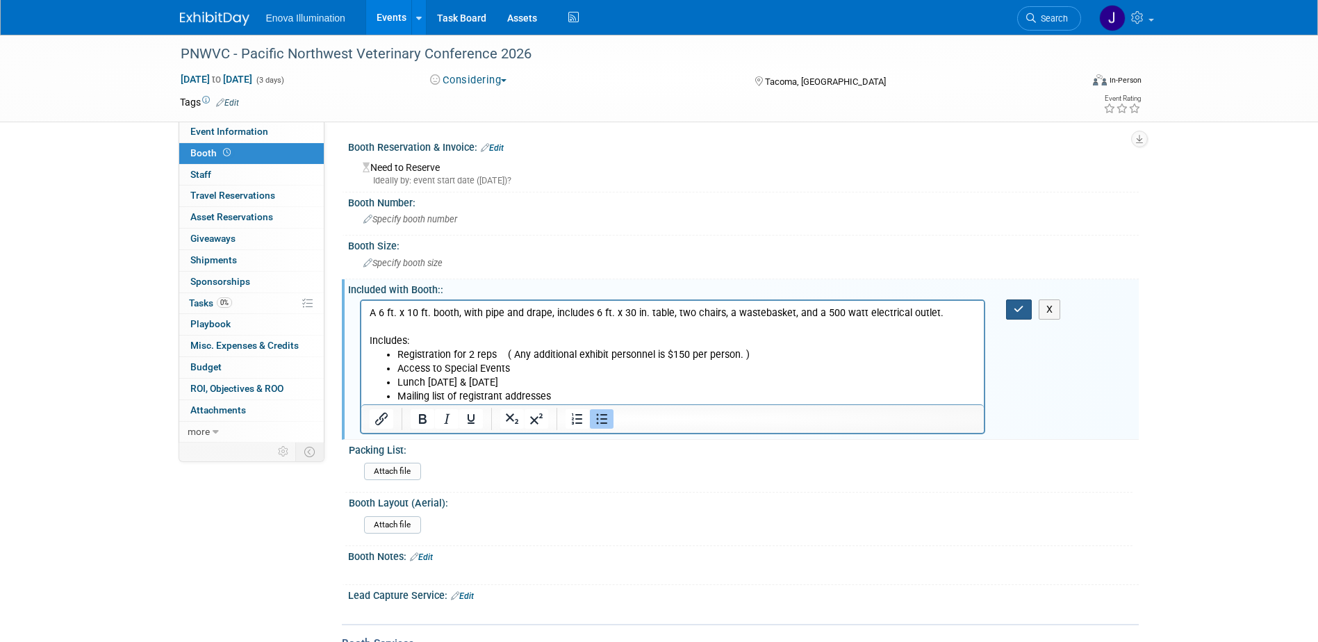
click at [1026, 310] on button "button" at bounding box center [1019, 309] width 26 height 20
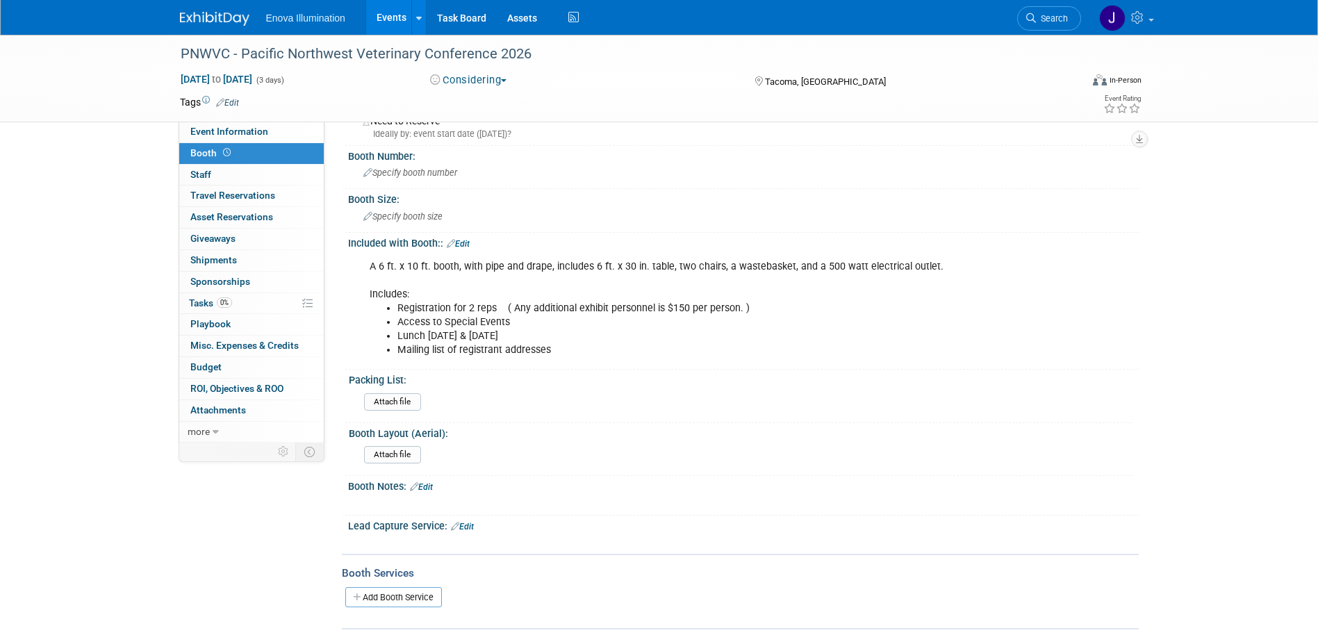
scroll to position [184, 0]
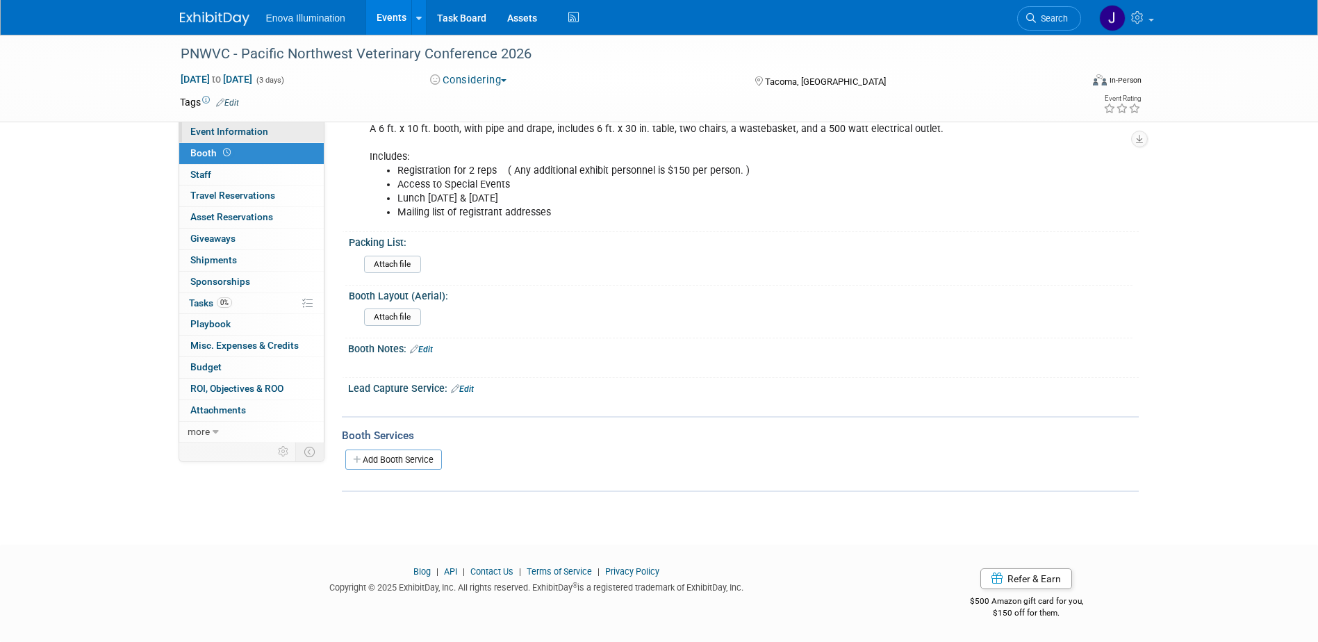
click at [273, 138] on link "Event Information" at bounding box center [251, 132] width 145 height 21
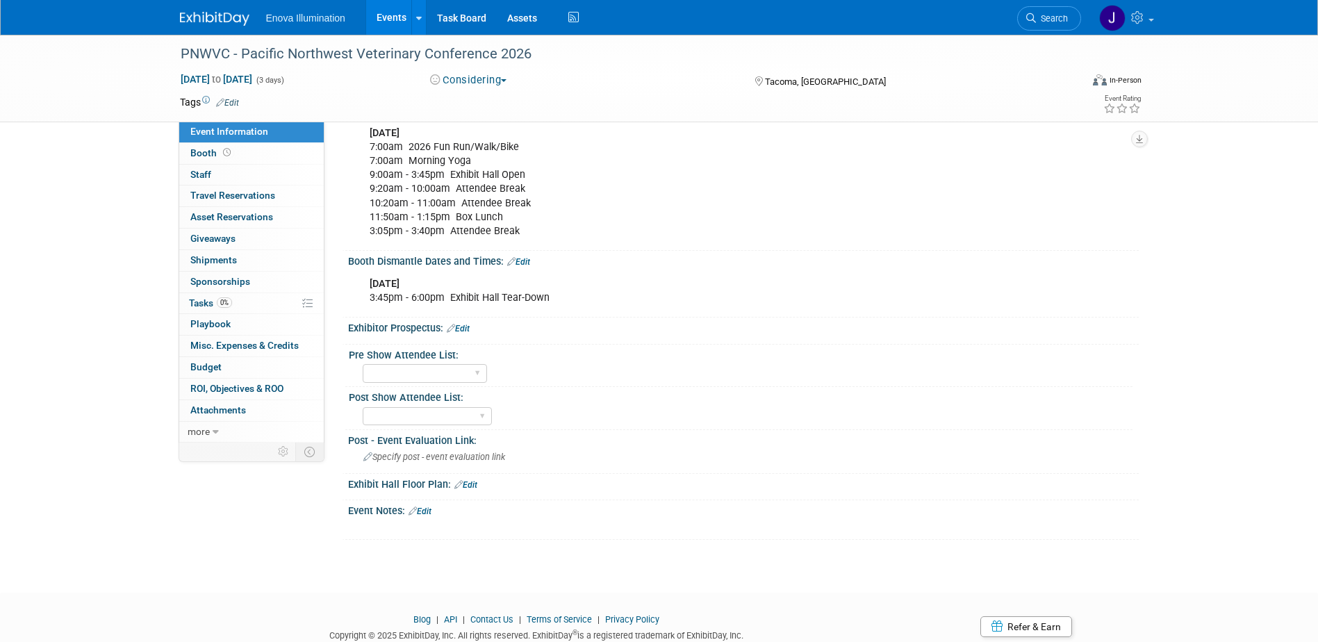
scroll to position [486, 0]
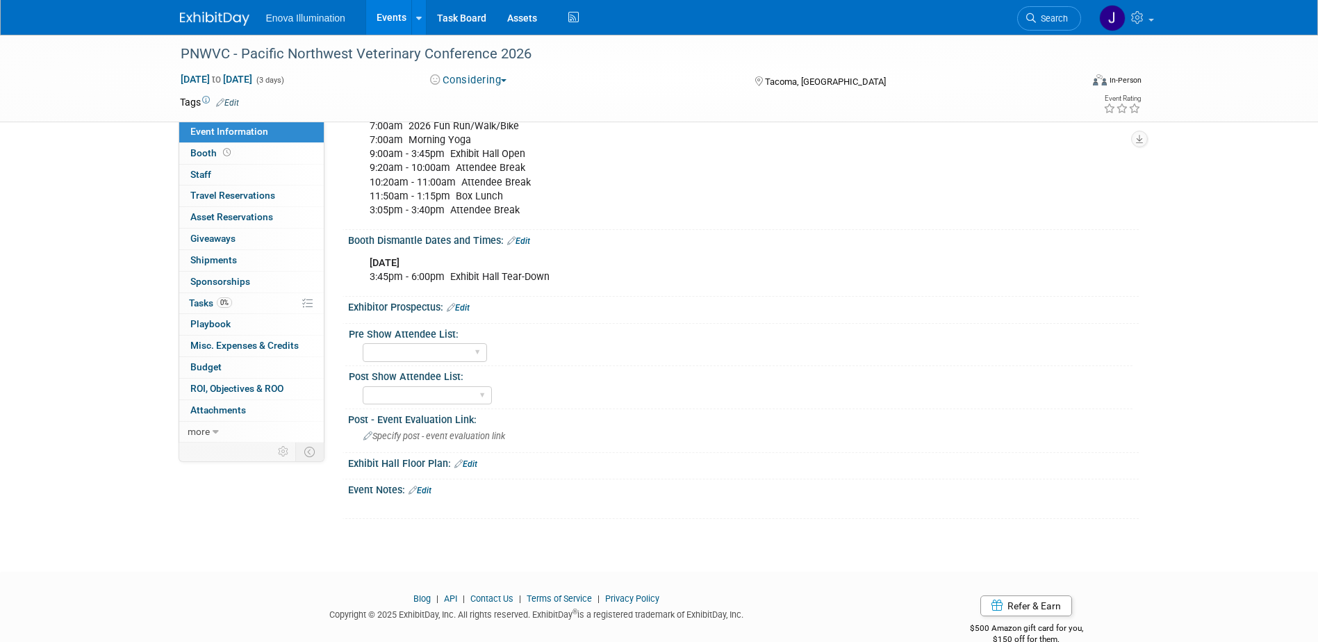
click at [426, 495] on link "Edit" at bounding box center [420, 491] width 23 height 10
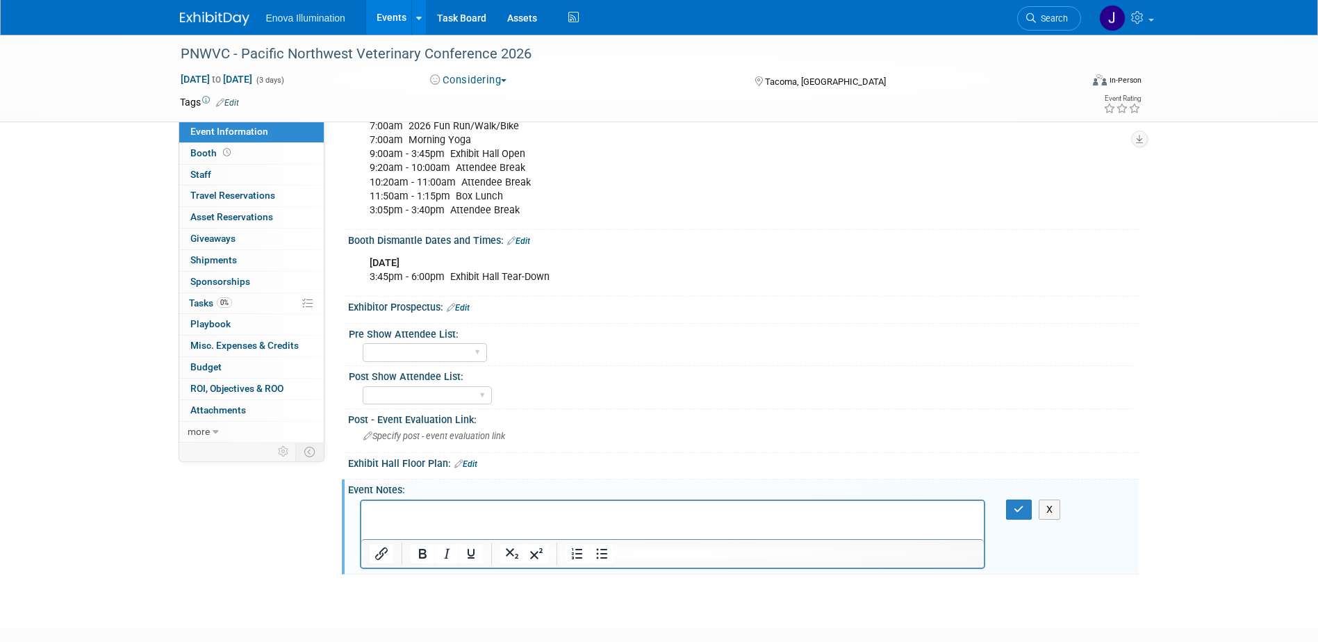
scroll to position [0, 0]
click at [424, 511] on p "Booth Type Standard Booth Select Booth Premium Booth 2 Booth Discount Exclusive…" at bounding box center [672, 520] width 607 height 28
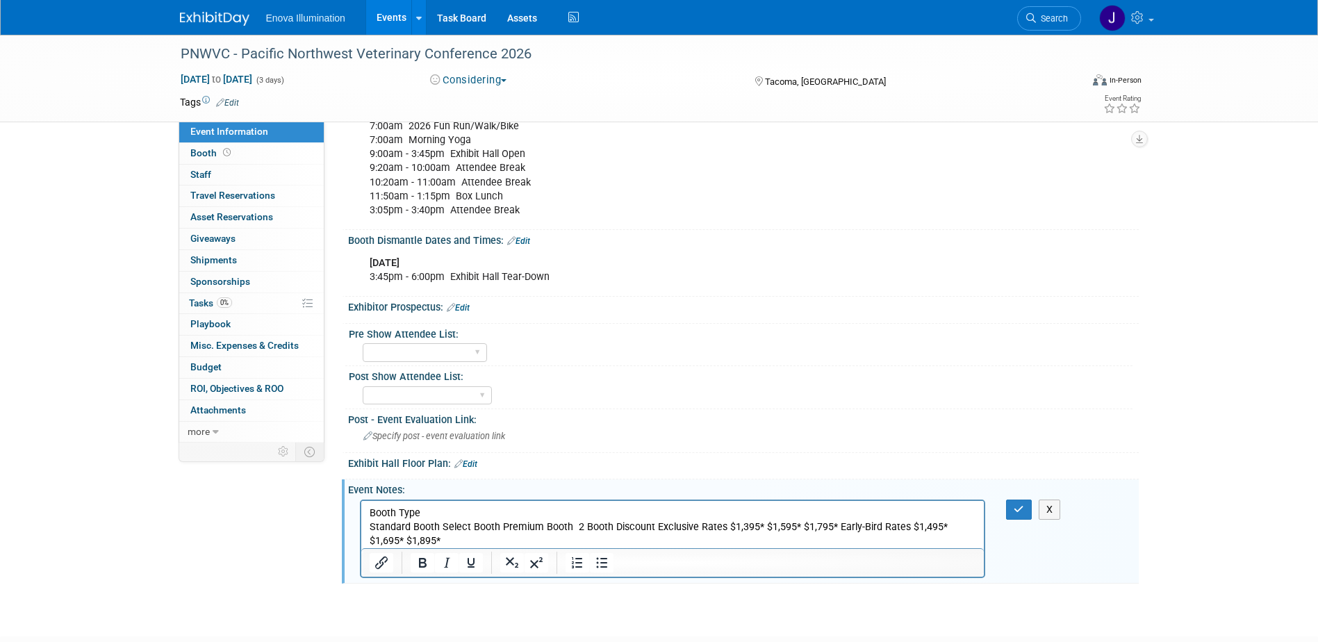
click at [438, 526] on p "Standard Booth Select Booth Premium Booth 2 Booth Discount Exclusive Rates $1,3…" at bounding box center [672, 534] width 607 height 28
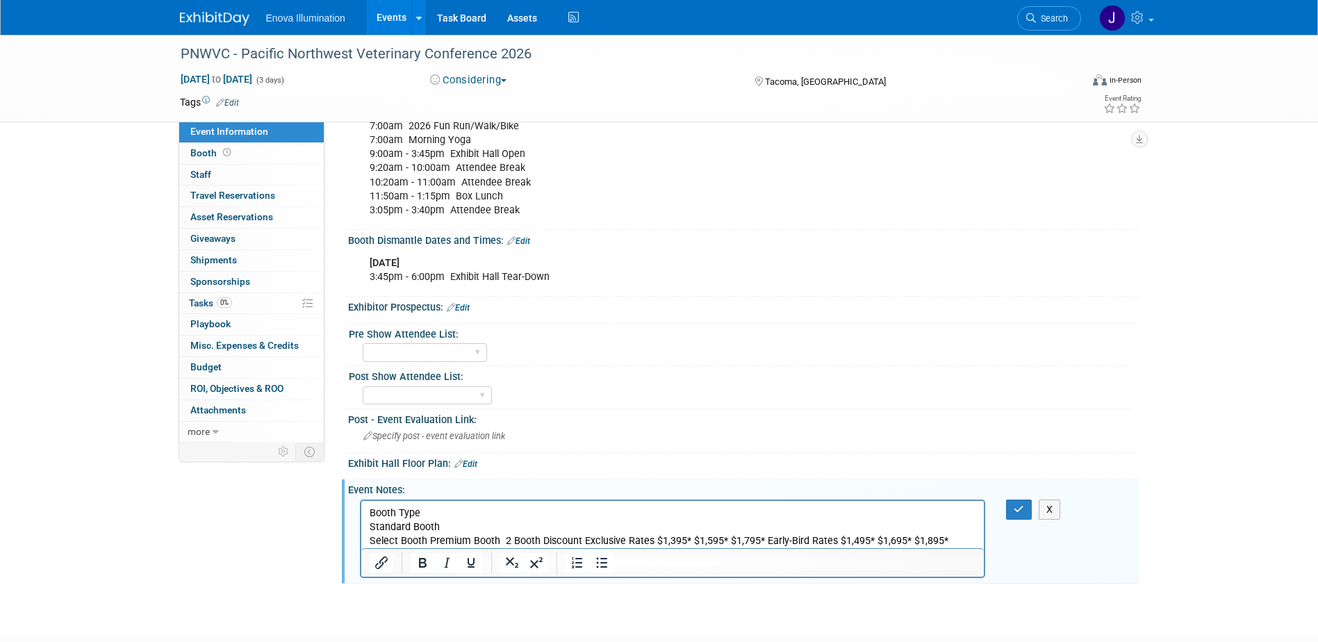
click at [427, 541] on p "Select Booth Premium Booth 2 Booth Discount Exclusive Rates $1,395* $1,595* $1,…" at bounding box center [672, 541] width 607 height 14
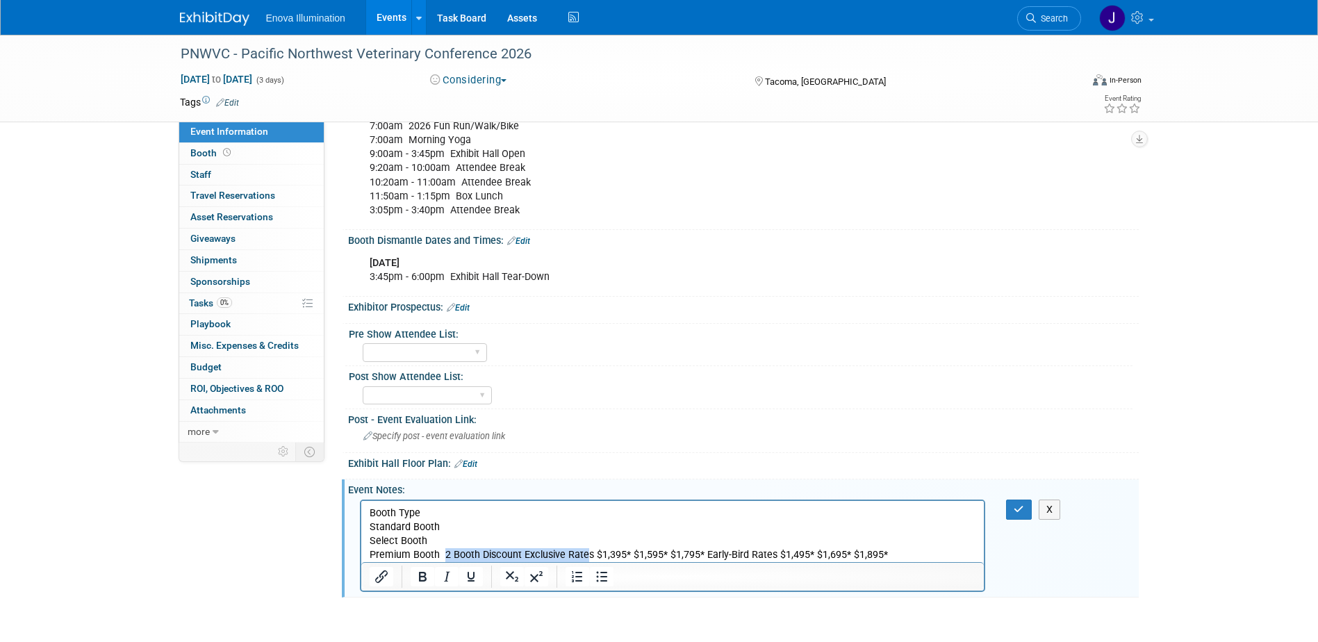
drag, startPoint x: 444, startPoint y: 555, endPoint x: 586, endPoint y: 550, distance: 142.5
click at [586, 550] on p "Premium Booth 2 Booth Discount Exclusive Rates $1,395* $1,595* $1,795* Early-Bi…" at bounding box center [672, 554] width 607 height 14
click at [544, 516] on p "Booth Type" at bounding box center [672, 513] width 607 height 14
click at [369, 526] on p "Standard Booth" at bounding box center [672, 527] width 607 height 14
drag, startPoint x: 597, startPoint y: 591, endPoint x: 588, endPoint y: 579, distance: 14.8
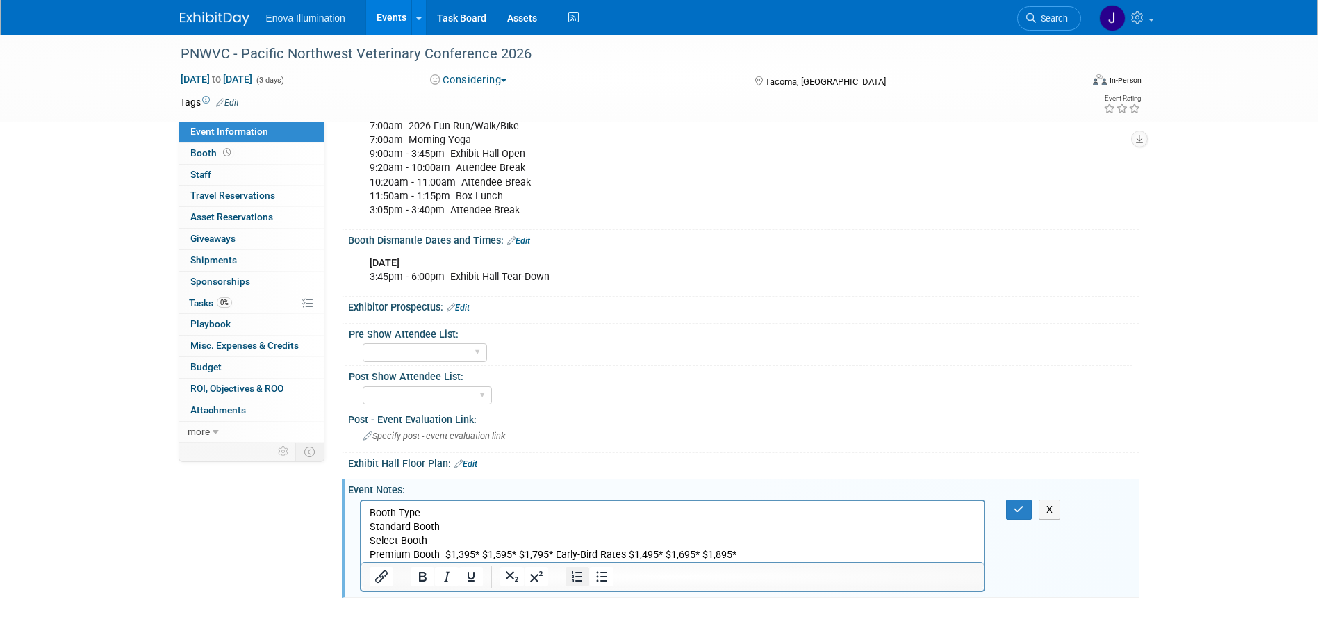
click at [598, 585] on icon "Bullet list" at bounding box center [601, 576] width 17 height 17
click at [484, 524] on li "Standard Booth" at bounding box center [686, 527] width 579 height 14
click at [459, 541] on p "Select Booth" at bounding box center [672, 541] width 607 height 14
click at [654, 527] on li "Standard Booth - Exclusive Rate $1,395, Early Bird $1,495" at bounding box center [686, 527] width 579 height 14
click at [556, 538] on li "Select Booth" at bounding box center [686, 541] width 579 height 14
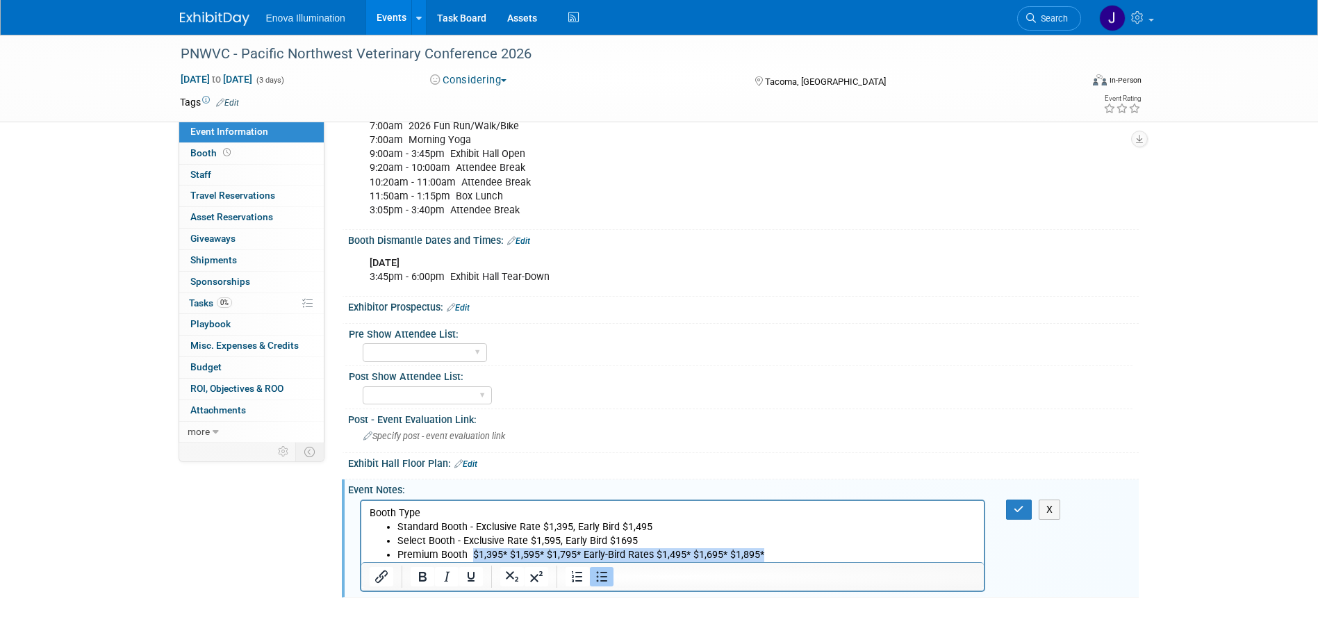
drag, startPoint x: 471, startPoint y: 555, endPoint x: 766, endPoint y: 560, distance: 294.6
click at [766, 560] on li "Premium Booth $1,395* $1,595* $1,795* Early-Bird Rates $1,495* $1,695* $1,895*" at bounding box center [686, 554] width 579 height 14
click at [1009, 520] on button "button" at bounding box center [1019, 510] width 26 height 20
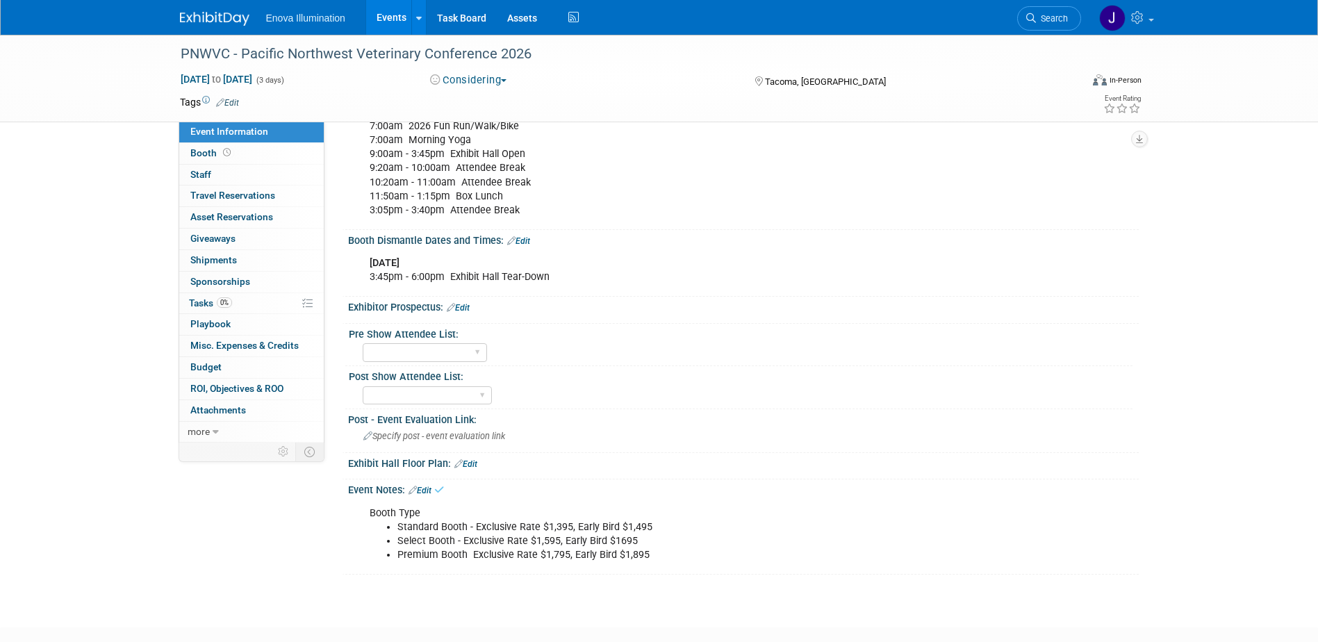
click at [367, 528] on div "Booth Type Standard Booth - Exclusive Rate $1,395, Early Bird $1,495 Select Boo…" at bounding box center [673, 534] width 626 height 69
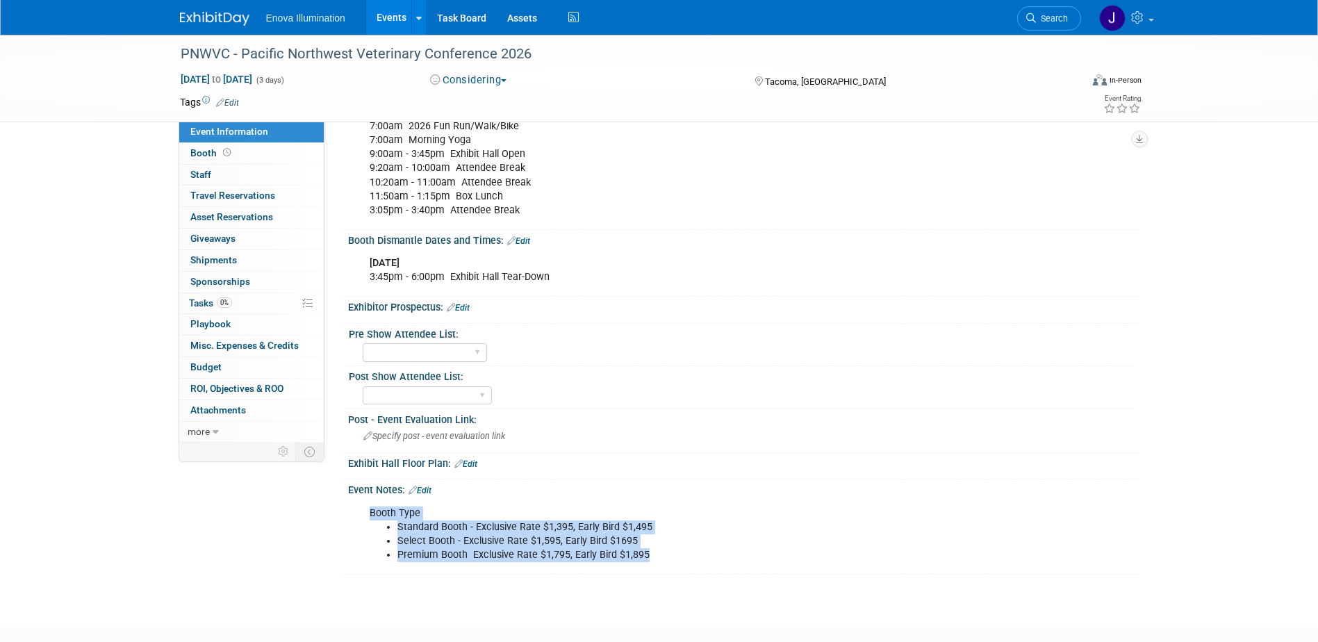
drag, startPoint x: 369, startPoint y: 525, endPoint x: 653, endPoint y: 568, distance: 287.4
click at [653, 568] on div "Booth Type Standard Booth - Exclusive Rate $1,395, Early Bird $1,495 Select Boo…" at bounding box center [673, 534] width 626 height 69
drag, startPoint x: 653, startPoint y: 568, endPoint x: 569, endPoint y: 557, distance: 84.8
copy div "Booth Type Standard Booth - Exclusive Rate $1,395, Early Bird $1,495 Select Boo…"
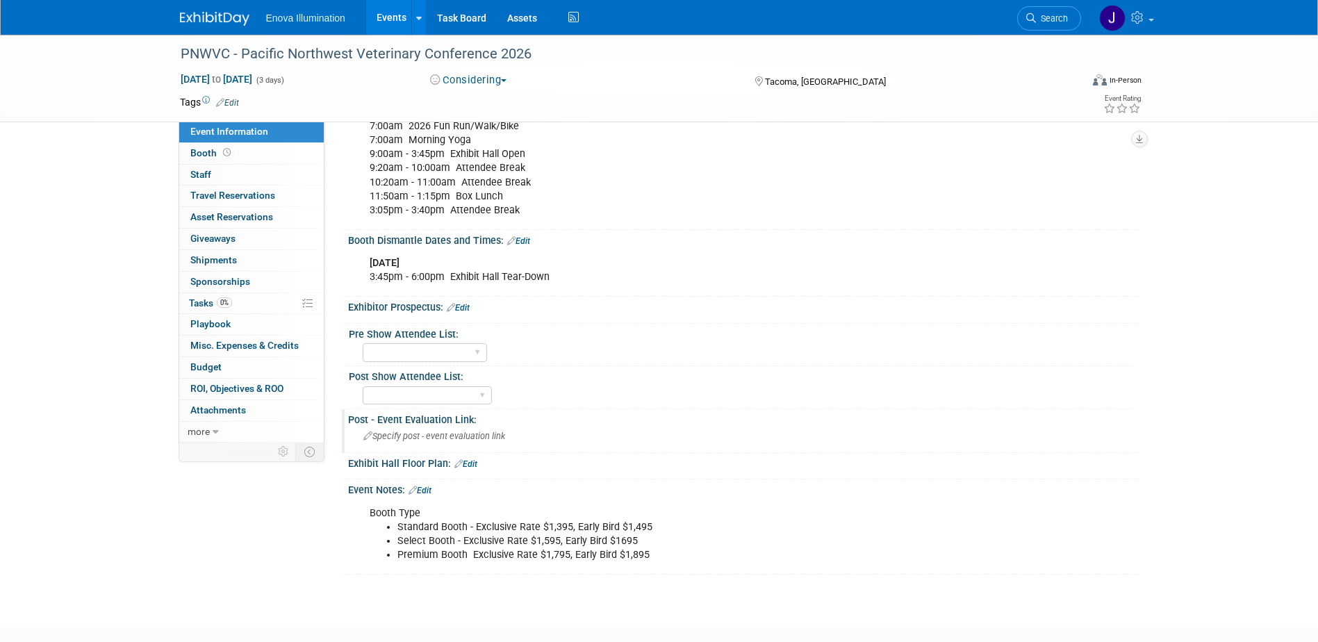
click at [530, 448] on div "Specify post - event evaluation link" at bounding box center [743, 436] width 791 height 23
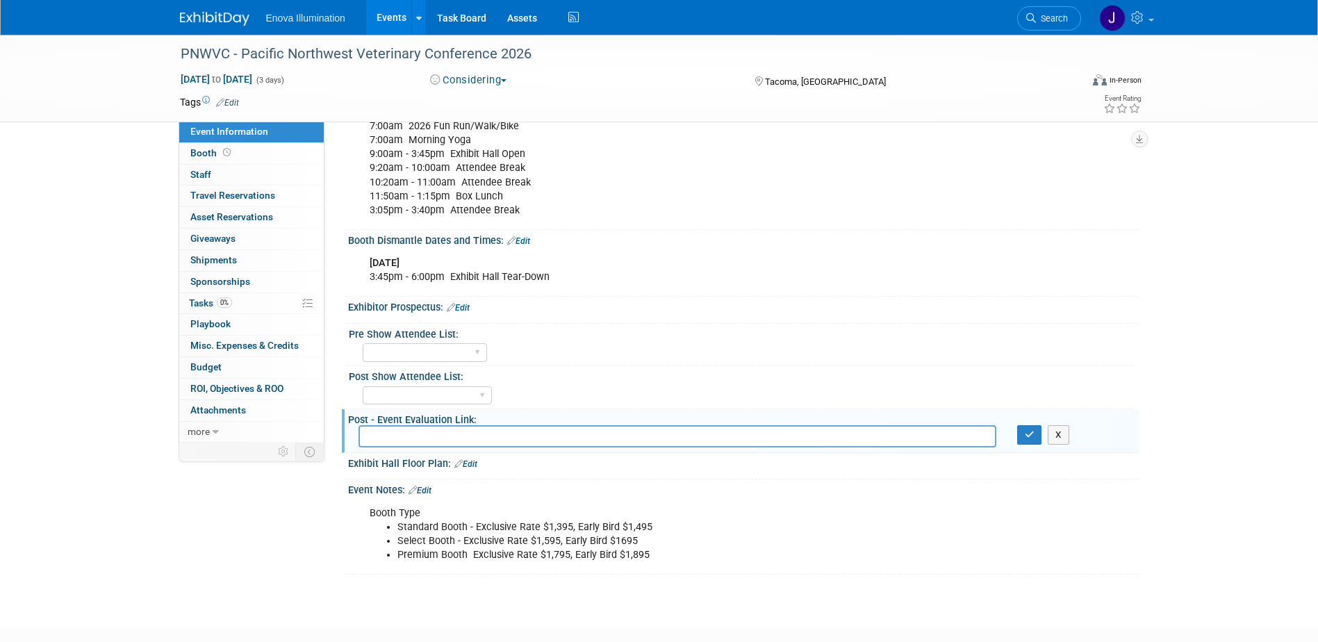
click at [469, 313] on link "Edit" at bounding box center [458, 308] width 23 height 10
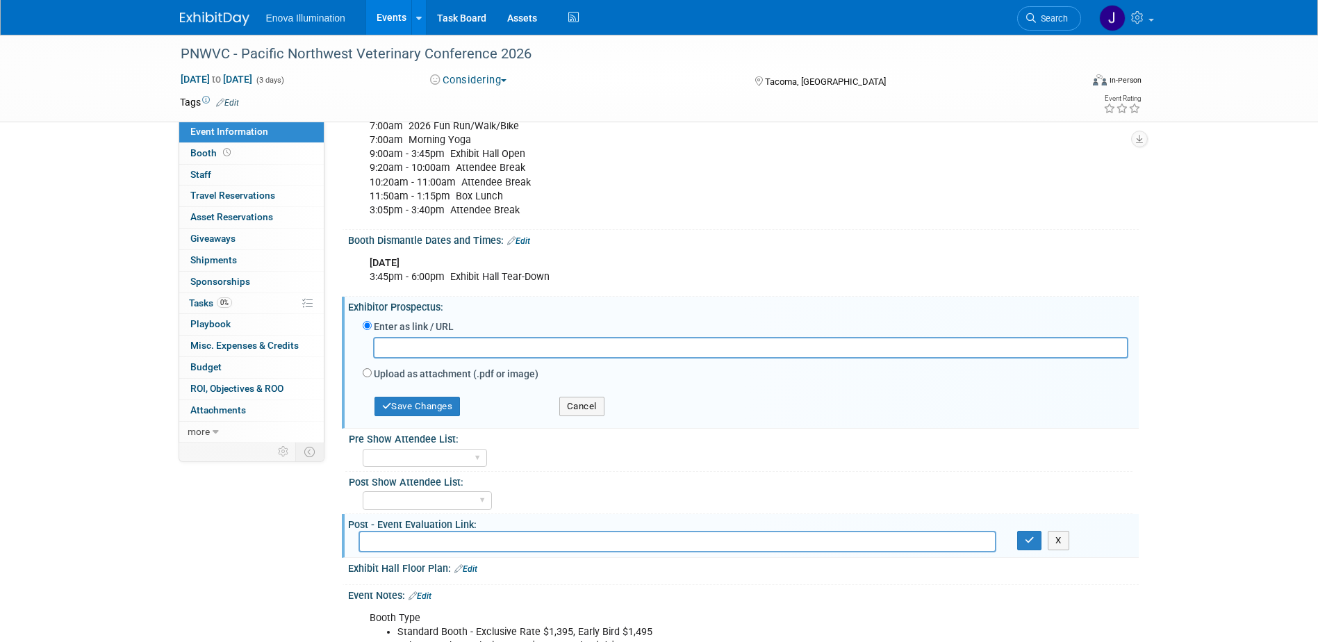
paste input "https://us-west-2.protection.sophos.com/?d=pnwvc.org&u=aHR0cHM6Ly9wbnd2Yy5vcmcv…"
type input "https://us-west-2.protection.sophos.com/?d=pnwvc.org&u=aHR0cHM6Ly9wbnd2Yy5vcmcv…"
click at [402, 416] on button "Save Changes" at bounding box center [417, 406] width 86 height 19
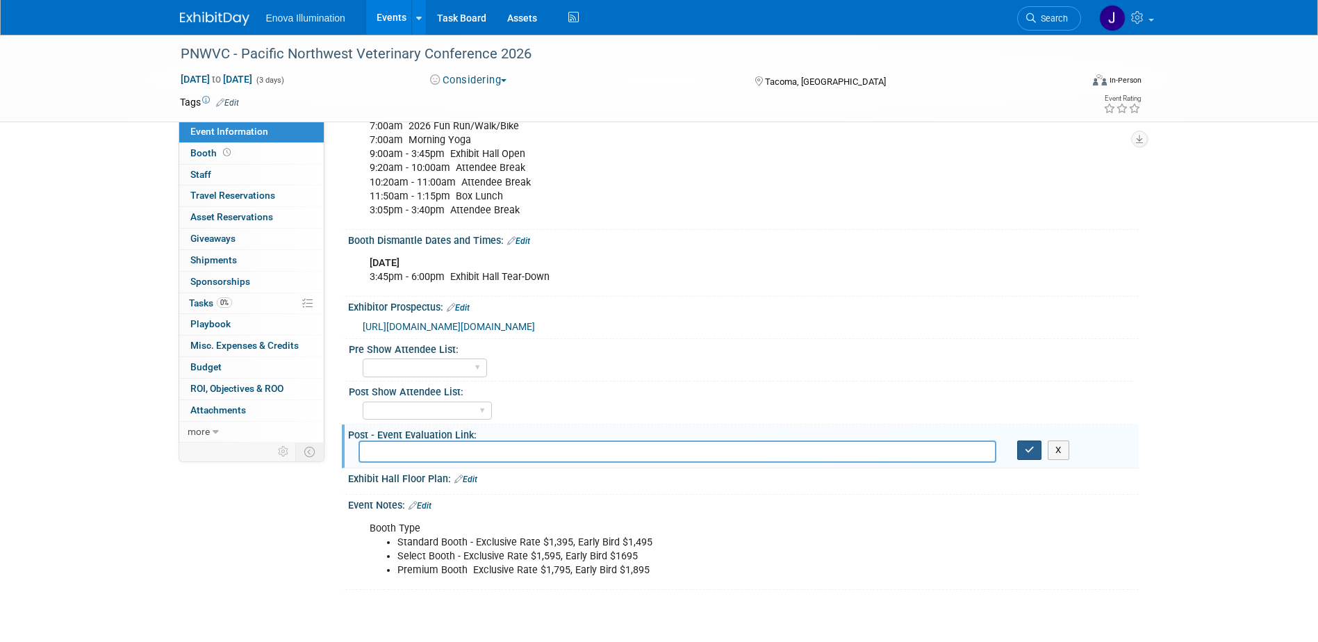
drag, startPoint x: 1028, startPoint y: 493, endPoint x: 1009, endPoint y: 475, distance: 27.0
click at [1029, 454] on icon "button" at bounding box center [1030, 449] width 10 height 9
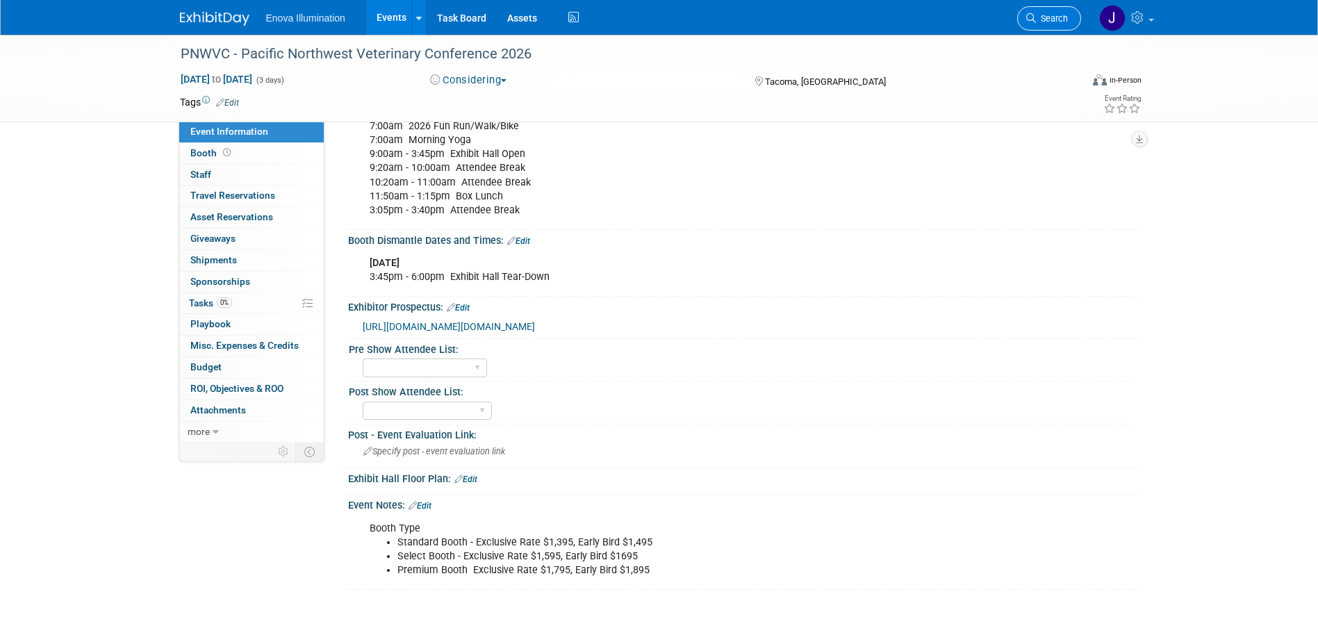
click at [1053, 14] on span "Search" at bounding box center [1052, 18] width 32 height 10
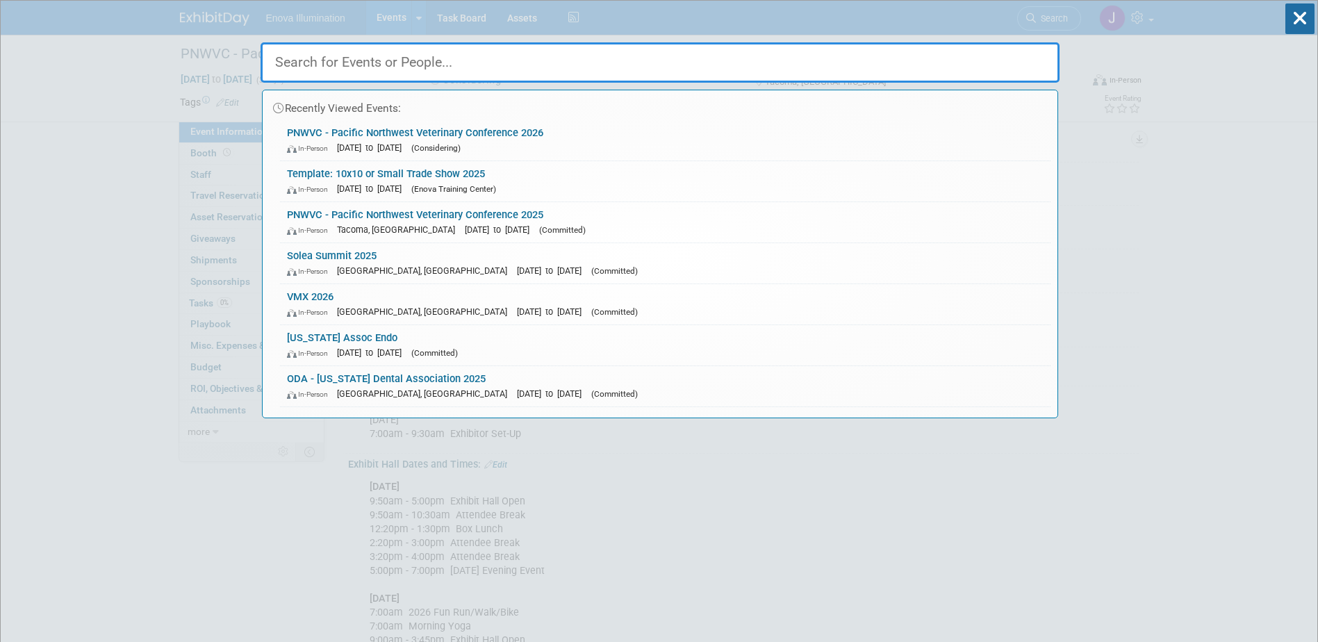
click at [948, 65] on input "text" at bounding box center [660, 62] width 799 height 40
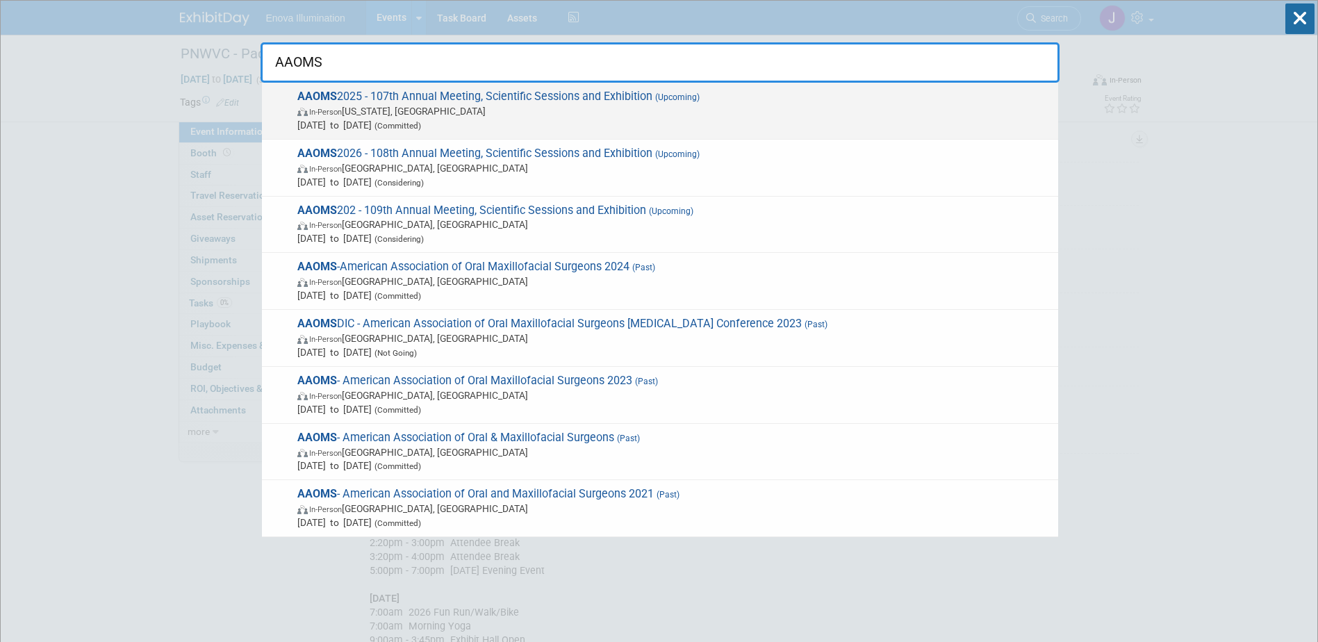
type input "AAOMS"
click at [331, 97] on strong "AAOMS" at bounding box center [317, 96] width 40 height 13
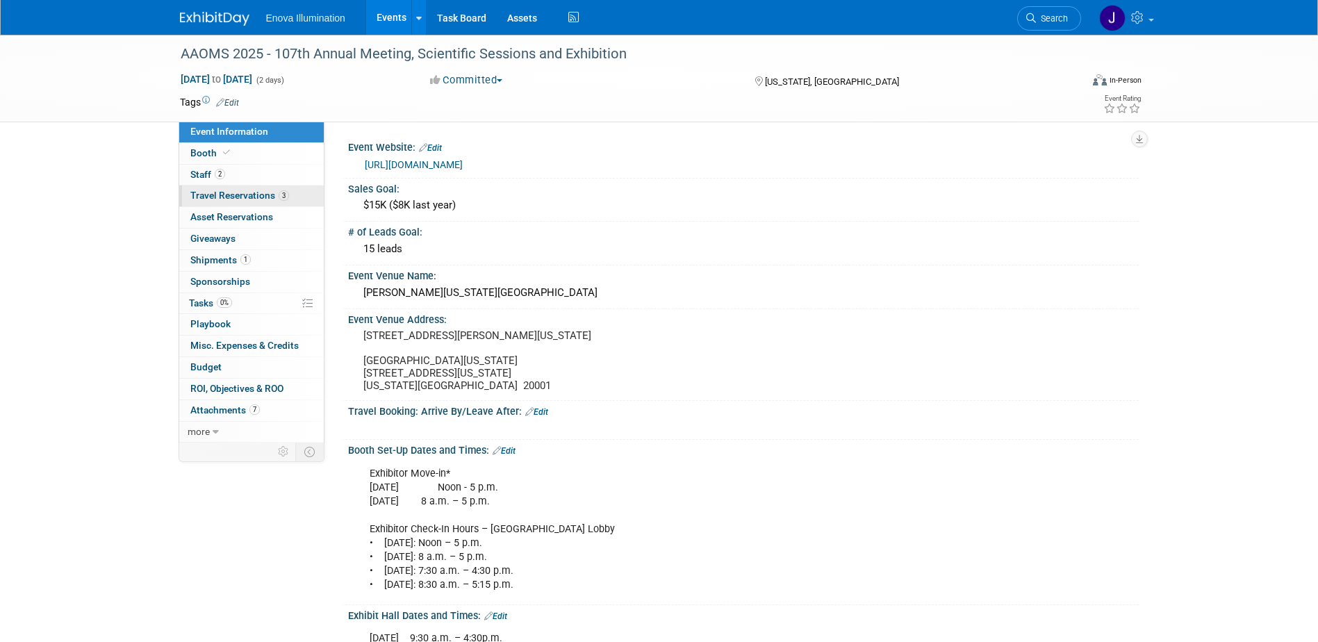
click at [227, 200] on span "Travel Reservations 3" at bounding box center [239, 195] width 99 height 11
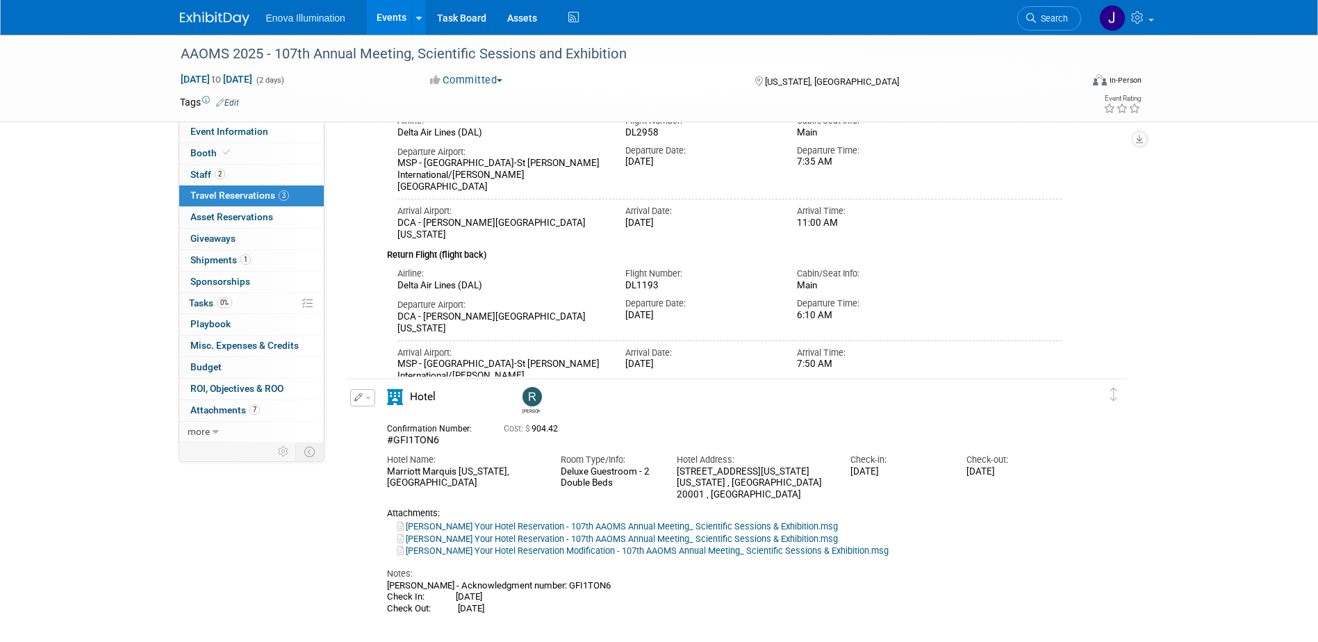
scroll to position [208, 0]
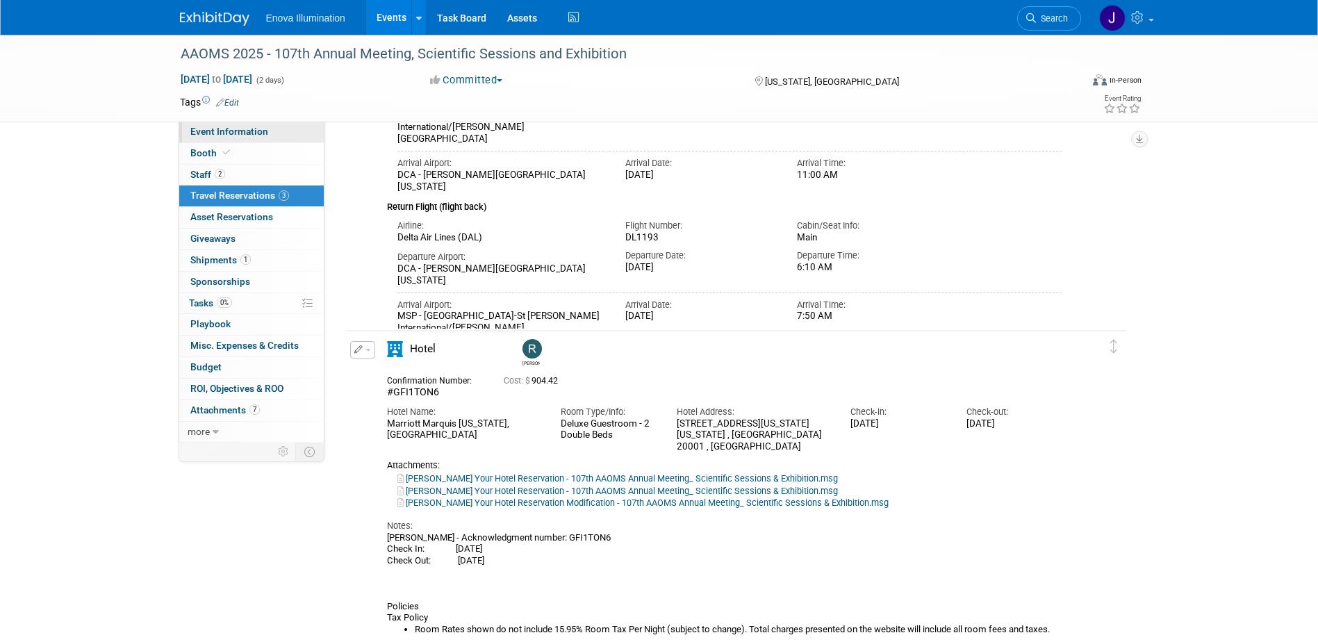
click at [242, 137] on link "Event Information" at bounding box center [251, 132] width 145 height 21
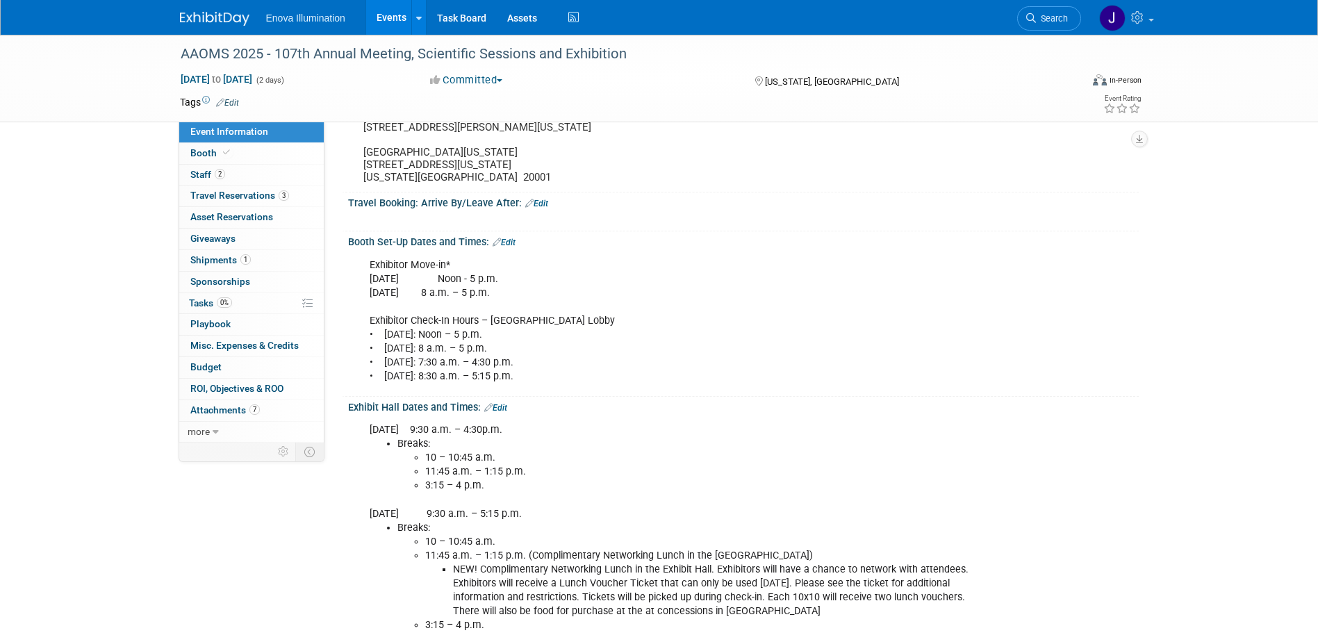
scroll to position [278, 0]
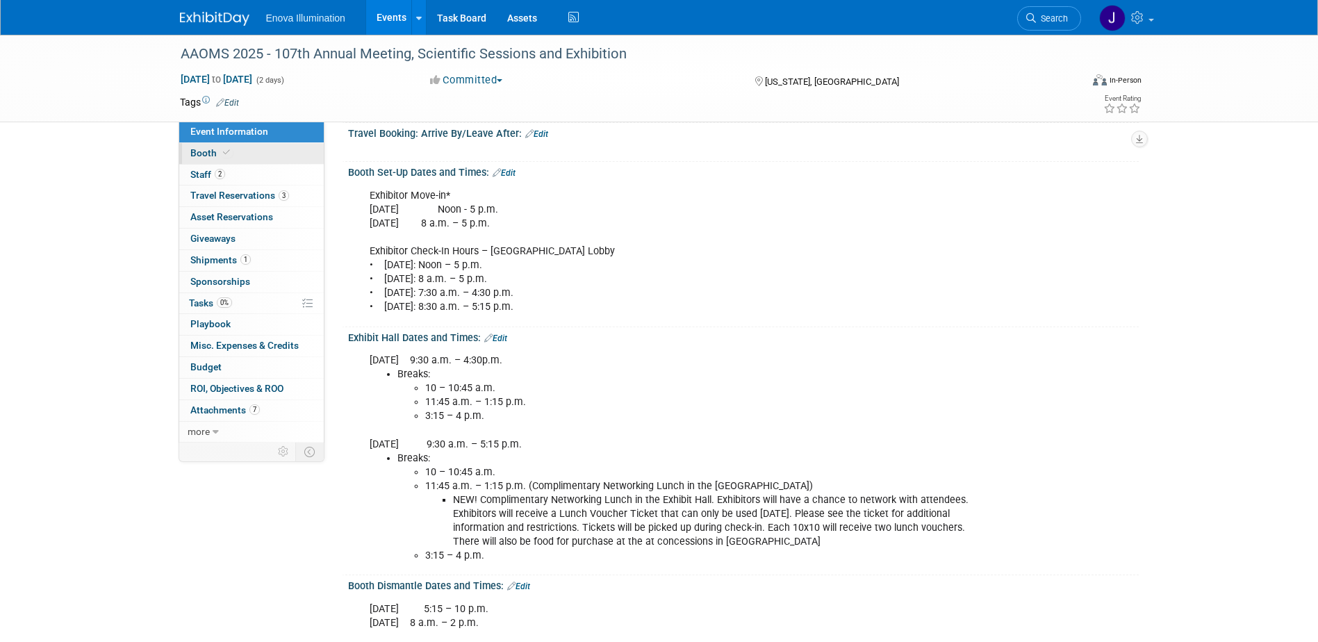
click at [239, 157] on link "Booth" at bounding box center [251, 153] width 145 height 21
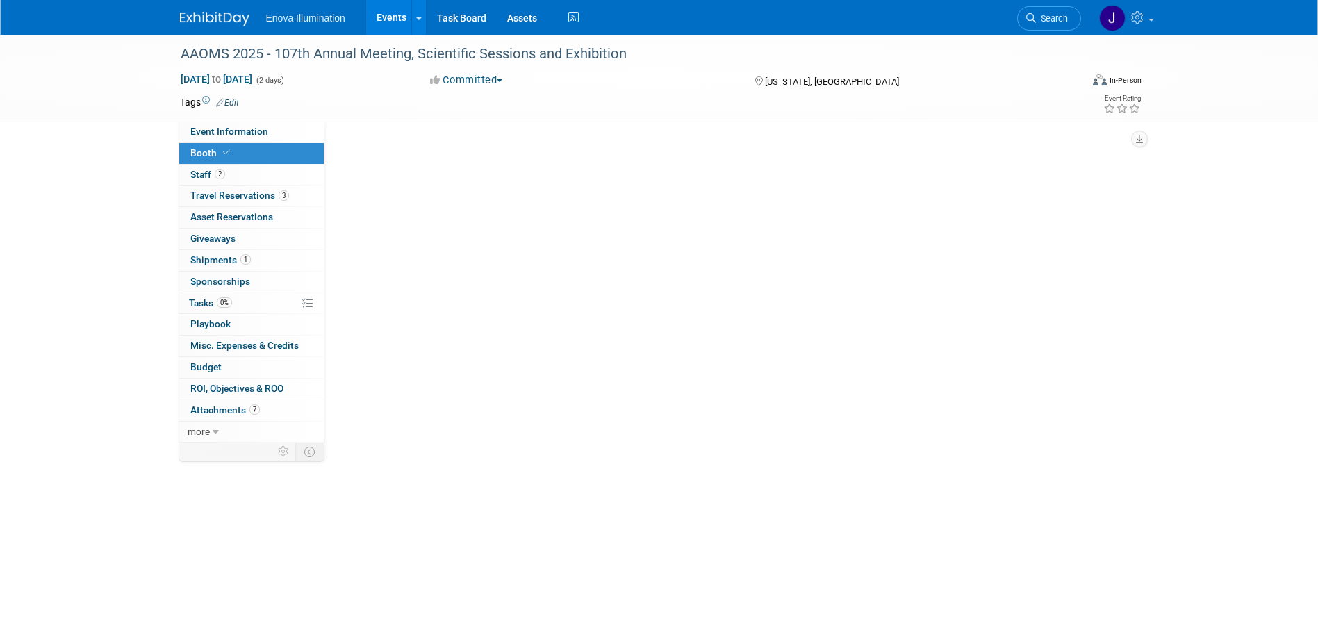
scroll to position [0, 0]
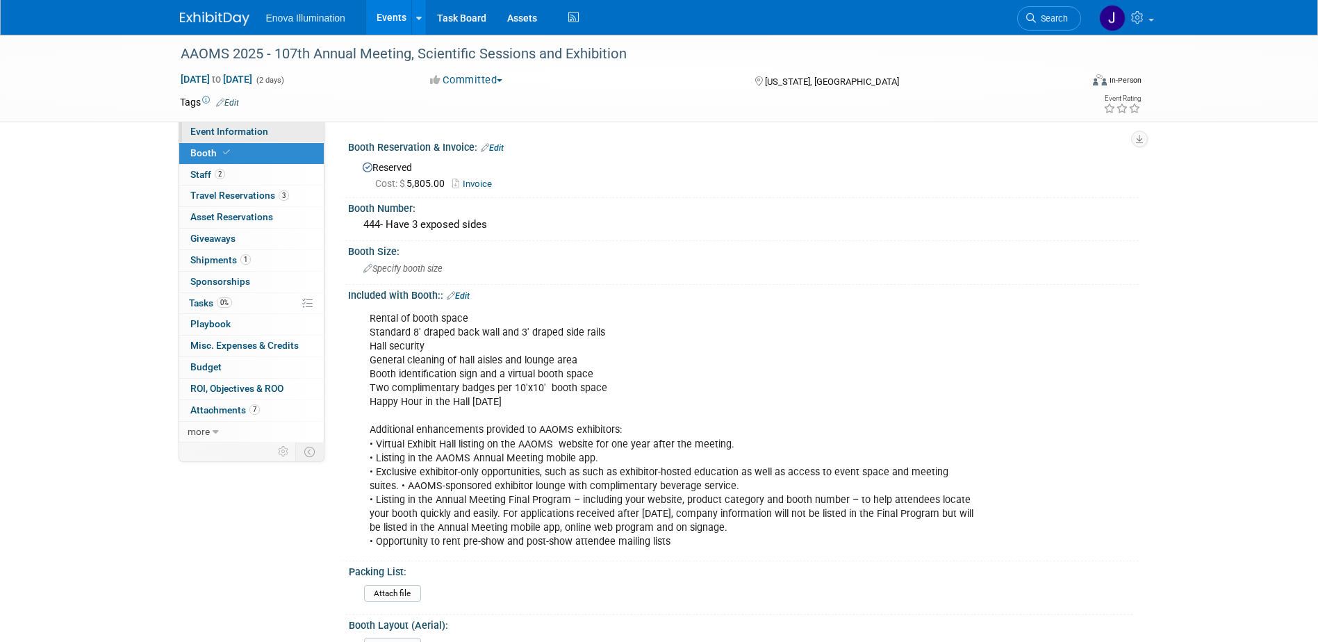
click at [240, 129] on span "Event Information" at bounding box center [229, 131] width 78 height 11
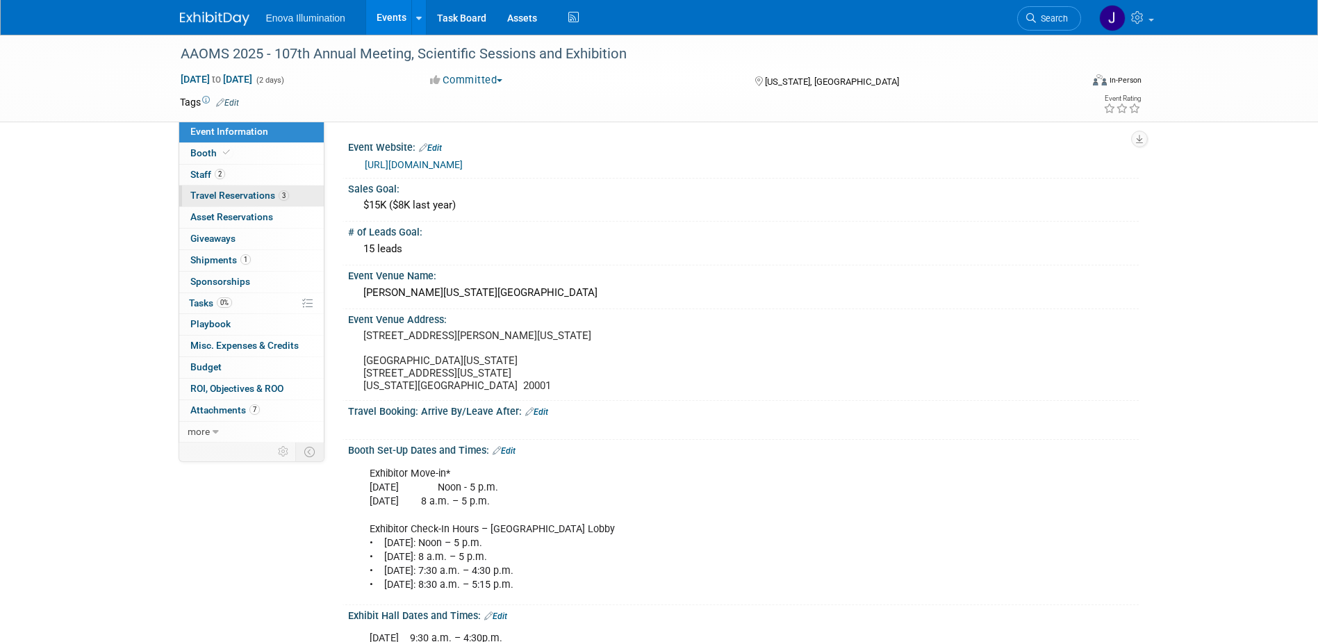
click at [238, 190] on span "Travel Reservations 3" at bounding box center [239, 195] width 99 height 11
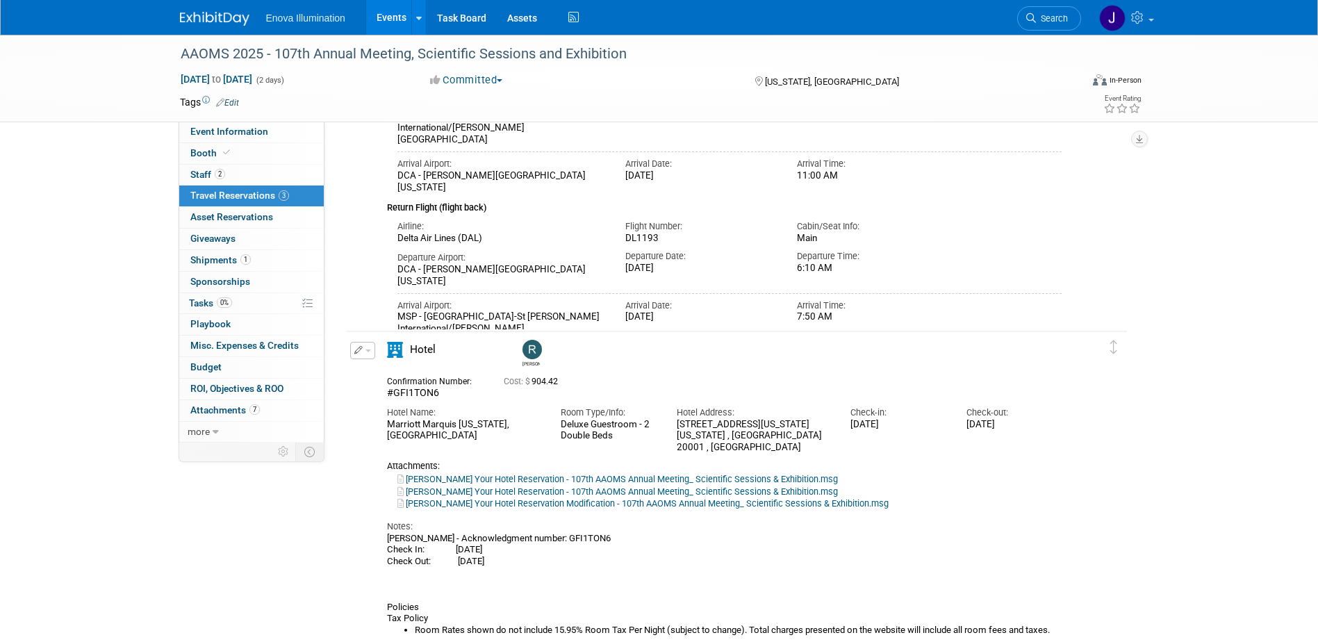
scroll to position [208, 0]
click at [1068, 14] on link "Search" at bounding box center [1049, 18] width 64 height 24
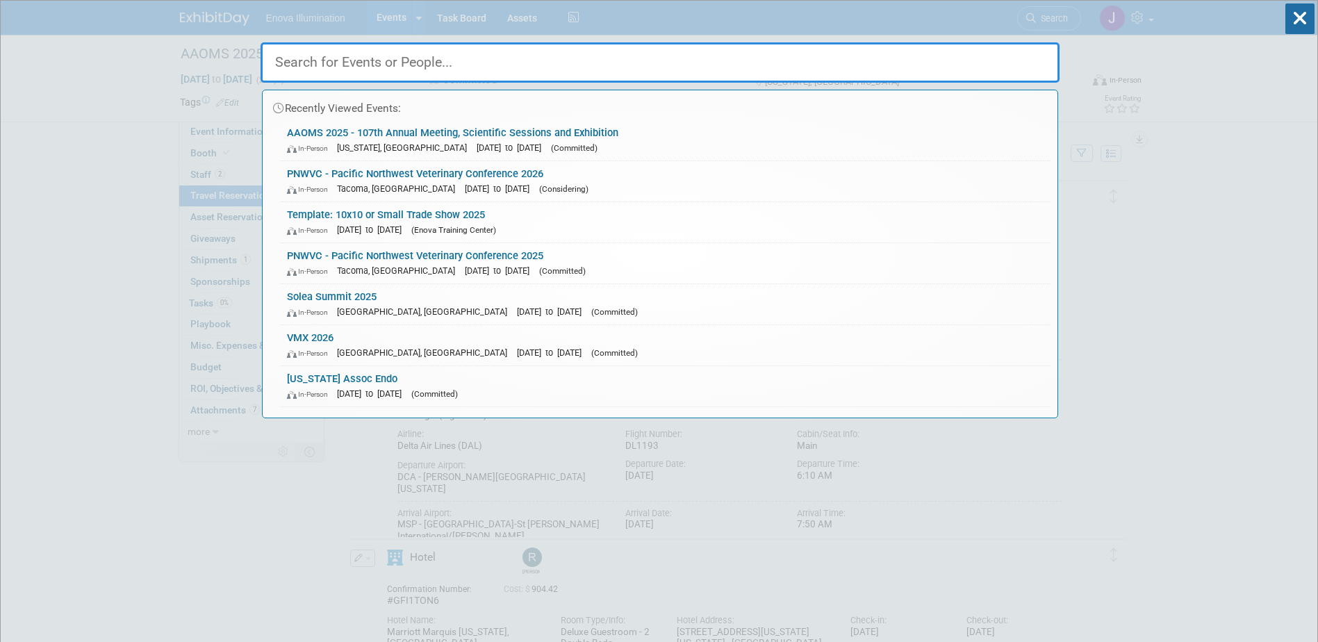
click at [1021, 58] on input "text" at bounding box center [660, 62] width 799 height 40
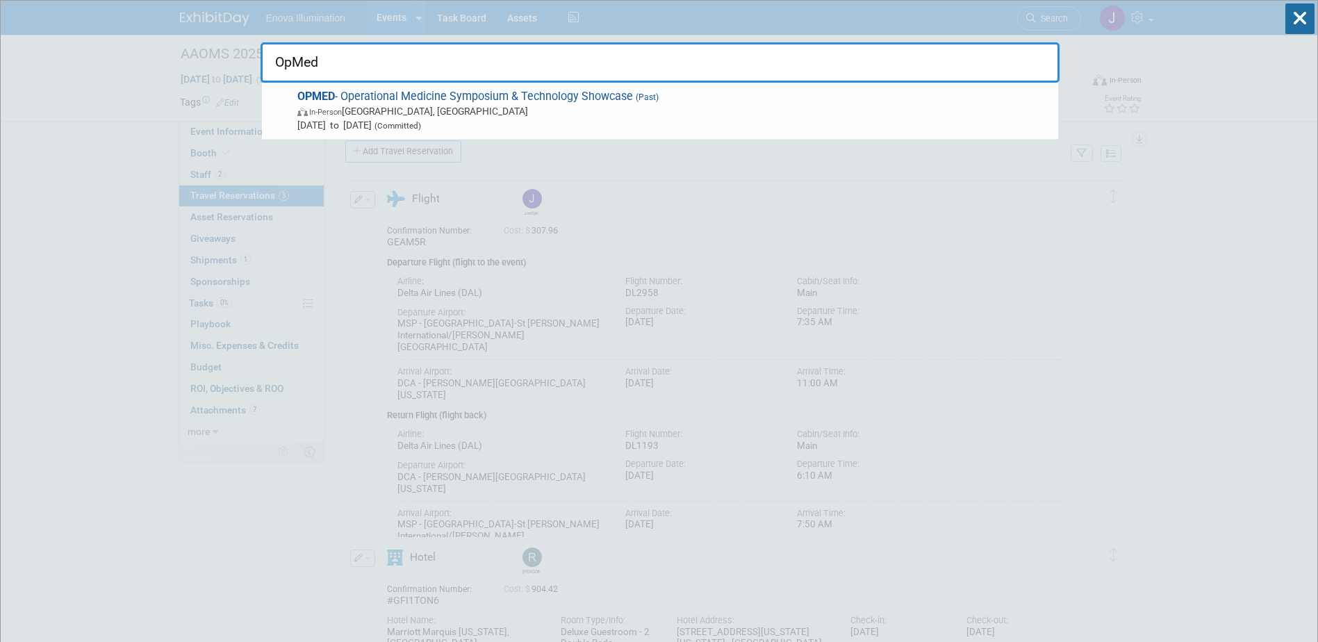
type input "OpMed"
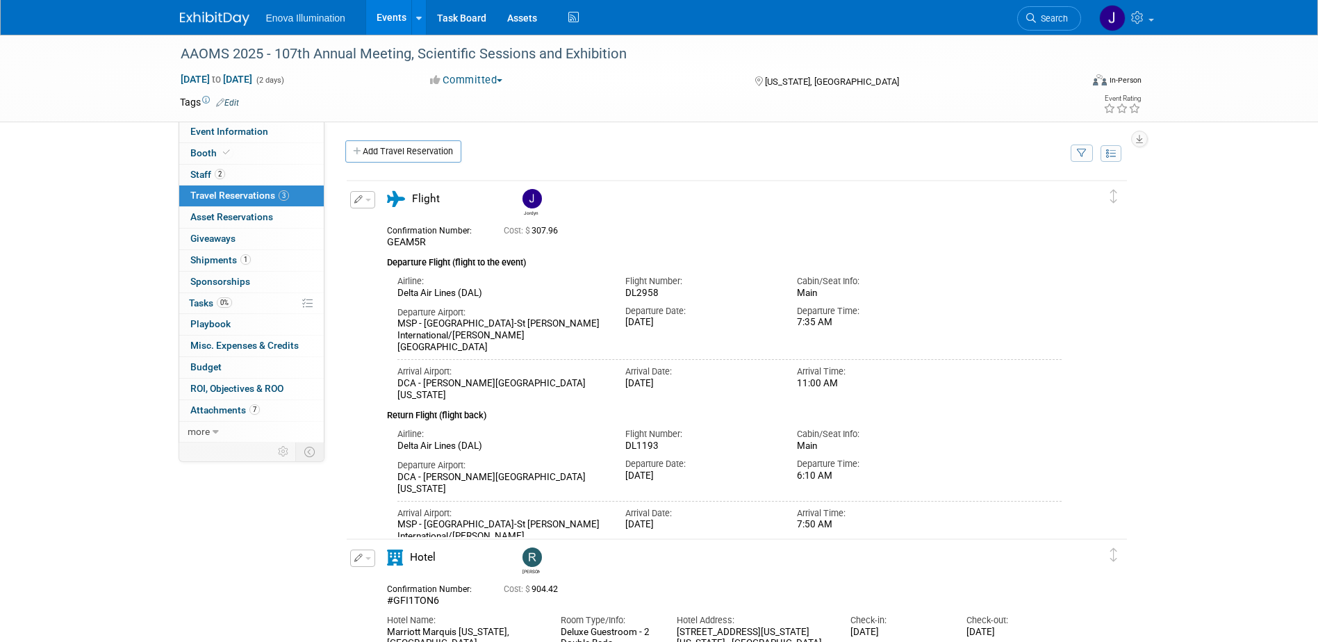
click at [222, 21] on img at bounding box center [214, 19] width 69 height 14
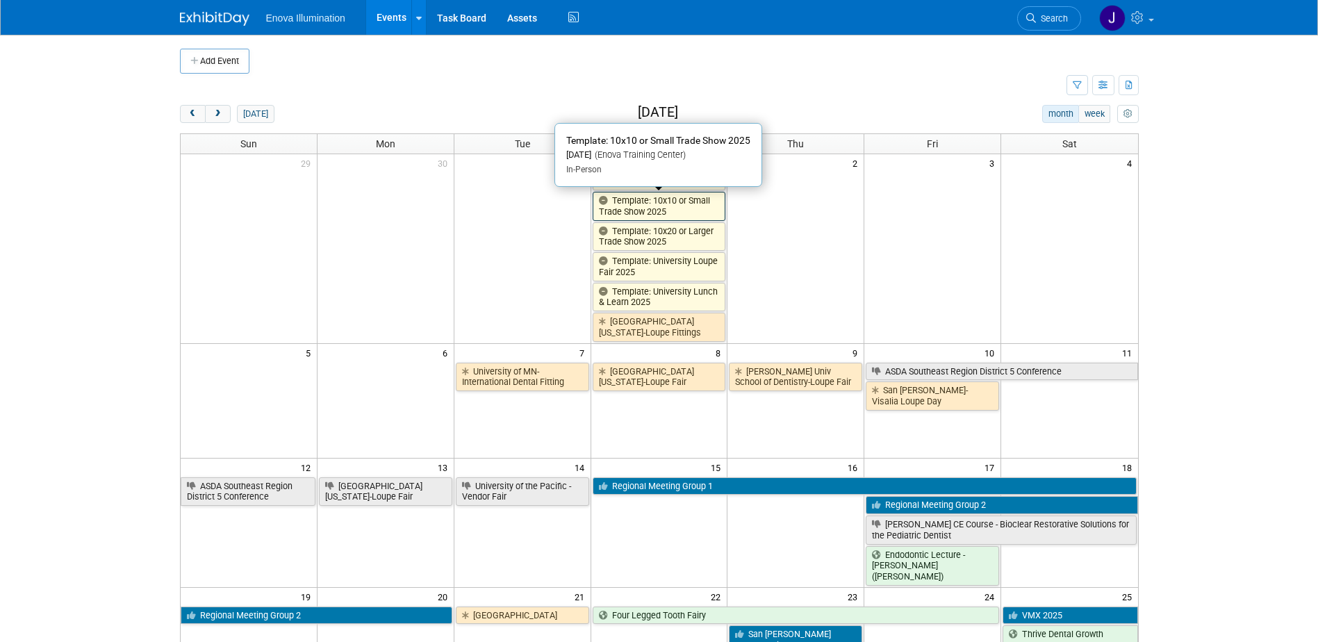
click at [638, 212] on link "Template: 10x10 or Small Trade Show 2025" at bounding box center [659, 206] width 133 height 28
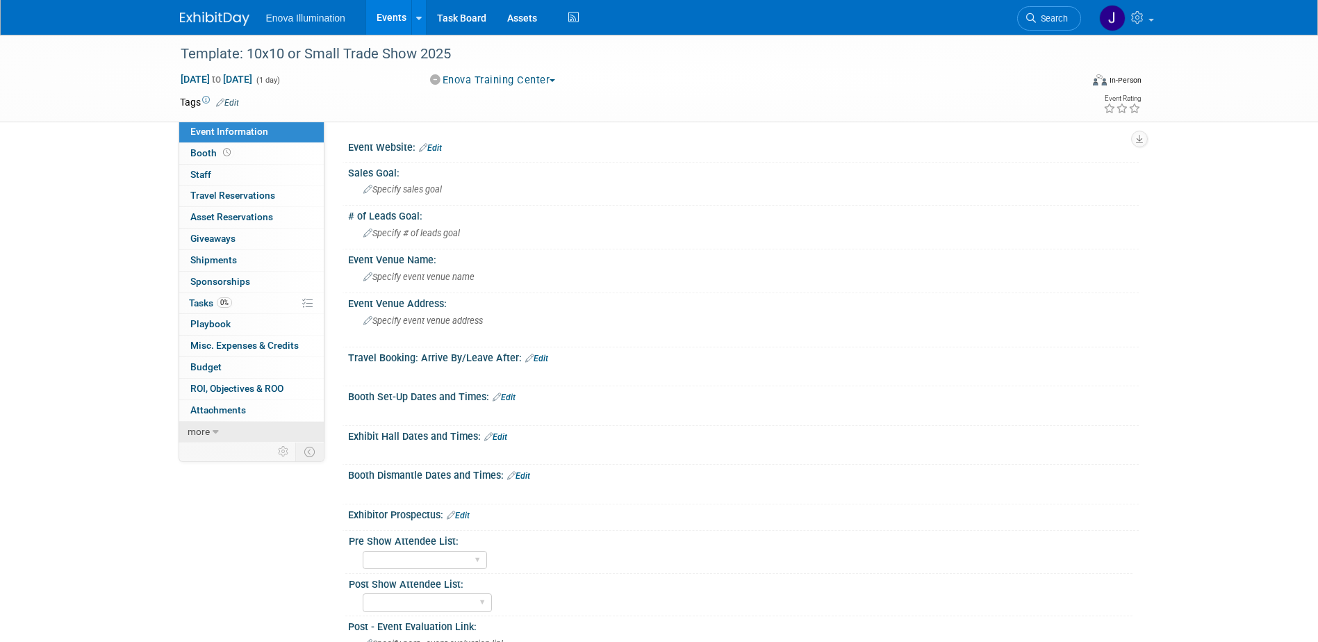
click at [215, 426] on link "more" at bounding box center [251, 432] width 145 height 21
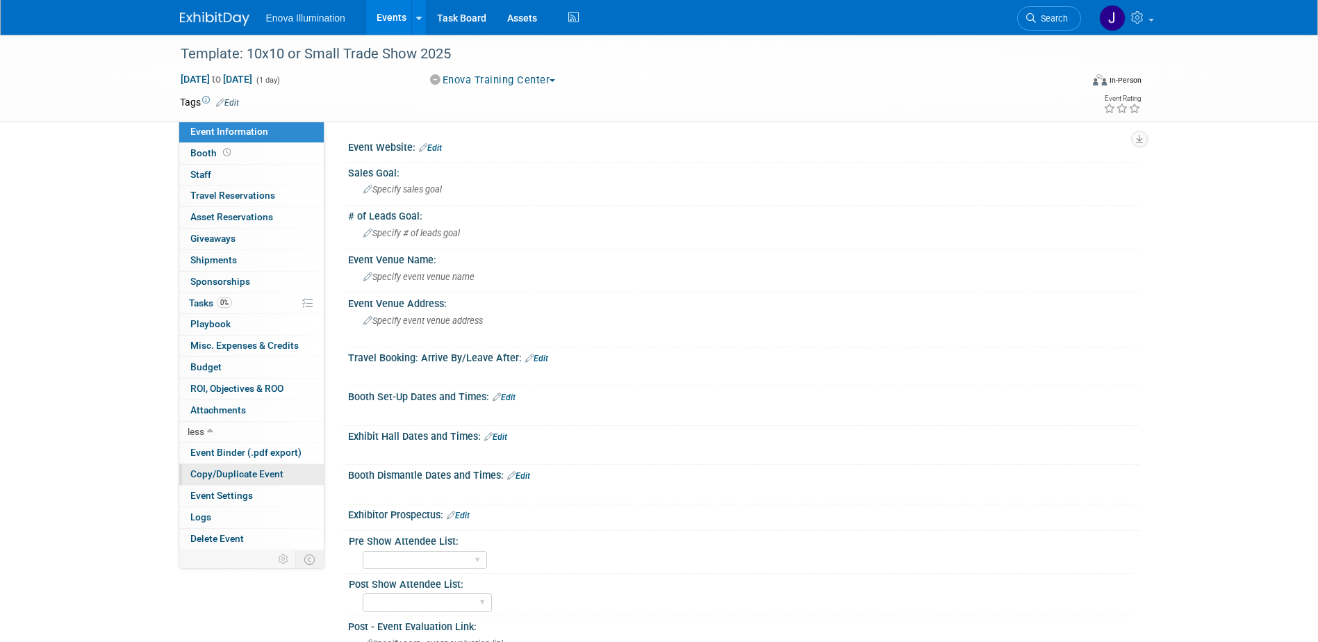
click at [236, 479] on span "Copy/Duplicate Event" at bounding box center [236, 473] width 93 height 11
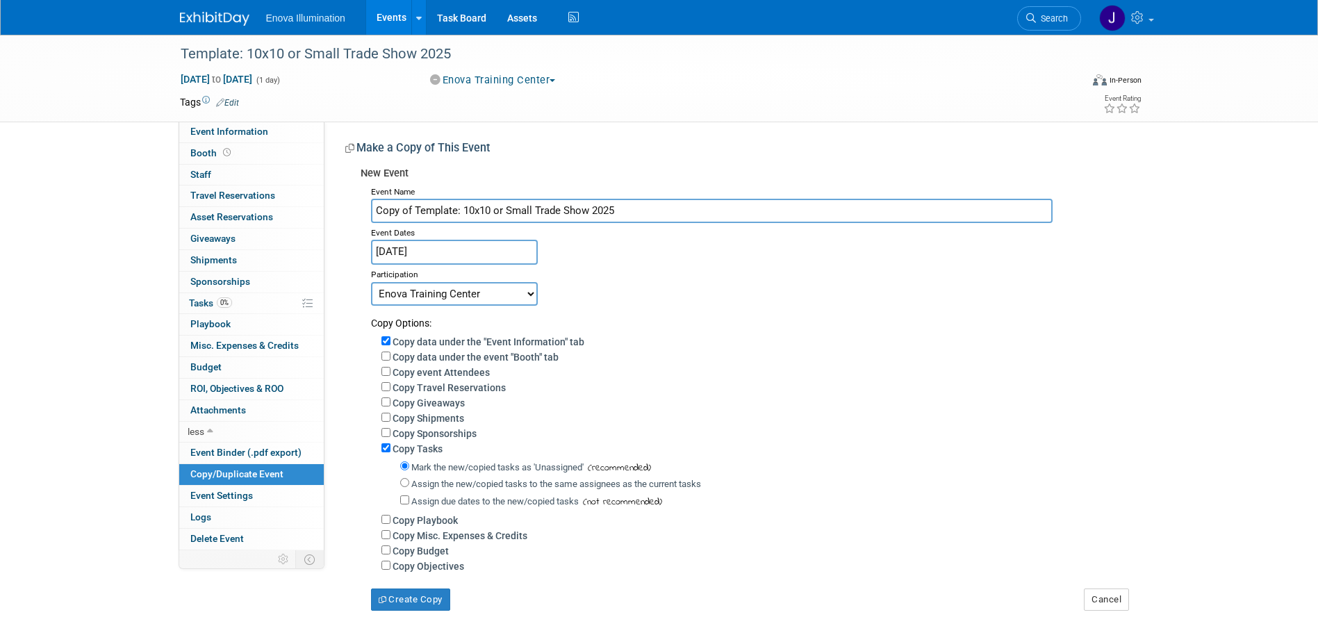
drag, startPoint x: 249, startPoint y: 230, endPoint x: 74, endPoint y: 239, distance: 175.3
click at [121, 233] on div "Template: 10x10 or Small Trade Show 2025 Jan 1, 2025 to Jan 1, 2025 (1 day) Jan…" at bounding box center [659, 337] width 1318 height 604
type input "OPMED - Operational Medicine Symposium & Technology Showcase 2026"
click at [479, 250] on input "Jan 1, 2025" at bounding box center [454, 252] width 167 height 24
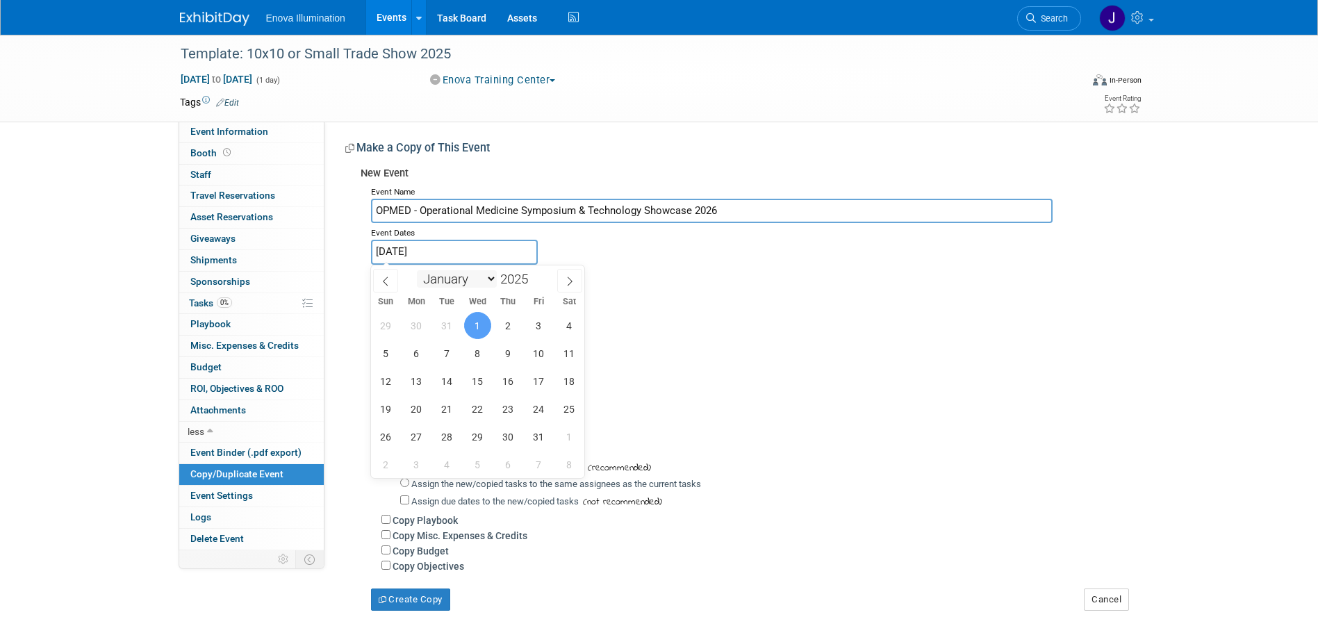
click at [470, 275] on select "January February March April May June July August September October November De…" at bounding box center [457, 278] width 80 height 17
select select "2"
click at [417, 270] on select "January February March April May June July August September October November De…" at bounding box center [457, 278] width 80 height 17
click at [417, 406] on span "17" at bounding box center [416, 408] width 27 height 27
click at [454, 409] on span "18" at bounding box center [447, 408] width 27 height 27
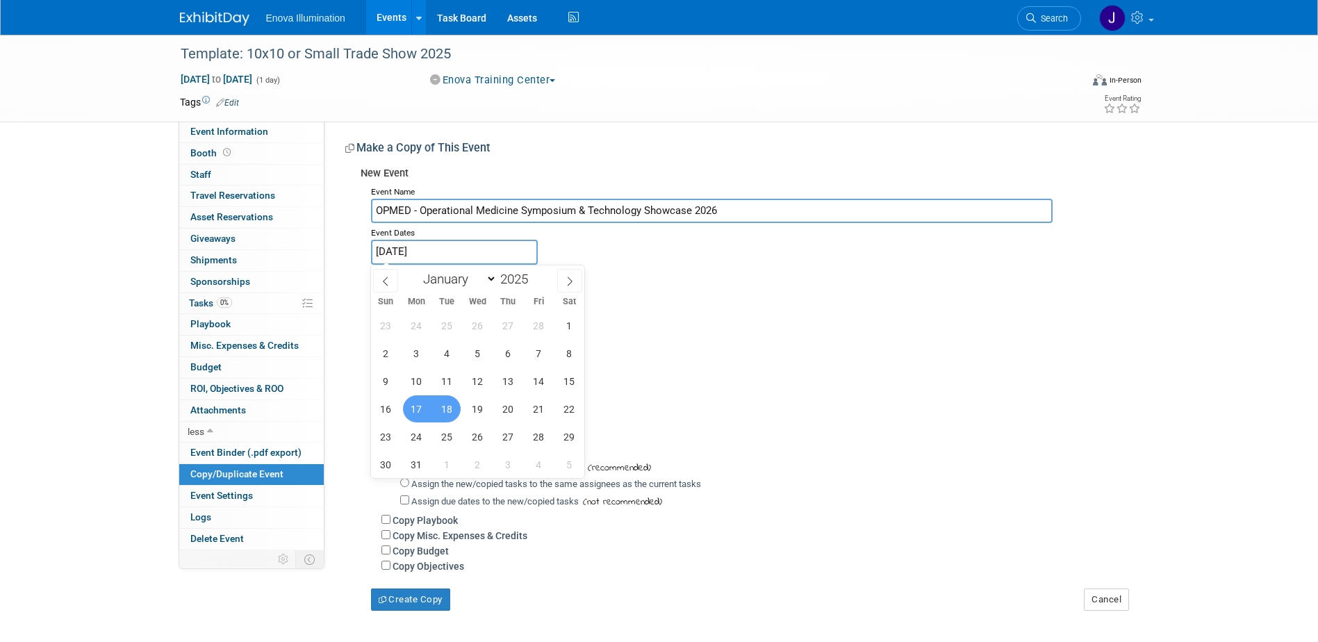
type input "Mar 17, 2025 to Mar 18, 2025"
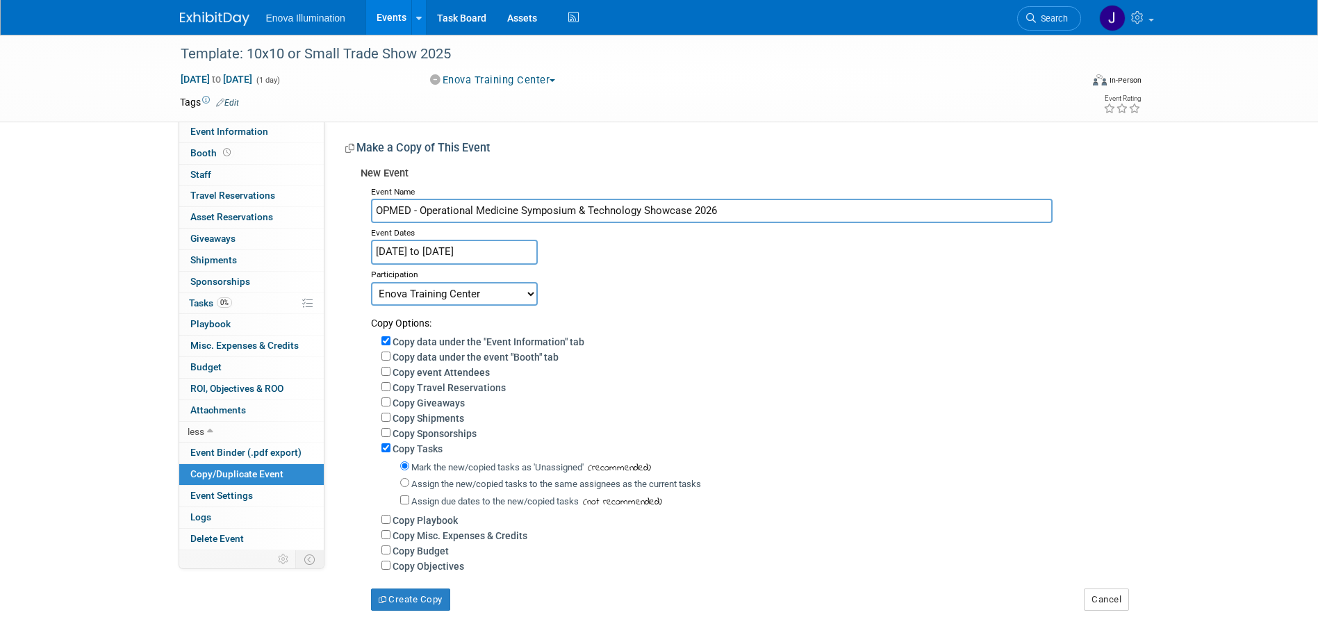
click at [461, 254] on input "Mar 17, 2025 to Mar 18, 2025" at bounding box center [454, 252] width 167 height 24
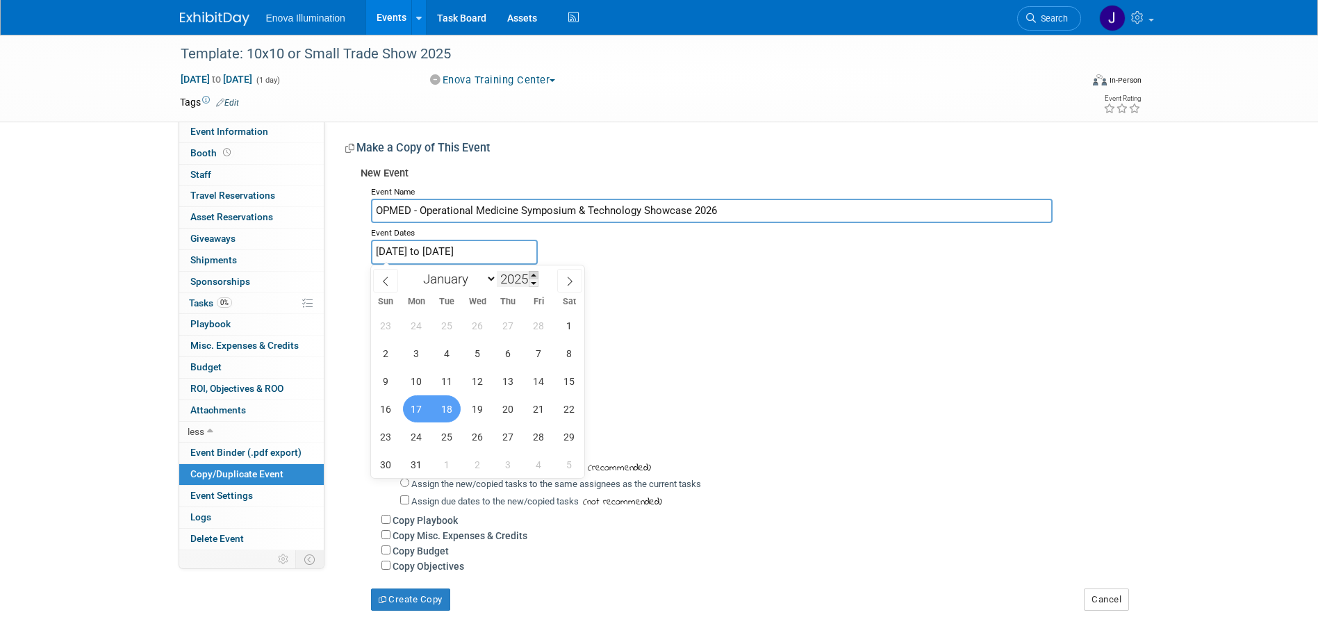
click at [531, 276] on span at bounding box center [534, 275] width 10 height 8
type input "2026"
click at [450, 378] on span "17" at bounding box center [447, 381] width 27 height 27
click at [472, 379] on span "18" at bounding box center [477, 381] width 27 height 27
type input "Mar 17, 2026 to Mar 18, 2026"
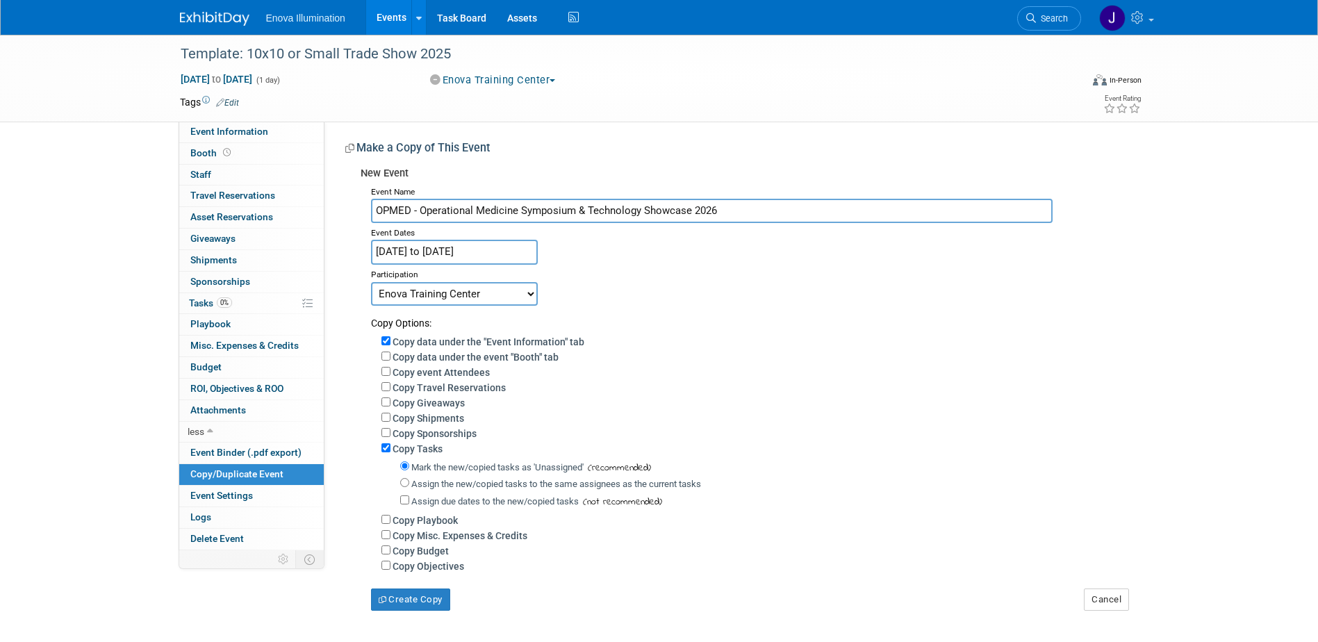
click at [419, 295] on select "Committed Considering Not Going Canceled Enova Training Center University Event…" at bounding box center [454, 294] width 167 height 24
select select "3"
click at [371, 282] on select "Committed Considering Not Going Canceled Enova Training Center University Event…" at bounding box center [454, 294] width 167 height 24
click at [404, 603] on button "Create Copy" at bounding box center [410, 599] width 79 height 22
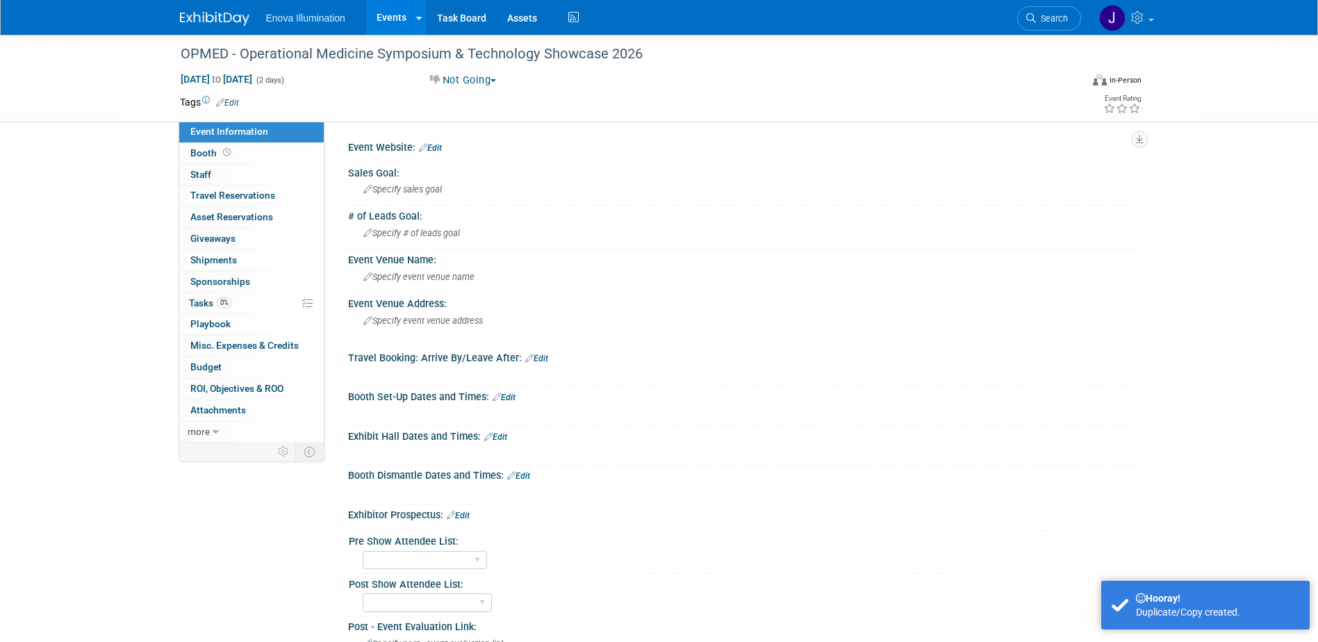
click at [231, 18] on img at bounding box center [214, 19] width 69 height 14
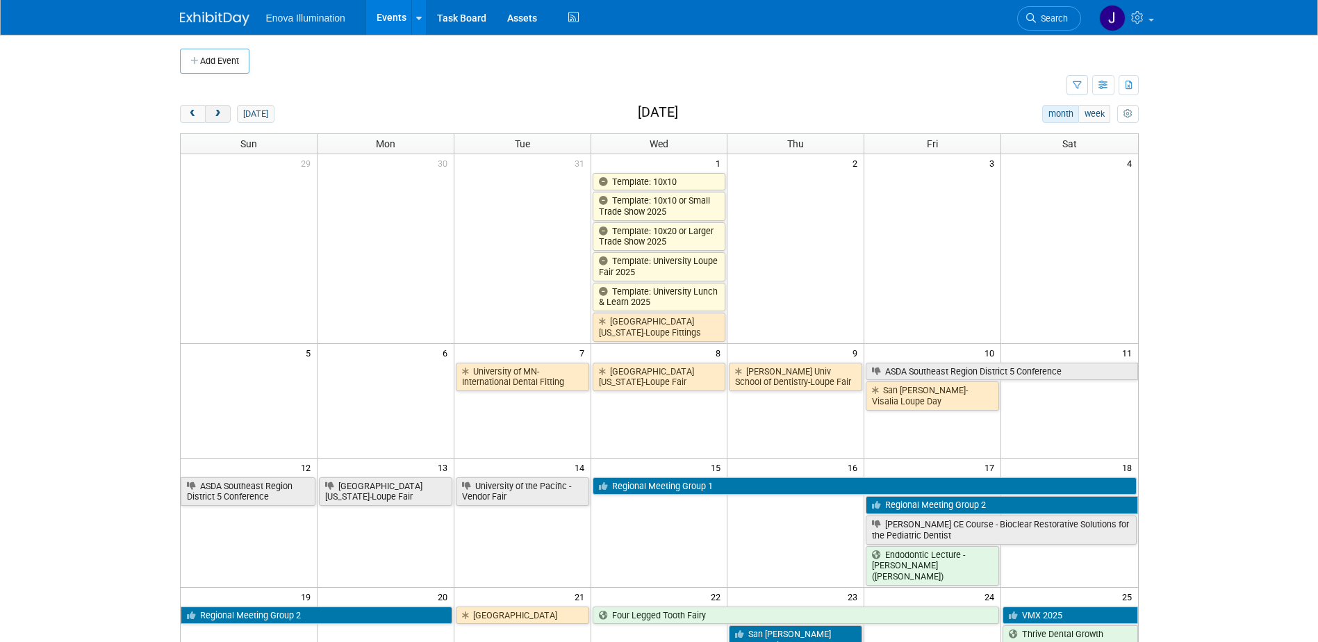
click at [223, 113] on button "next" at bounding box center [218, 114] width 26 height 18
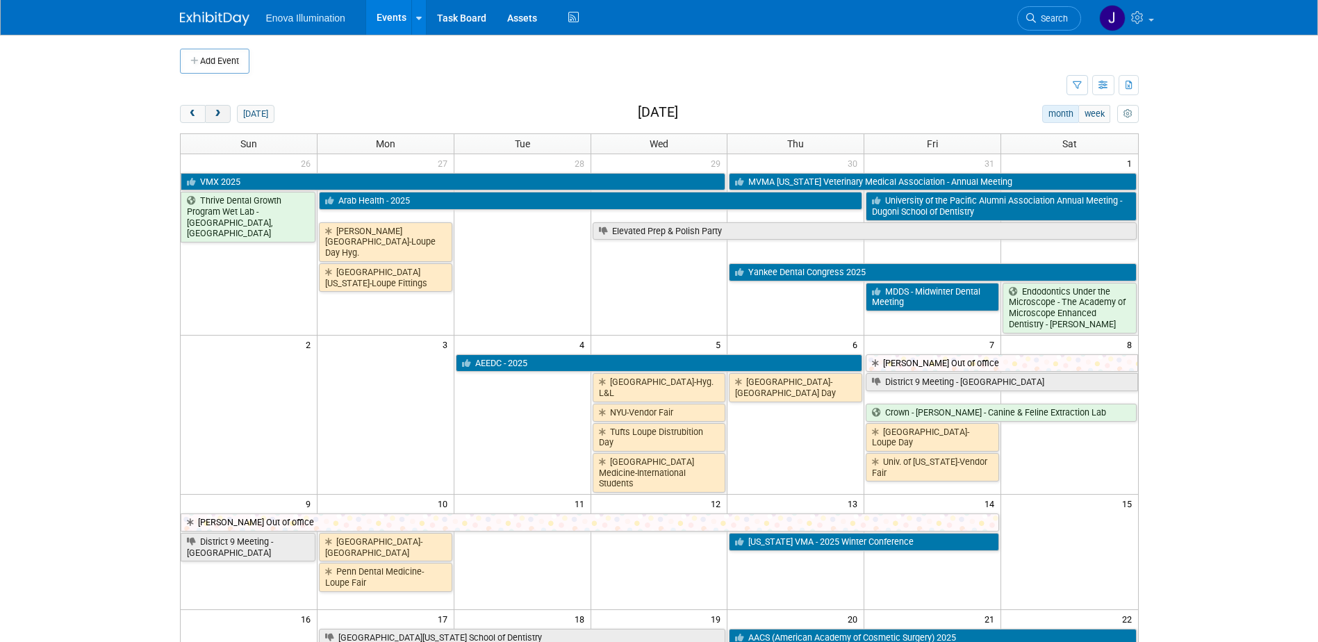
click at [223, 113] on button "next" at bounding box center [218, 114] width 26 height 18
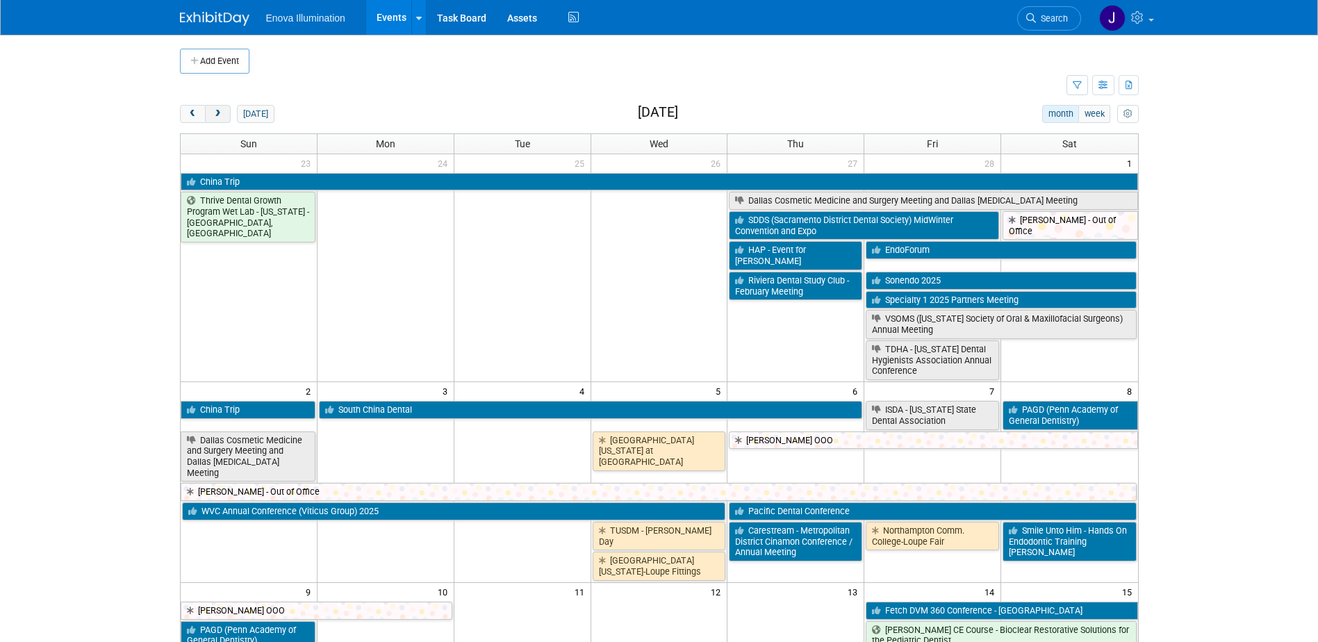
click at [223, 113] on button "next" at bounding box center [218, 114] width 26 height 18
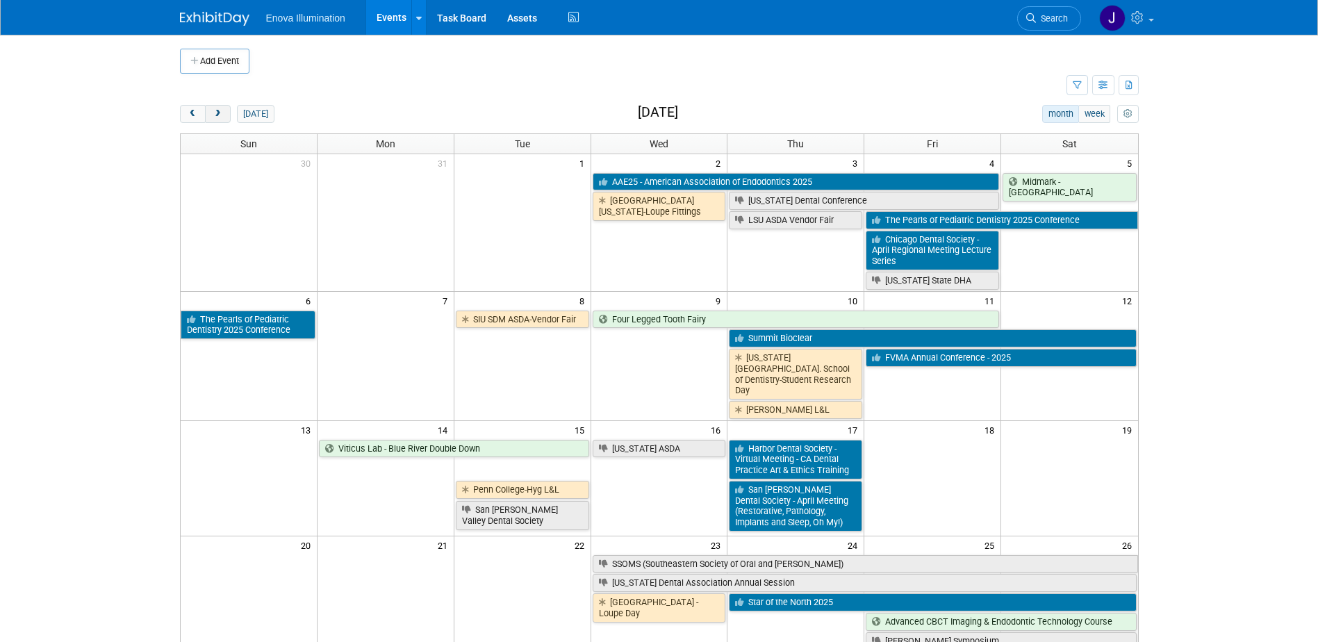
click at [223, 113] on button "next" at bounding box center [218, 114] width 26 height 18
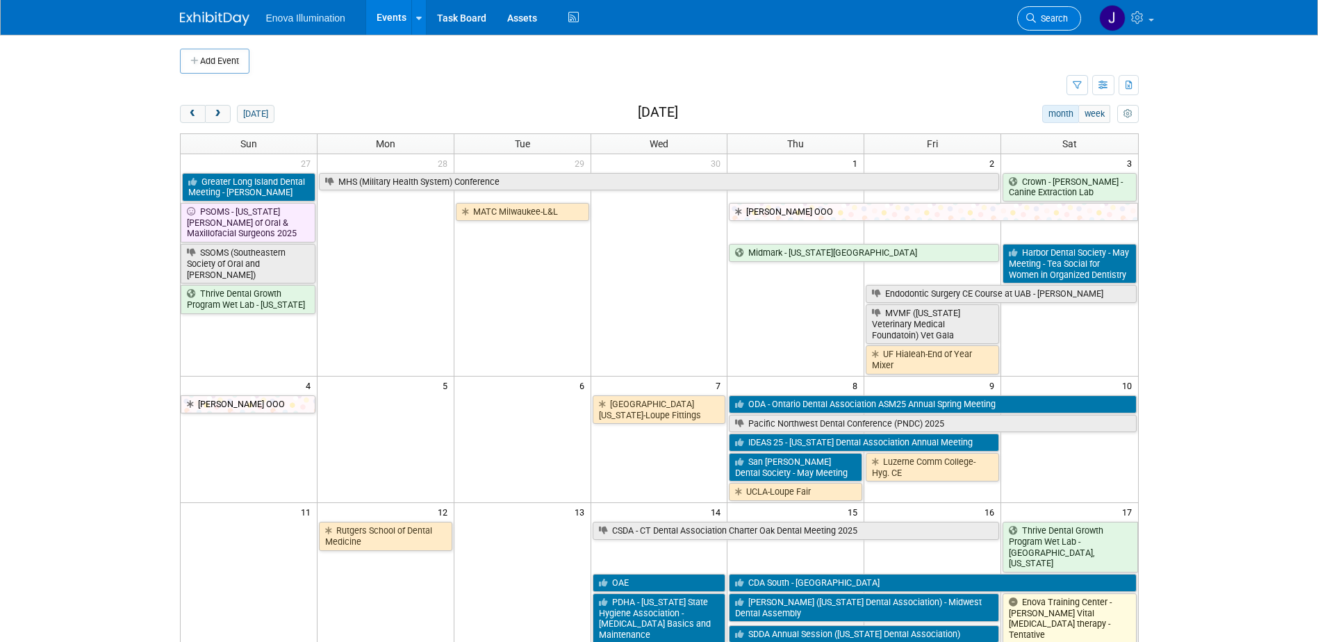
click at [1036, 21] on span "Search" at bounding box center [1052, 18] width 32 height 10
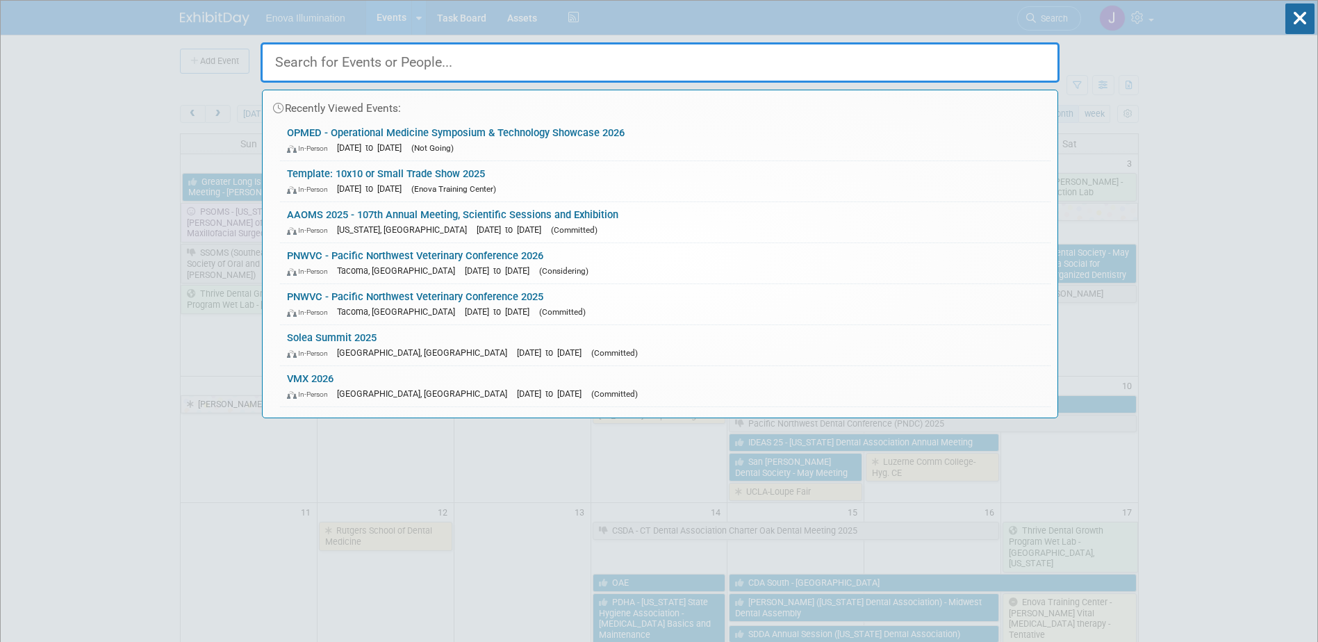
click at [846, 52] on input "text" at bounding box center [660, 62] width 799 height 40
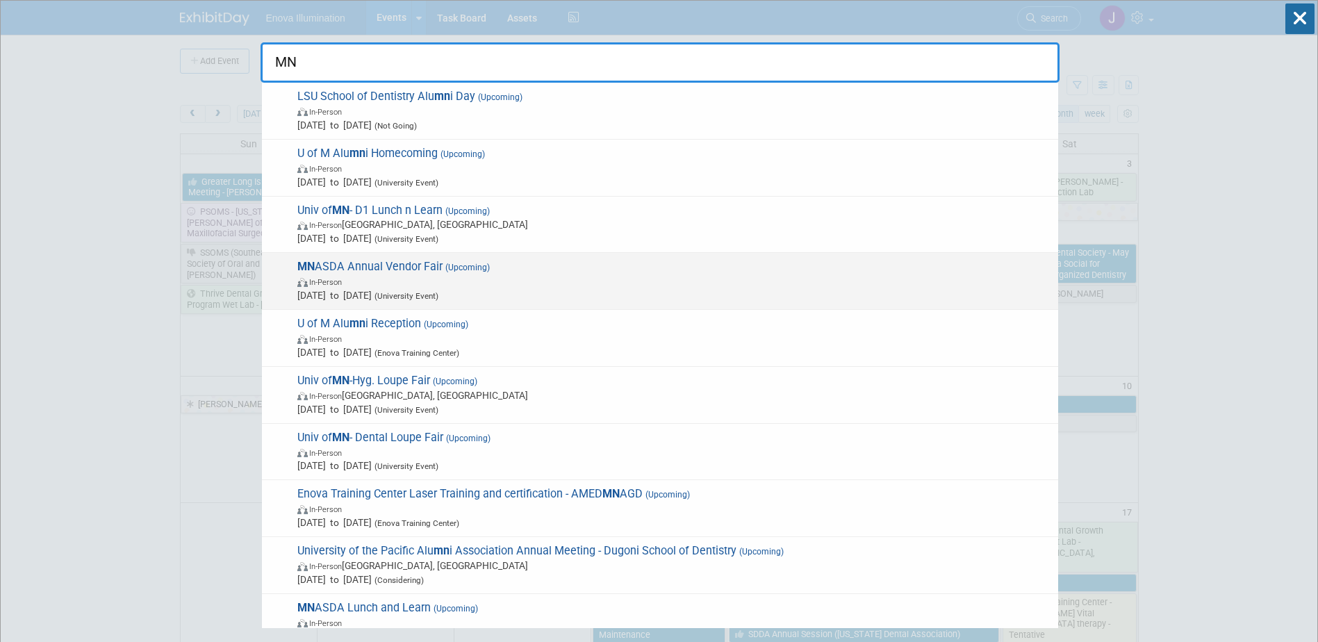
type input "MN"
click at [388, 264] on span "MN ASDA Annual Vendor Fair (Upcoming) In-Person [DATE] to [DATE] (University Ev…" at bounding box center [672, 281] width 758 height 42
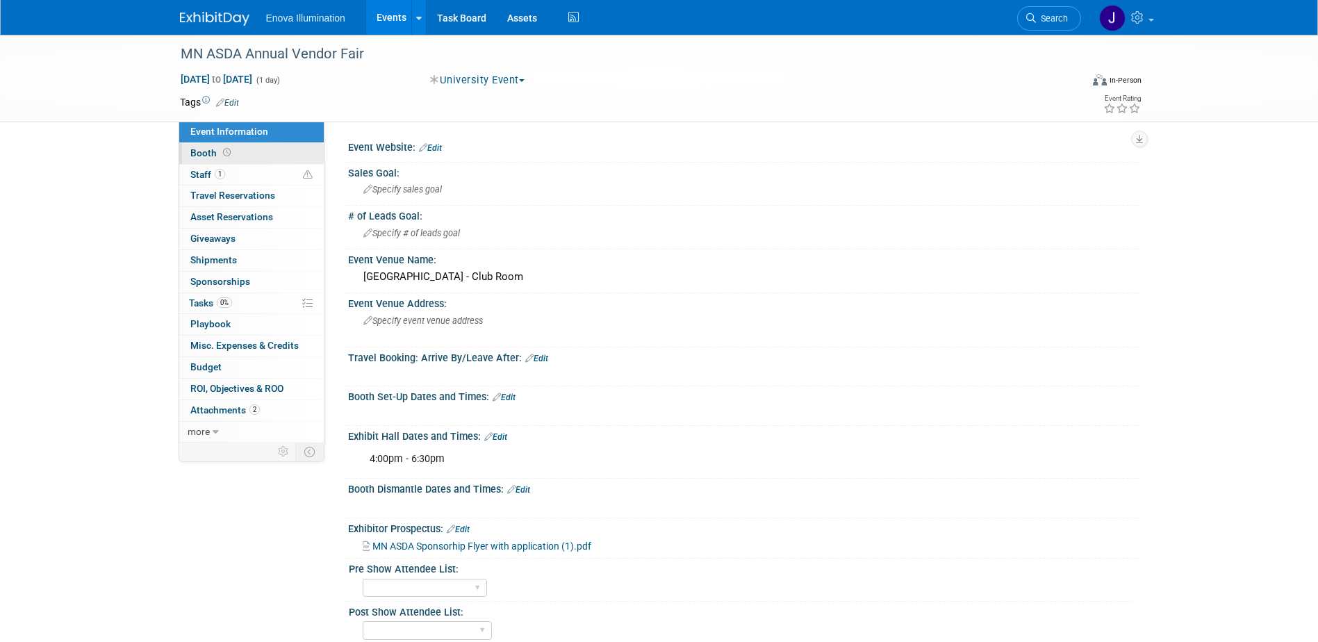
click at [260, 158] on link "Booth" at bounding box center [251, 153] width 145 height 21
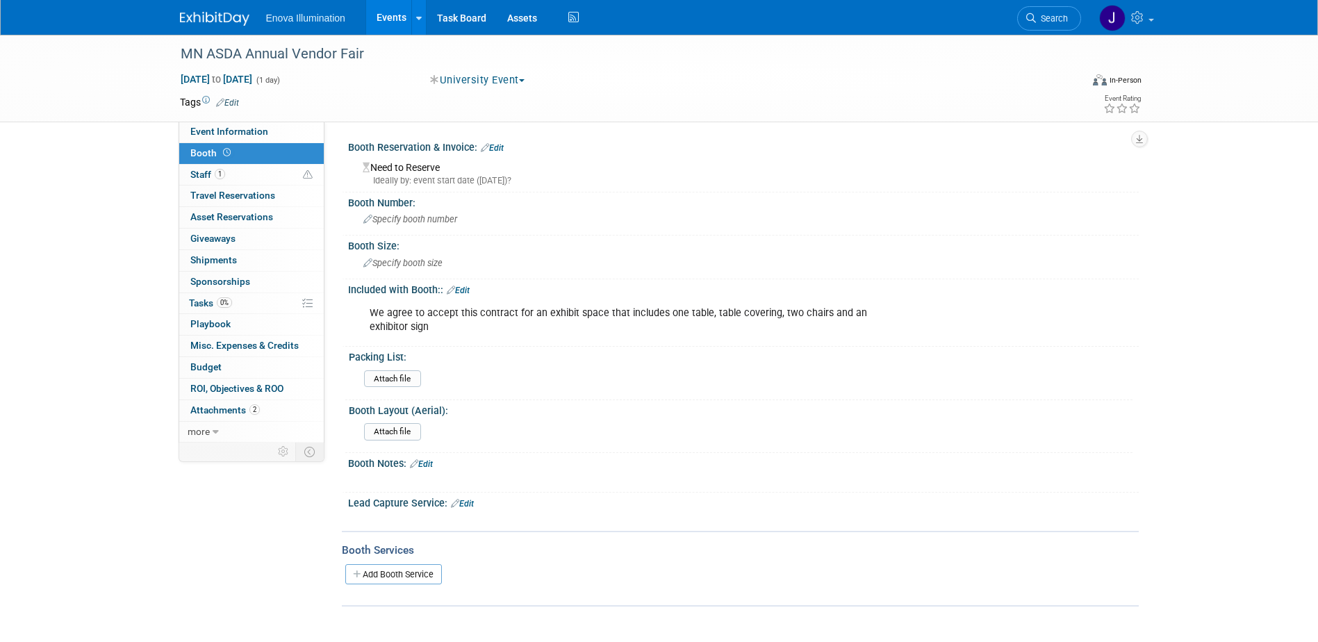
click at [502, 322] on div "We agree to accept this contract for an exhibit space that includes one table, …" at bounding box center [673, 320] width 626 height 42
click at [266, 133] on link "Event Information" at bounding box center [251, 132] width 145 height 21
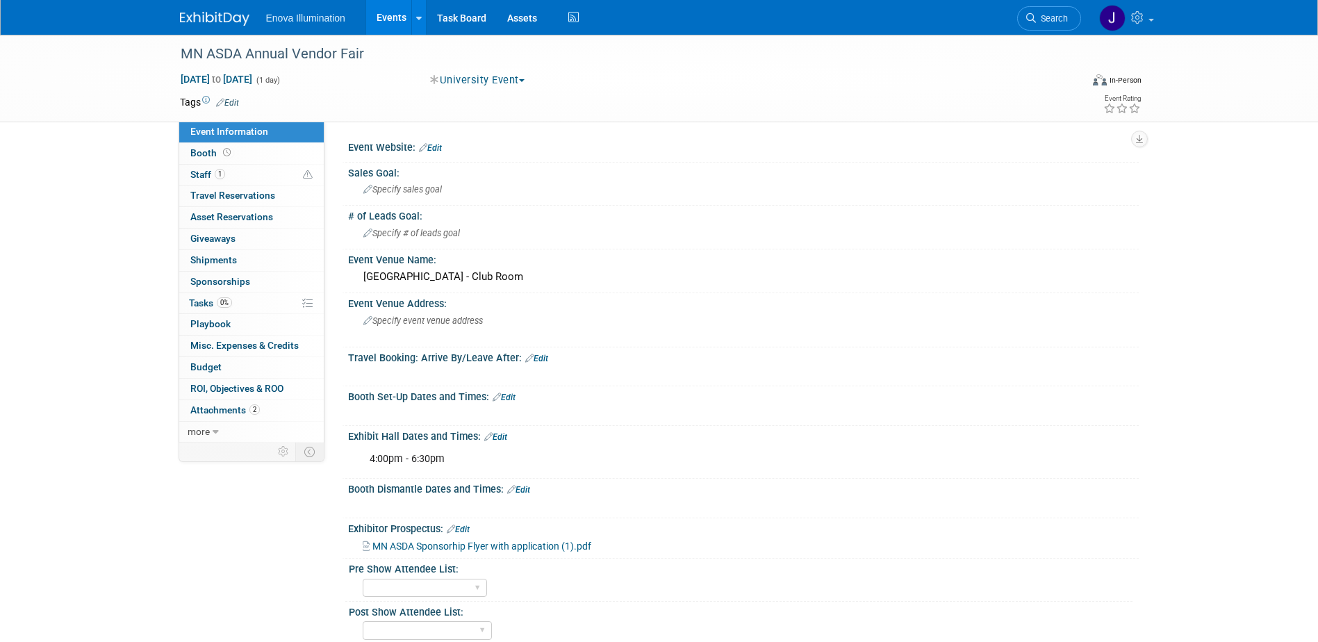
click at [438, 147] on link "Edit" at bounding box center [430, 148] width 23 height 10
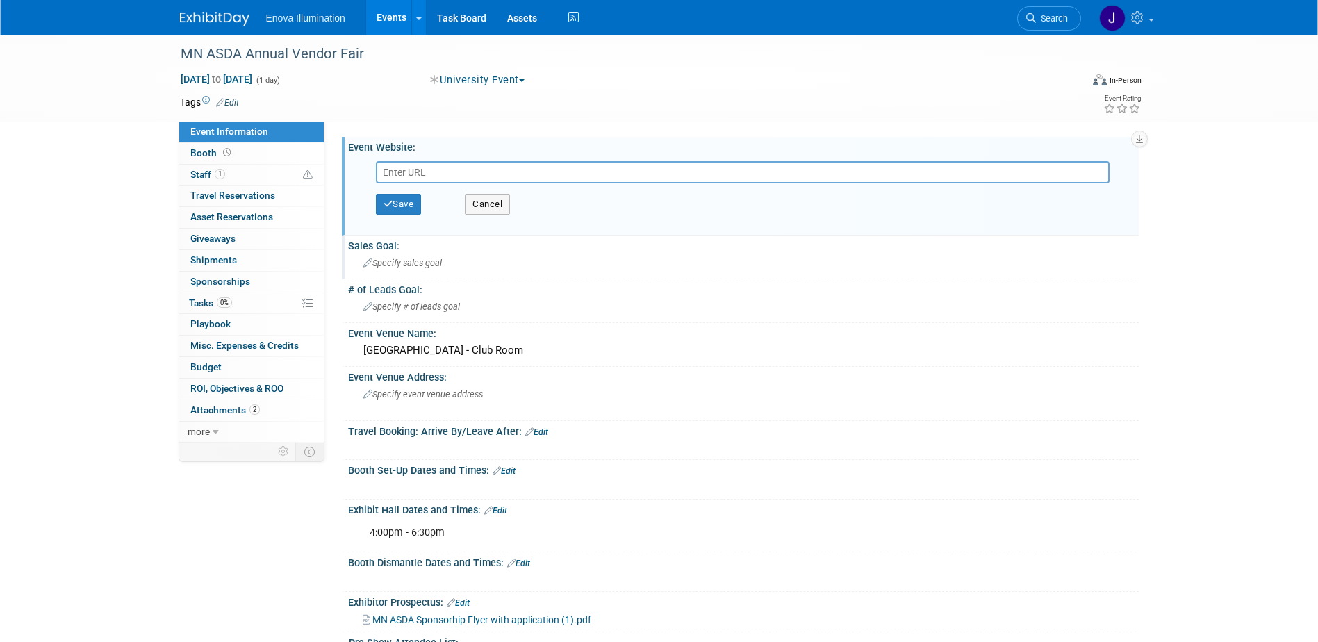
click at [606, 277] on div "Sales Goal: Specify sales goal" at bounding box center [740, 258] width 797 height 44
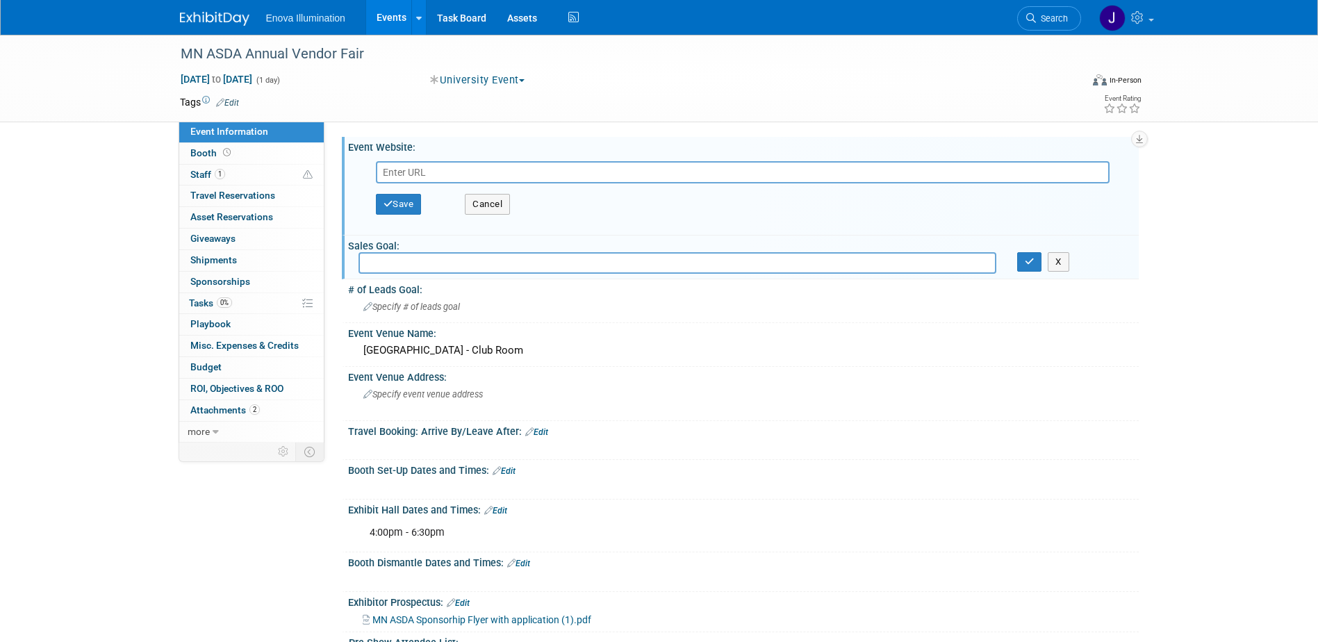
drag, startPoint x: 878, startPoint y: 241, endPoint x: 889, endPoint y: 242, distance: 10.4
click at [889, 242] on div "Sales Goal:" at bounding box center [743, 244] width 791 height 17
click at [1046, 258] on div "X" at bounding box center [1072, 261] width 111 height 19
click at [1034, 261] on button "button" at bounding box center [1029, 261] width 25 height 19
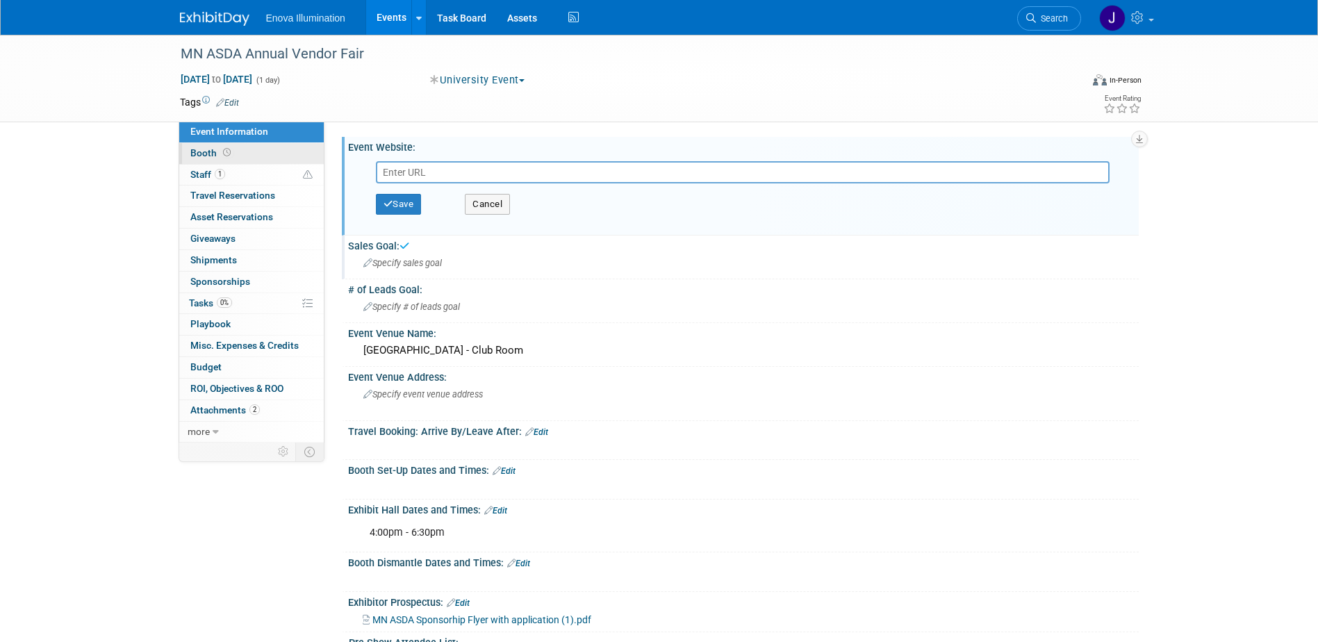
click at [272, 147] on link "Booth" at bounding box center [251, 153] width 145 height 21
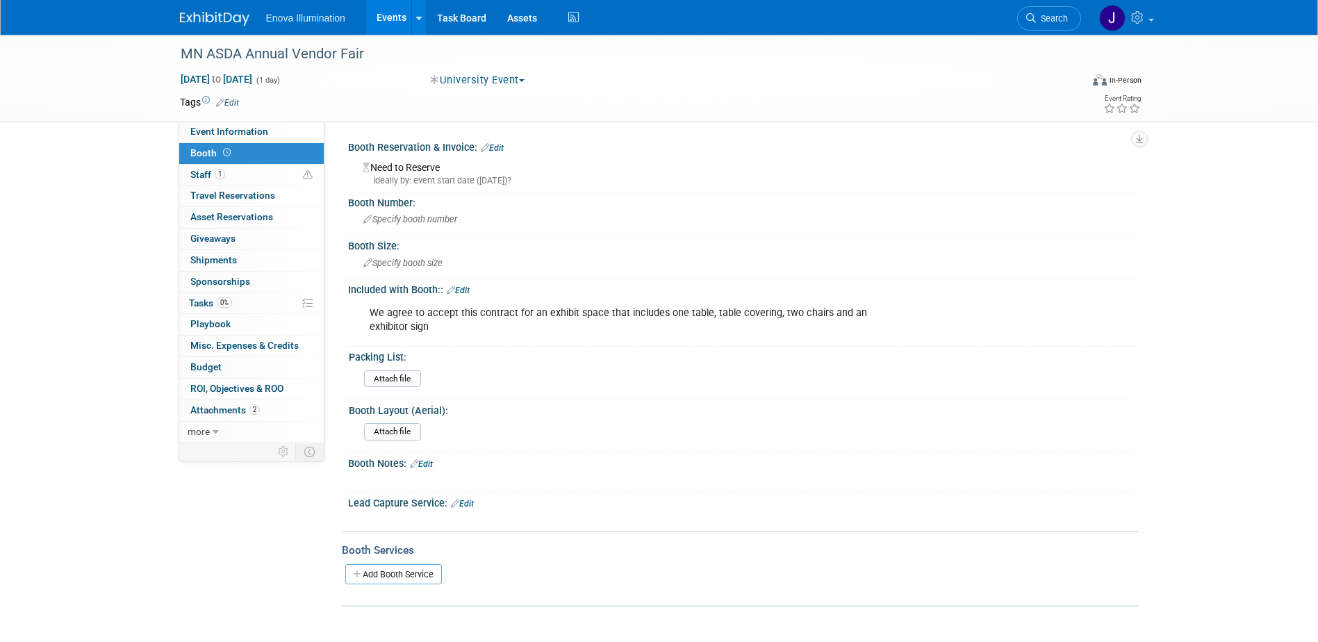
click at [500, 145] on link "Edit" at bounding box center [492, 148] width 23 height 10
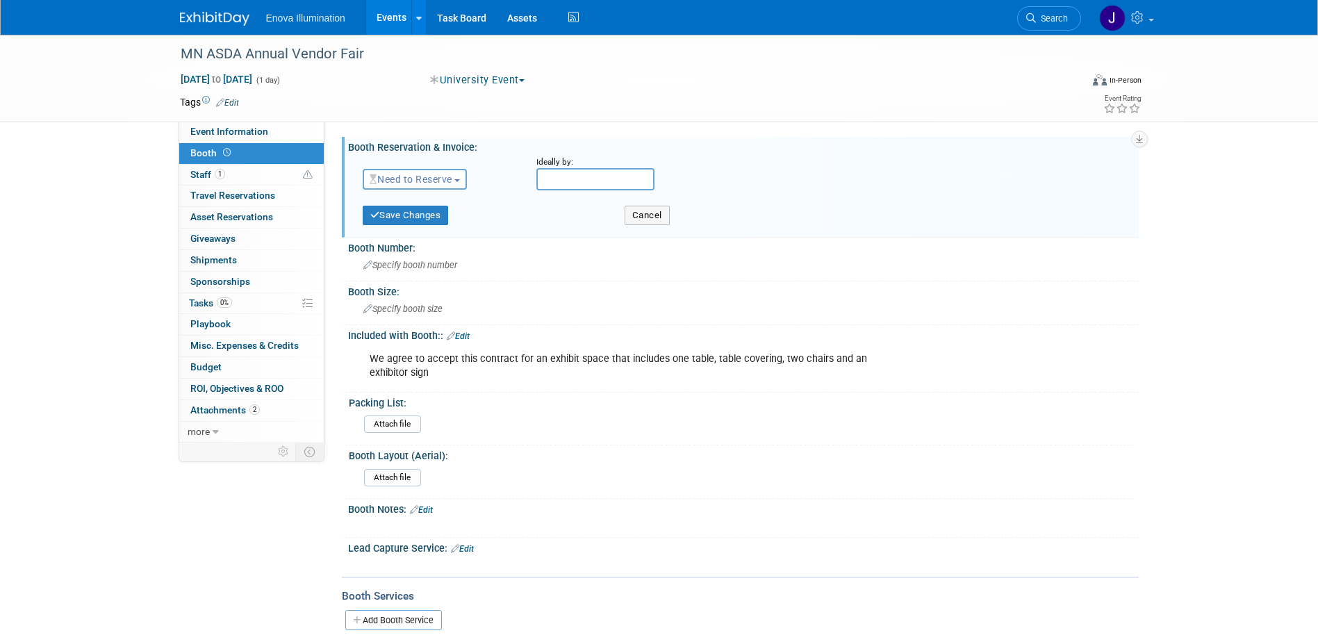
click at [388, 179] on span "Need to Reserve" at bounding box center [411, 179] width 83 height 11
click at [396, 215] on link "Reserved" at bounding box center [437, 222] width 149 height 19
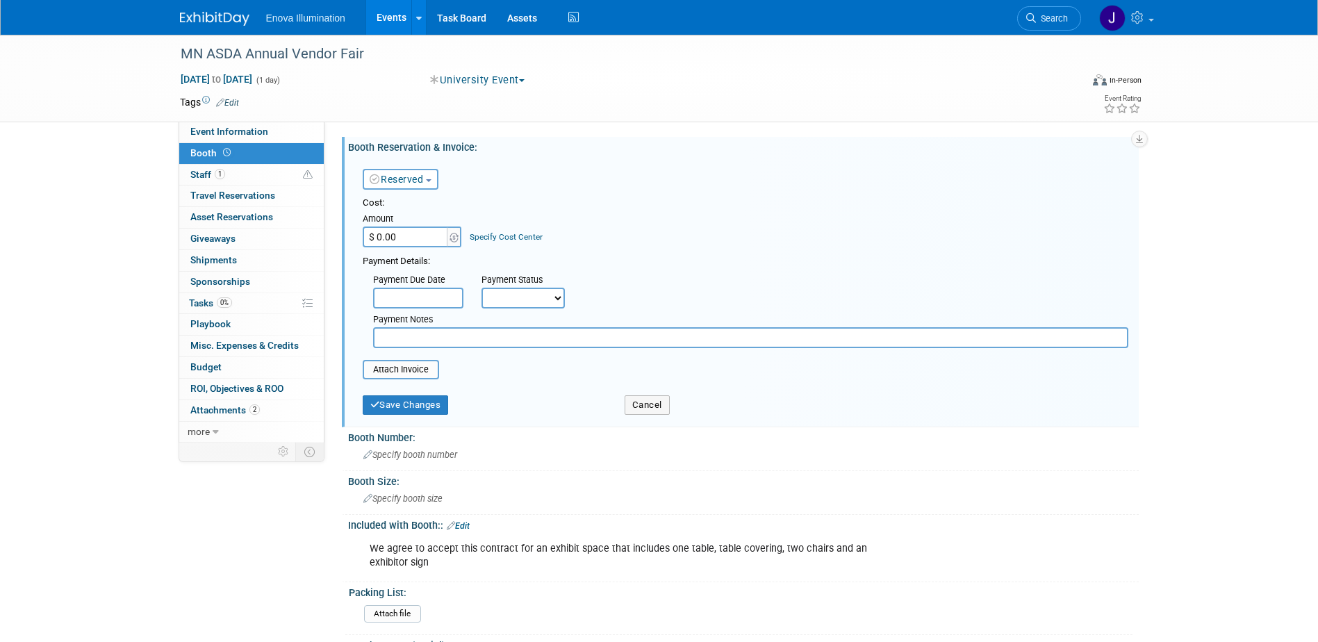
click at [397, 232] on input "$ 0.00" at bounding box center [406, 236] width 87 height 21
type input "$ 1,027.00"
click at [406, 415] on button "Save Changes" at bounding box center [406, 404] width 86 height 19
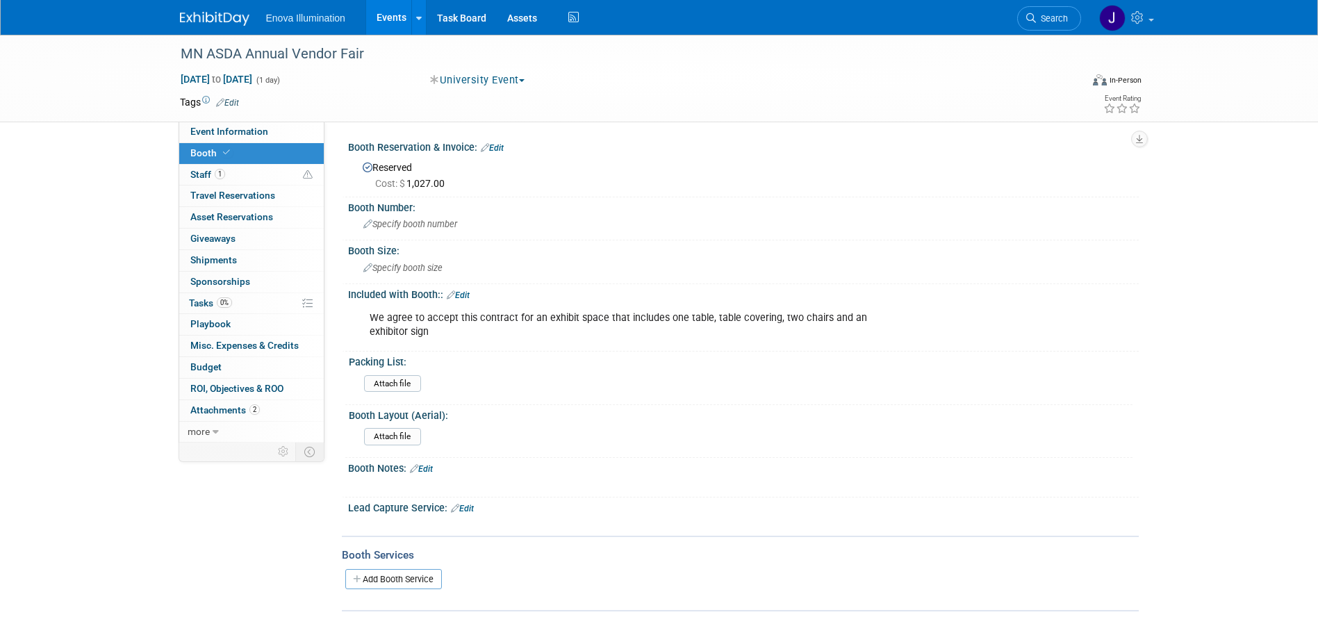
click at [497, 140] on div "Booth Reservation & Invoice: Edit" at bounding box center [743, 146] width 791 height 18
click at [497, 147] on link "Edit" at bounding box center [492, 148] width 23 height 10
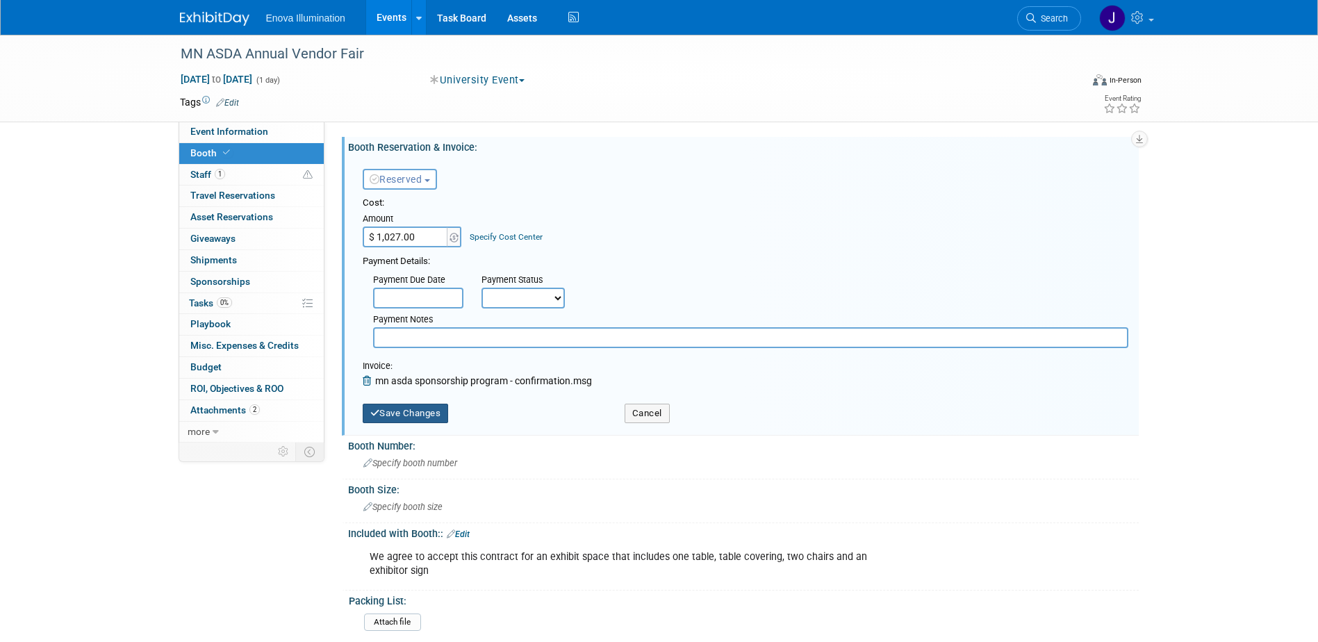
click at [402, 409] on button "Save Changes" at bounding box center [406, 413] width 86 height 19
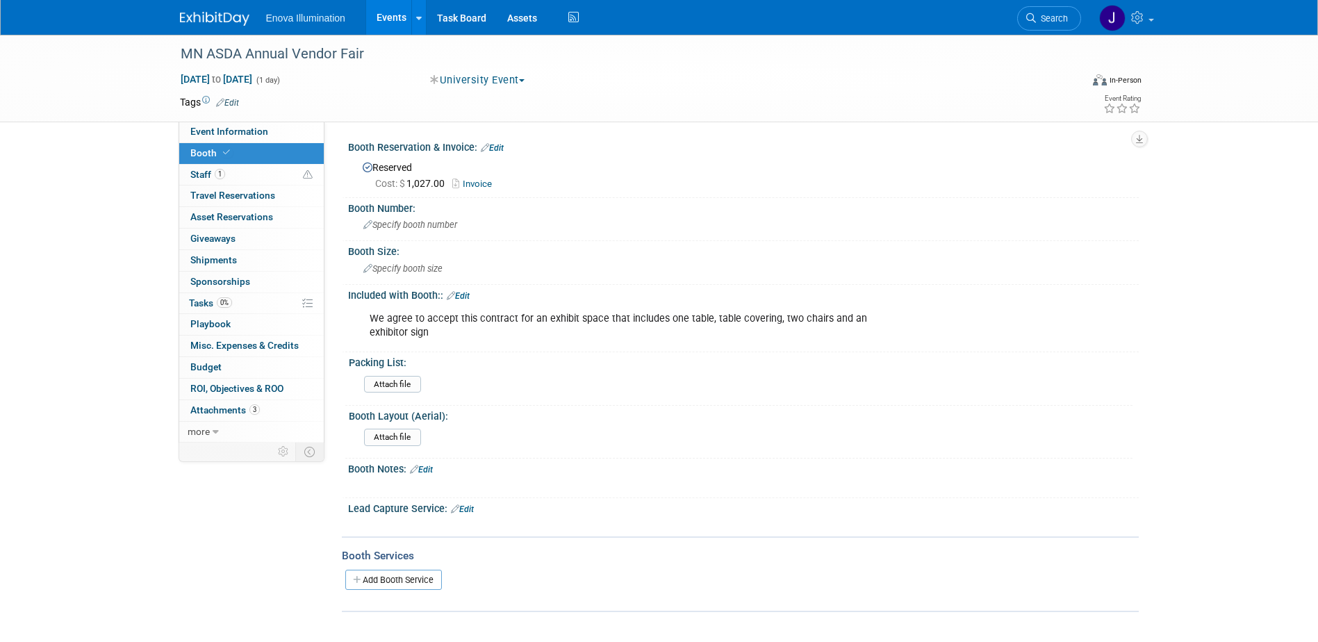
click at [1054, 16] on span "Search" at bounding box center [1052, 18] width 32 height 10
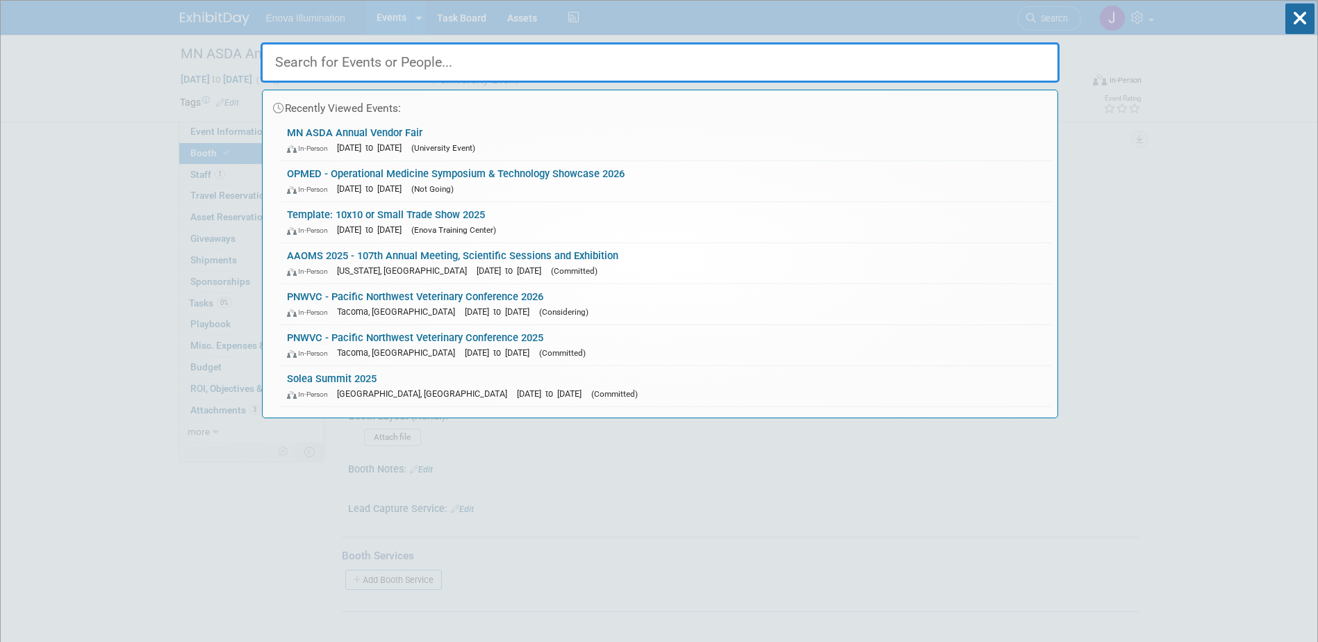
click at [937, 56] on input "text" at bounding box center [660, 62] width 799 height 40
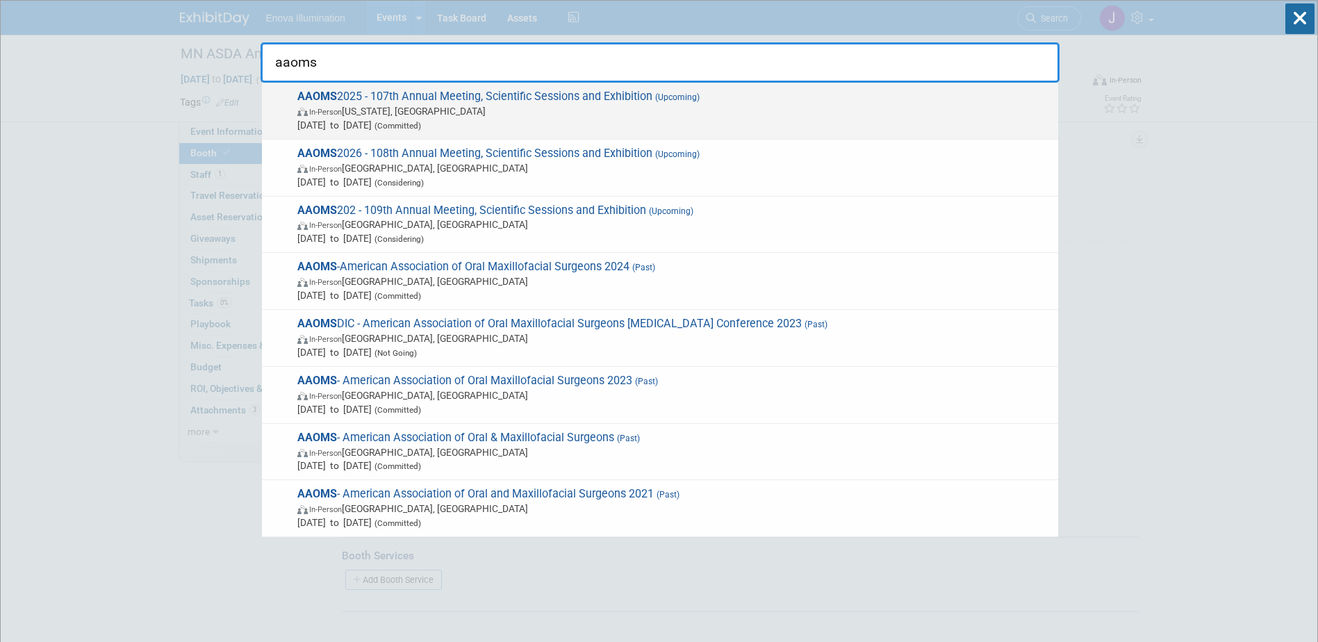
type input "aaoms"
click at [346, 98] on span "AAOMS 2025 - 107th Annual Meeting, Scientific Sessions and Exhibition (Upcoming…" at bounding box center [672, 111] width 758 height 42
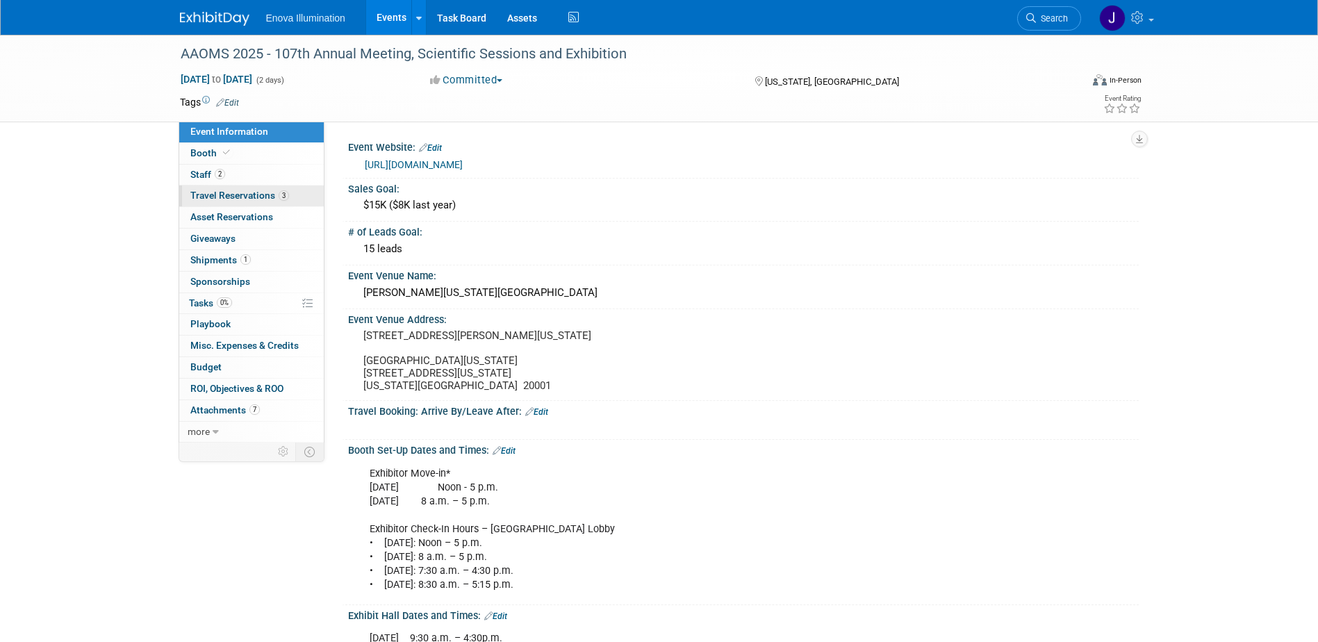
drag, startPoint x: 0, startPoint y: 0, endPoint x: 242, endPoint y: 194, distance: 309.9
click at [242, 194] on span "Travel Reservations 3" at bounding box center [239, 195] width 99 height 11
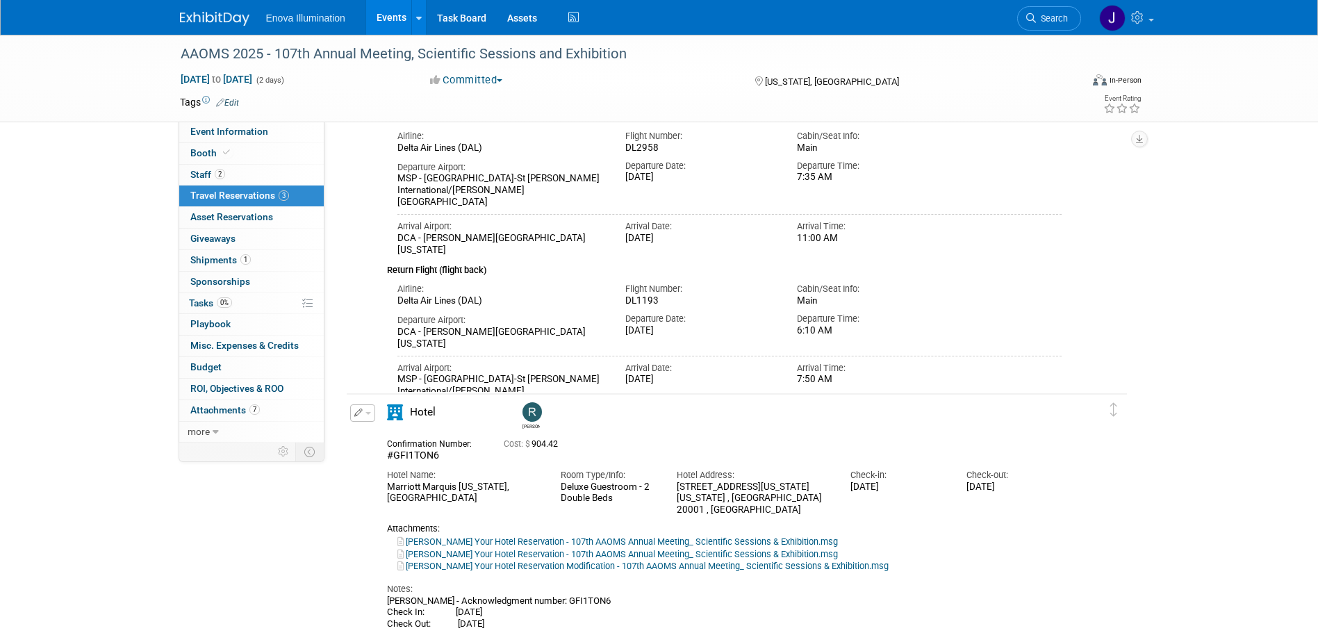
scroll to position [208, 0]
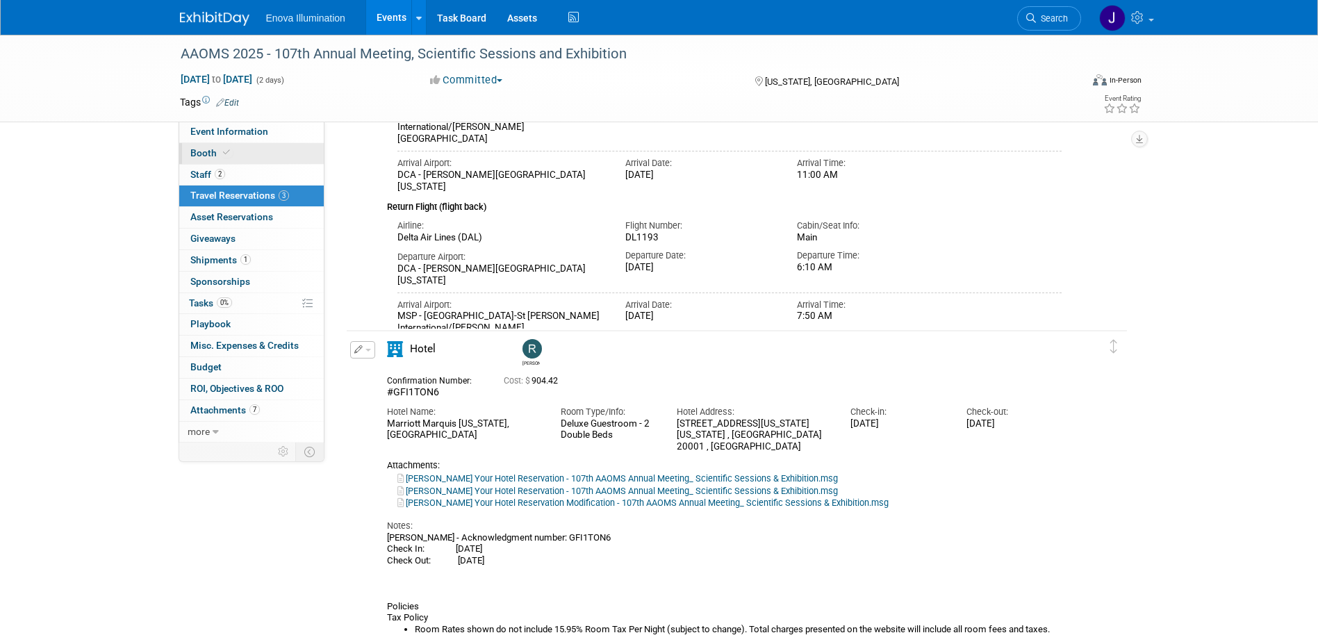
click at [223, 151] on icon at bounding box center [226, 153] width 7 height 8
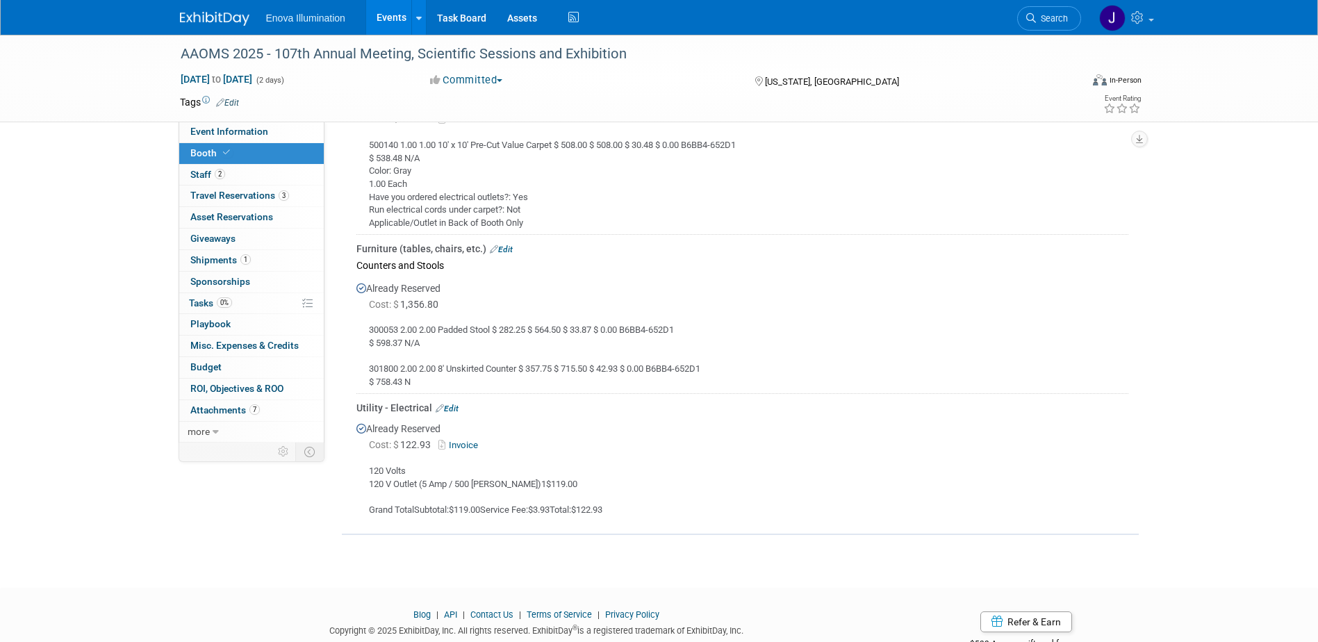
scroll to position [973, 0]
click at [1064, 16] on span "Search" at bounding box center [1052, 18] width 32 height 10
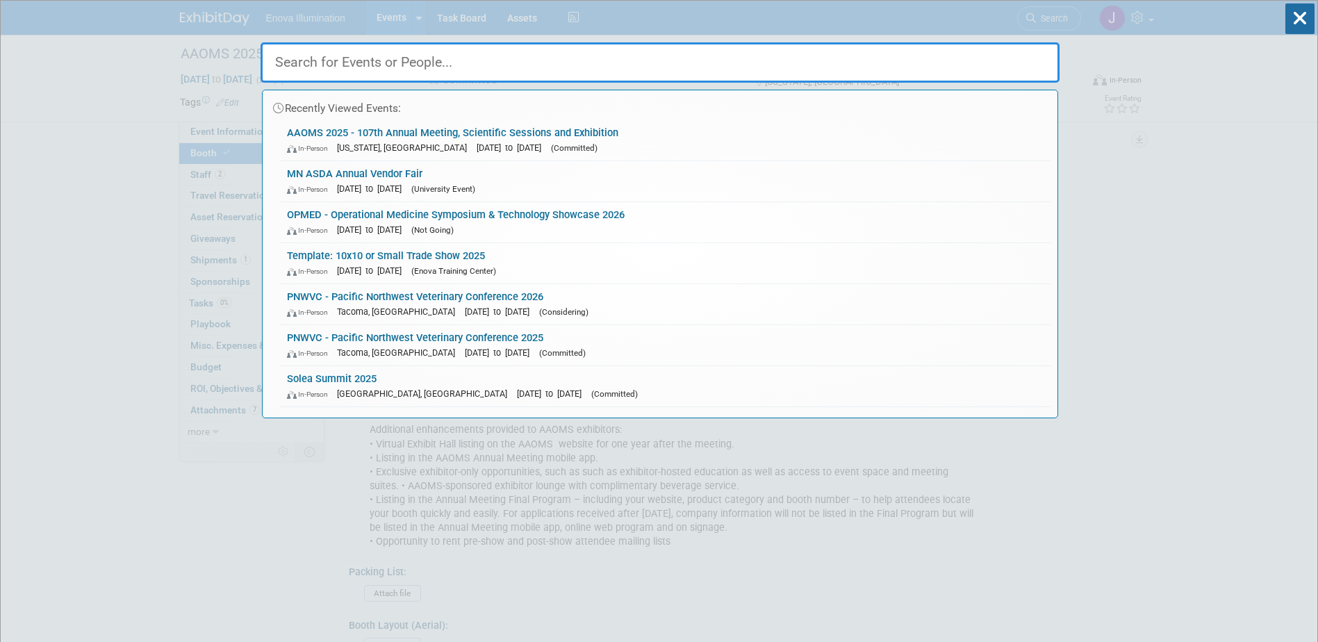
click at [958, 63] on input "text" at bounding box center [660, 62] width 799 height 40
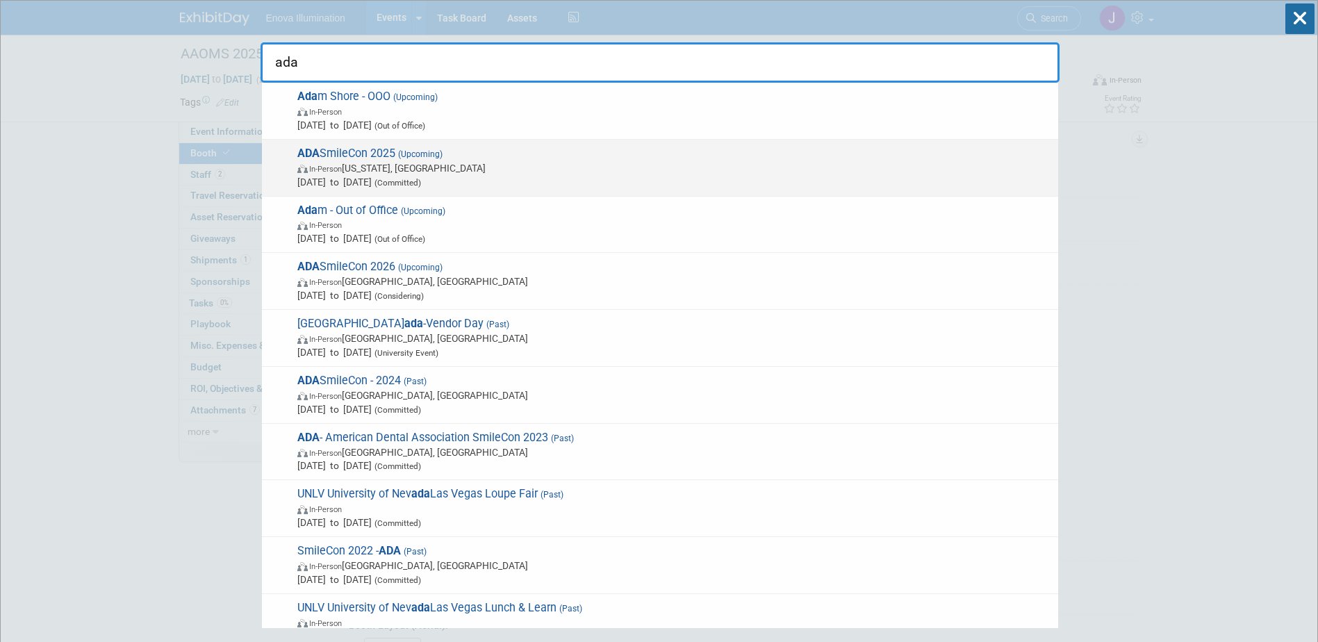
type input "ada"
click at [388, 170] on span "In-Person Washington, DC" at bounding box center [674, 168] width 754 height 14
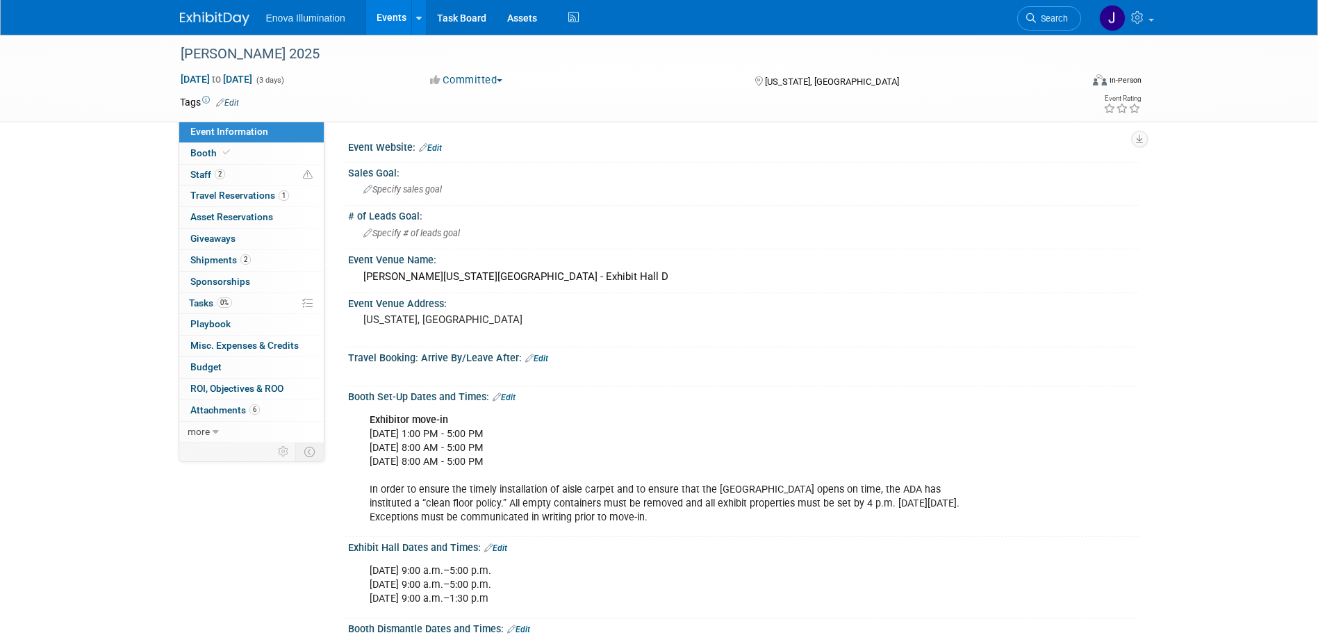
click at [1066, 17] on span "Search" at bounding box center [1052, 18] width 32 height 10
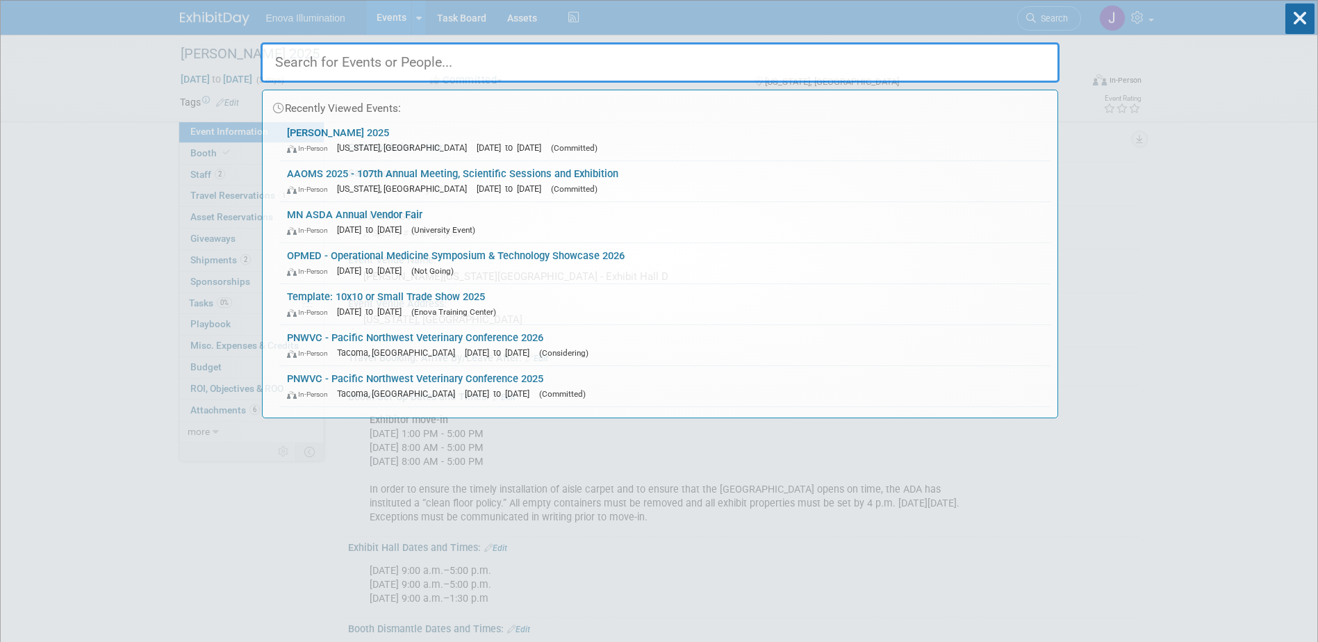
click at [1019, 53] on input "text" at bounding box center [660, 62] width 799 height 40
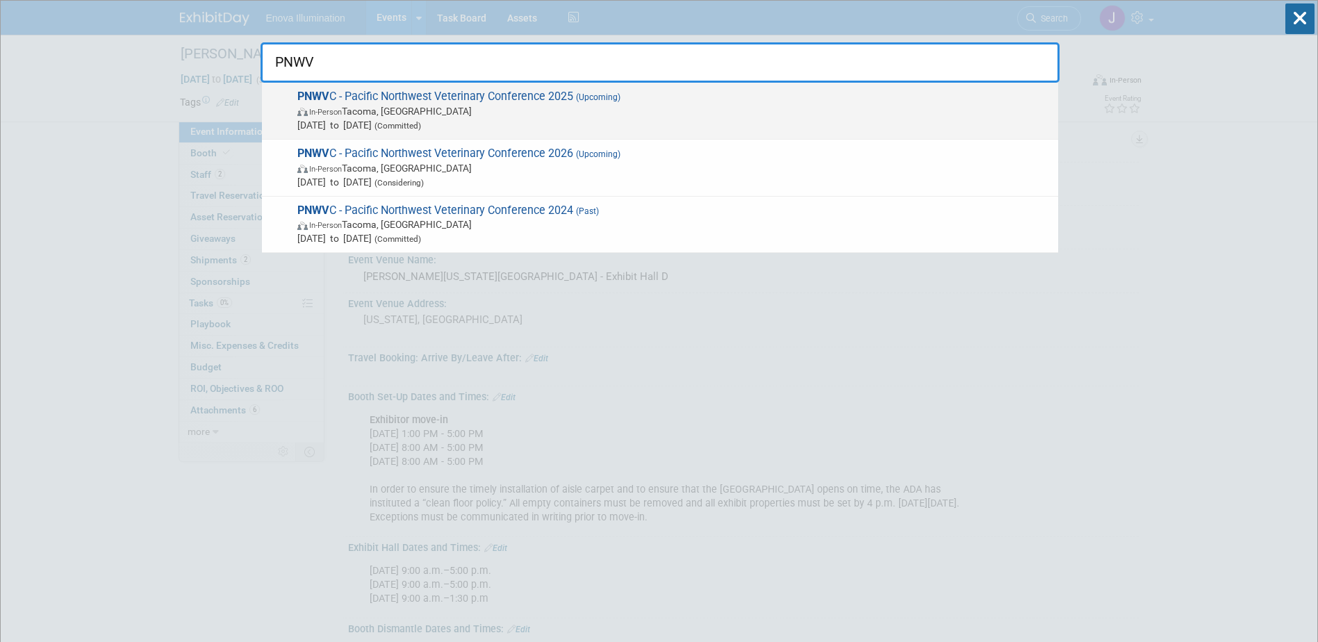
type input "PNWV"
click at [401, 98] on span "PNWV C - Pacific Northwest Veterinary Conference 2025 (Upcoming) In-Person Taco…" at bounding box center [672, 111] width 758 height 42
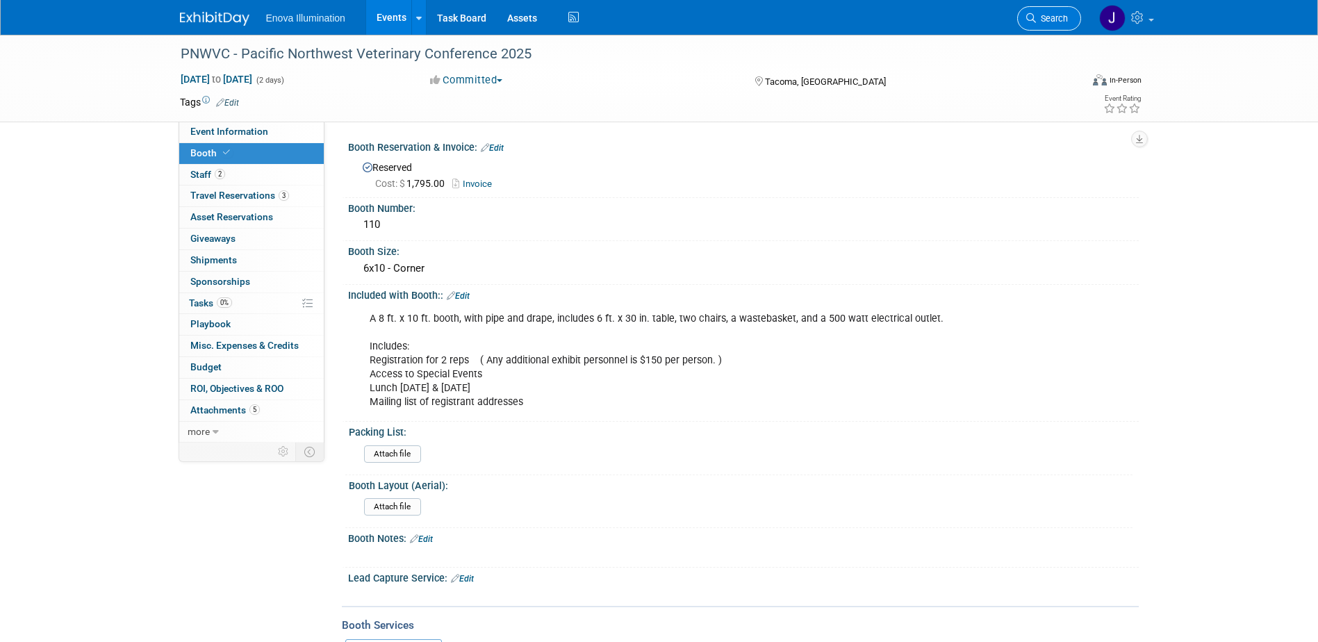
click at [1049, 15] on span "Search" at bounding box center [1052, 18] width 32 height 10
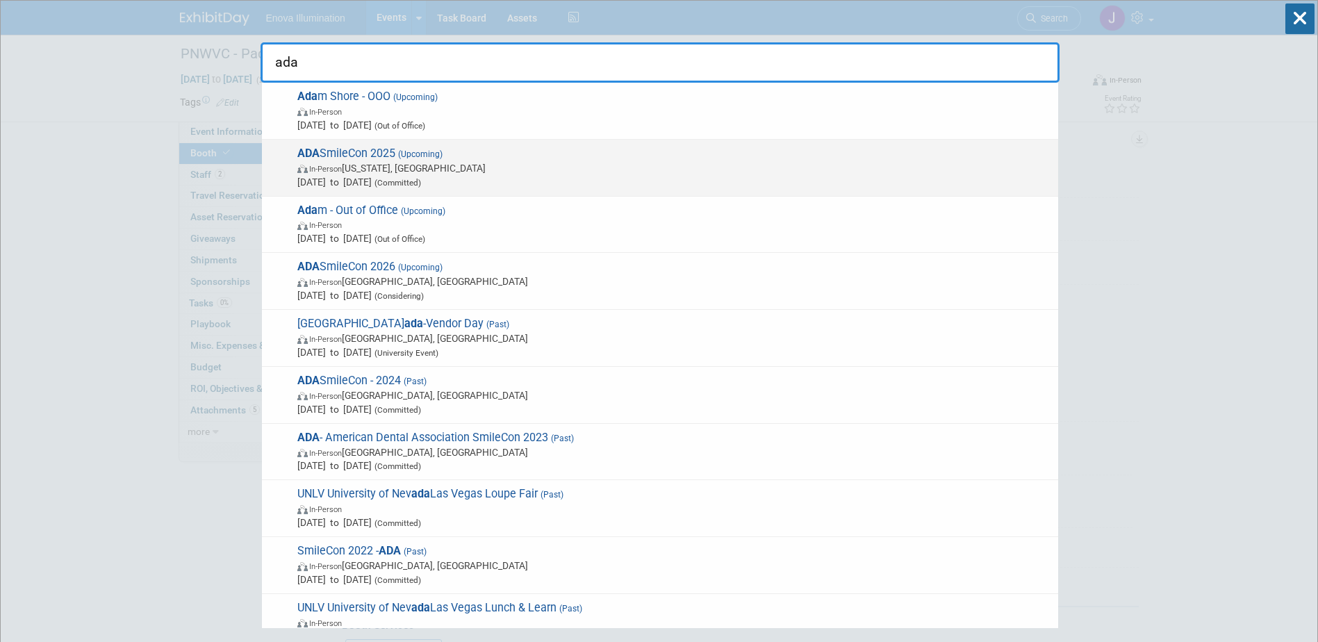
type input "ada"
click at [344, 152] on span "ADA SmileCon 2025 (Upcoming) In-Person Washington, DC Oct 23, 2025 to Oct 25, 2…" at bounding box center [672, 168] width 758 height 42
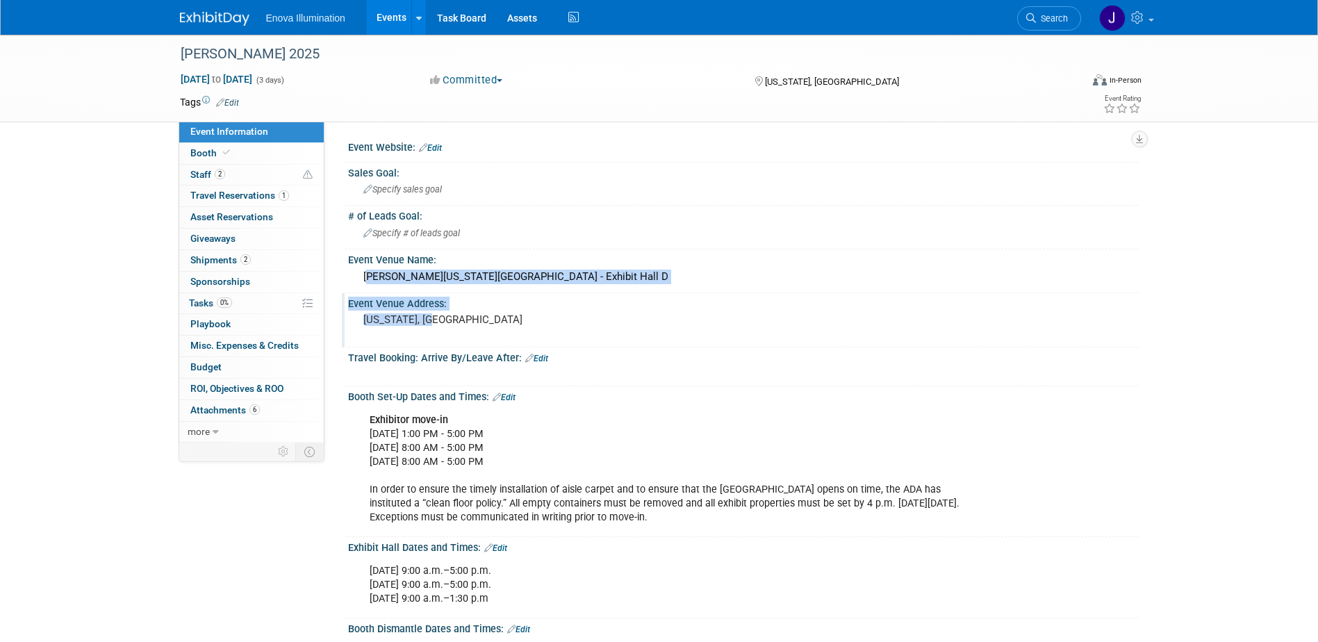
drag, startPoint x: 363, startPoint y: 272, endPoint x: 436, endPoint y: 321, distance: 87.7
drag, startPoint x: 436, startPoint y: 321, endPoint x: 424, endPoint y: 276, distance: 46.7
copy div "[PERSON_NAME][US_STATE][GEOGRAPHIC_DATA] - Exhibit Hall D Event Venue Address: …"
drag, startPoint x: 209, startPoint y: 199, endPoint x: 247, endPoint y: 217, distance: 41.3
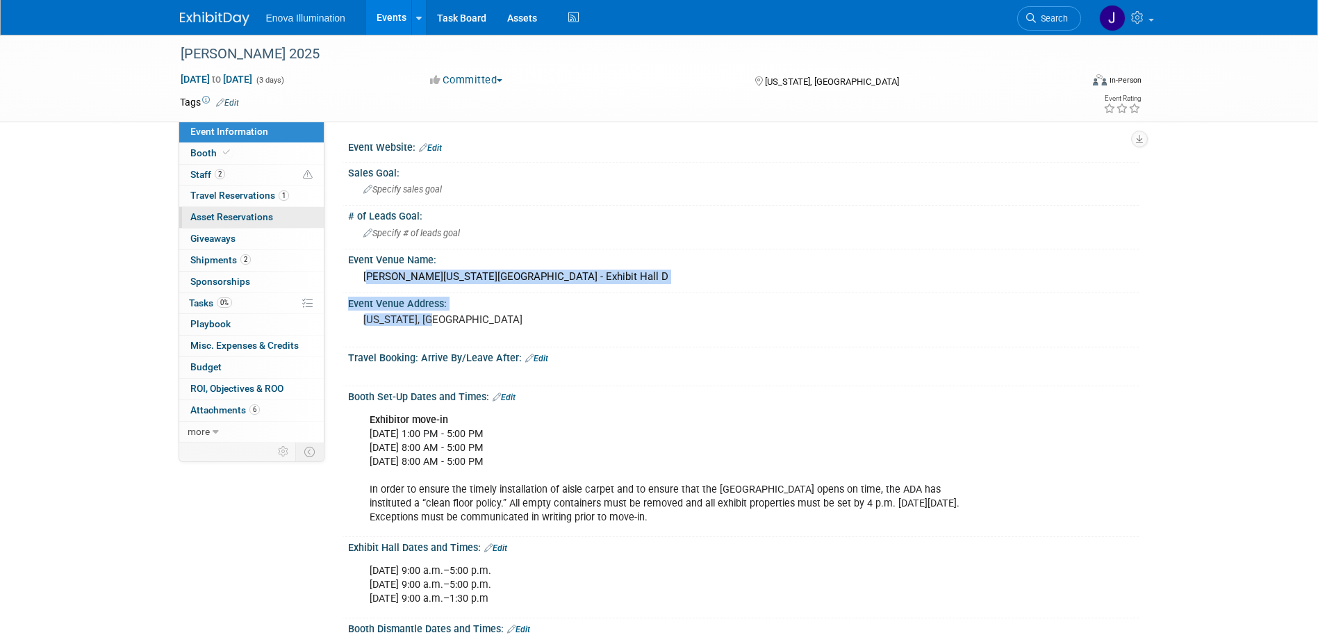
click at [209, 199] on span "Travel Reservations 1" at bounding box center [239, 195] width 99 height 11
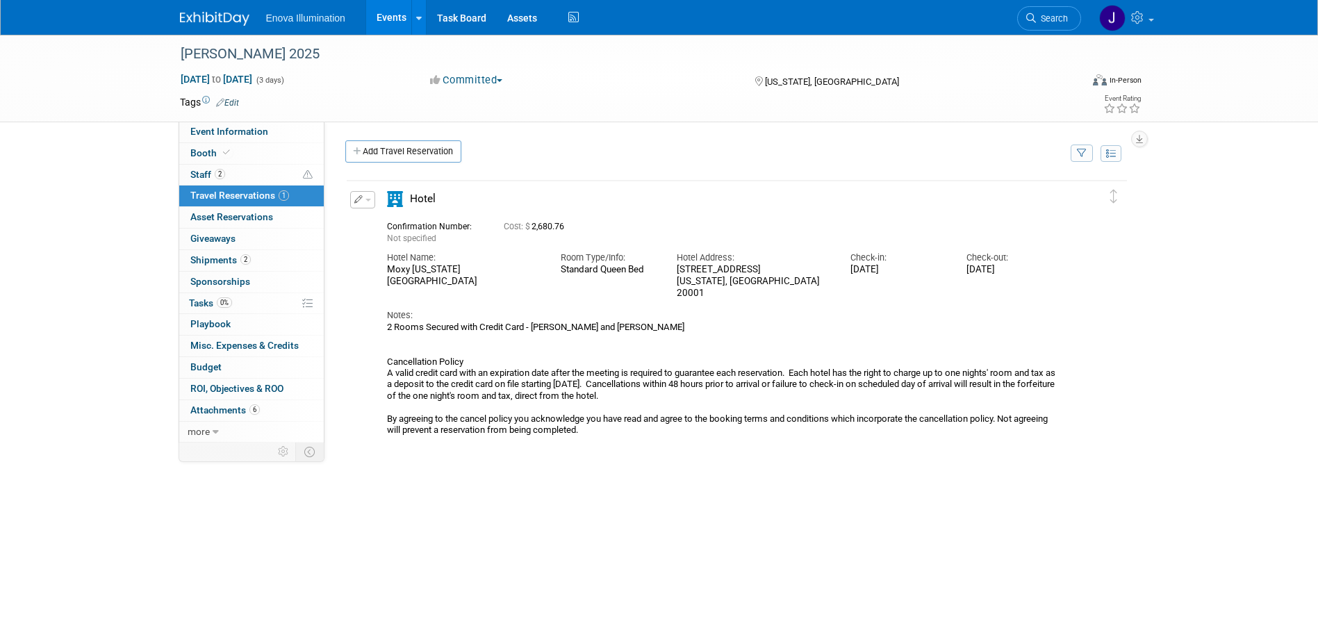
click at [413, 299] on div "Notes: 2 Rooms Secured with Credit Card - [PERSON_NAME] and [PERSON_NAME] Cance…" at bounding box center [724, 367] width 675 height 137
drag, startPoint x: 388, startPoint y: 268, endPoint x: 1050, endPoint y: 274, distance: 662.1
click at [1050, 274] on div "Hotel Name: Moxy [US_STATE][GEOGRAPHIC_DATA] Room Type/Info: [GEOGRAPHIC_DATA] …" at bounding box center [725, 272] width 696 height 54
copy div "Moxy [US_STATE][GEOGRAPHIC_DATA] Type/Info: Standard Queen Bed Hotel Address: […"
click at [251, 134] on span "Event Information" at bounding box center [229, 131] width 78 height 11
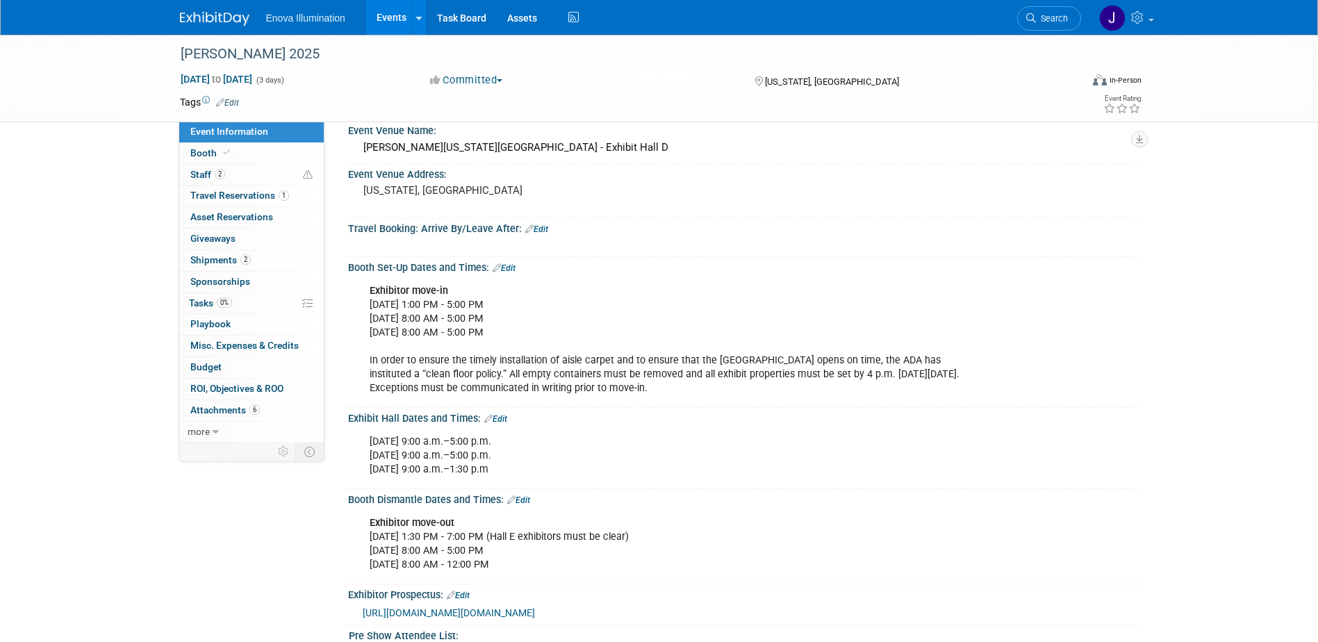
scroll to position [139, 0]
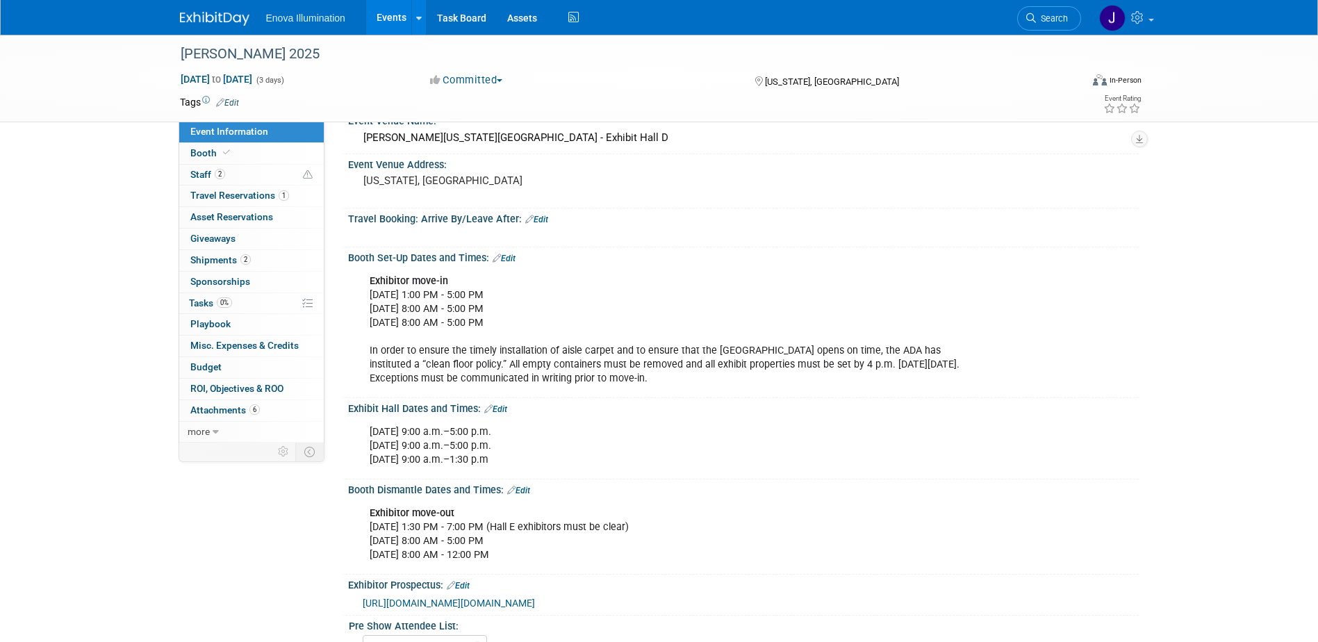
click at [395, 324] on div "Exhibitor move-in Monday, October 20, 2025 - 1:00 PM - 5:00 PM Tuesday, October…" at bounding box center [673, 330] width 626 height 126
drag, startPoint x: 370, startPoint y: 282, endPoint x: 742, endPoint y: 527, distance: 445.5
click at [742, 527] on div "Event Website: Edit Sales Goal: Specify sales goal Edit X X" at bounding box center [736, 530] width 783 height 1064
copy div "Exhibitor move-in Monday, October 20, 2025 - 1:00 PM - 5:00 PM Tuesday, October…"
click at [645, 429] on div "Thursday, Oct. 23 9:00 a.m.–5:00 p.m. Friday, Oct. 24 9:00 a.m.–5:00 p.m. Satur…" at bounding box center [673, 446] width 626 height 56
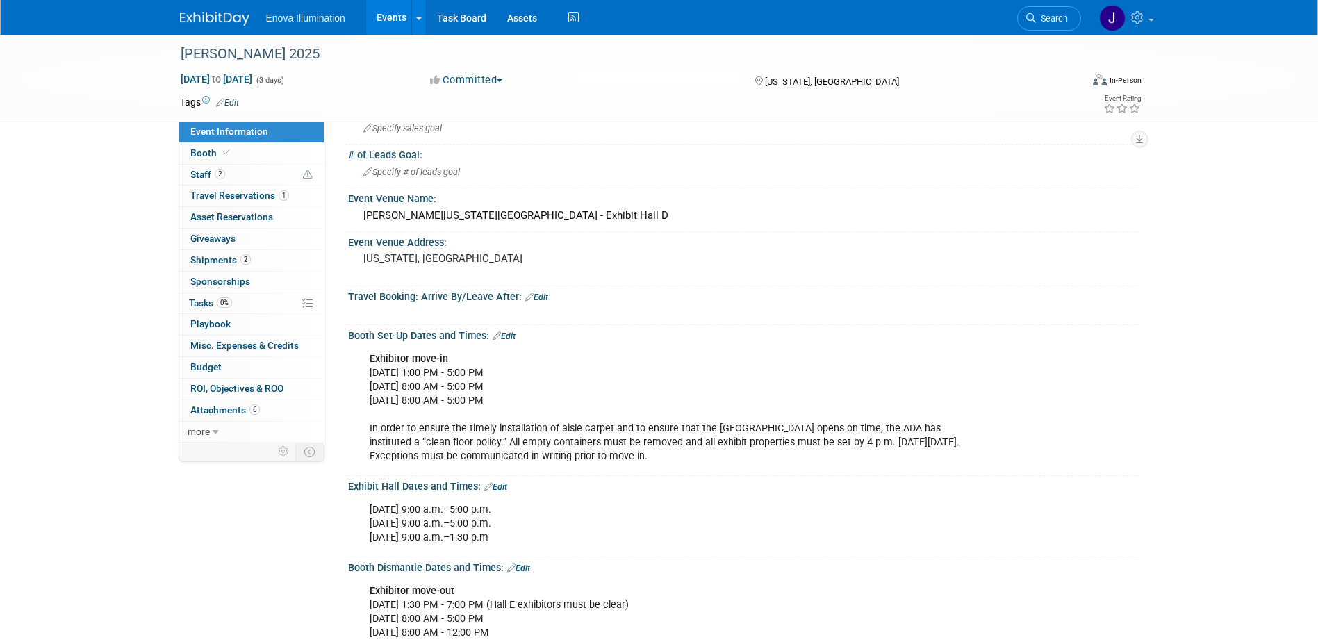
scroll to position [0, 0]
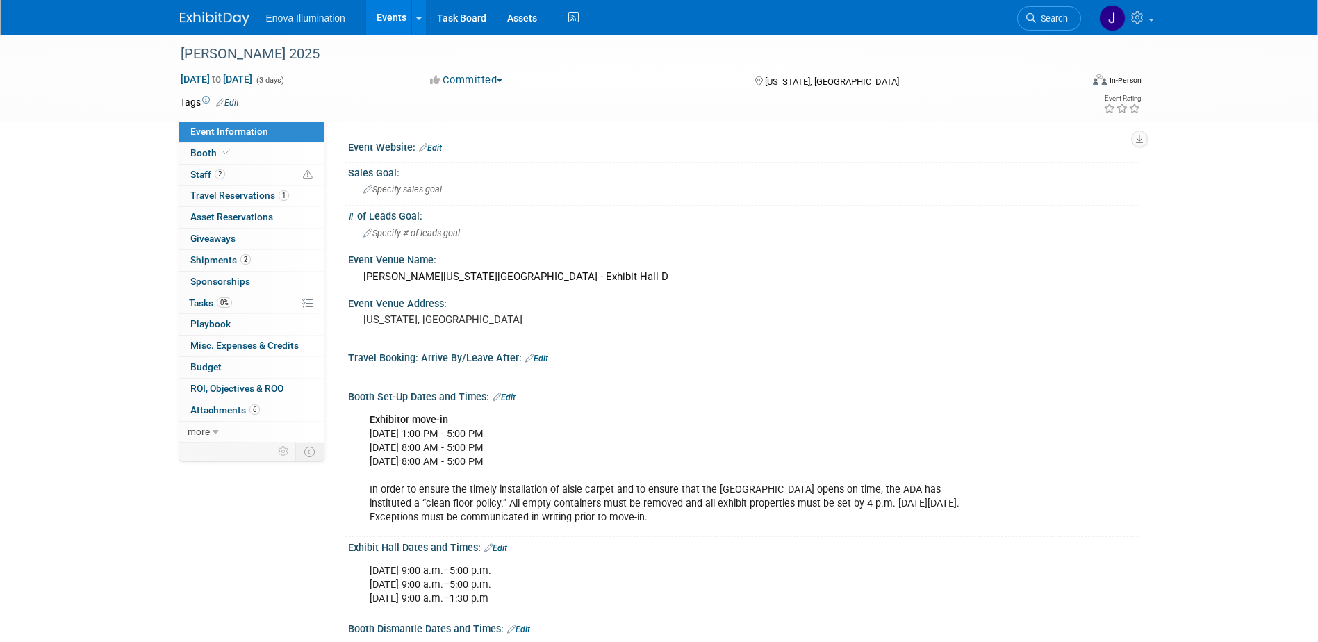
click at [229, 14] on img at bounding box center [214, 19] width 69 height 14
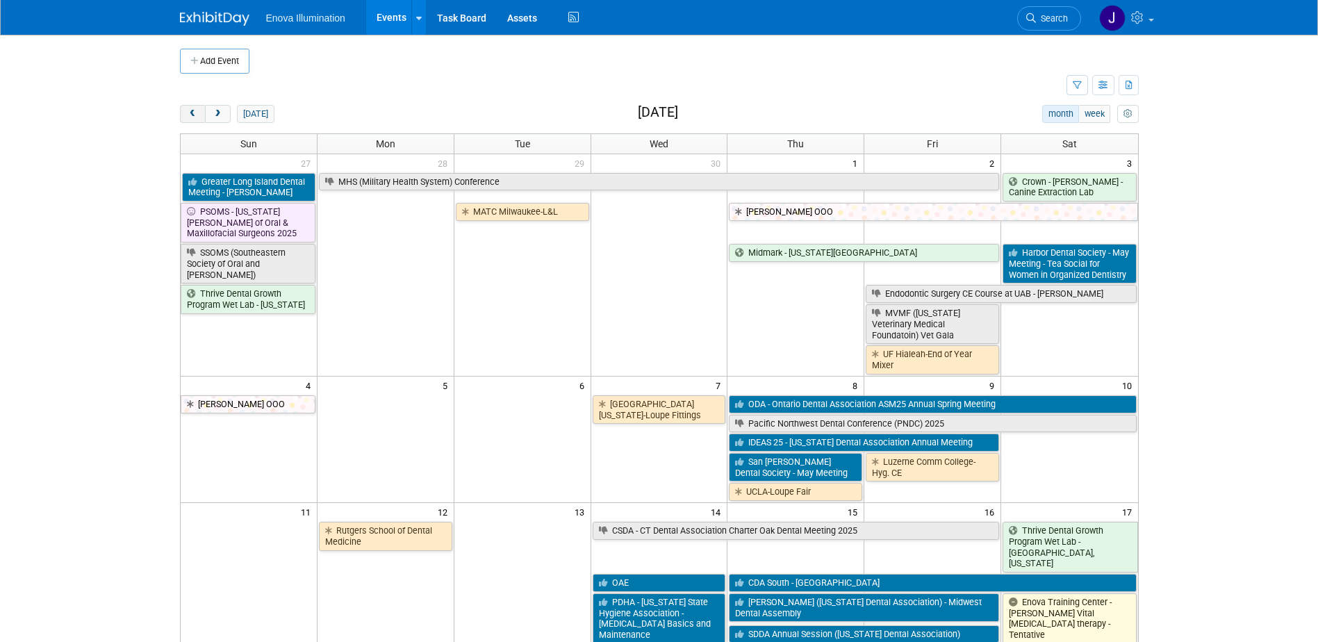
click at [201, 117] on button "prev" at bounding box center [193, 114] width 26 height 18
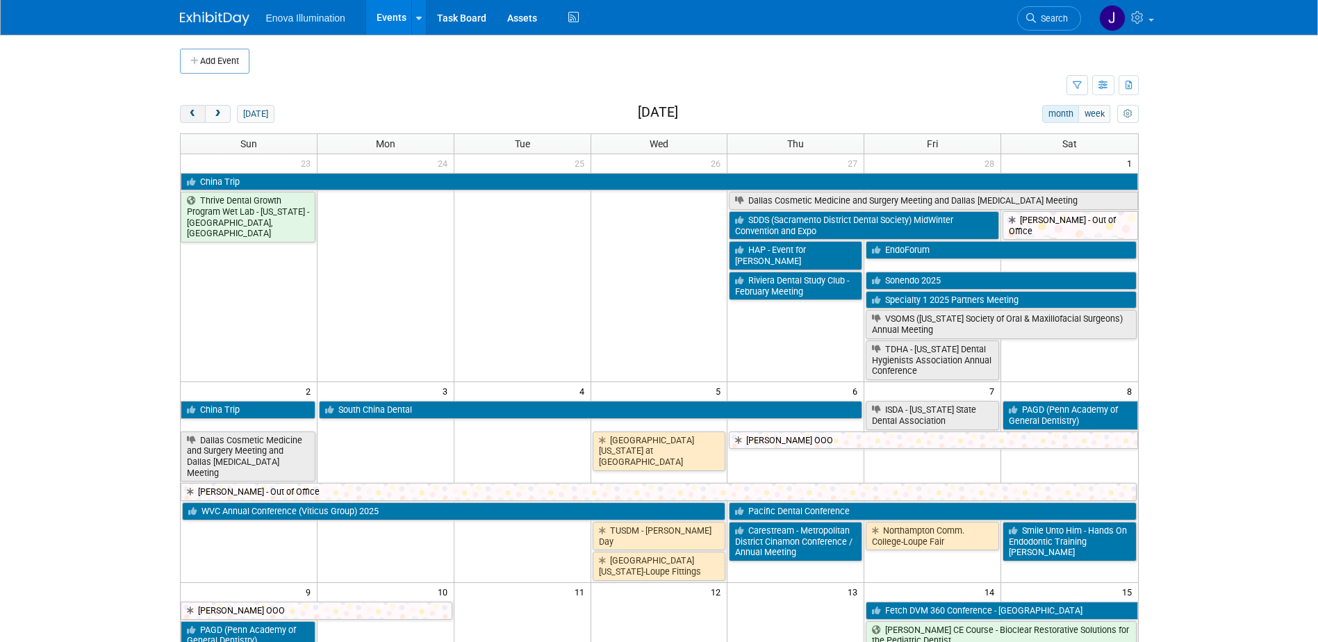
click at [201, 117] on button "prev" at bounding box center [193, 114] width 26 height 18
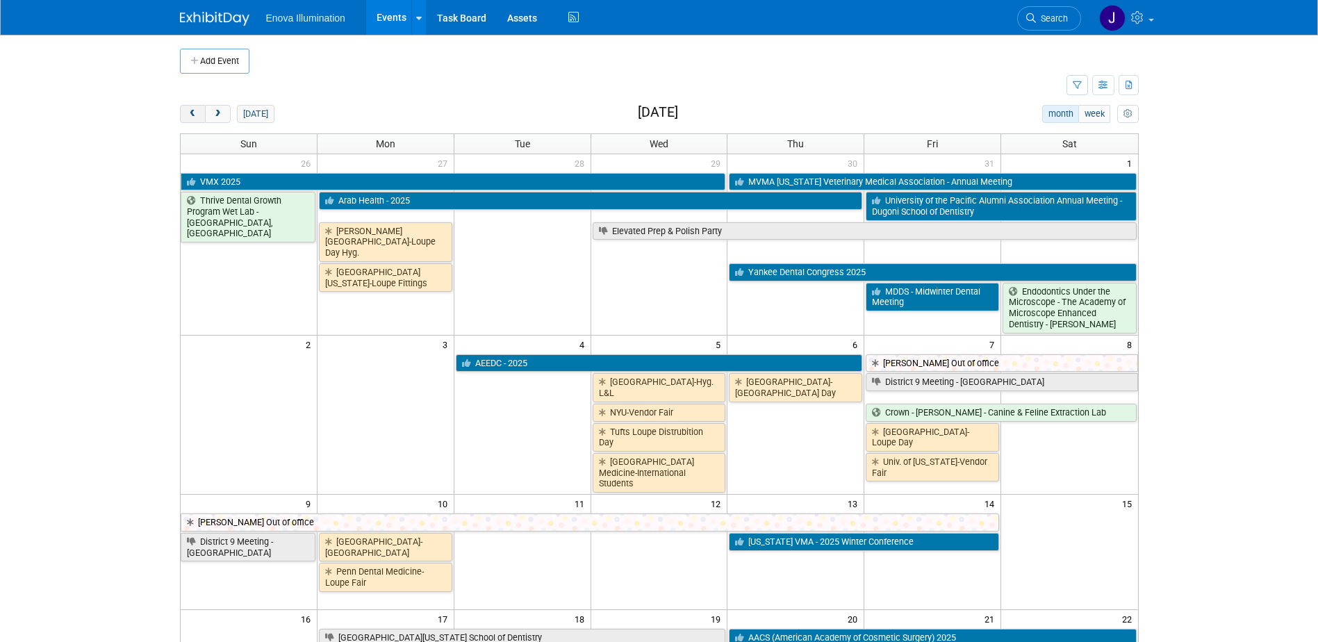
click at [201, 117] on button "prev" at bounding box center [193, 114] width 26 height 18
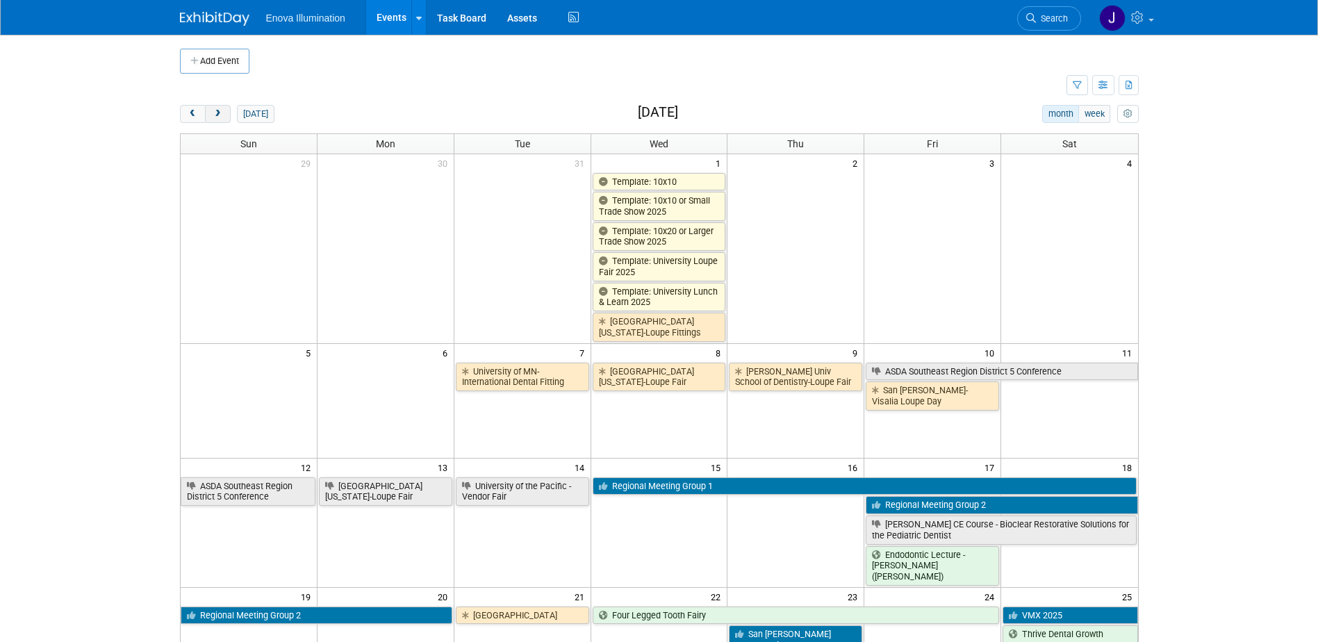
click at [219, 117] on span "next" at bounding box center [218, 114] width 10 height 9
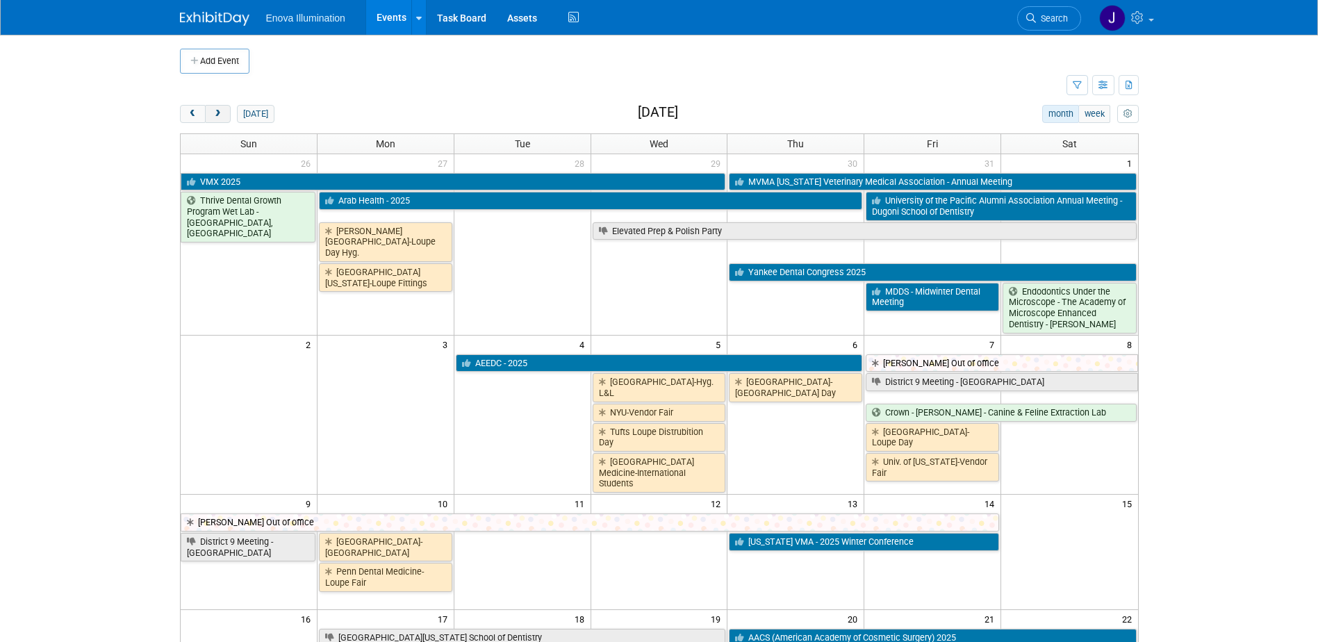
click at [219, 117] on span "next" at bounding box center [218, 114] width 10 height 9
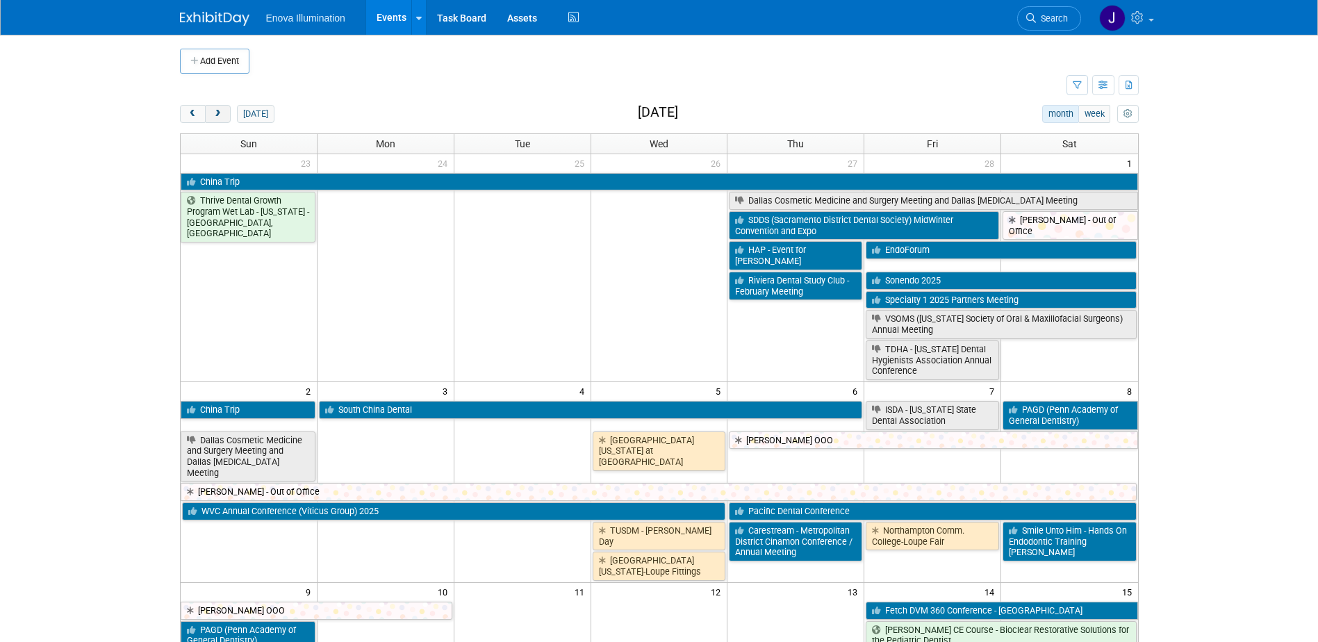
click at [219, 117] on span "next" at bounding box center [218, 114] width 10 height 9
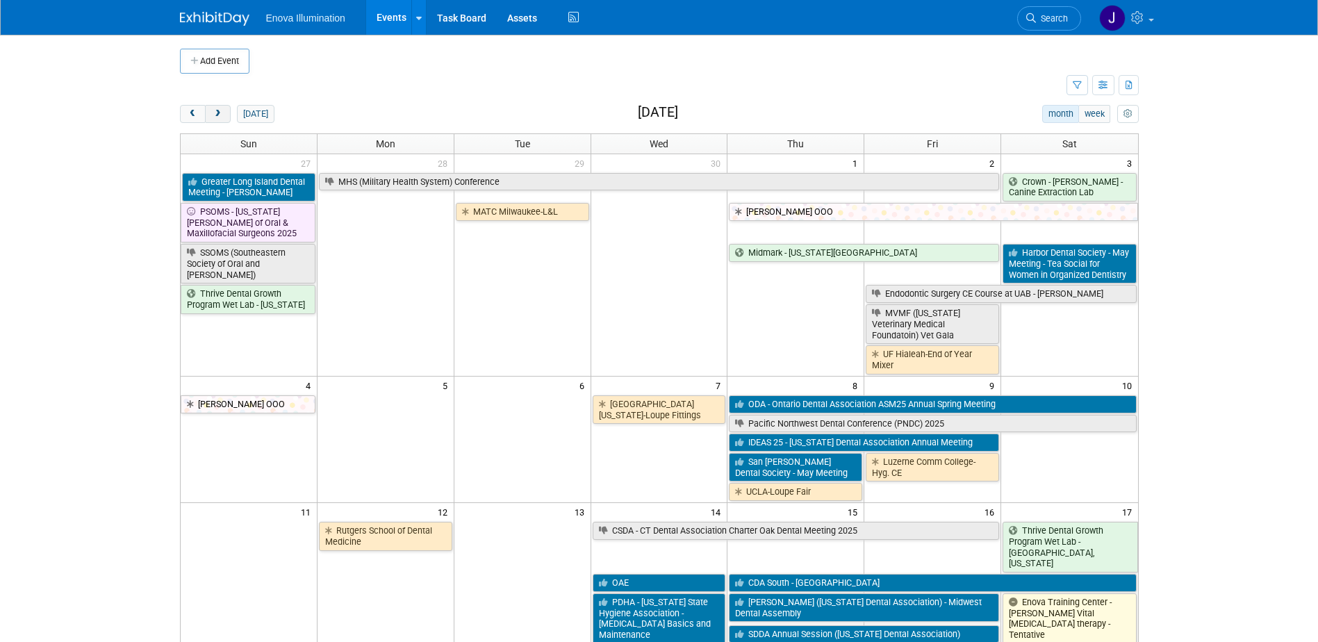
click at [219, 117] on span "next" at bounding box center [218, 114] width 10 height 9
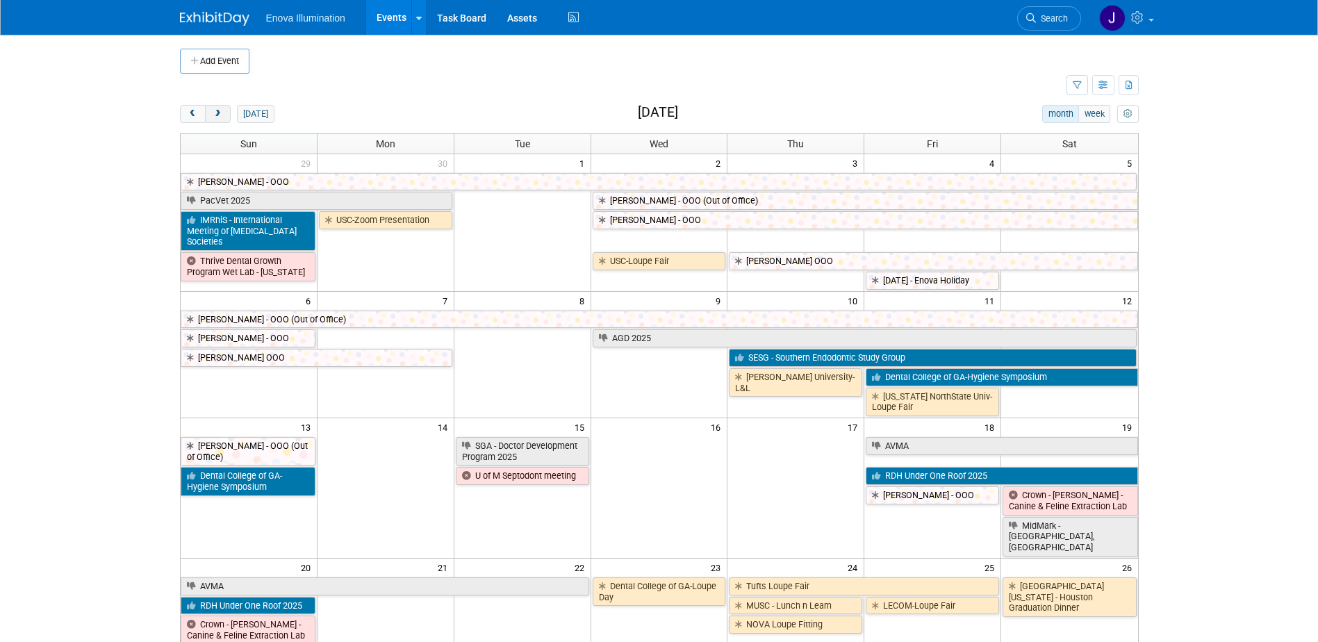
click at [219, 117] on span "next" at bounding box center [218, 114] width 10 height 9
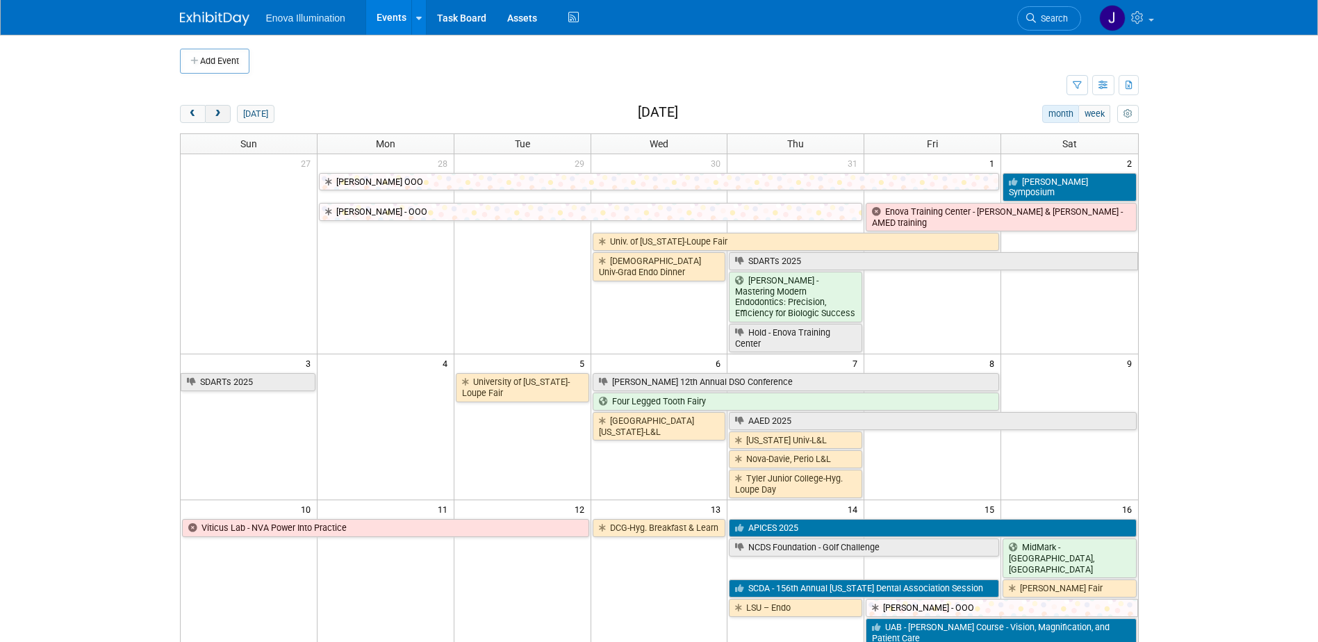
click at [219, 117] on span "next" at bounding box center [218, 114] width 10 height 9
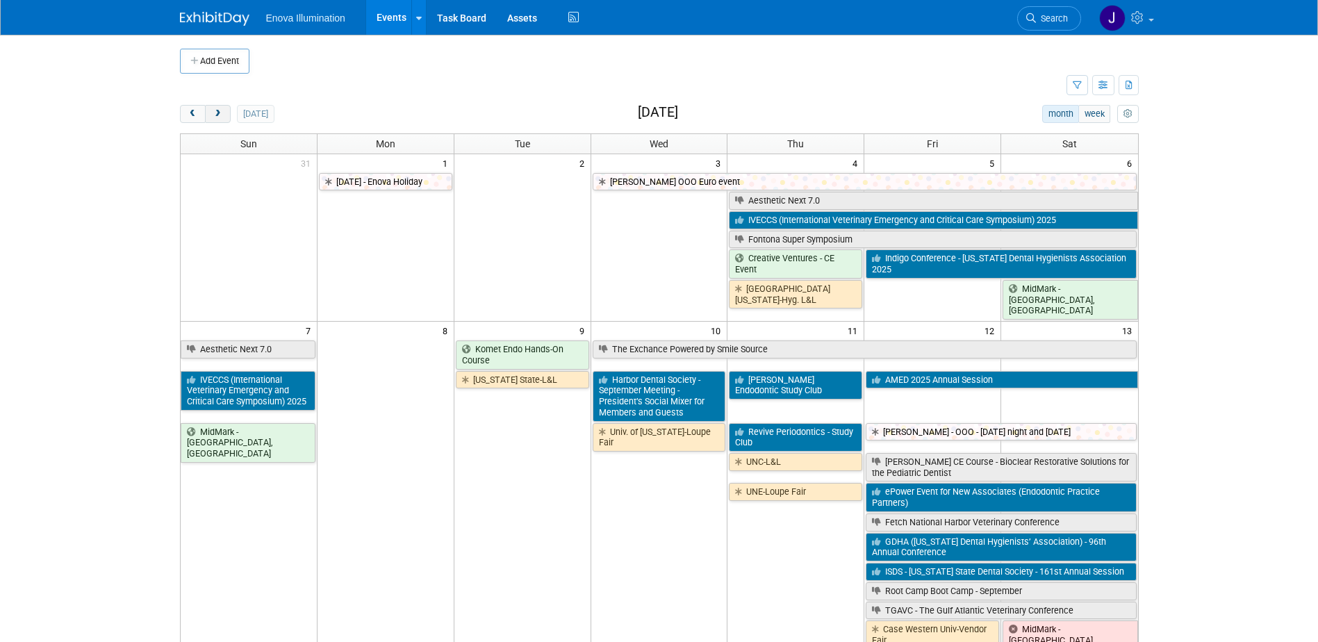
click at [219, 117] on span "next" at bounding box center [218, 114] width 10 height 9
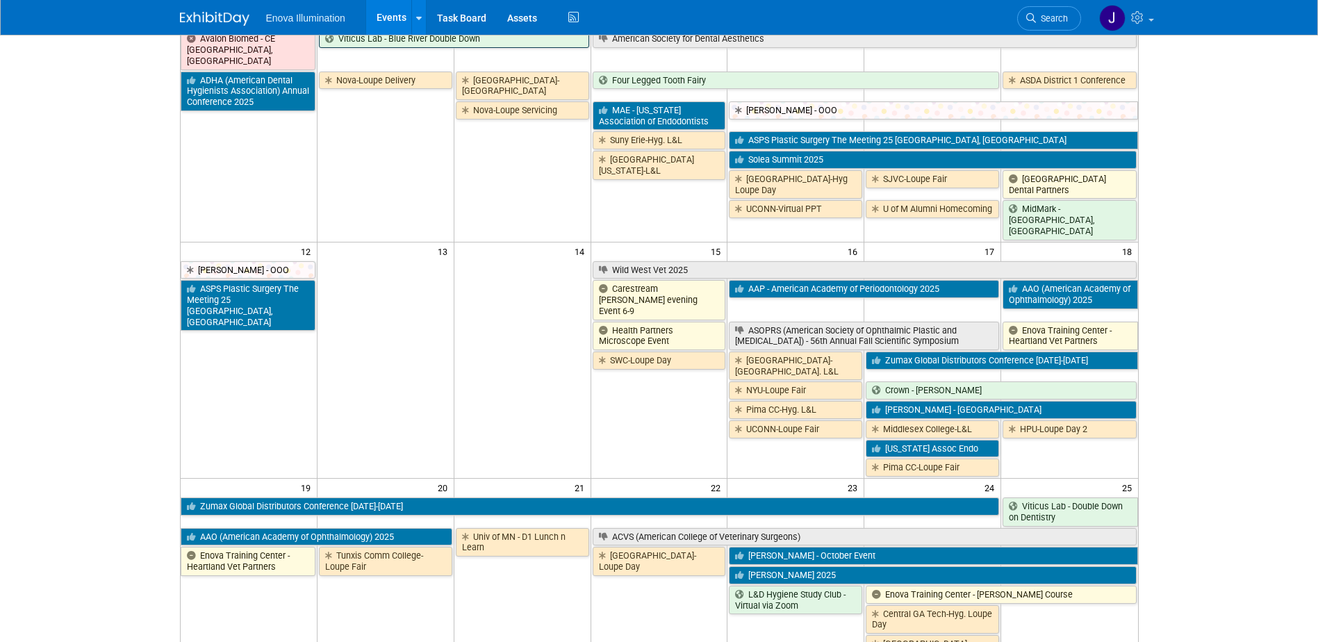
scroll to position [347, 0]
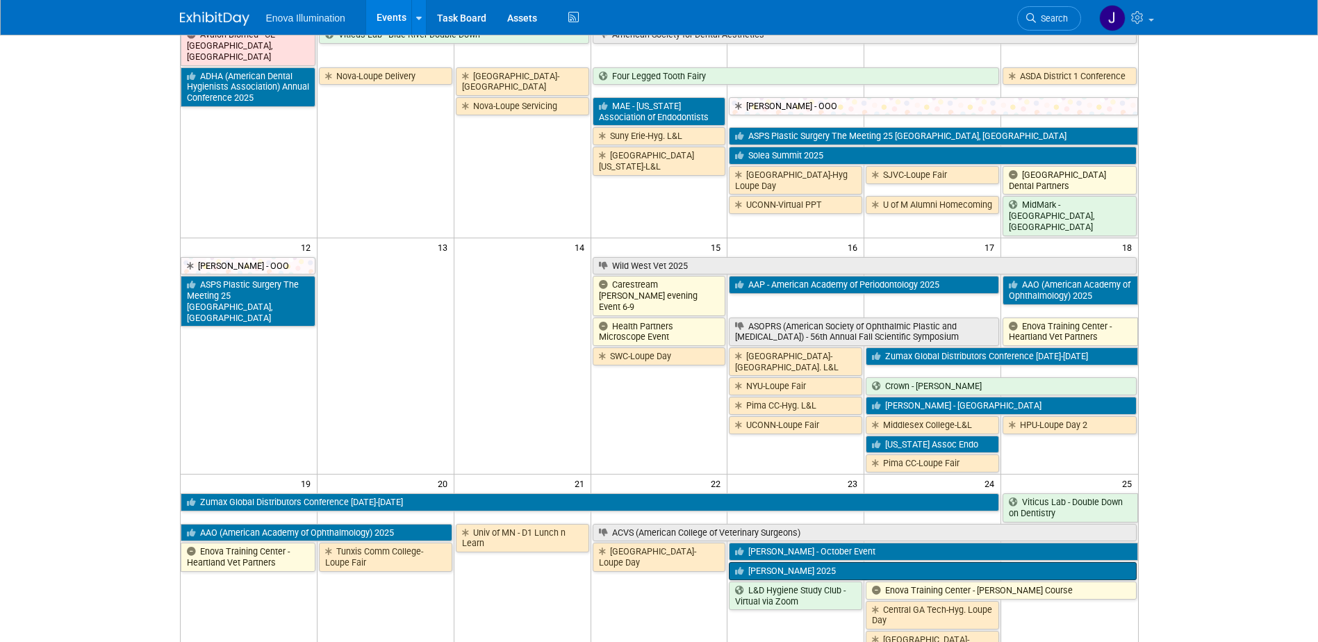
click at [842, 562] on link "[PERSON_NAME] 2025" at bounding box center [932, 571] width 407 height 18
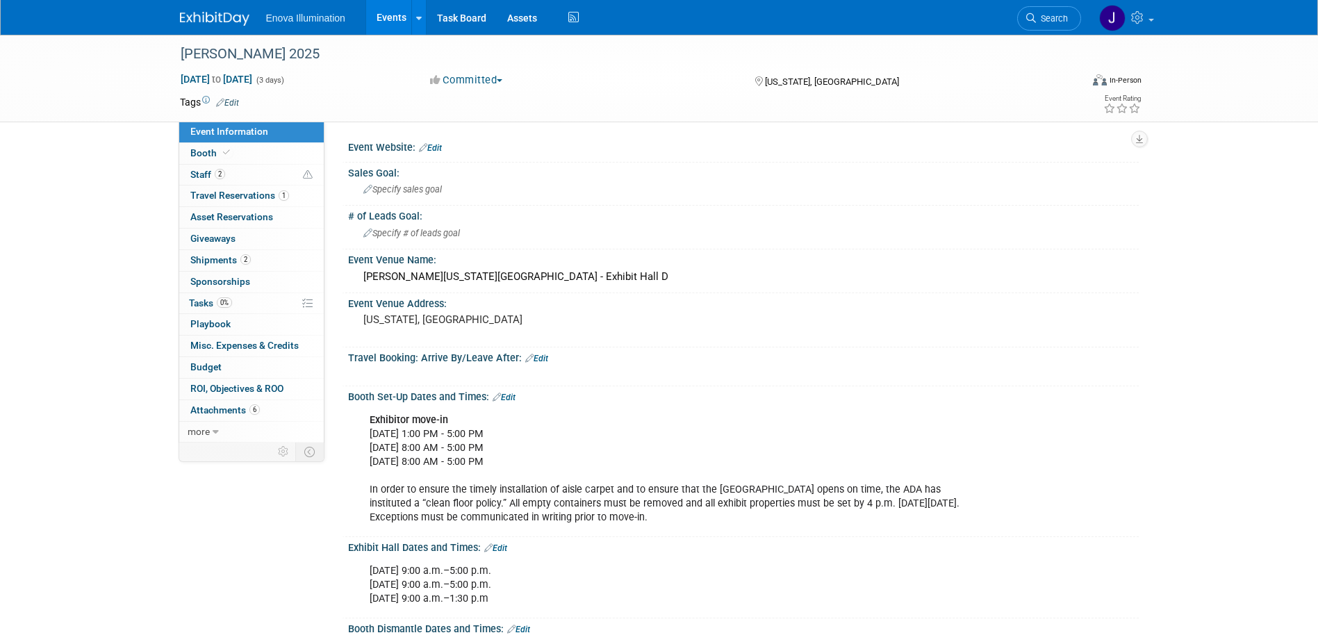
click at [208, 17] on img at bounding box center [214, 19] width 69 height 14
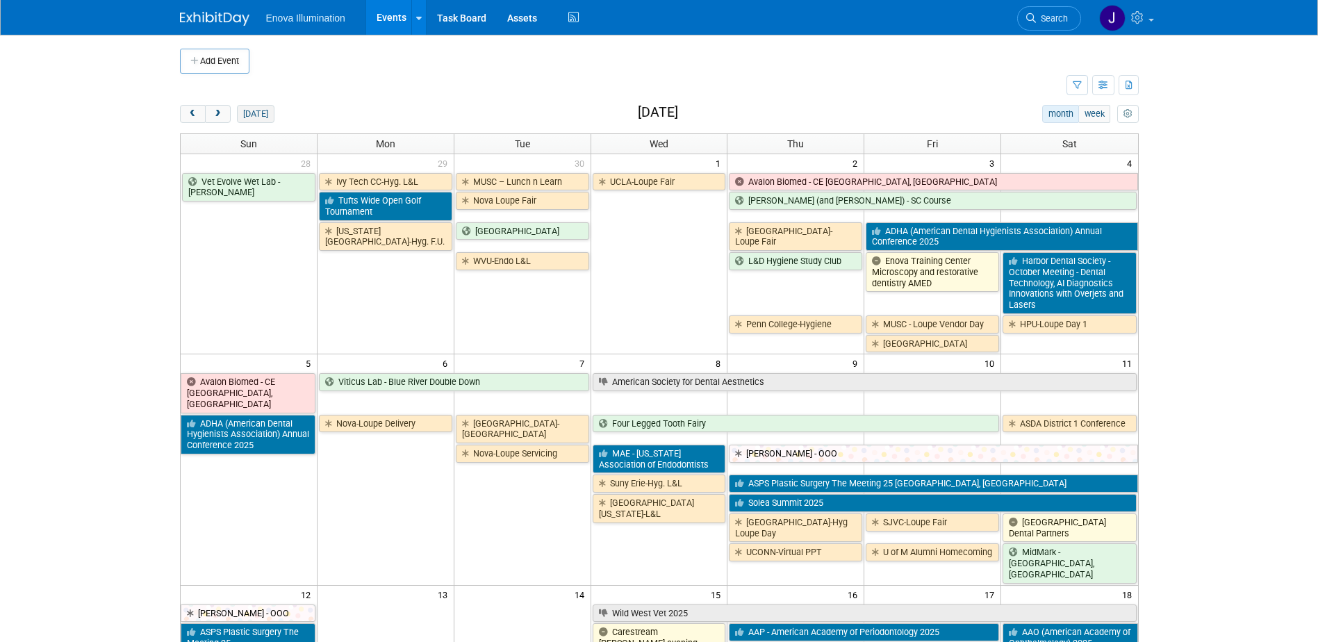
click at [247, 119] on button "today" at bounding box center [255, 114] width 37 height 18
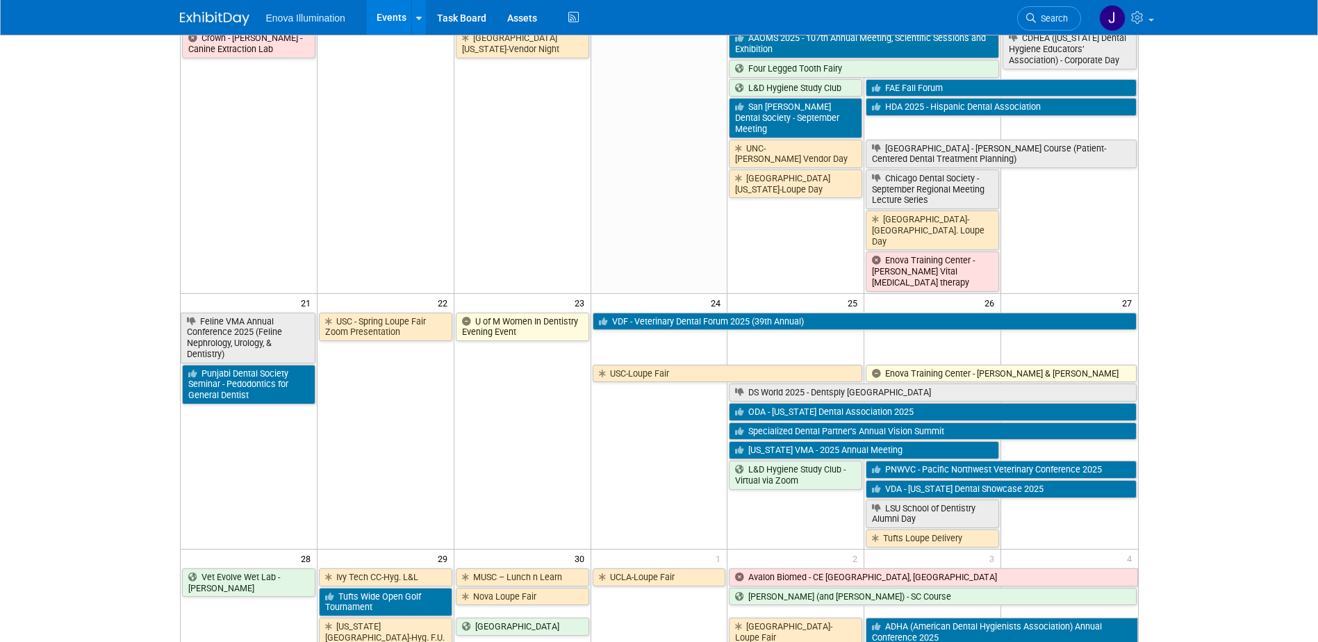
scroll to position [834, 0]
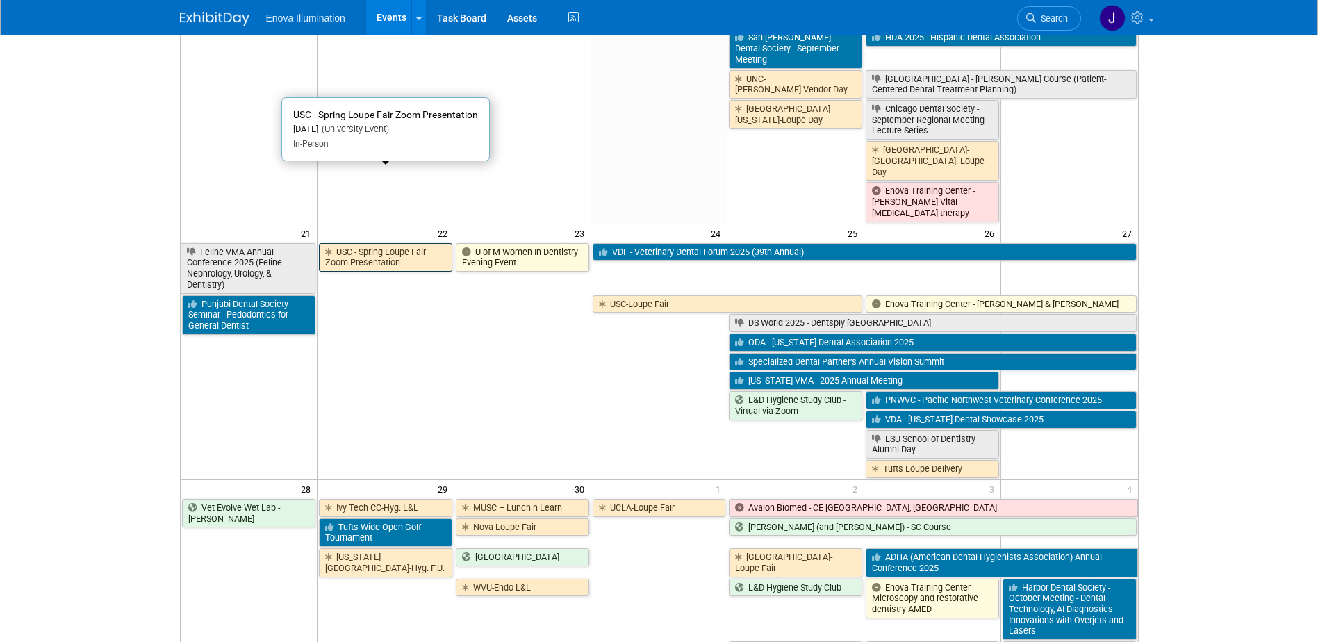
click at [374, 243] on link "USC - Spring Loupe Fair Zoom Presentation" at bounding box center [385, 257] width 133 height 28
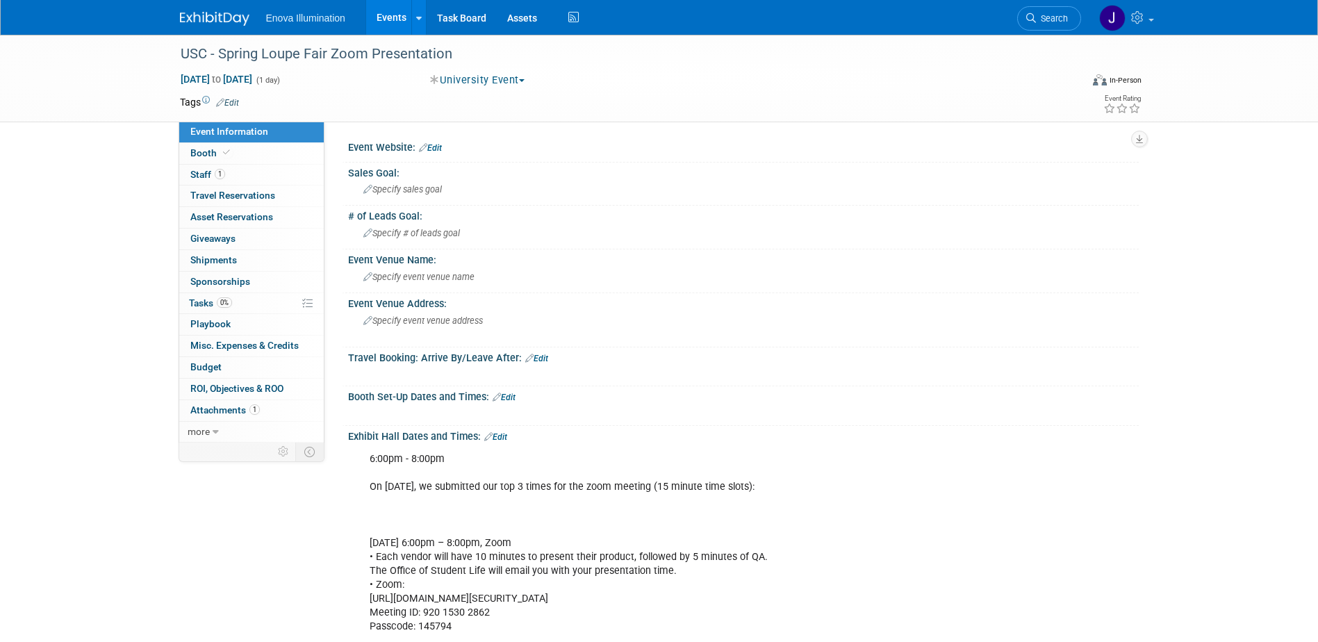
click at [514, 484] on div "6:00pm - 8:00pm On [DATE], we submitted our top 3 times for the zoom meeting (1…" at bounding box center [673, 542] width 626 height 195
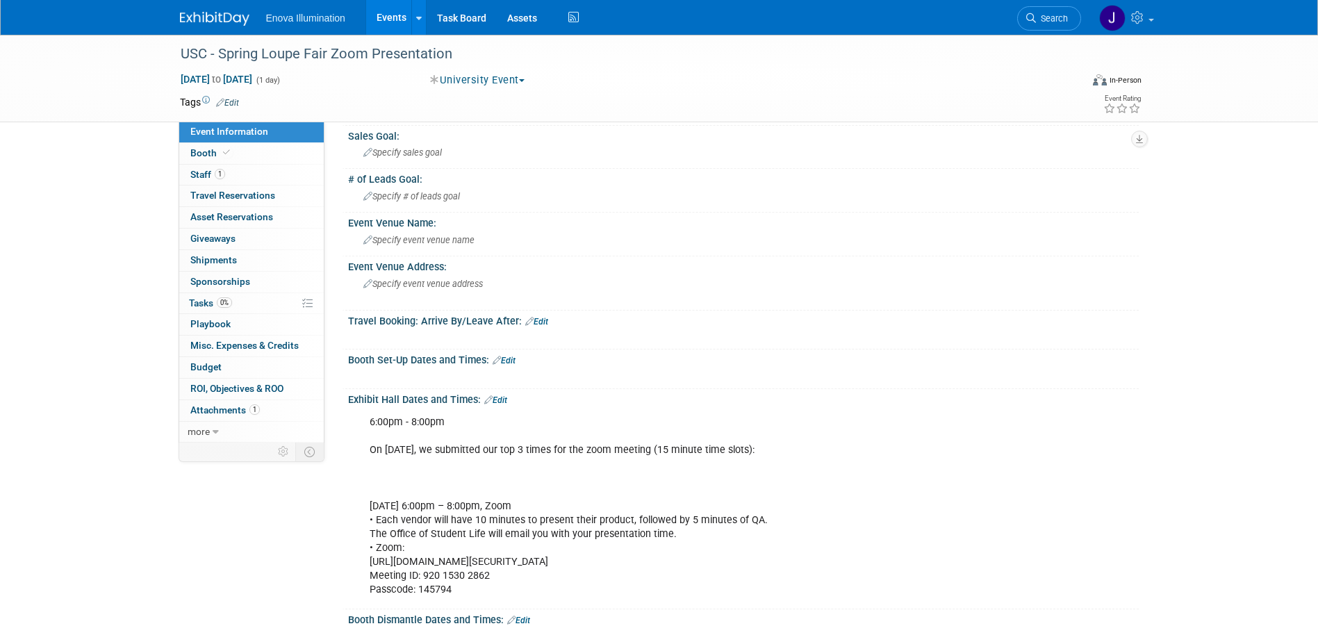
scroll to position [69, 0]
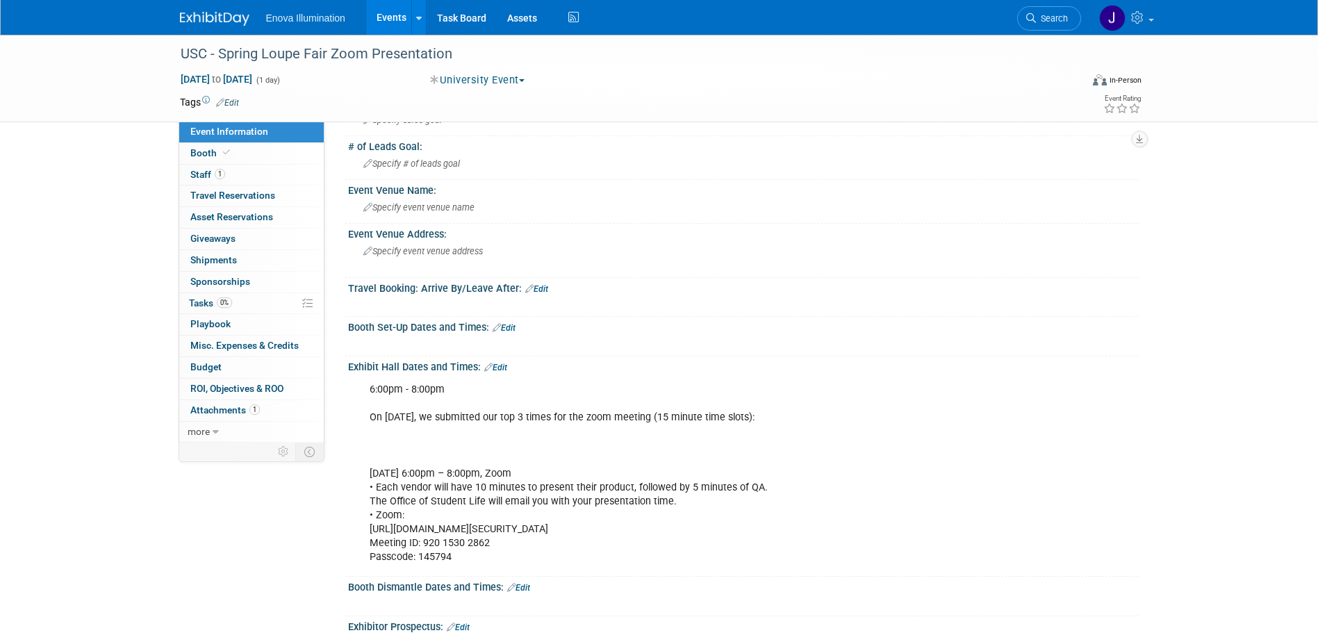
click at [421, 444] on div "6:00pm - 8:00pm On [DATE], we submitted our top 3 times for the zoom meeting (1…" at bounding box center [673, 473] width 626 height 195
drag, startPoint x: 1042, startPoint y: 16, endPoint x: 1014, endPoint y: 23, distance: 29.3
click at [1041, 16] on span "Search" at bounding box center [1052, 18] width 32 height 10
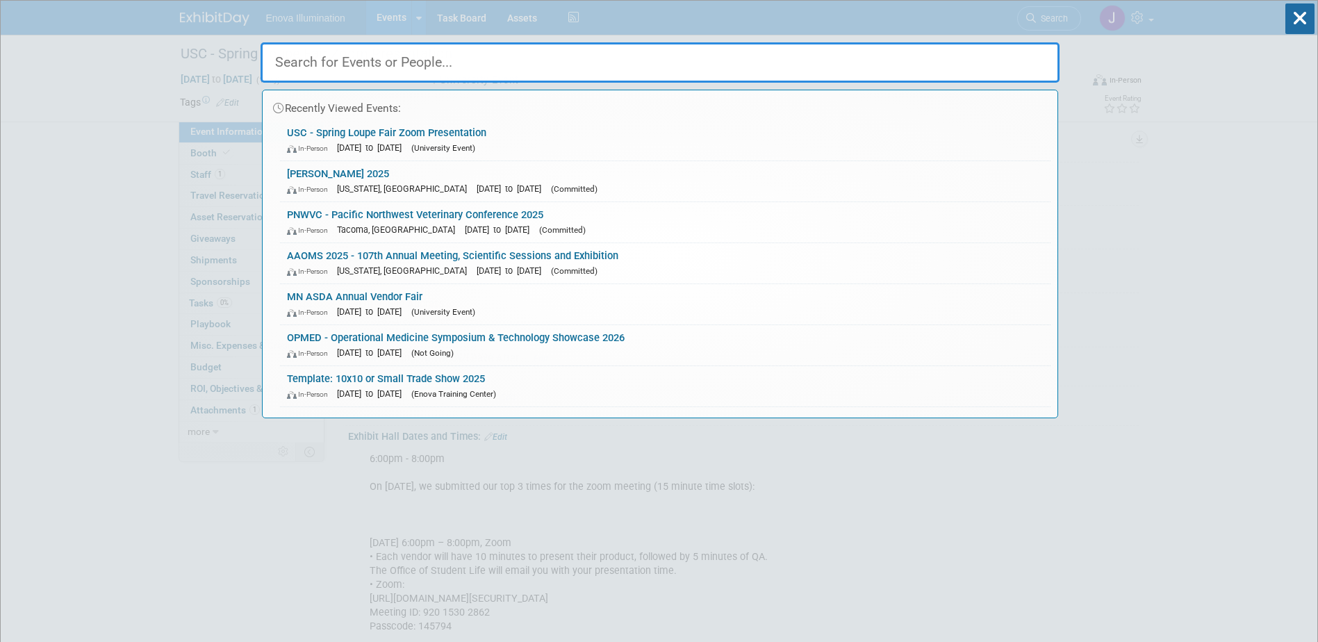
click at [853, 65] on input "text" at bounding box center [660, 62] width 799 height 40
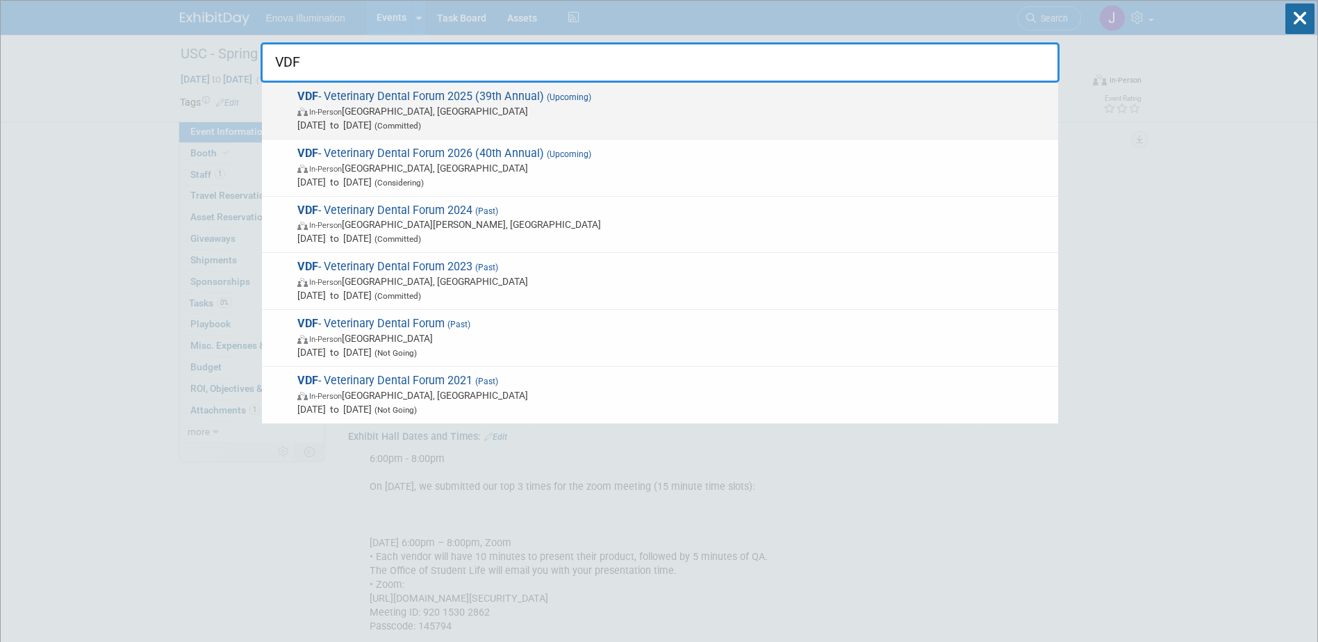
type input "VDF"
click at [370, 100] on span "VDF - Veterinary Dental Forum 2025 (39th Annual) (Upcoming) In-Person San Anton…" at bounding box center [672, 111] width 758 height 42
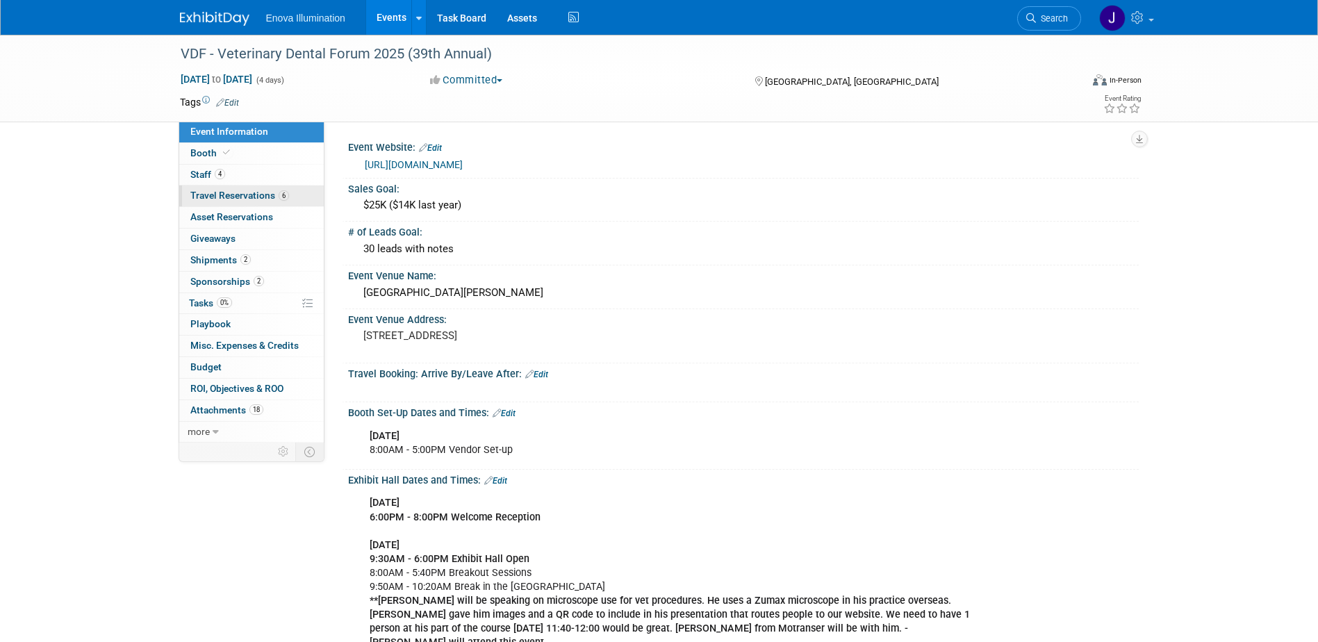
click at [245, 199] on span "Travel Reservations 6" at bounding box center [239, 195] width 99 height 11
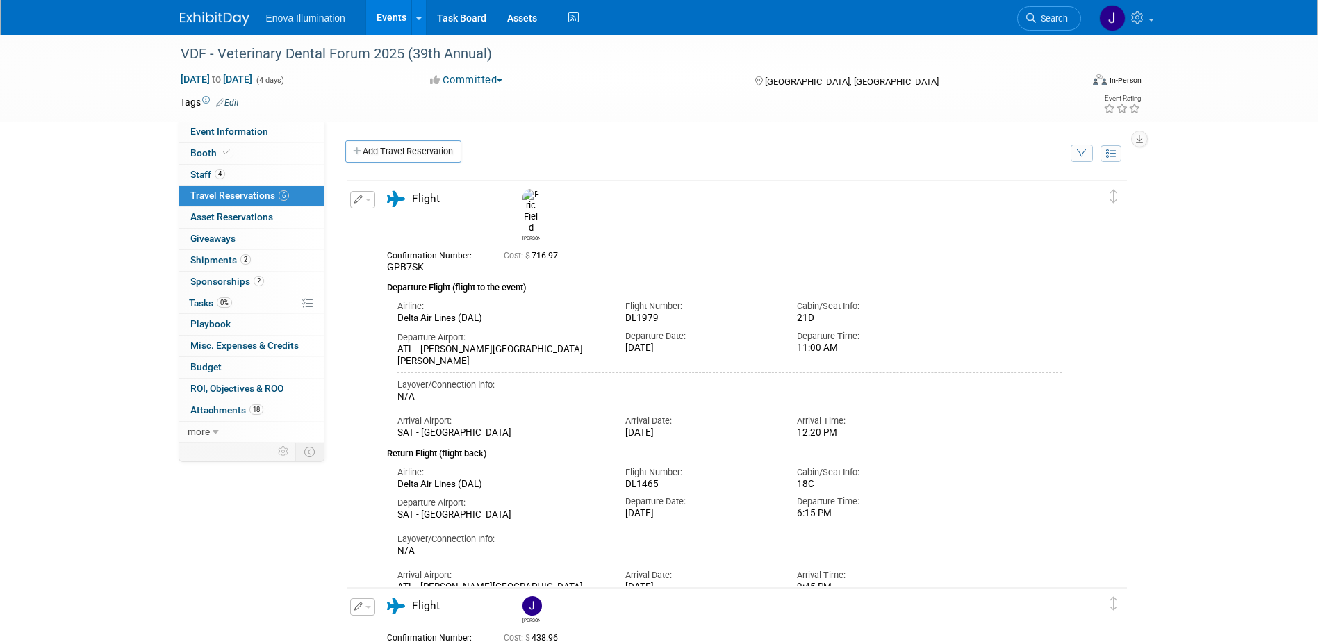
drag, startPoint x: 1069, startPoint y: 19, endPoint x: 825, endPoint y: 85, distance: 253.3
click at [1069, 19] on link "Search" at bounding box center [1049, 18] width 64 height 24
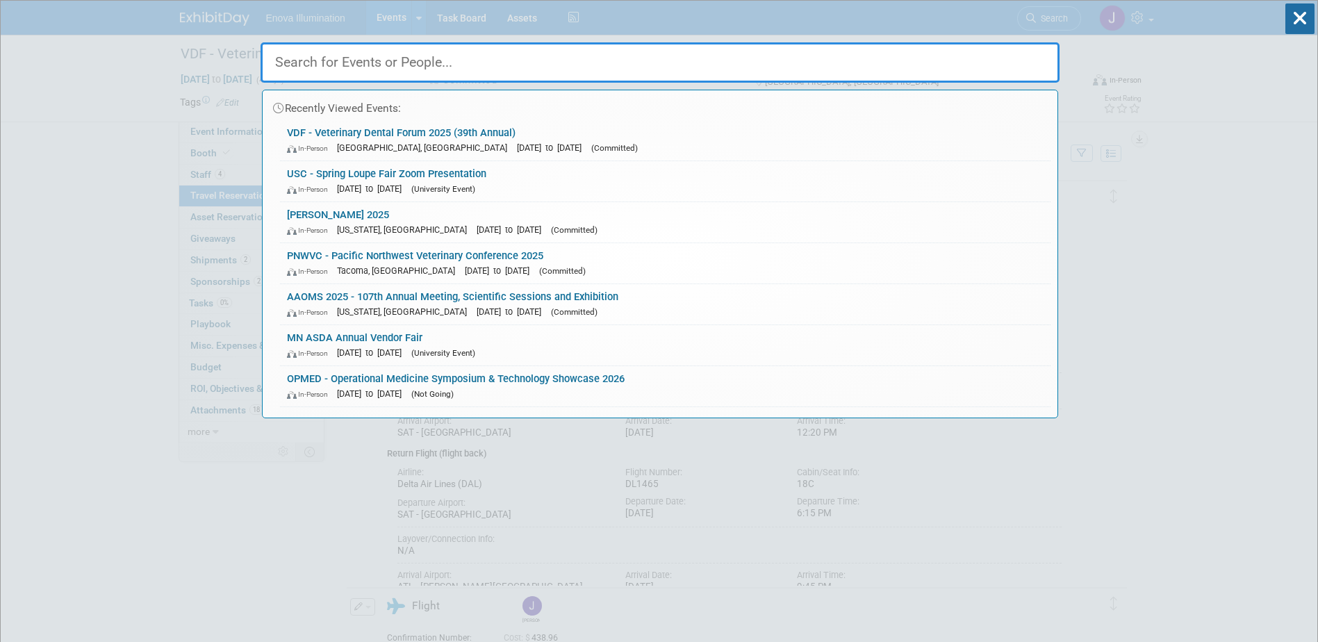
click at [804, 71] on input "text" at bounding box center [660, 62] width 799 height 40
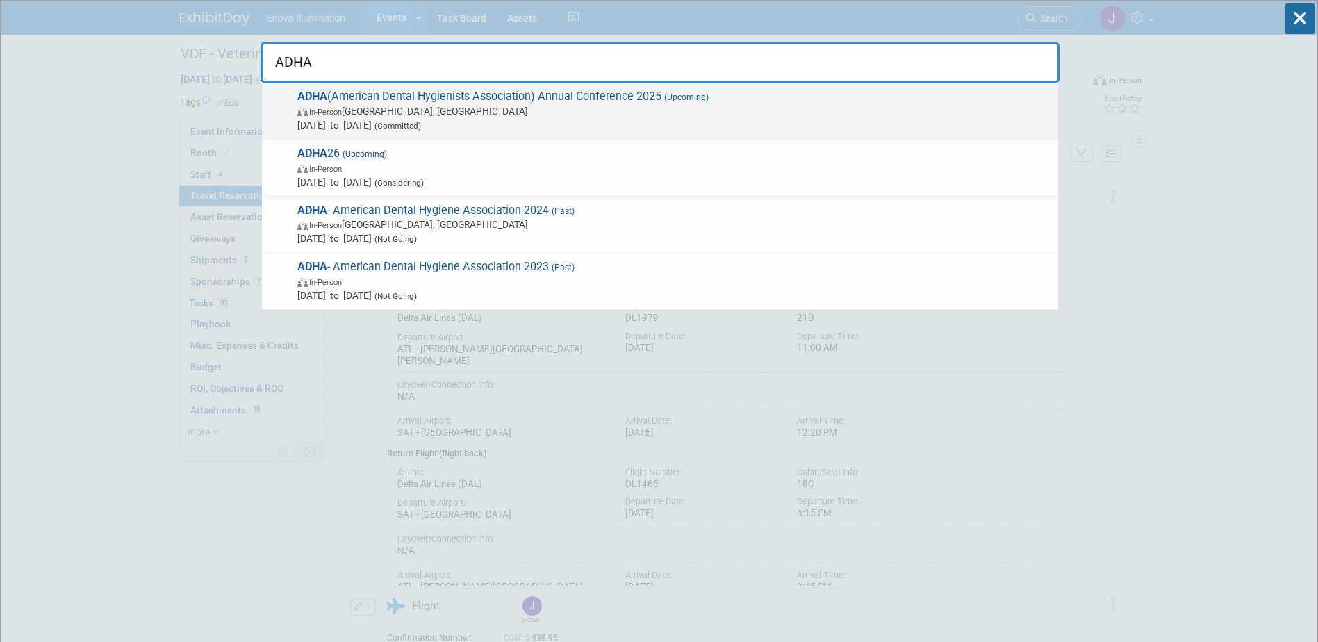
type input "ADHA"
click at [385, 100] on span "ADHA (American Dental Hygienists Association) Annual Conference 2025 (Upcoming)…" at bounding box center [672, 111] width 758 height 42
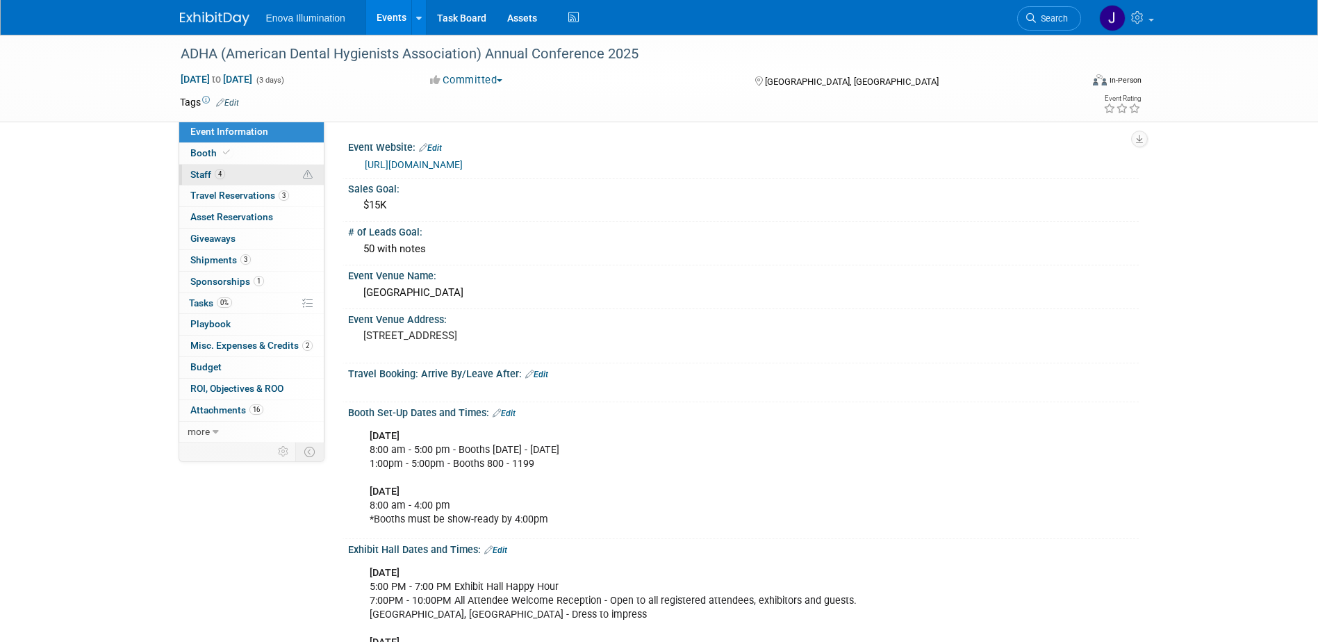
click at [238, 177] on link "4 Staff 4" at bounding box center [251, 175] width 145 height 21
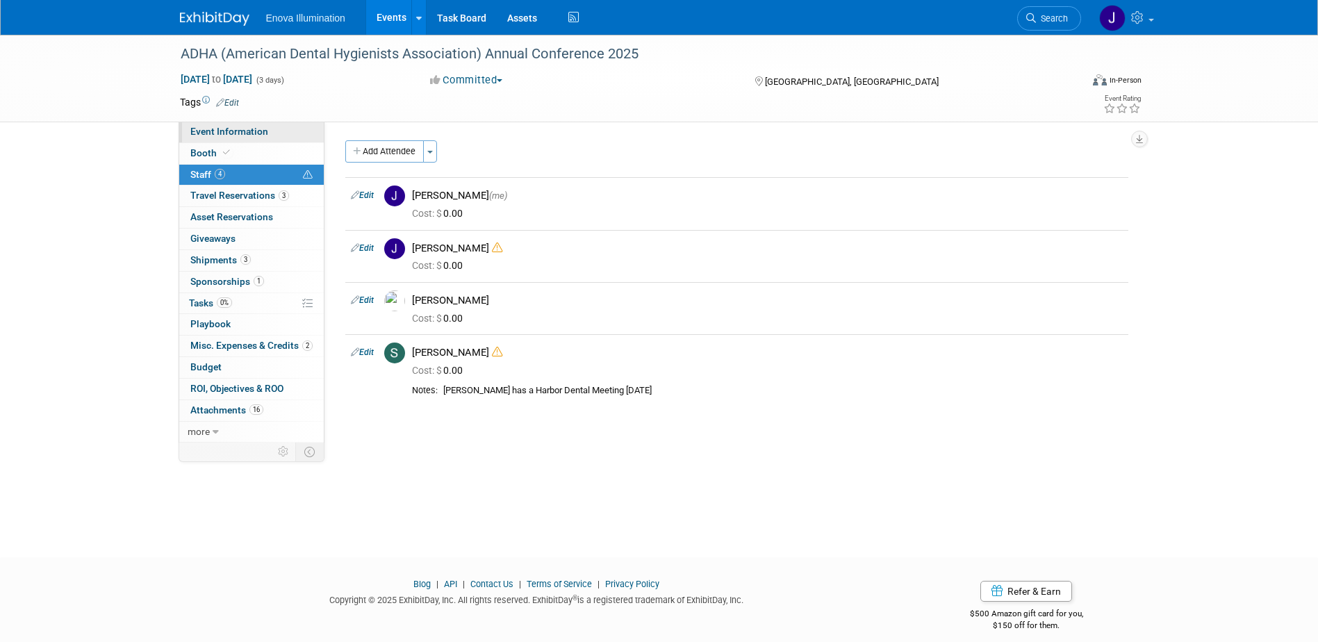
click at [223, 133] on span "Event Information" at bounding box center [229, 131] width 78 height 11
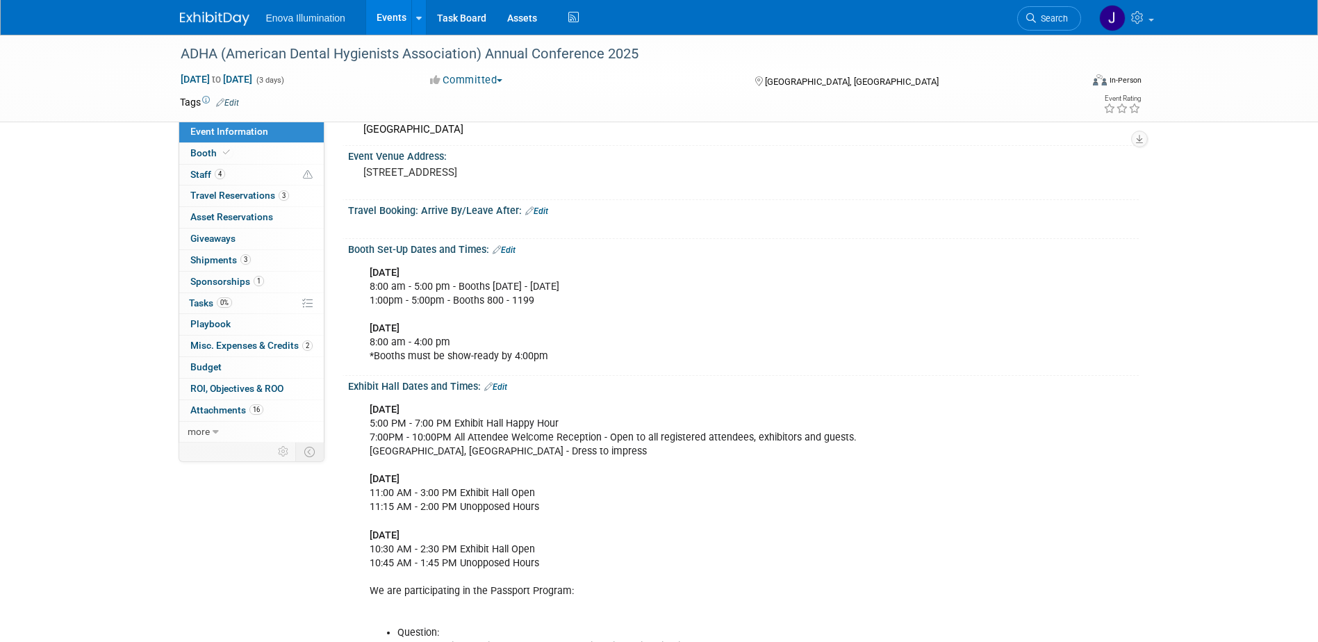
scroll to position [139, 0]
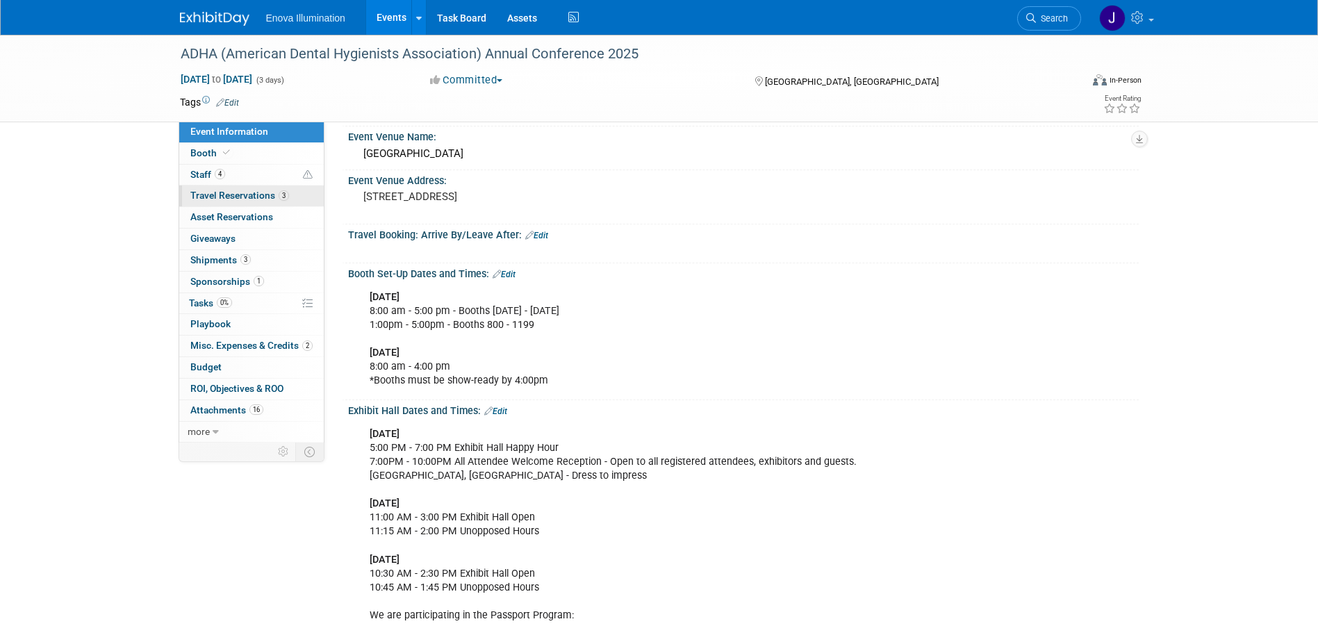
click at [261, 198] on span "Travel Reservations 3" at bounding box center [239, 195] width 99 height 11
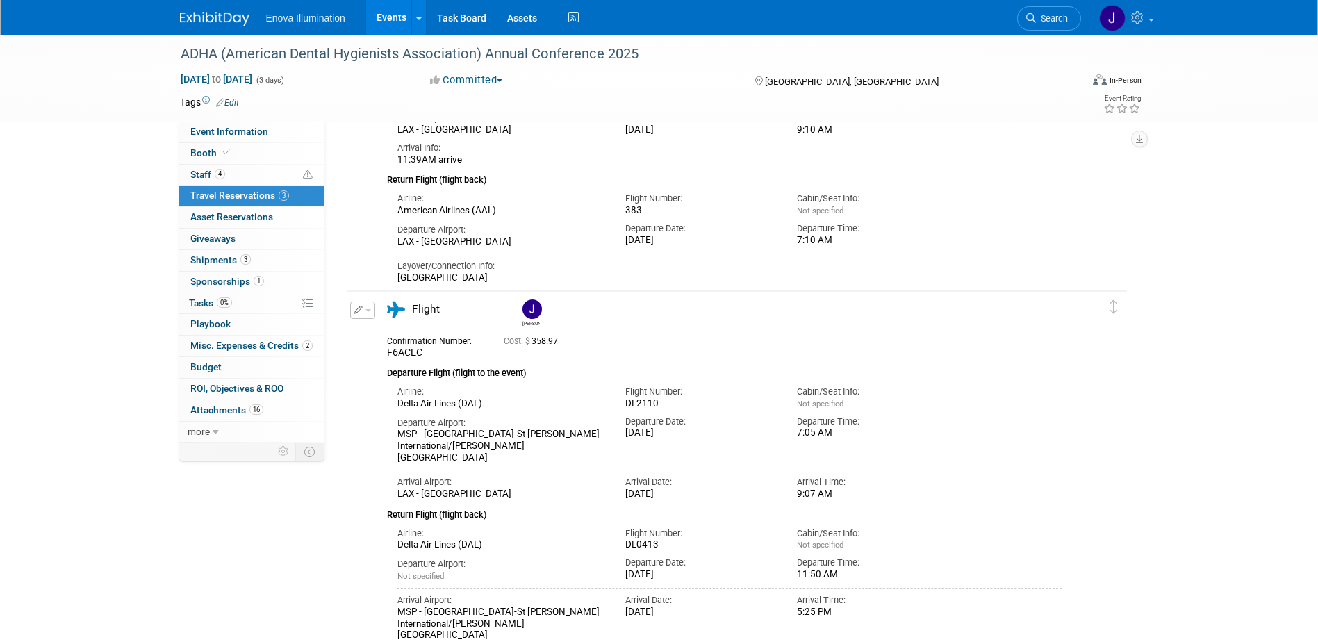
scroll to position [347, 0]
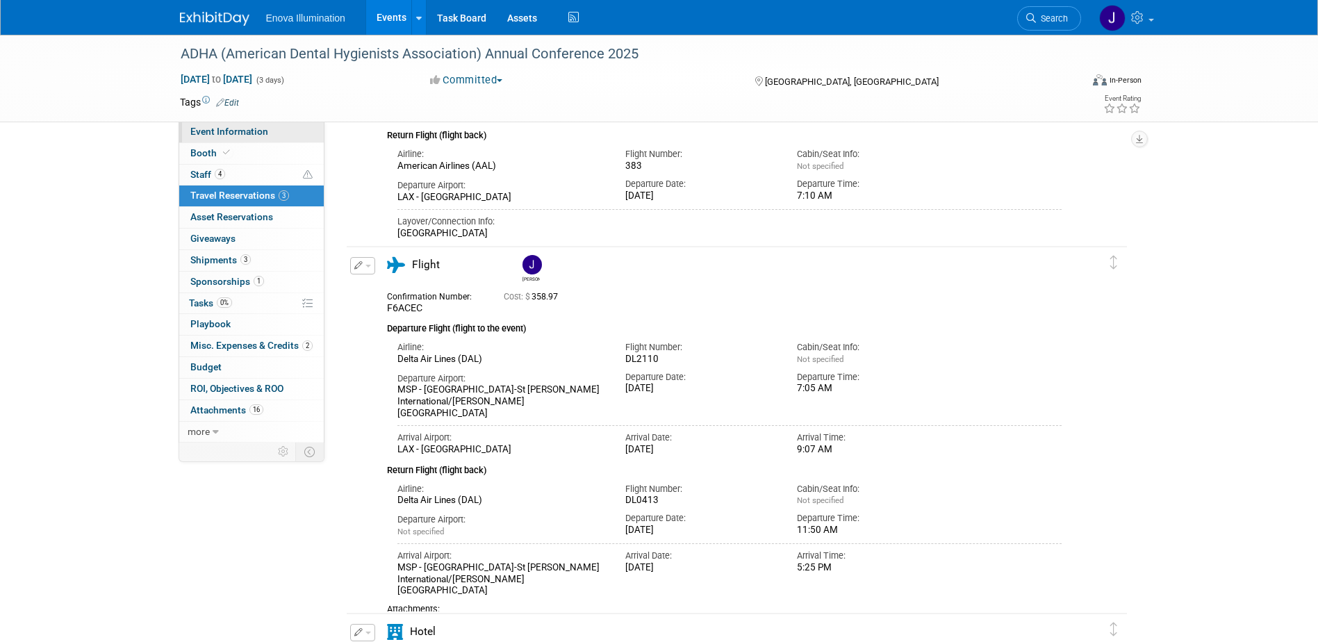
click at [222, 124] on link "Event Information" at bounding box center [251, 132] width 145 height 21
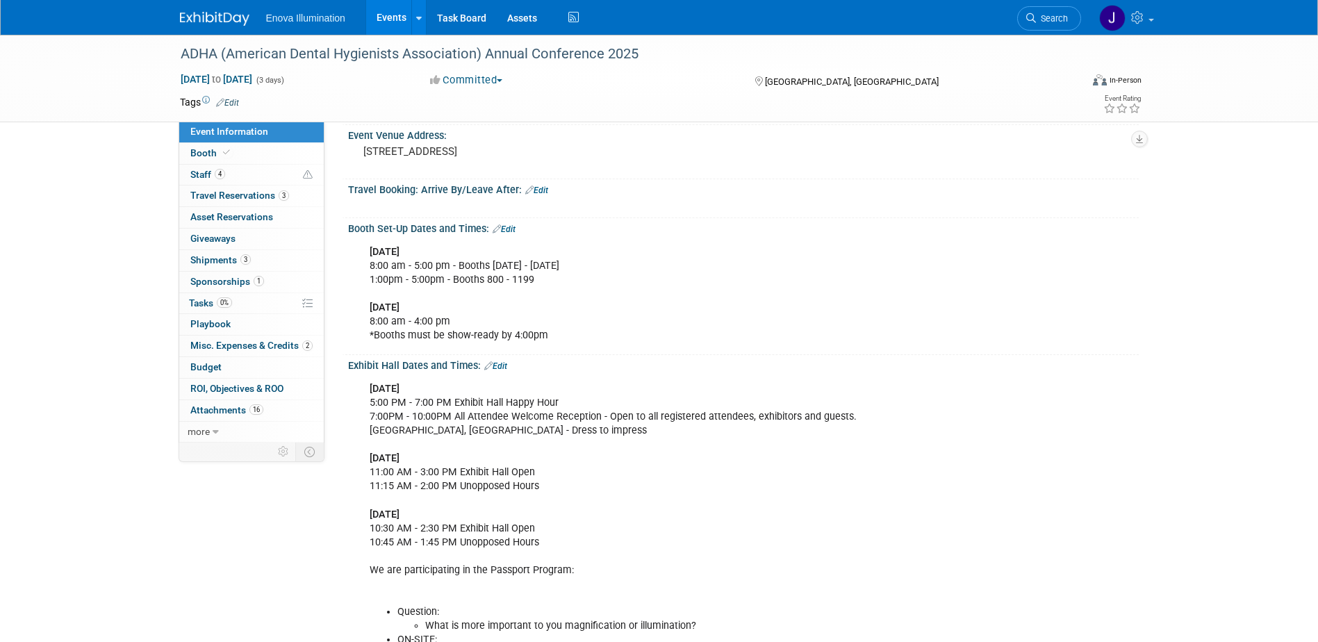
scroll to position [208, 0]
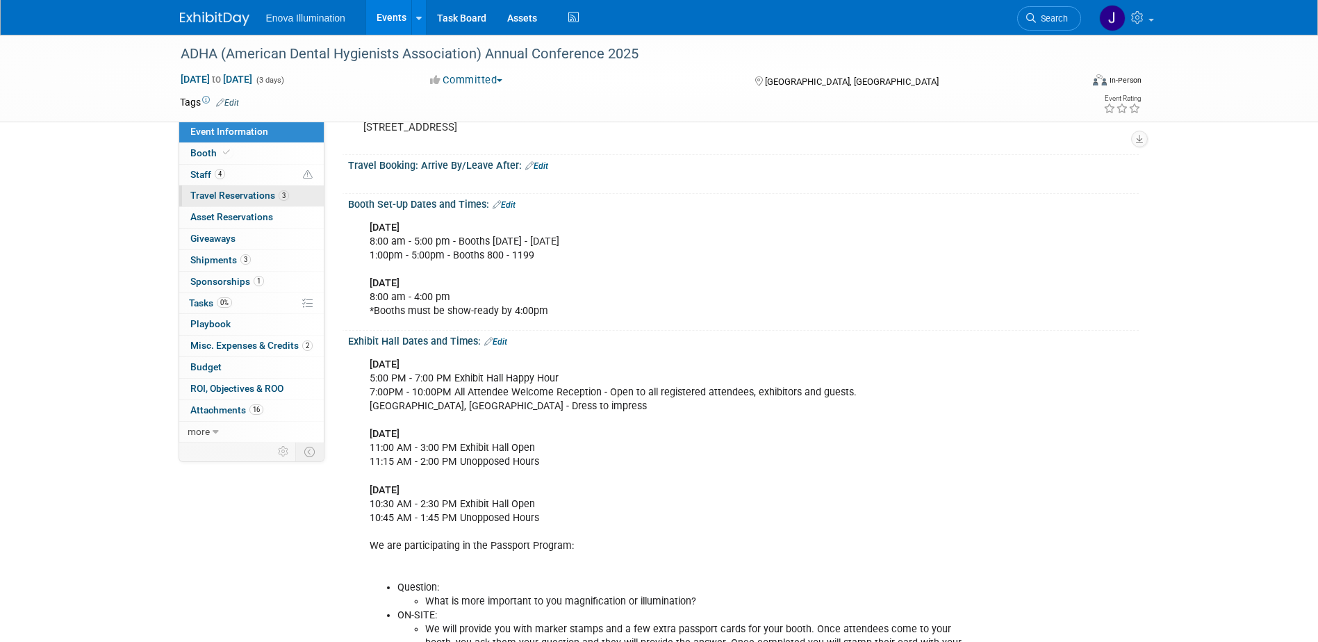
click at [247, 196] on span "Travel Reservations 3" at bounding box center [239, 195] width 99 height 11
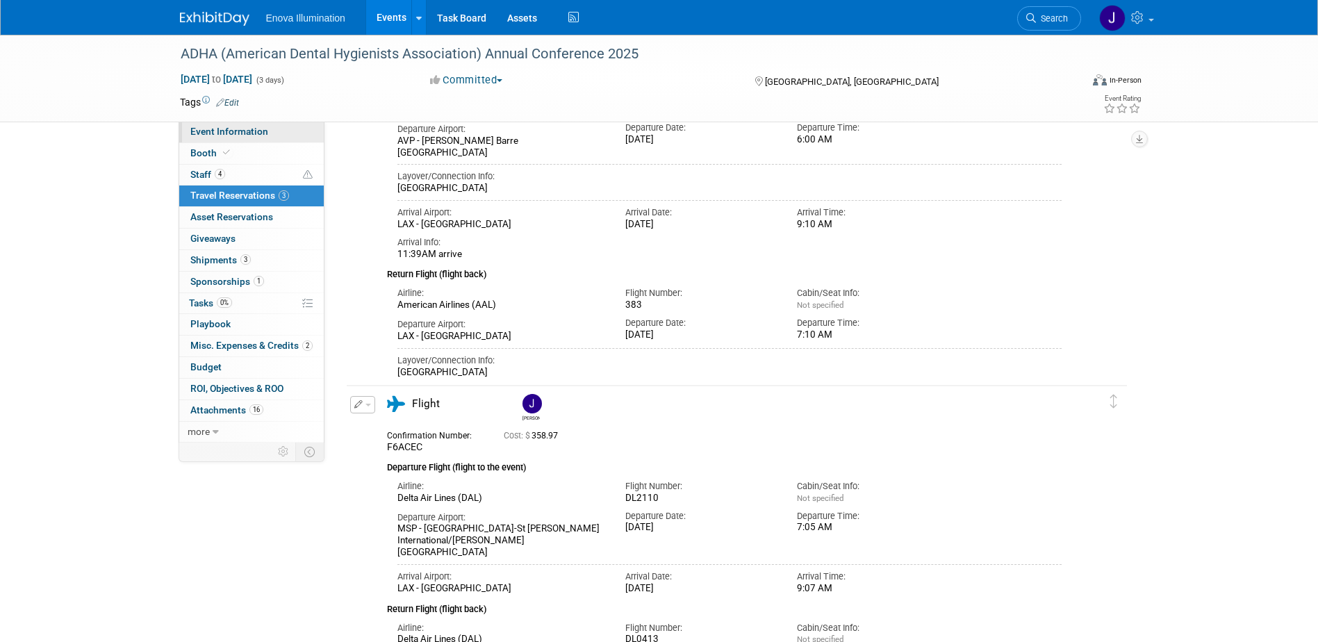
click at [233, 124] on link "Event Information" at bounding box center [251, 132] width 145 height 21
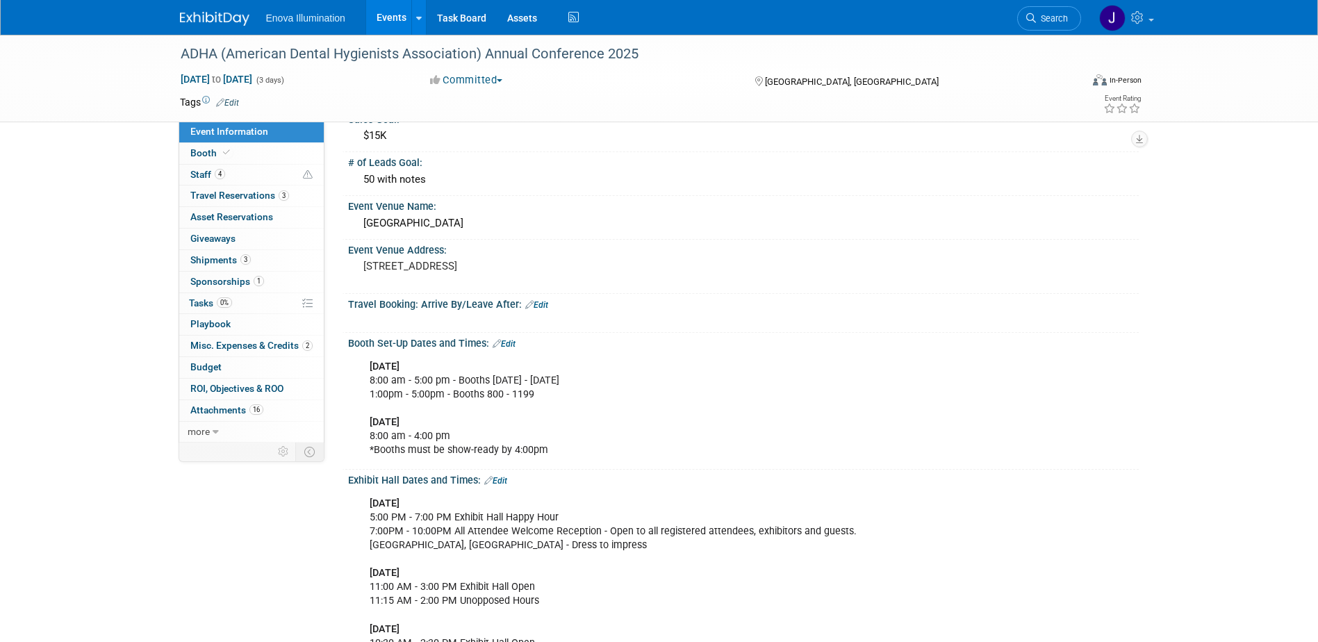
scroll to position [139, 0]
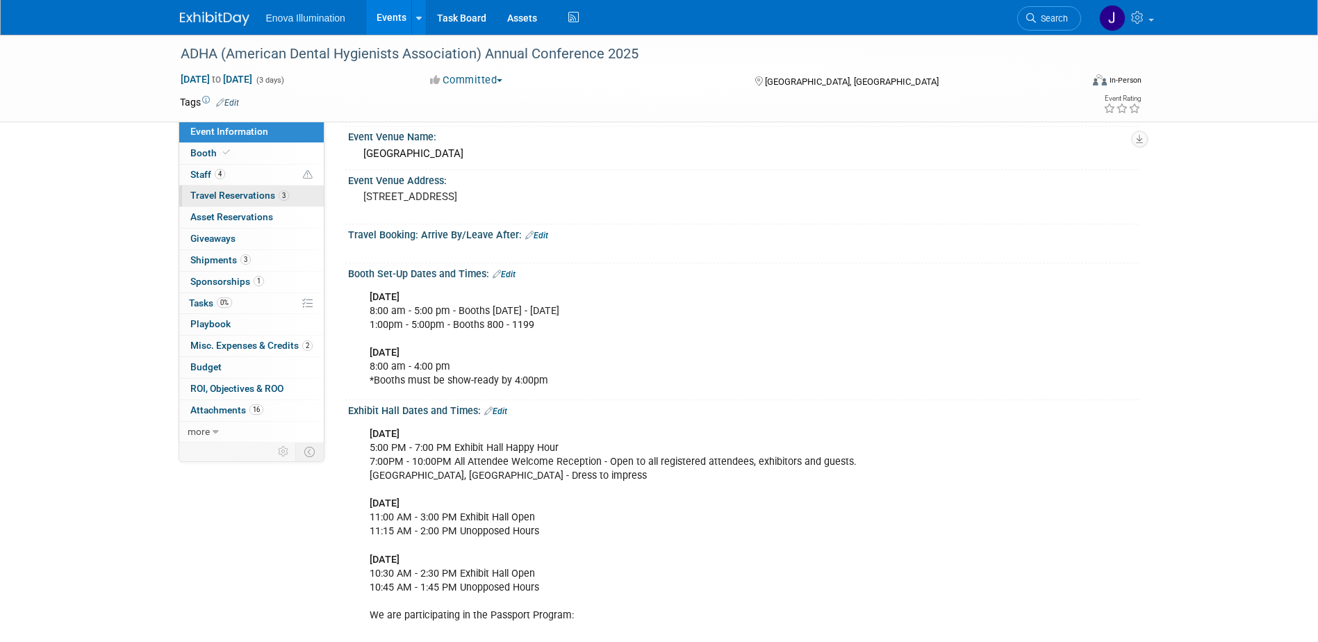
click at [233, 196] on span "Travel Reservations 3" at bounding box center [239, 195] width 99 height 11
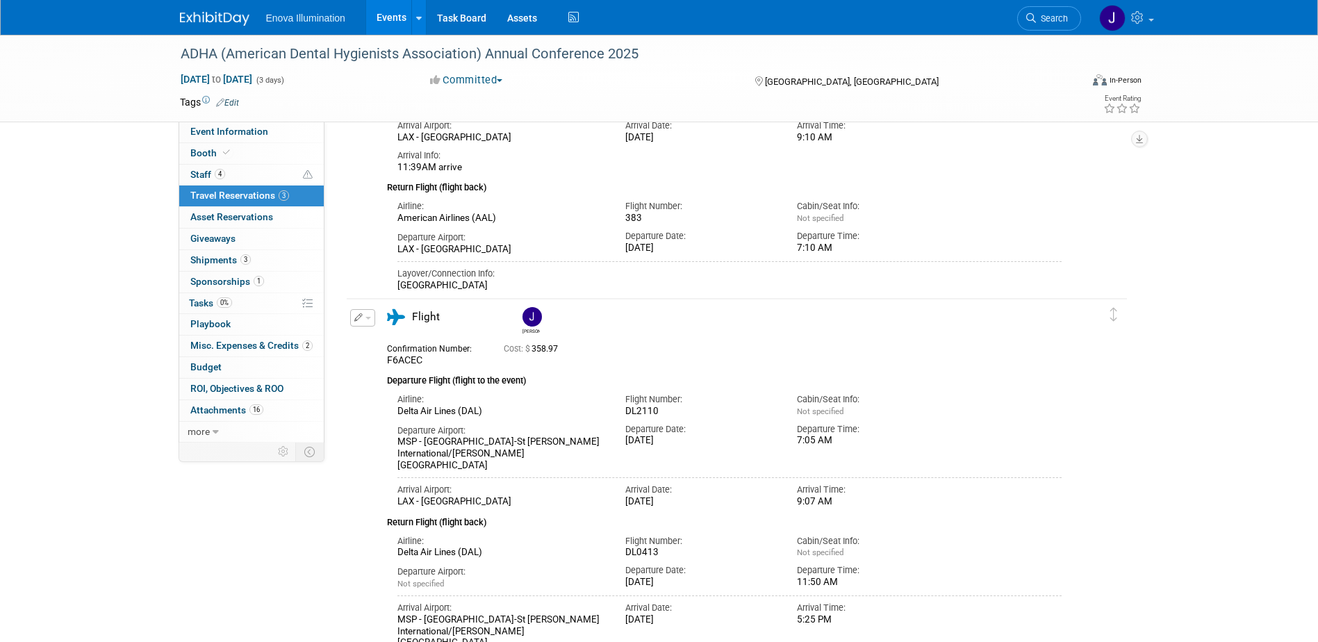
scroll to position [208, 0]
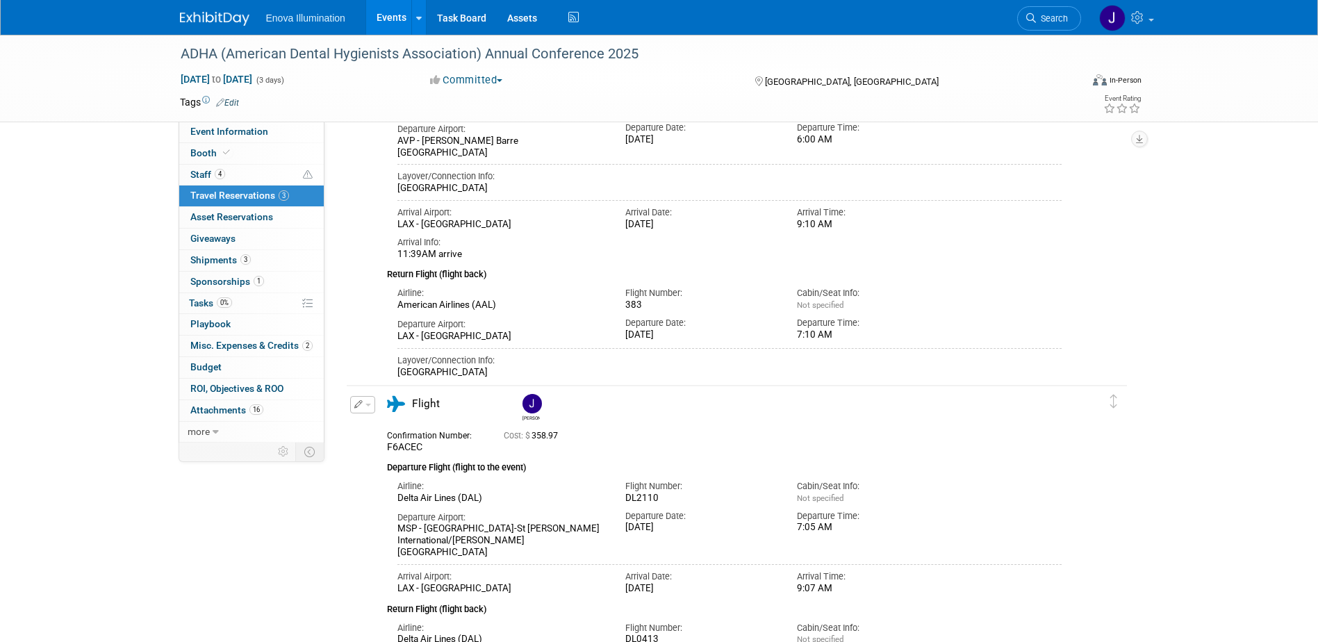
click at [220, 14] on img at bounding box center [214, 19] width 69 height 14
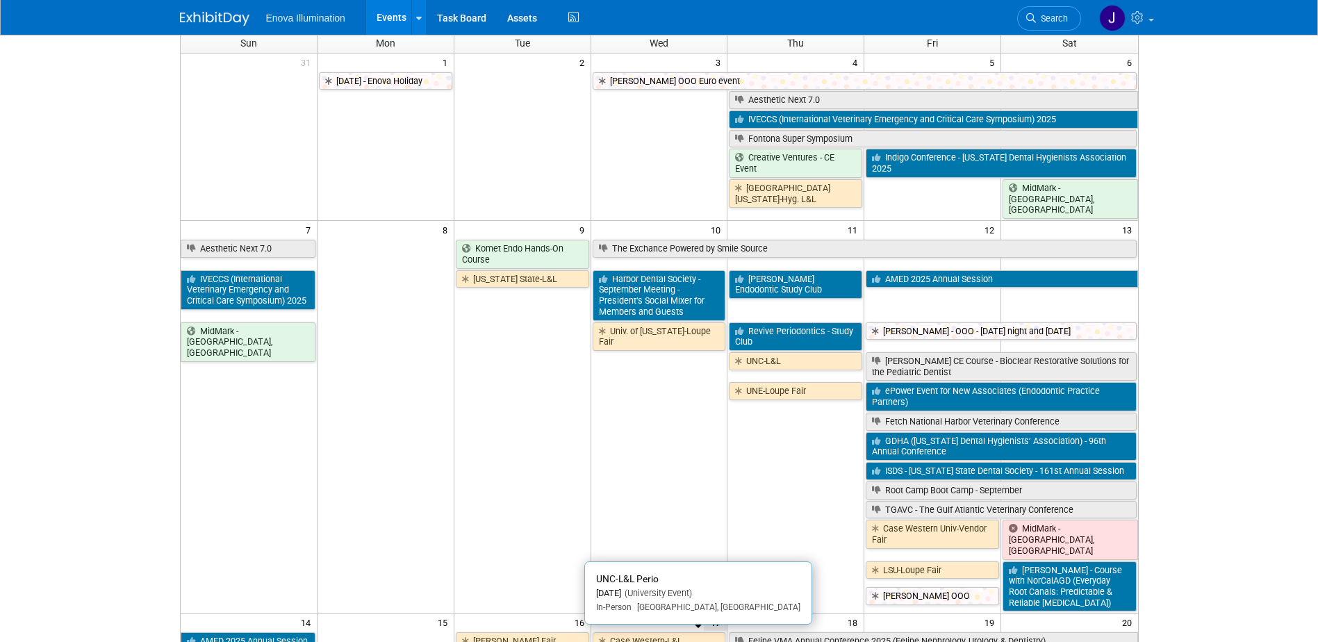
scroll to position [69, 0]
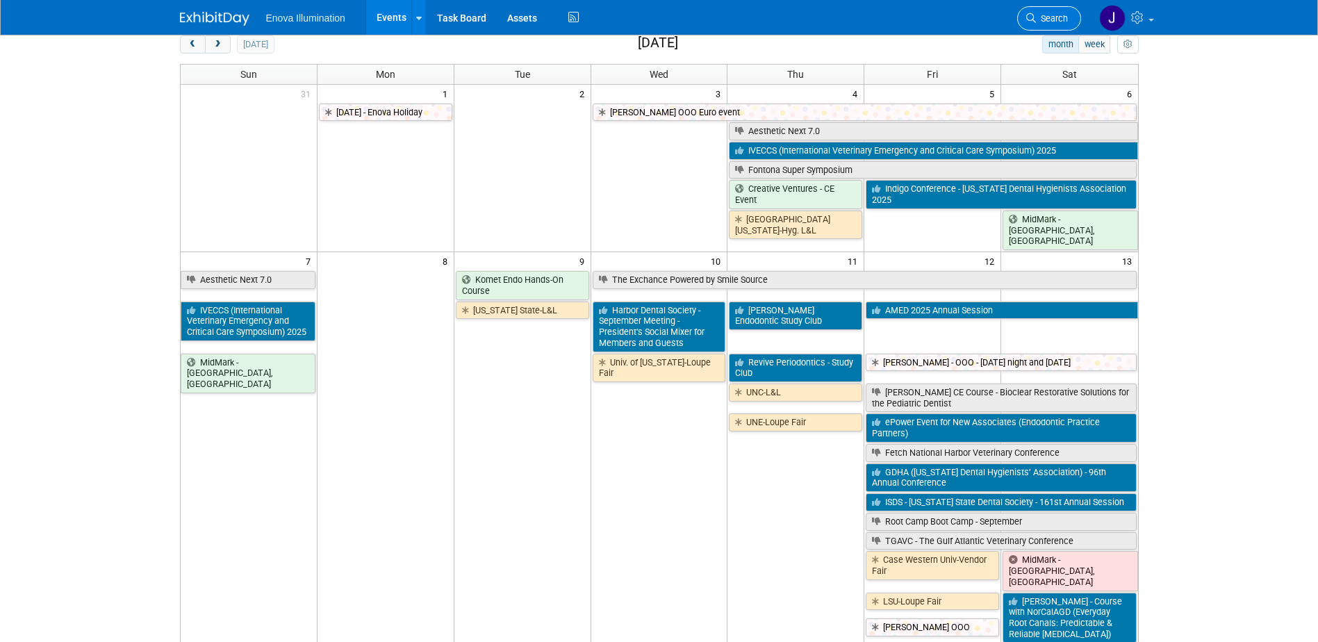
click at [1041, 28] on link "Search" at bounding box center [1049, 18] width 64 height 24
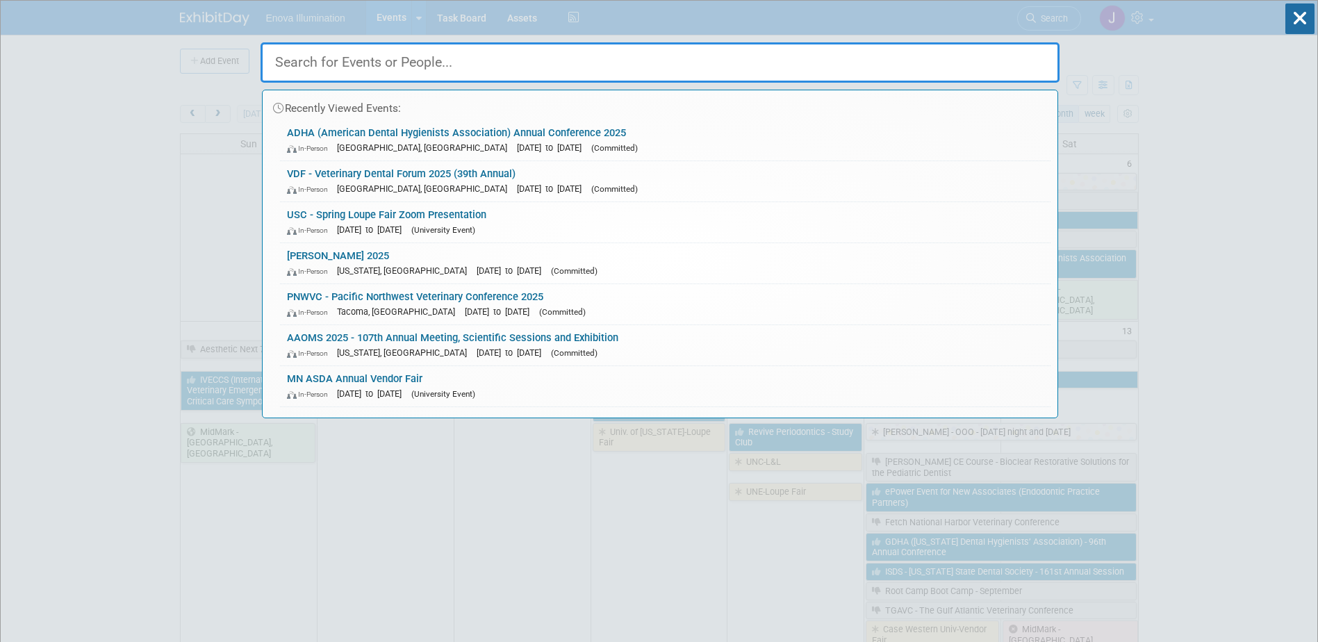
click at [832, 73] on input "text" at bounding box center [660, 62] width 799 height 40
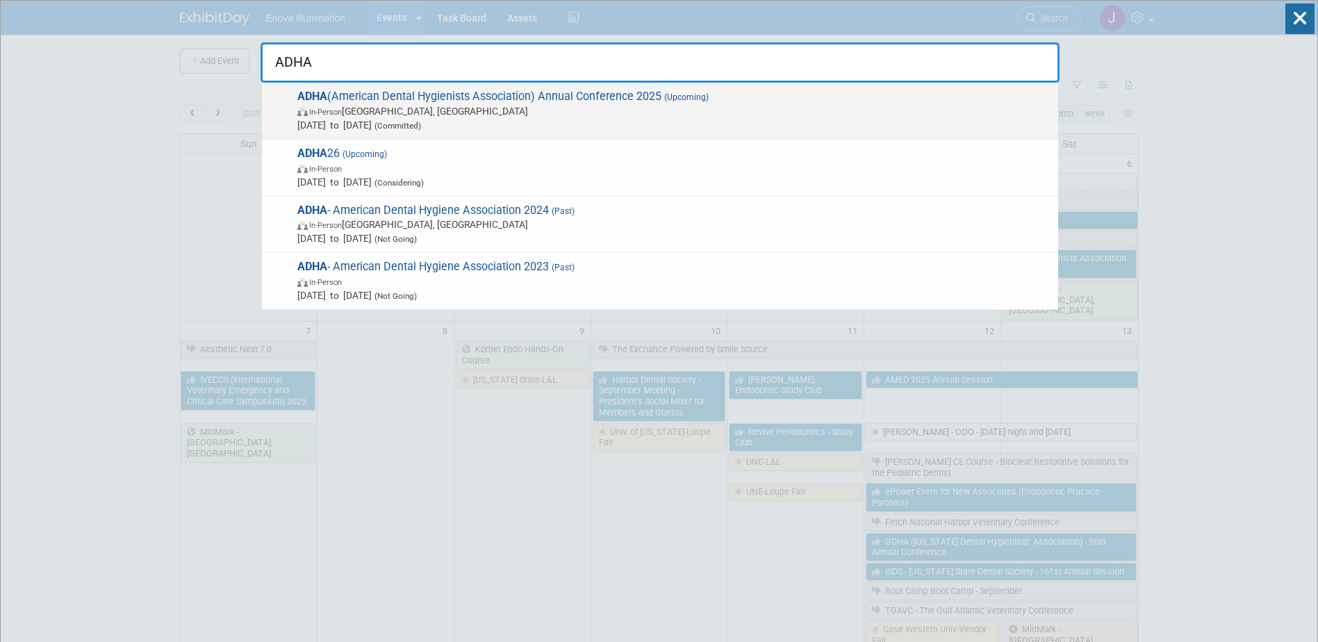
type input "ADHA"
click at [376, 114] on span "In-Person [GEOGRAPHIC_DATA], [GEOGRAPHIC_DATA]" at bounding box center [674, 111] width 754 height 14
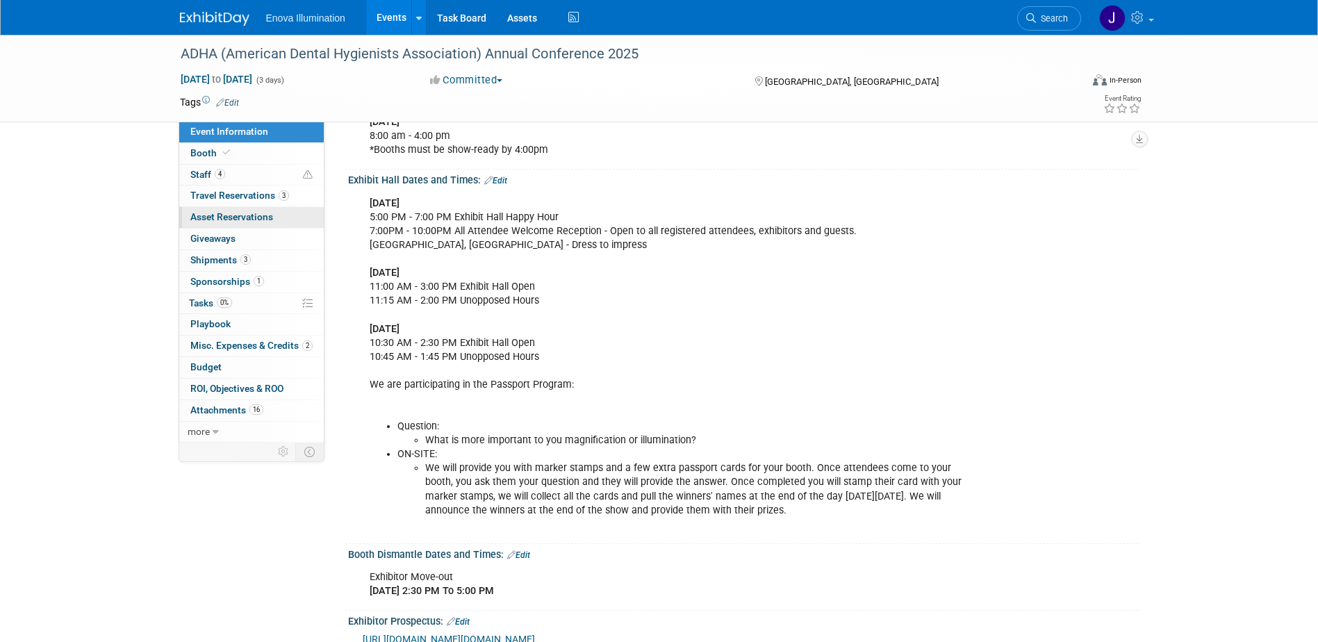
scroll to position [347, 0]
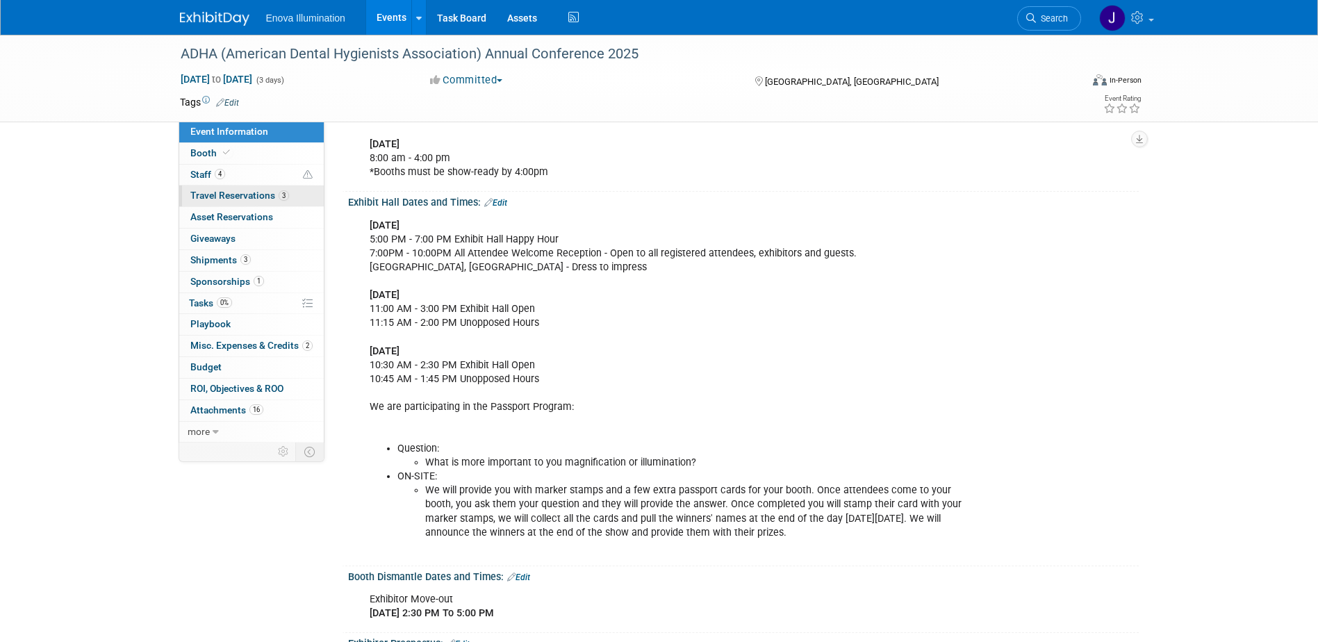
click at [236, 194] on span "Travel Reservations 3" at bounding box center [239, 195] width 99 height 11
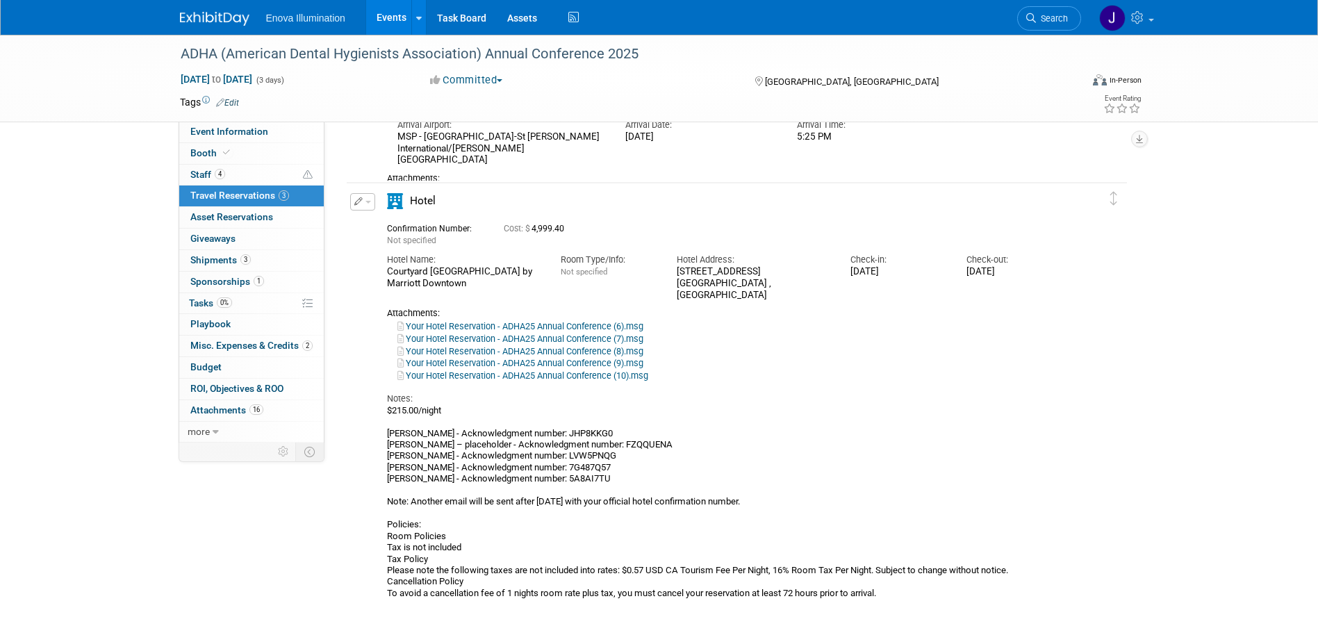
scroll to position [695, 0]
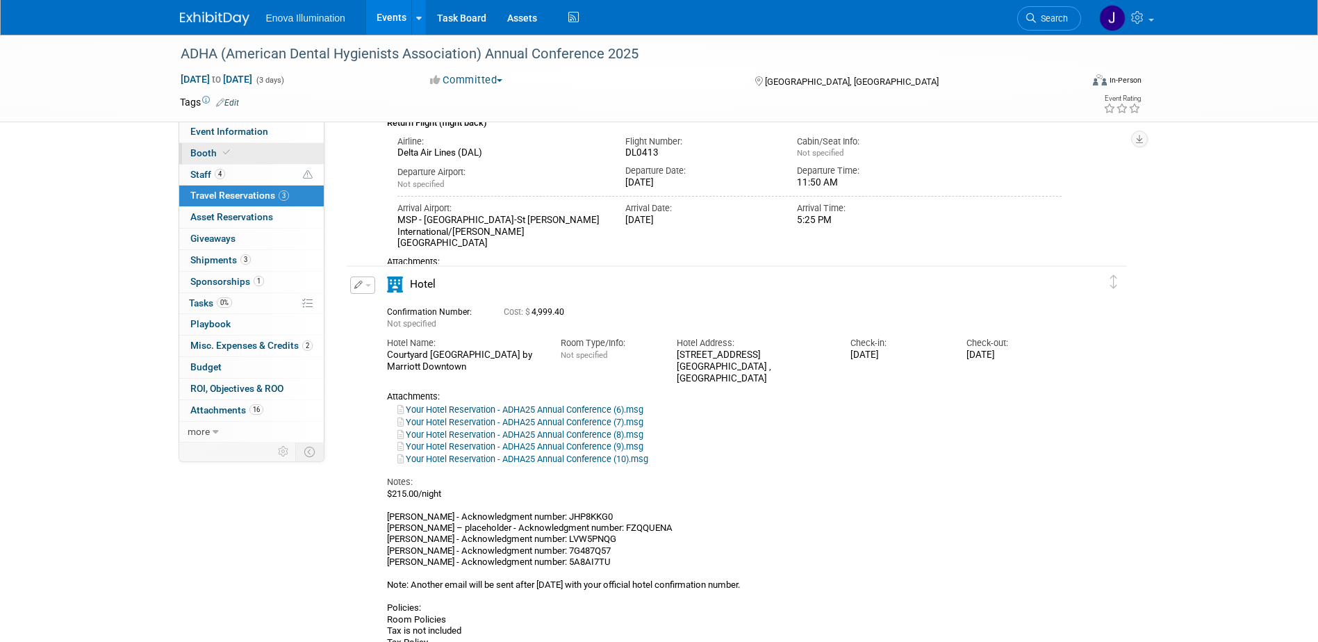
click at [231, 156] on span "Booth" at bounding box center [211, 152] width 42 height 11
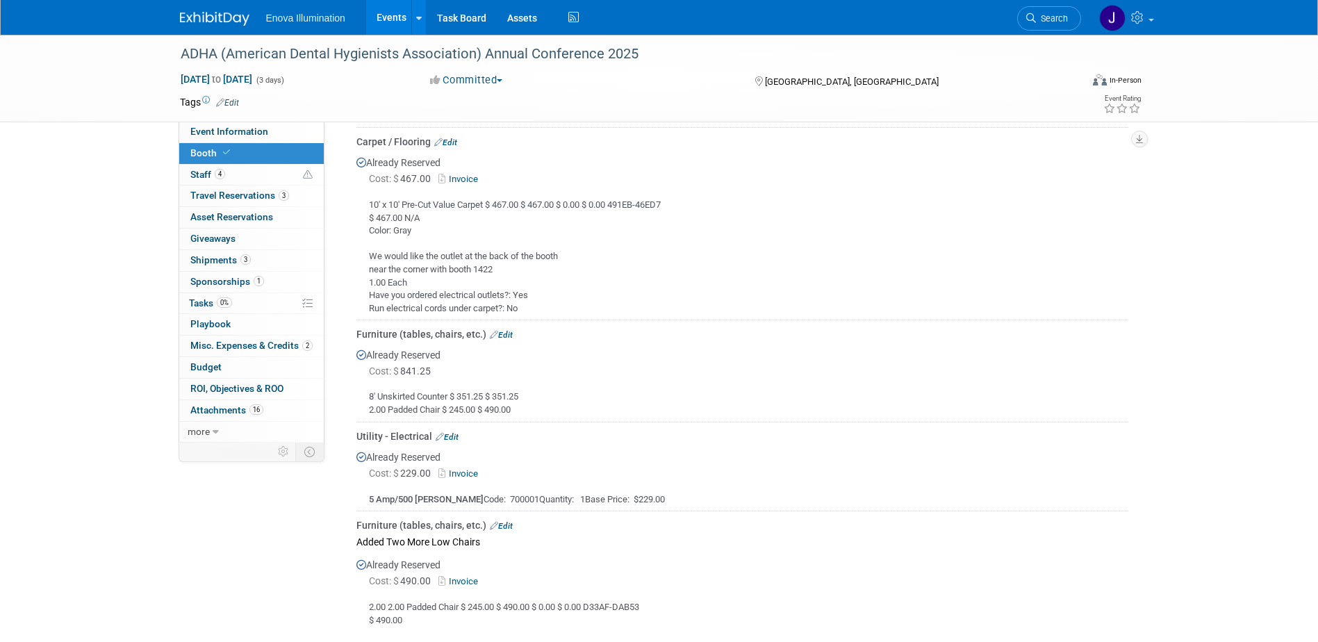
scroll to position [834, 0]
click at [213, 129] on span "Event Information" at bounding box center [229, 131] width 78 height 11
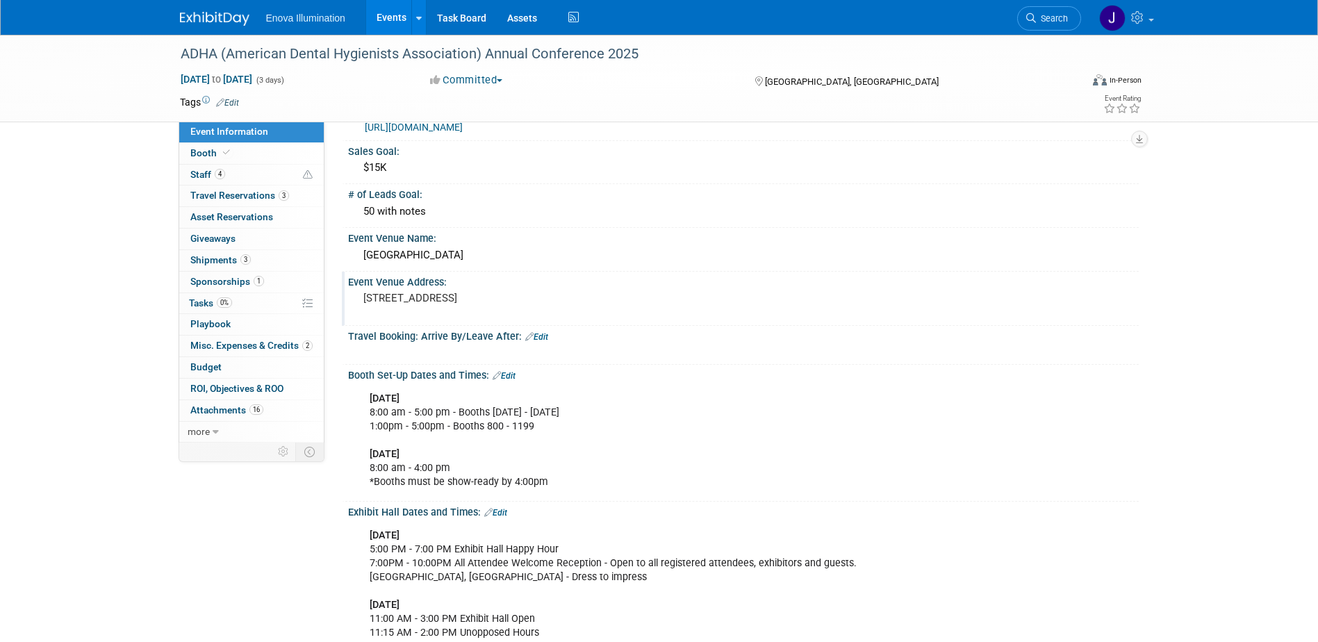
scroll to position [69, 0]
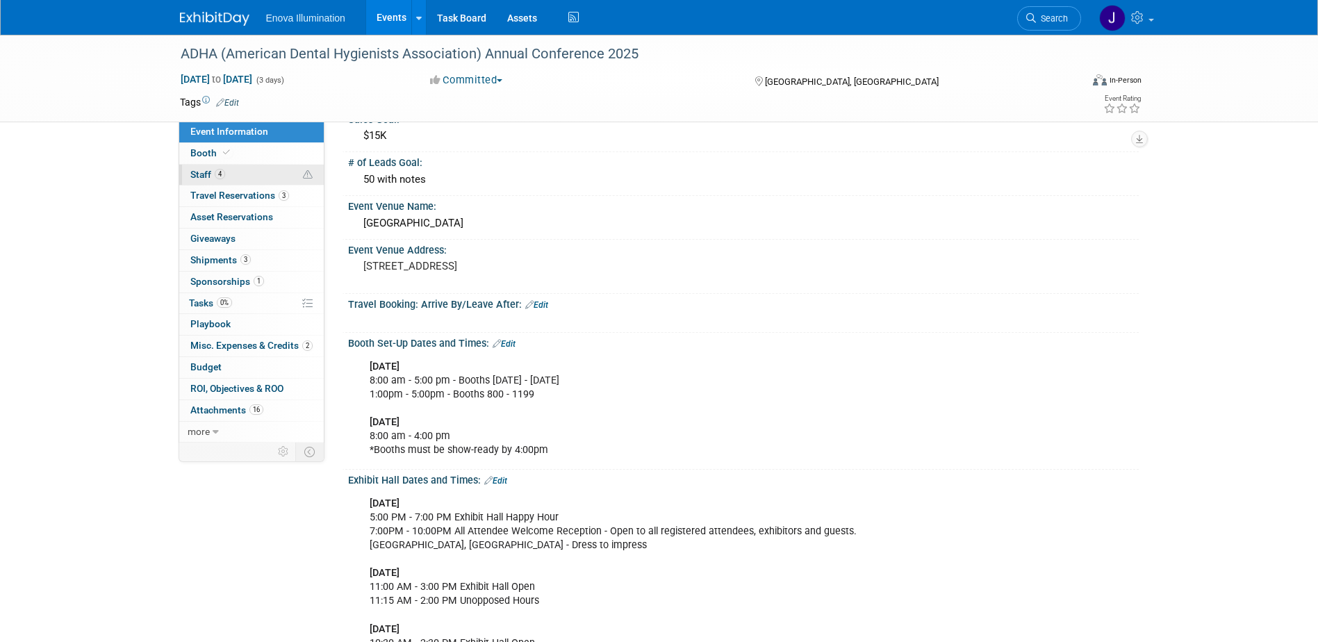
click at [261, 170] on link "4 Staff 4" at bounding box center [251, 175] width 145 height 21
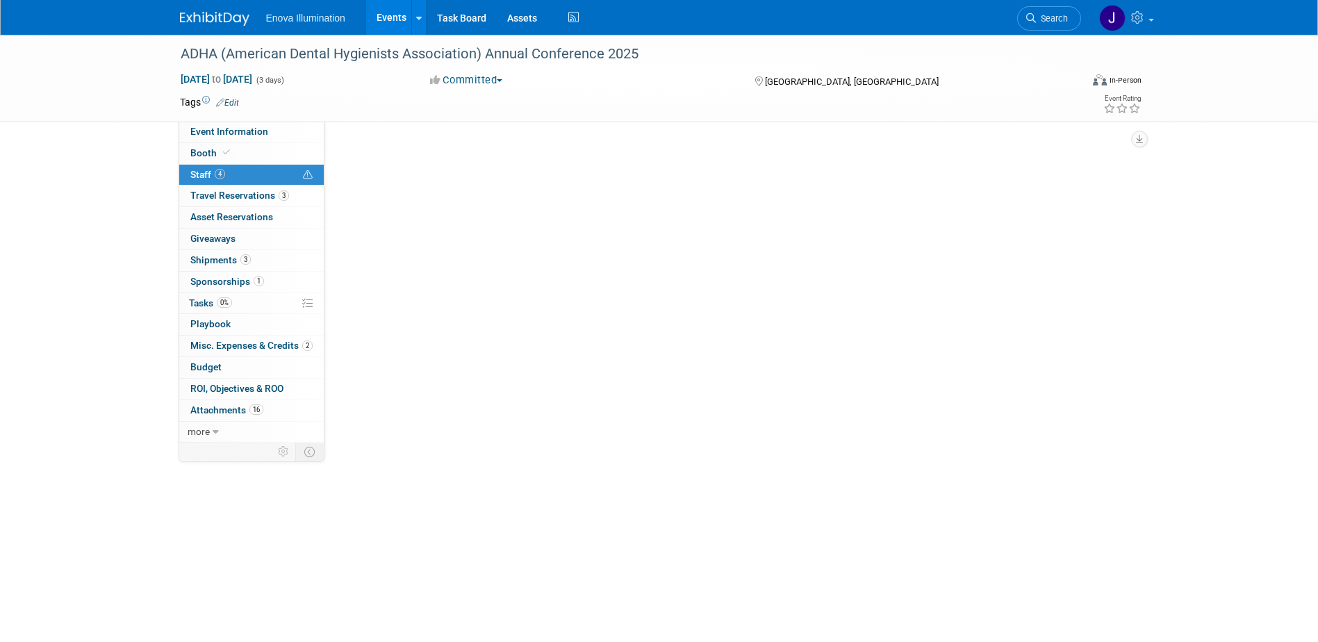
scroll to position [0, 0]
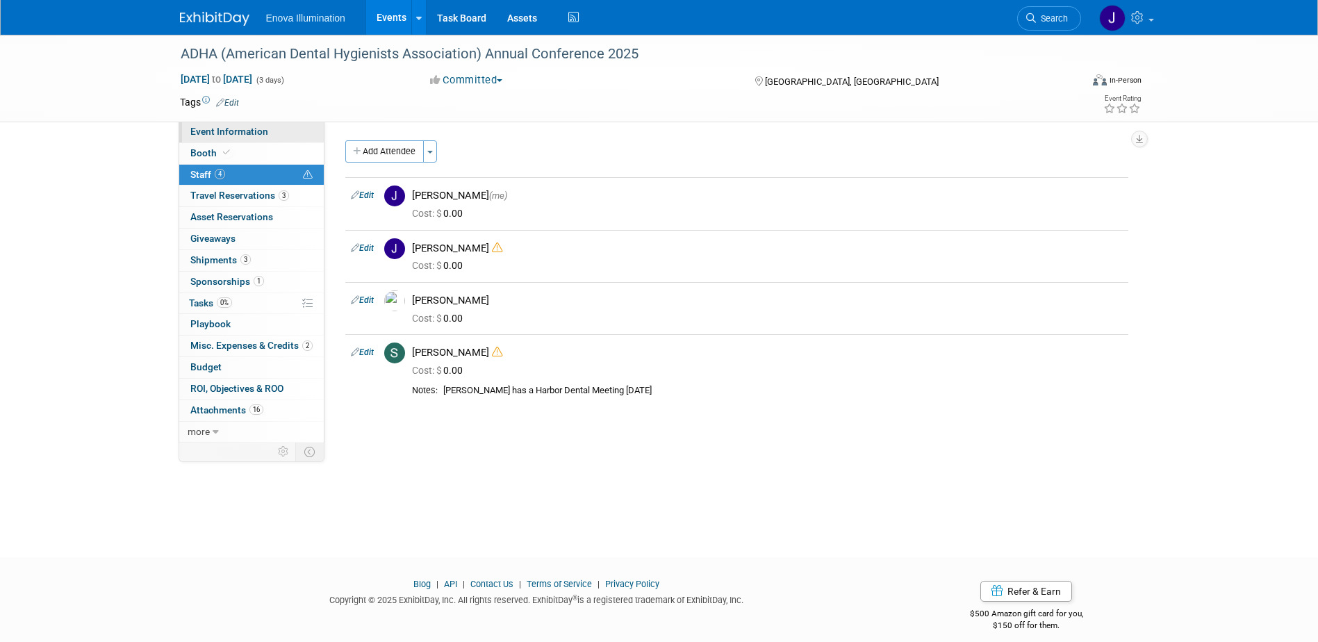
click at [274, 135] on link "Event Information" at bounding box center [251, 132] width 145 height 21
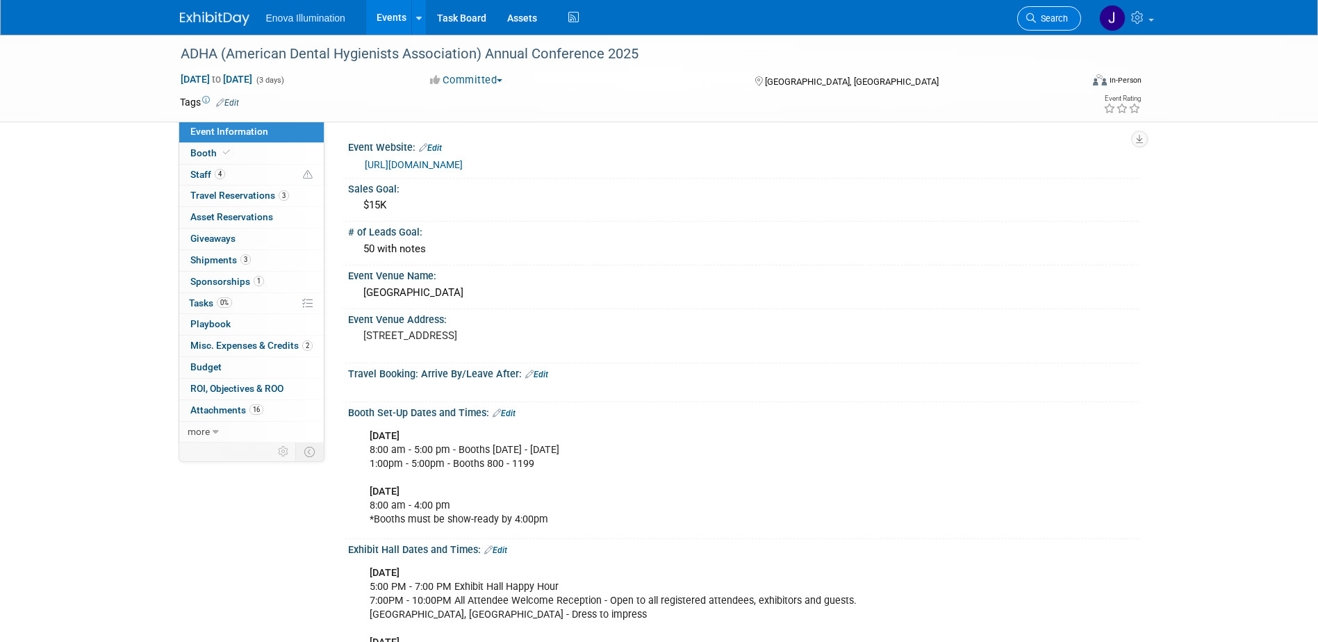
click at [1048, 15] on span "Search" at bounding box center [1052, 18] width 32 height 10
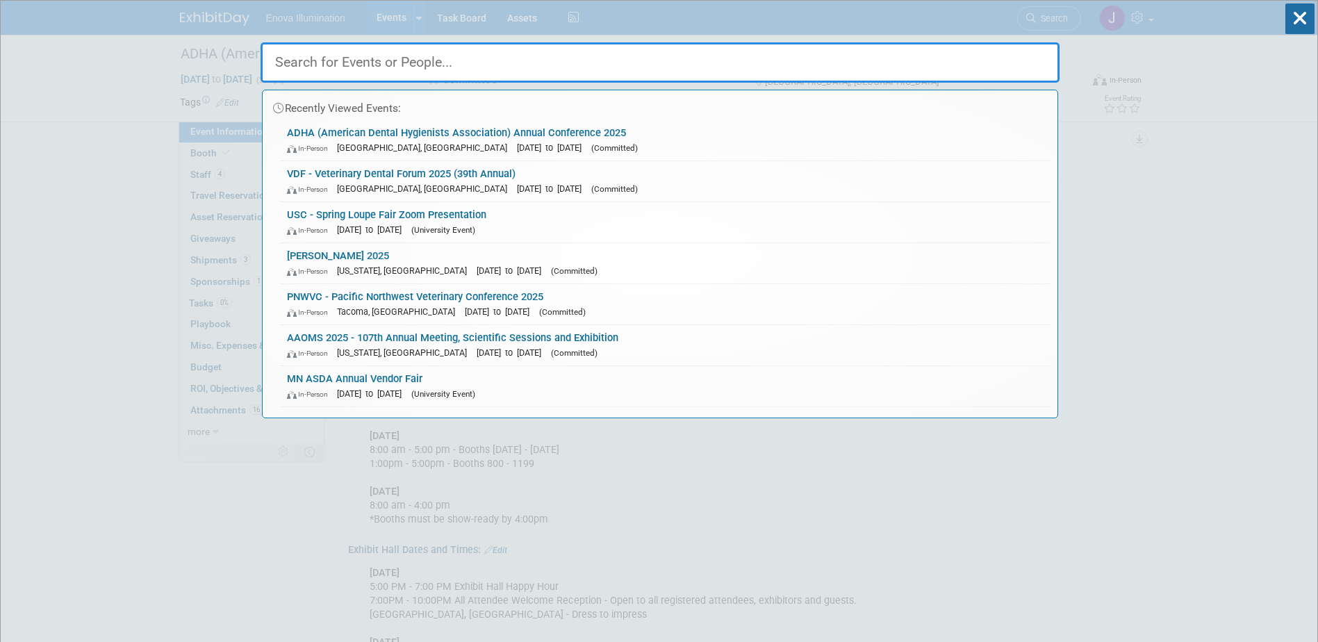
click at [887, 63] on input "text" at bounding box center [660, 62] width 799 height 40
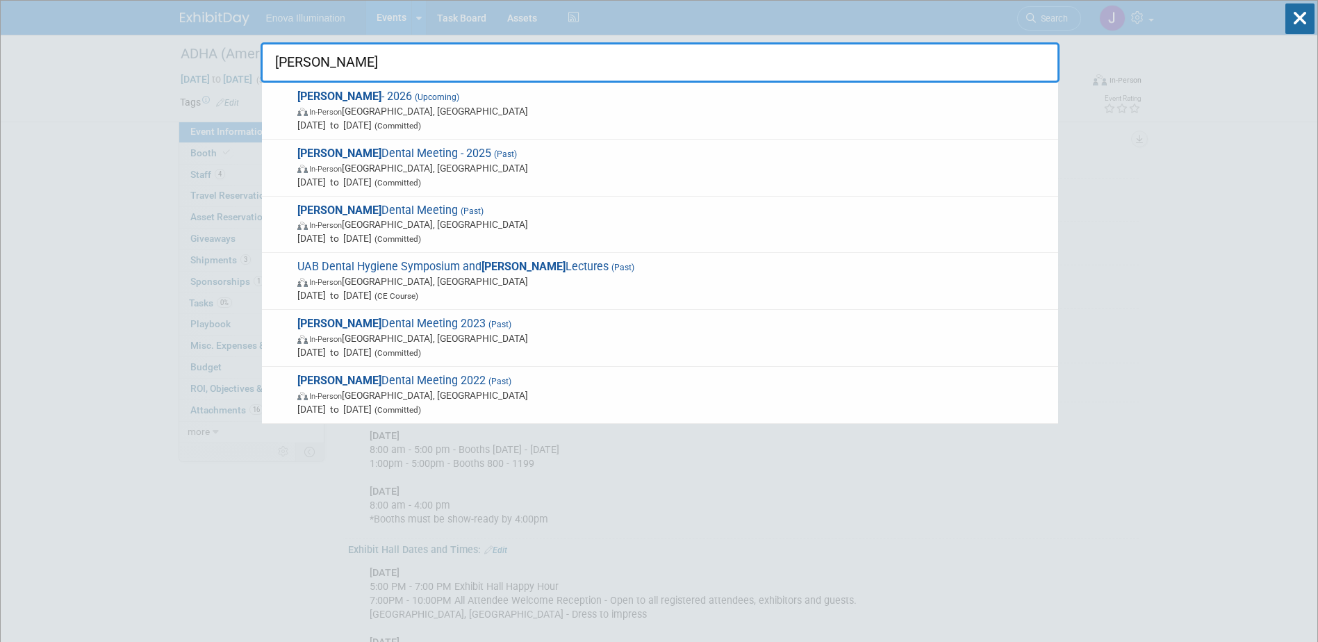
type input "[PERSON_NAME]"
click at [331, 106] on span "In-Person [GEOGRAPHIC_DATA], [GEOGRAPHIC_DATA]" at bounding box center [674, 111] width 754 height 14
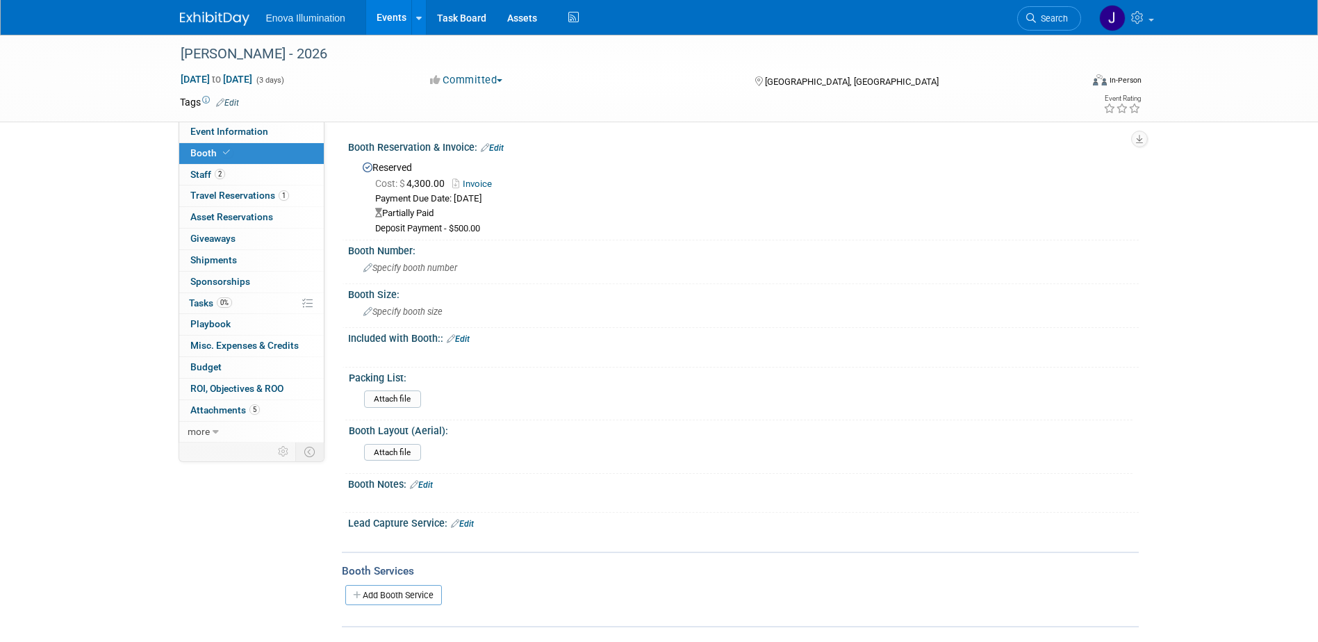
click at [475, 181] on link "Invoice" at bounding box center [475, 184] width 47 height 10
click at [941, 27] on div "Enova Illumination Events Add Event Bulk Upload Events Shareable Event Boards R…" at bounding box center [659, 17] width 959 height 35
click at [955, 62] on div "[PERSON_NAME] - 2026" at bounding box center [618, 54] width 884 height 25
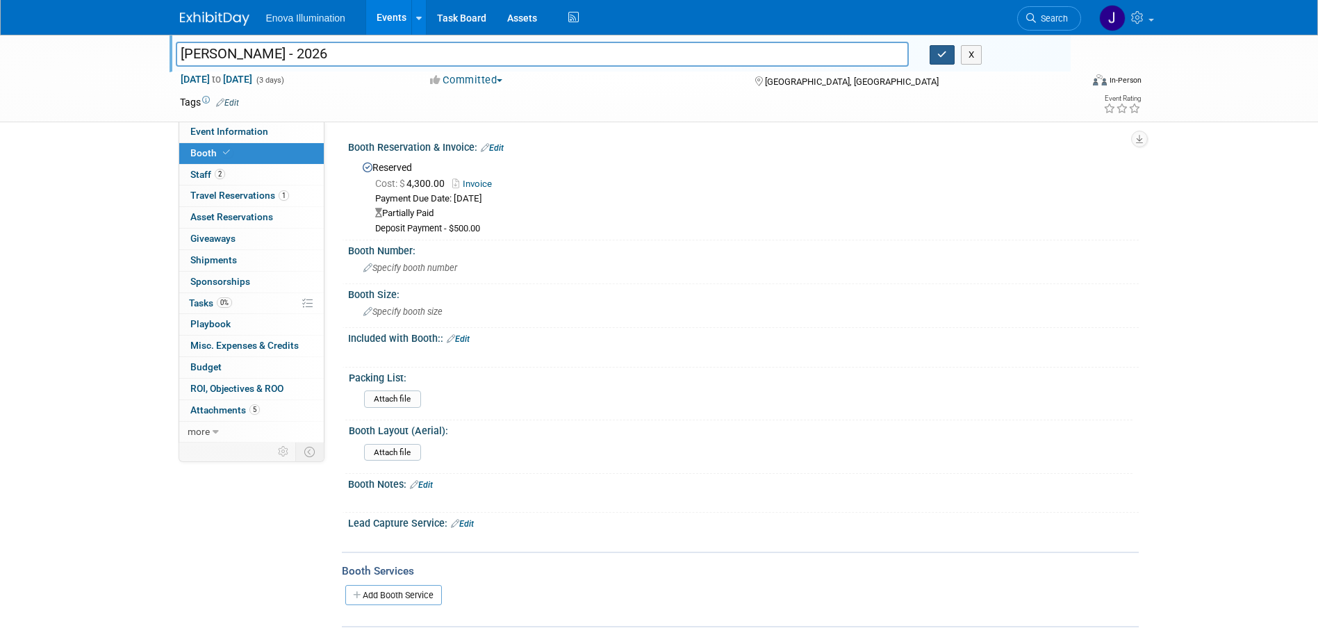
click at [954, 49] on button "button" at bounding box center [942, 54] width 25 height 19
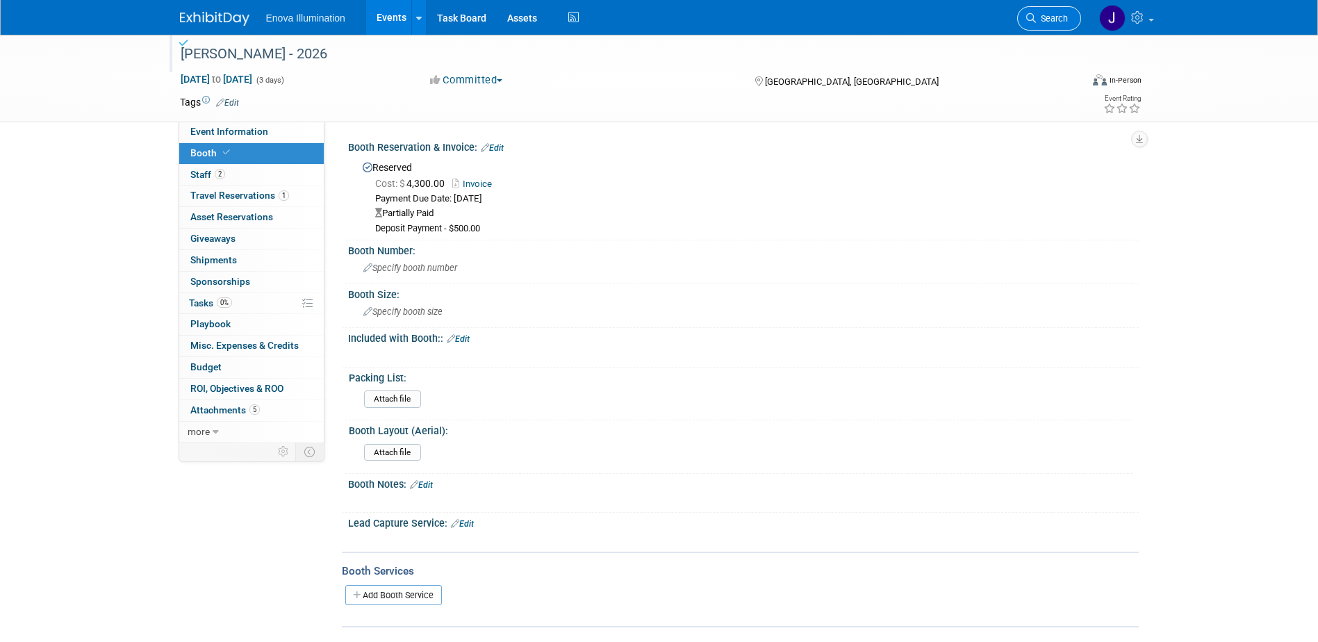
click at [1056, 19] on span "Search" at bounding box center [1052, 18] width 32 height 10
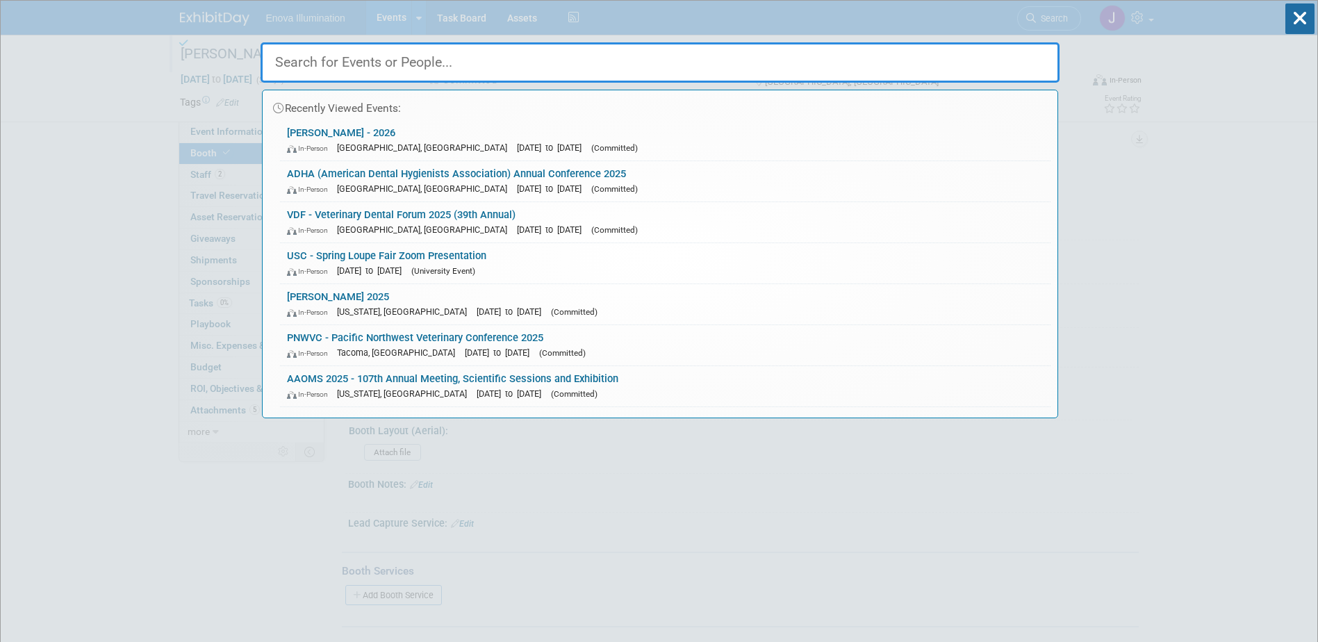
click at [842, 69] on input "text" at bounding box center [660, 62] width 799 height 40
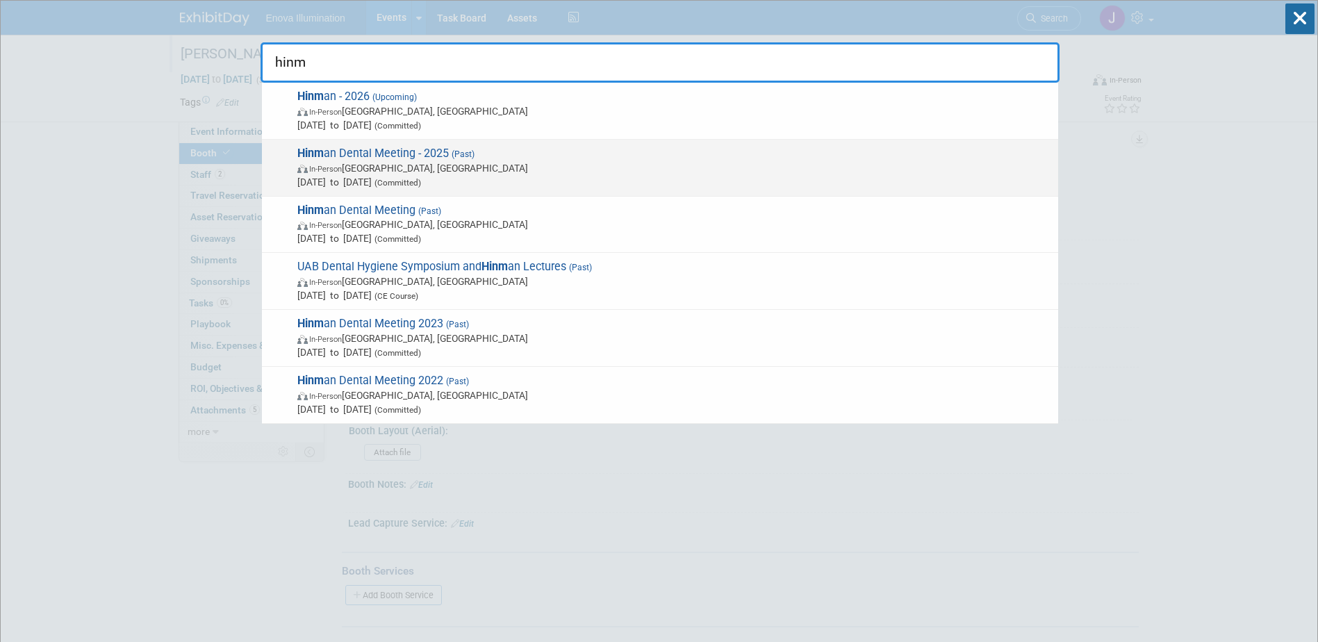
type input "hinm"
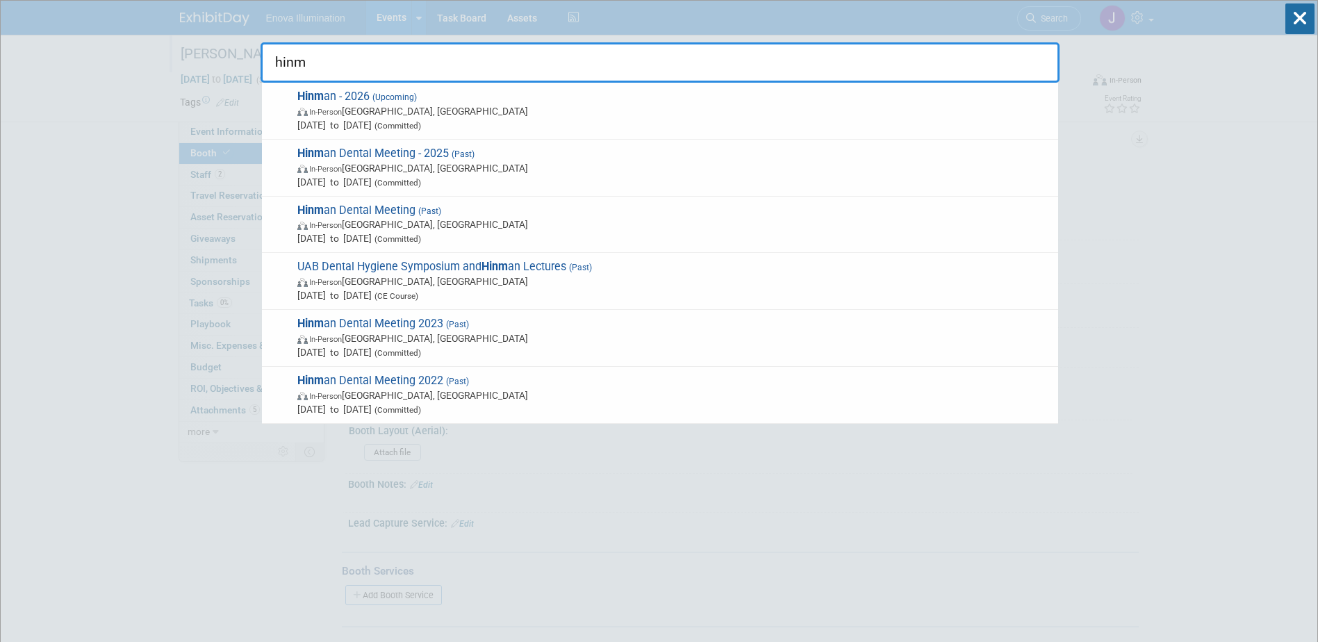
click at [317, 146] on div "Hinm an Dental Meeting - 2025 (Past) In-Person Atlanta, GA Mar 20, 2025 to Mar …" at bounding box center [660, 168] width 796 height 57
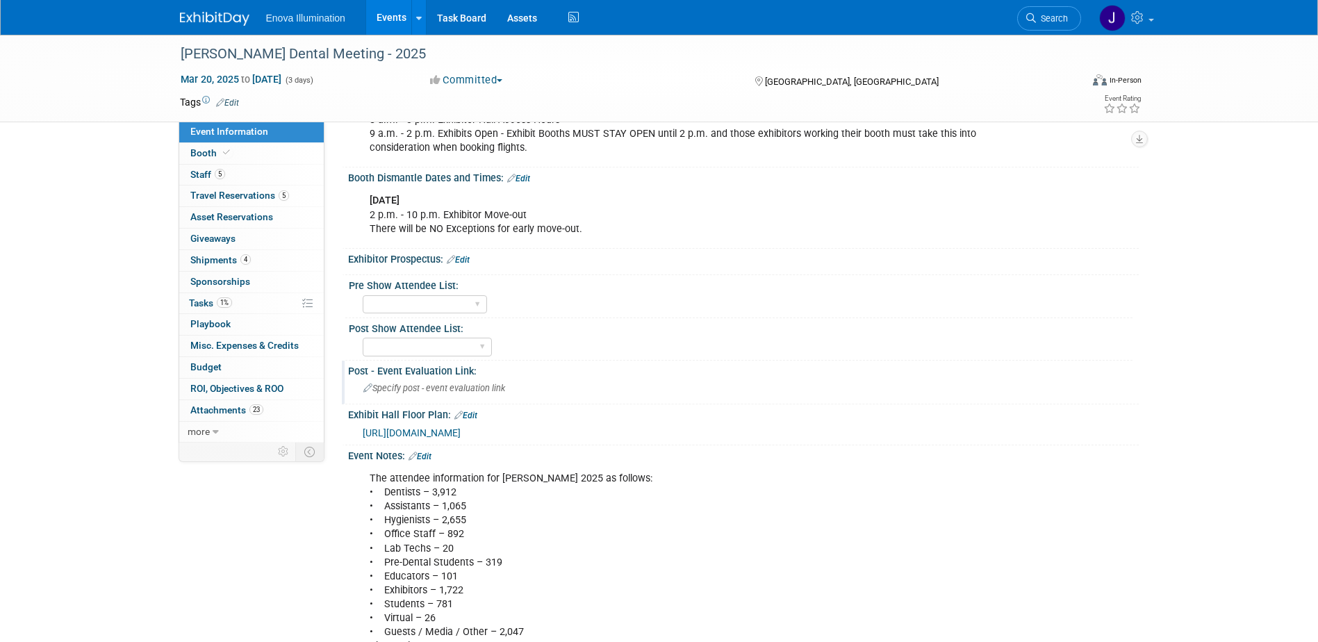
scroll to position [625, 0]
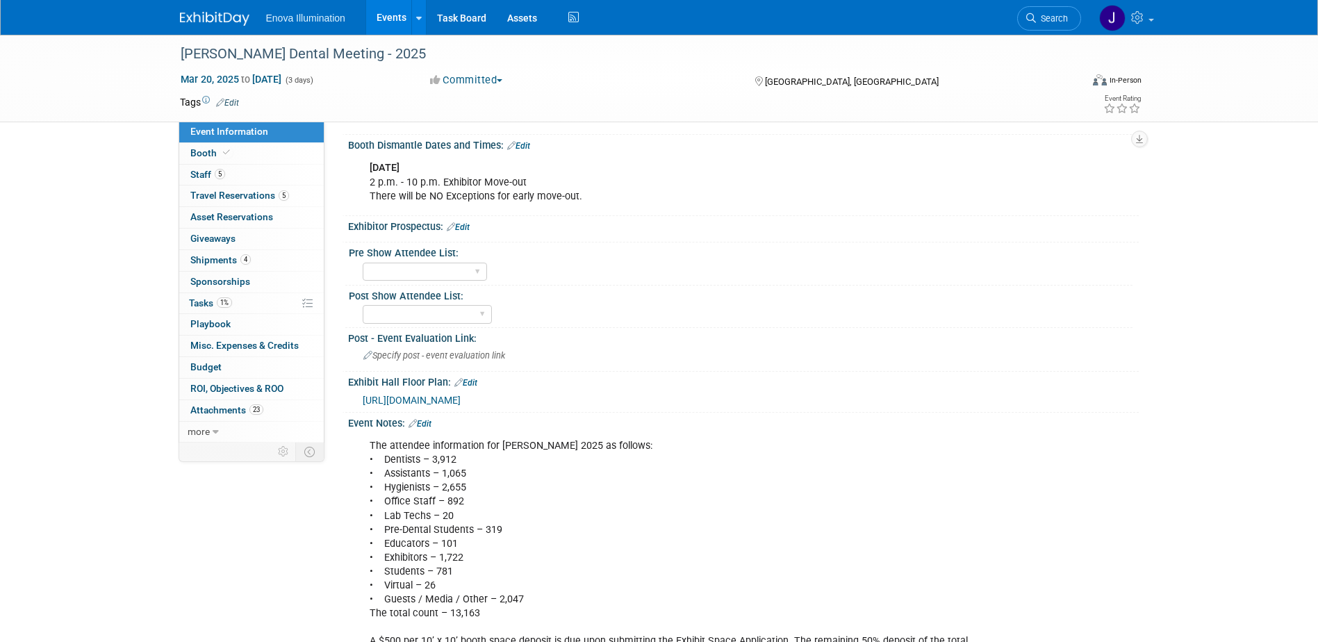
click at [440, 396] on span "[URL][DOMAIN_NAME]" at bounding box center [412, 400] width 98 height 11
